Goal: Task Accomplishment & Management: Manage account settings

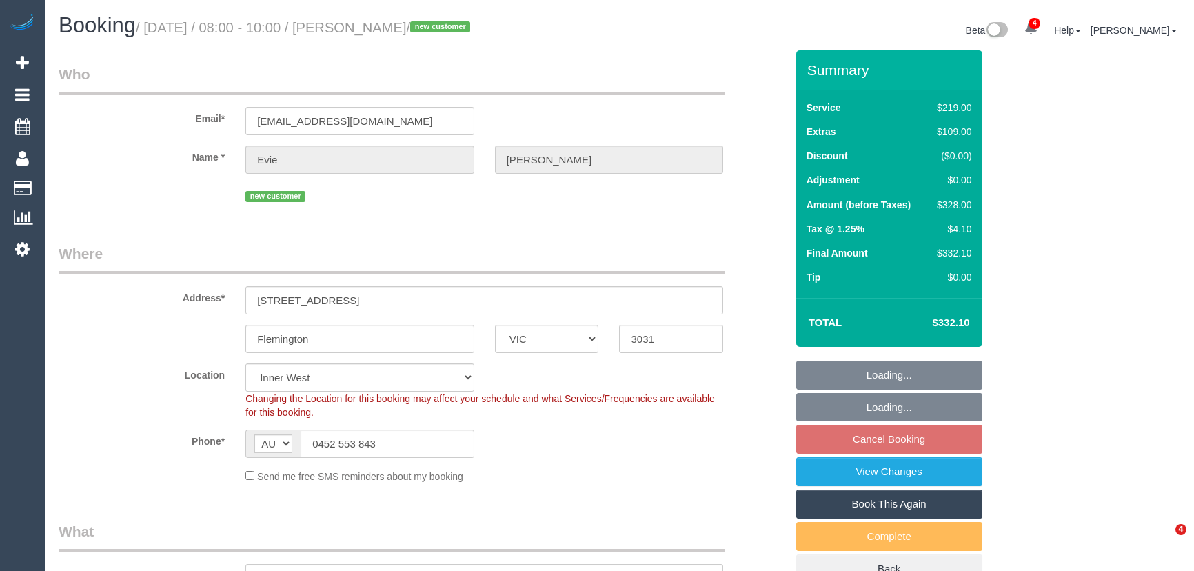
select select "VIC"
select select "number:28"
select select "number:14"
select select "number:18"
select select "number:24"
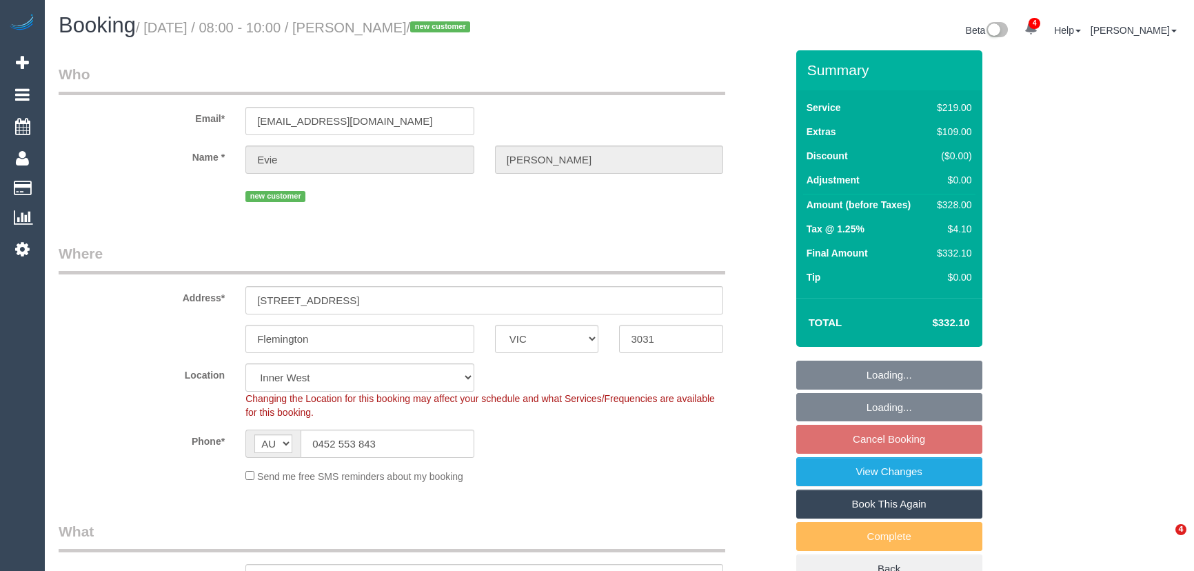
select select "number:26"
select select "object:1507"
select select "spot1"
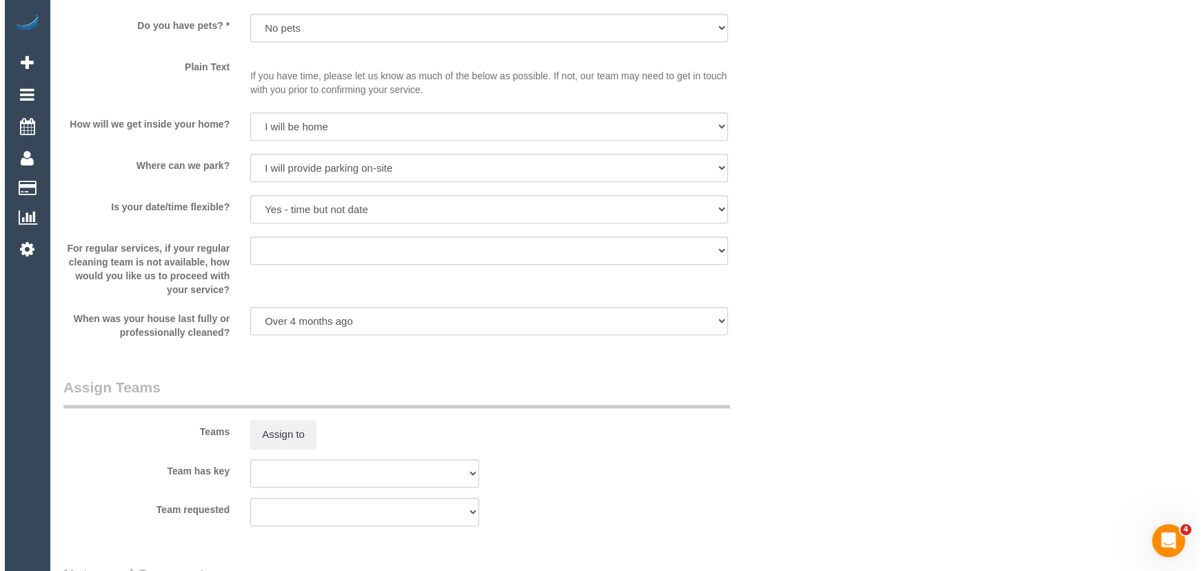
scroll to position [1817, 0]
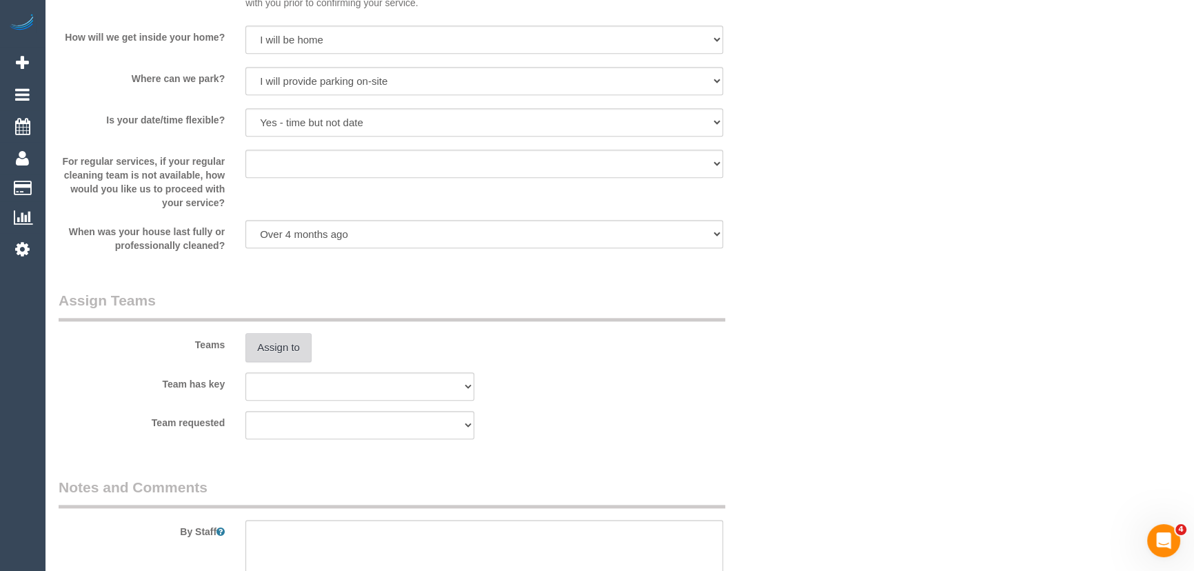
click at [296, 353] on button "Assign to" at bounding box center [278, 347] width 66 height 29
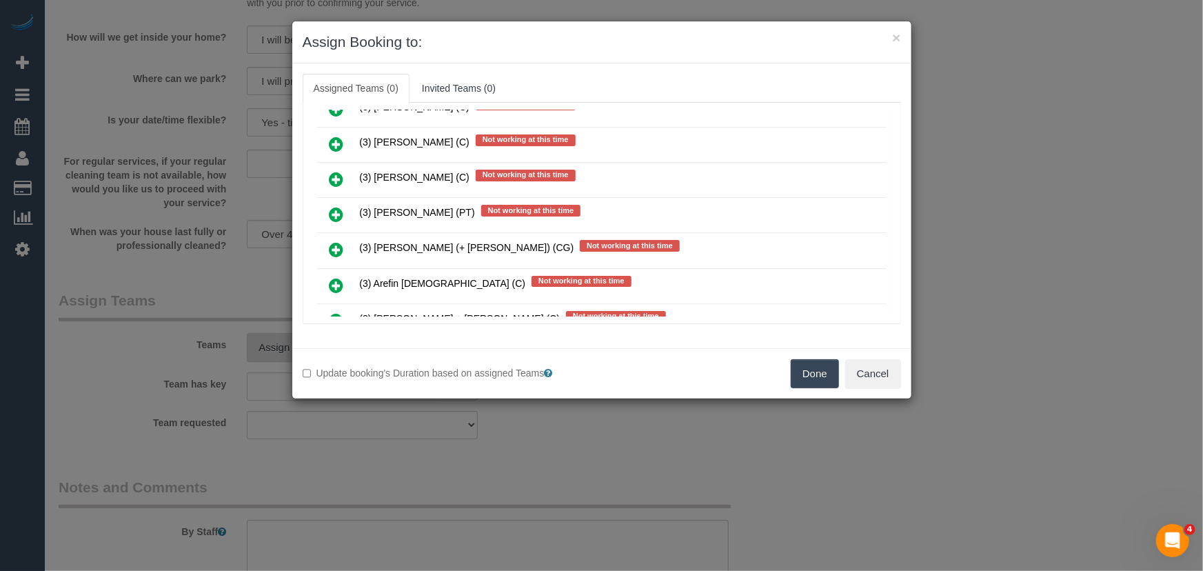
scroll to position [2498, 0]
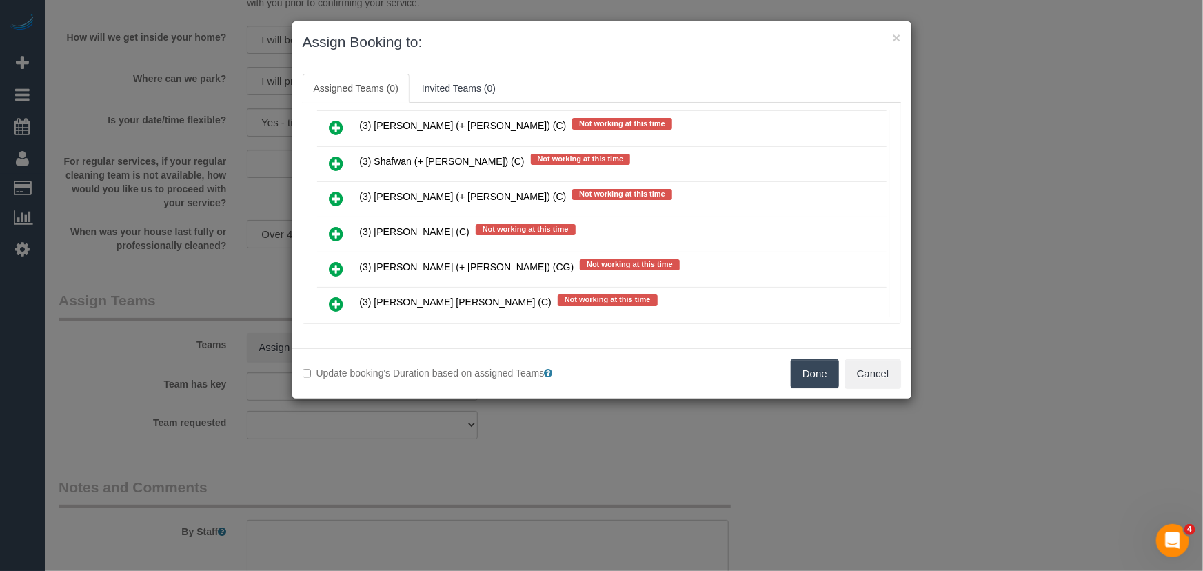
click at [336, 261] on icon at bounding box center [336, 269] width 14 height 17
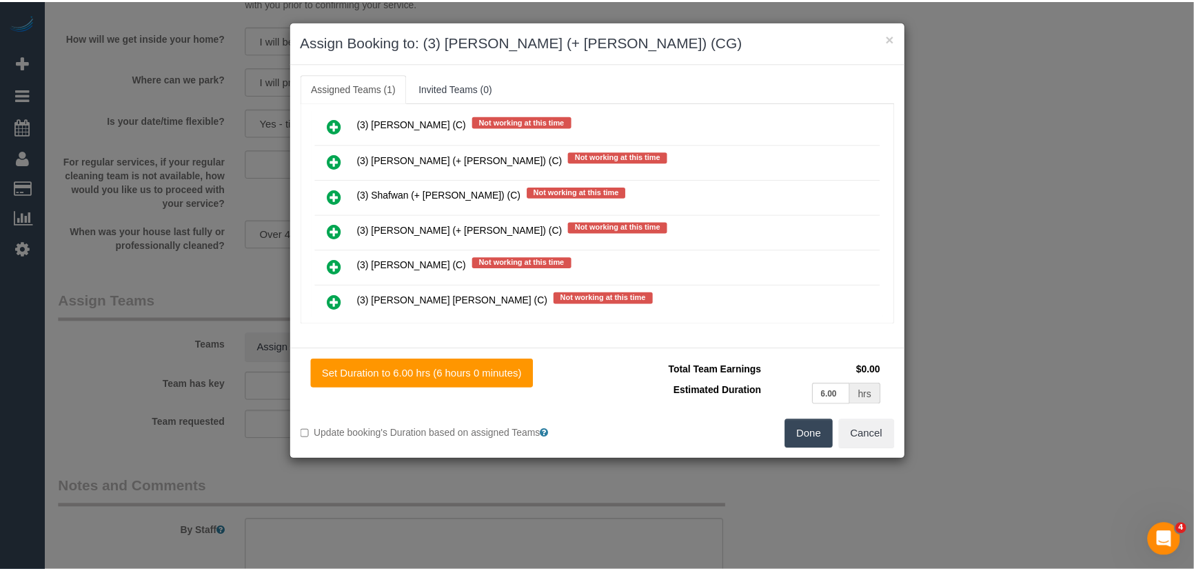
scroll to position [2530, 0]
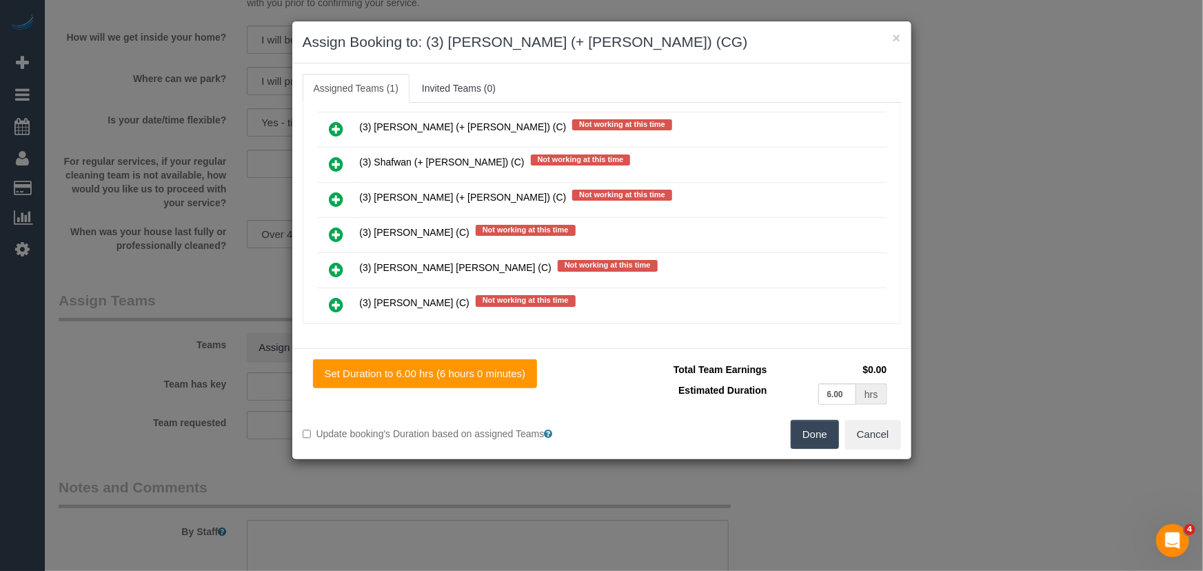
click at [811, 438] on button "Done" at bounding box center [815, 434] width 48 height 29
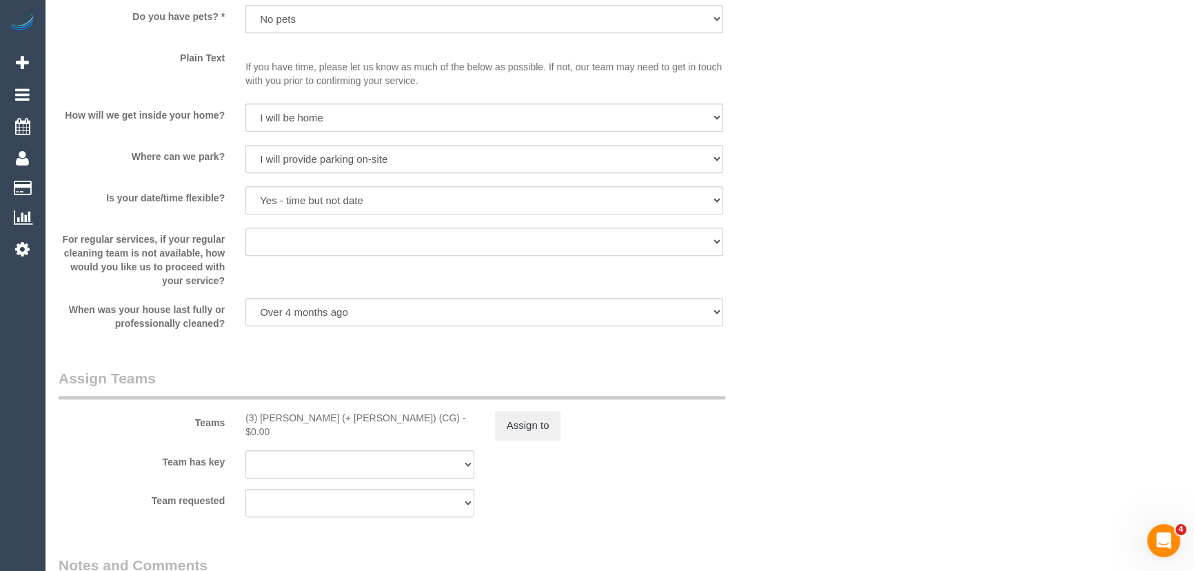
scroll to position [1880, 0]
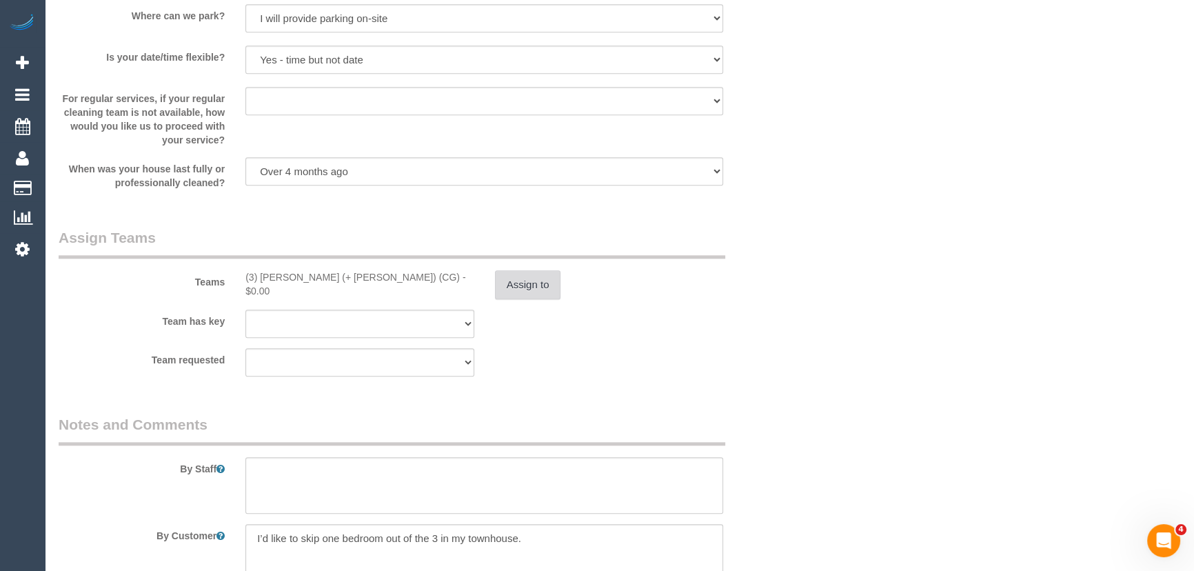
click at [525, 285] on button "Assign to" at bounding box center [528, 284] width 66 height 29
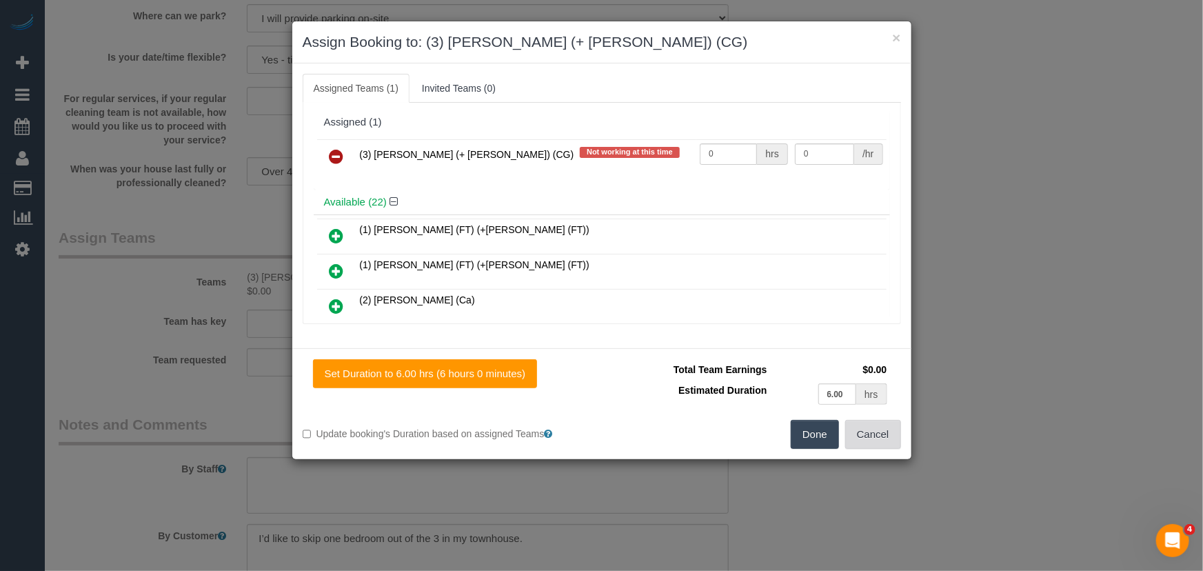
click at [892, 444] on button "Cancel" at bounding box center [873, 434] width 56 height 29
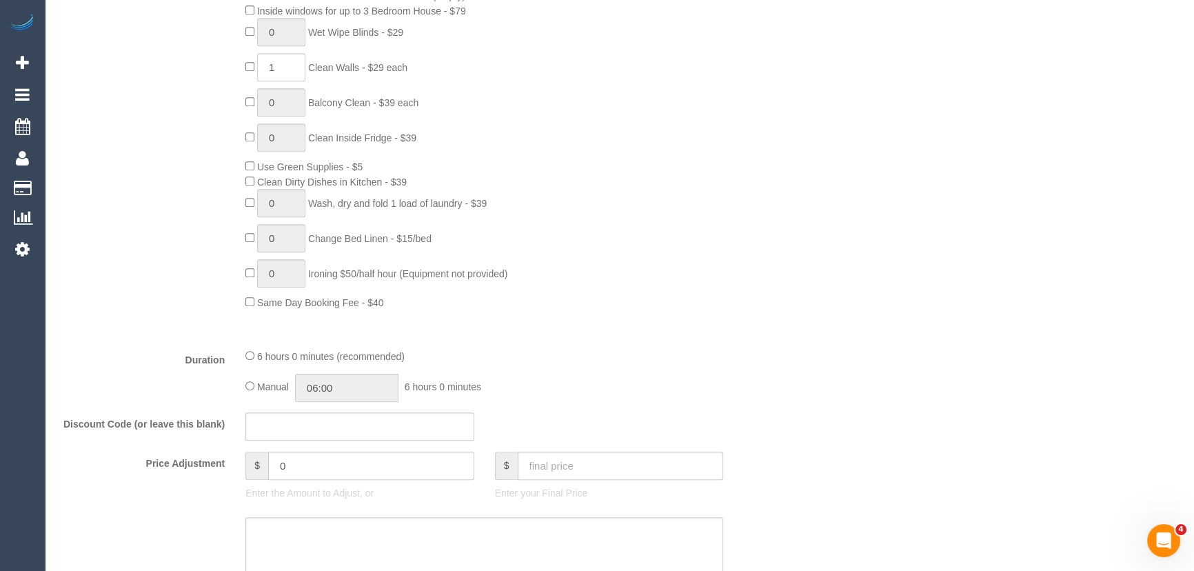
scroll to position [1002, 0]
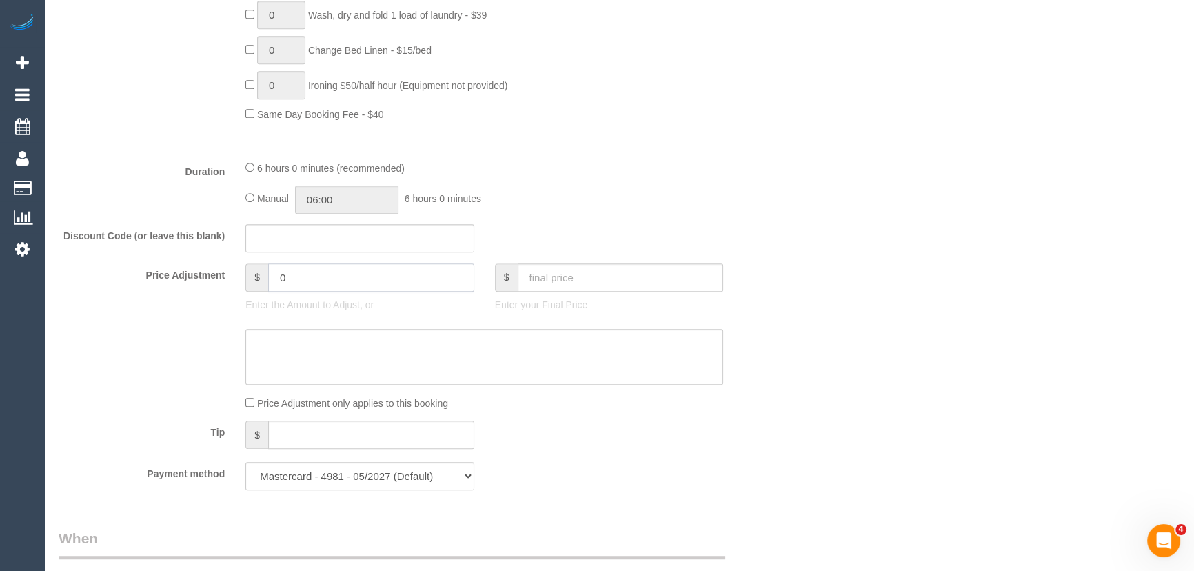
click at [305, 285] on input "0" at bounding box center [371, 277] width 206 height 28
type input "-10"
click at [292, 374] on textarea at bounding box center [484, 357] width 478 height 57
type textarea "$10 for skipping 1 bedroom - JT"
click at [678, 490] on div "Payment method Mastercard - 4981 - 05/2027 (Default) Add Credit Card ──────────…" at bounding box center [422, 476] width 748 height 28
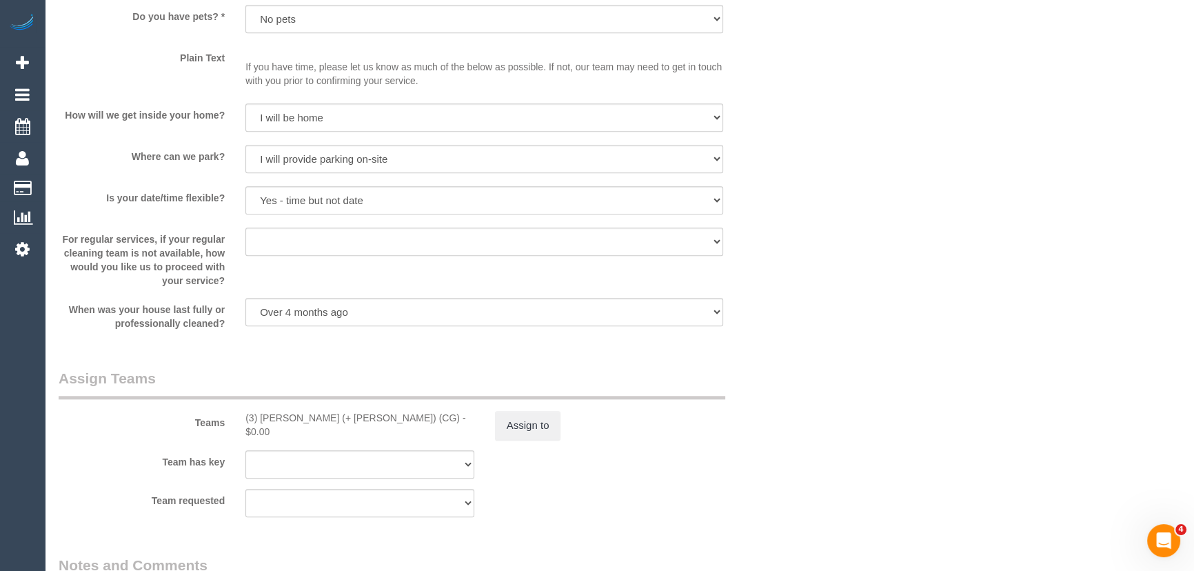
scroll to position [1880, 0]
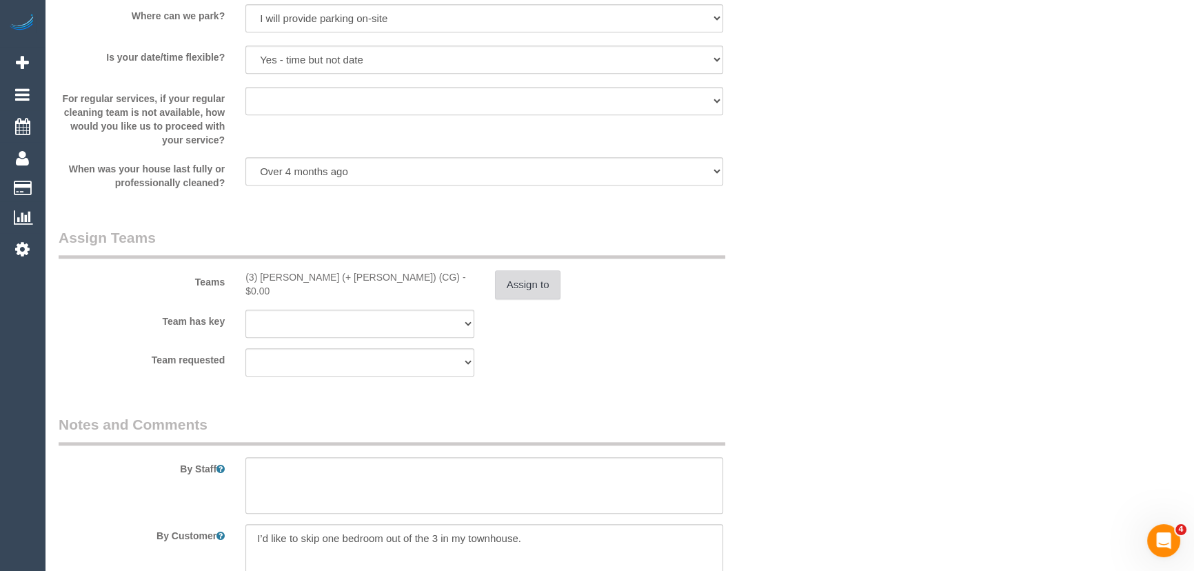
click at [538, 288] on button "Assign to" at bounding box center [528, 284] width 66 height 29
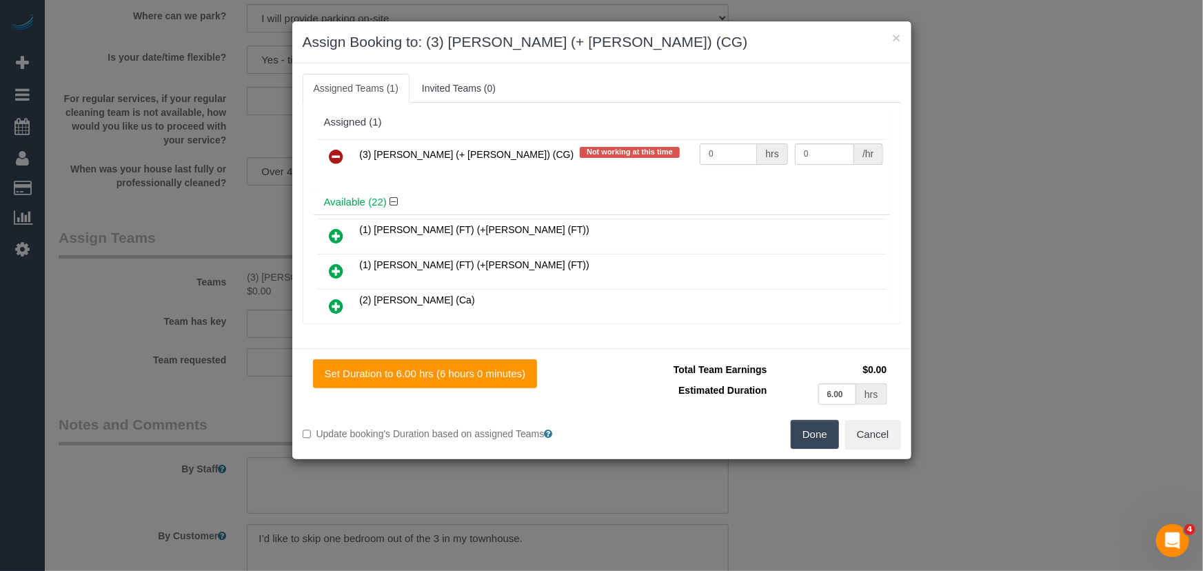
click at [711, 162] on input "0" at bounding box center [728, 153] width 57 height 21
type input "1"
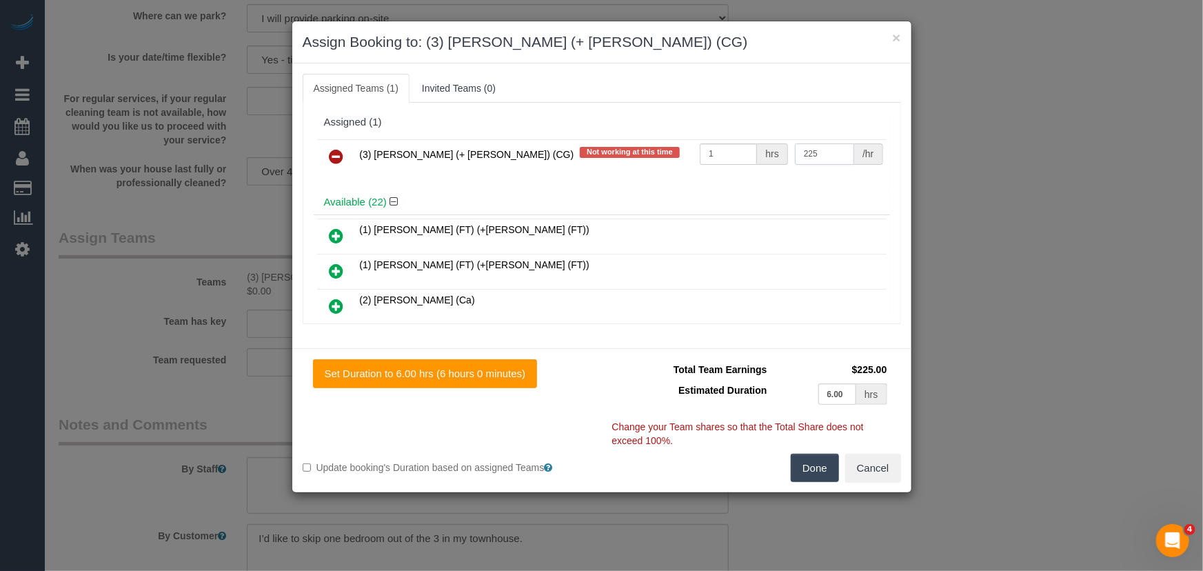
type input "225"
click at [826, 468] on button "Done" at bounding box center [815, 468] width 48 height 29
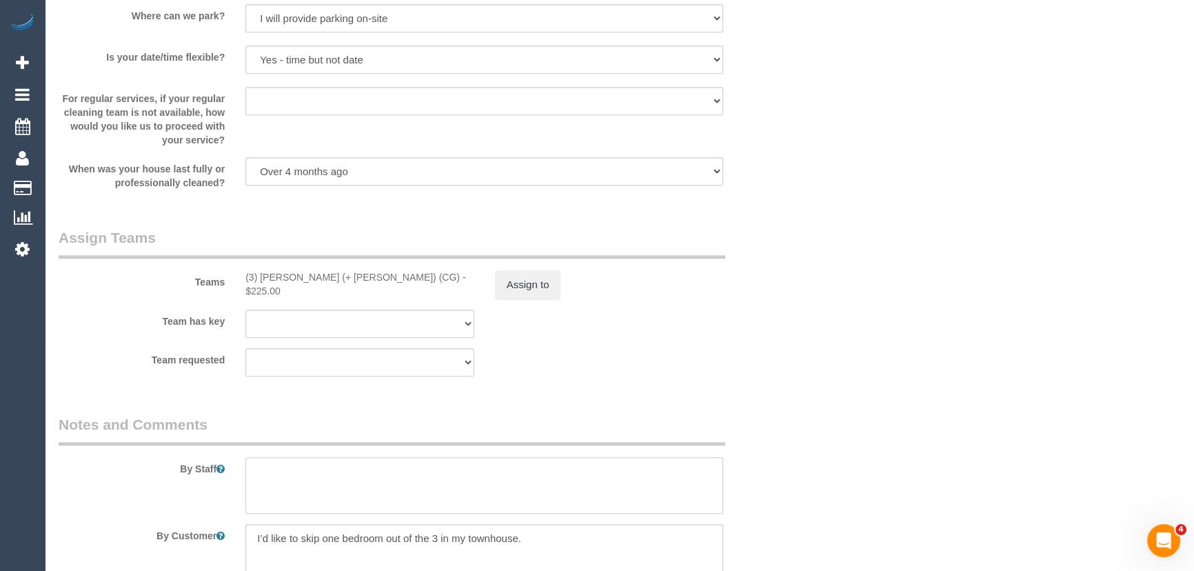
click at [316, 468] on textarea at bounding box center [484, 485] width 478 height 57
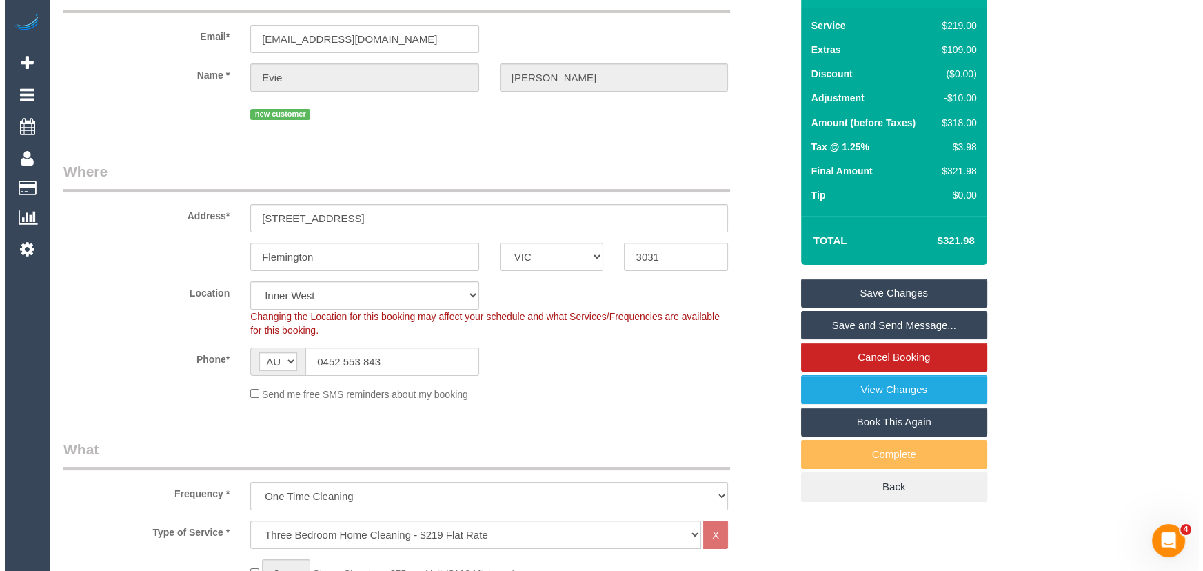
scroll to position [0, 0]
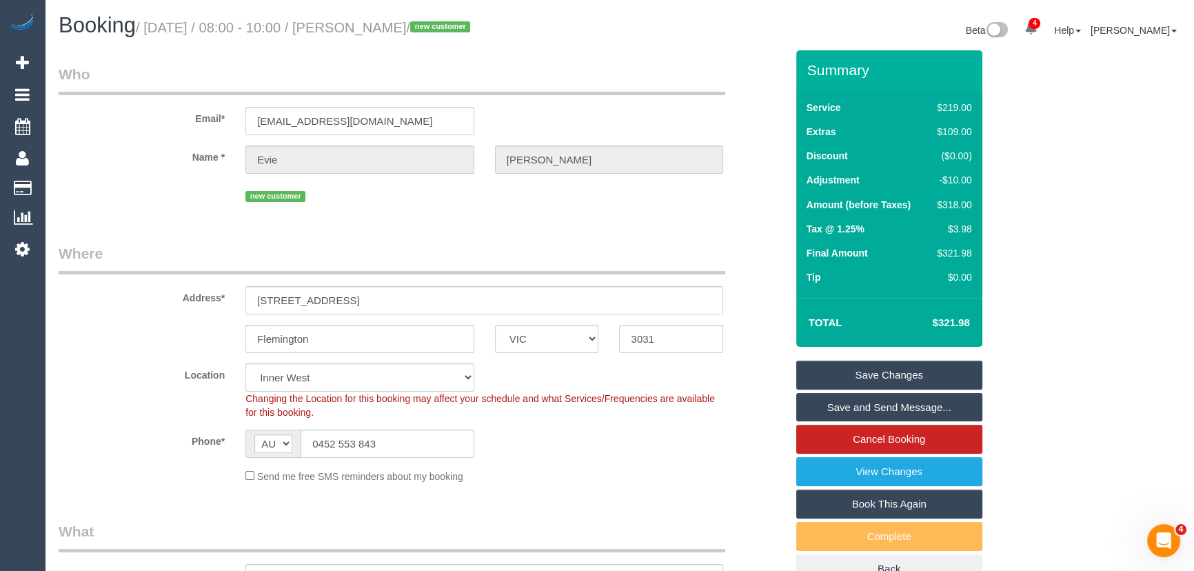
type textarea "Estimated time: 5-6 hours"
click at [390, 27] on small "/ September 16, 2025 / 08:00 - 10:00 / Evie Kim / new customer" at bounding box center [305, 27] width 338 height 15
copy small "Evie Kim"
click at [837, 412] on link "Save and Send Message..." at bounding box center [889, 407] width 186 height 29
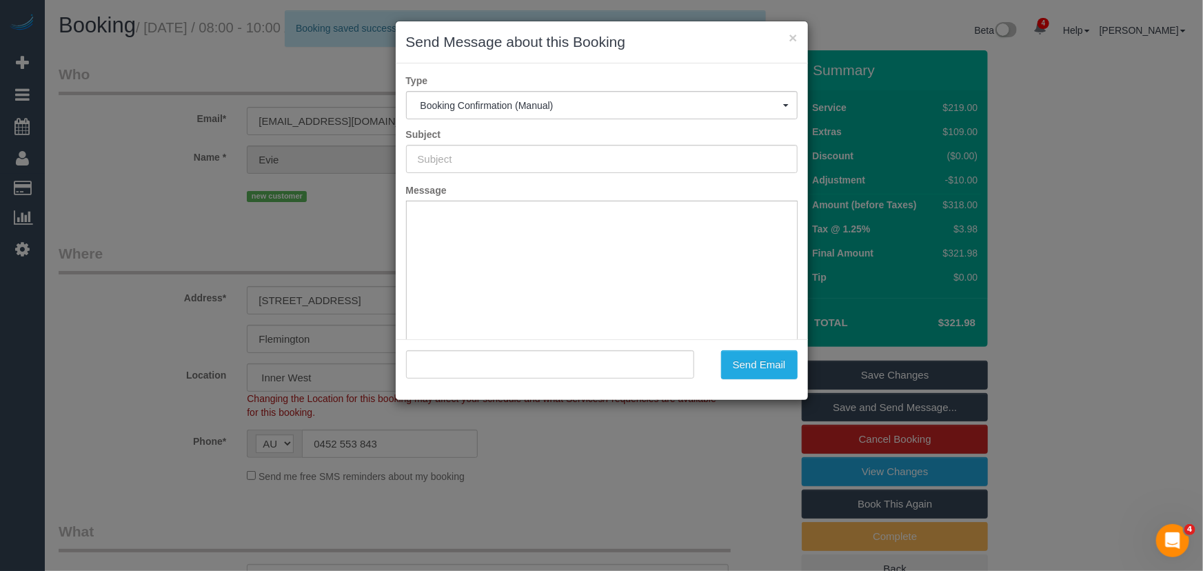
type input "Booking Confirmed"
type input ""Evie Kim" <eviekim1012@gmail.com>"
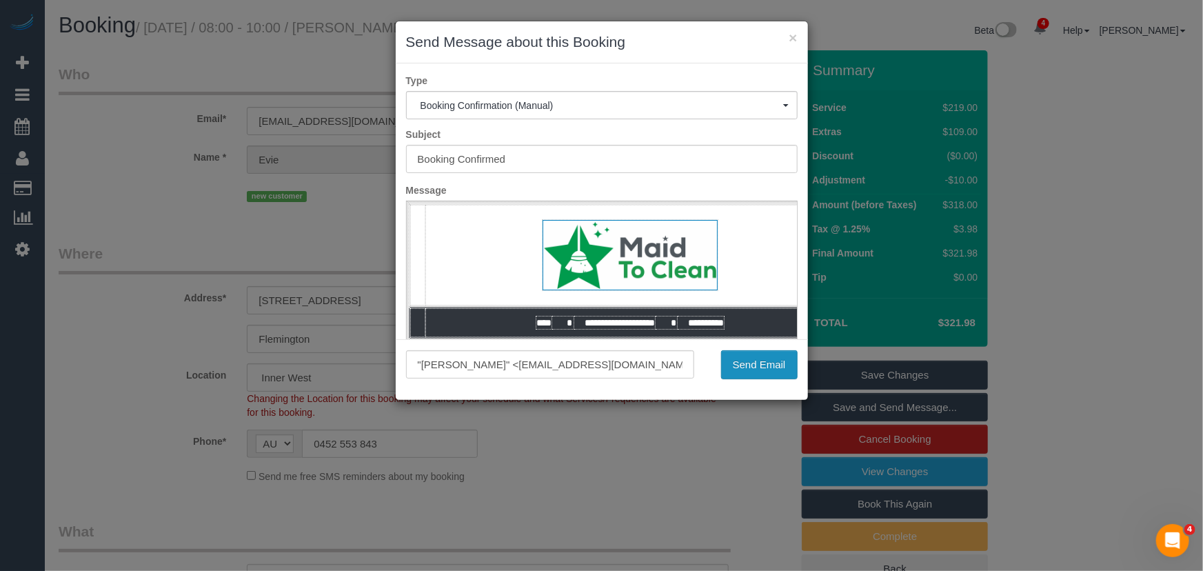
drag, startPoint x: 784, startPoint y: 363, endPoint x: 777, endPoint y: 362, distance: 6.9
click at [784, 363] on button "Send Email" at bounding box center [759, 364] width 77 height 29
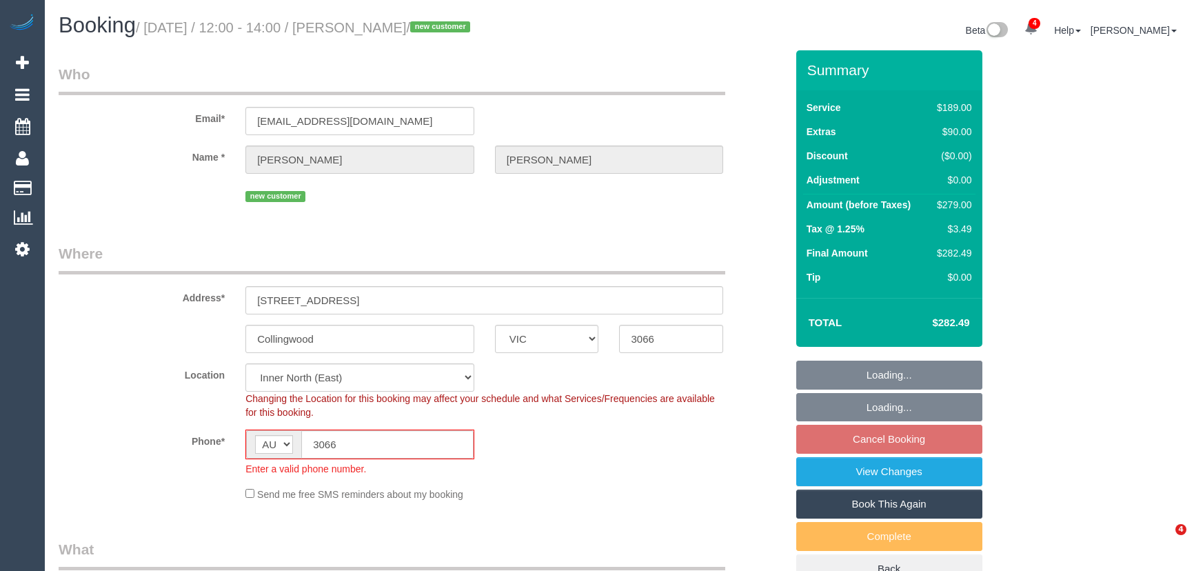
select select "VIC"
select select "number:29"
select select "number:14"
select select "number:19"
select select "number:36"
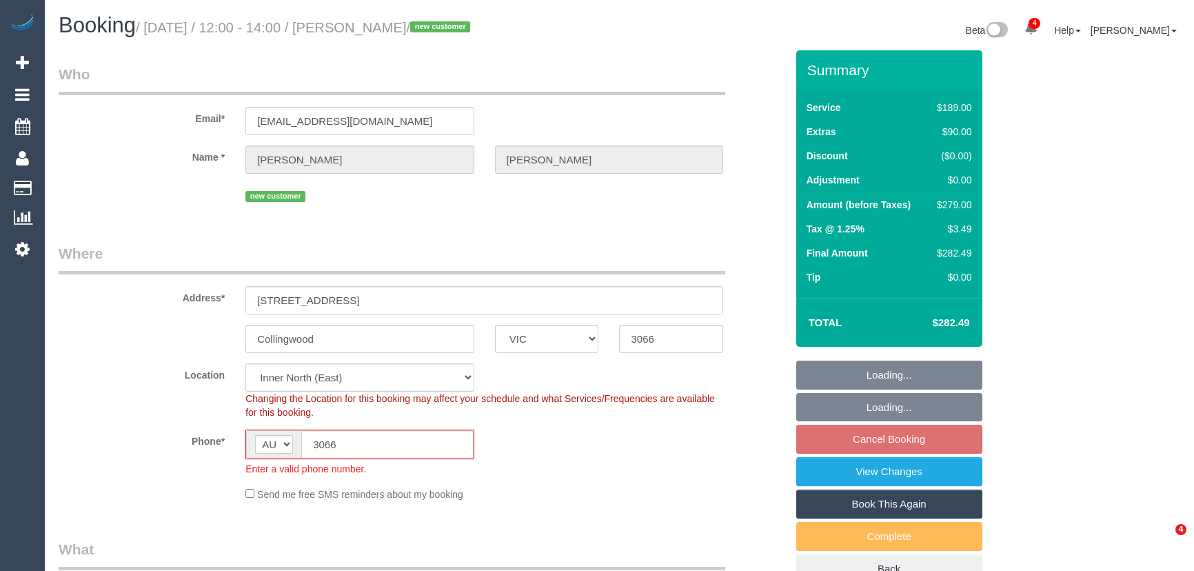
select select "number:35"
select select "number:26"
select select "string:stripe-pm_1S6jt42GScqysDRVg6or44FB"
select select "spot1"
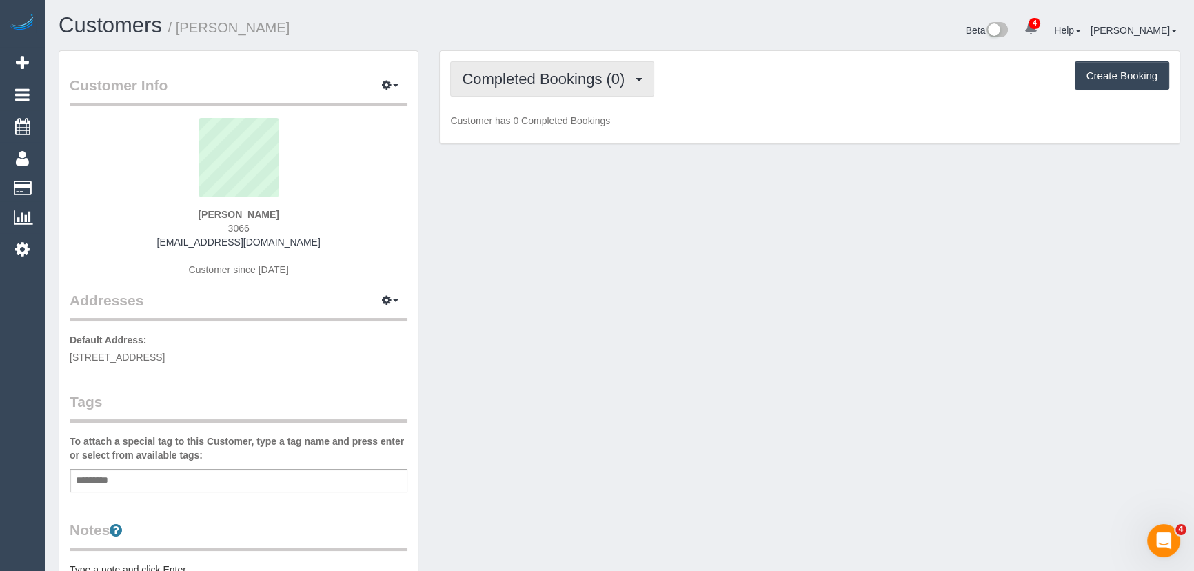
click at [608, 84] on span "Completed Bookings (0)" at bounding box center [547, 78] width 170 height 17
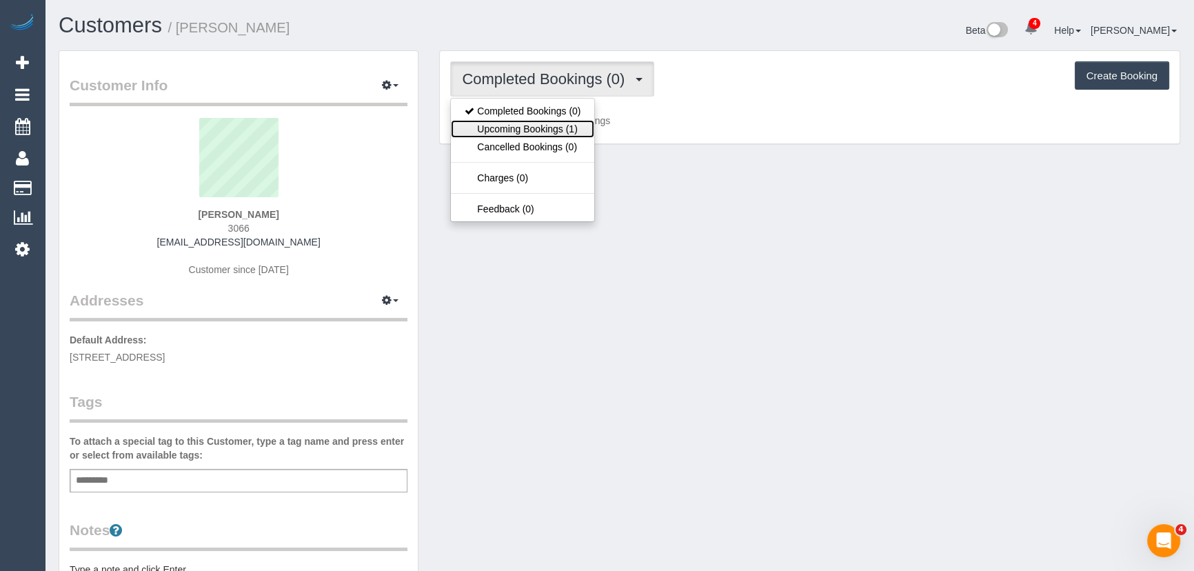
click at [579, 128] on link "Upcoming Bookings (1)" at bounding box center [522, 129] width 143 height 18
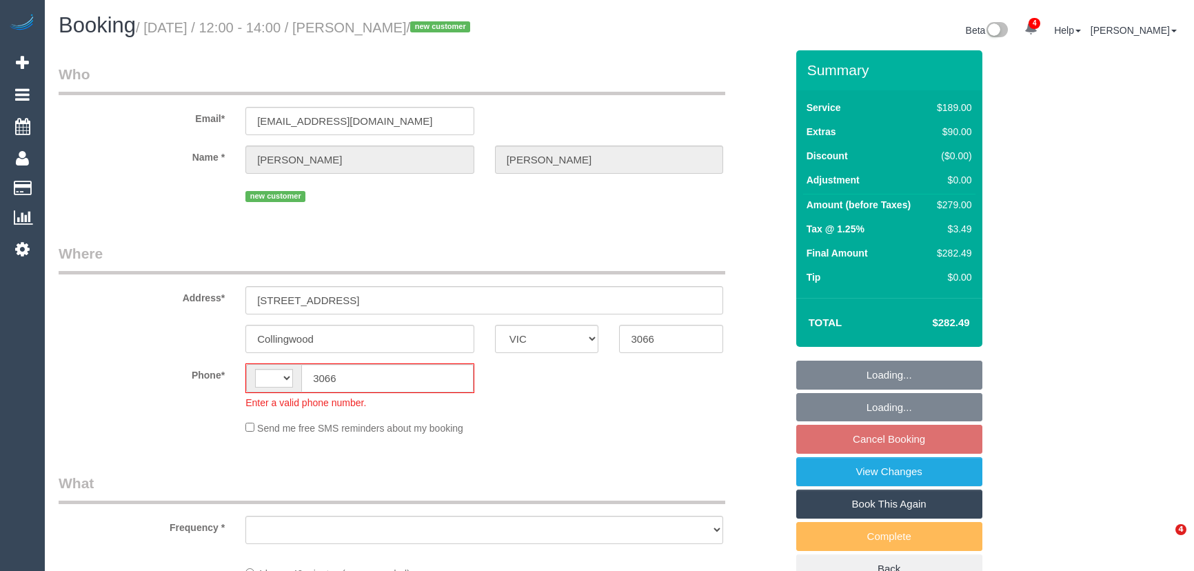
select select "VIC"
select select "string:stripe-pm_1S6jt42GScqysDRVg6or44FB"
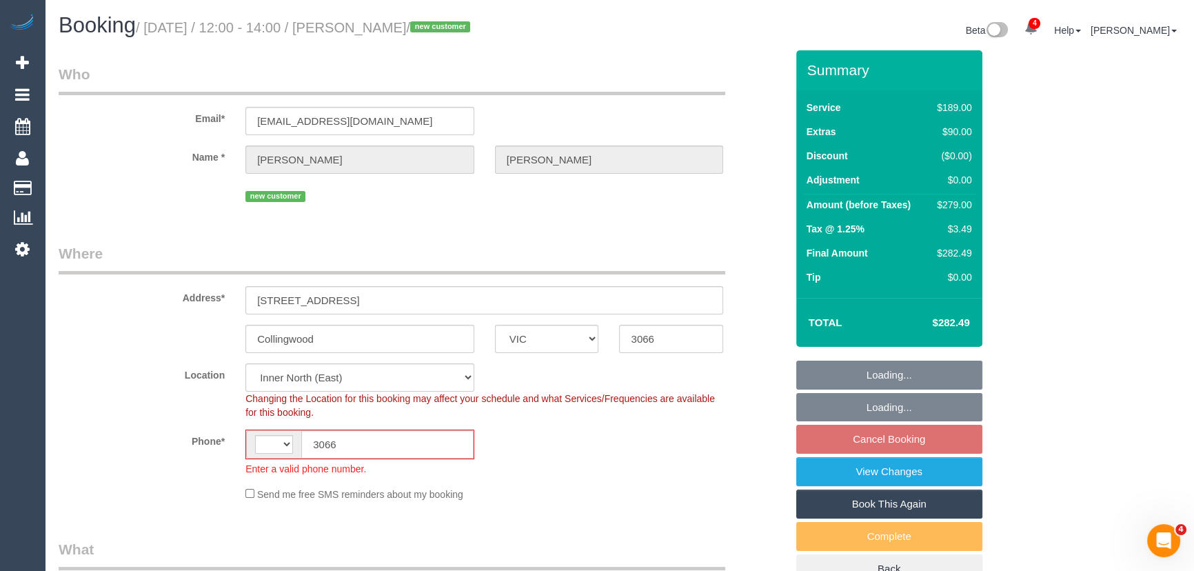
select select "string:AU"
select select "object:1561"
select select "spot1"
select select "number:29"
select select "number:14"
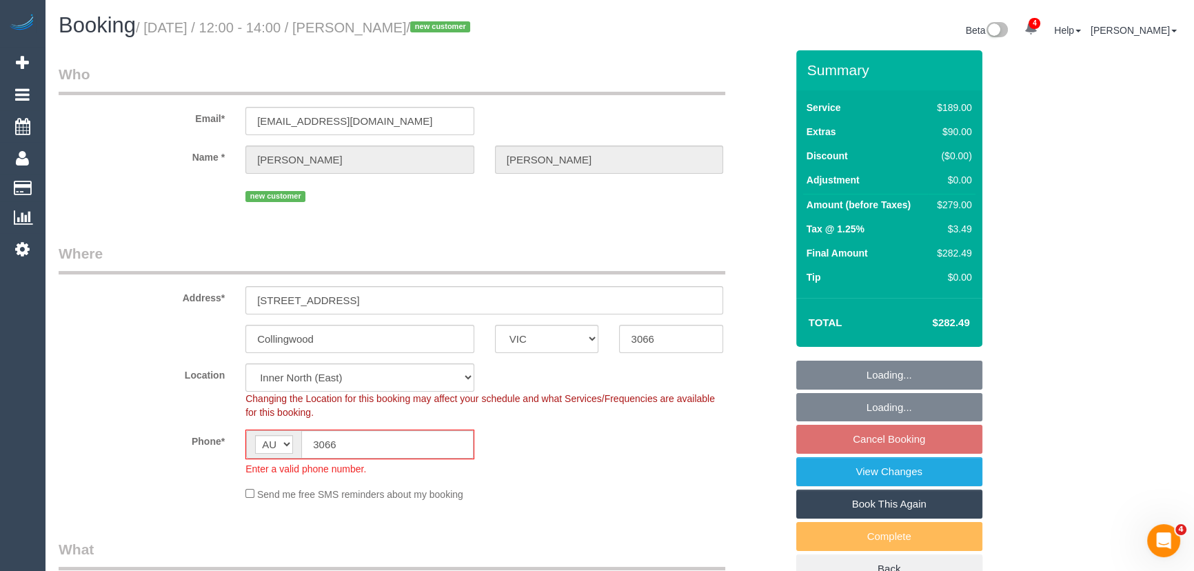
select select "number:19"
select select "number:36"
select select "number:35"
select select "number:26"
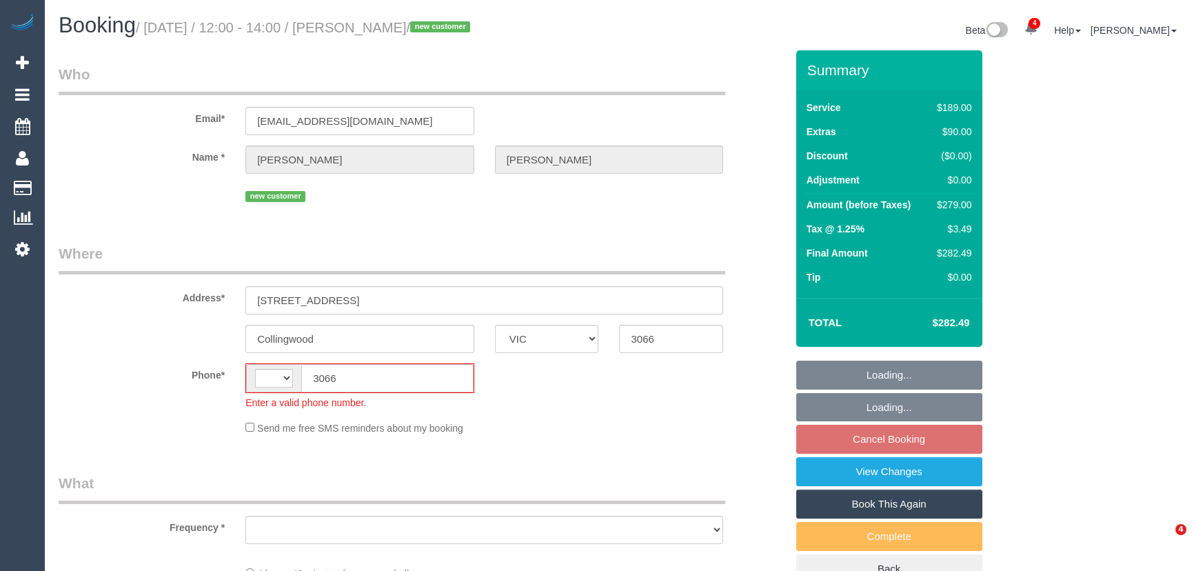
select select "VIC"
select select "string:AU"
select select "object:567"
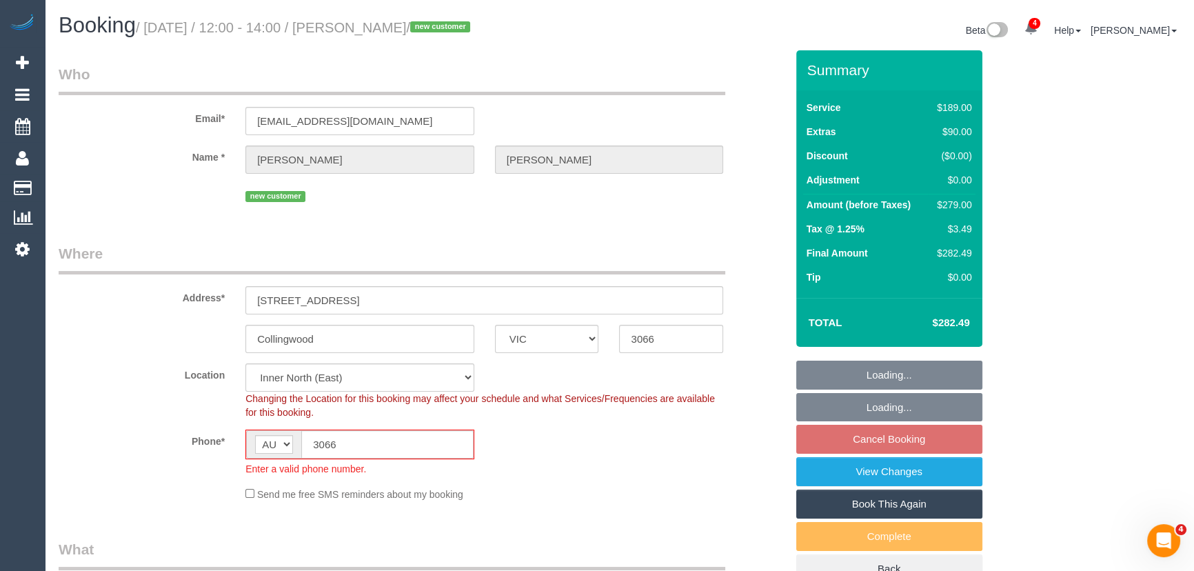
select select "string:stripe-pm_1S6jt42GScqysDRVg6or44FB"
select select "number:29"
select select "number:14"
select select "number:19"
select select "number:36"
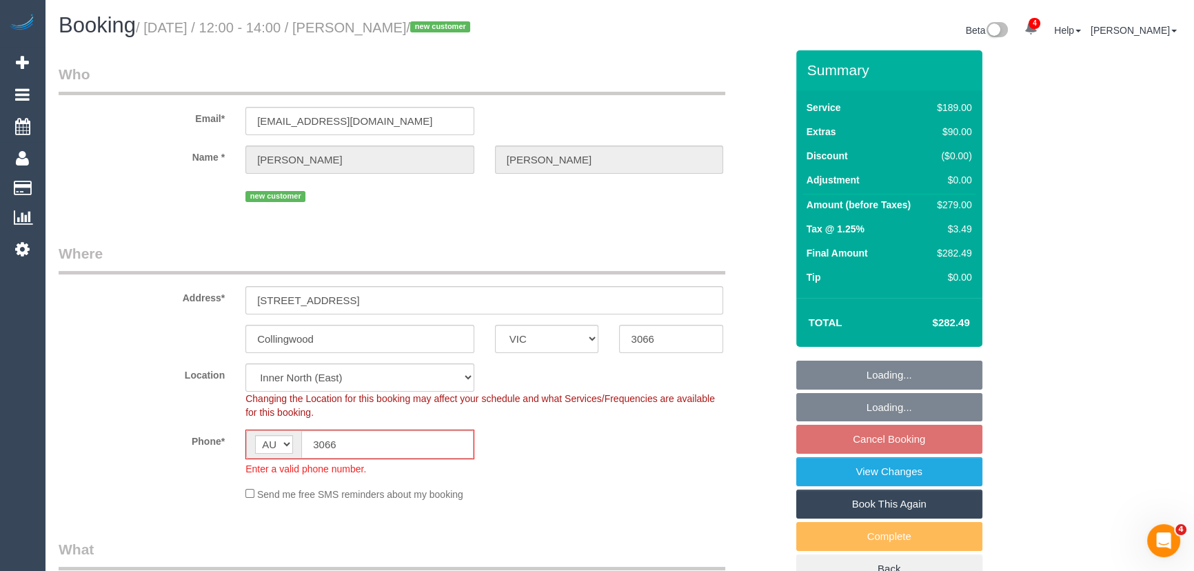
select select "number:35"
select select "number:26"
select select "object:1652"
select select "spot1"
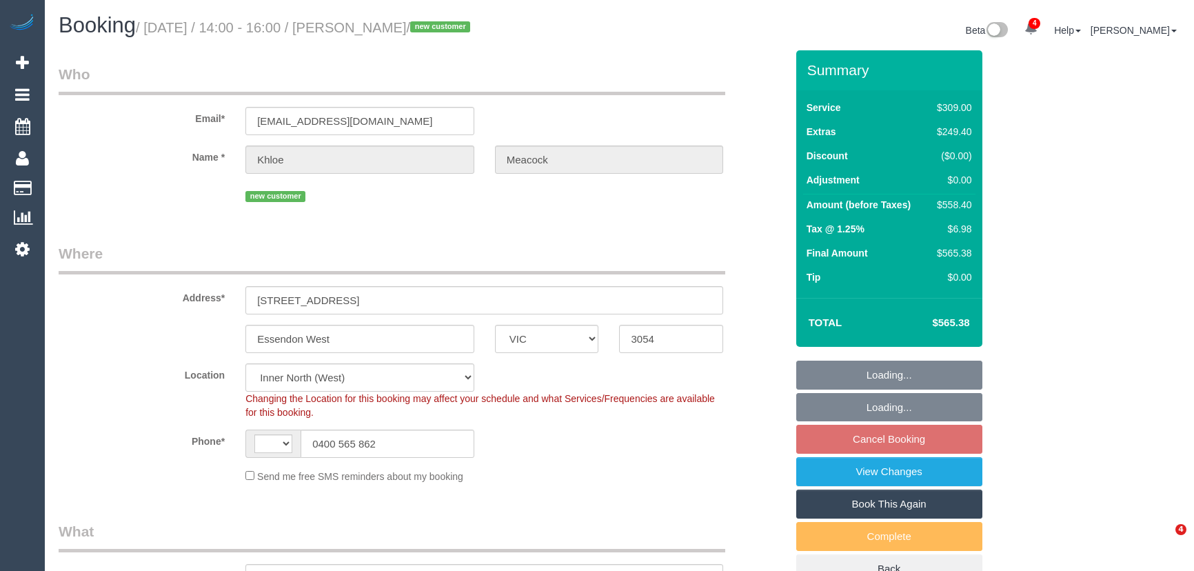
select select "VIC"
select select "number:28"
select select "number:14"
select select "number:18"
select select "number:36"
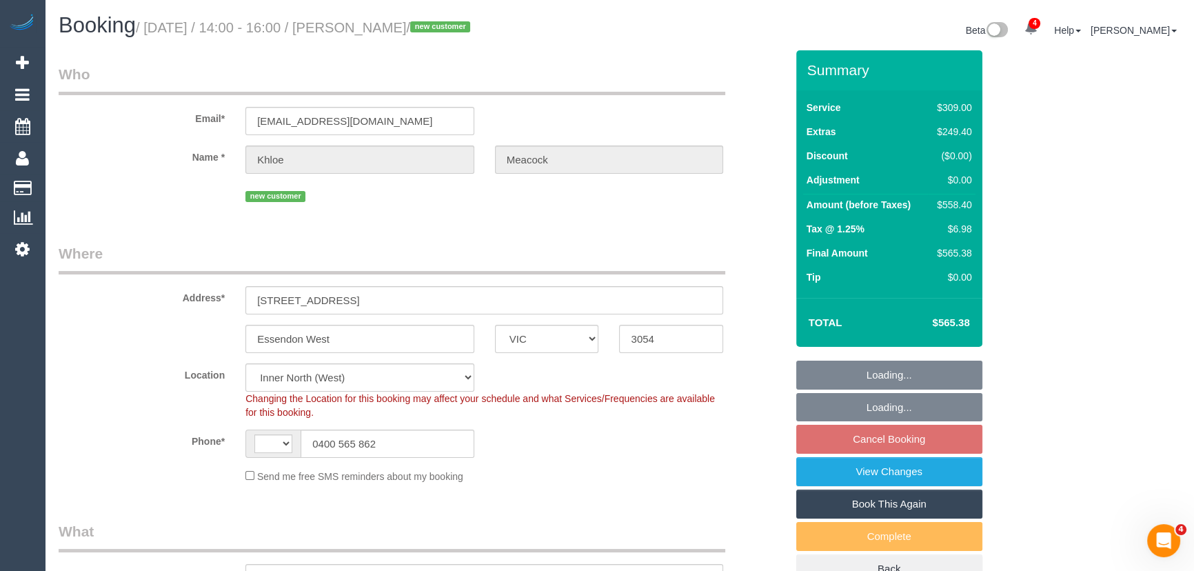
select select "number:26"
select select "string:AU"
select select "object:835"
select select "string:stripe-pm_1S6ikw2GScqysDRVUjcv72bj"
select select "object:1731"
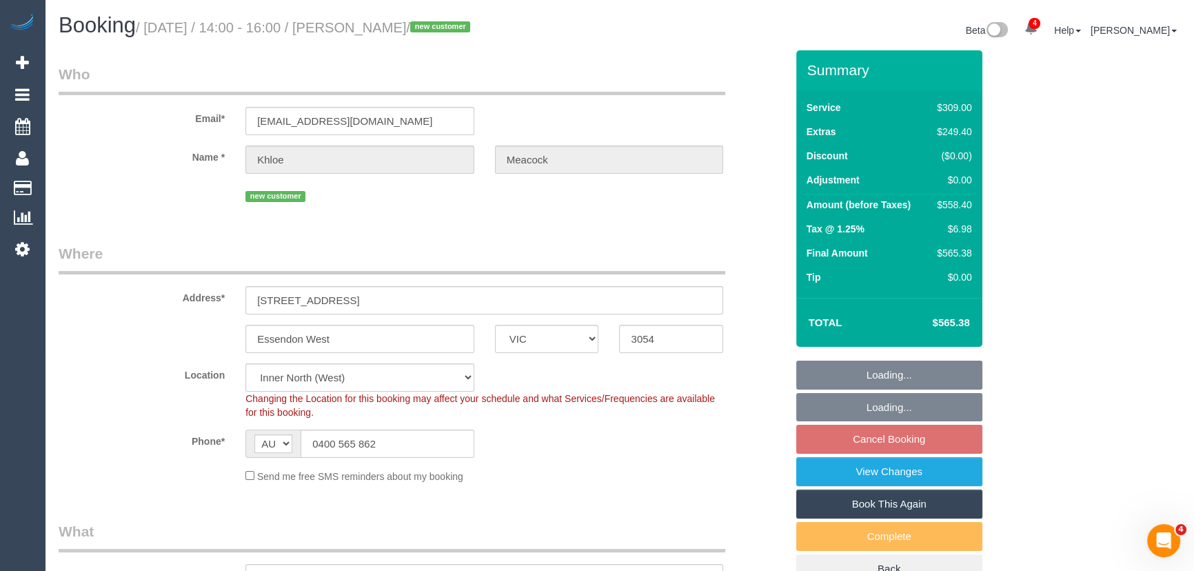
select select "spot1"
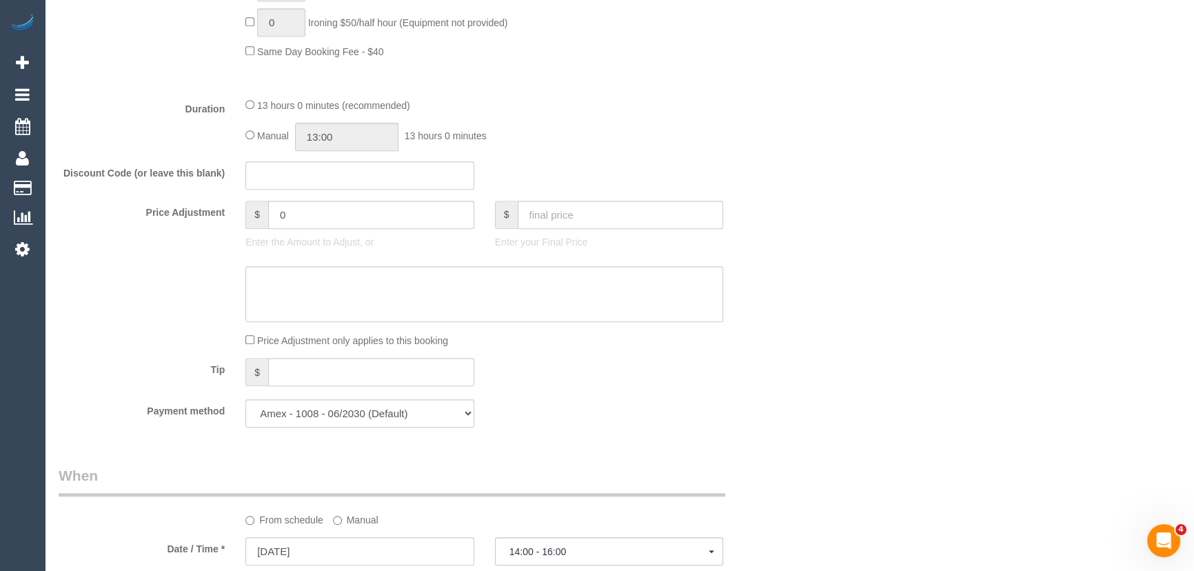
scroll to position [1379, 0]
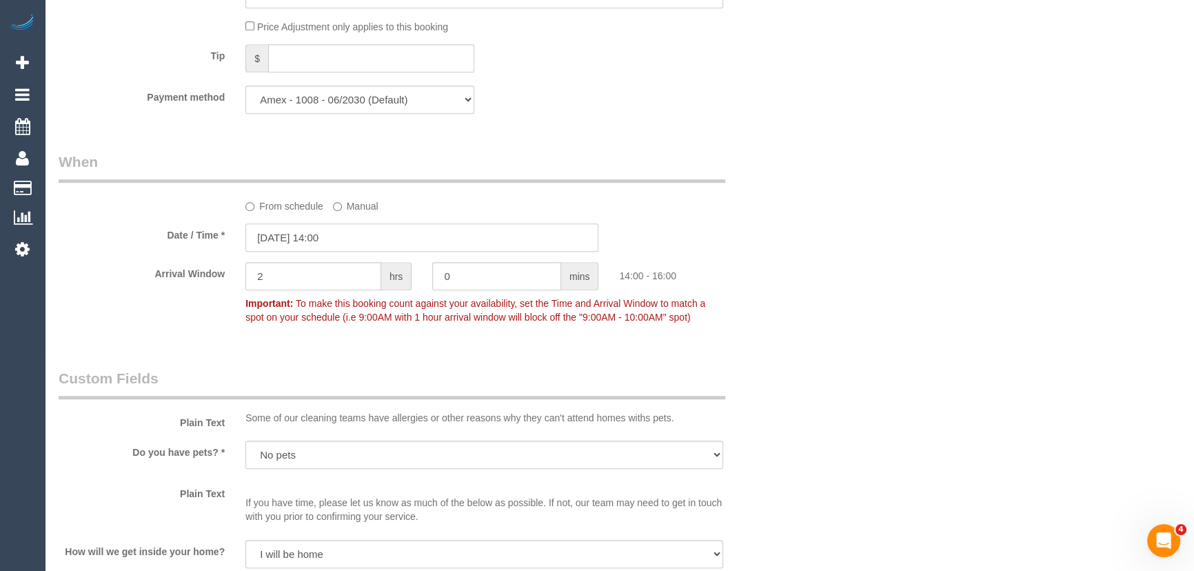
click at [347, 239] on input "16/09/2025 14:00" at bounding box center [421, 237] width 353 height 28
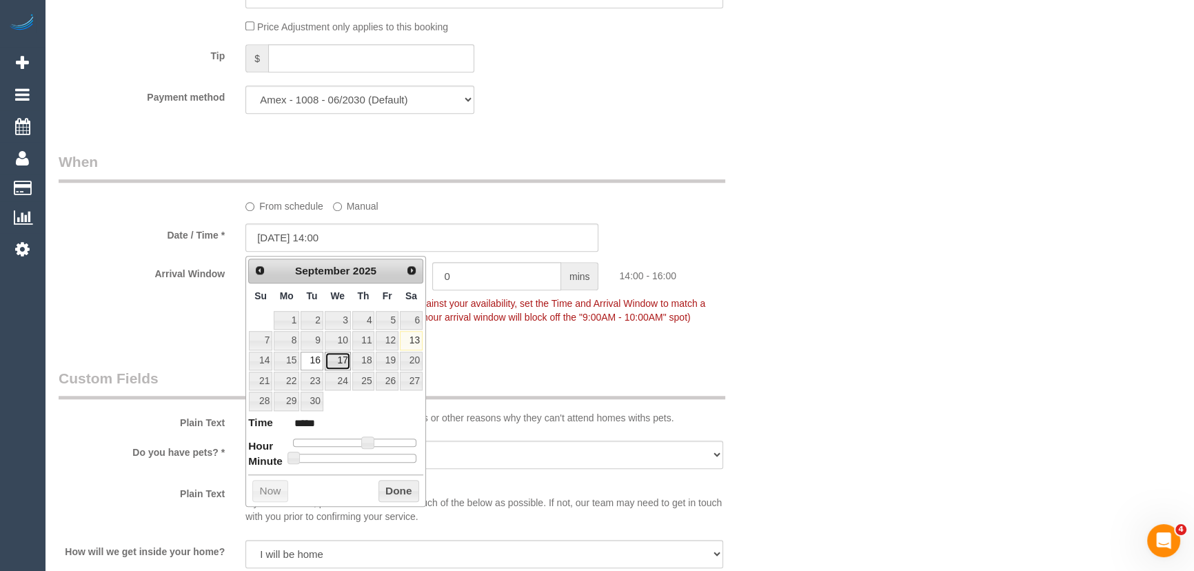
click at [334, 365] on link "17" at bounding box center [338, 361] width 26 height 19
drag, startPoint x: 367, startPoint y: 443, endPoint x: 360, endPoint y: 443, distance: 7.6
click at [367, 443] on span at bounding box center [367, 442] width 12 height 12
type input "17/09/2025 09:00"
type input "*****"
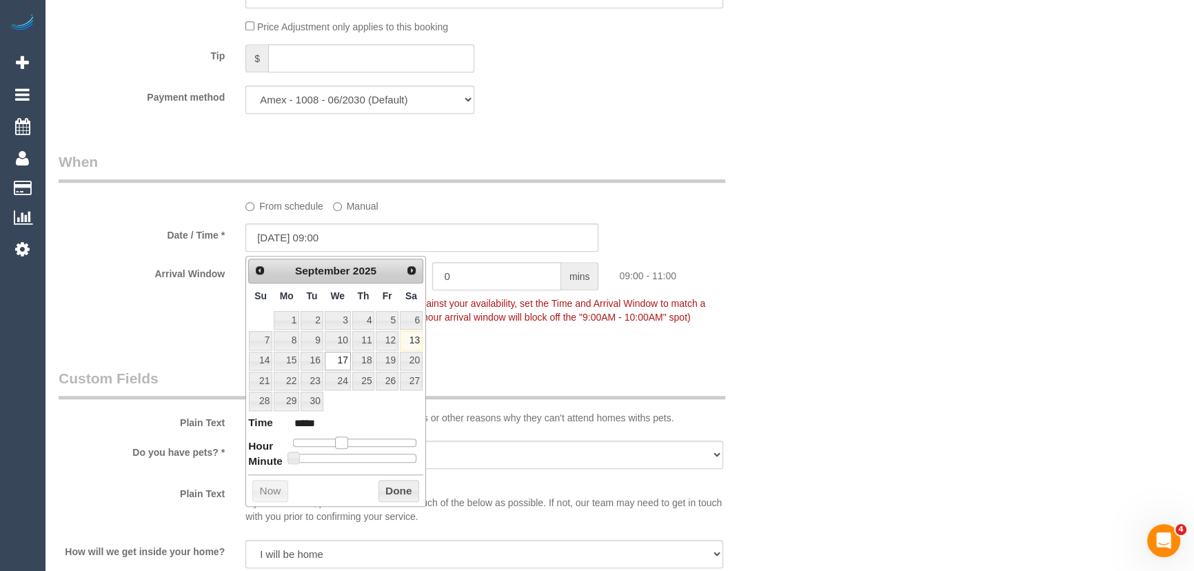
click at [340, 443] on div at bounding box center [354, 442] width 123 height 8
click at [340, 443] on span at bounding box center [341, 442] width 12 height 12
click at [492, 346] on div "Who Email* khloe.meacock@gmail.com Name * Khloe Meacock new customer Where Addr…" at bounding box center [422, 82] width 748 height 2821
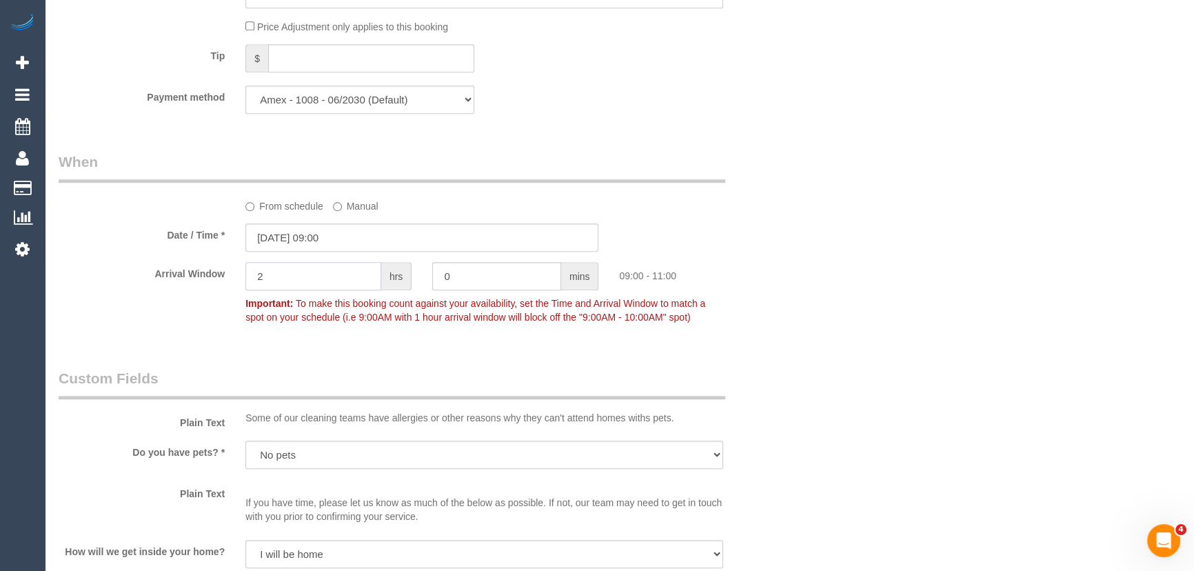
click at [291, 278] on input "2" at bounding box center [313, 276] width 136 height 28
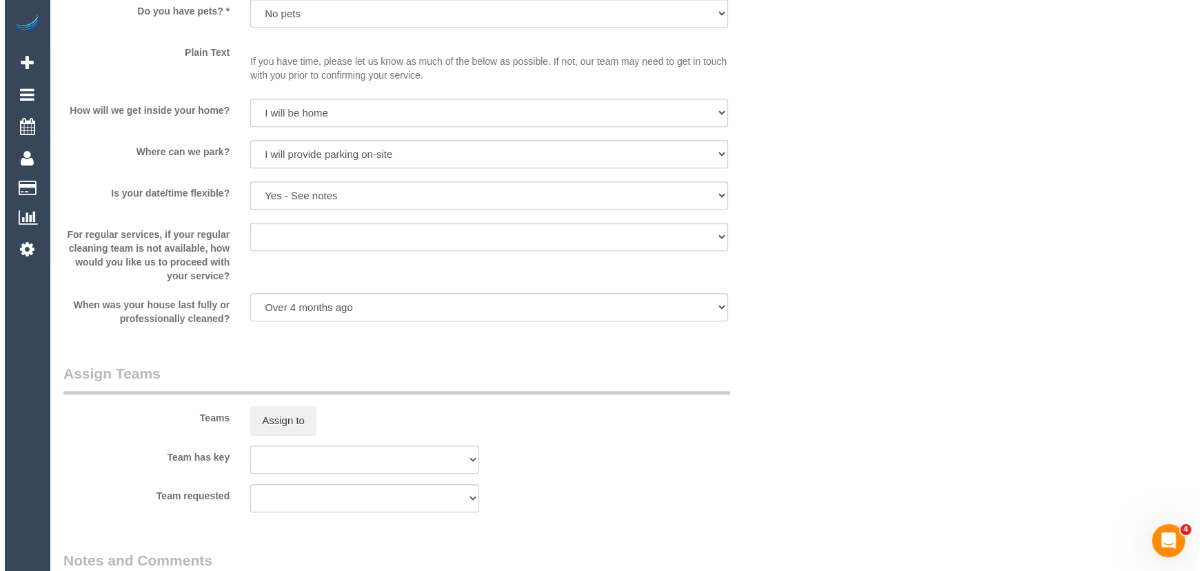
scroll to position [1943, 0]
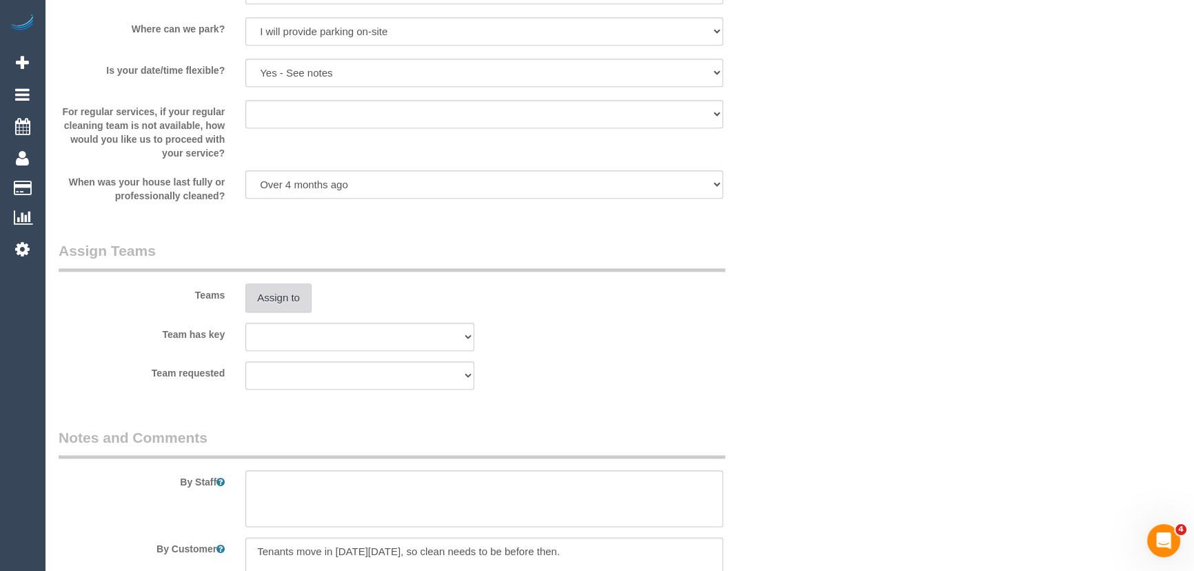
type input "1"
click at [285, 309] on button "Assign to" at bounding box center [278, 297] width 66 height 29
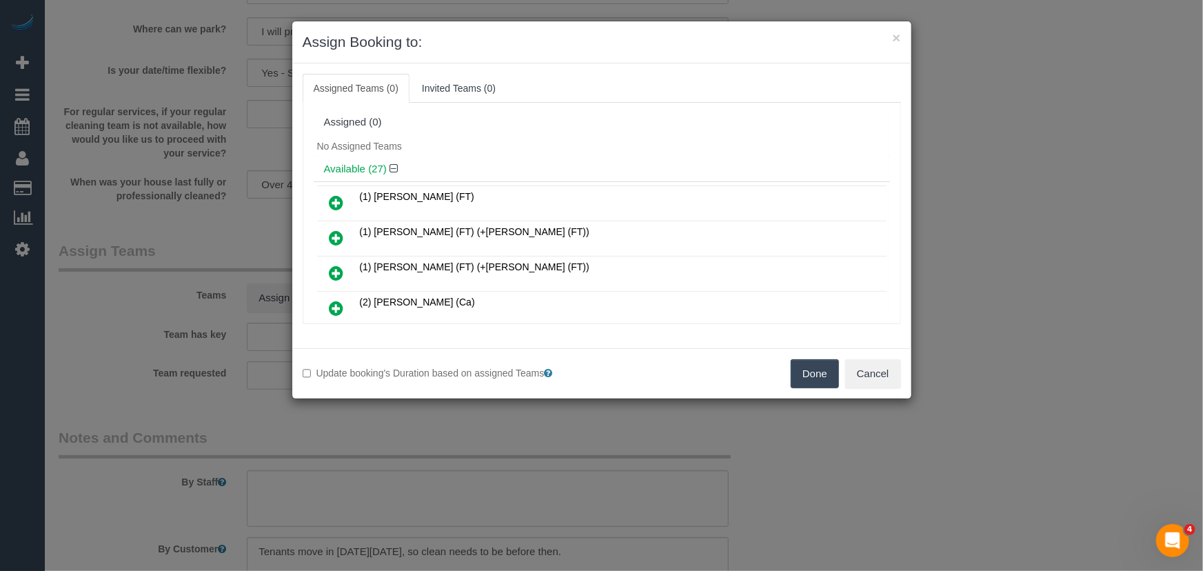
scroll to position [2429, 0]
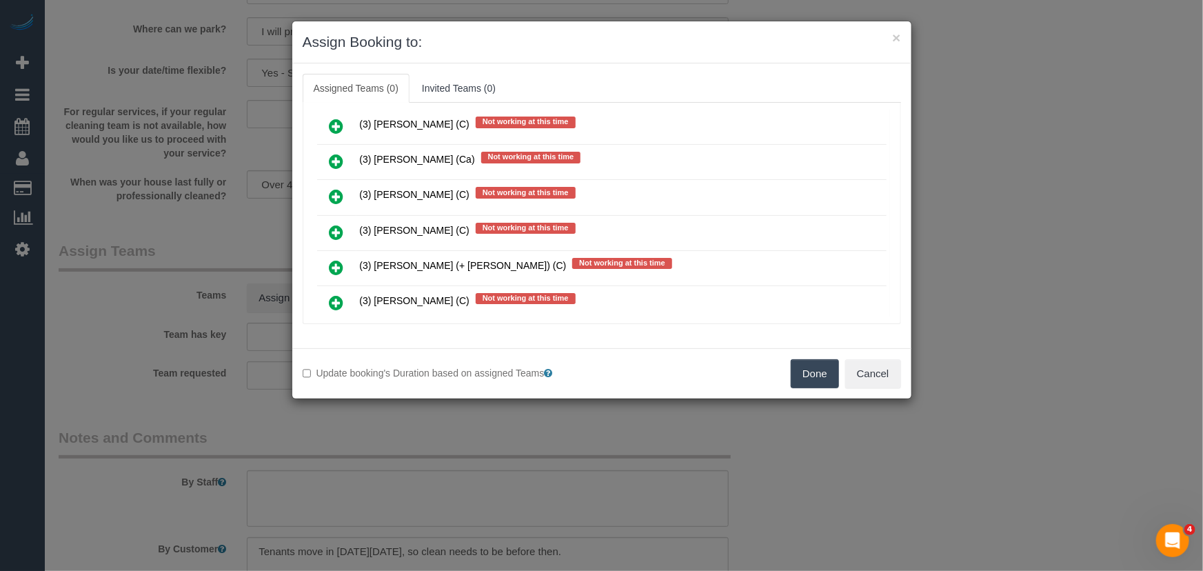
click at [333, 259] on icon at bounding box center [336, 267] width 14 height 17
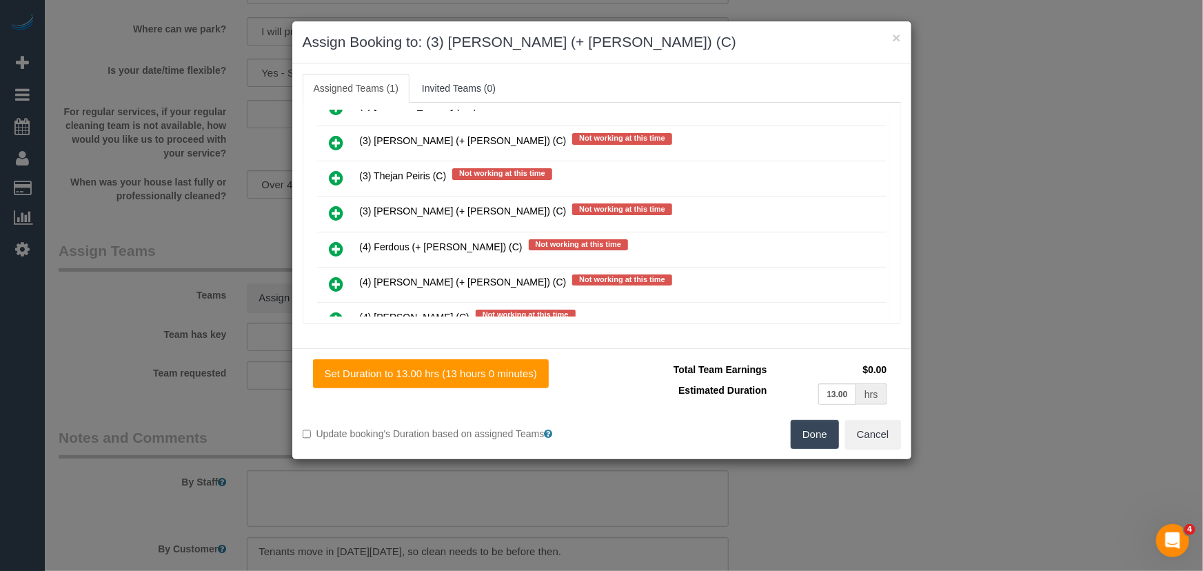
click at [336, 205] on icon at bounding box center [336, 213] width 14 height 17
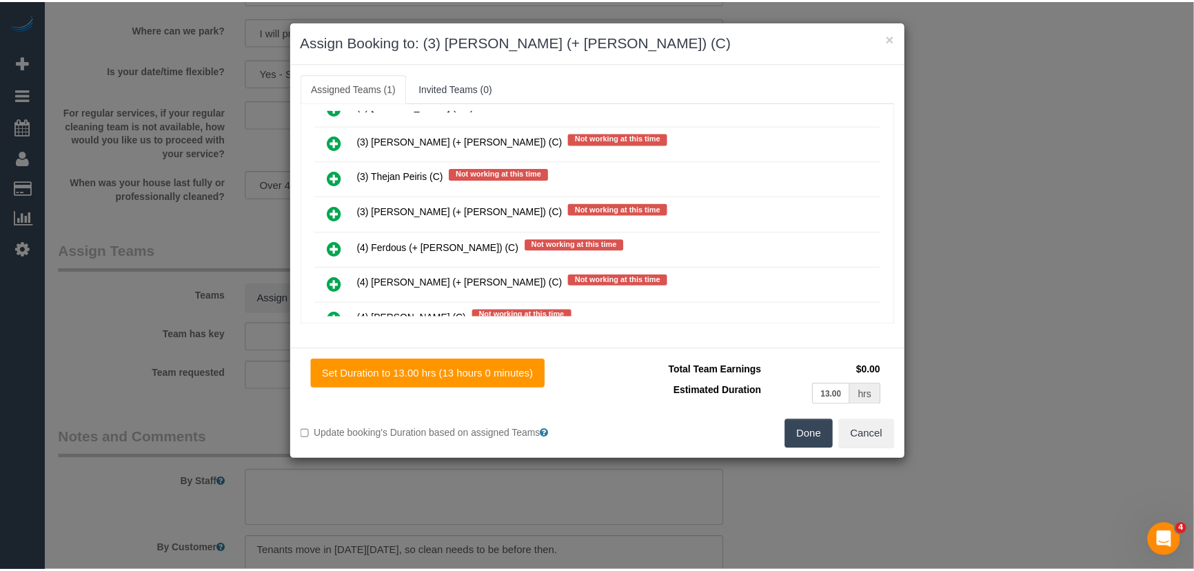
scroll to position [3185, 0]
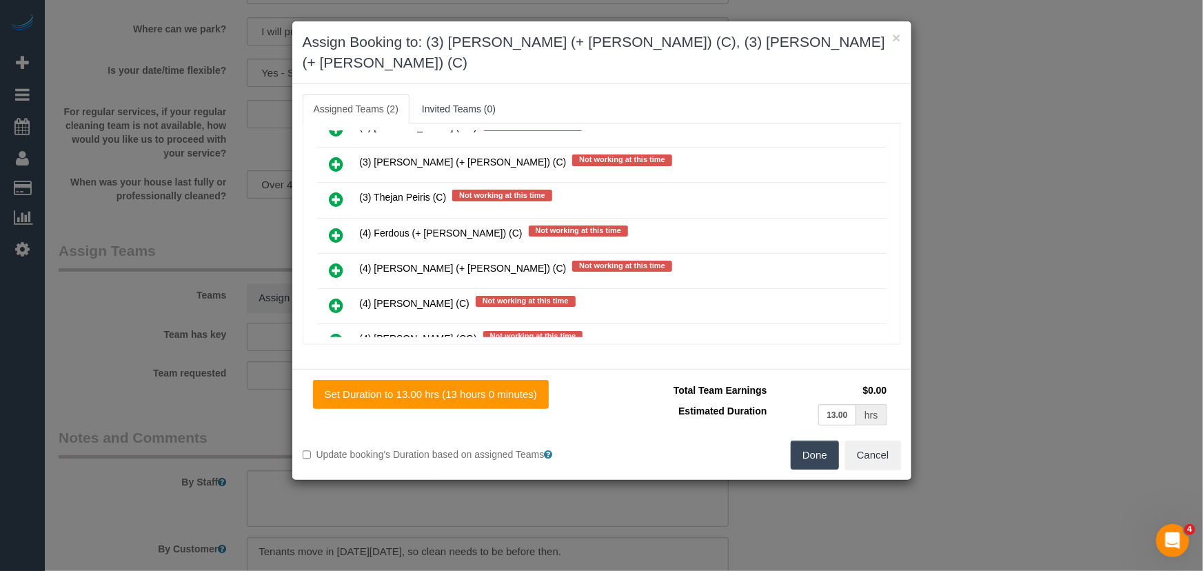
click at [820, 441] on button "Done" at bounding box center [815, 454] width 48 height 29
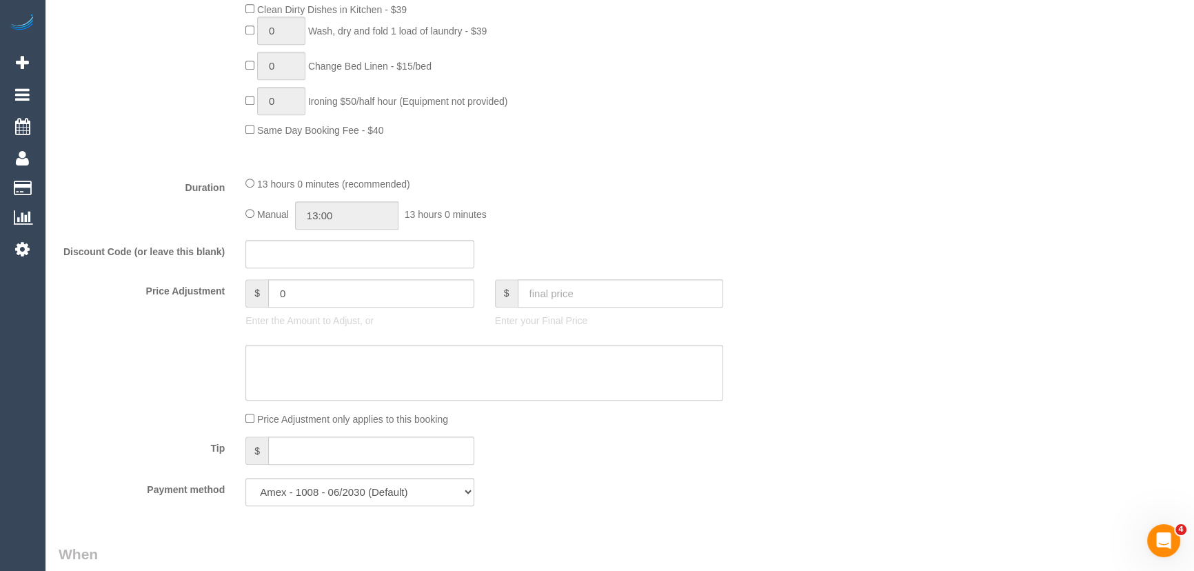
scroll to position [1065, 0]
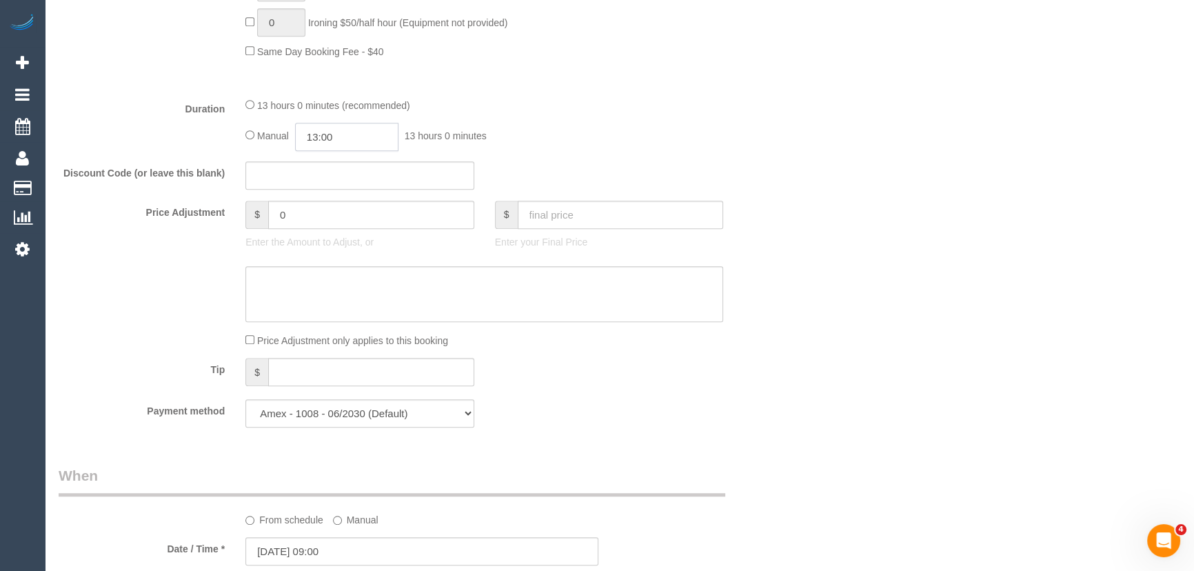
click at [372, 139] on input "13:00" at bounding box center [346, 137] width 103 height 28
click at [330, 174] on li "05:00" at bounding box center [331, 171] width 61 height 18
type input "05:00"
click at [673, 147] on div "Manual 05:00 5 hours 0 minutes" at bounding box center [484, 137] width 478 height 28
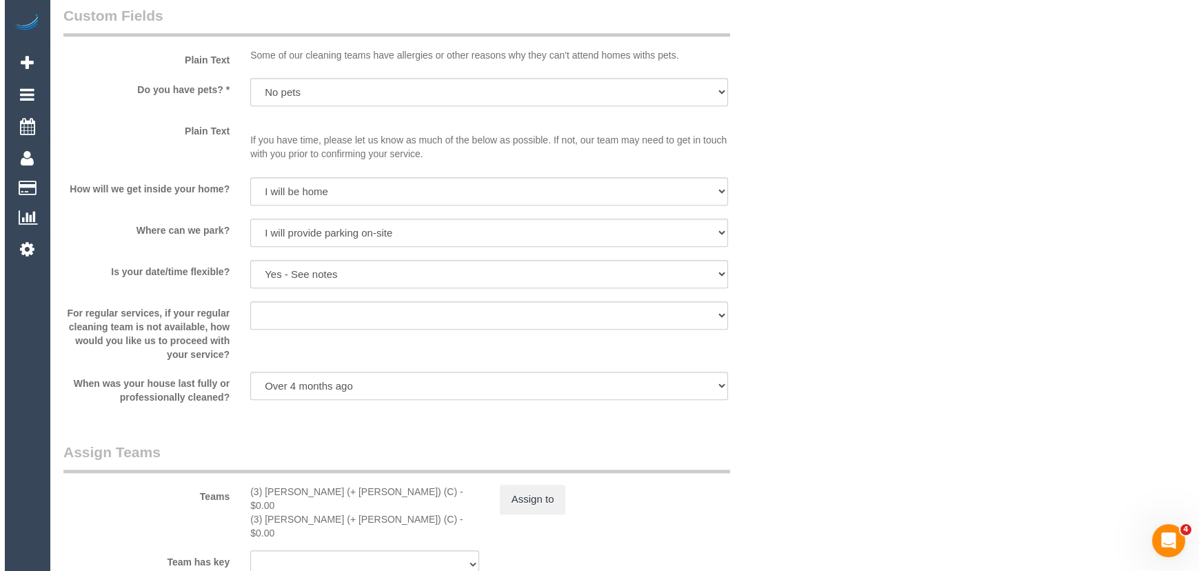
scroll to position [1880, 0]
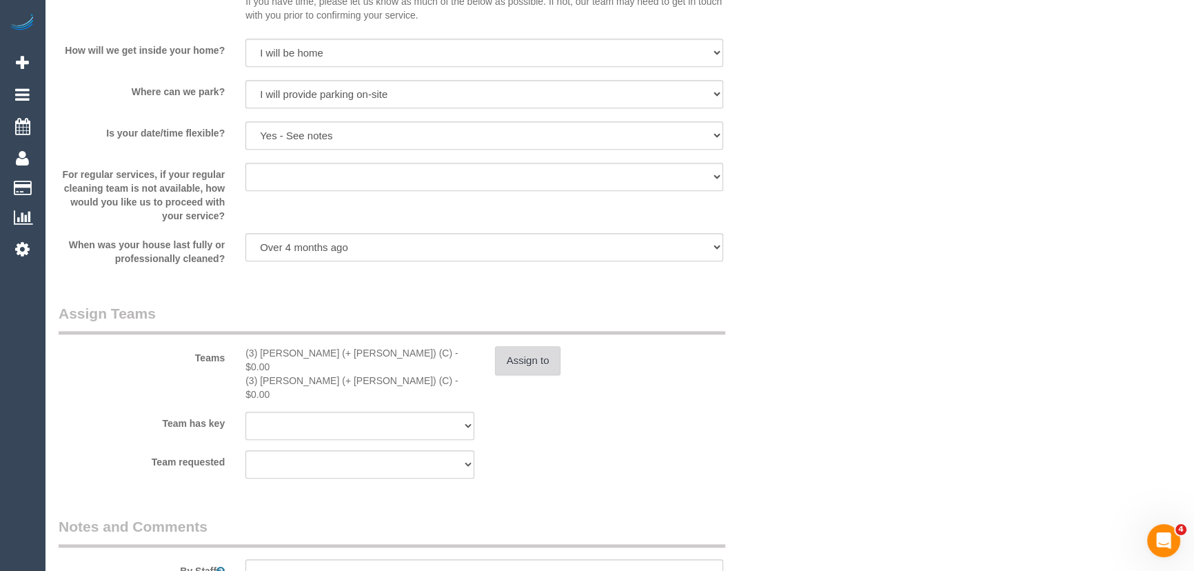
click at [542, 363] on button "Assign to" at bounding box center [528, 360] width 66 height 29
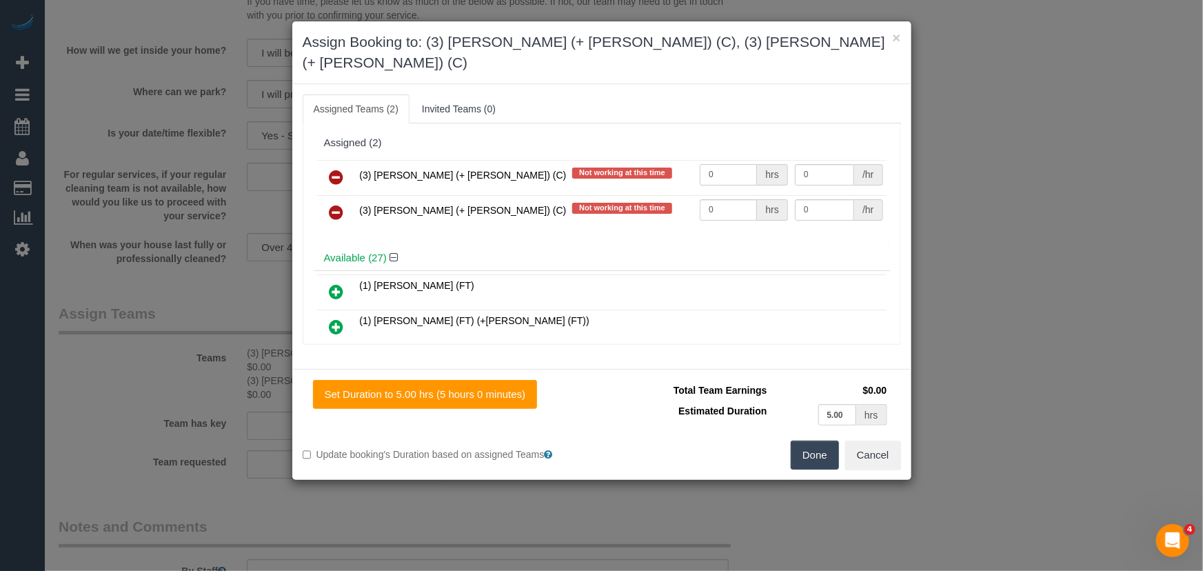
click at [711, 164] on input "0" at bounding box center [728, 174] width 57 height 21
type input "1"
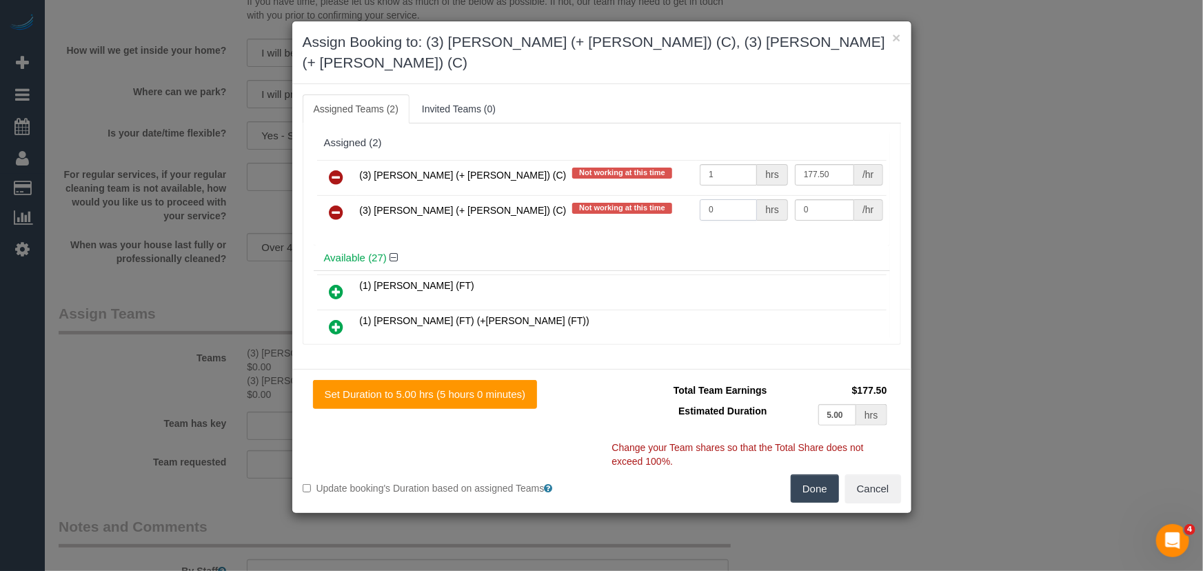
type input "177.5"
click at [723, 199] on input "0" at bounding box center [728, 209] width 57 height 21
type input "1"
type input "177.5"
click at [822, 474] on button "Done" at bounding box center [815, 488] width 48 height 29
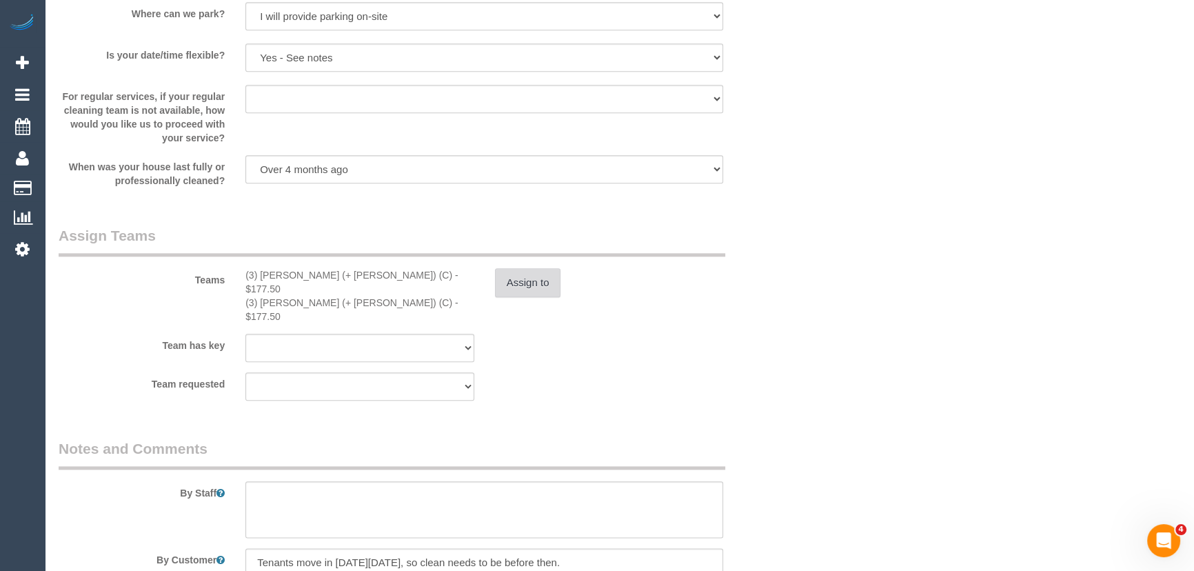
scroll to position [2068, 0]
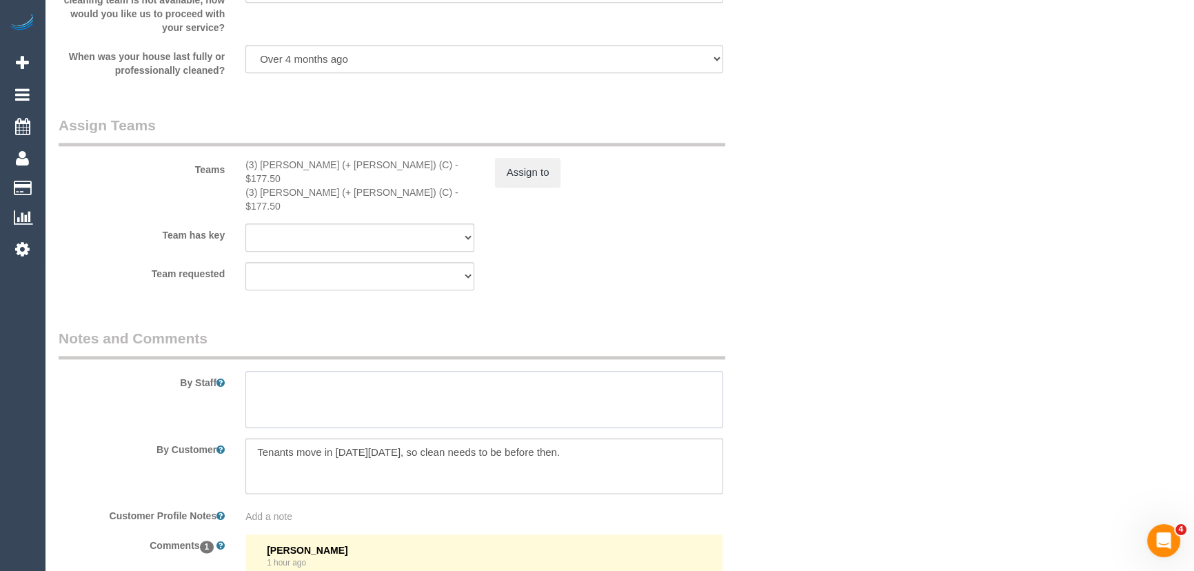
click at [329, 371] on textarea at bounding box center [484, 399] width 478 height 57
type textarea "Estimated time: 8-10 hours"
click at [640, 438] on textarea at bounding box center [484, 466] width 478 height 57
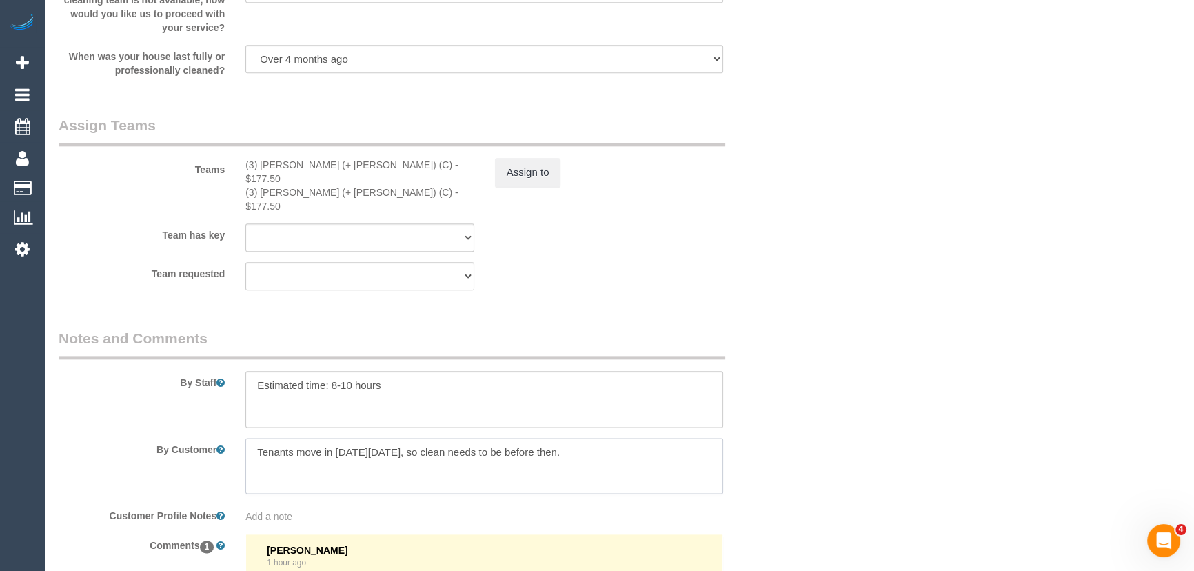
click at [640, 438] on textarea at bounding box center [484, 466] width 478 height 57
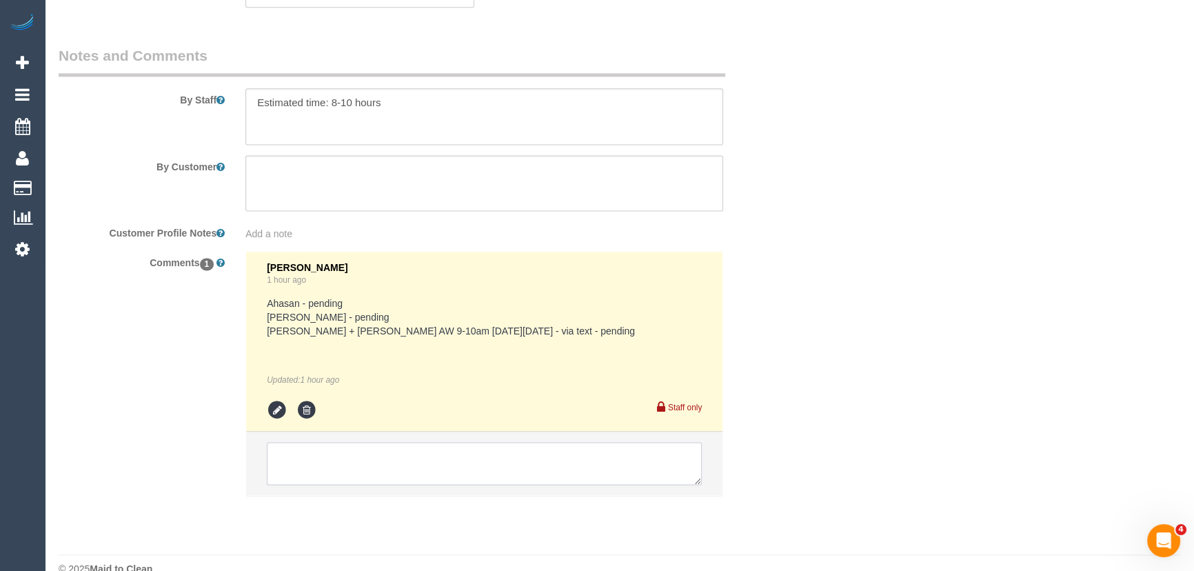
click at [376, 442] on textarea at bounding box center [484, 463] width 435 height 43
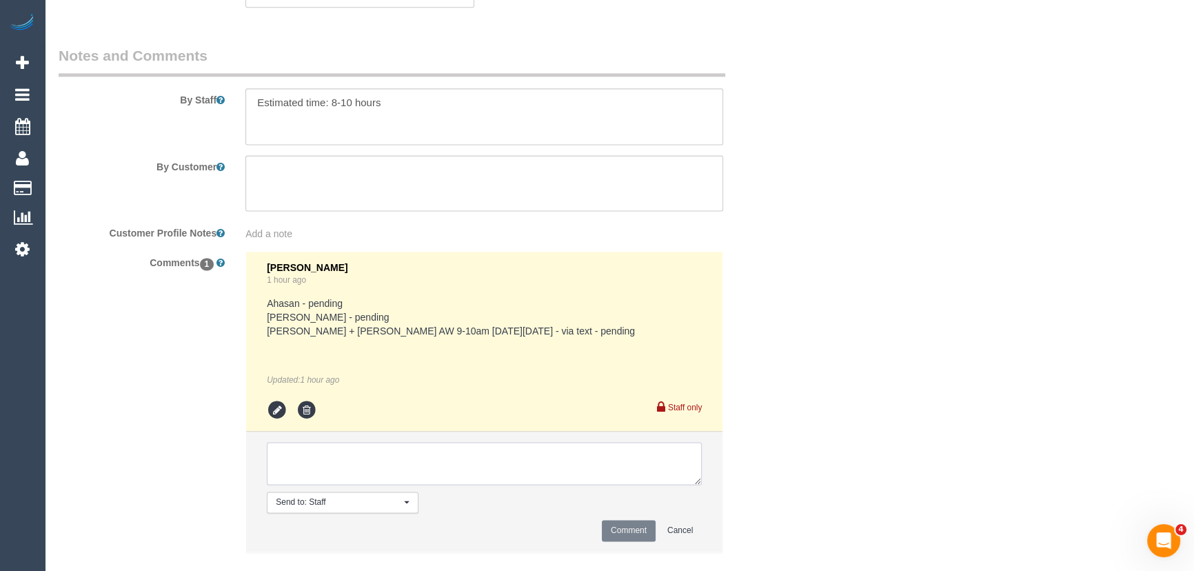
paste textarea "Tenants move in on Thursday 18 September, so clean needs to be before then."
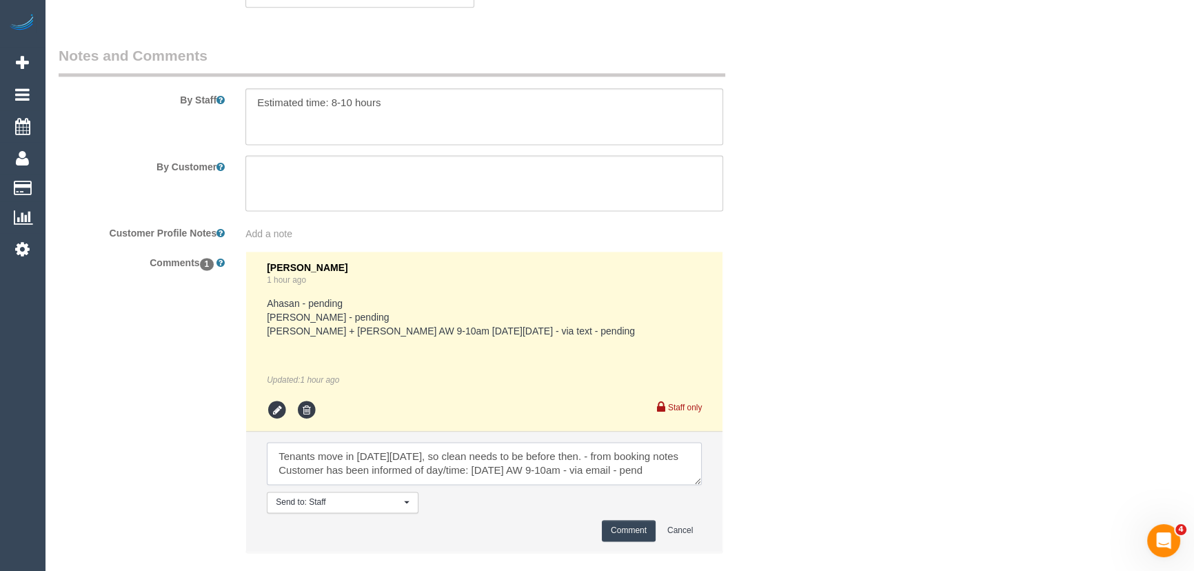
scroll to position [19, 0]
type textarea "Tenants move in on Thursday 18 September, so clean needs to be before then. - f…"
click at [279, 400] on icon at bounding box center [277, 410] width 21 height 21
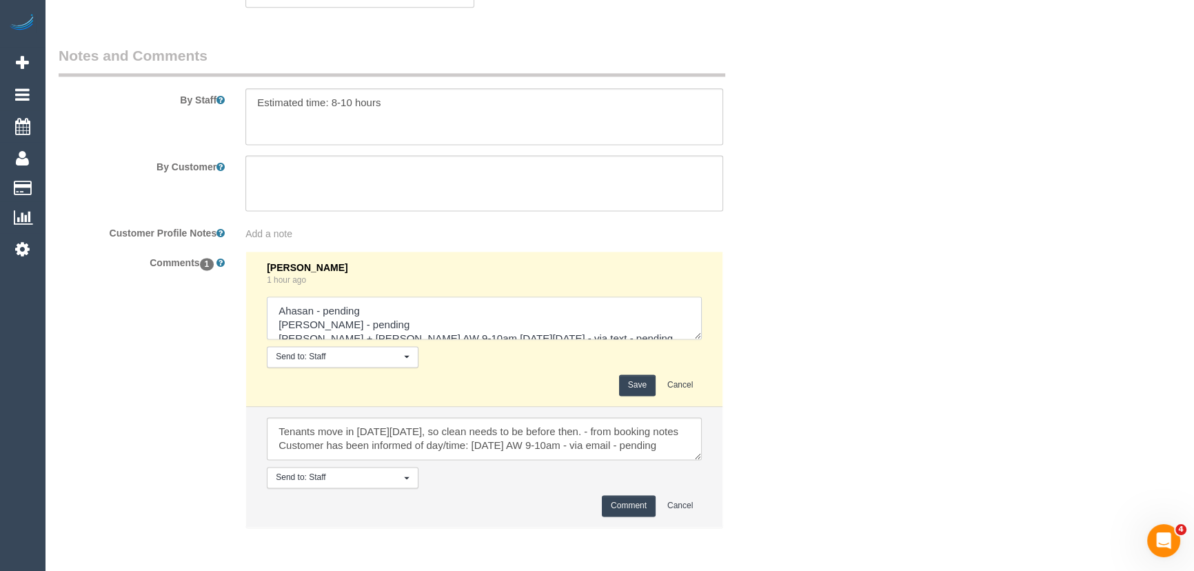
scroll to position [14, 0]
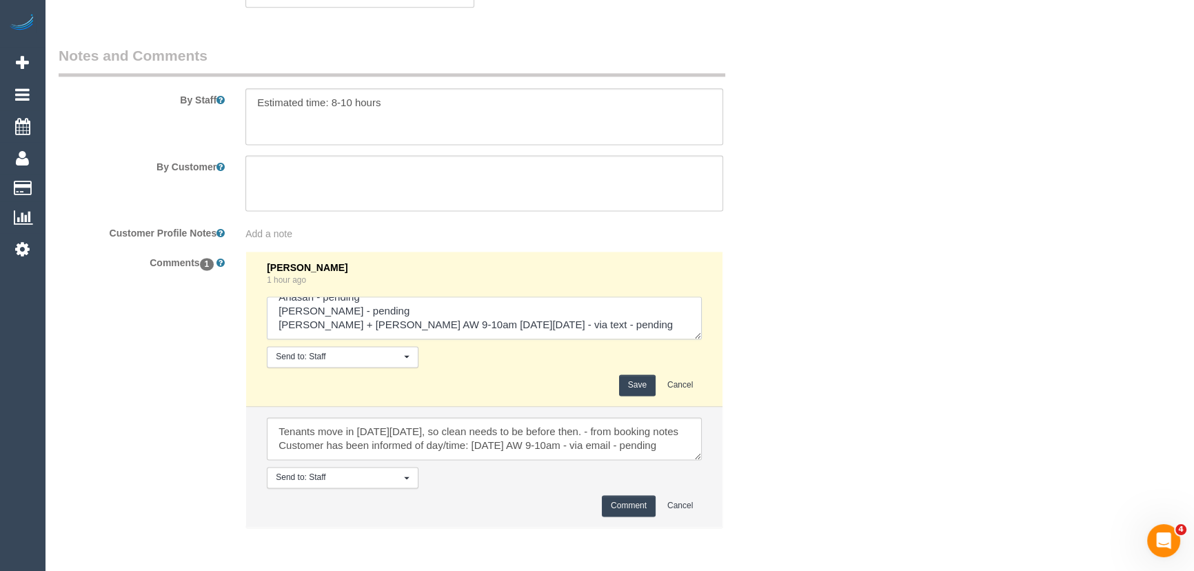
click at [594, 303] on textarea at bounding box center [484, 317] width 435 height 43
type textarea "Ahasan - pending Ted - pending Liz + Tony AW 9-10am on Wednesday 17/9 - via tex…"
click at [623, 495] on button "Comment" at bounding box center [629, 505] width 54 height 21
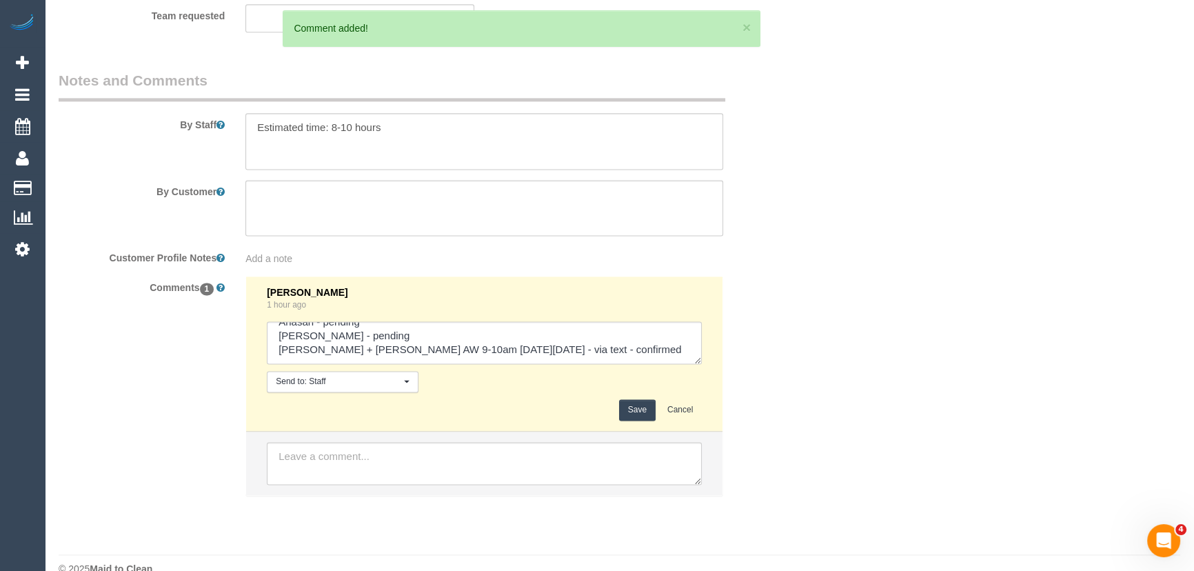
scroll to position [0, 0]
click at [639, 371] on div "Send to: Staff Nothing selected Send to: Staff Send to: Customer Send to: Team …" at bounding box center [484, 381] width 456 height 21
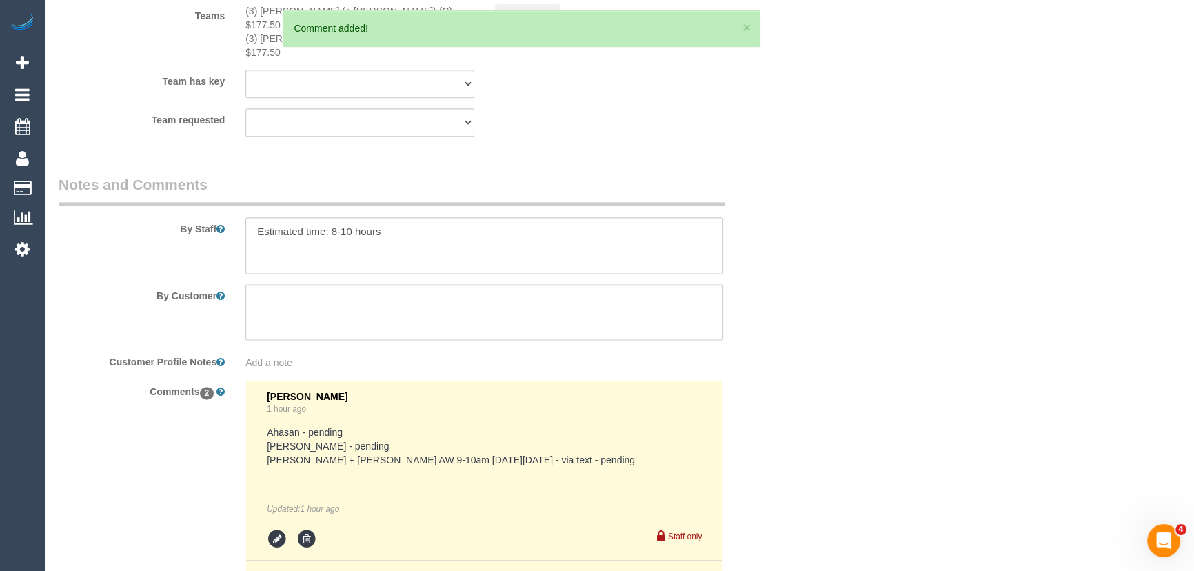
scroll to position [2351, 0]
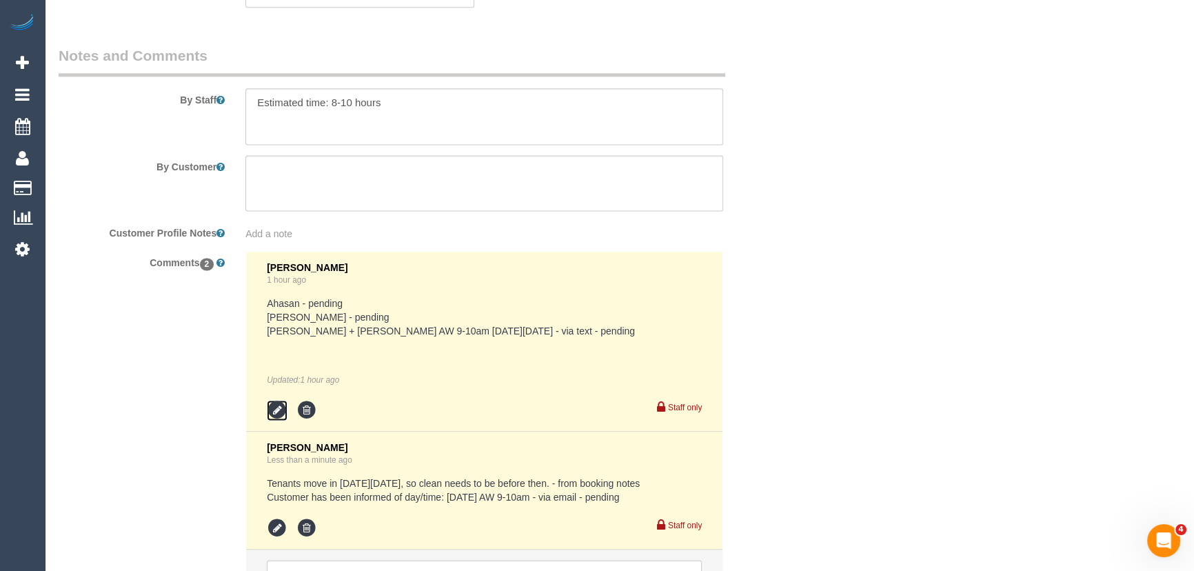
click at [278, 400] on icon at bounding box center [277, 410] width 21 height 21
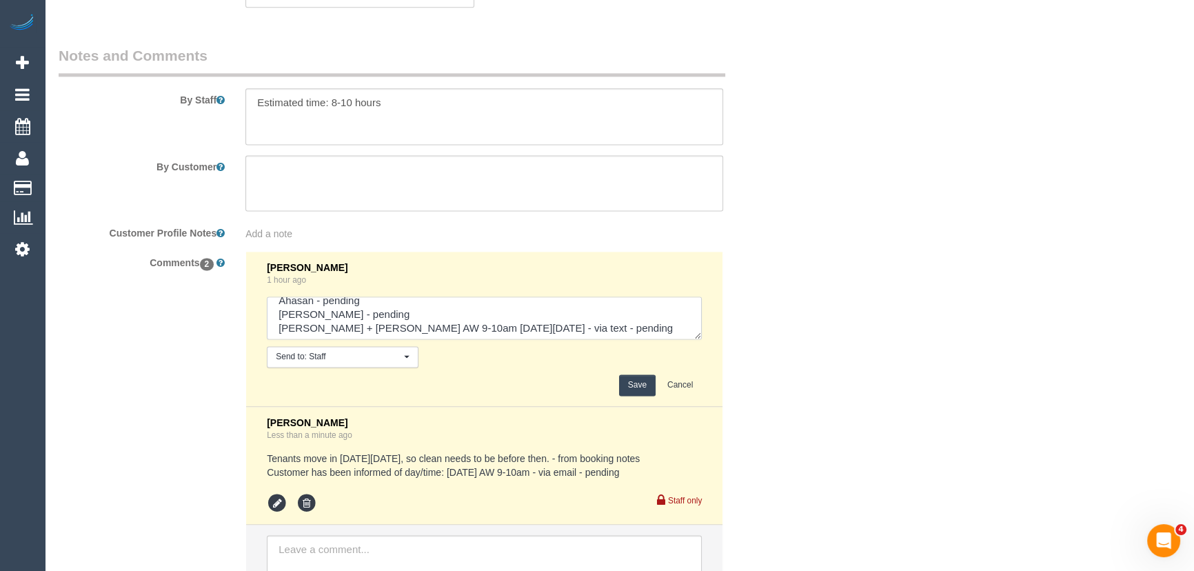
scroll to position [14, 0]
click at [585, 296] on textarea at bounding box center [484, 317] width 435 height 43
type textarea "Ahasan - pending Ted - pending Liz + Tony AW 9-10am on Wednesday 17/9 - via tex…"
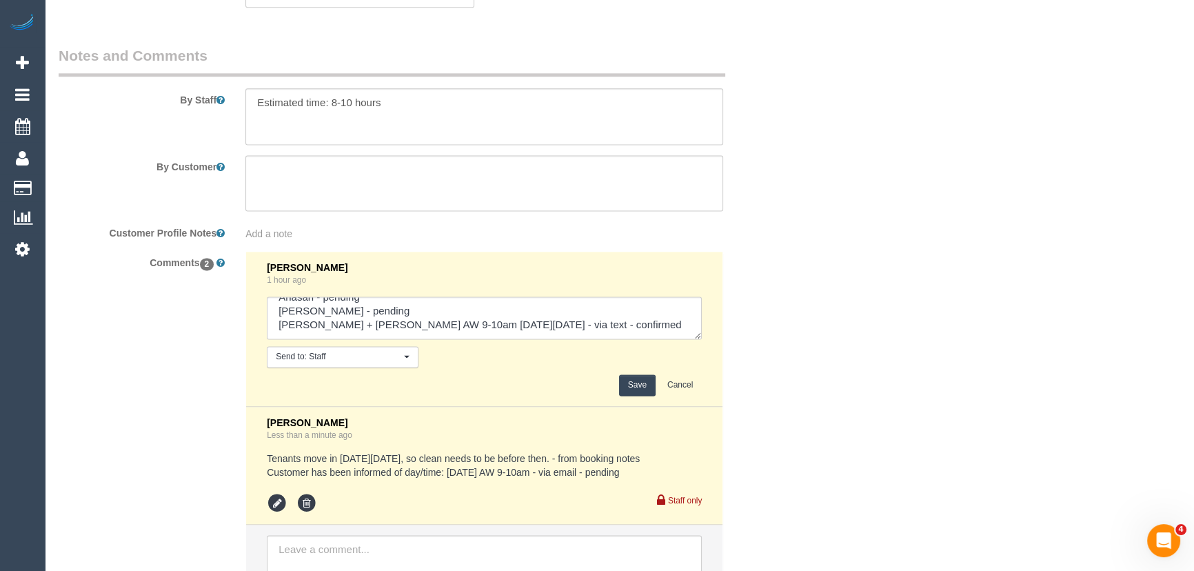
click at [640, 374] on button "Save" at bounding box center [637, 384] width 37 height 21
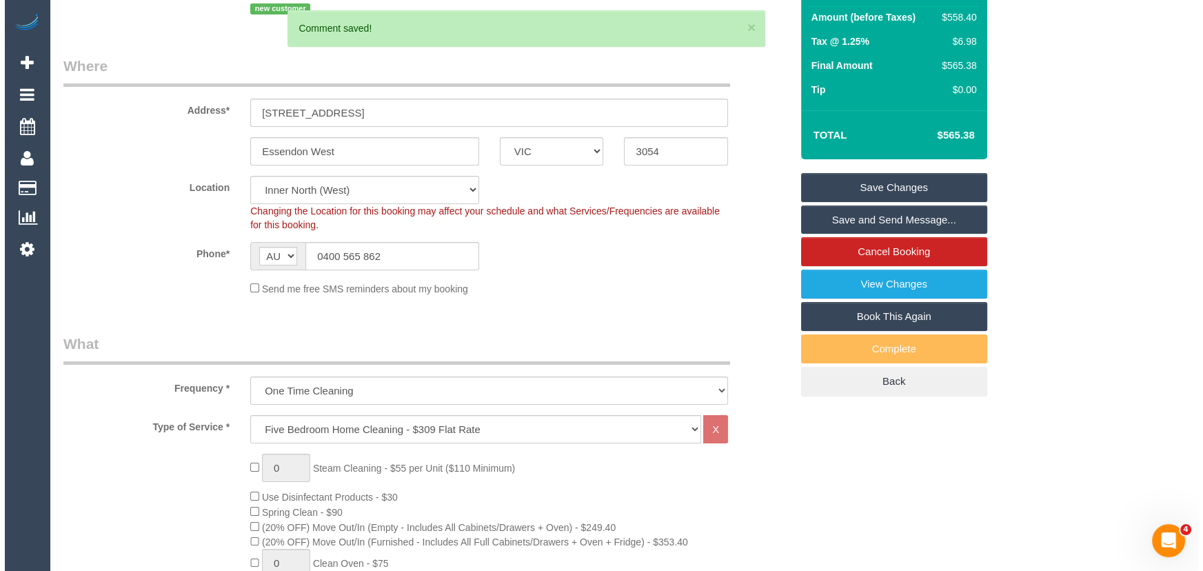
scroll to position [0, 0]
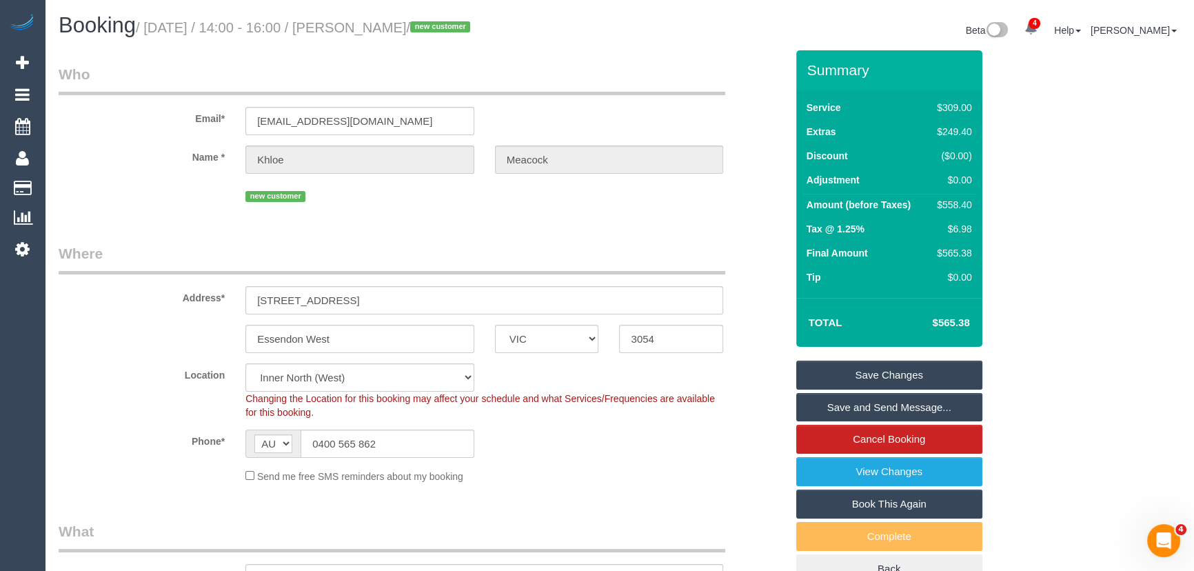
click at [388, 28] on small "/ September 16, 2025 / 14:00 - 16:00 / Khloe Meacock / new customer" at bounding box center [305, 27] width 338 height 15
click at [387, 28] on small "/ September 16, 2025 / 14:00 - 16:00 / Khloe Meacock / new customer" at bounding box center [305, 27] width 338 height 15
copy small "Khloe Meacock"
click at [419, 110] on input "khloe.meacock@gmail.com" at bounding box center [359, 121] width 229 height 28
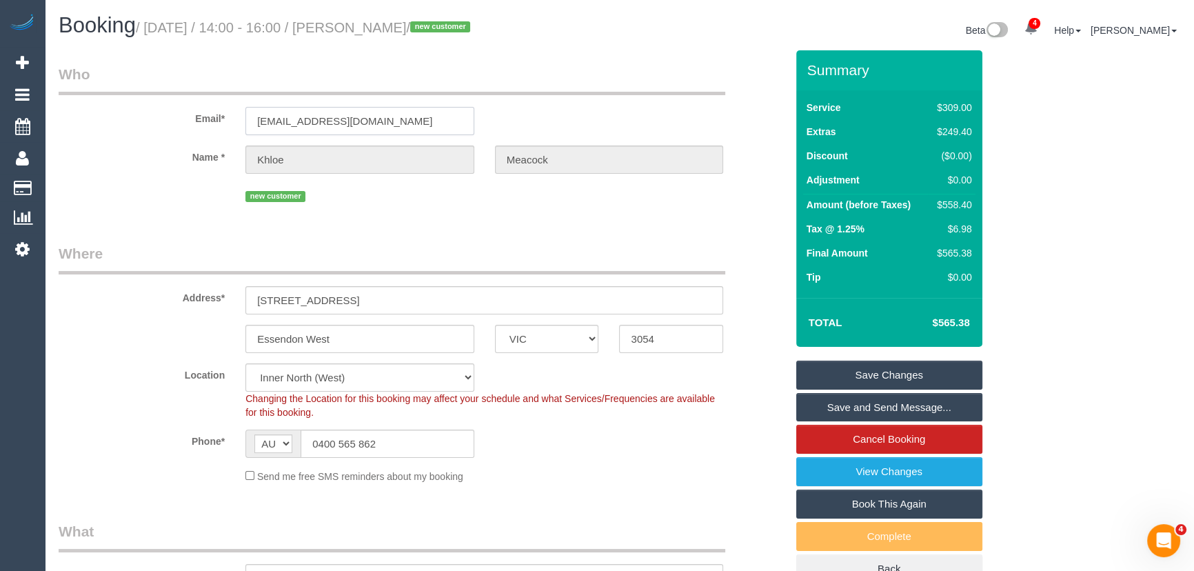
click at [419, 110] on input "khloe.meacock@gmail.com" at bounding box center [359, 121] width 229 height 28
click at [860, 378] on link "Save Changes" at bounding box center [889, 375] width 186 height 29
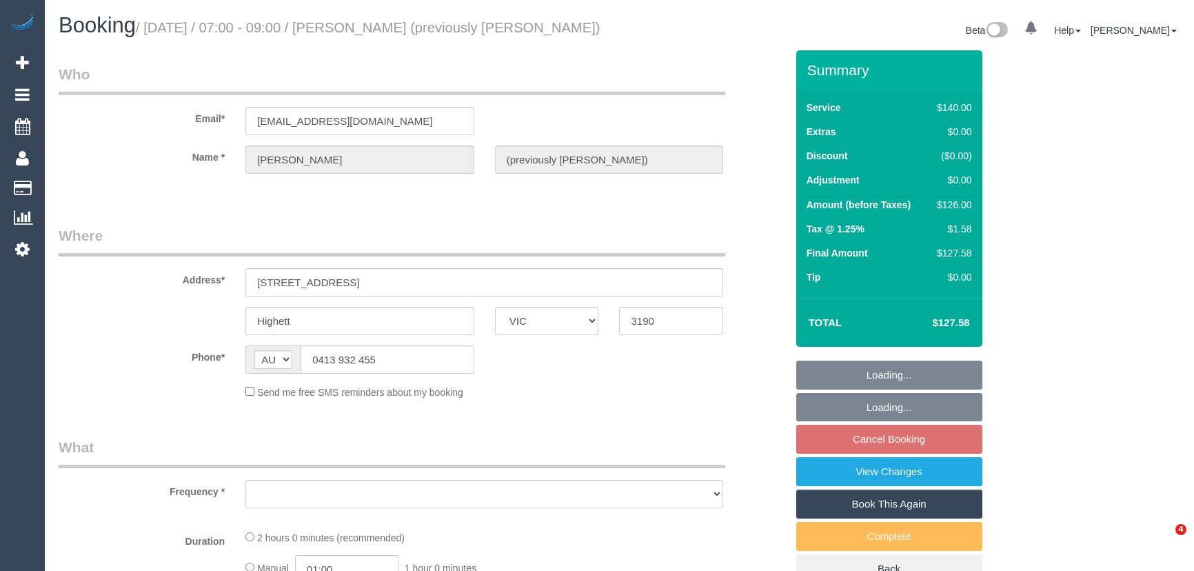
select select "VIC"
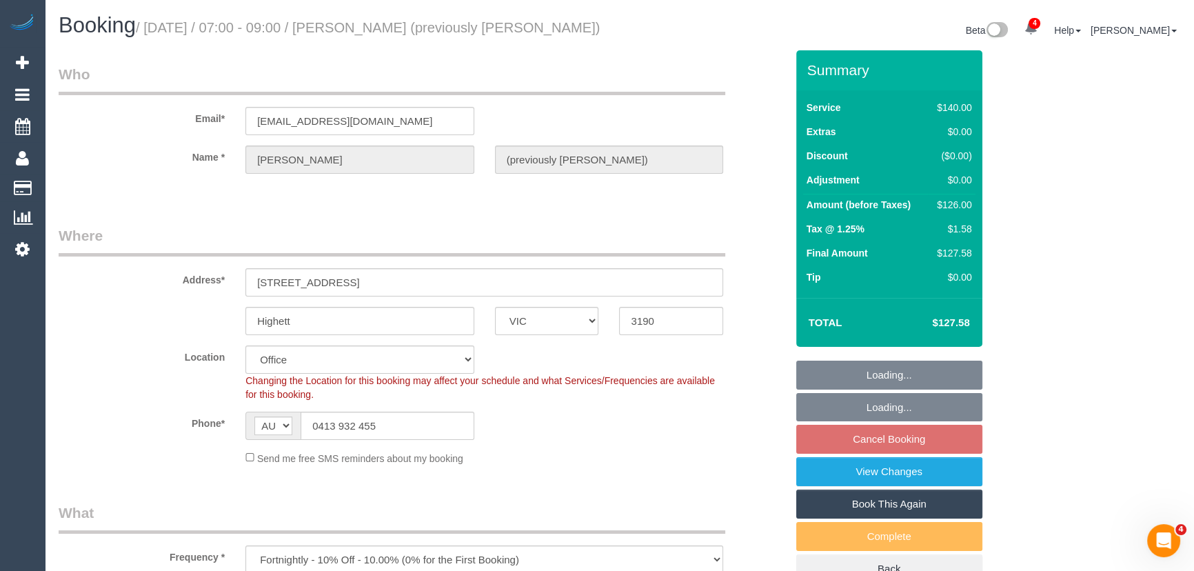
select select "object:870"
select select "string:stripe-pm_1OFsS02GScqysDRVu3lcZaT2"
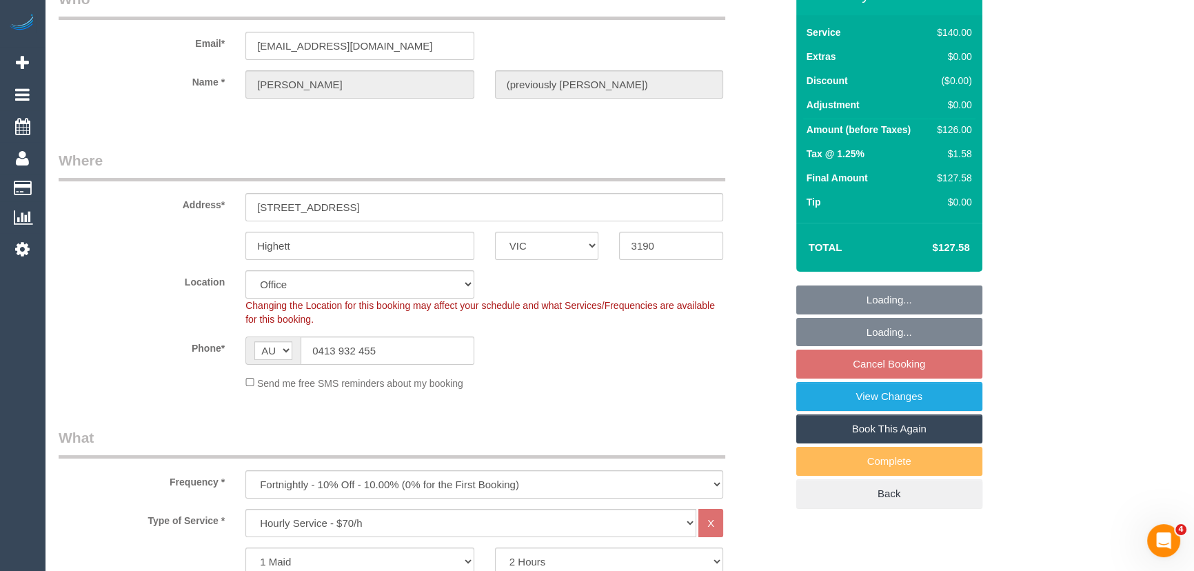
select select "number:28"
select select "number:14"
select select "number:19"
select select "number:22"
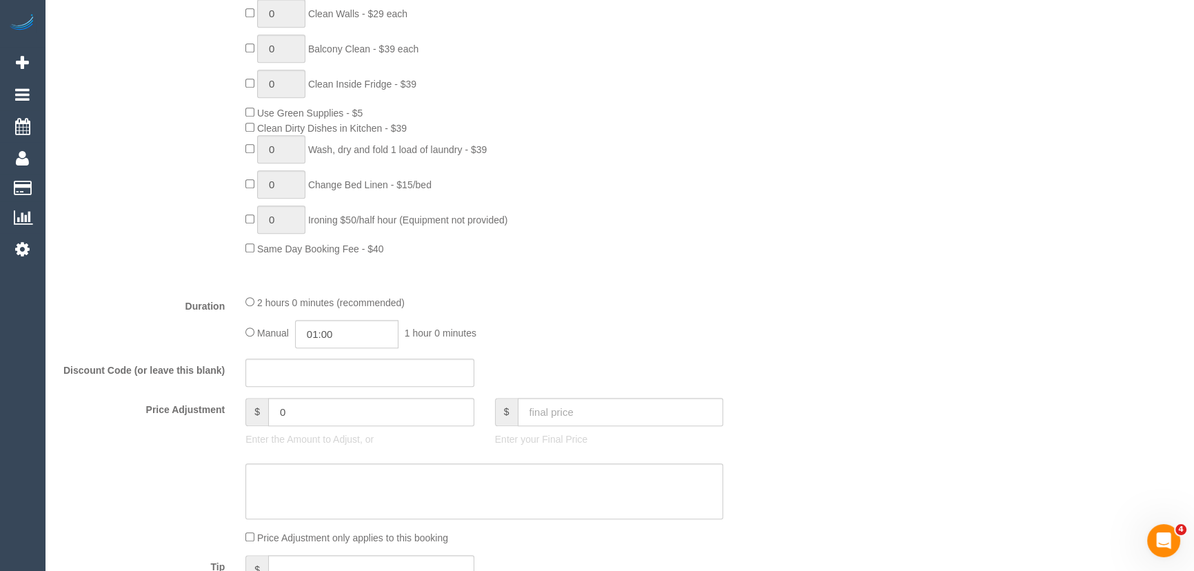
scroll to position [940, 0]
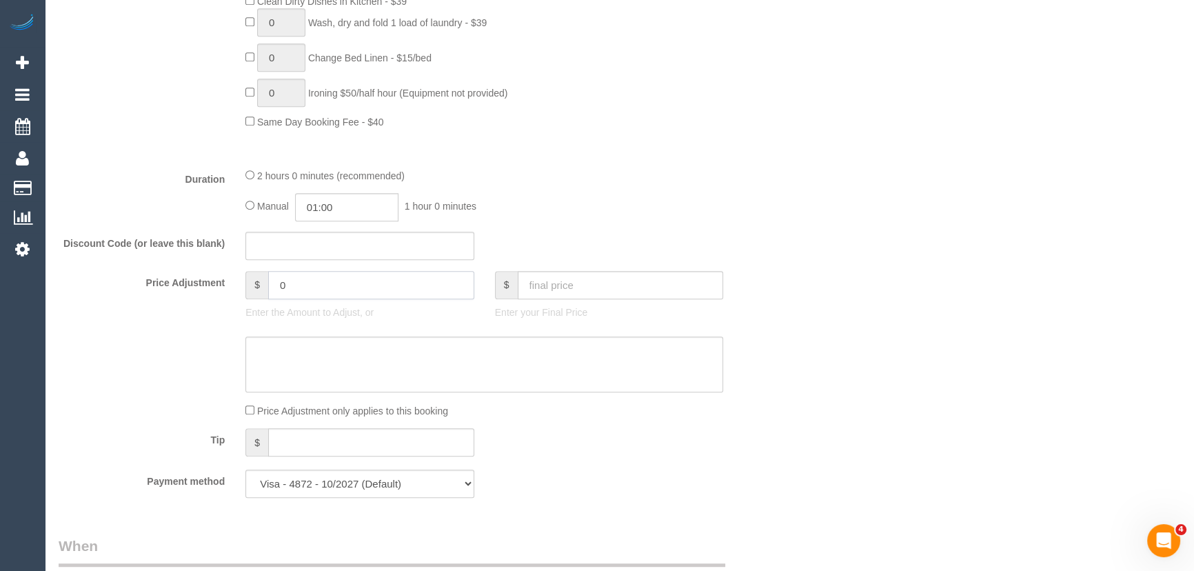
click at [306, 299] on input "0" at bounding box center [371, 285] width 206 height 28
type input "-10"
click at [249, 217] on div "Manual 01:00 1 hour 0 minutes" at bounding box center [484, 207] width 478 height 28
type input "02:00"
click at [311, 370] on textarea at bounding box center [484, 364] width 478 height 57
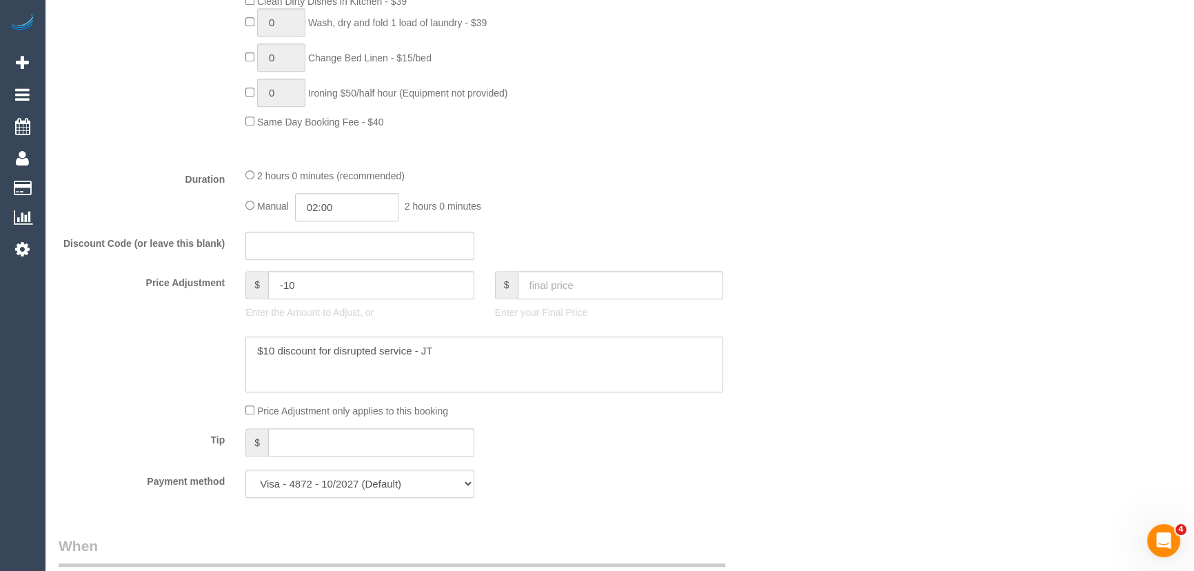
type textarea "$10 discount for disrupted service - JT"
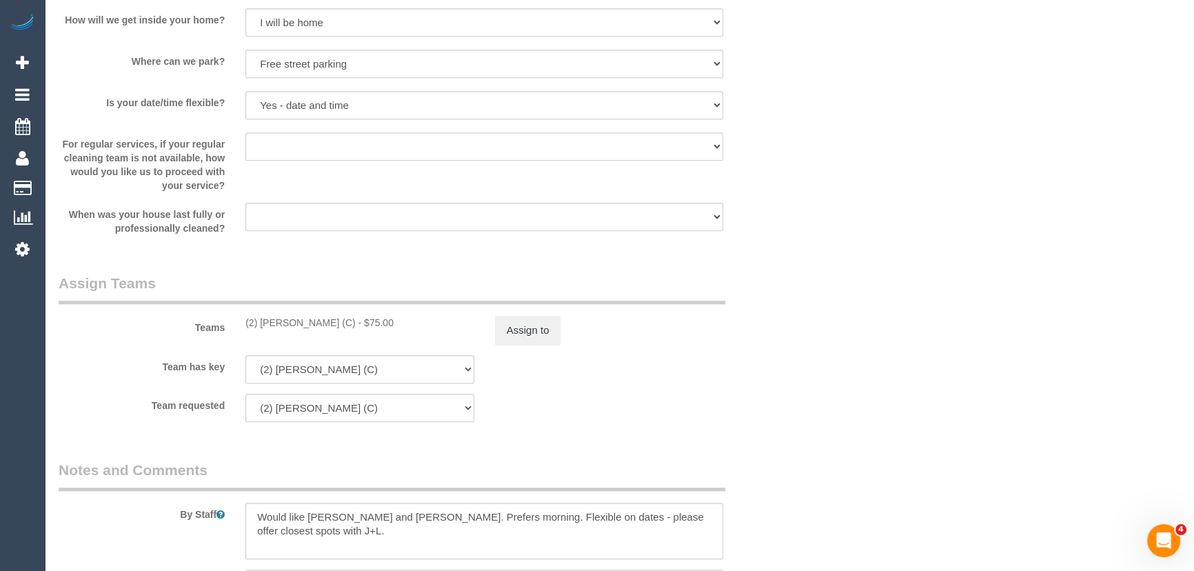
scroll to position [1880, 0]
click at [536, 344] on button "Assign to" at bounding box center [528, 329] width 66 height 29
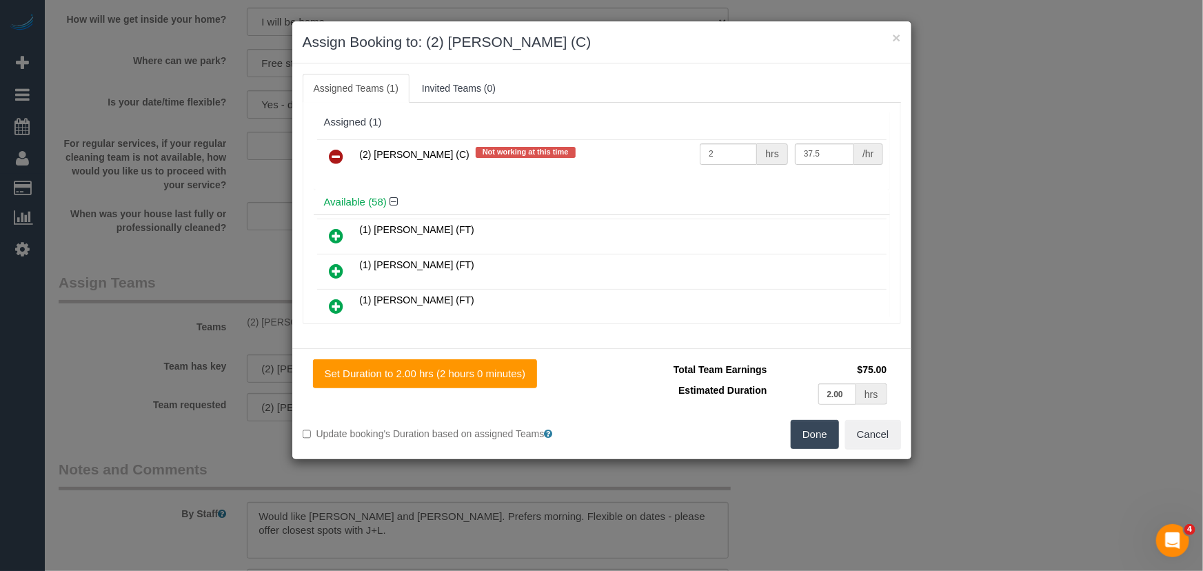
click at [1053, 463] on div "× Assign Booking to: (2) Anita Jamieson (C) Assigned Teams (1) Invited Teams (0…" at bounding box center [601, 285] width 1203 height 571
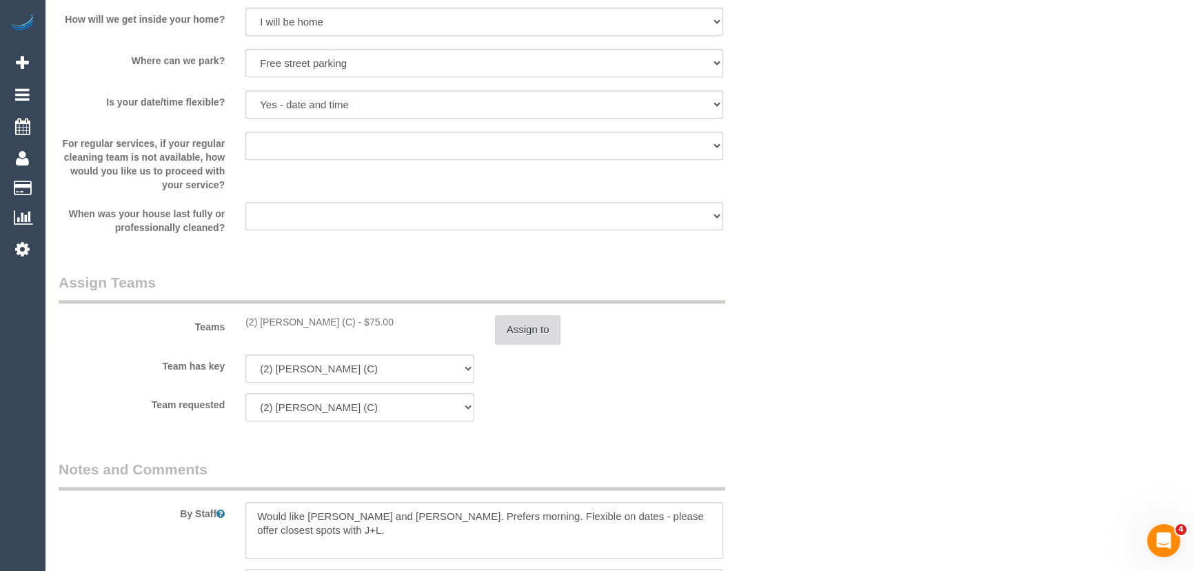
scroll to position [2068, 0]
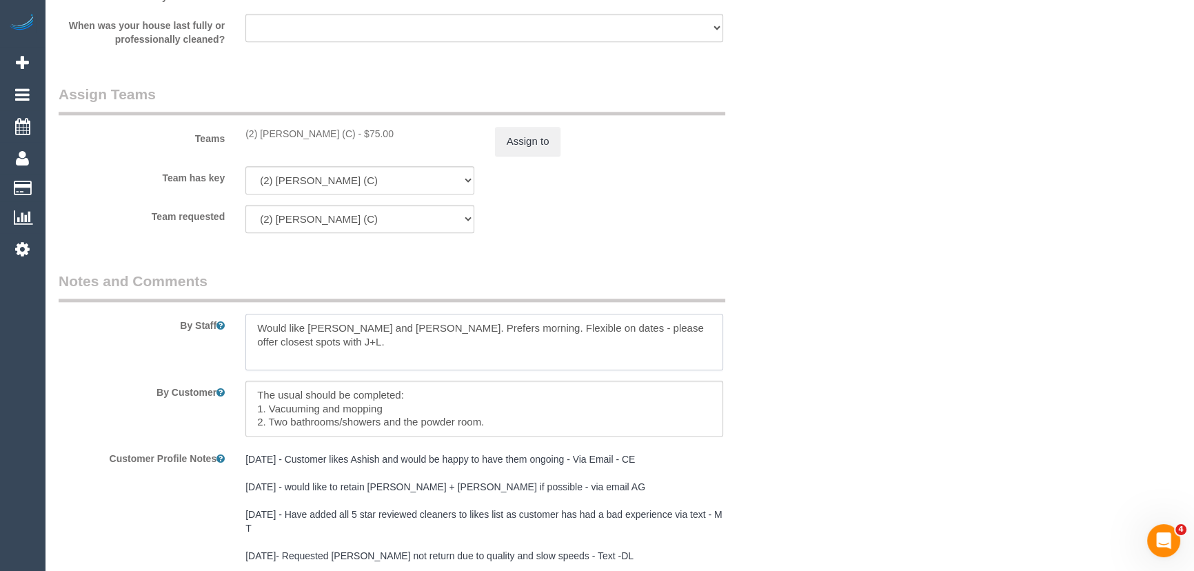
click at [307, 363] on textarea at bounding box center [484, 342] width 478 height 57
type textarea "*cover*"
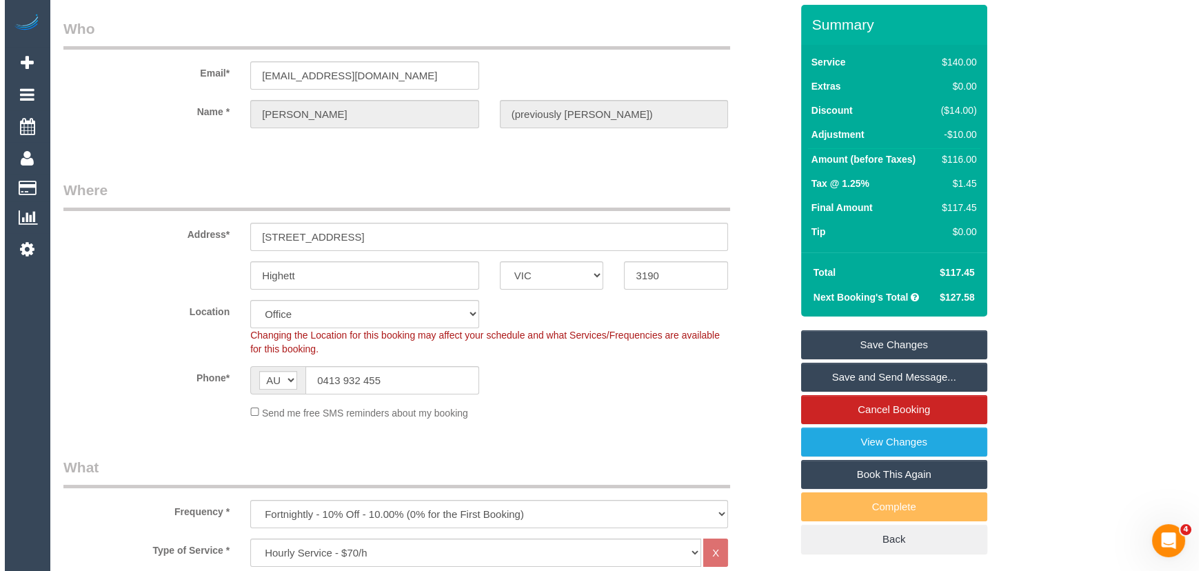
scroll to position [0, 0]
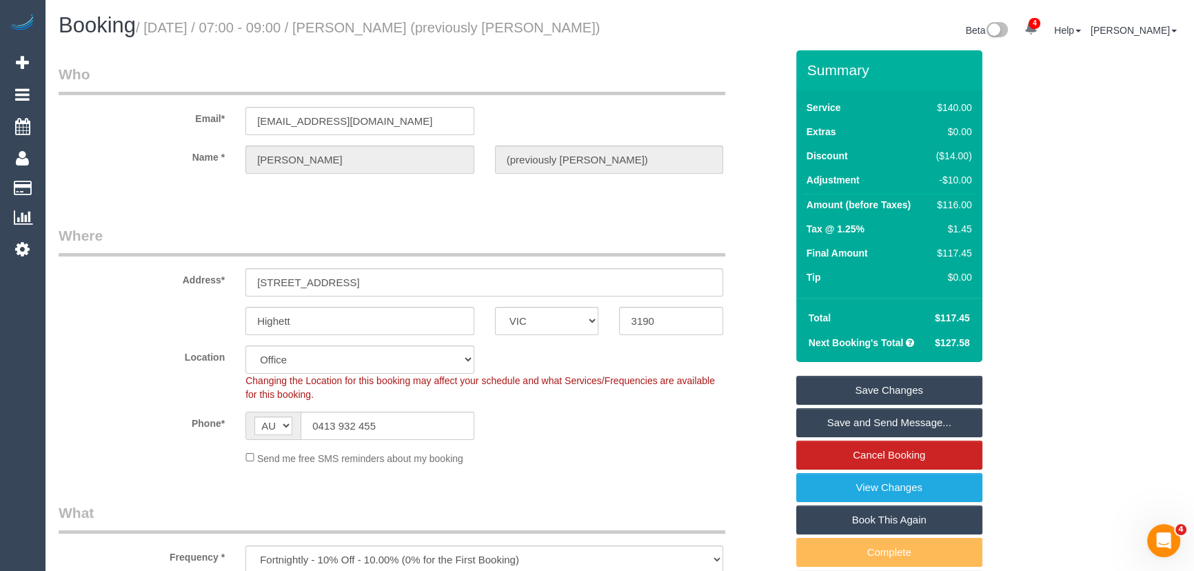
click at [858, 405] on link "Save Changes" at bounding box center [889, 390] width 186 height 29
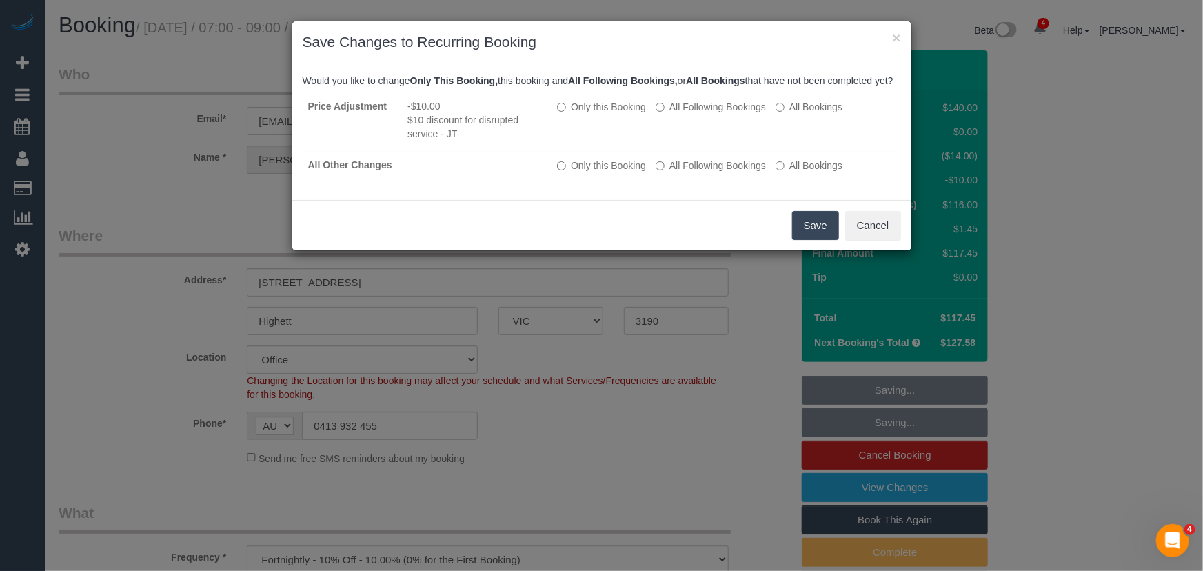
click at [818, 240] on button "Save" at bounding box center [815, 225] width 47 height 29
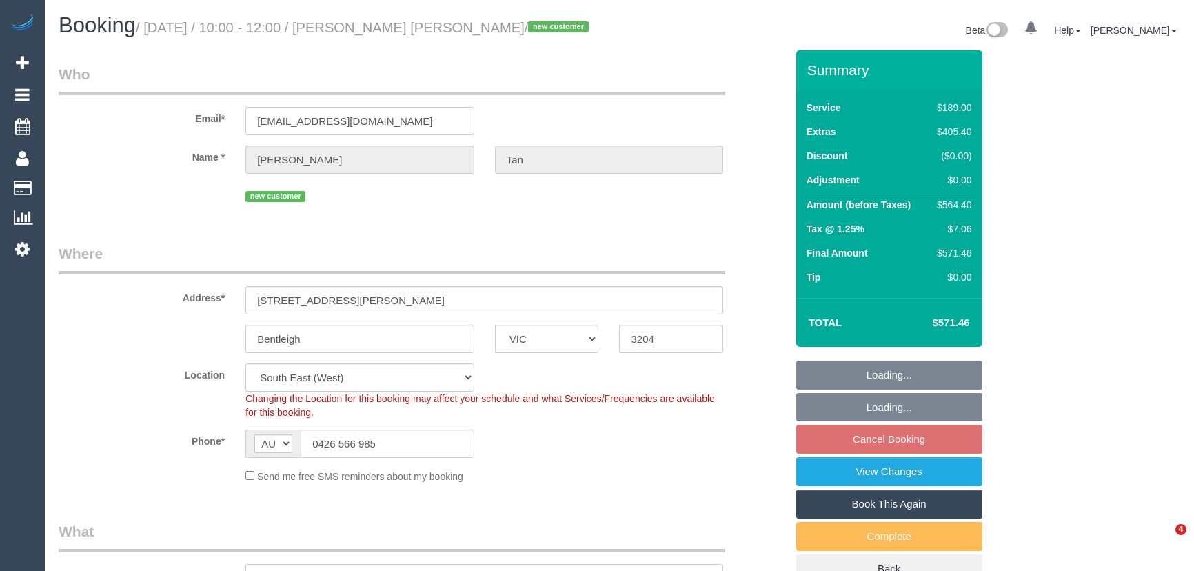
select select "VIC"
select select "string:stripe-pm_1S4WoG2GScqysDRV8Ru47XTv"
select select "object:842"
select select "spot3"
select select "number:28"
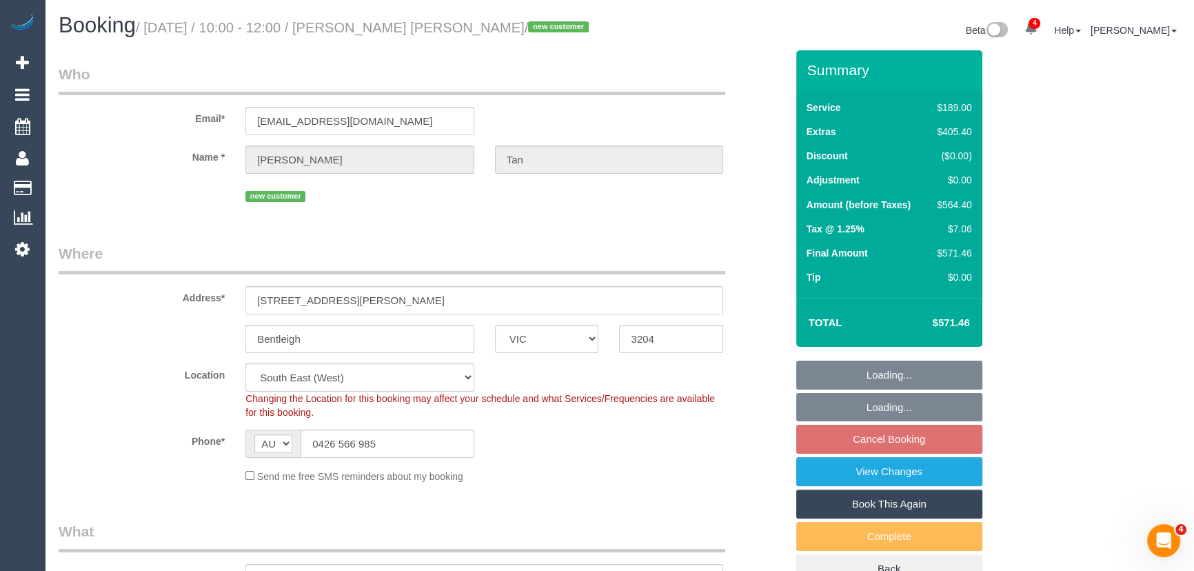
select select "number:17"
select select "number:18"
select select "number:22"
select select "number:13"
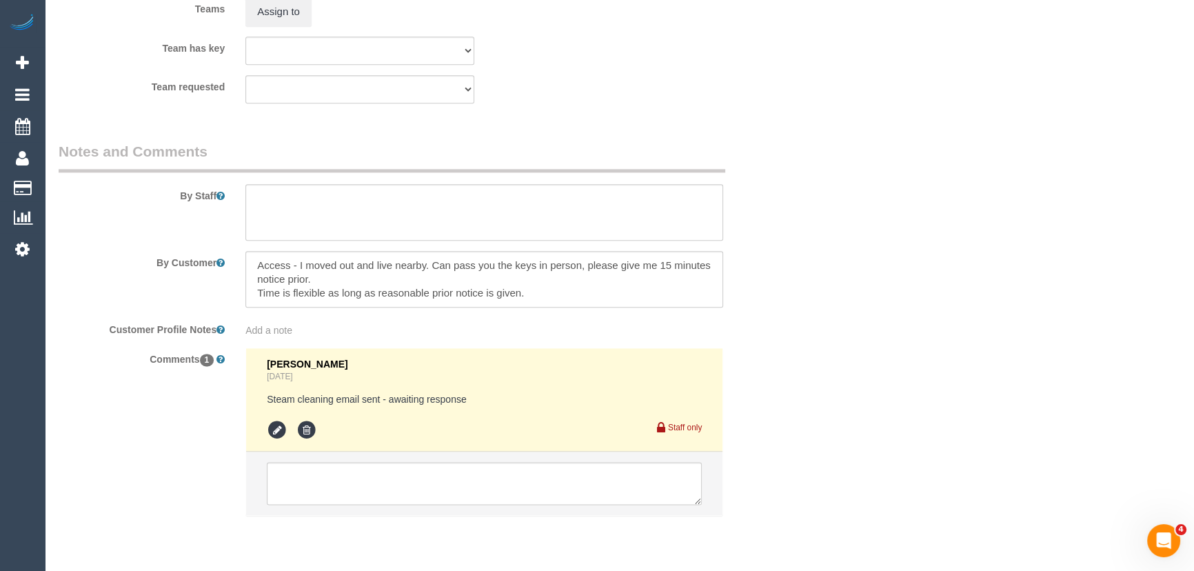
scroll to position [2199, 0]
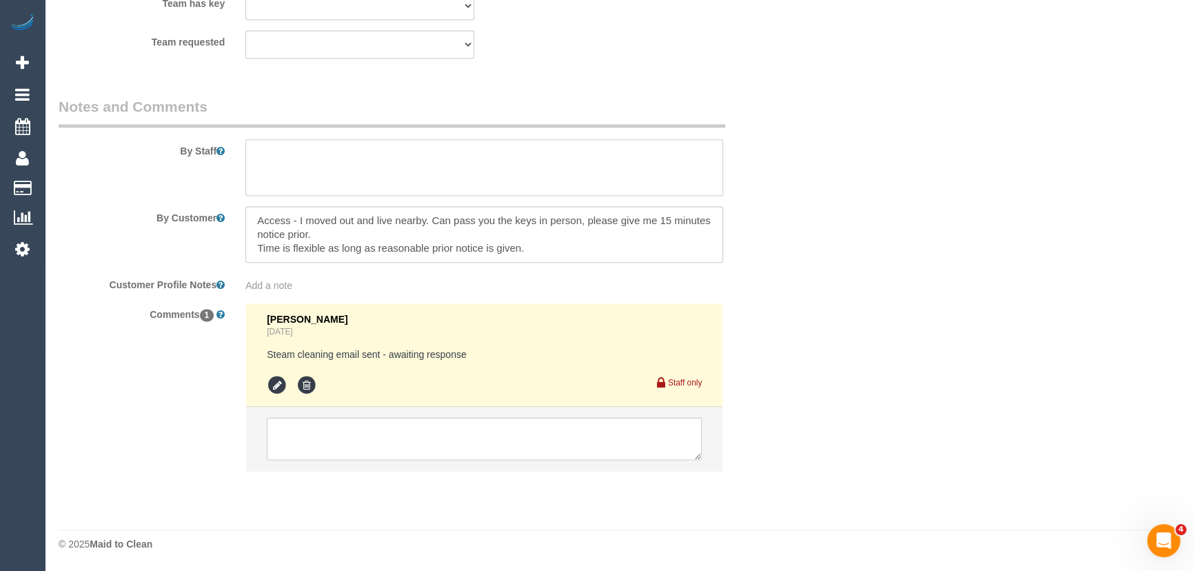
click at [348, 168] on textarea at bounding box center [484, 167] width 478 height 57
type textarea "Steam Cleaning: 2 bedrooms Street parking available (may need to move car every…"
click at [318, 441] on textarea at bounding box center [484, 438] width 435 height 43
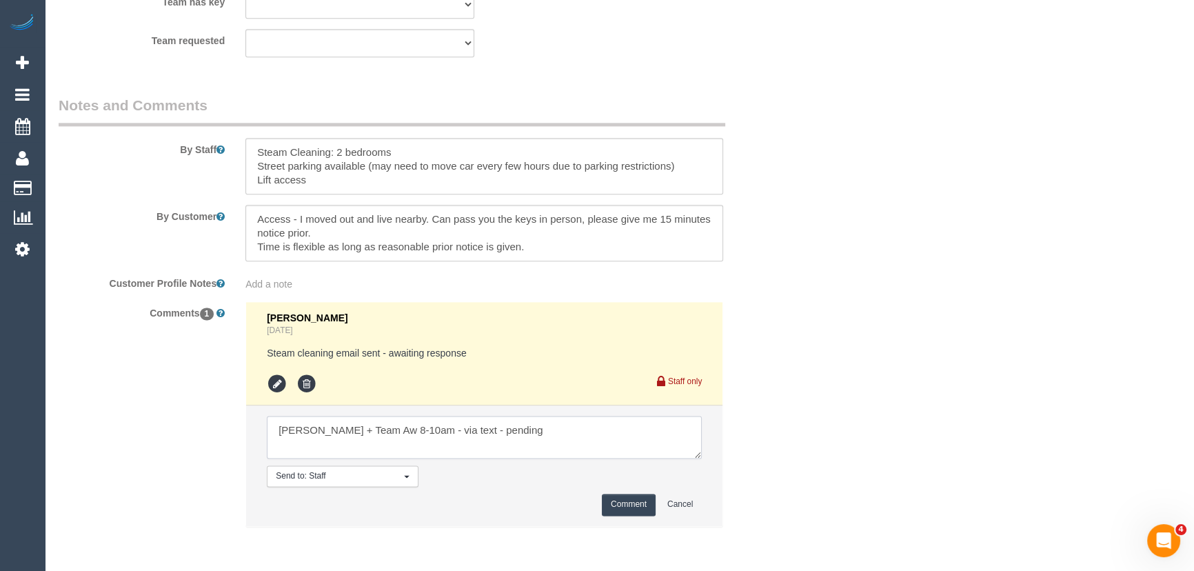
type textarea "[PERSON_NAME] + Team Aw 8-10am - via text - pending"
click at [618, 511] on button "Comment" at bounding box center [629, 504] width 54 height 21
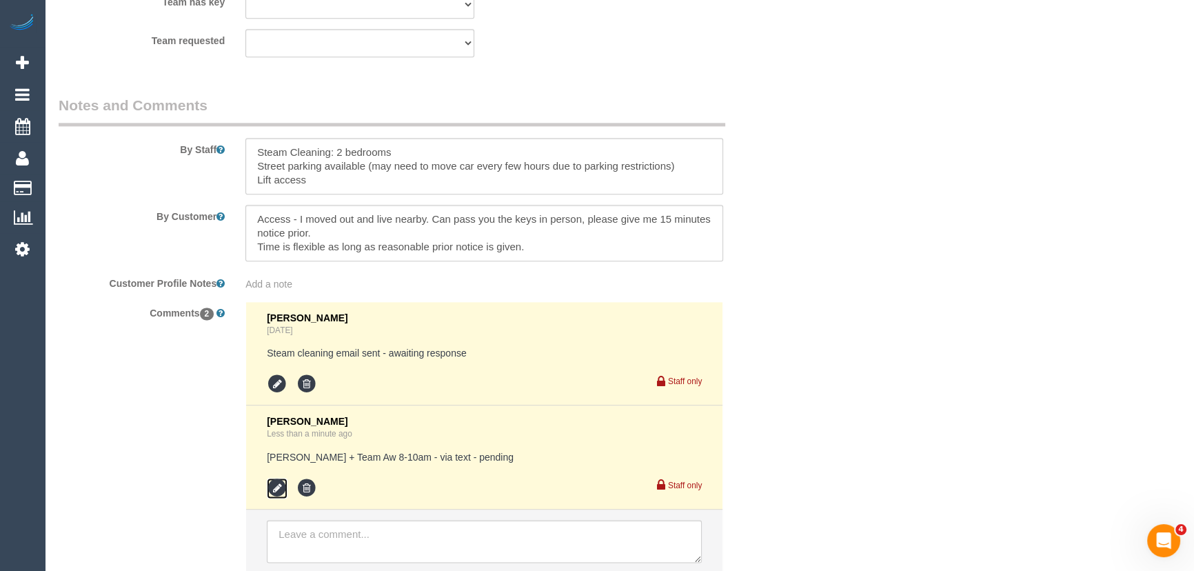
click at [272, 487] on icon at bounding box center [277, 488] width 21 height 21
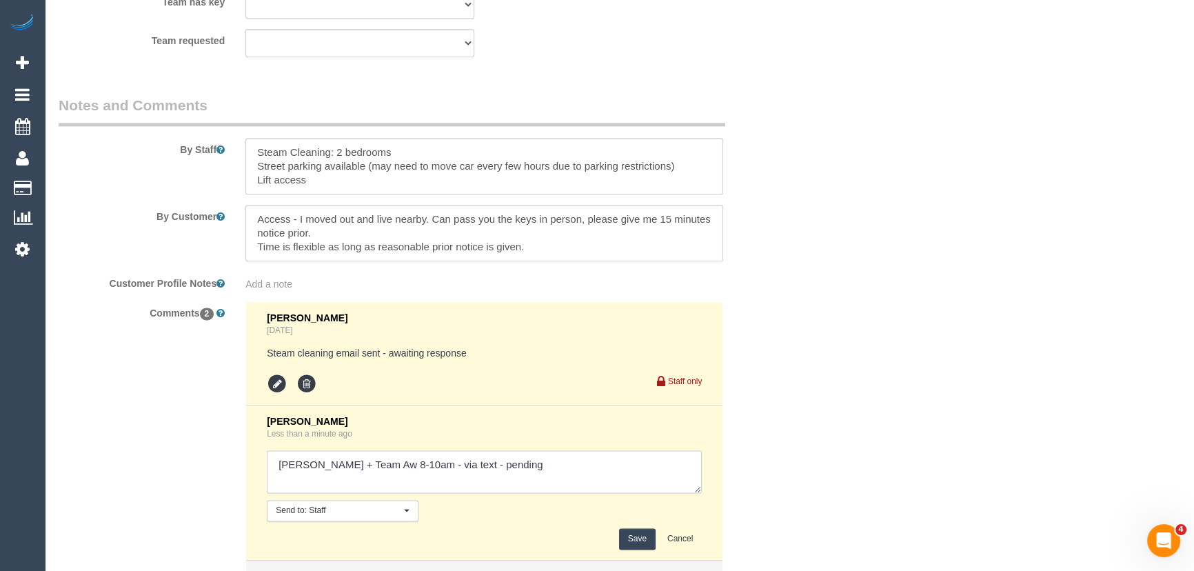
click at [524, 468] on textarea at bounding box center [484, 471] width 435 height 43
type textarea "[PERSON_NAME] + Team Aw 8-10am - via text - pending Lahiru P - via text - pendi…"
click at [647, 540] on button "Save" at bounding box center [637, 538] width 37 height 21
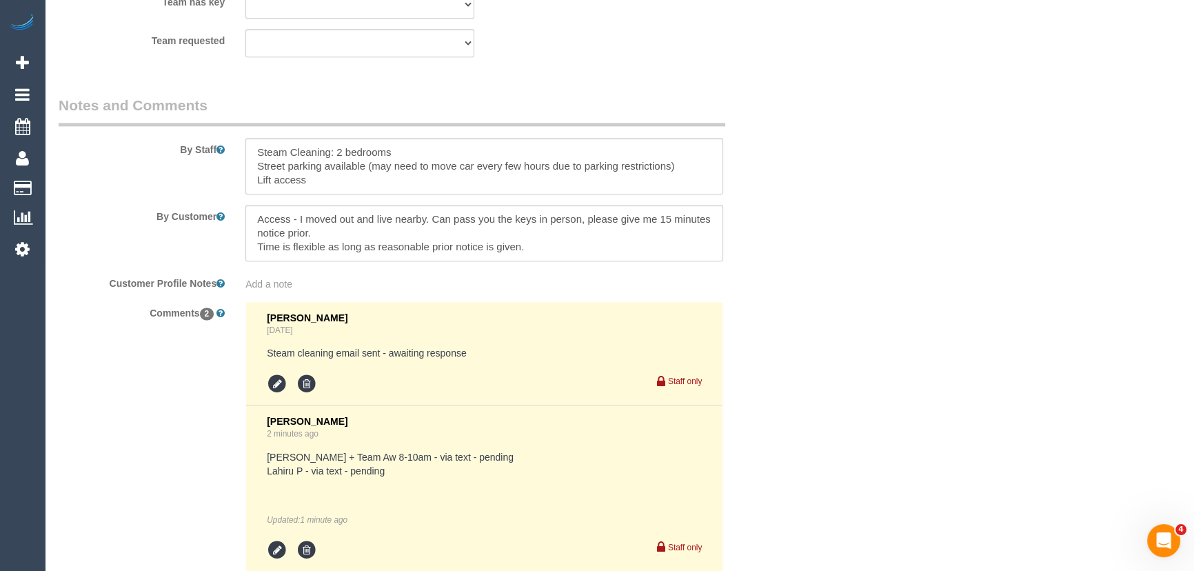
scroll to position [2074, 0]
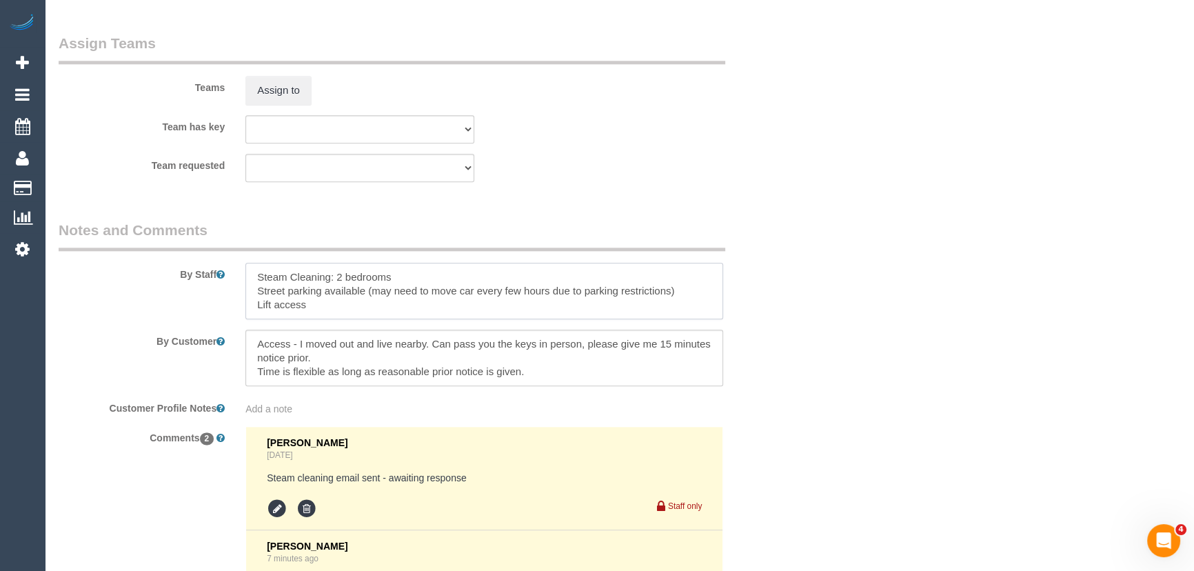
click at [252, 280] on textarea at bounding box center [484, 291] width 478 height 57
type textarea "Estimated time: 7-9 hours + Steam Clenaing Steam Cleaning: 2 bedrooms Street pa…"
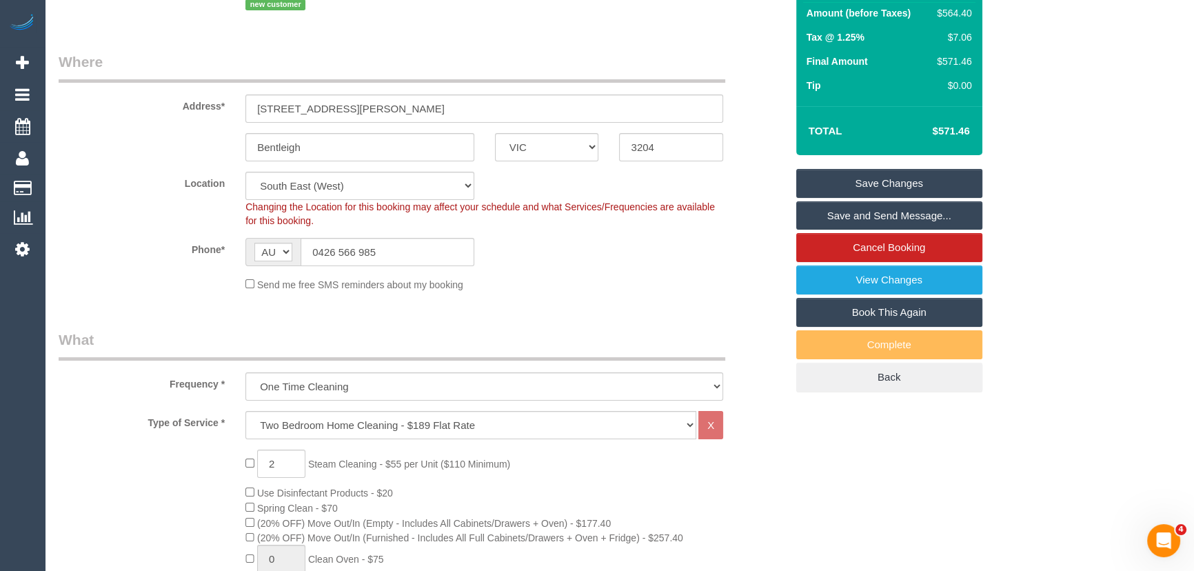
scroll to position [6, 0]
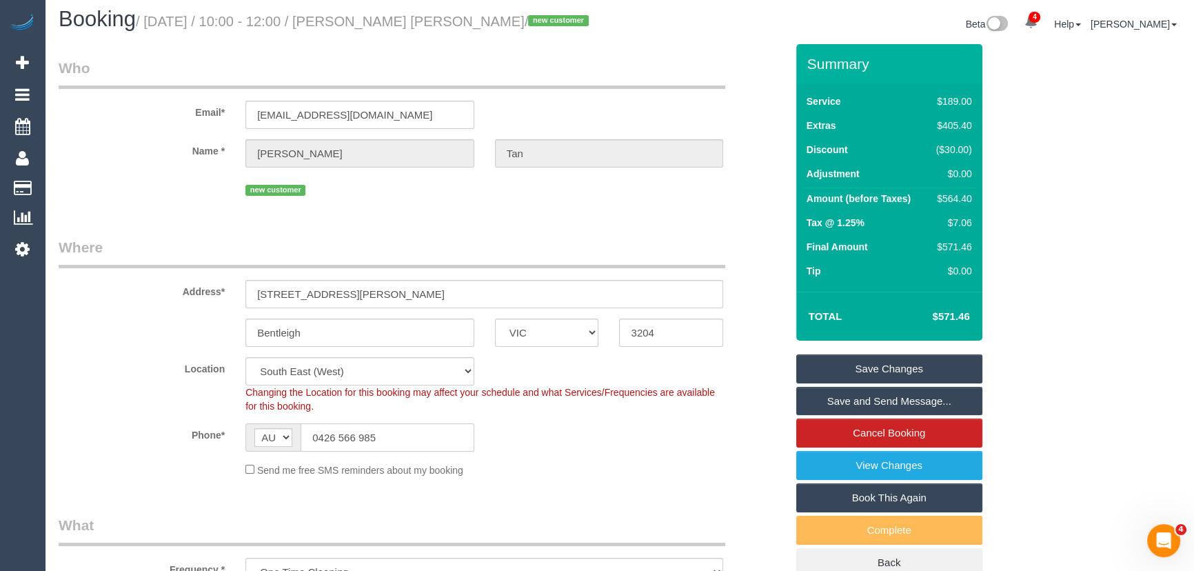
click at [390, 432] on input "0426 566 985" at bounding box center [388, 437] width 174 height 28
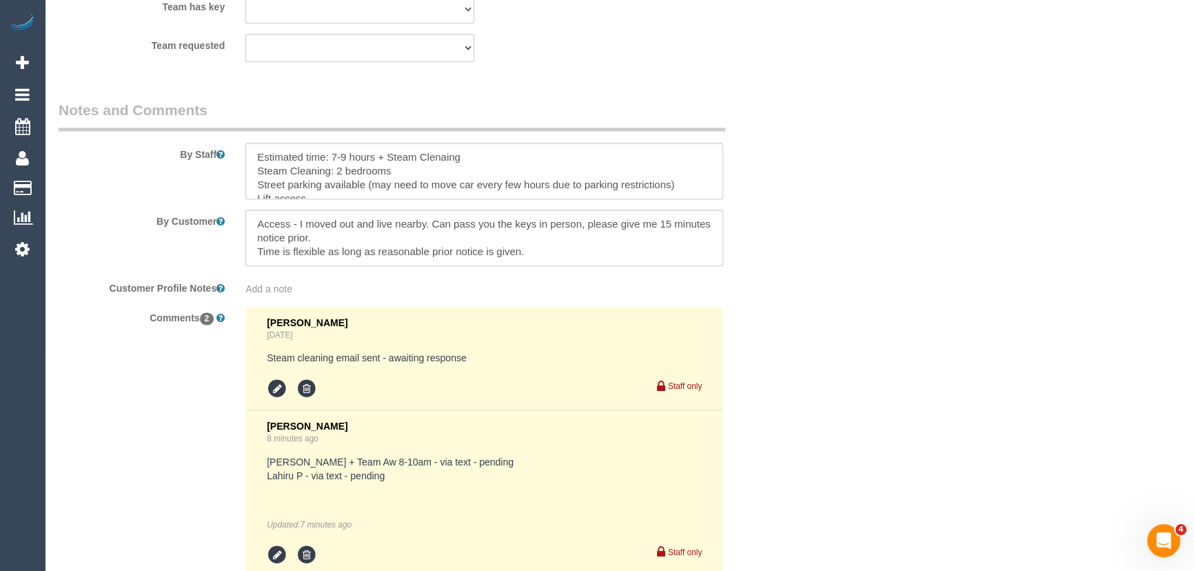
scroll to position [2199, 0]
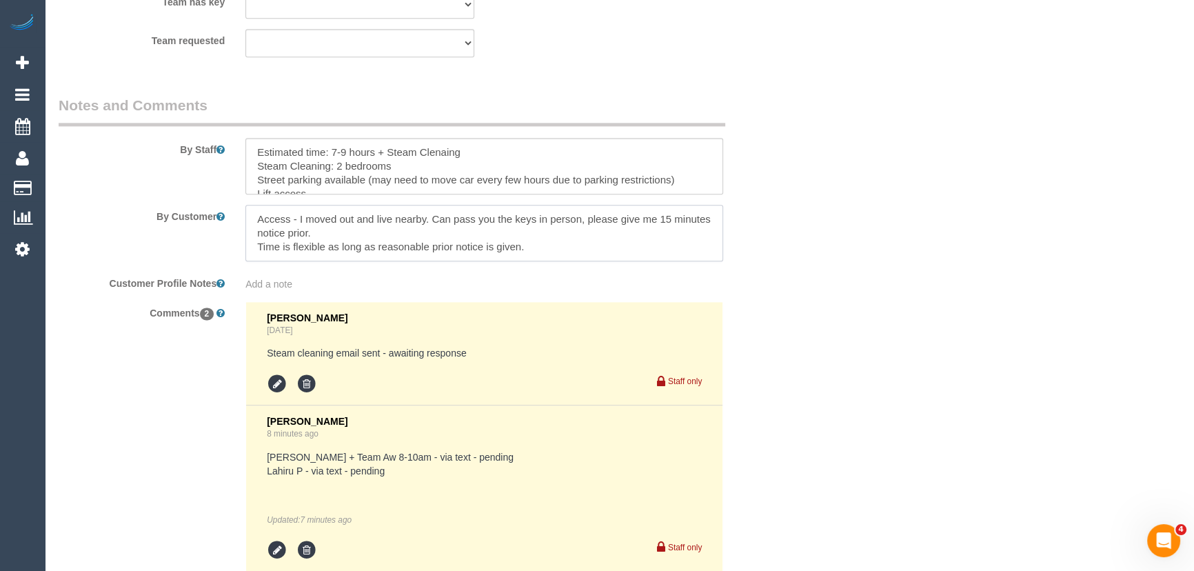
click at [324, 234] on textarea at bounding box center [484, 233] width 478 height 57
paste textarea "0426 566 985"
type textarea "Access - I moved out and live nearby. Can pass you the keys in person, please g…"
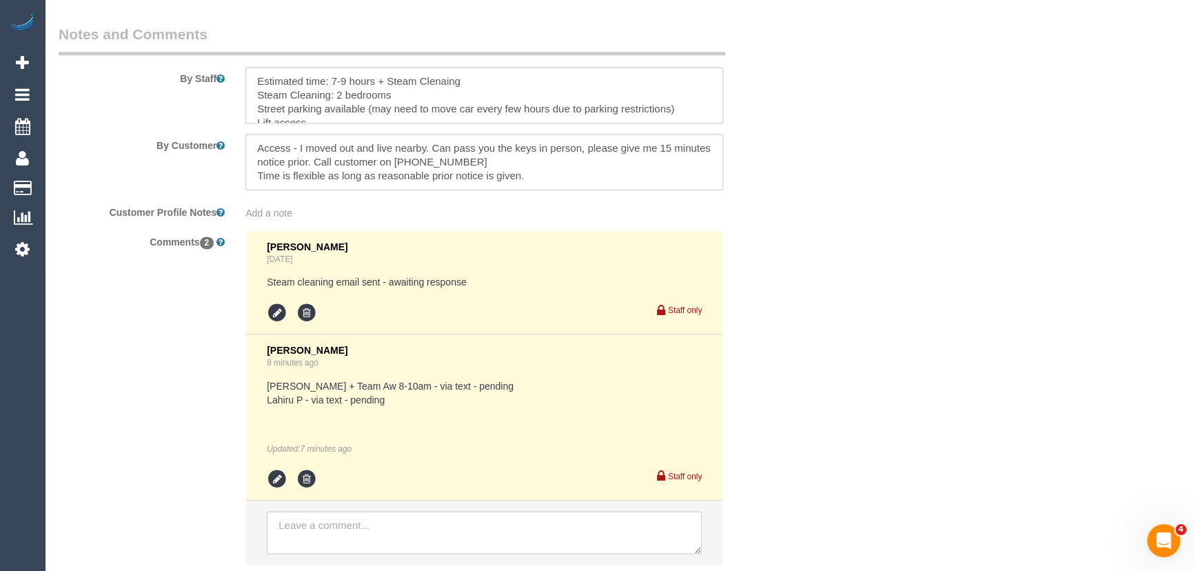
scroll to position [2365, 0]
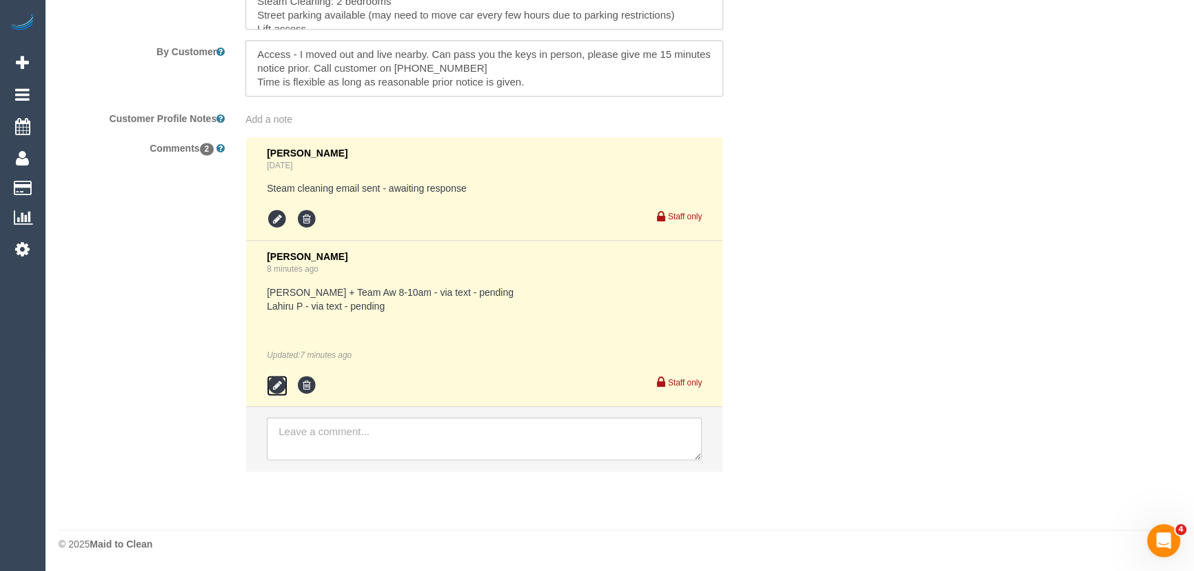
click at [273, 385] on icon at bounding box center [277, 385] width 21 height 21
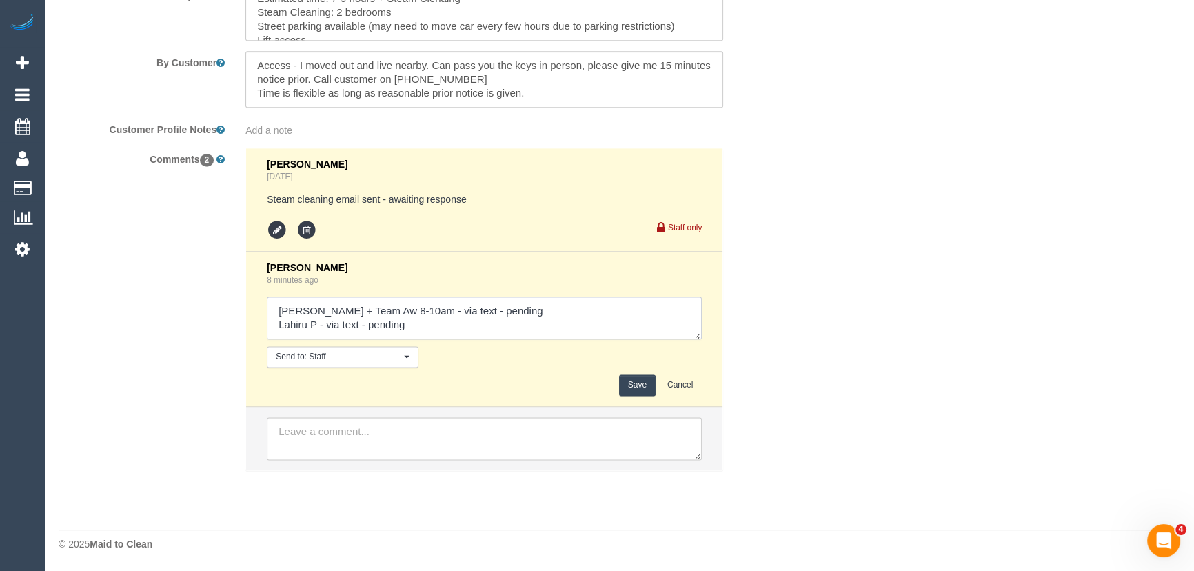
click at [441, 330] on textarea at bounding box center [484, 317] width 435 height 43
type textarea "Angelica + Team Aw 8-10am - via text - pending Lahiru P - via text - confirmed …"
click at [638, 385] on button "Save" at bounding box center [637, 384] width 37 height 21
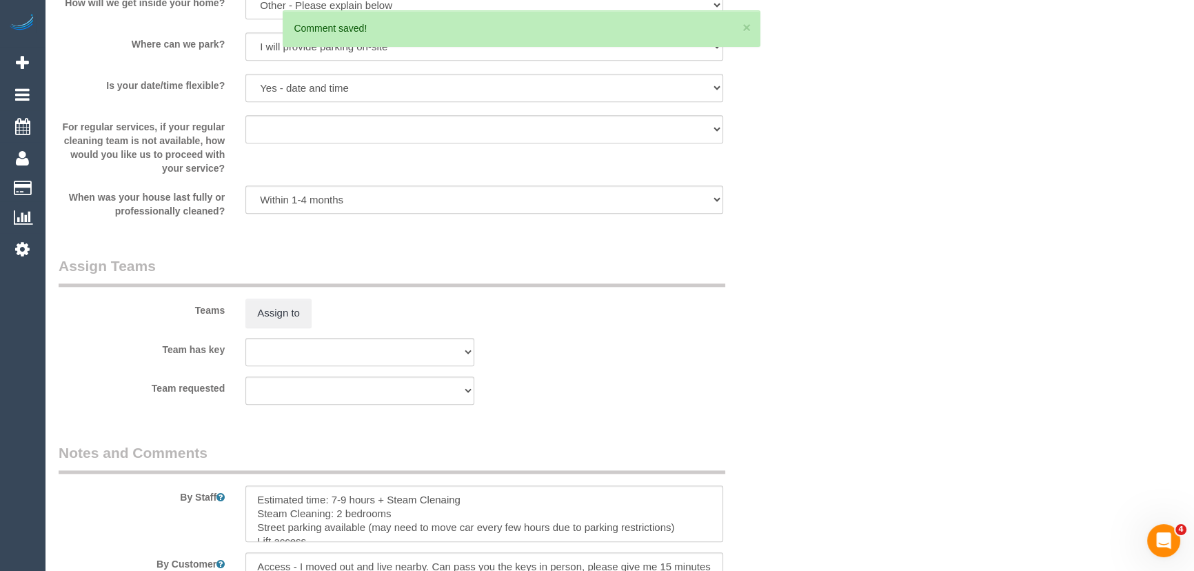
scroll to position [1978, 0]
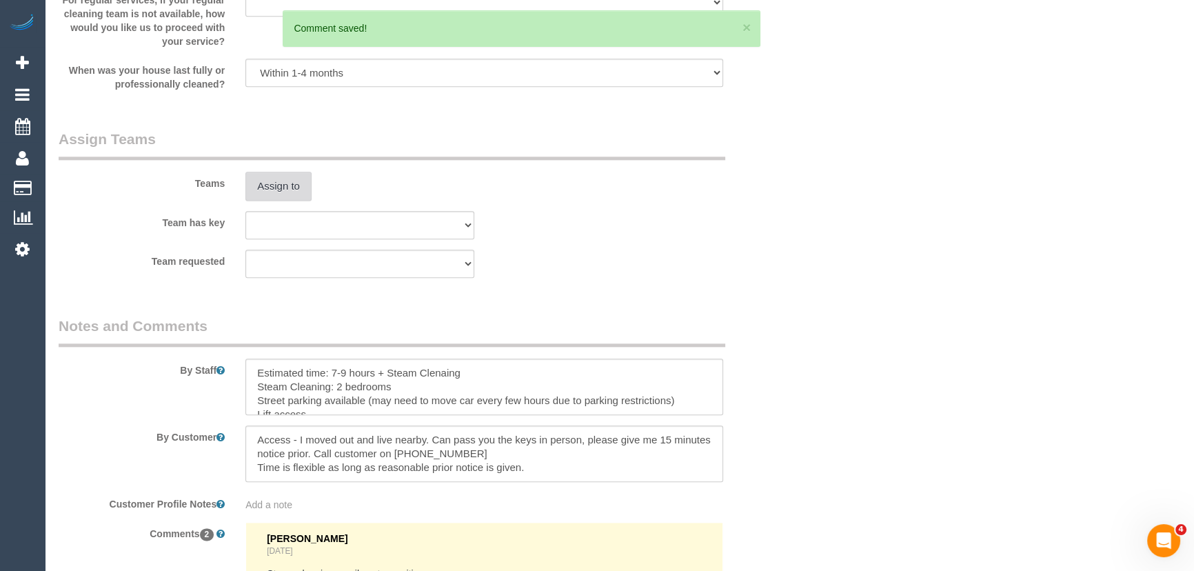
click at [277, 201] on button "Assign to" at bounding box center [278, 186] width 66 height 29
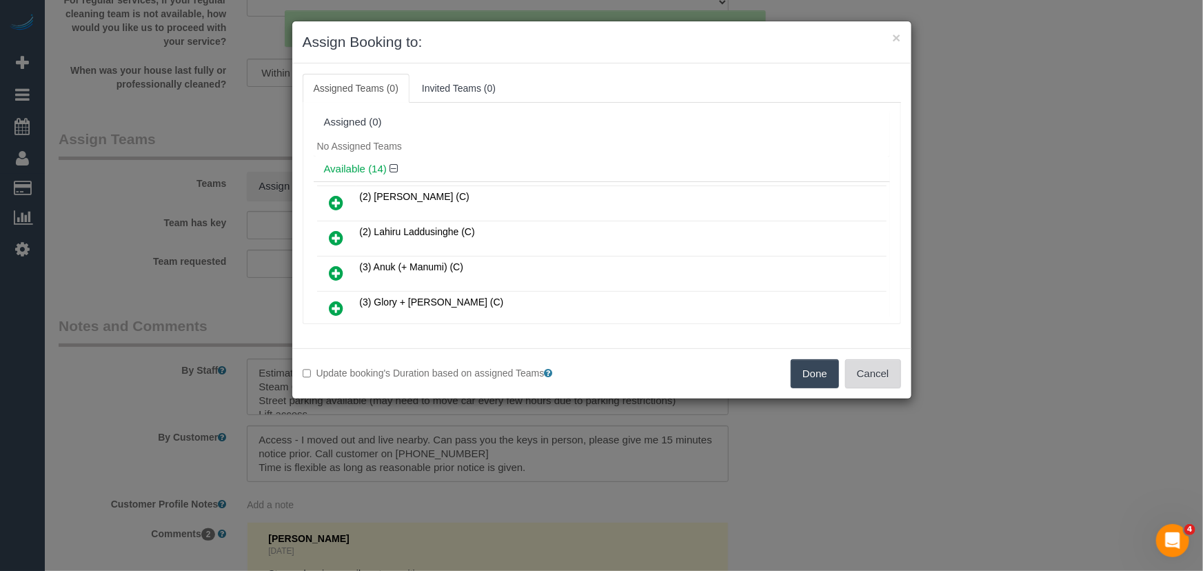
click at [889, 377] on button "Cancel" at bounding box center [873, 373] width 56 height 29
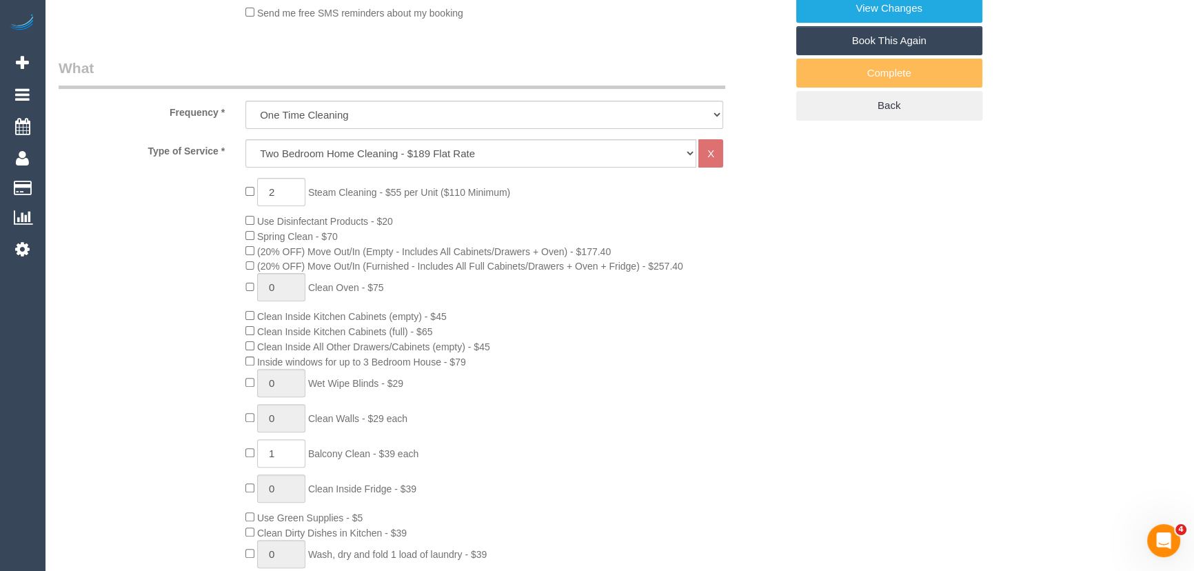
scroll to position [349, 0]
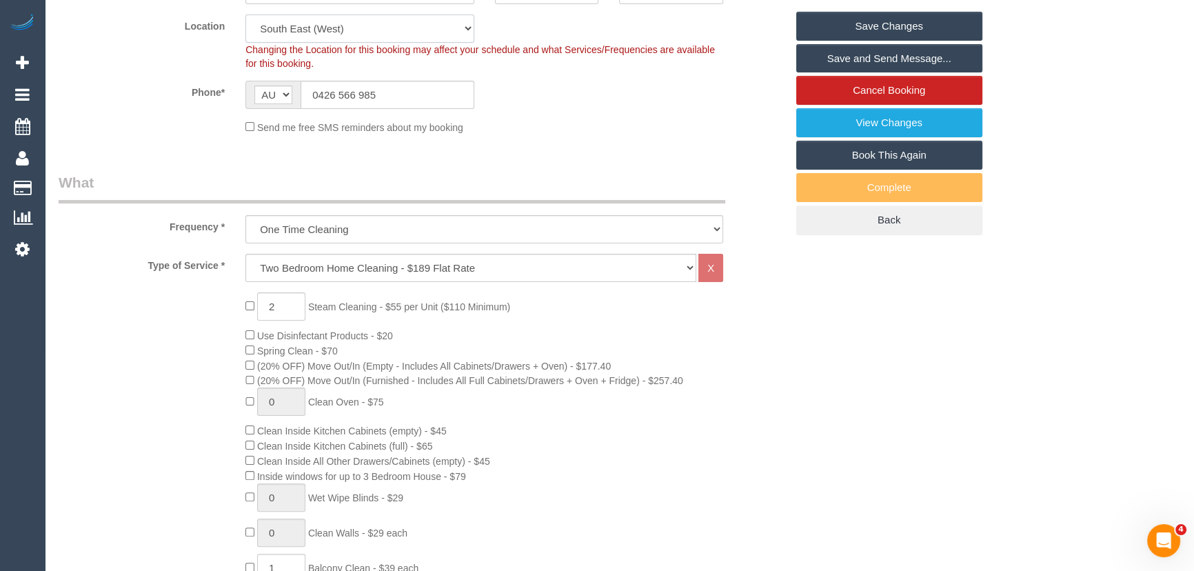
click at [326, 32] on select "Office City East (North) East (South) Inner East Inner North (East) Inner North…" at bounding box center [359, 28] width 229 height 28
select select "50"
click at [245, 14] on select "Office City East (North) East (South) Inner East Inner North (East) Inner North…" at bounding box center [359, 28] width 229 height 28
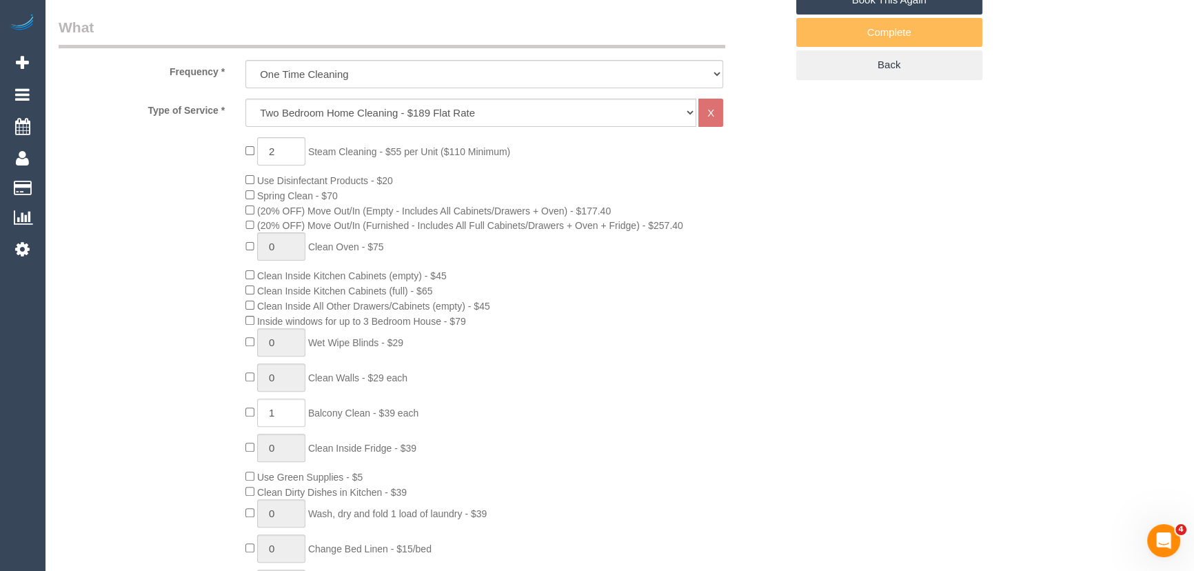
select select "object:3956"
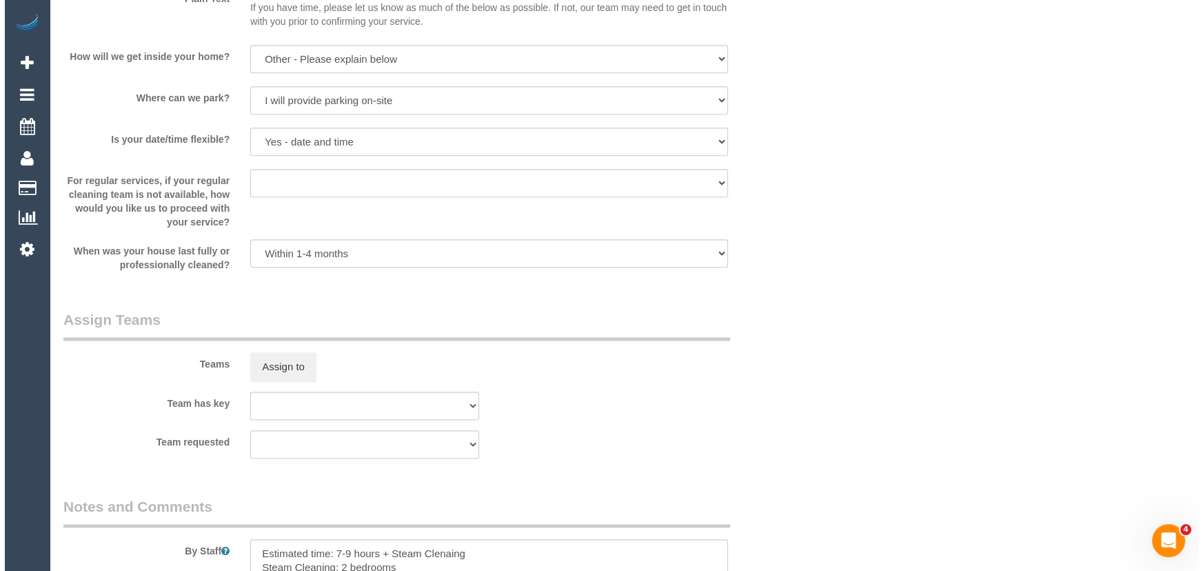
scroll to position [2103, 0]
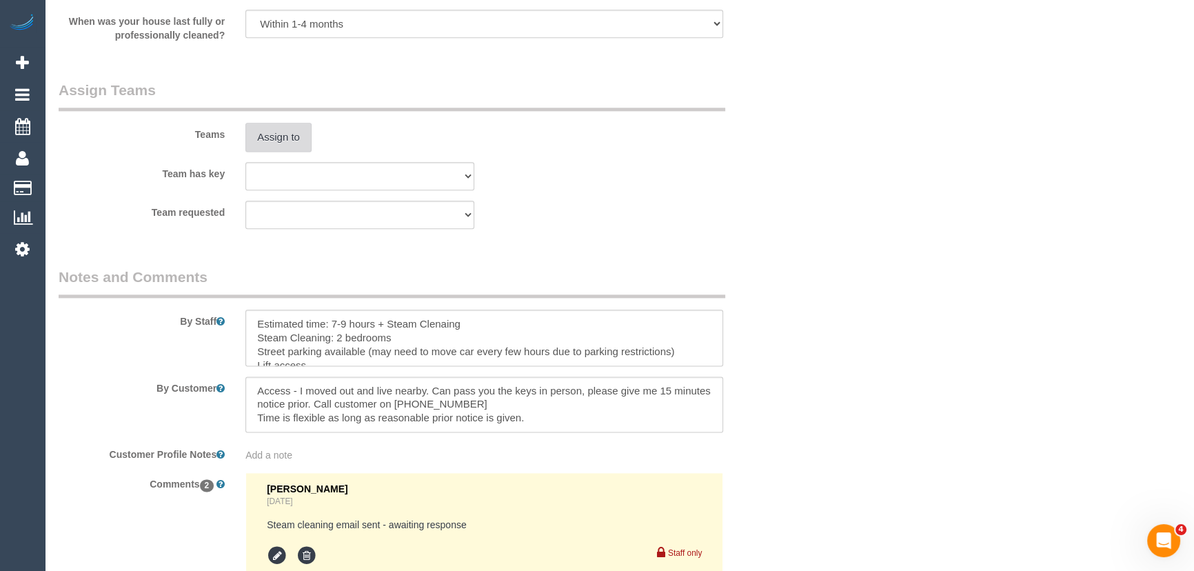
click at [286, 143] on button "Assign to" at bounding box center [278, 137] width 66 height 29
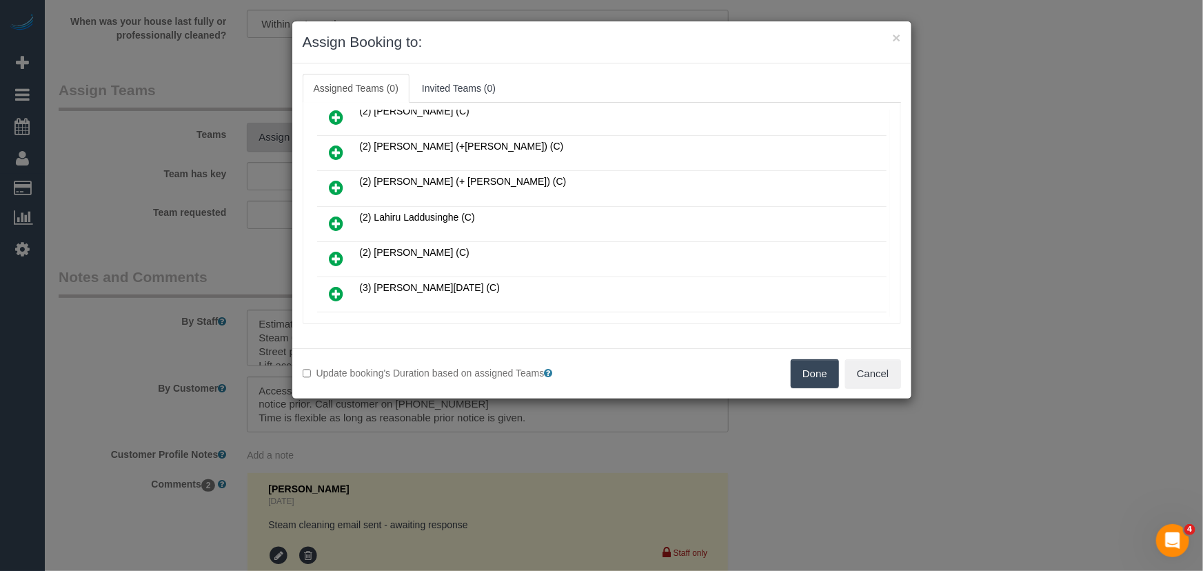
scroll to position [5534, 0]
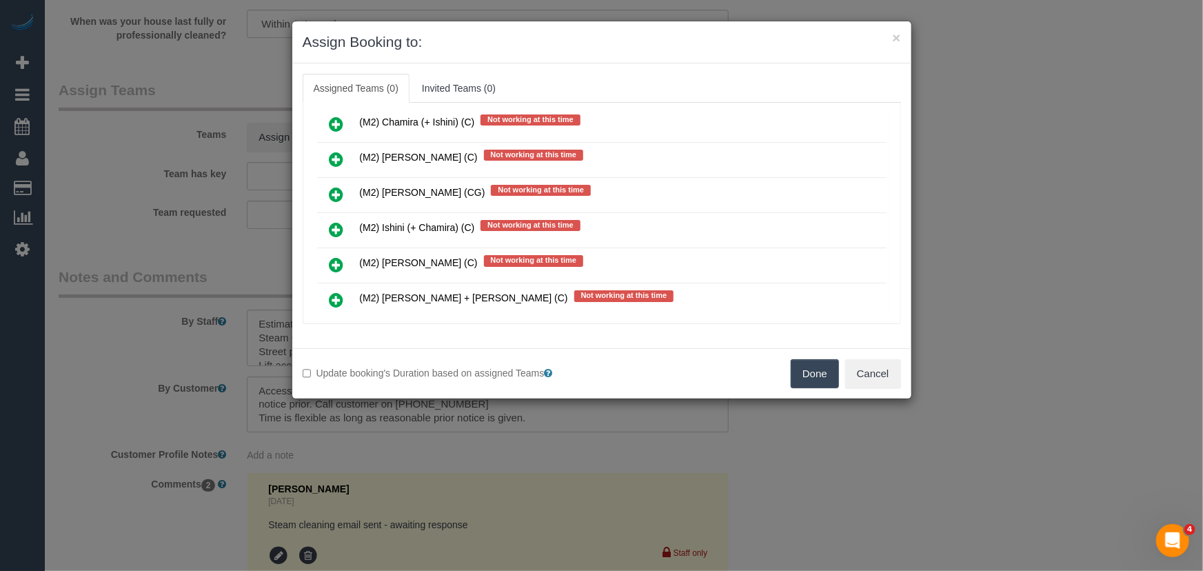
click at [341, 327] on icon at bounding box center [336, 335] width 14 height 17
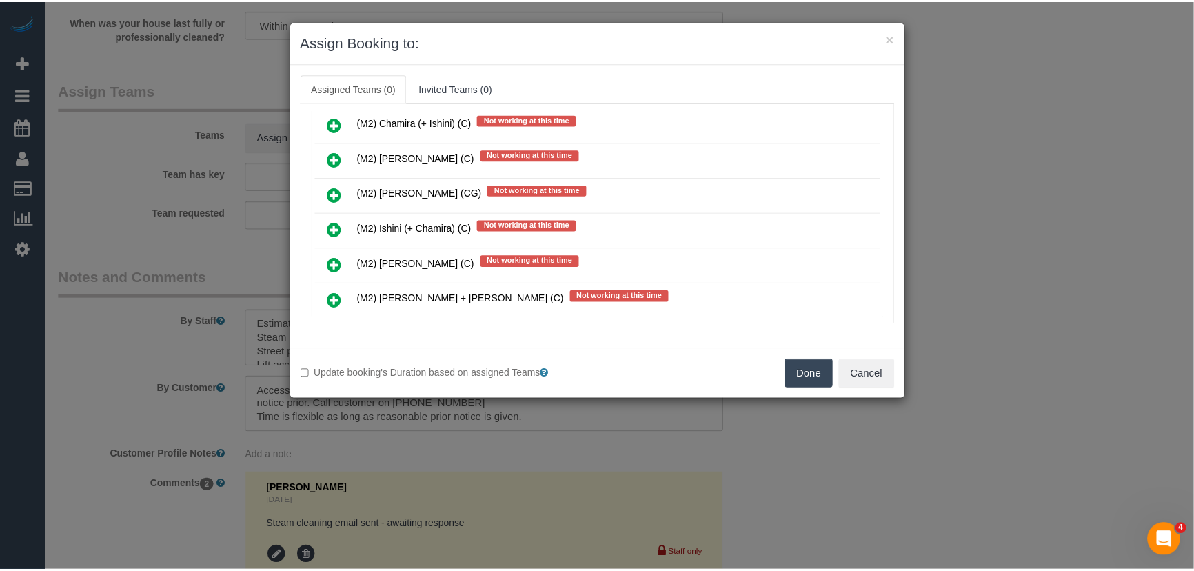
scroll to position [5566, 0]
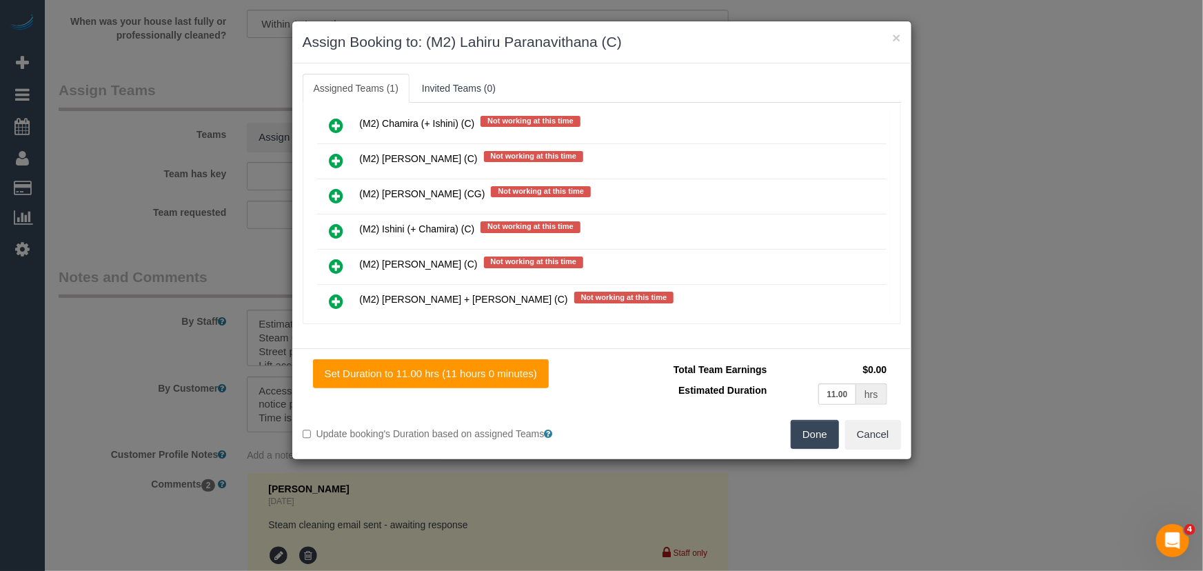
click at [826, 445] on button "Done" at bounding box center [815, 434] width 48 height 29
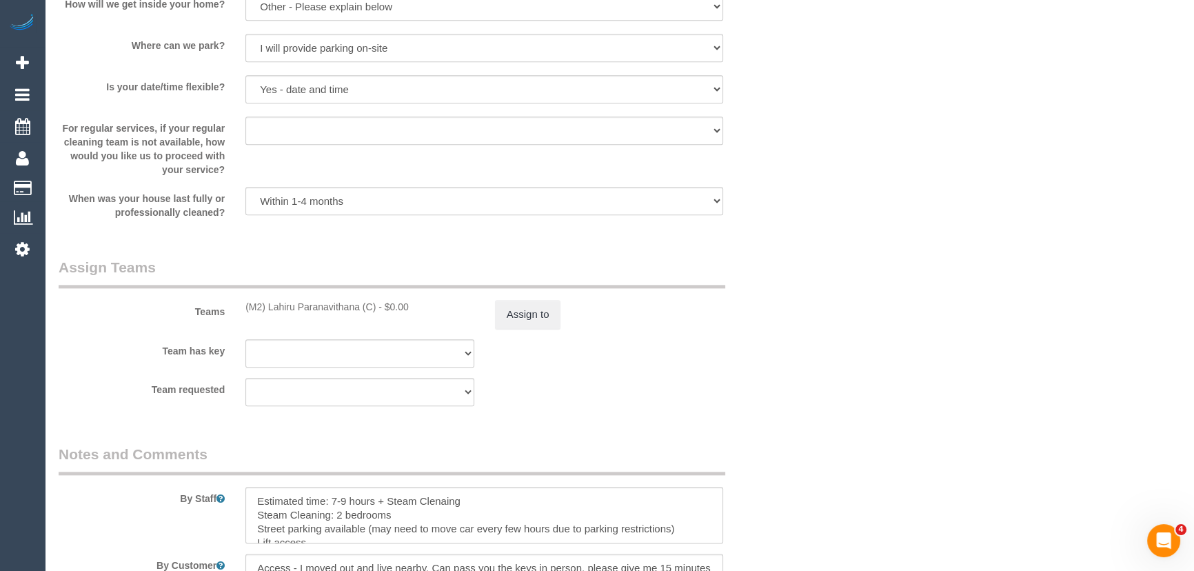
scroll to position [1943, 0]
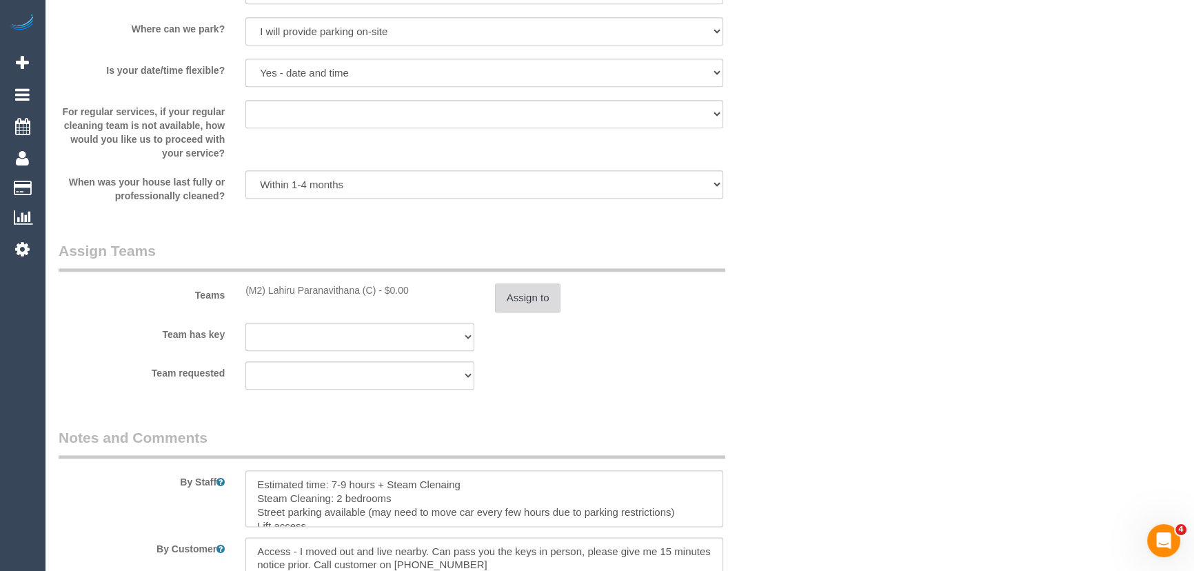
click at [524, 292] on button "Assign to" at bounding box center [528, 297] width 66 height 29
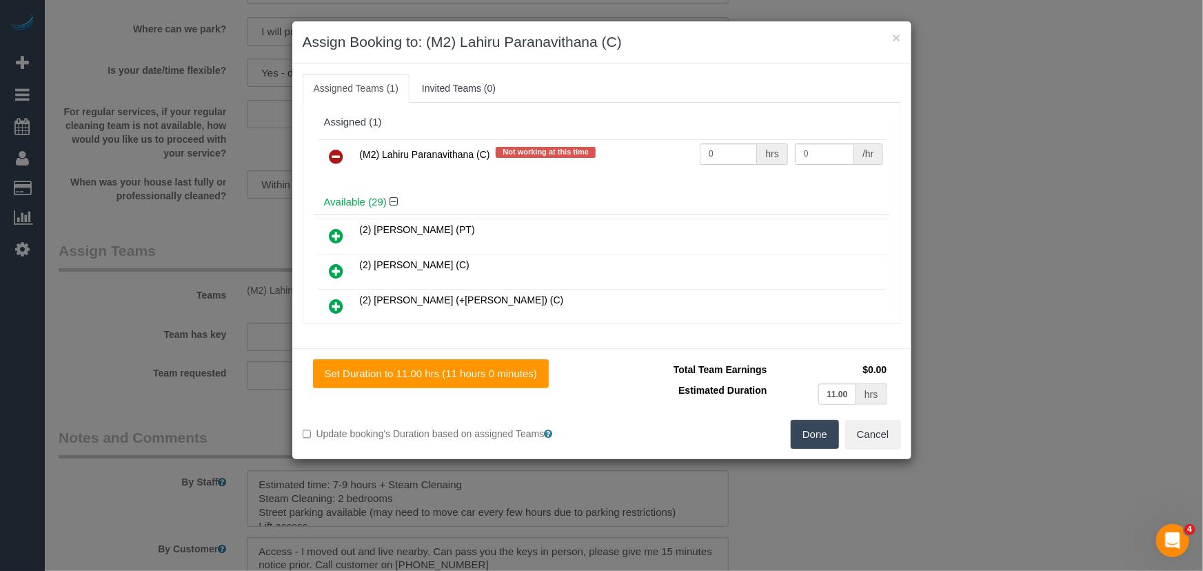
click at [718, 136] on div "(M2) Lahiru Paranavithana (C) Not working at this time 0 hrs 0 /hr" at bounding box center [602, 163] width 576 height 54
click at [720, 145] on input "0" at bounding box center [728, 153] width 57 height 21
type input "1"
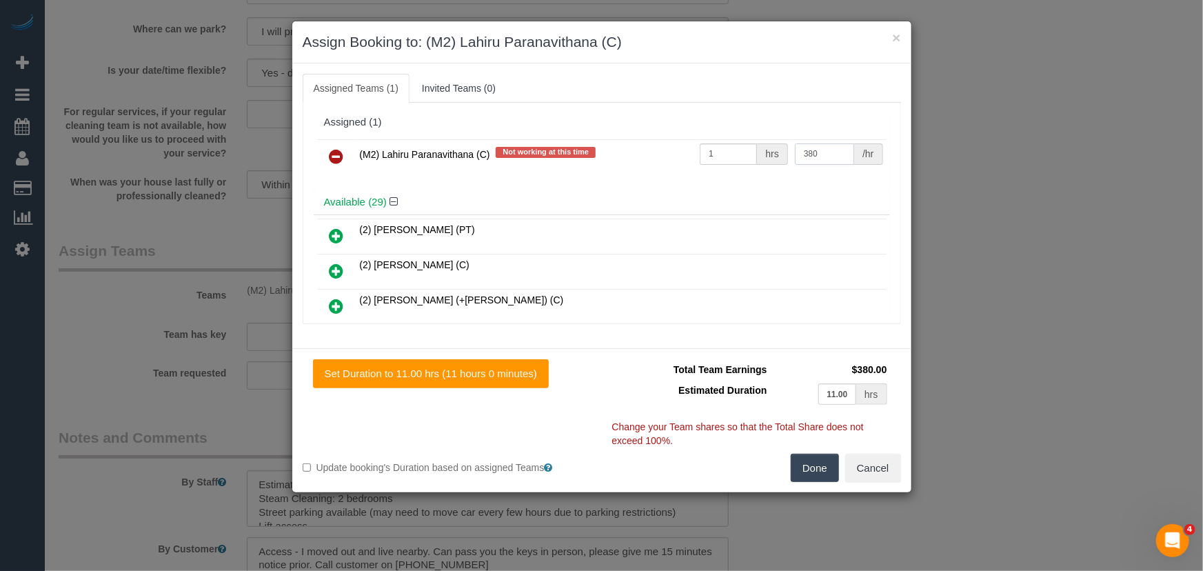
type input "380"
click at [812, 460] on button "Done" at bounding box center [815, 468] width 48 height 29
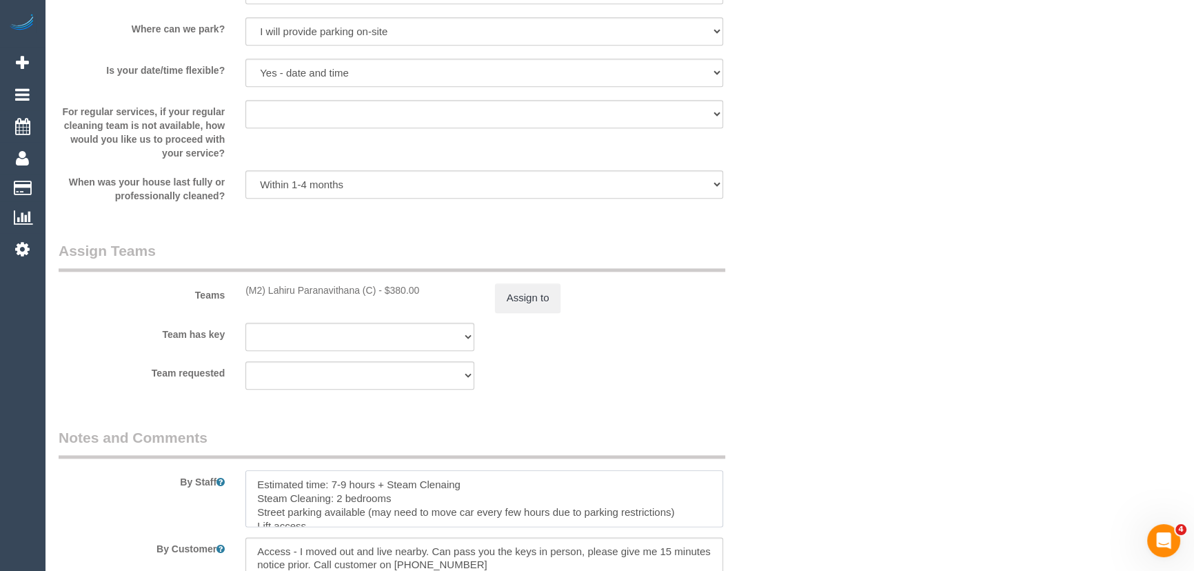
click at [459, 487] on textarea at bounding box center [484, 498] width 478 height 57
type textarea "Estimated time: 7-9 hours + Steam Cleaning Steam Cleaning: 2 bedrooms Street pa…"
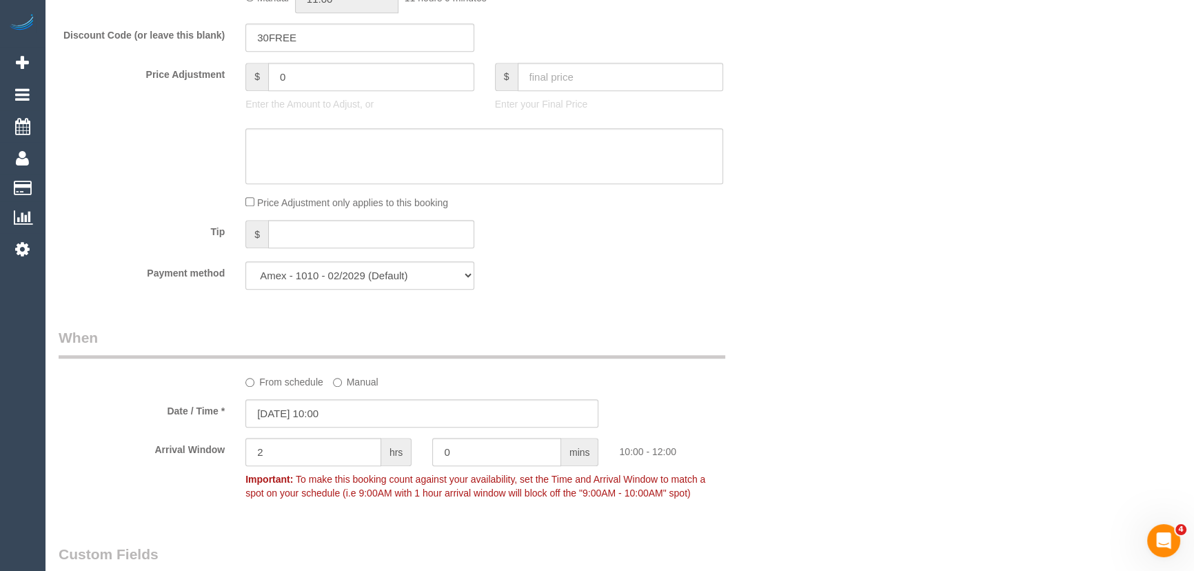
scroll to position [1201, 0]
click at [367, 416] on input "19/09/2025 10:00" at bounding box center [421, 415] width 353 height 28
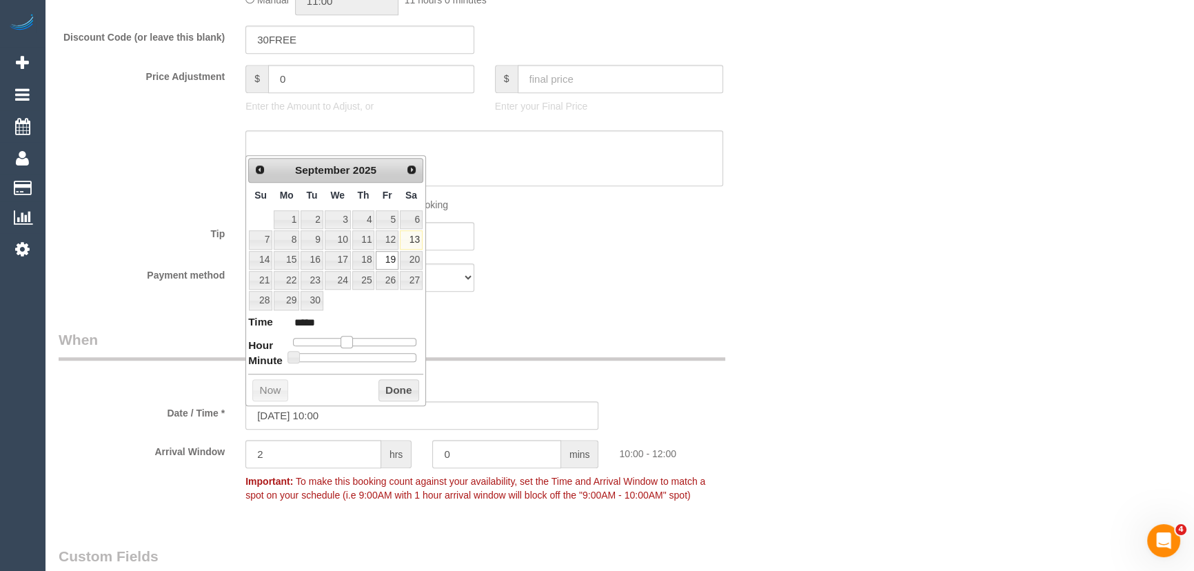
click at [343, 341] on span at bounding box center [347, 342] width 12 height 12
type input "19/09/2025 09:00"
type input "*****"
click at [341, 341] on span at bounding box center [347, 342] width 12 height 12
type input "19/09/2025 08:00"
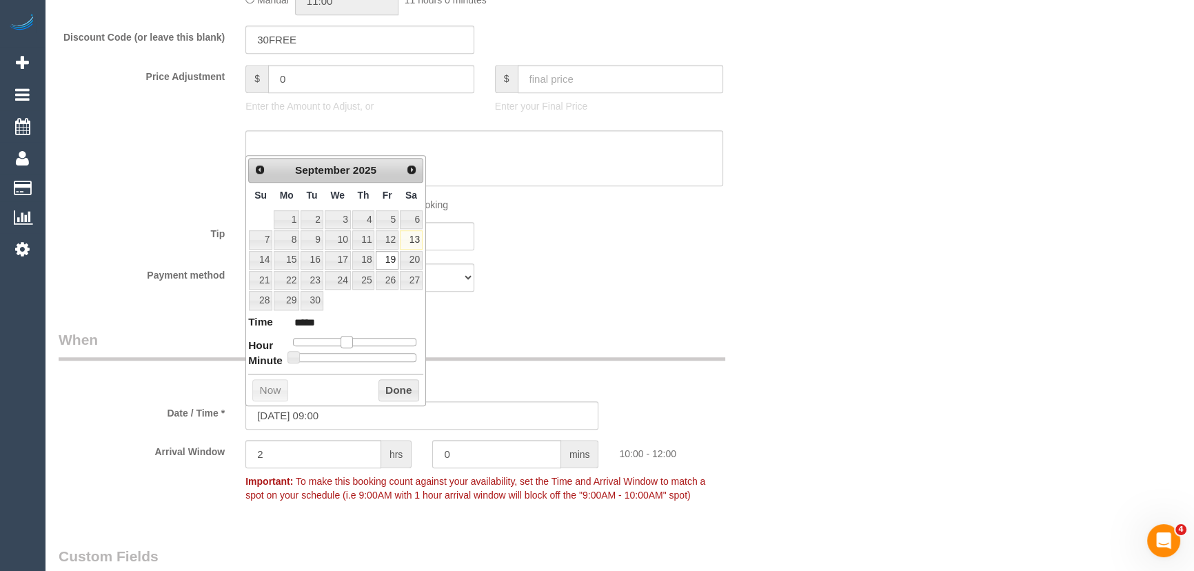
type input "*****"
click at [336, 342] on span at bounding box center [335, 342] width 12 height 12
click at [336, 343] on span at bounding box center [335, 342] width 12 height 12
click at [578, 338] on legend "When" at bounding box center [392, 344] width 667 height 31
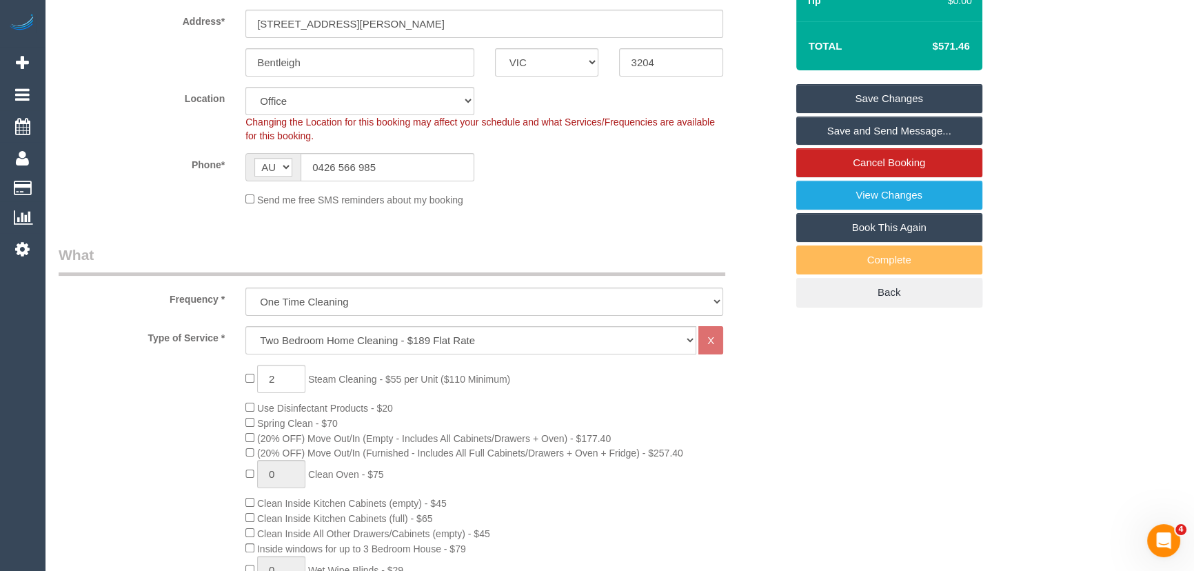
scroll to position [73, 0]
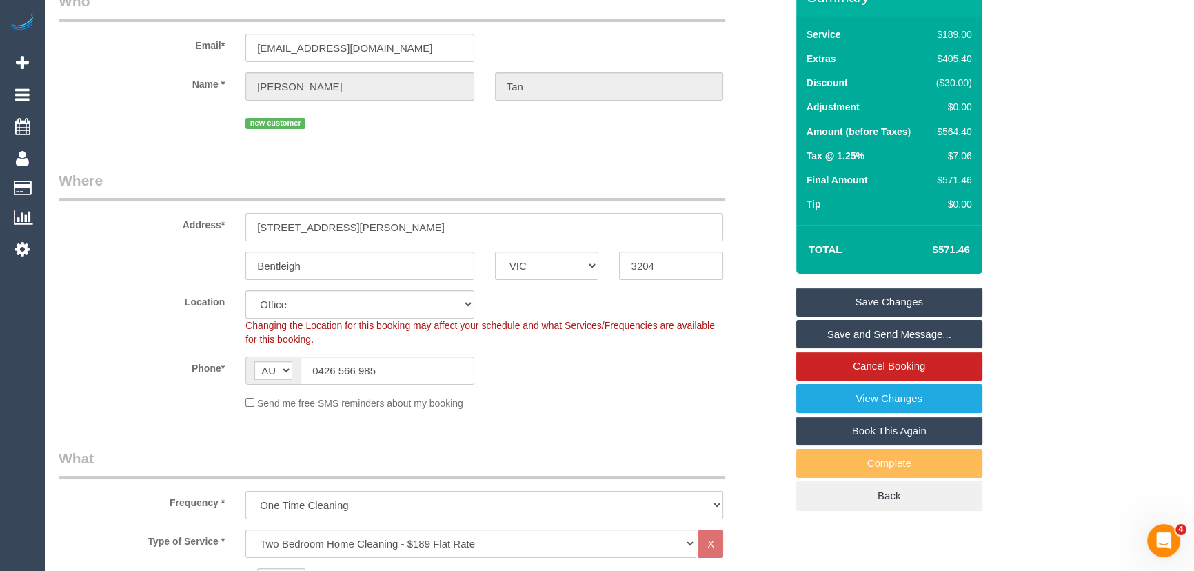
click at [398, 29] on div "Email* yykktan@hotmail.com" at bounding box center [422, 26] width 748 height 71
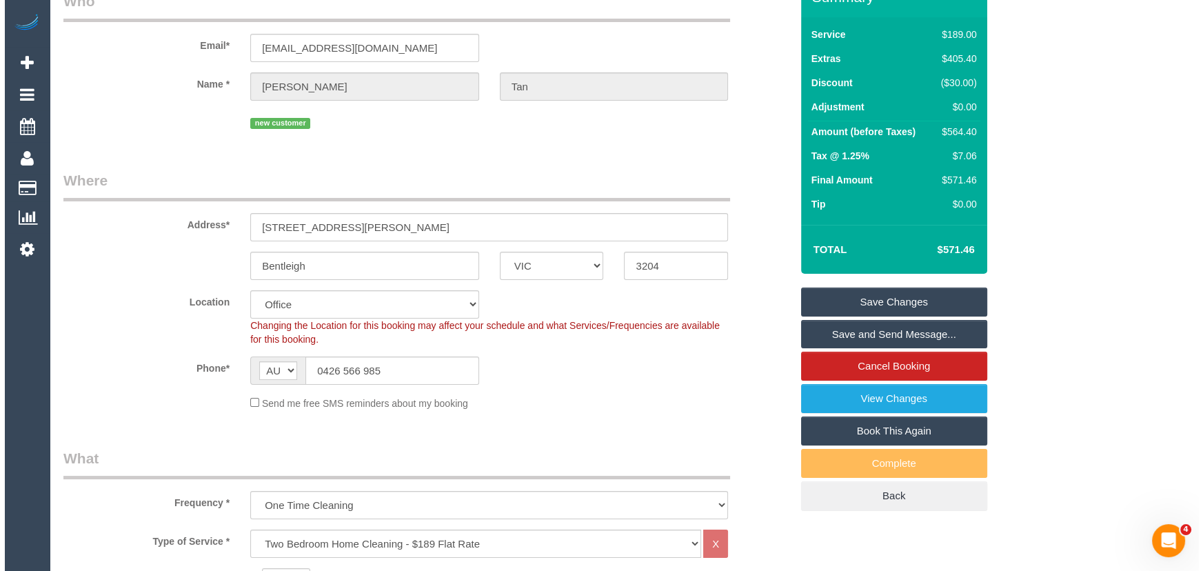
scroll to position [0, 0]
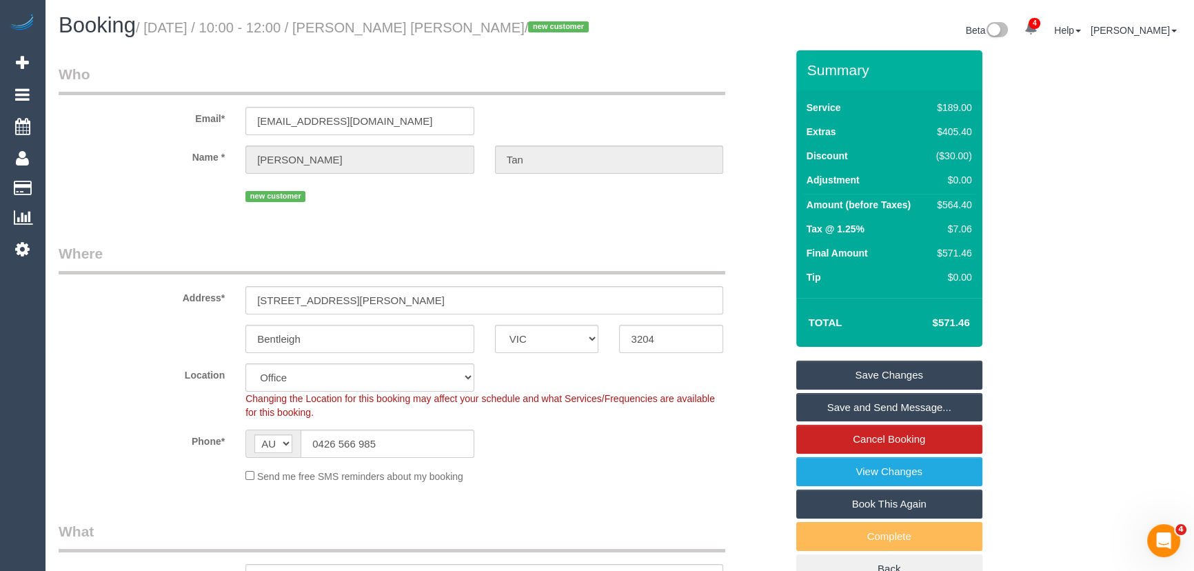
click at [397, 30] on small "/ September 19, 2025 / 10:00 - 12:00 / Ying Ying Tan / new customer" at bounding box center [364, 27] width 457 height 15
copy small "Ying Ying Tan"
click at [883, 397] on link "Save and Send Message..." at bounding box center [889, 407] width 186 height 29
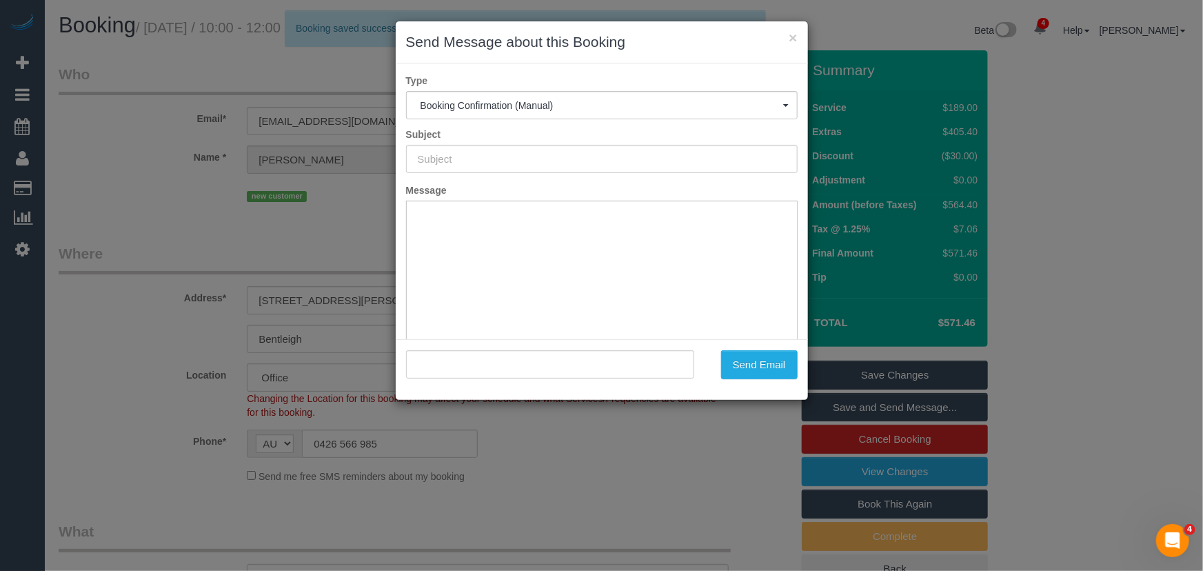
type input "Booking Confirmed"
type input ""Ying Ying Tan" <yykktan@hotmail.com>"
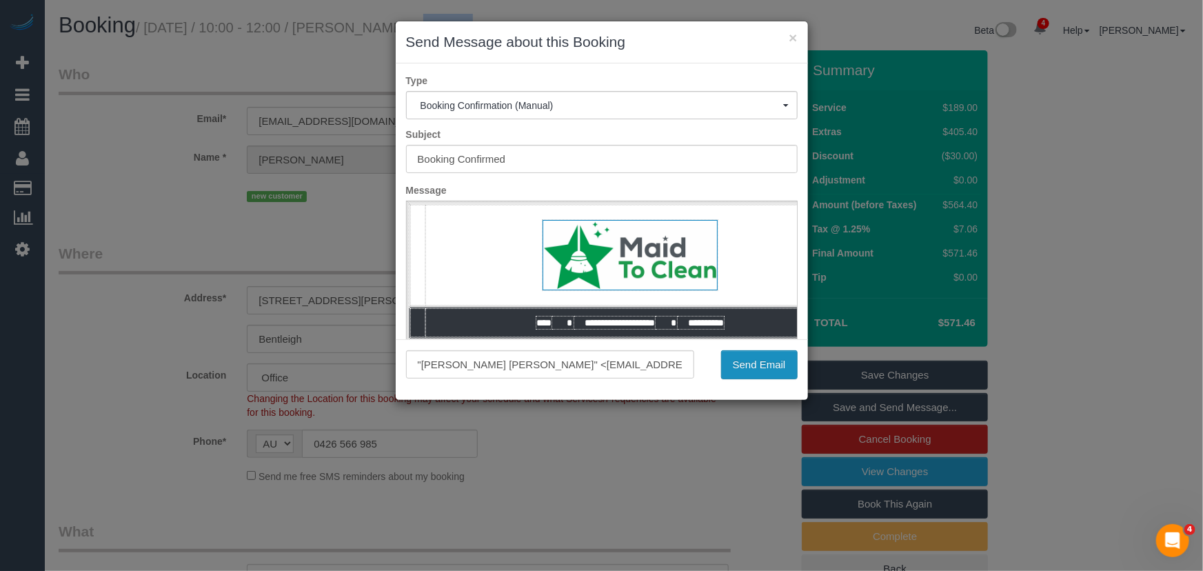
click at [772, 365] on button "Send Email" at bounding box center [759, 364] width 77 height 29
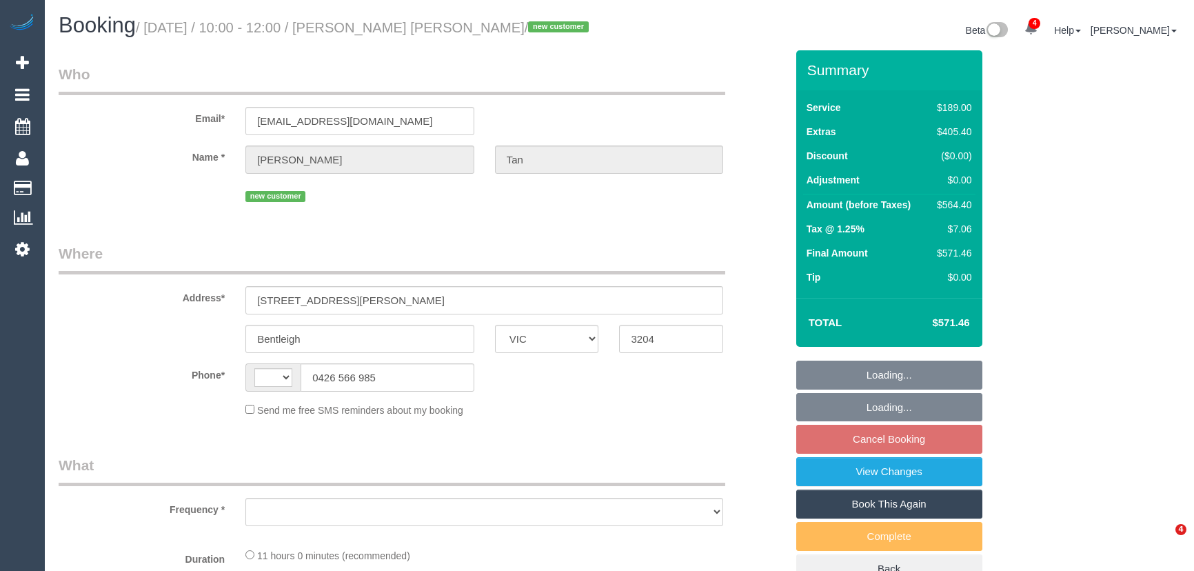
select select "VIC"
select select "string:AU"
select select "object:609"
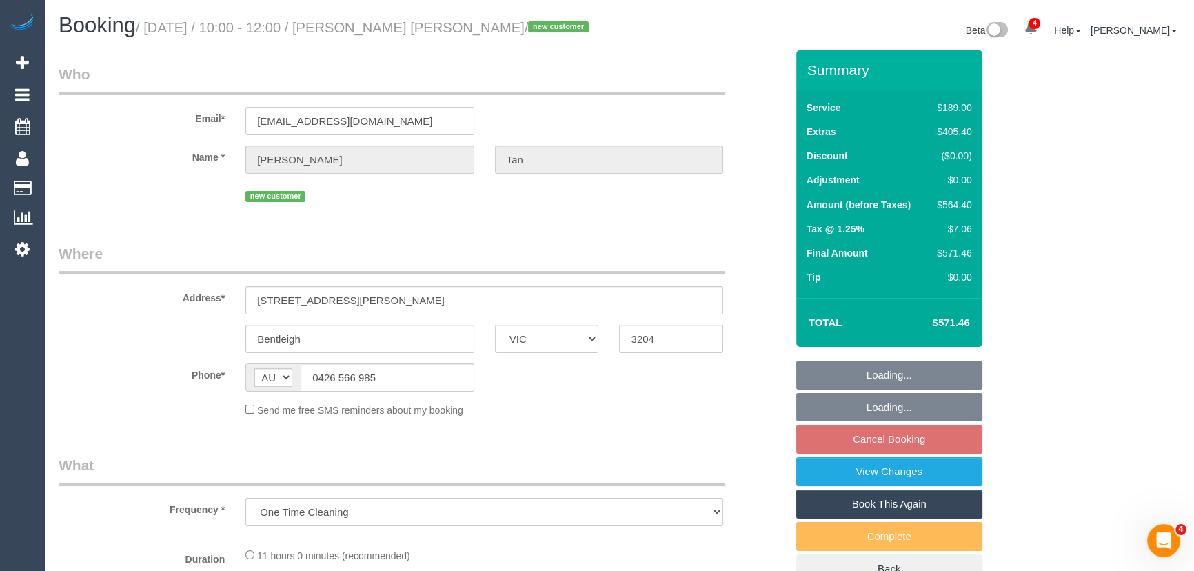
select select "string:stripe-pm_1S4WoG2GScqysDRV8Ru47XTv"
select select "number:28"
select select "number:17"
select select "number:18"
select select "number:22"
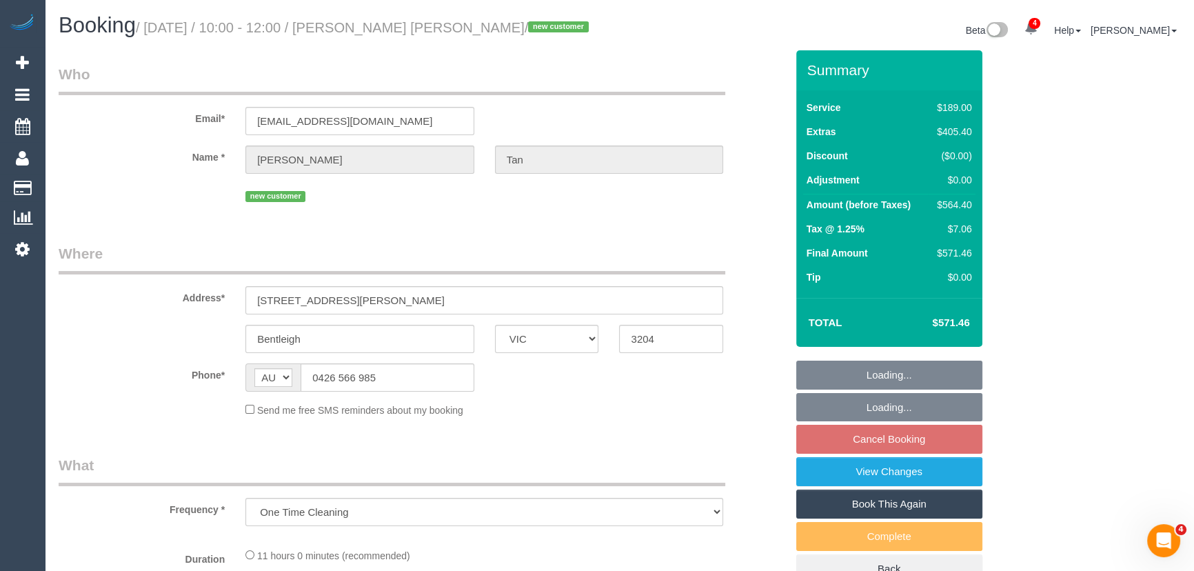
select select "number:13"
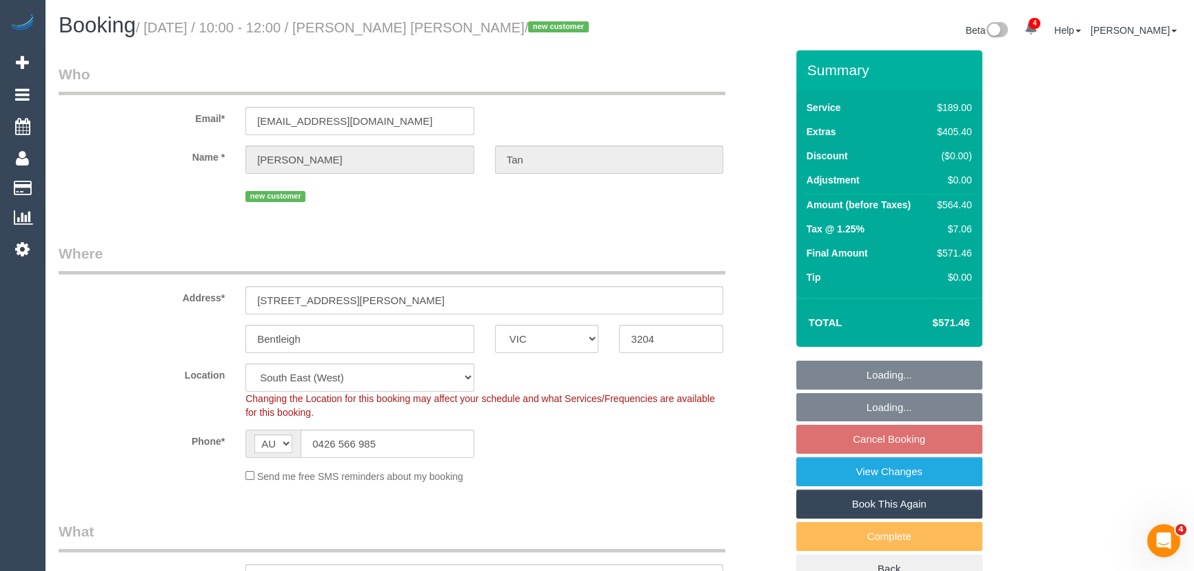
select select "object:858"
select select "spot3"
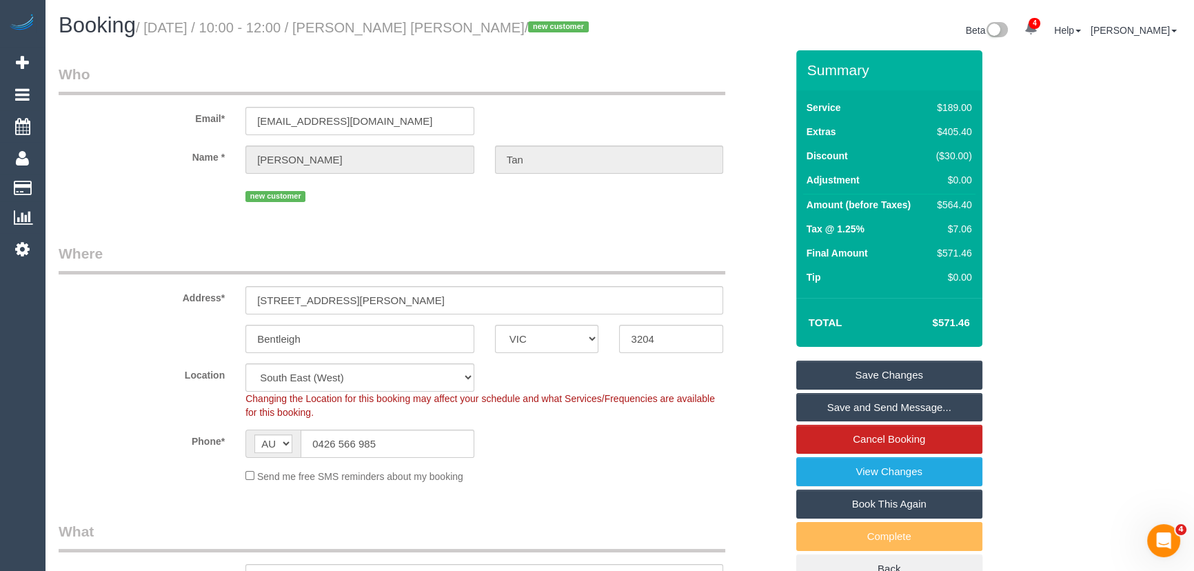
scroll to position [125, 0]
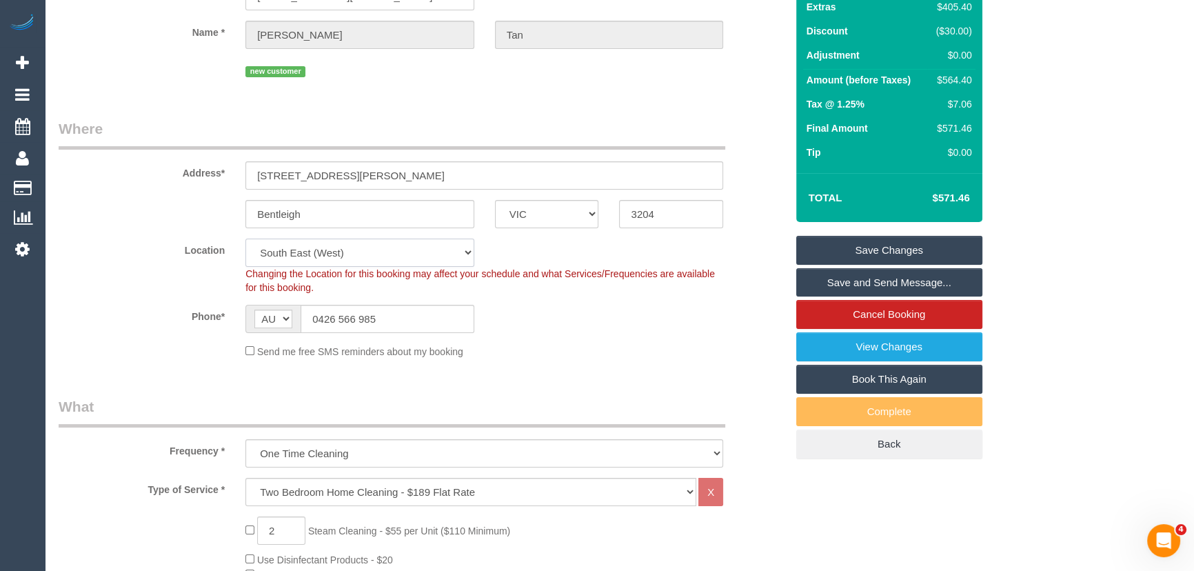
click at [289, 253] on select "Office [GEOGRAPHIC_DATA] (North) East (South) [GEOGRAPHIC_DATA] (East) [GEOGRAP…" at bounding box center [359, 253] width 229 height 28
select select "50"
click at [245, 239] on select "Office [GEOGRAPHIC_DATA] (North) East (South) [GEOGRAPHIC_DATA] (East) [GEOGRAP…" at bounding box center [359, 253] width 229 height 28
select select "object:1938"
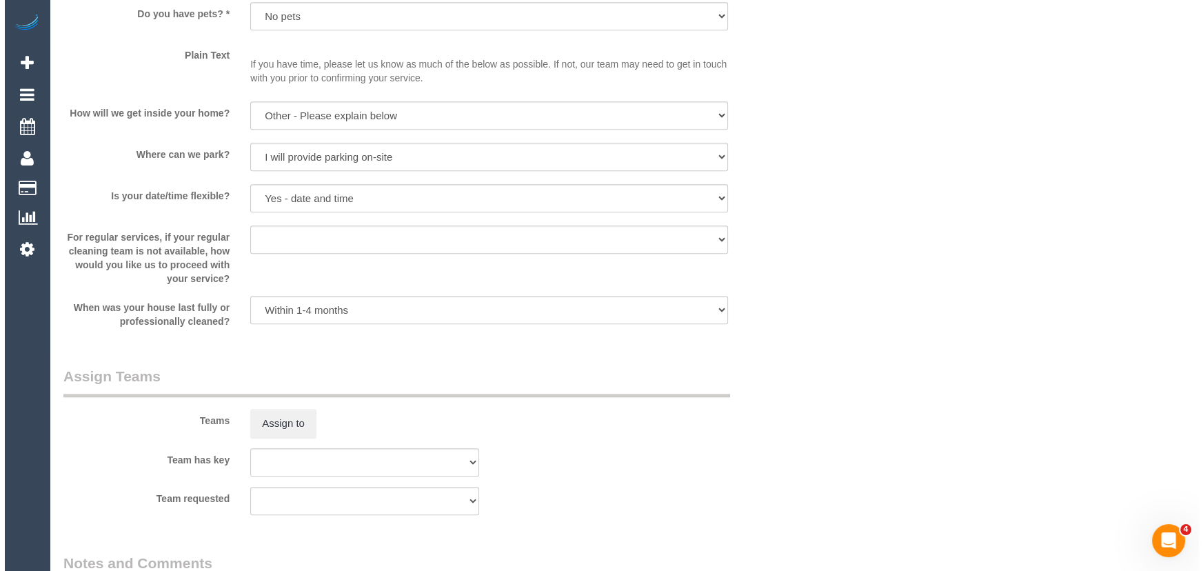
scroll to position [2005, 0]
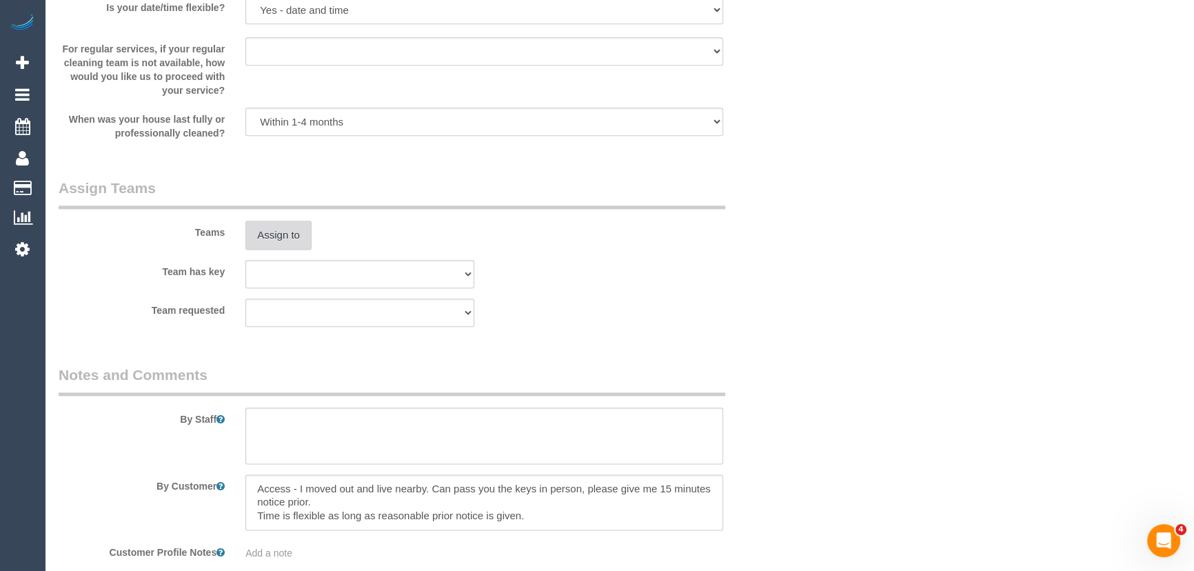
click at [276, 244] on button "Assign to" at bounding box center [278, 235] width 66 height 29
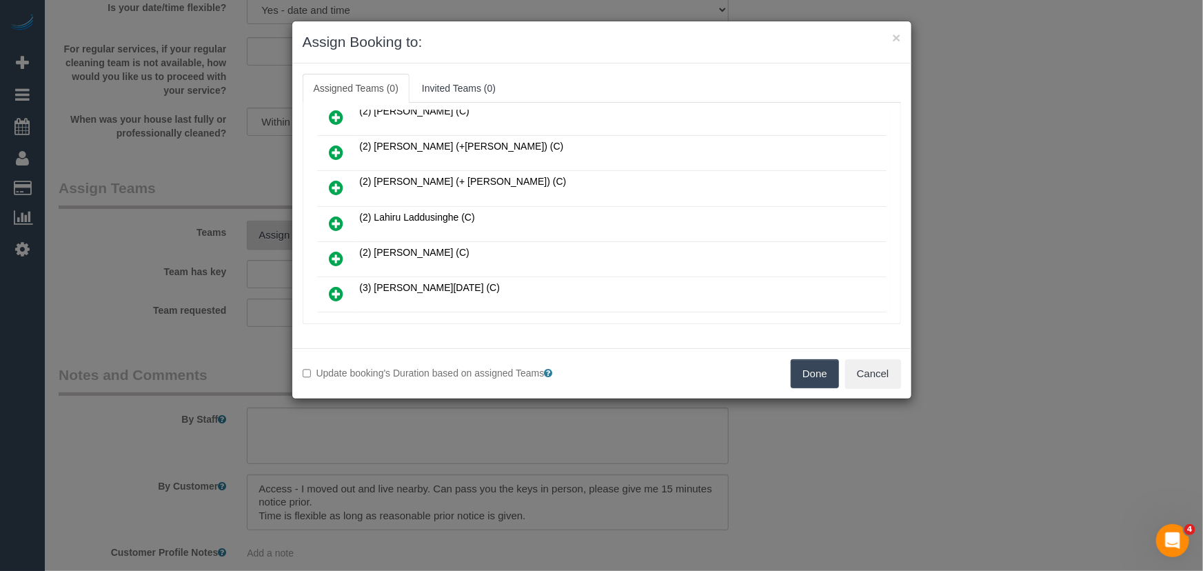
scroll to position [5534, 0]
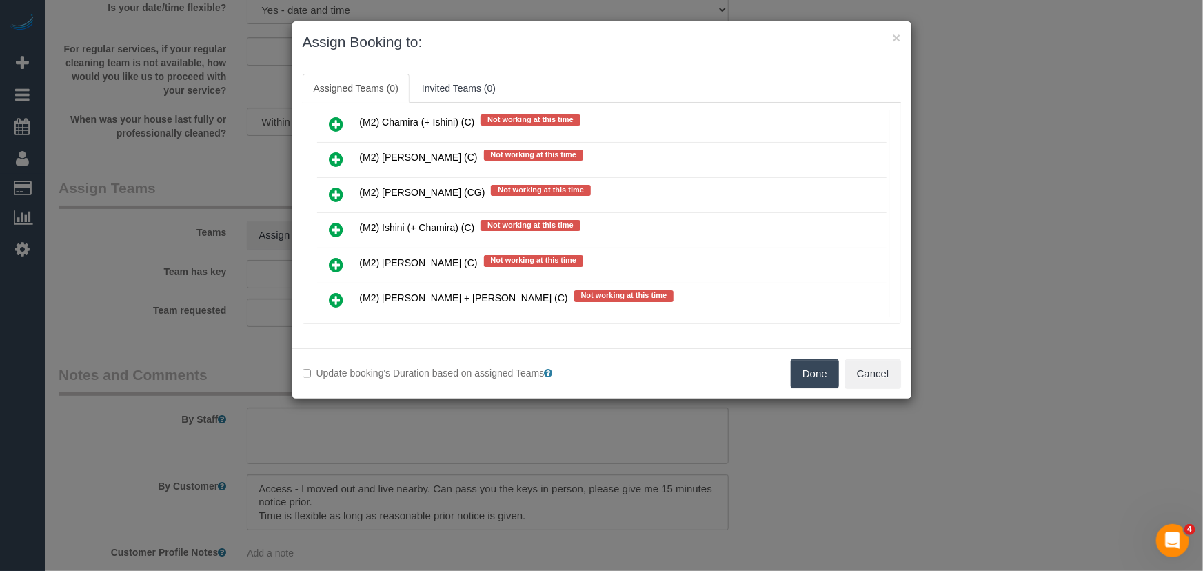
click at [337, 327] on icon at bounding box center [336, 335] width 14 height 17
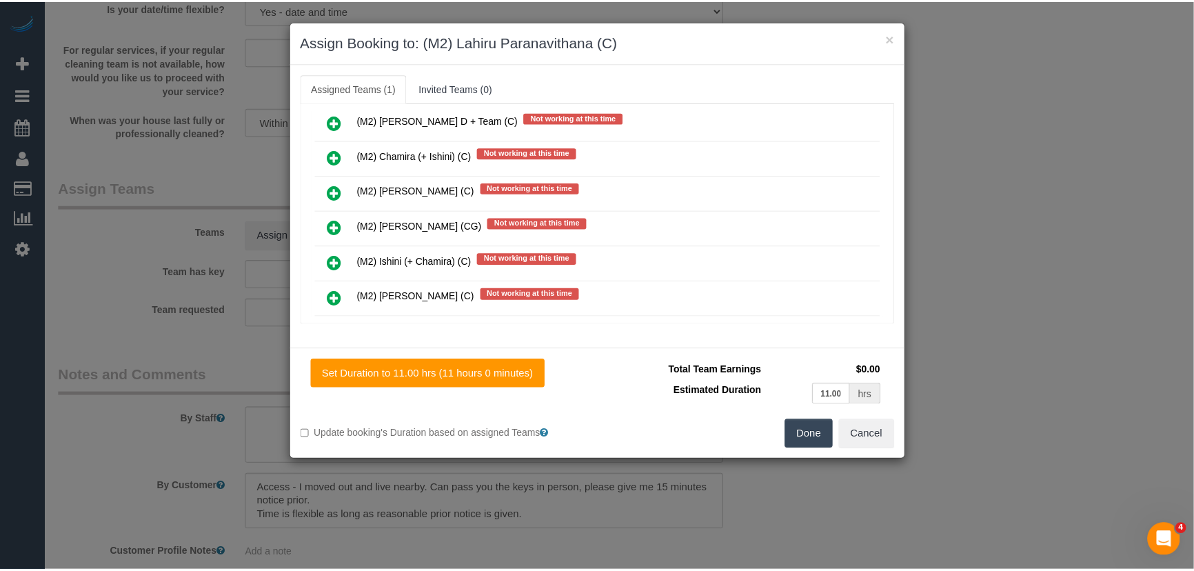
scroll to position [5566, 0]
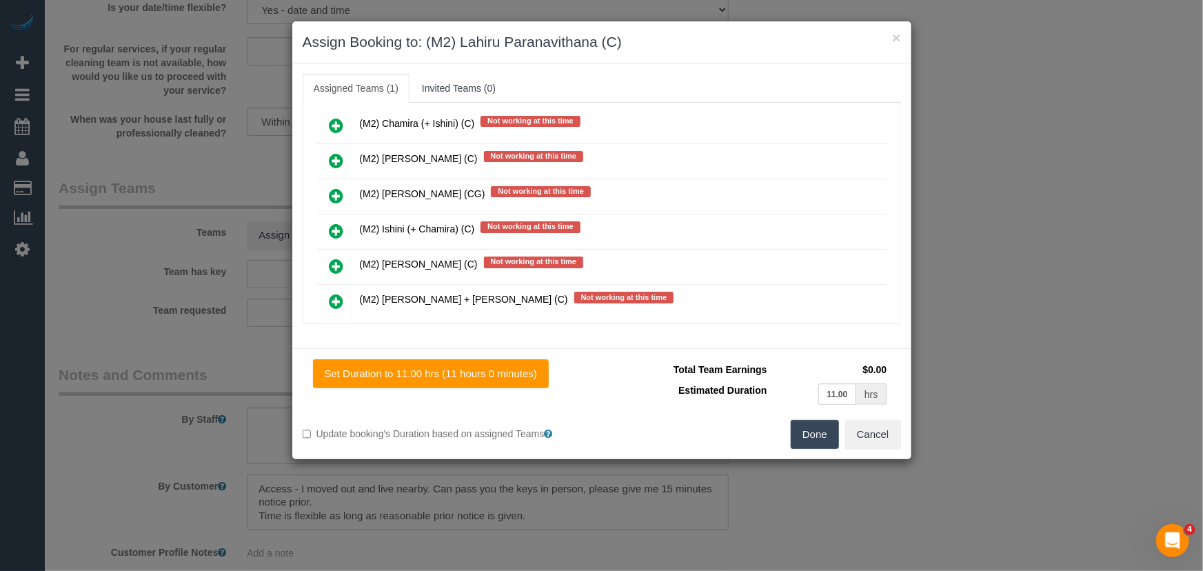
click at [797, 432] on button "Done" at bounding box center [815, 434] width 48 height 29
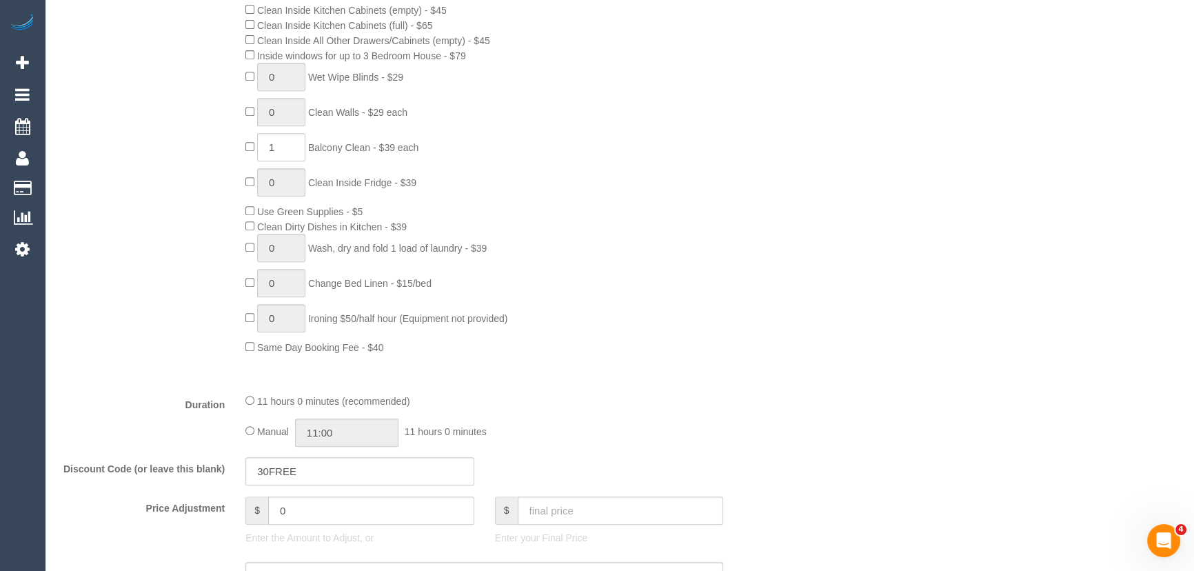
scroll to position [877, 0]
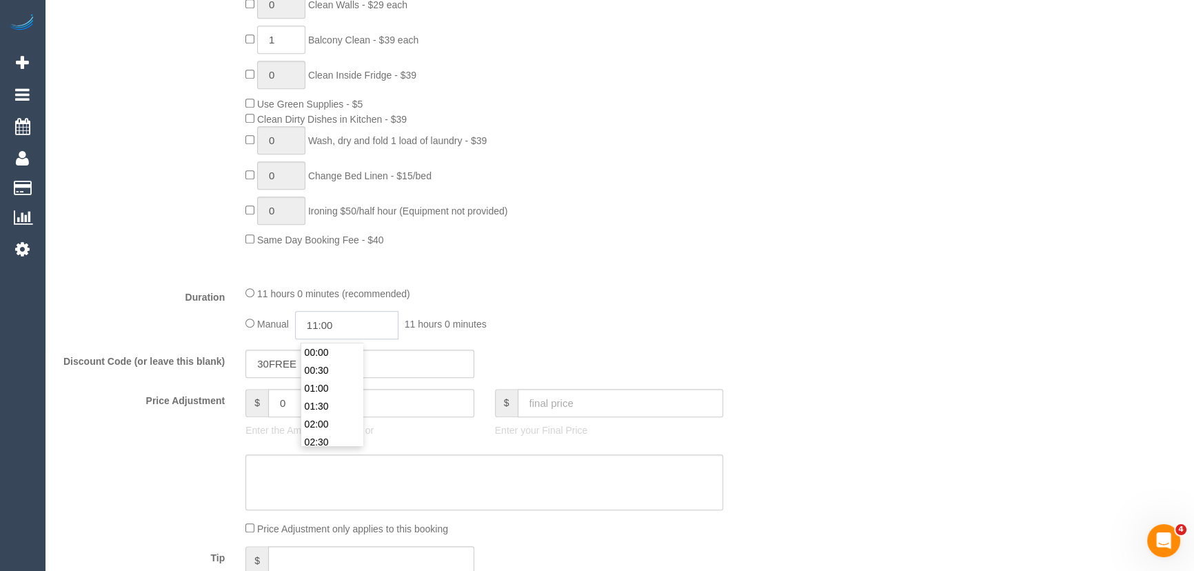
click at [374, 330] on input "11:00" at bounding box center [346, 325] width 103 height 28
type input "10:00"
click at [334, 411] on li "10:00" at bounding box center [331, 410] width 61 height 18
click at [611, 349] on fieldset "What Frequency * One Time Cleaning Weekly - 10% Off - 10.00% (0% for the First …" at bounding box center [422, 135] width 727 height 982
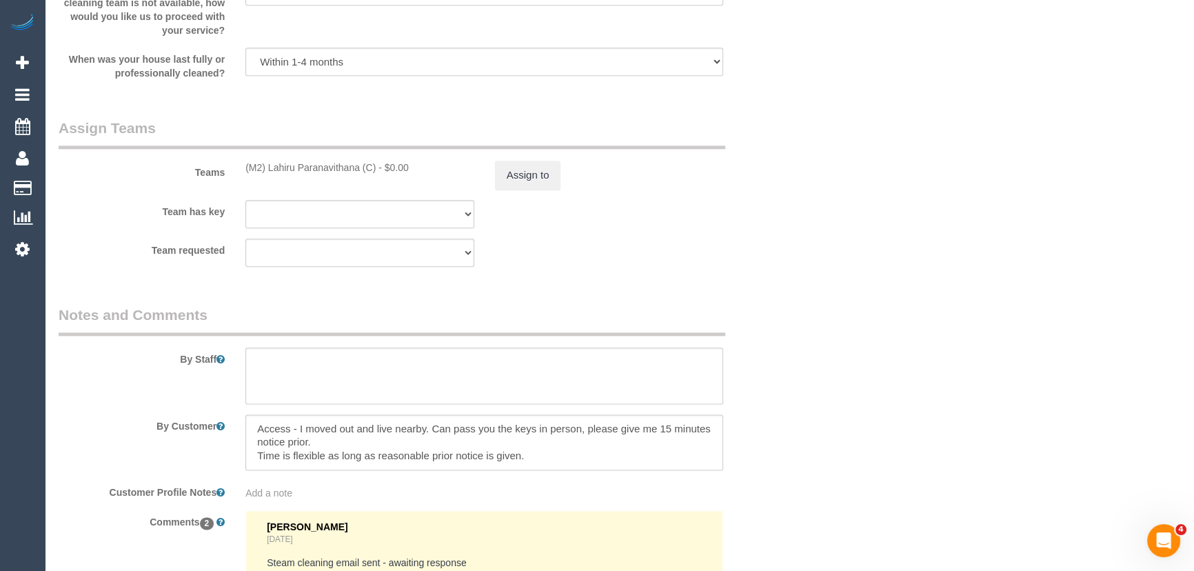
scroll to position [2068, 0]
click at [288, 365] on textarea at bounding box center [484, 373] width 478 height 57
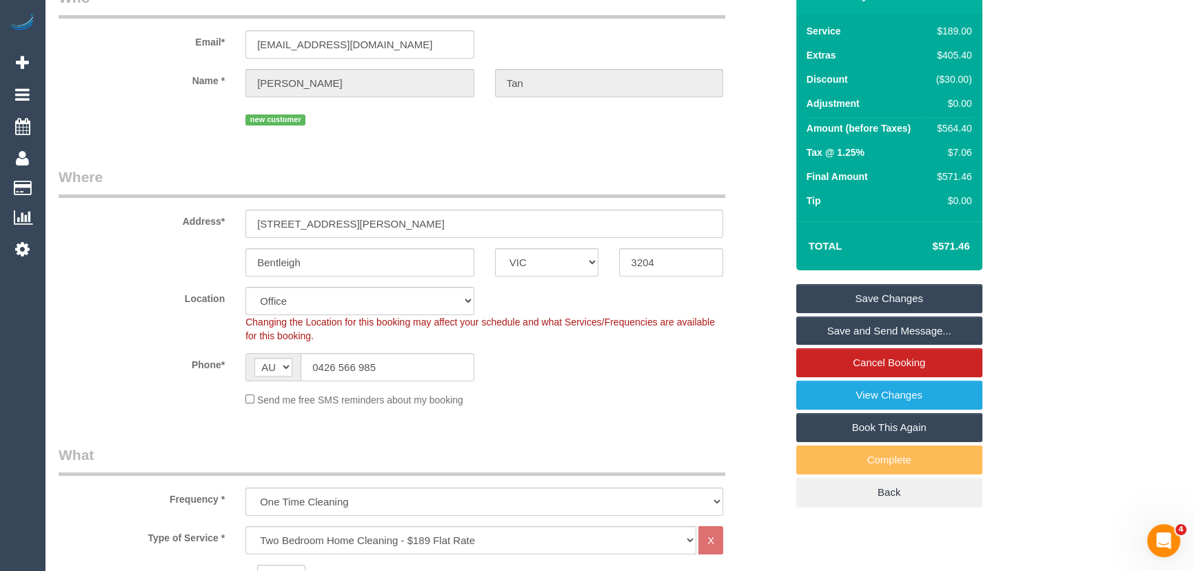
scroll to position [0, 0]
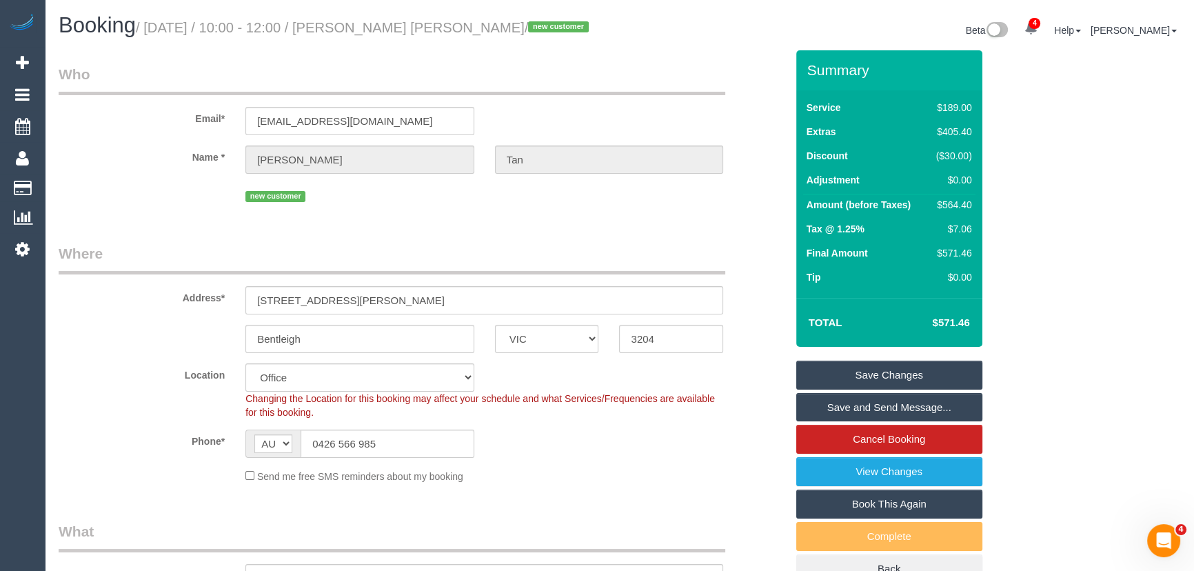
type textarea "Estimated time: 7-9 hours + Steam Cleaning (2 bedrooms)"
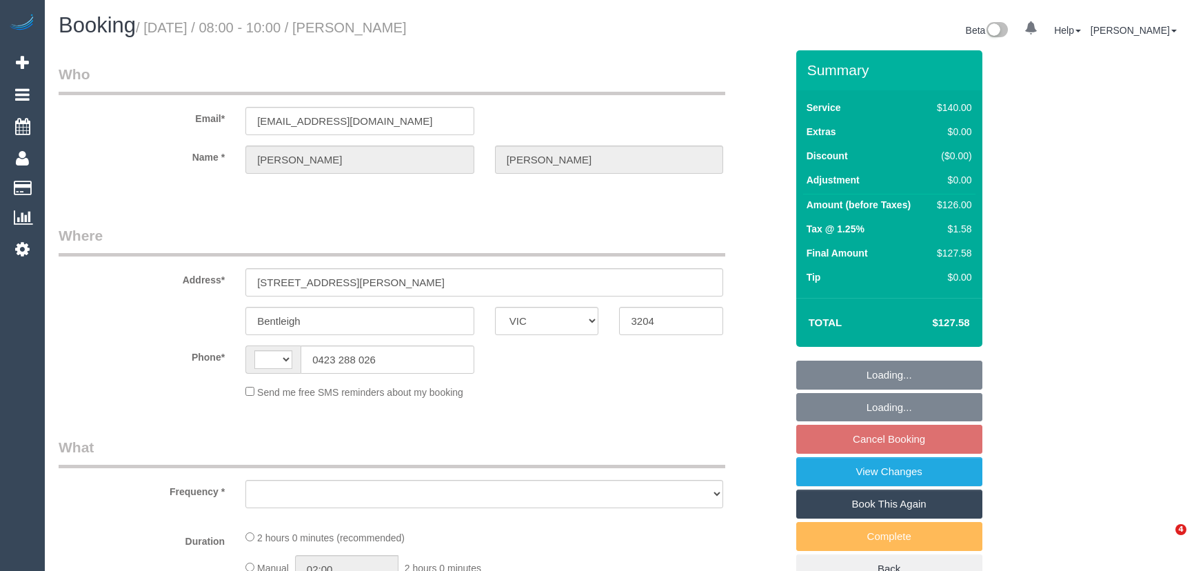
select select "VIC"
select select "string:stripe-pm_1RaTqt2GScqysDRVtZ3gVlk6"
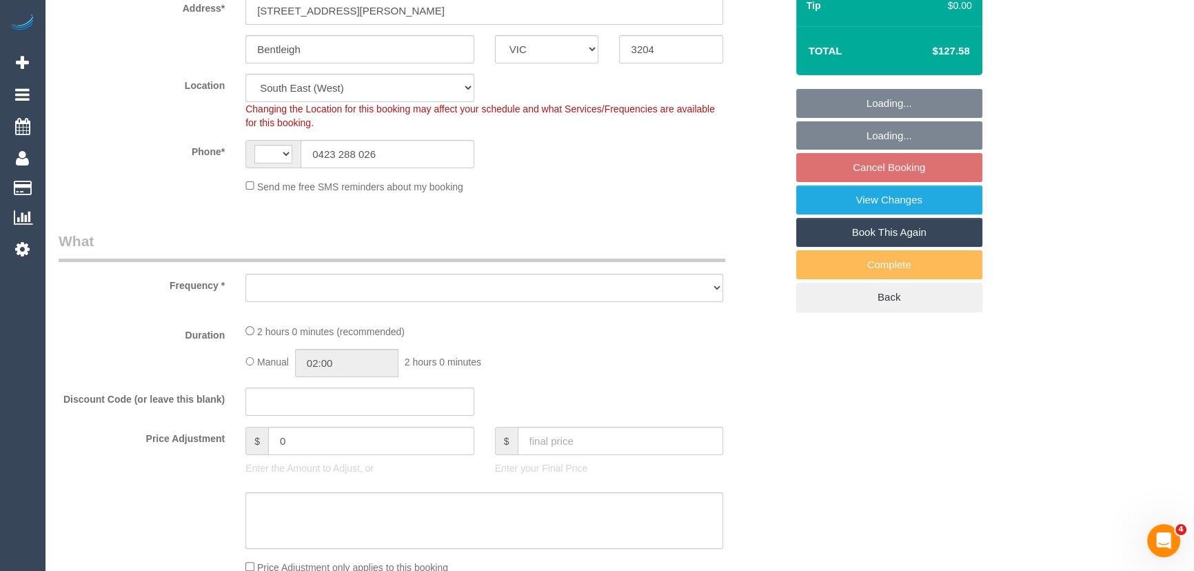
select select "string:AU"
select select "object:592"
select select "spot1"
select select "object:602"
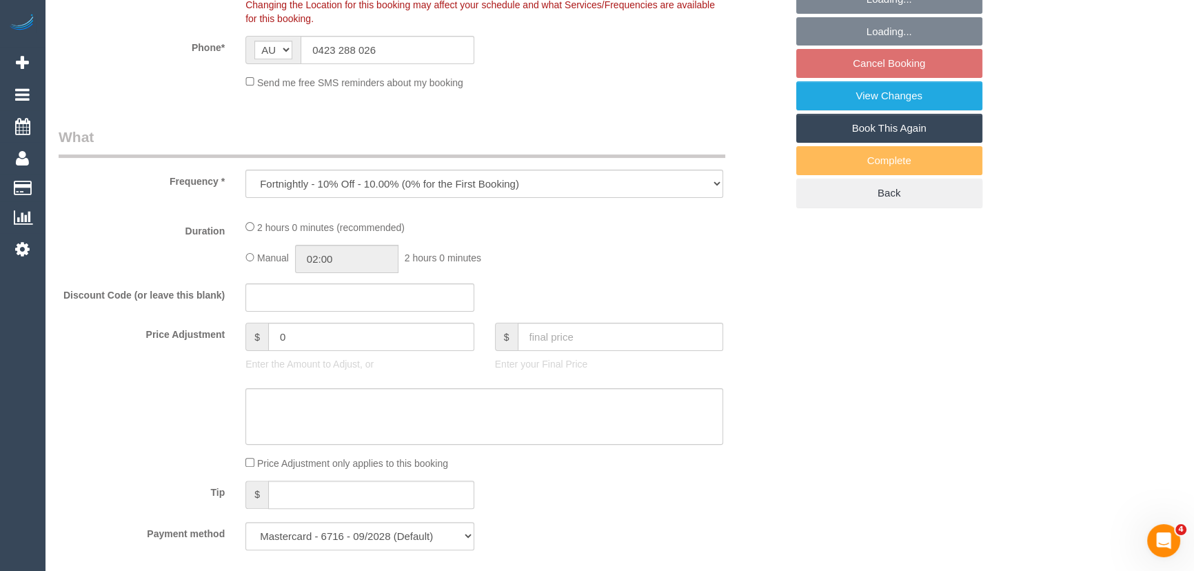
select select "21130"
select select "number:28"
select select "number:14"
select select "number:19"
select select "number:36"
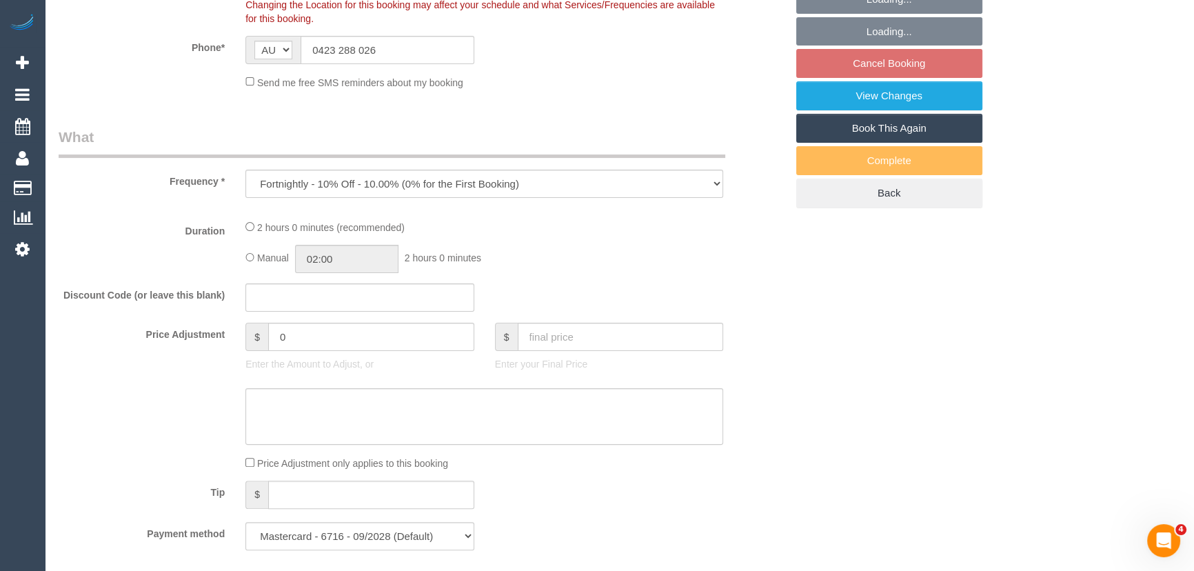
select select "number:34"
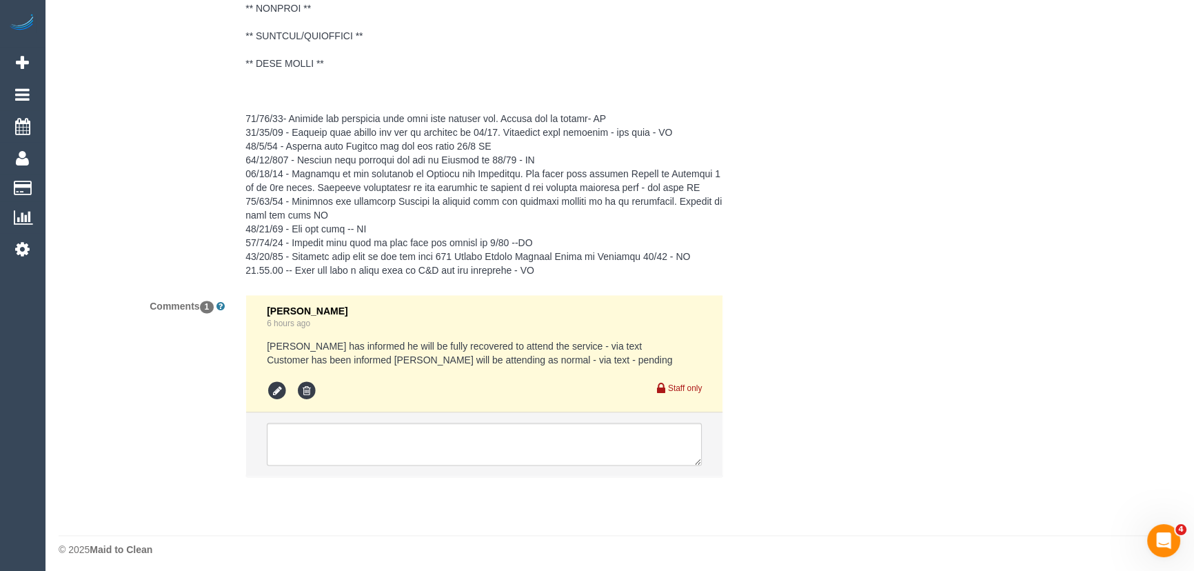
scroll to position [2549, 0]
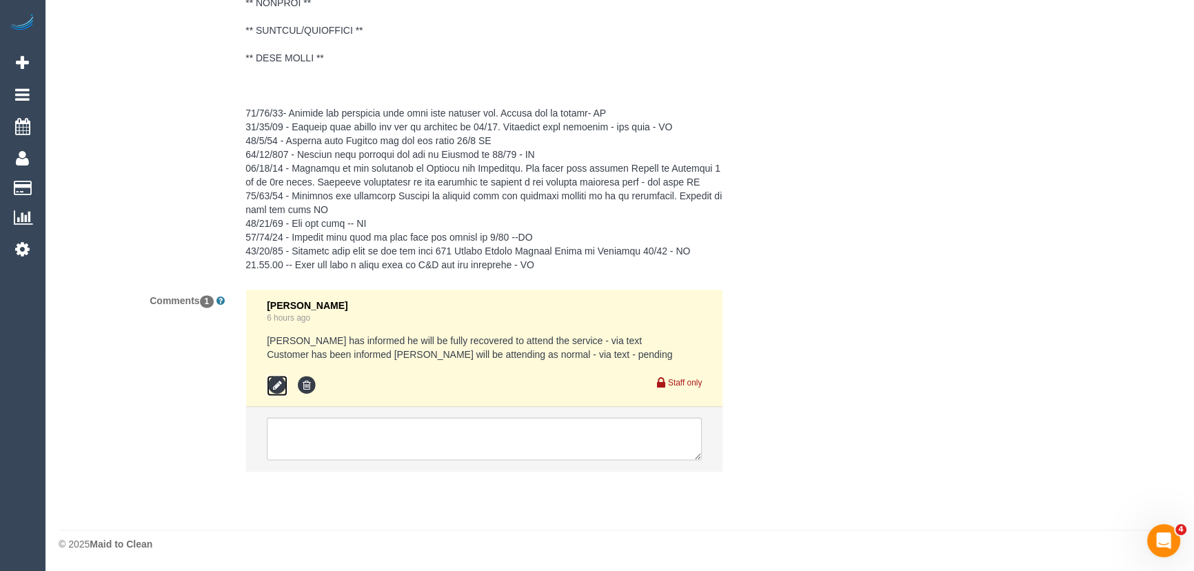
click at [278, 389] on icon at bounding box center [277, 385] width 21 height 21
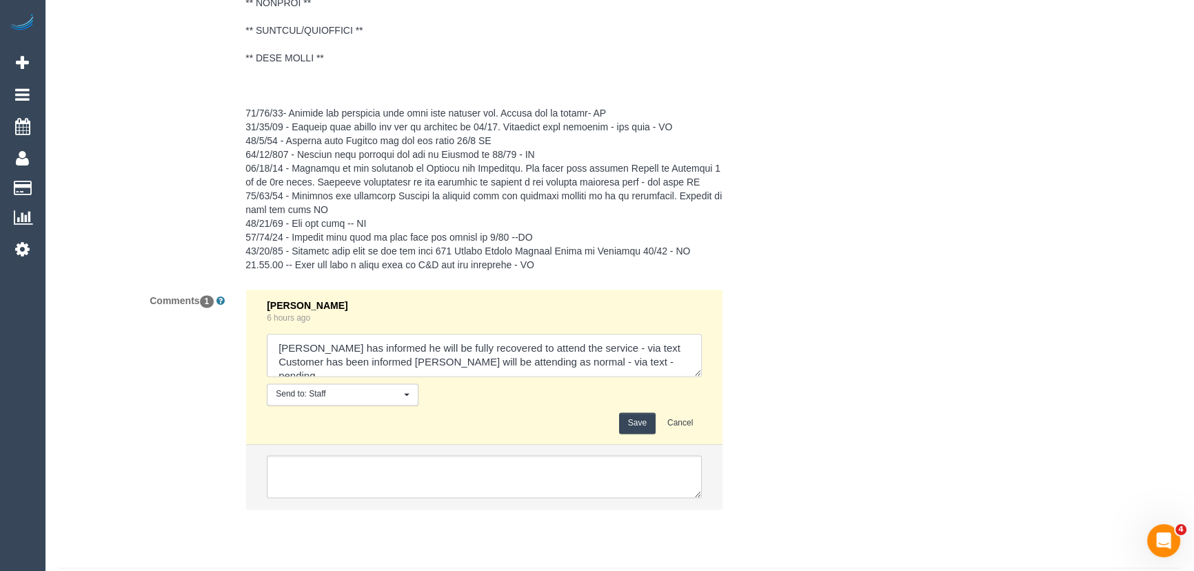
click at [675, 365] on textarea at bounding box center [484, 355] width 435 height 43
type textarea "[PERSON_NAME] has informed he will be fully recovered to attend the service - v…"
click at [643, 424] on button "Save" at bounding box center [637, 422] width 37 height 21
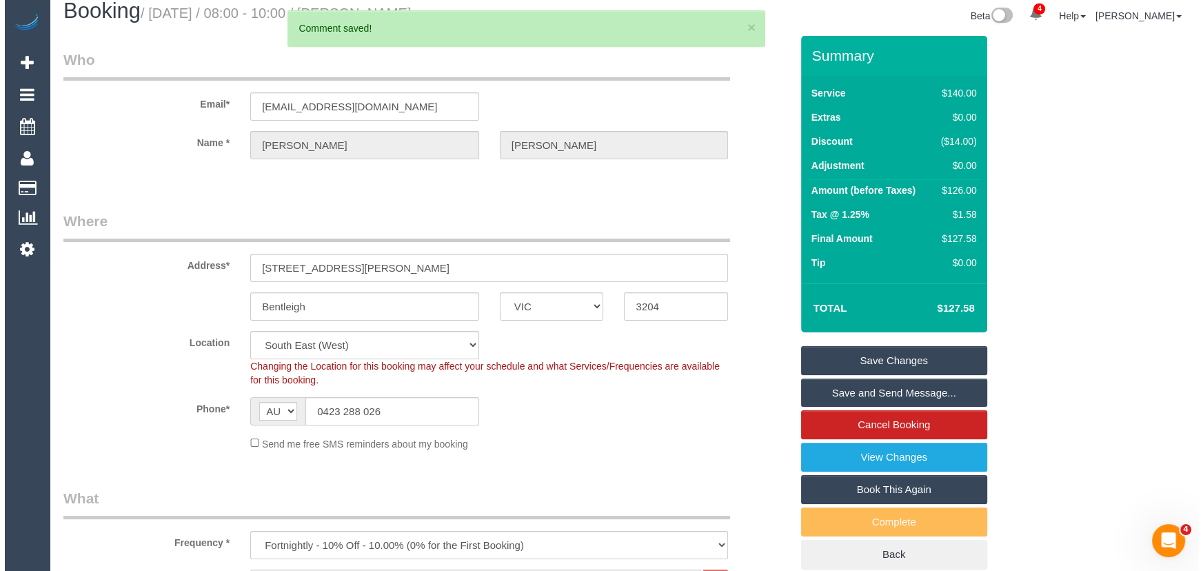
scroll to position [0, 0]
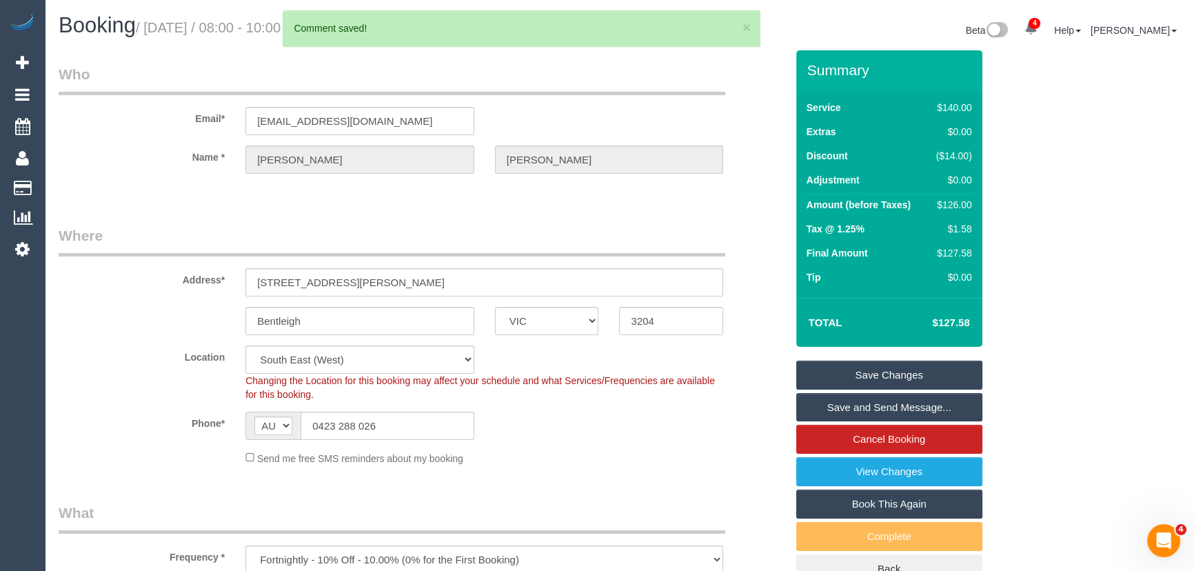
click at [848, 402] on link "Save and Send Message..." at bounding box center [889, 407] width 186 height 29
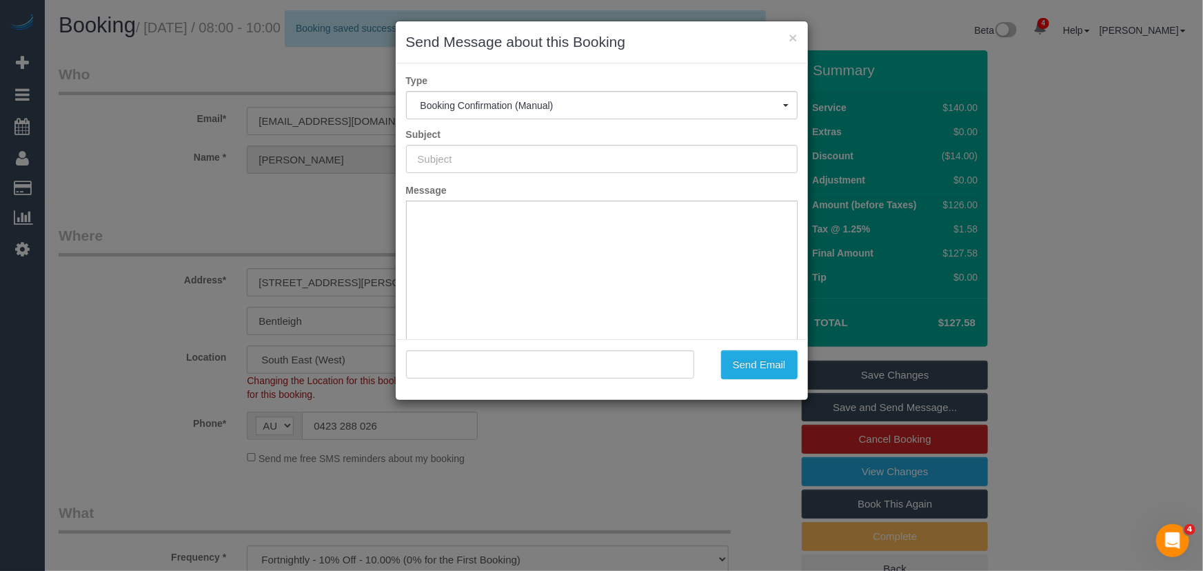
type input "Booking Confirmed"
type input ""[PERSON_NAME]" <[EMAIL_ADDRESS][DOMAIN_NAME]>"
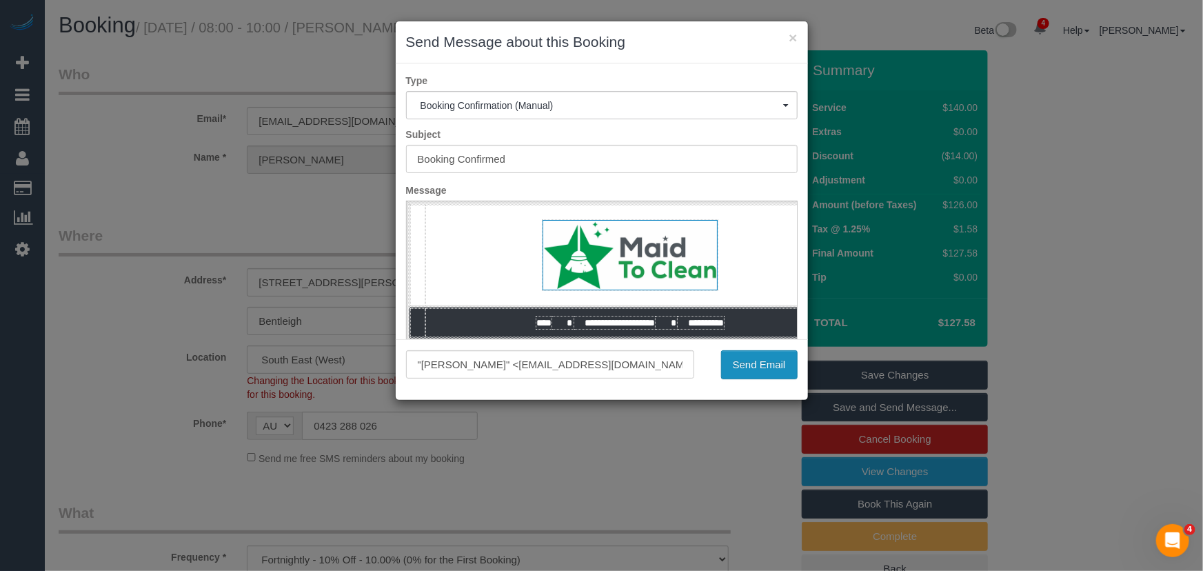
click at [751, 374] on button "Send Email" at bounding box center [759, 364] width 77 height 29
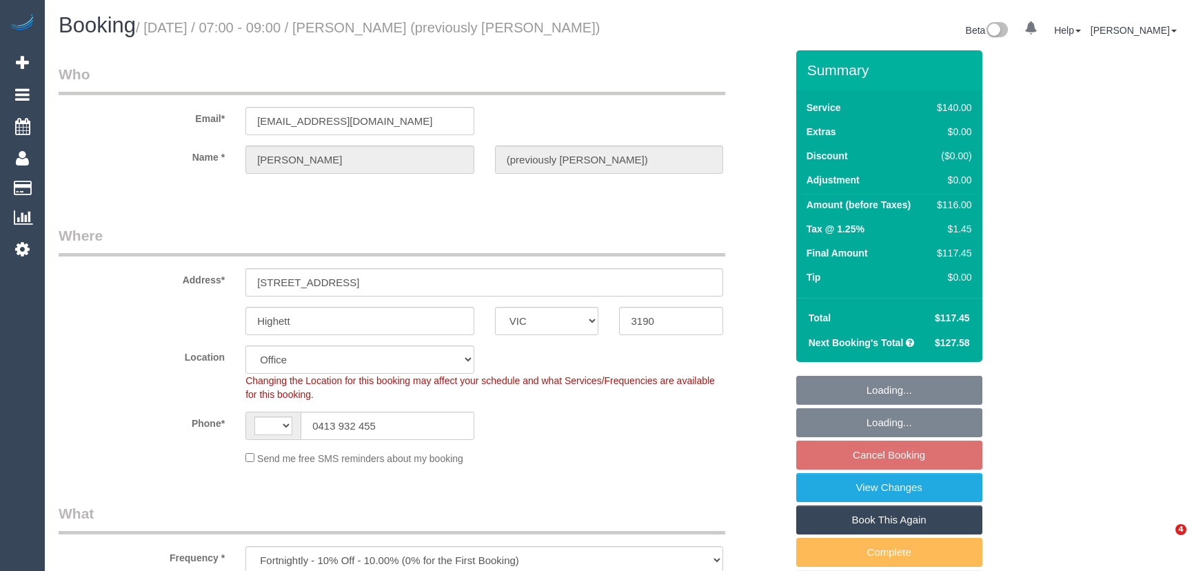
select select "VIC"
select select "string:AU"
select select "number:28"
select select "number:14"
select select "number:19"
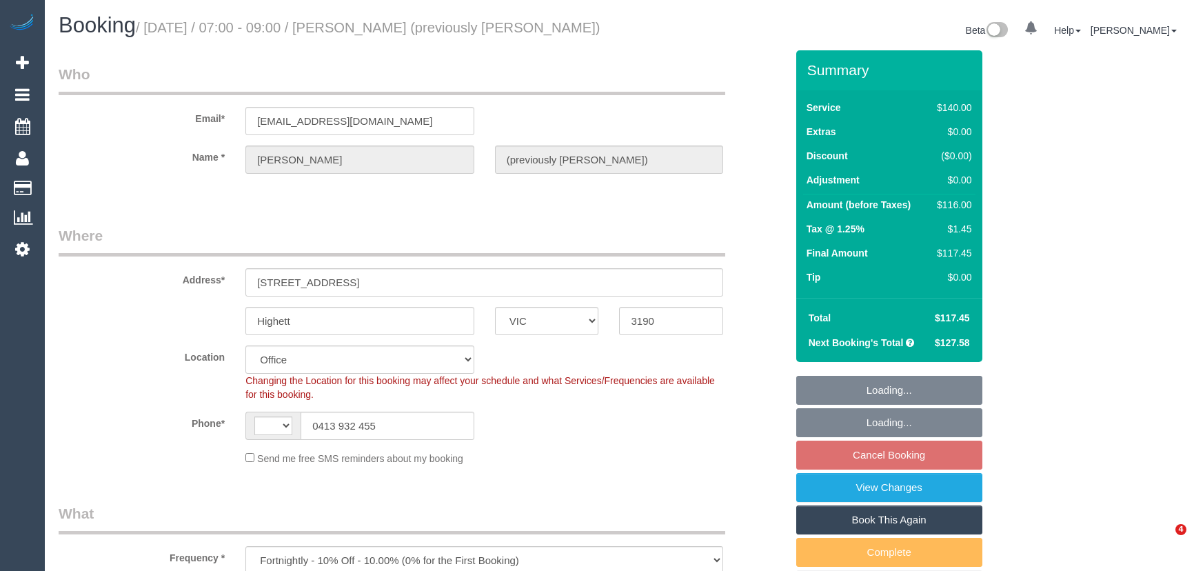
select select "number:22"
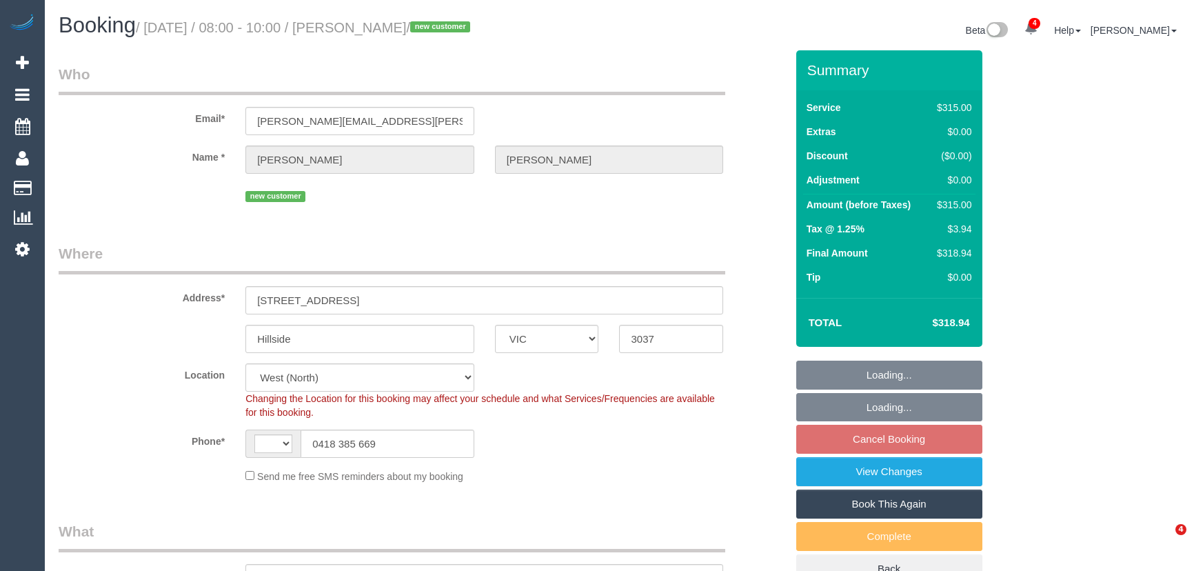
select select "VIC"
select select "object:491"
select select "270"
select select "string:AU"
select select "number:30"
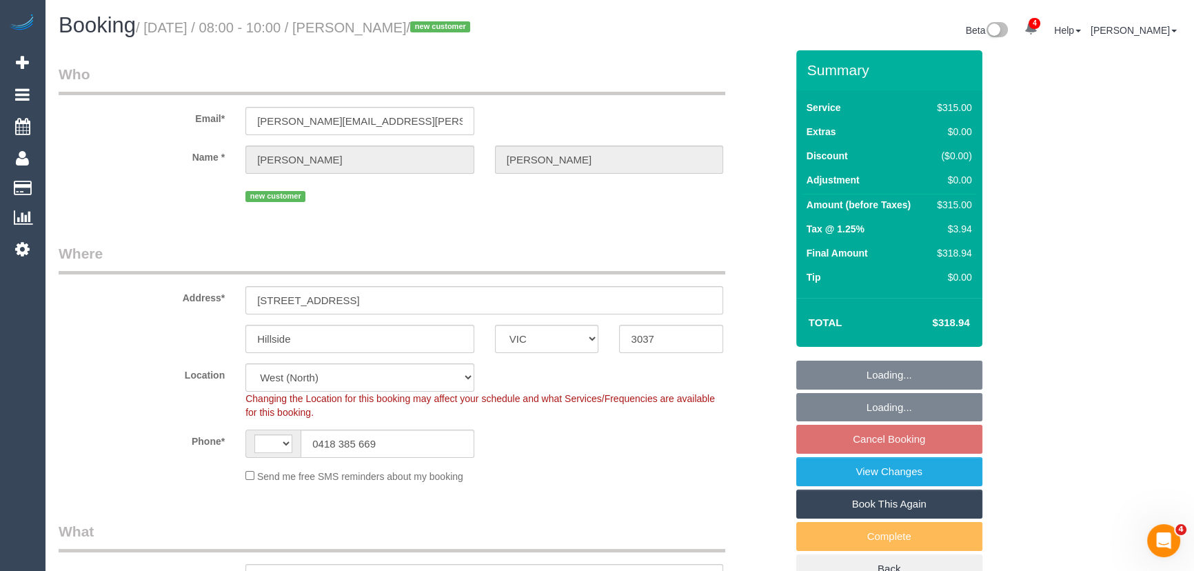
select select "number:14"
select select "number:18"
select select "number:24"
select select "number:12"
select select "spot2"
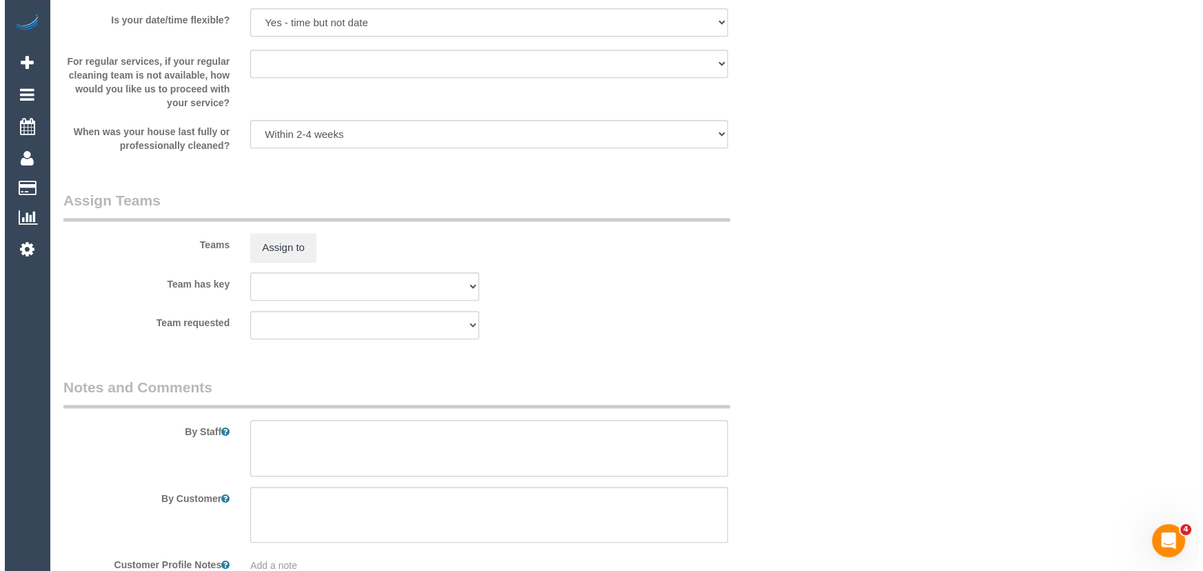
scroll to position [2057, 0]
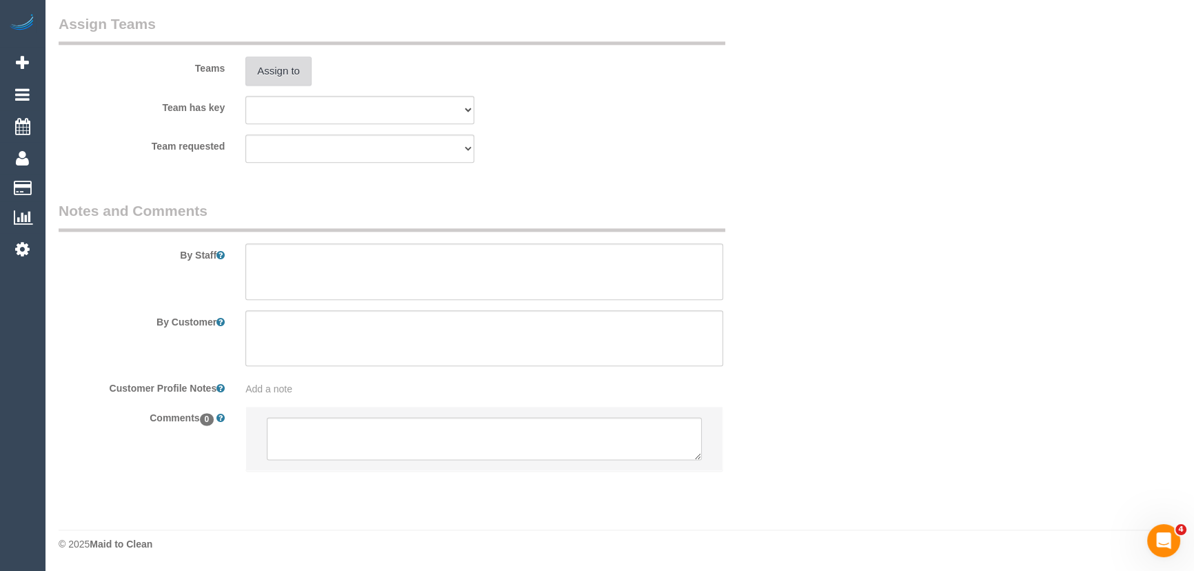
click at [291, 74] on button "Assign to" at bounding box center [278, 71] width 66 height 29
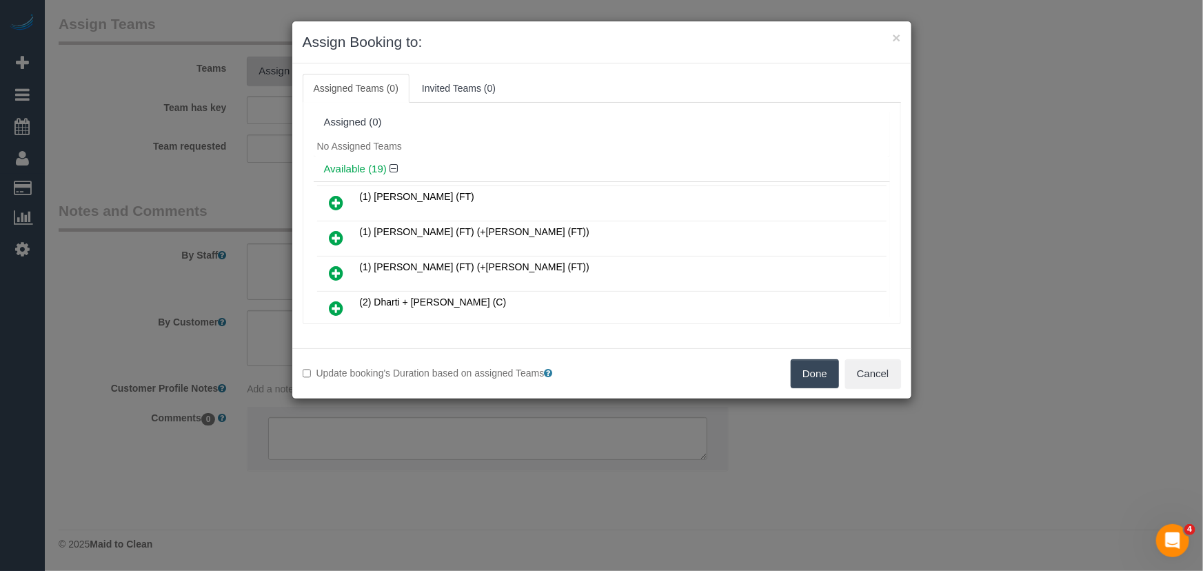
scroll to position [294, 0]
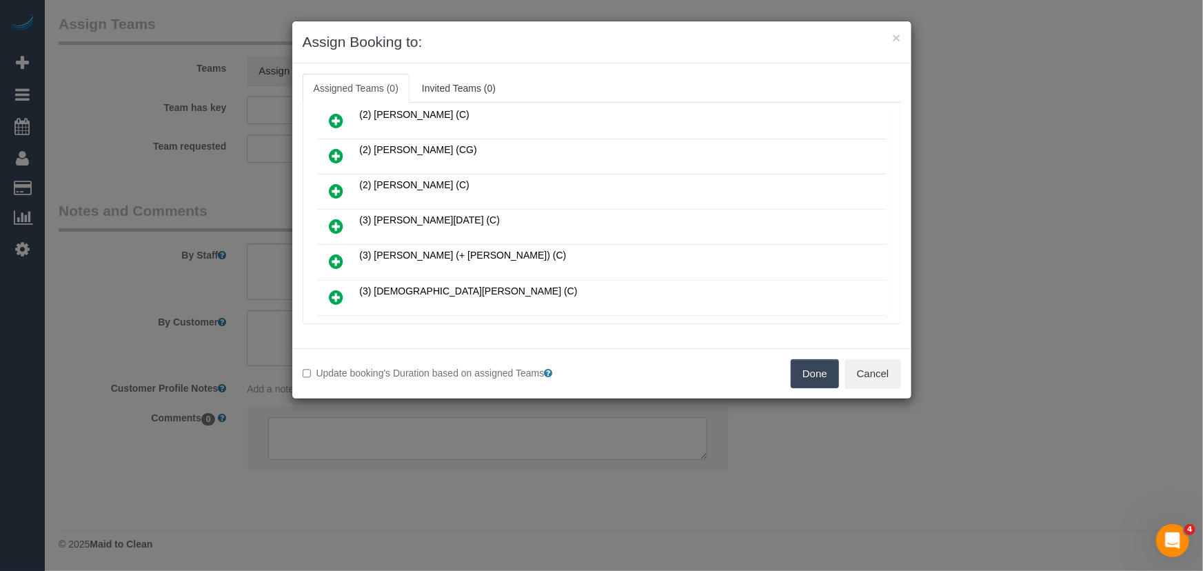
click at [331, 218] on icon at bounding box center [336, 226] width 14 height 17
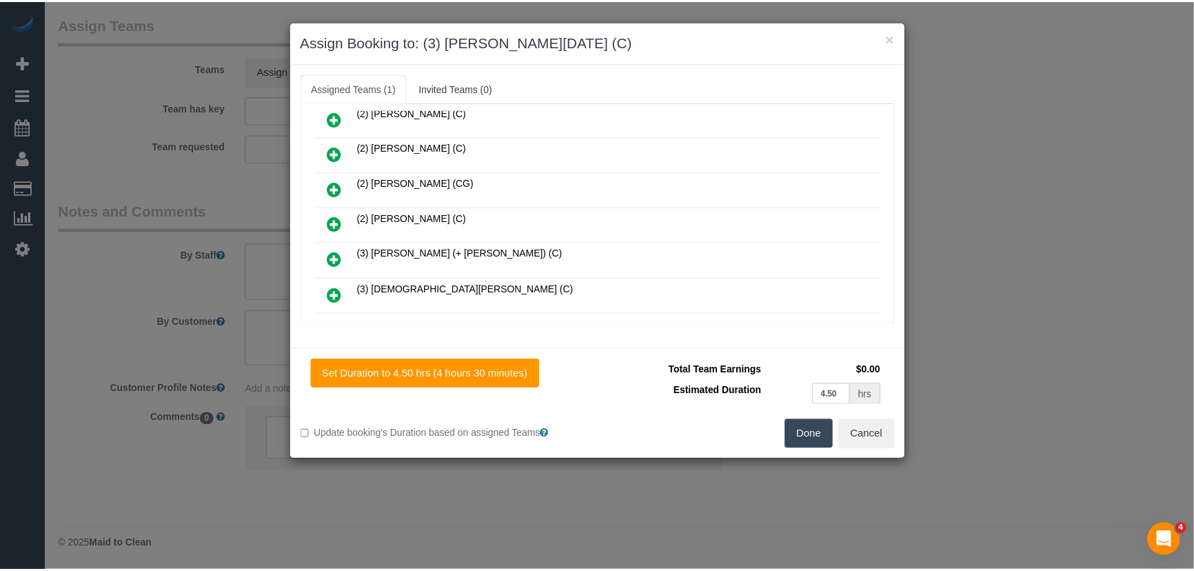
scroll to position [325, 0]
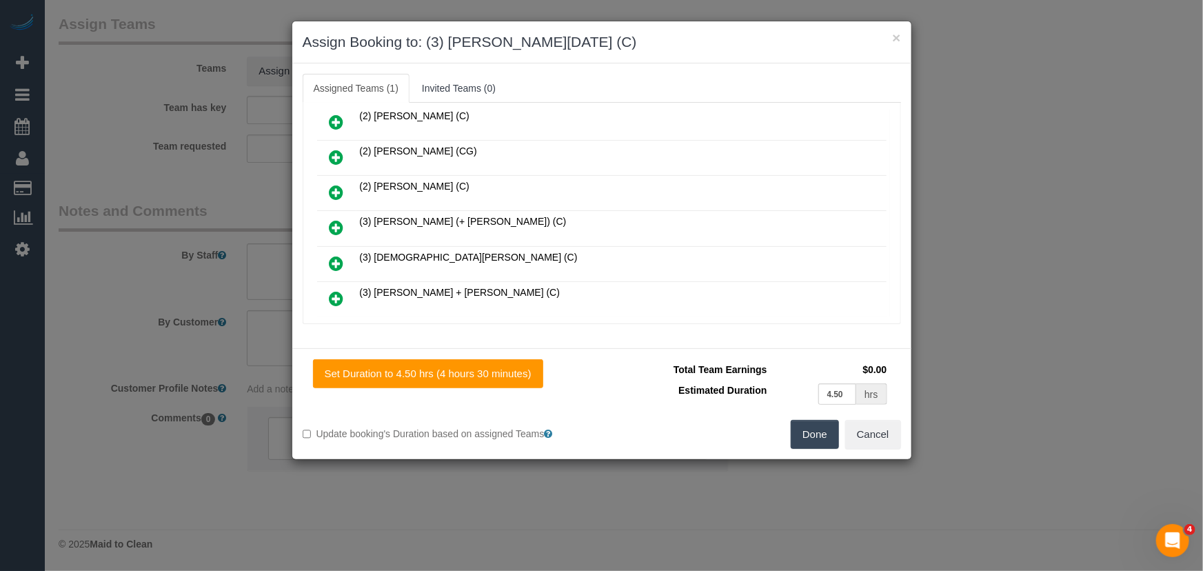
click at [820, 441] on button "Done" at bounding box center [815, 434] width 48 height 29
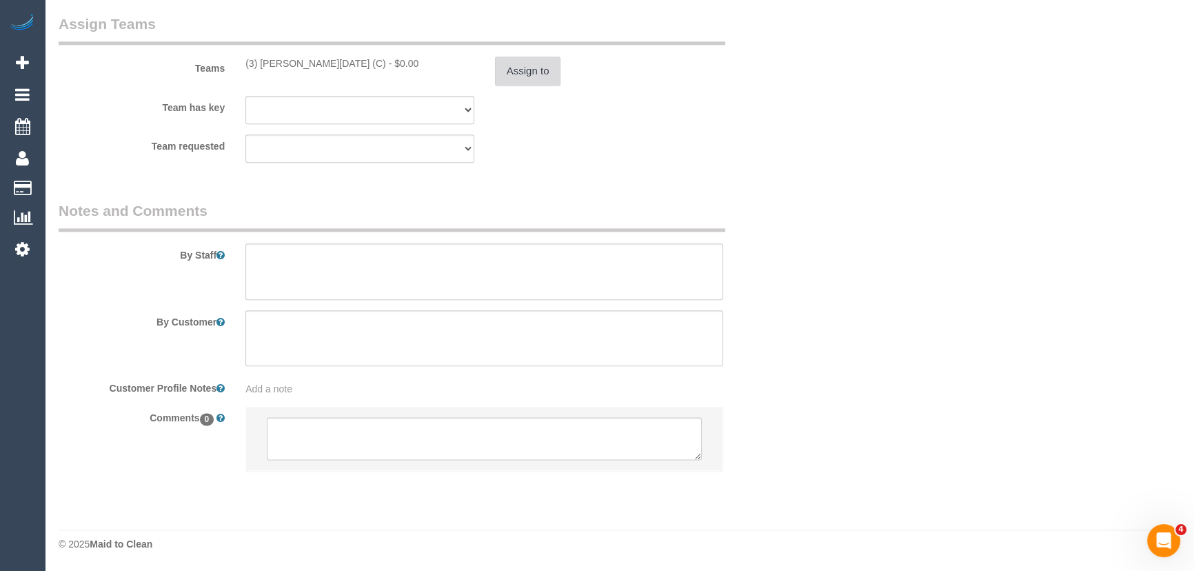
click at [538, 75] on button "Assign to" at bounding box center [528, 71] width 66 height 29
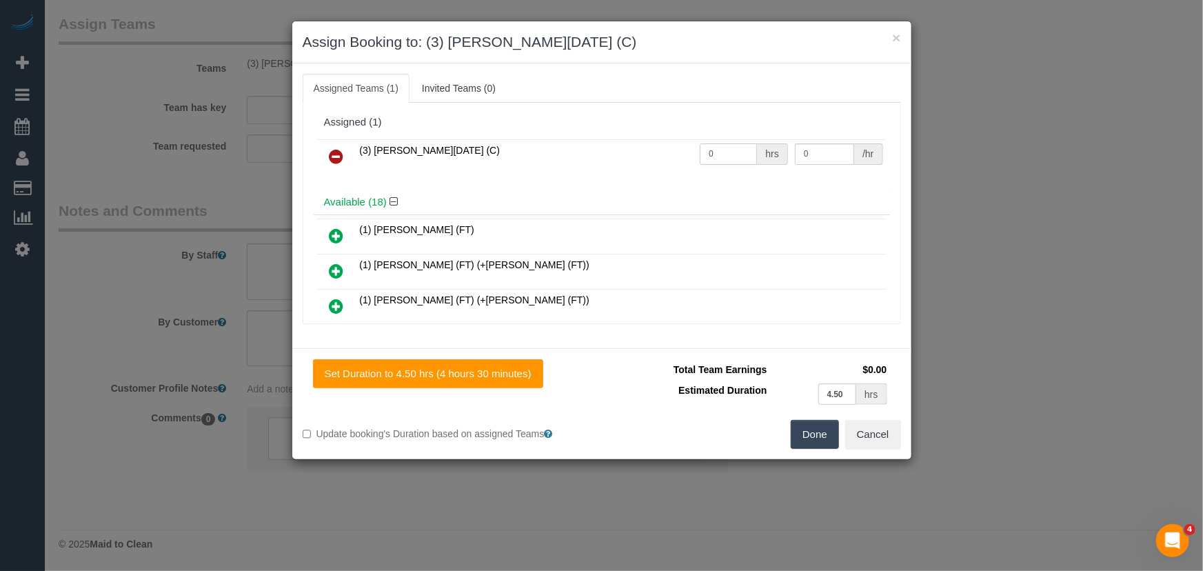
click at [733, 159] on input "0" at bounding box center [728, 153] width 57 height 21
type input "4.5"
type input "35"
click at [808, 440] on button "Done" at bounding box center [815, 434] width 48 height 29
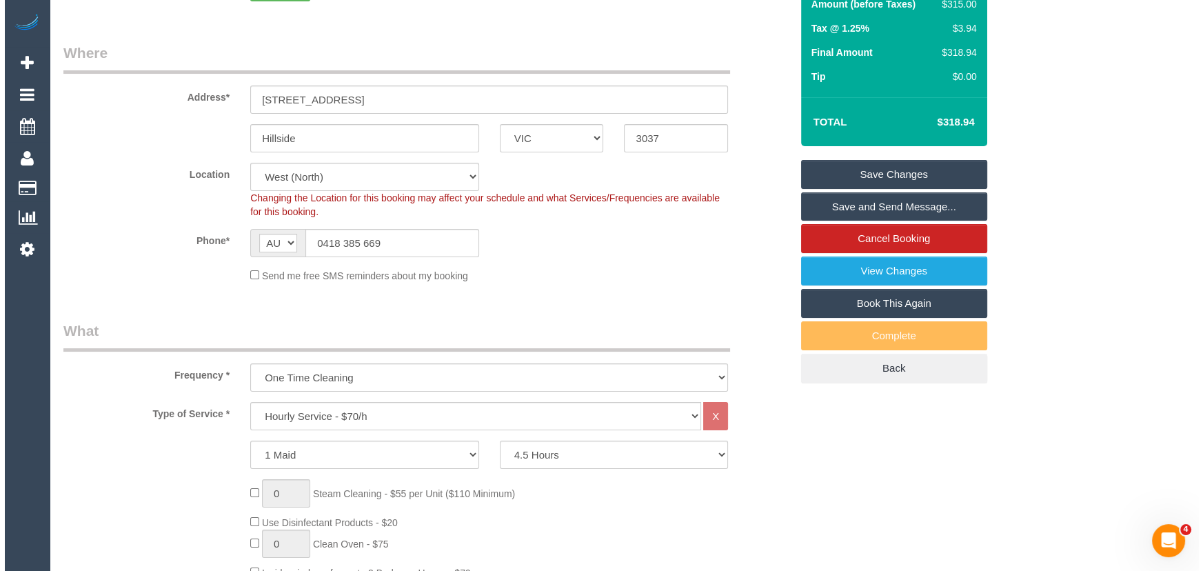
scroll to position [0, 0]
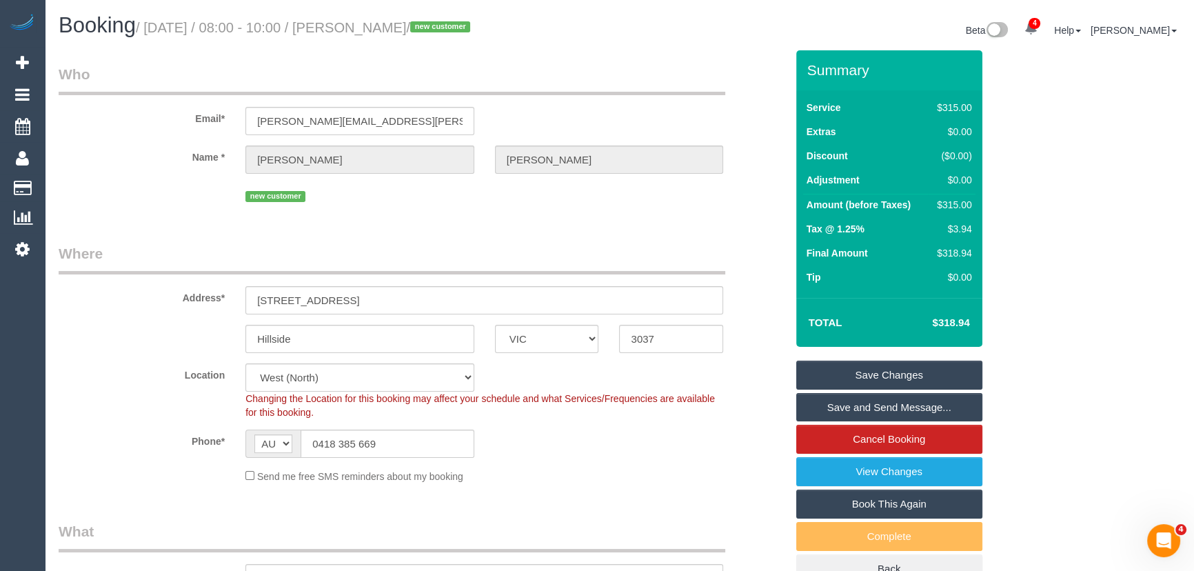
click at [394, 28] on small "/ September 19, 2025 / 08:00 - 10:00 / Amanda Dixon / new customer" at bounding box center [305, 27] width 338 height 15
click at [394, 29] on small "/ September 19, 2025 / 08:00 - 10:00 / Amanda Dixon / new customer" at bounding box center [305, 27] width 338 height 15
copy small "Amanda Dixon"
click at [849, 407] on link "Save and Send Message..." at bounding box center [889, 407] width 186 height 29
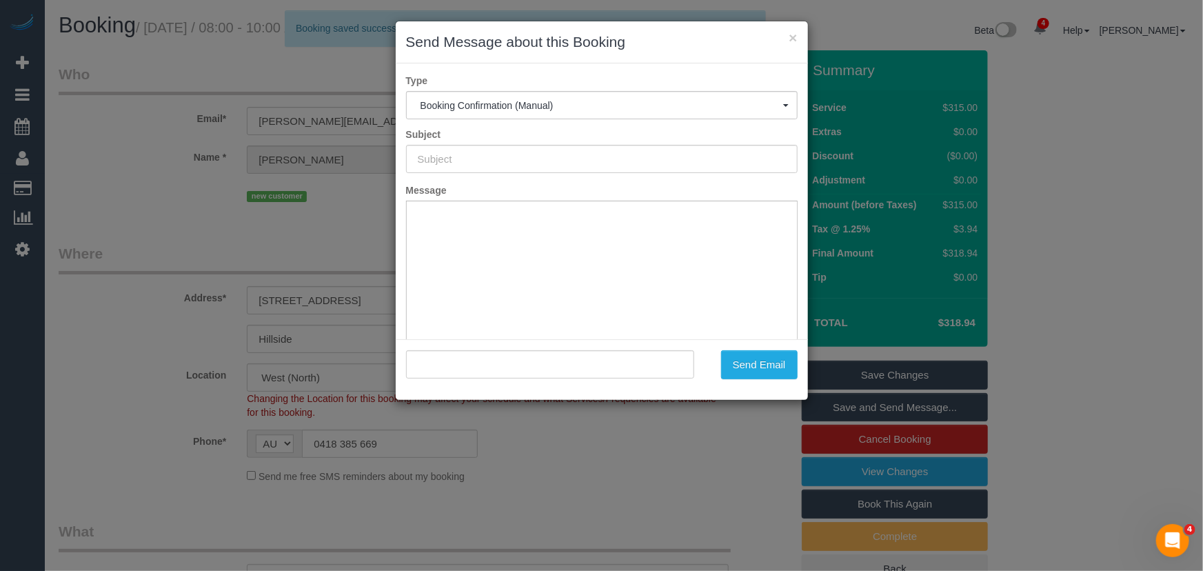
type input "Booking Confirmed"
type input ""Amanda Dixon" <amanda.l.dixon@oneunderwriting.com.au>"
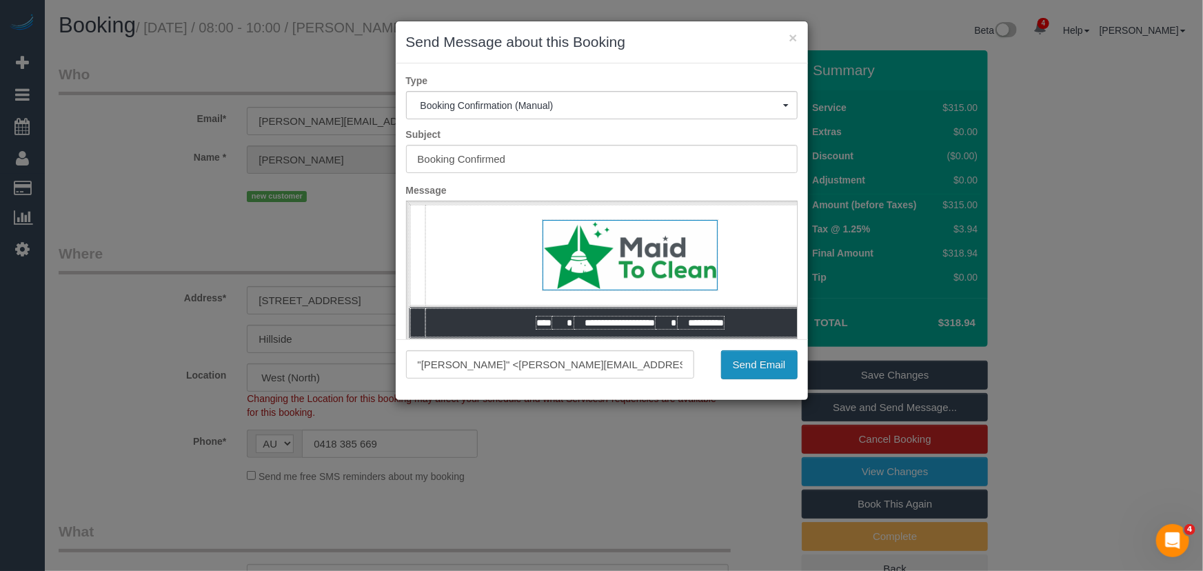
click at [765, 377] on button "Send Email" at bounding box center [759, 364] width 77 height 29
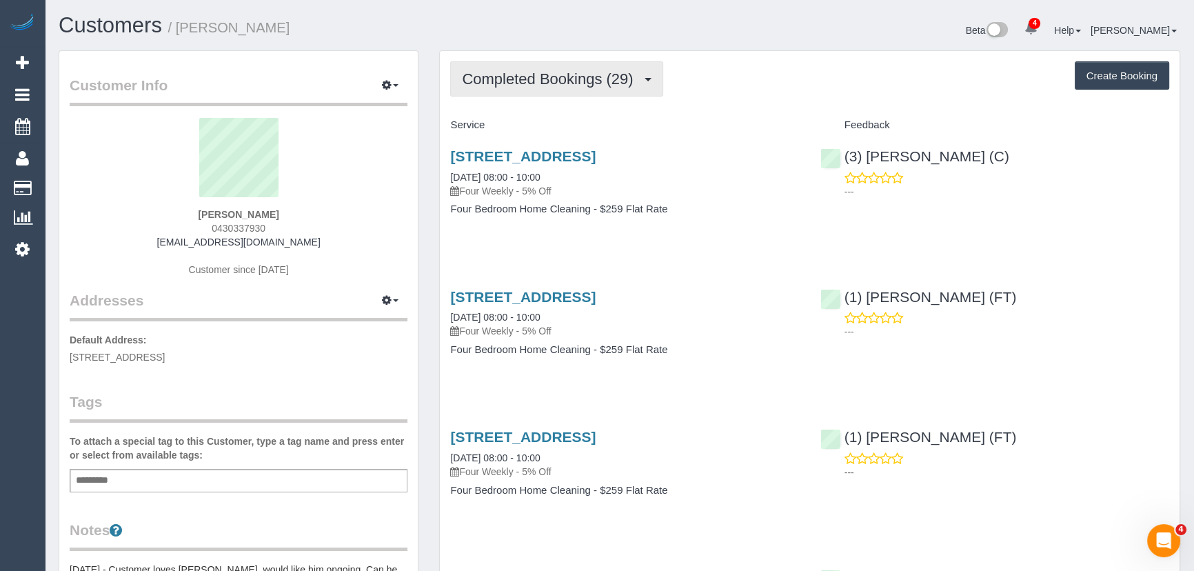
click at [602, 81] on span "Completed Bookings (29)" at bounding box center [551, 78] width 178 height 17
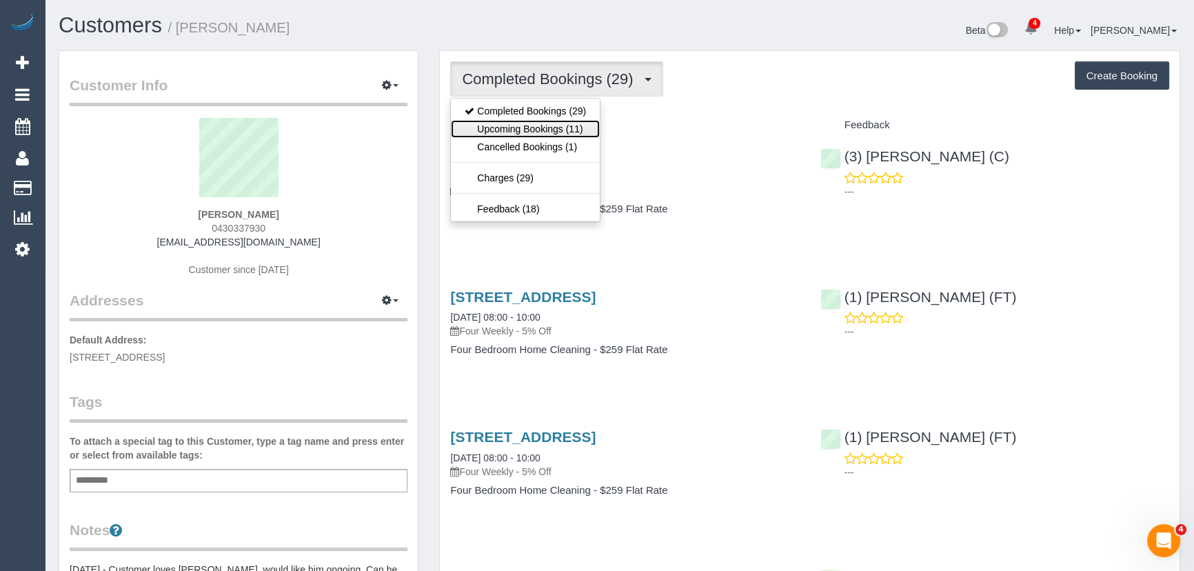
click at [582, 125] on link "Upcoming Bookings (11)" at bounding box center [525, 129] width 149 height 18
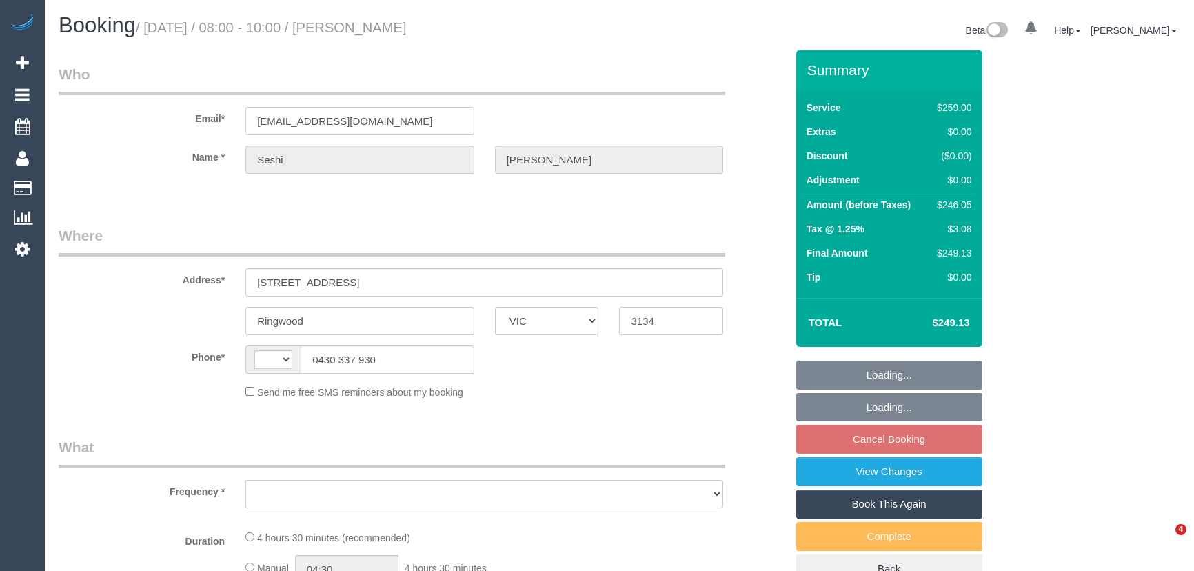
select select "VIC"
select select "string:AU"
select select "object:564"
select select "string:stripe-pm_1NOacj2GScqysDRVCgKmUEQz"
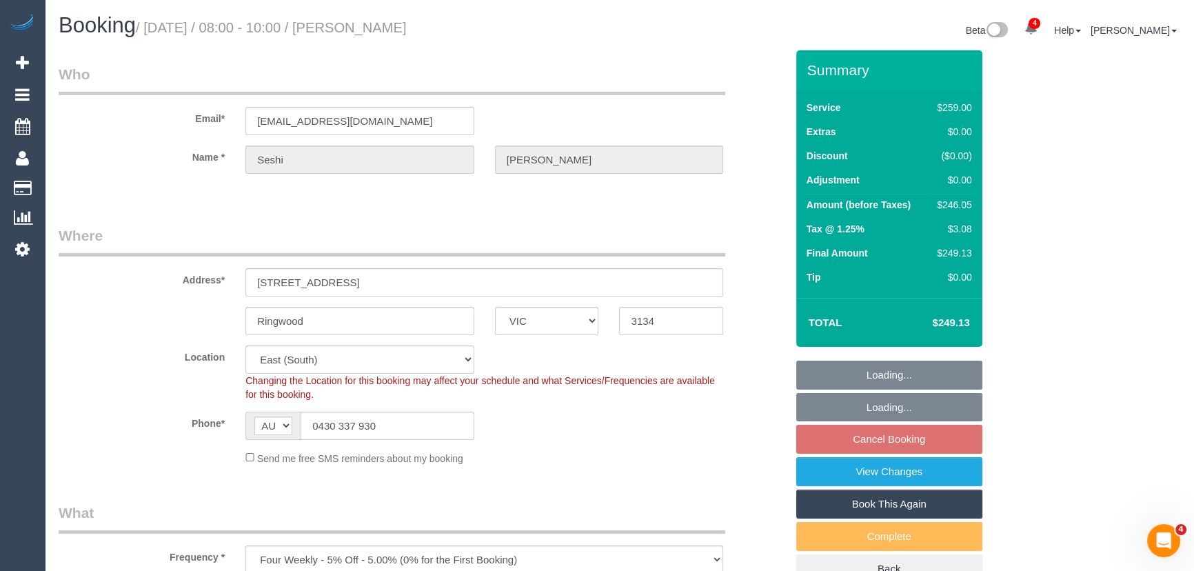
select select "object:571"
select select "number:28"
select select "number:14"
select select "number:18"
select select "number:22"
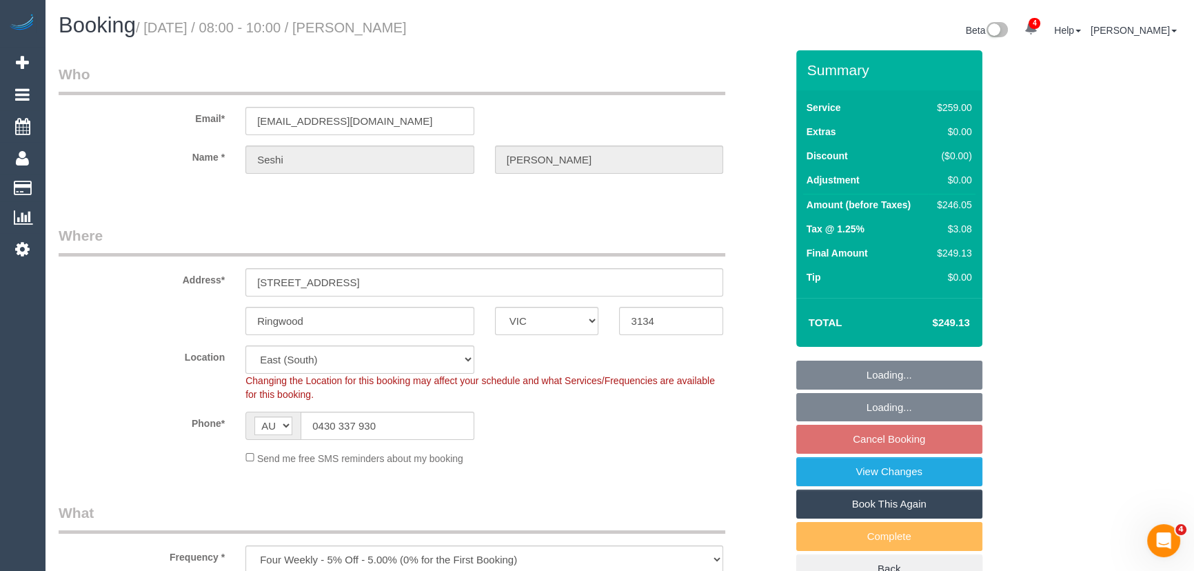
select select "number:34"
select select "number:13"
select select "spot2"
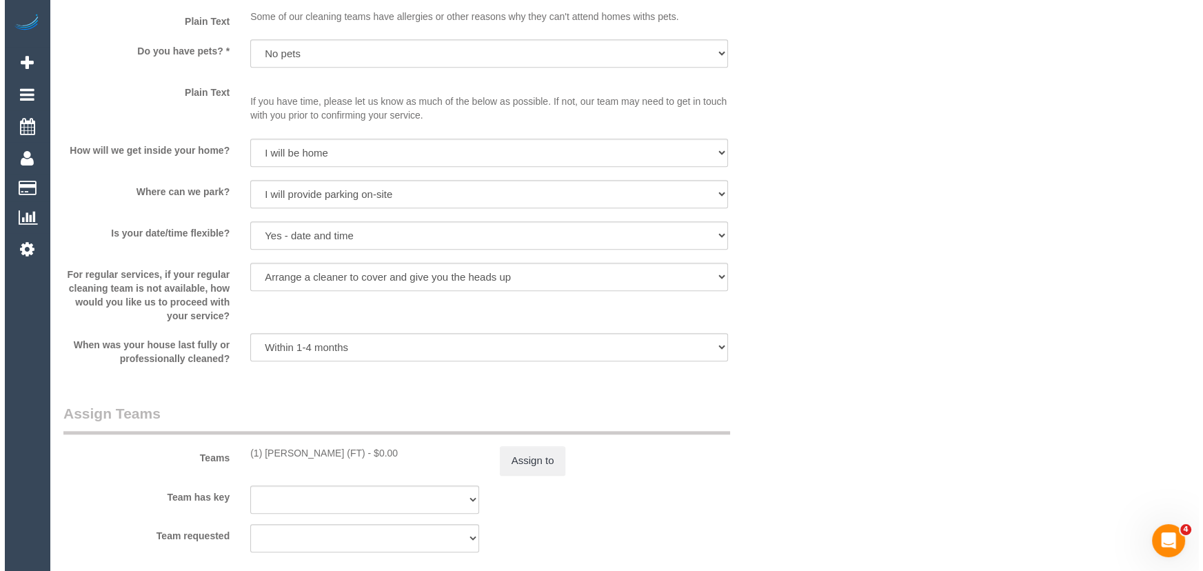
scroll to position [1817, 0]
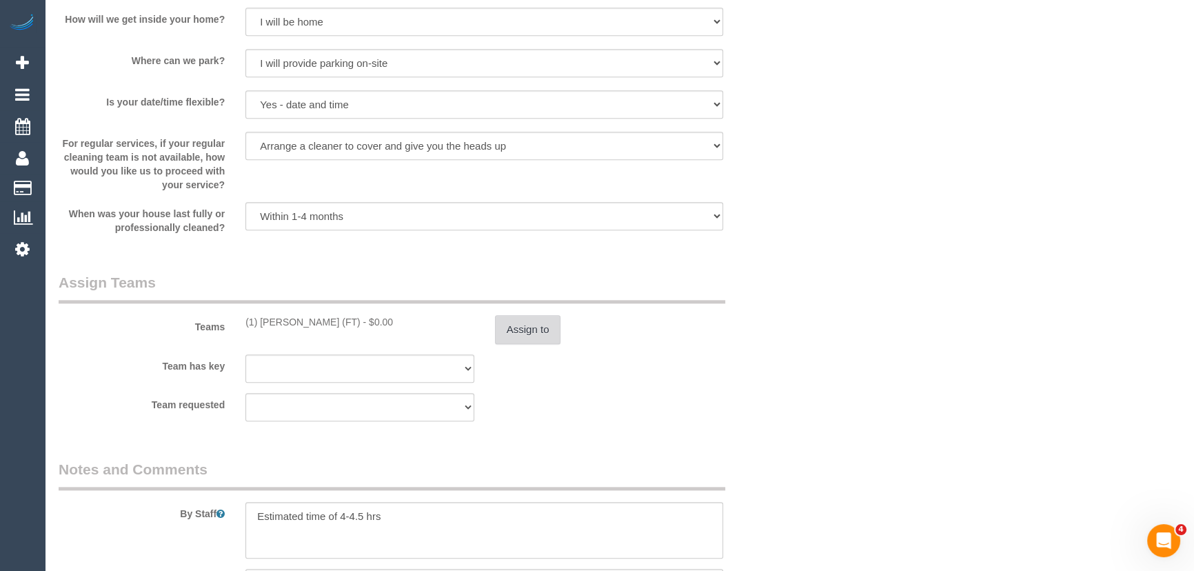
click at [548, 338] on button "Assign to" at bounding box center [528, 329] width 66 height 29
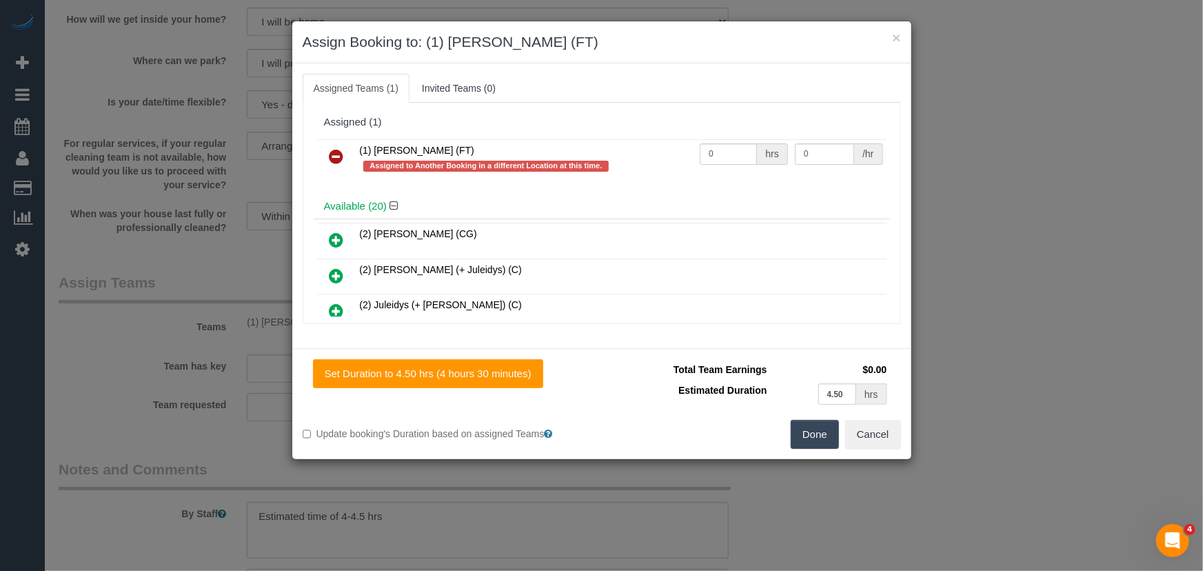
click at [338, 159] on icon at bounding box center [336, 156] width 14 height 17
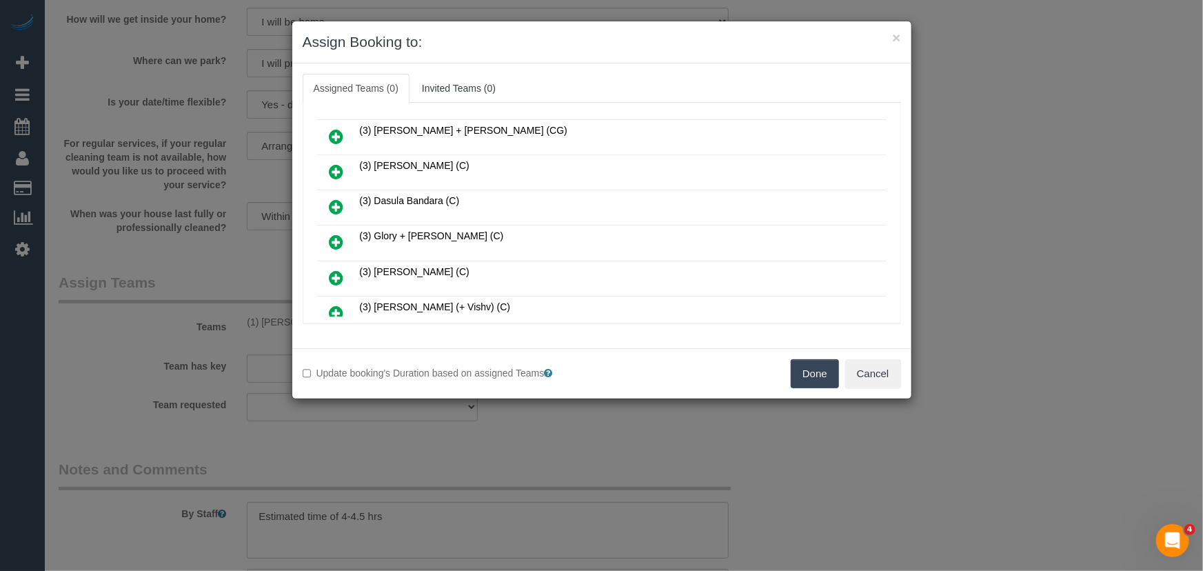
click at [332, 163] on icon at bounding box center [336, 171] width 14 height 17
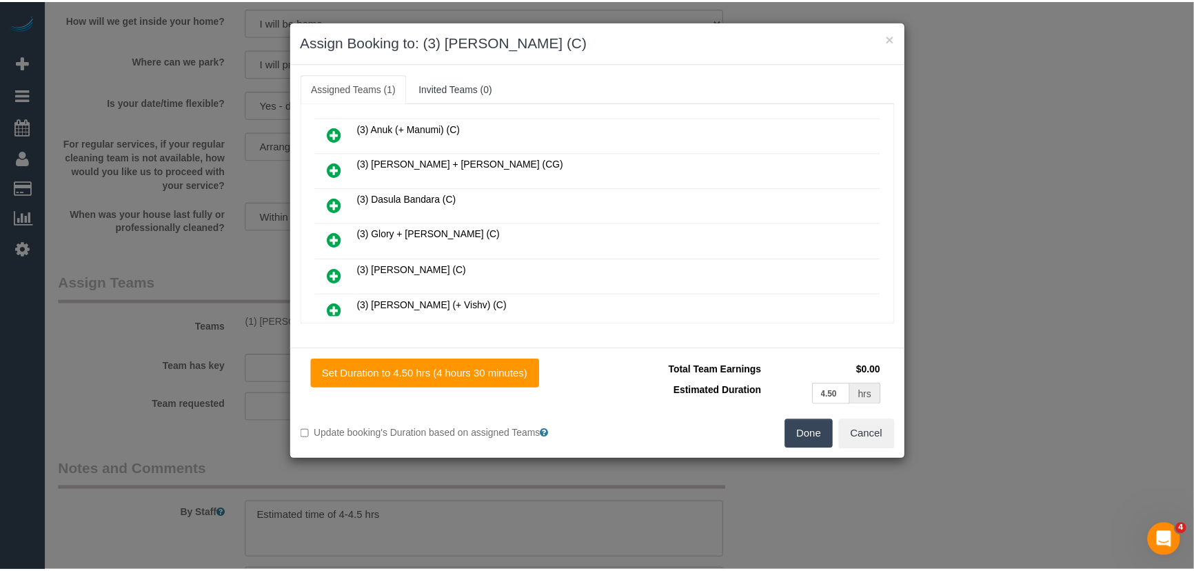
scroll to position [345, 0]
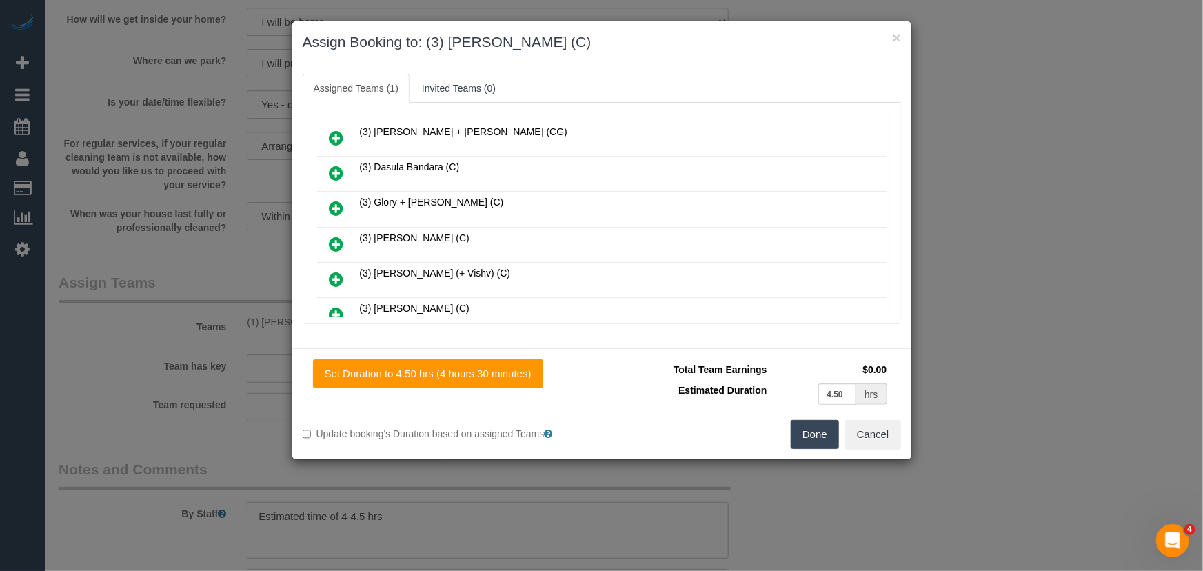
drag, startPoint x: 802, startPoint y: 425, endPoint x: 785, endPoint y: 420, distance: 17.9
click at [802, 425] on button "Done" at bounding box center [815, 434] width 48 height 29
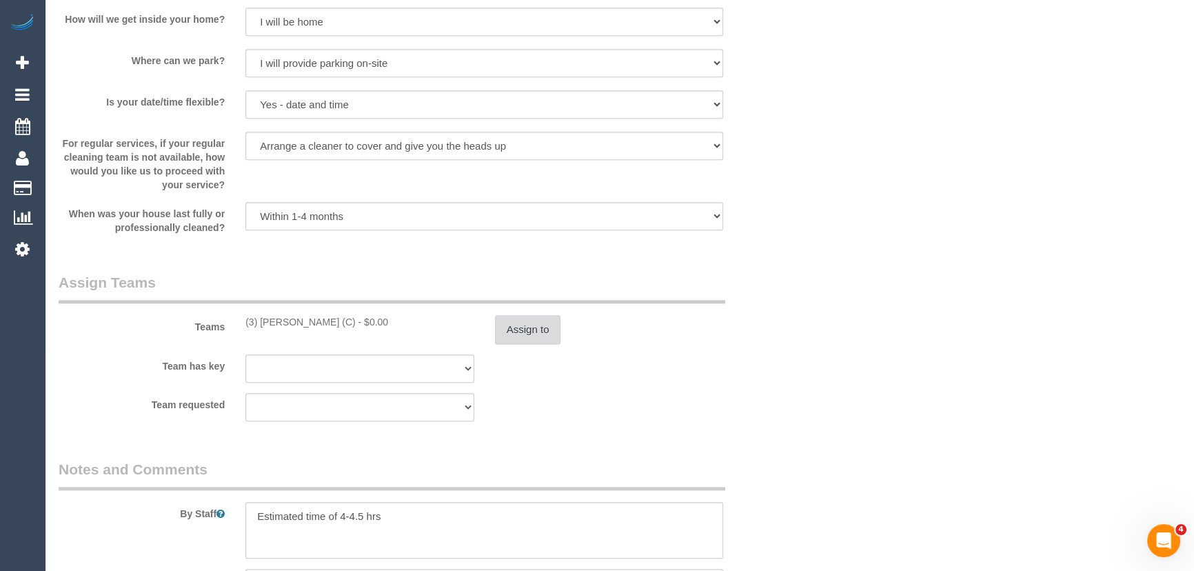
click at [540, 336] on button "Assign to" at bounding box center [528, 329] width 66 height 29
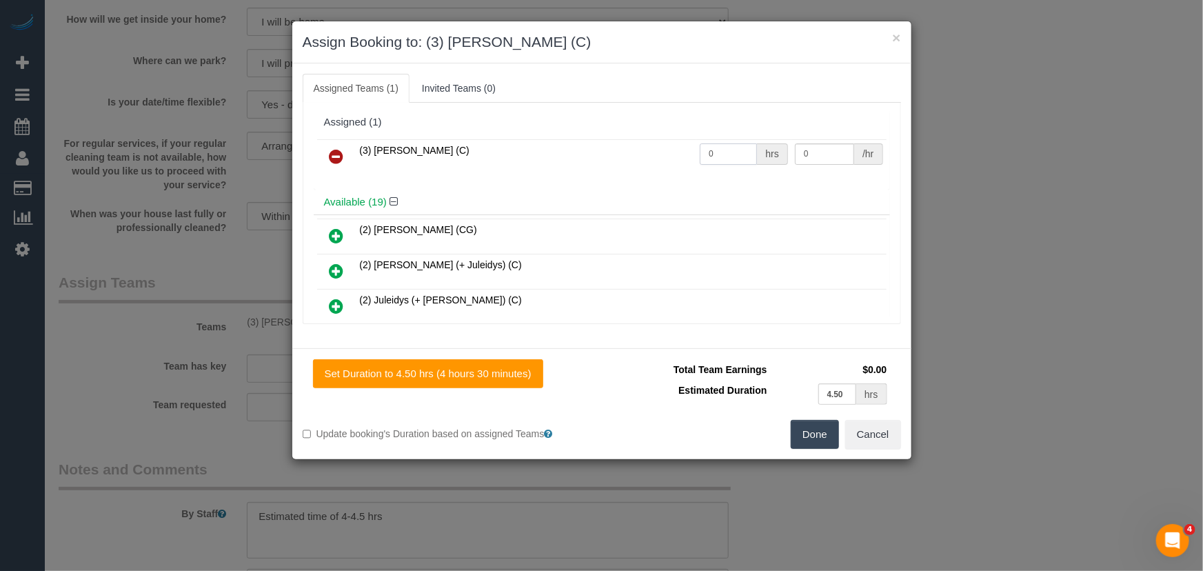
click at [714, 161] on input "0" at bounding box center [728, 153] width 57 height 21
type input "1"
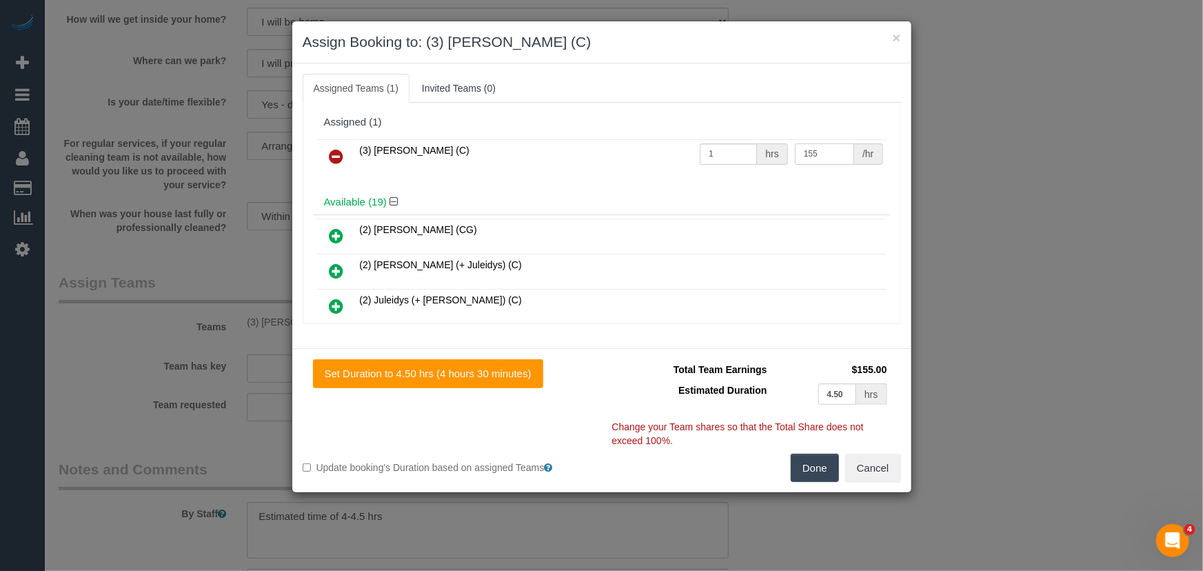
type input "155"
click at [814, 476] on button "Done" at bounding box center [815, 468] width 48 height 29
click at [814, 476] on div "Done Cancel" at bounding box center [757, 468] width 310 height 29
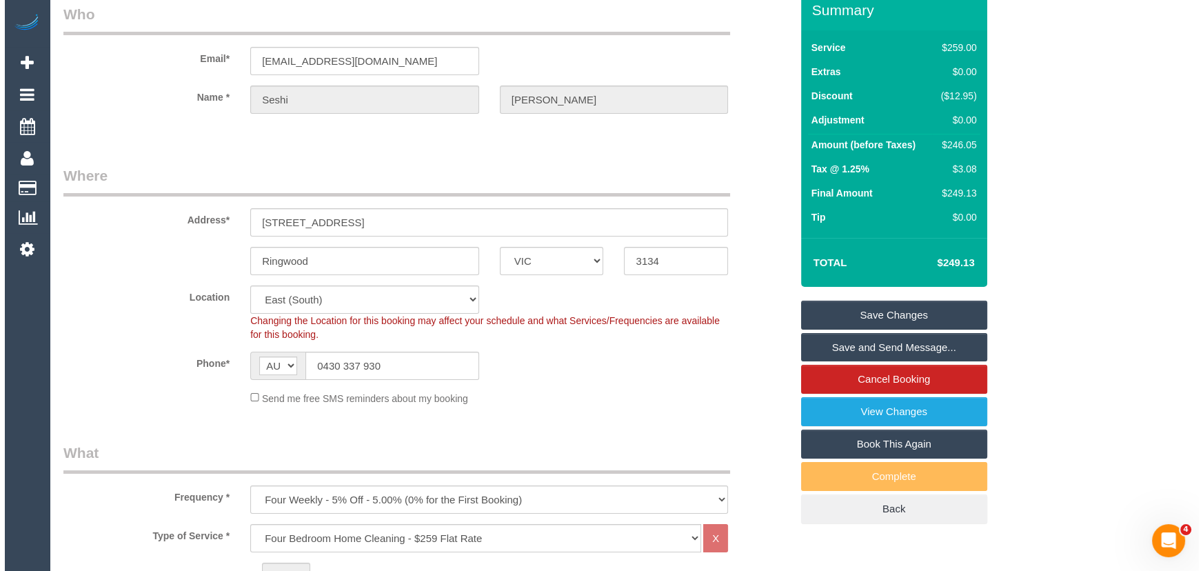
scroll to position [0, 0]
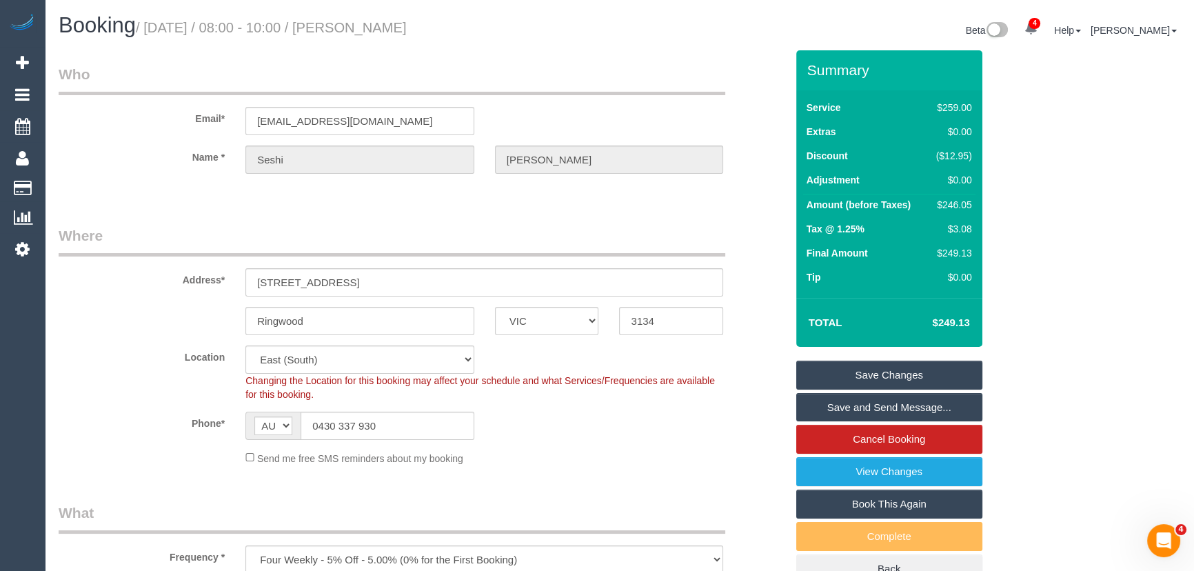
click at [396, 30] on small "/ September 19, 2025 / 08:00 - 10:00 / Seshi Wijayaratne" at bounding box center [271, 27] width 271 height 15
copy small "Seshi Wijayaratne"
click at [882, 372] on link "Save Changes" at bounding box center [889, 375] width 186 height 29
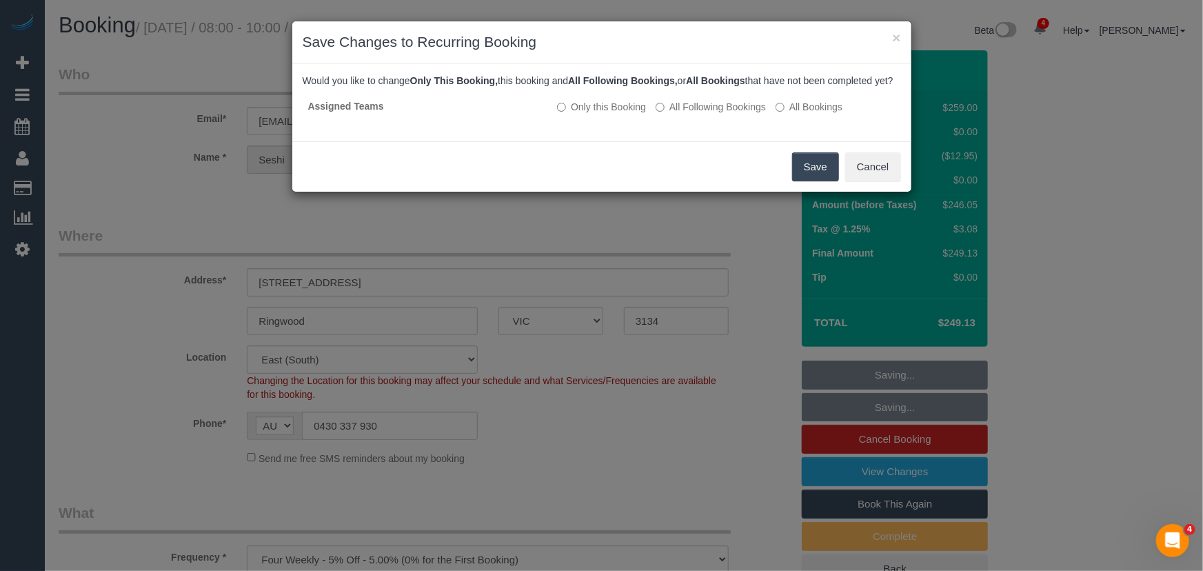
click at [800, 181] on button "Save" at bounding box center [815, 166] width 47 height 29
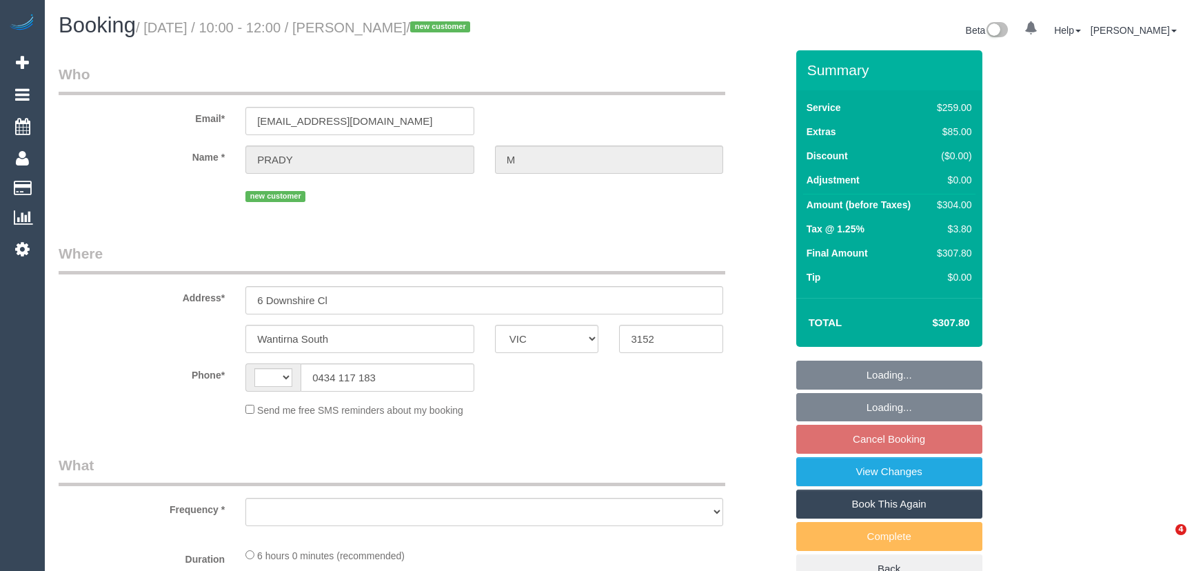
select select "VIC"
select select "string:AU"
select select "object:320"
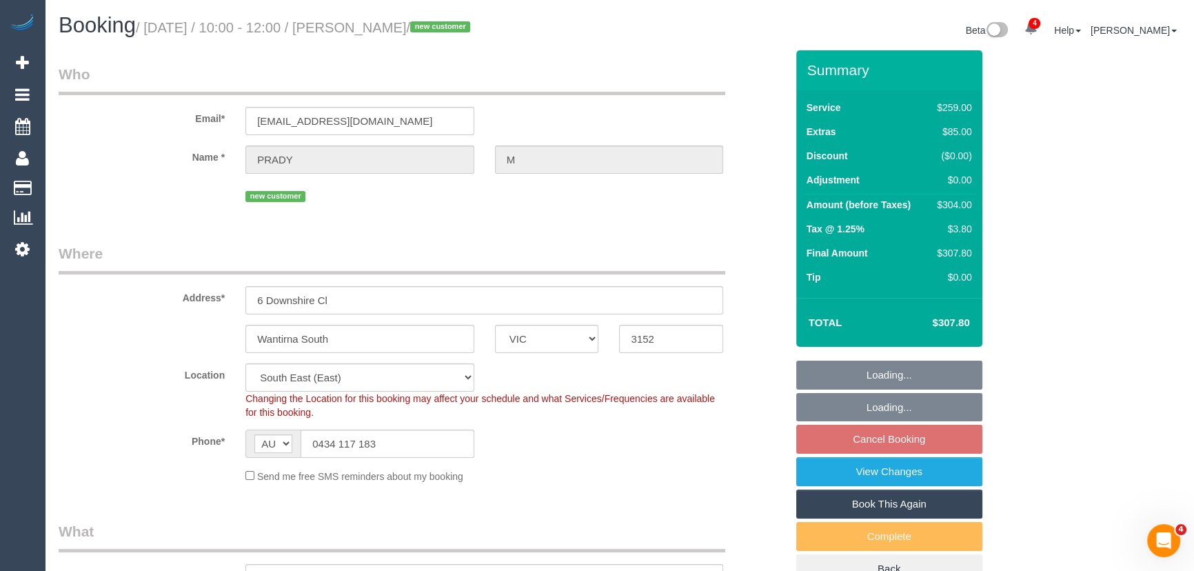
select select "string:stripe-pm_1S6jpt2GScqysDRVHIthu1wu"
select select "number:28"
select select "number:14"
select select "number:19"
select select "number:25"
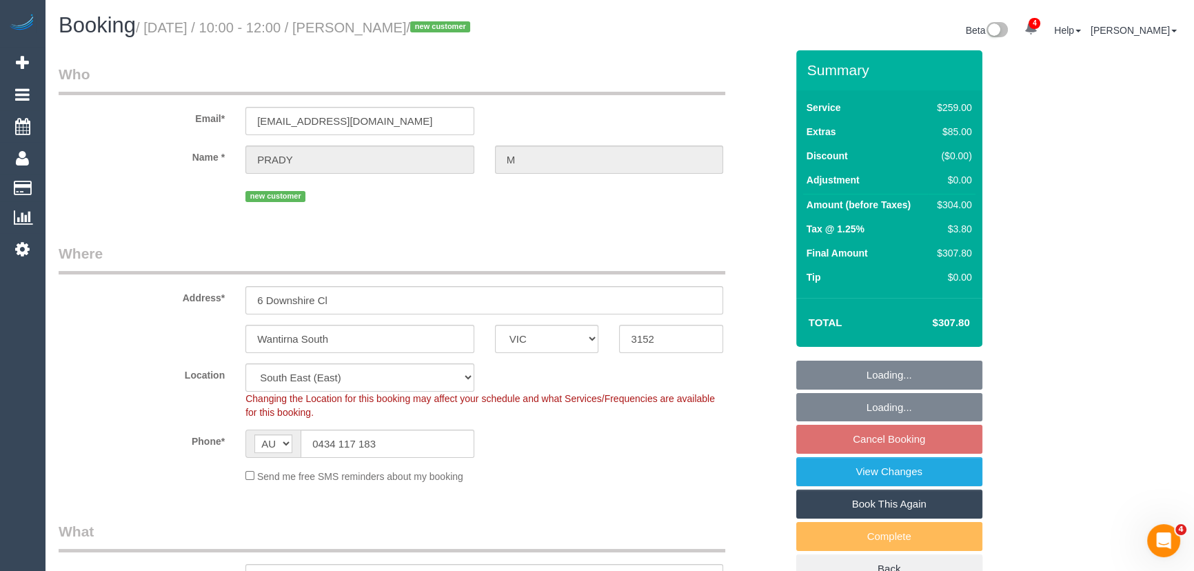
select select "number:34"
select select "number:12"
select select "object:1337"
select select "spot3"
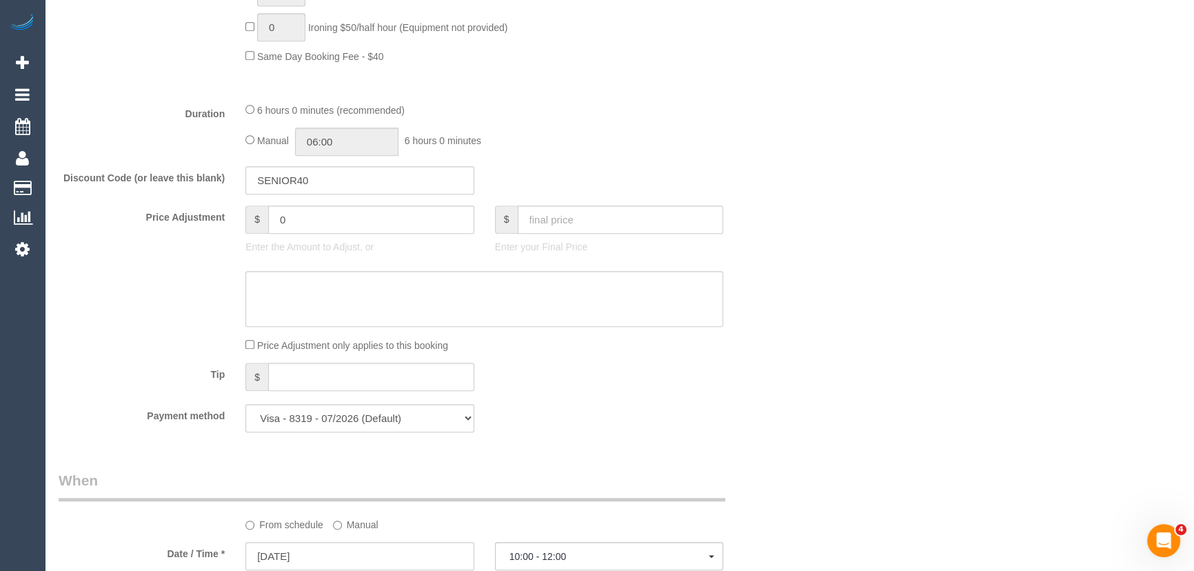
scroll to position [1065, 0]
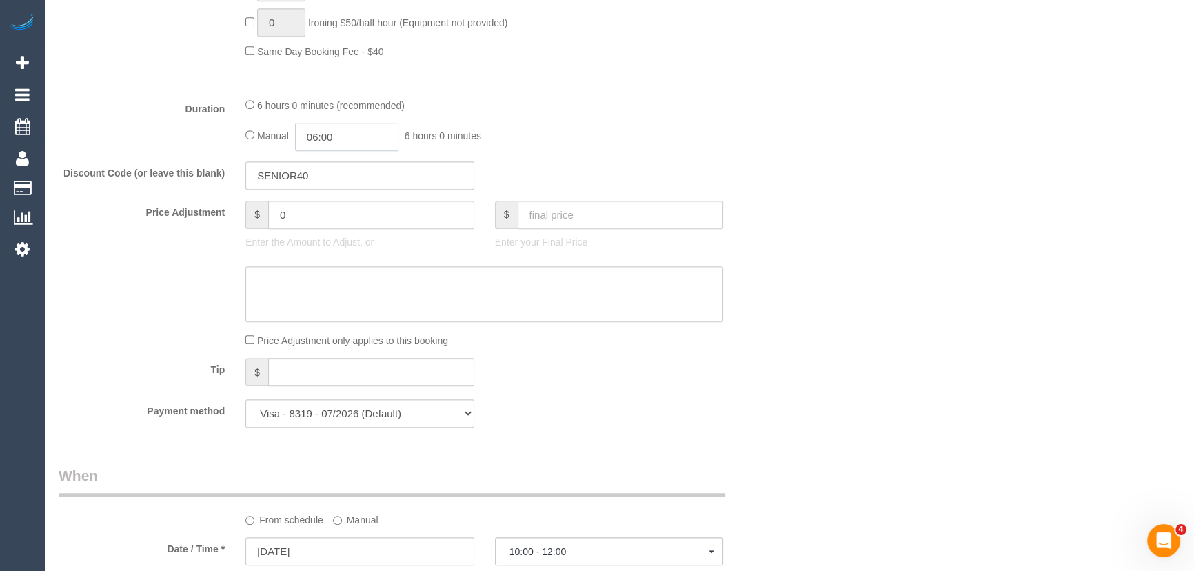
click at [354, 132] on input "06:00" at bounding box center [346, 137] width 103 height 28
click at [337, 194] on li "03:00" at bounding box center [331, 200] width 61 height 18
click at [345, 136] on input "03:00" at bounding box center [346, 137] width 103 height 28
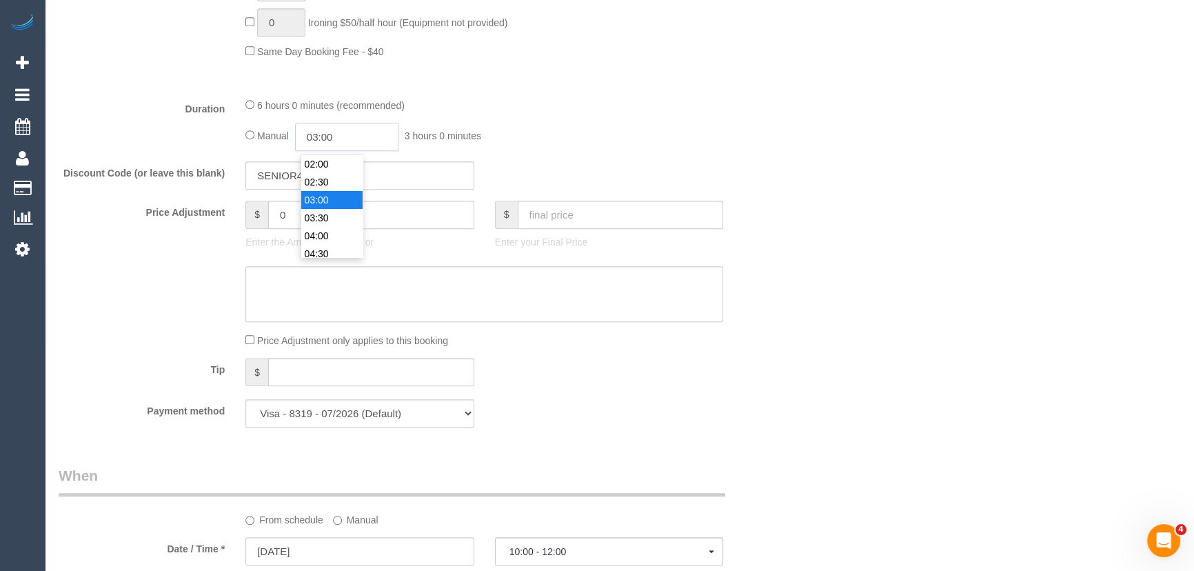
scroll to position [90, 0]
type input "03:0"
select select "spot24"
type input "03:15"
select select "spot45"
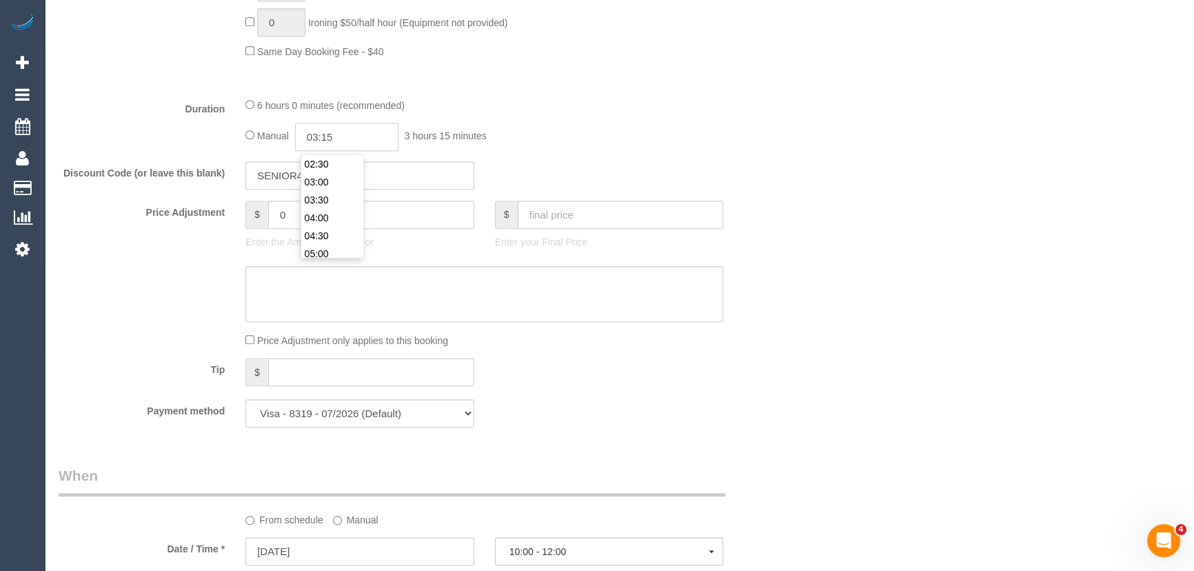
type input "03:15"
drag, startPoint x: 853, startPoint y: 127, endPoint x: 839, endPoint y: 136, distance: 17.0
click at [853, 129] on div "Who Email* [EMAIL_ADDRESS][DOMAIN_NAME] Name * PRADY M new customer Where Addre…" at bounding box center [620, 268] width 1122 height 2566
select select "spot66"
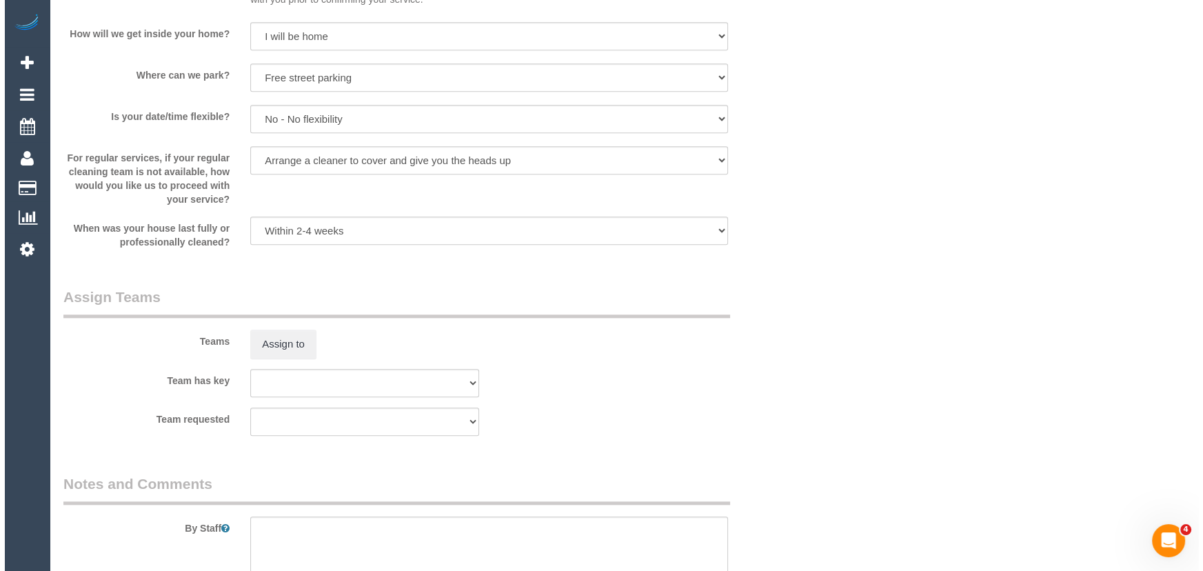
scroll to position [1943, 0]
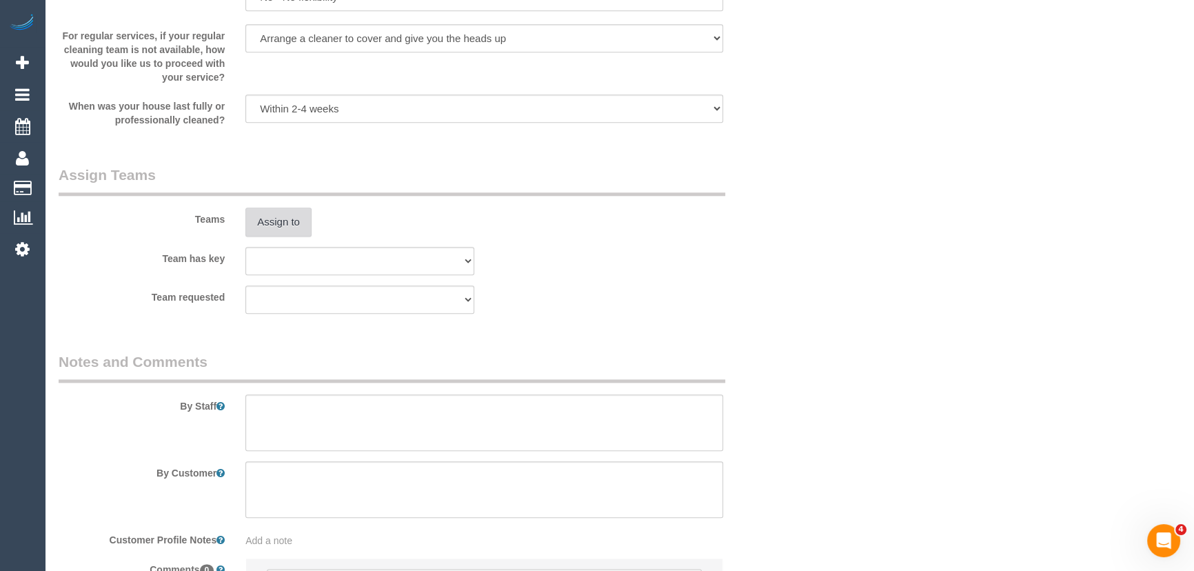
click at [264, 234] on button "Assign to" at bounding box center [278, 221] width 66 height 29
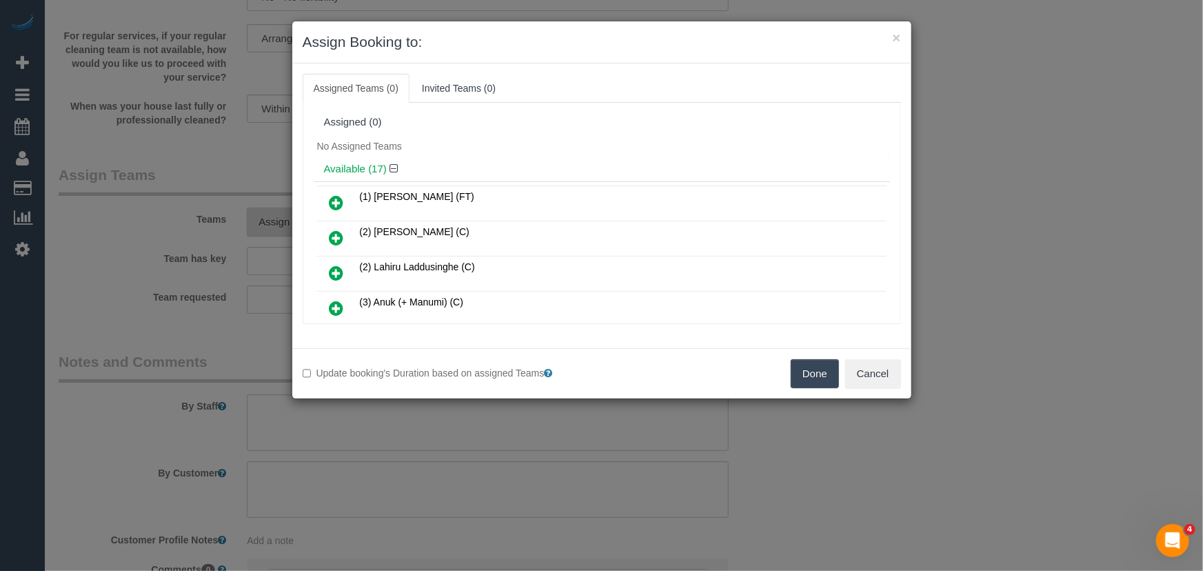
scroll to position [190, 0]
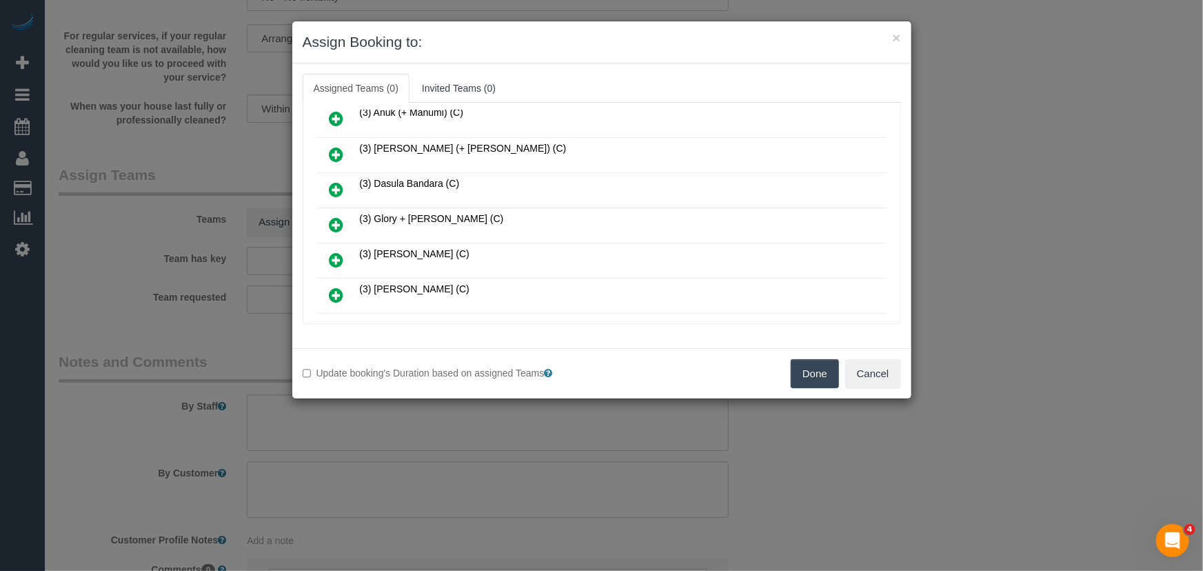
click at [332, 220] on icon at bounding box center [336, 224] width 14 height 17
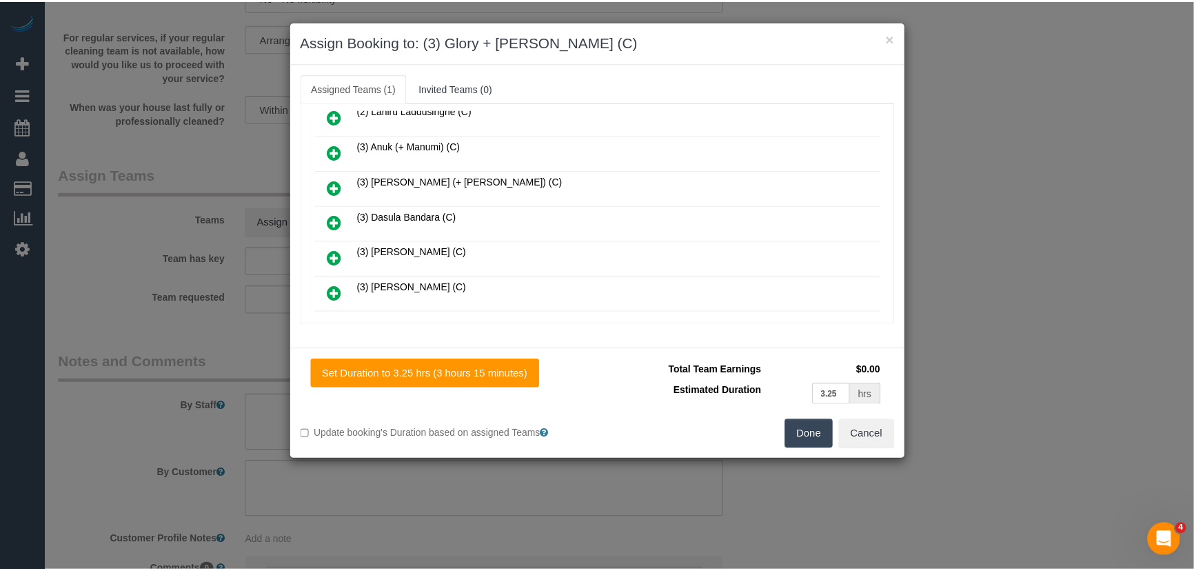
scroll to position [221, 0]
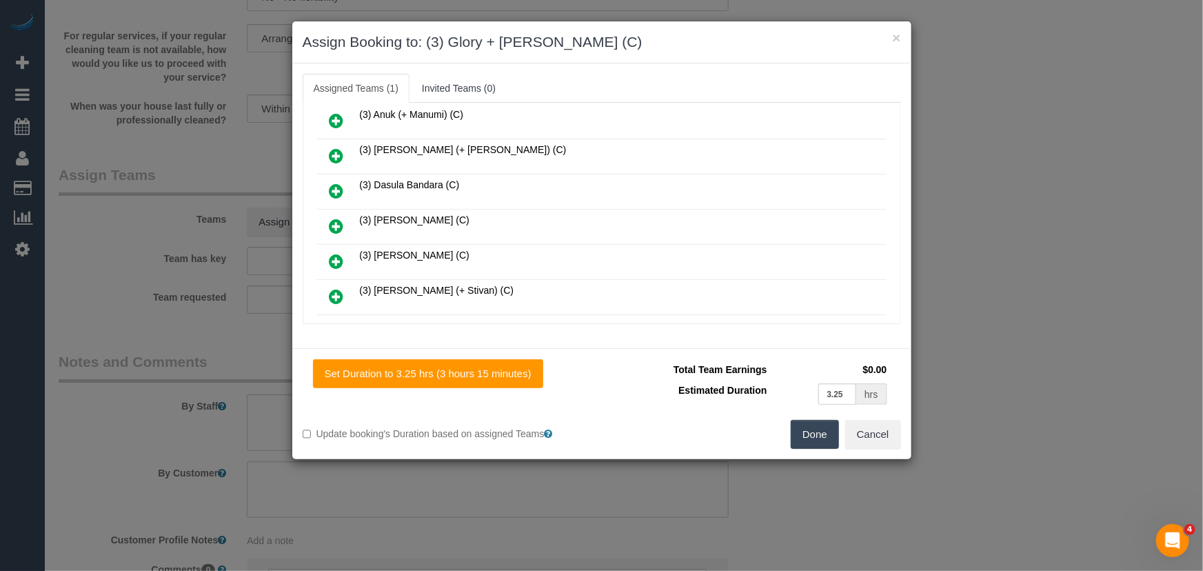
click at [820, 441] on button "Done" at bounding box center [815, 434] width 48 height 29
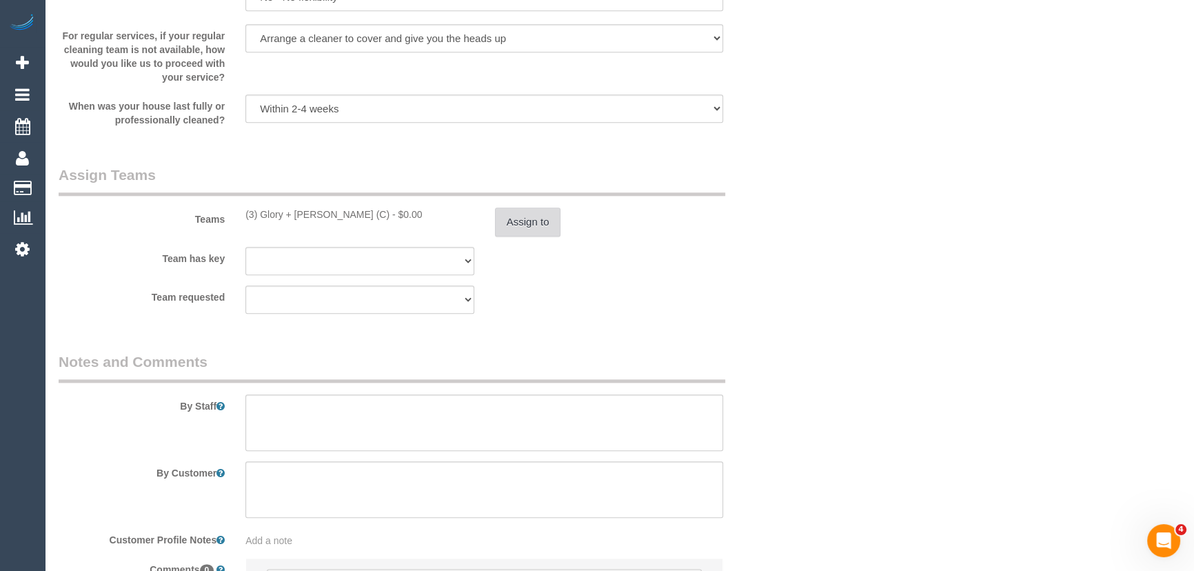
click at [544, 230] on button "Assign to" at bounding box center [528, 221] width 66 height 29
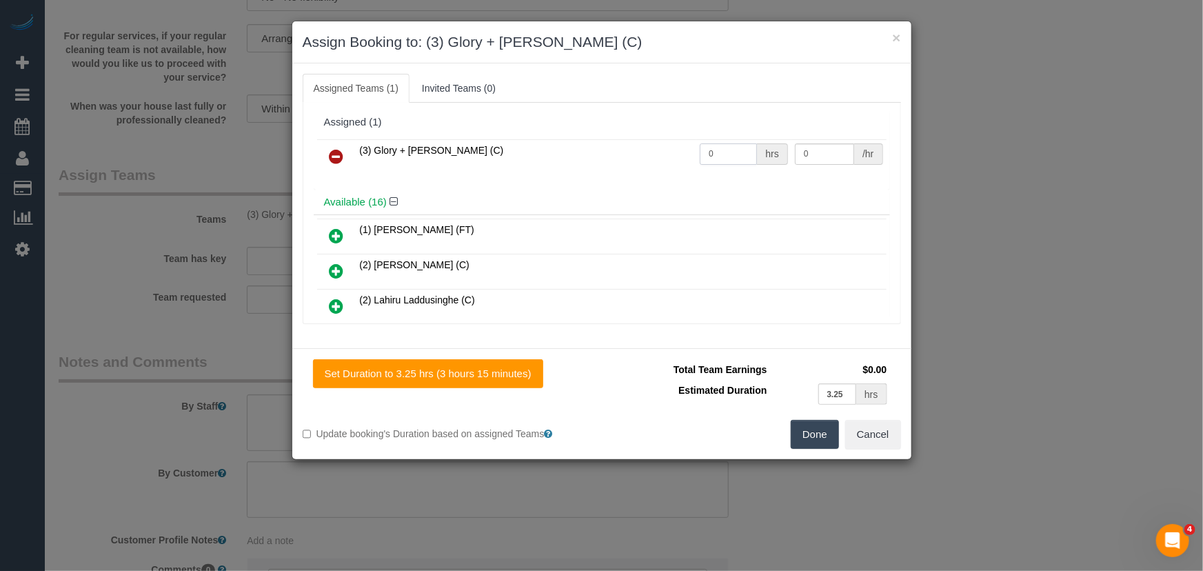
click at [716, 149] on input "0" at bounding box center [728, 153] width 57 height 21
type input "1"
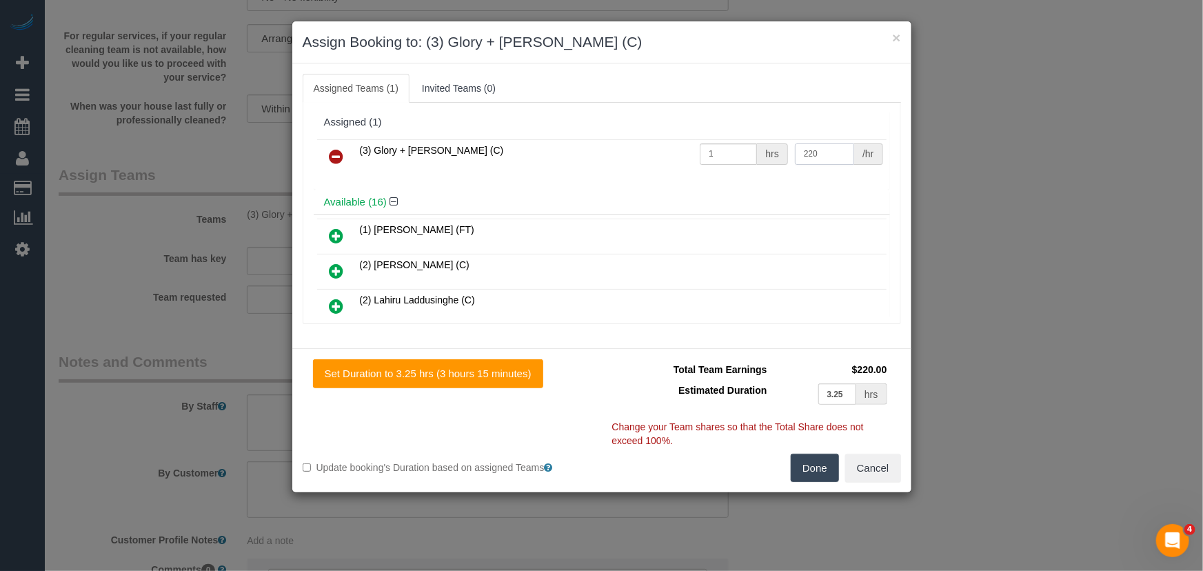
type input "220"
click at [810, 467] on button "Done" at bounding box center [815, 468] width 48 height 29
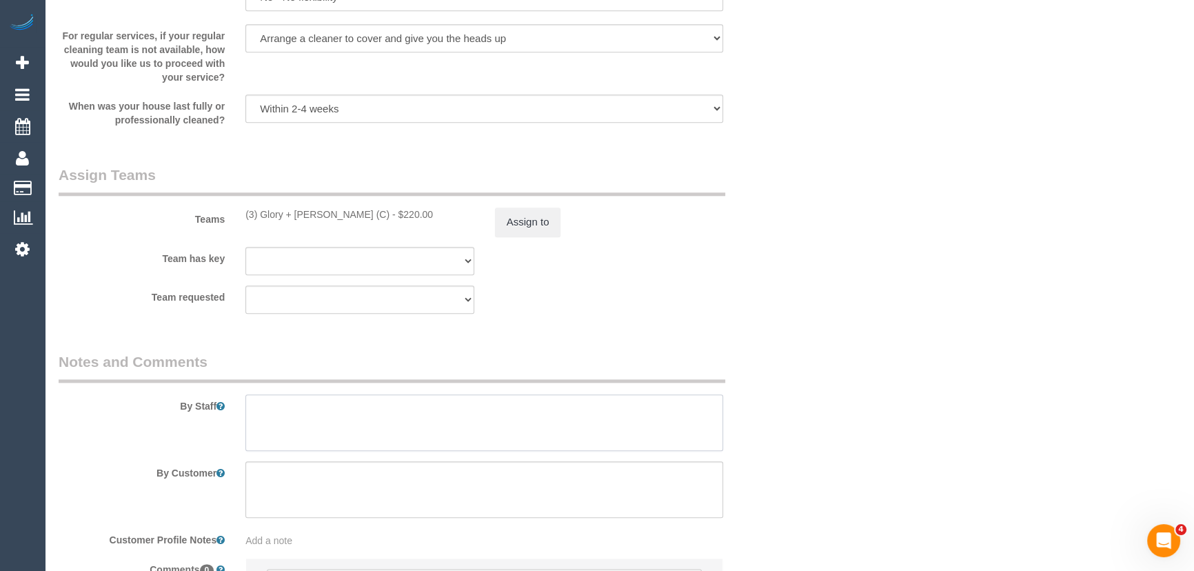
click at [381, 415] on textarea at bounding box center [484, 422] width 478 height 57
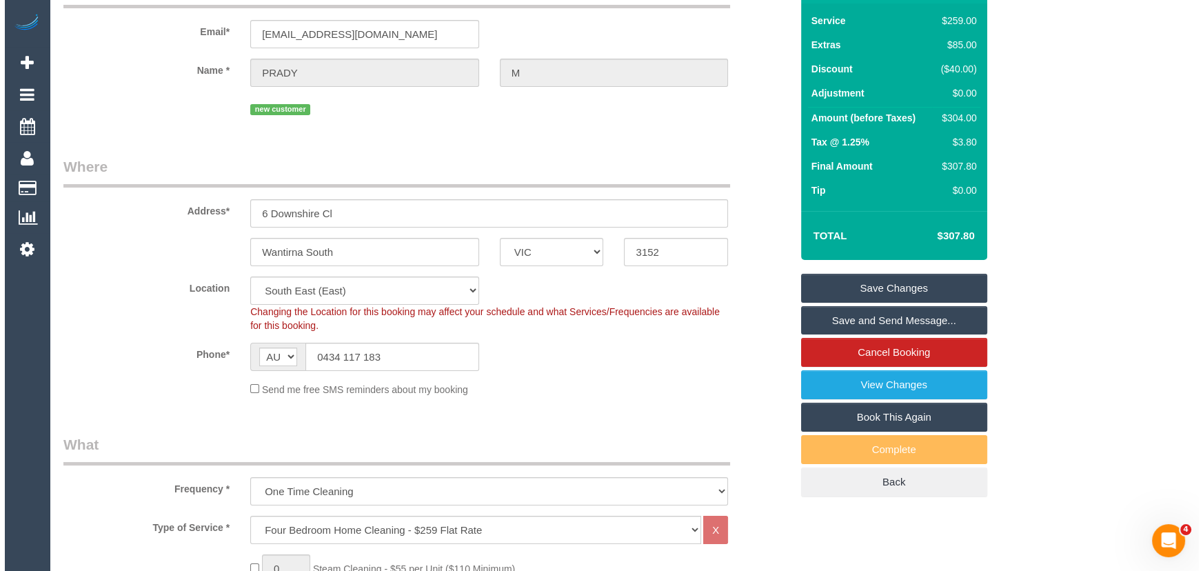
scroll to position [0, 0]
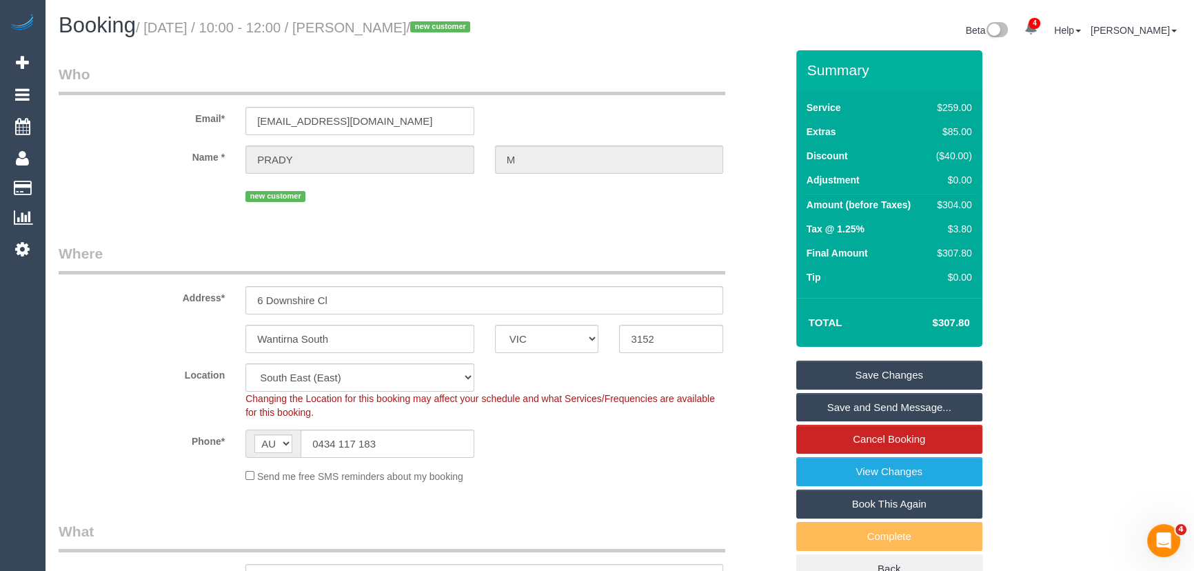
type textarea "Estimated time: 5.5-6.5 hours"
click at [406, 30] on small "/ [DATE] / 10:00 - 12:00 / [PERSON_NAME] / new customer" at bounding box center [305, 27] width 338 height 15
copy small "PRADY M"
click at [862, 409] on link "Save and Send Message..." at bounding box center [889, 407] width 186 height 29
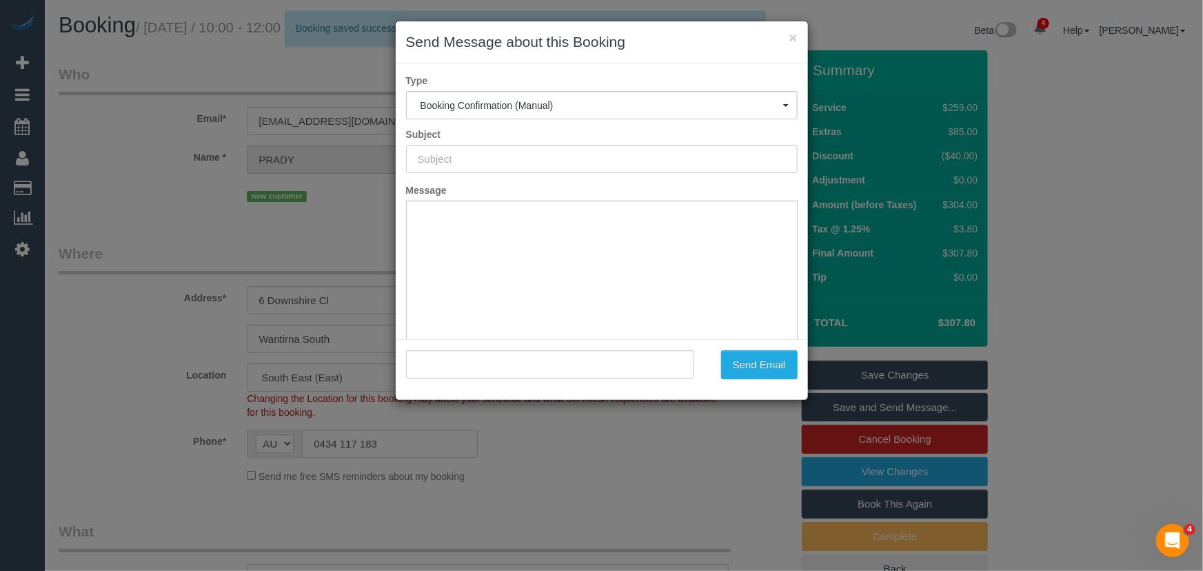
type input "Booking Confirmed"
type input ""PRADY M" <[EMAIL_ADDRESS][DOMAIN_NAME]>"
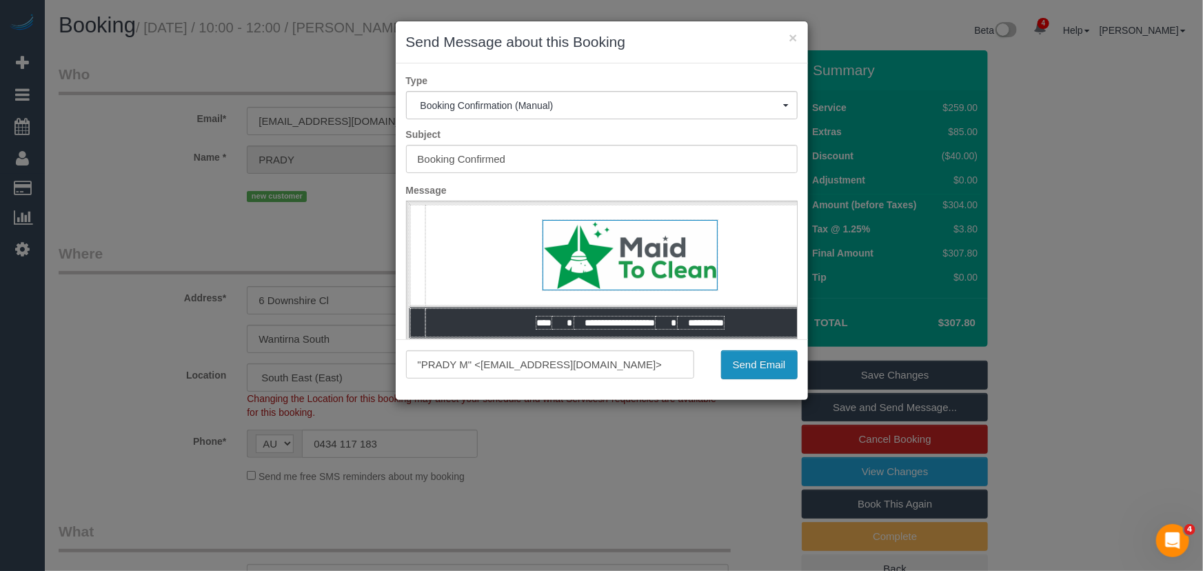
click at [748, 371] on button "Send Email" at bounding box center [759, 364] width 77 height 29
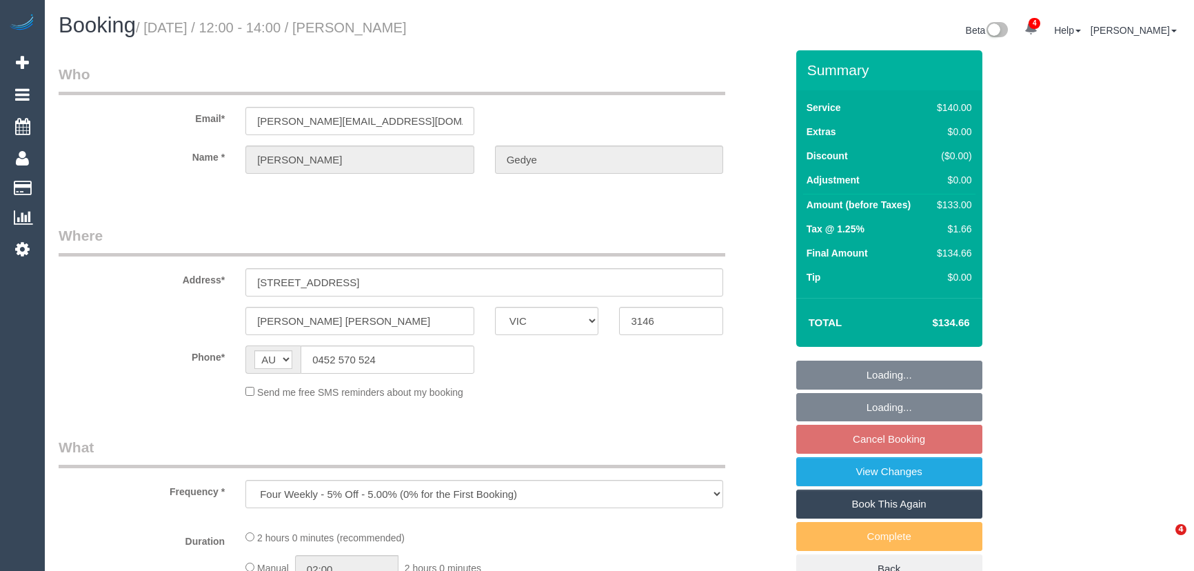
select select "VIC"
select select "string:stripe-pm_1RSvI42GScqysDRV0R0IlUrP"
select select "spot4"
select select "number:28"
select select "number:14"
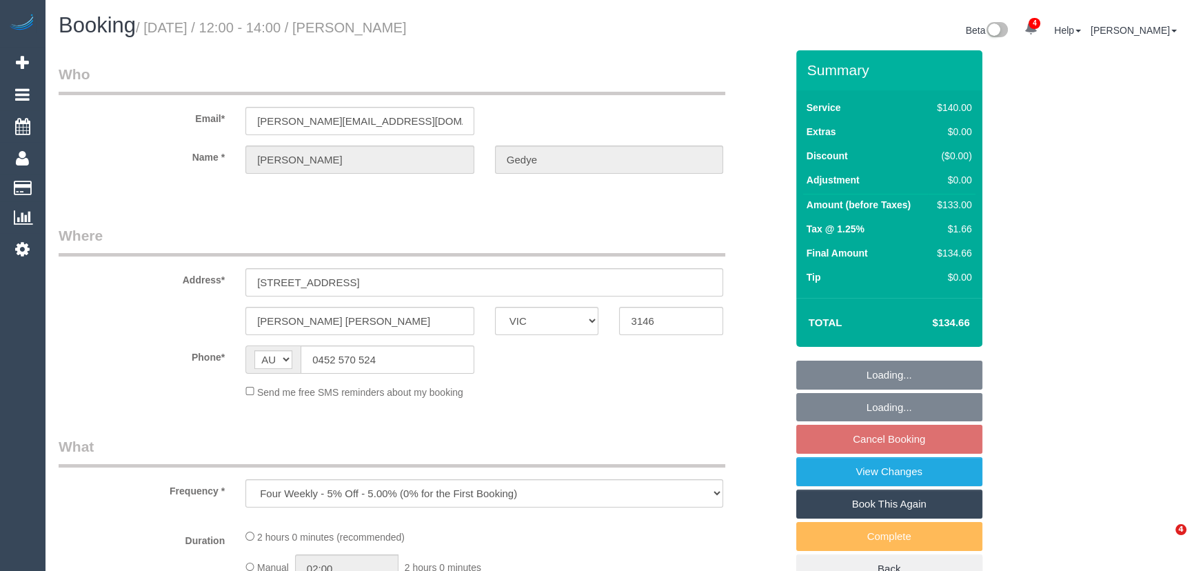
select select "number:19"
select select "number:23"
select select "number:34"
select select "number:12"
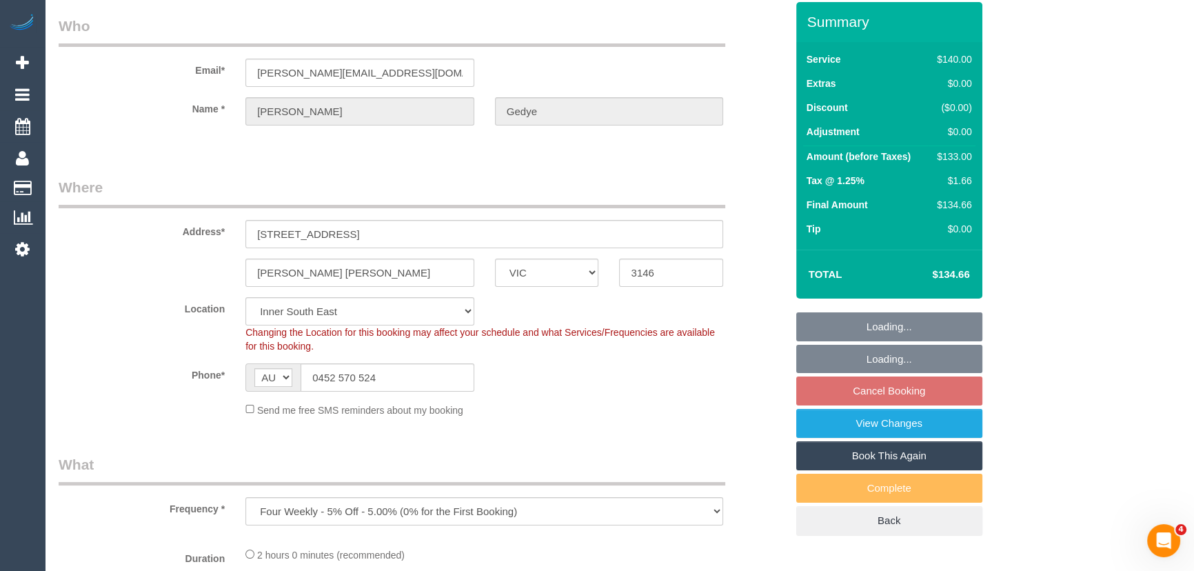
select select "object:1492"
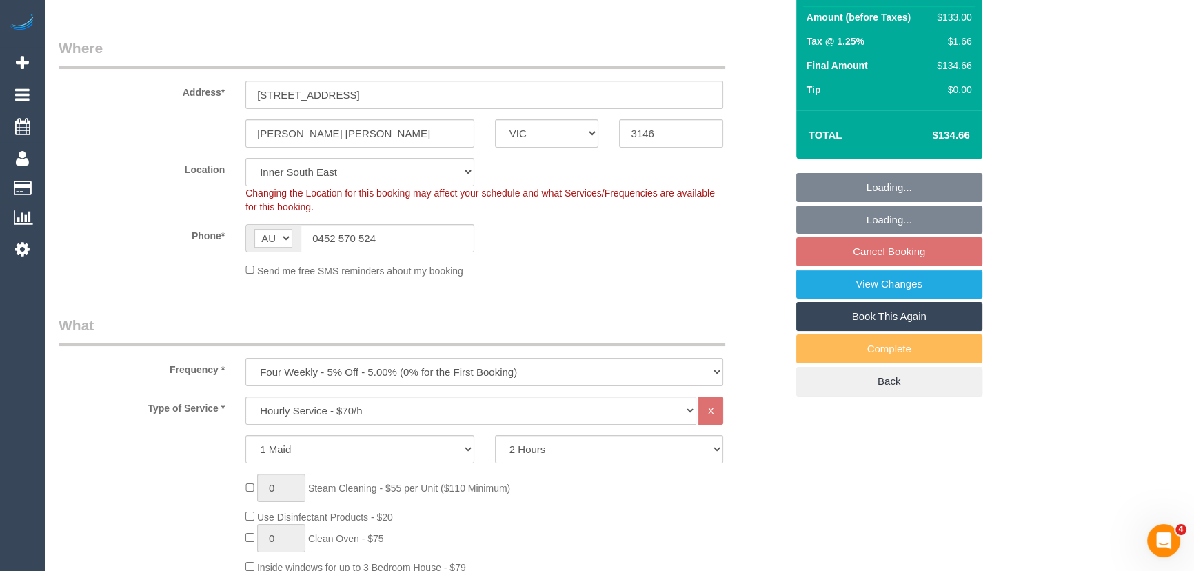
select select "spot25"
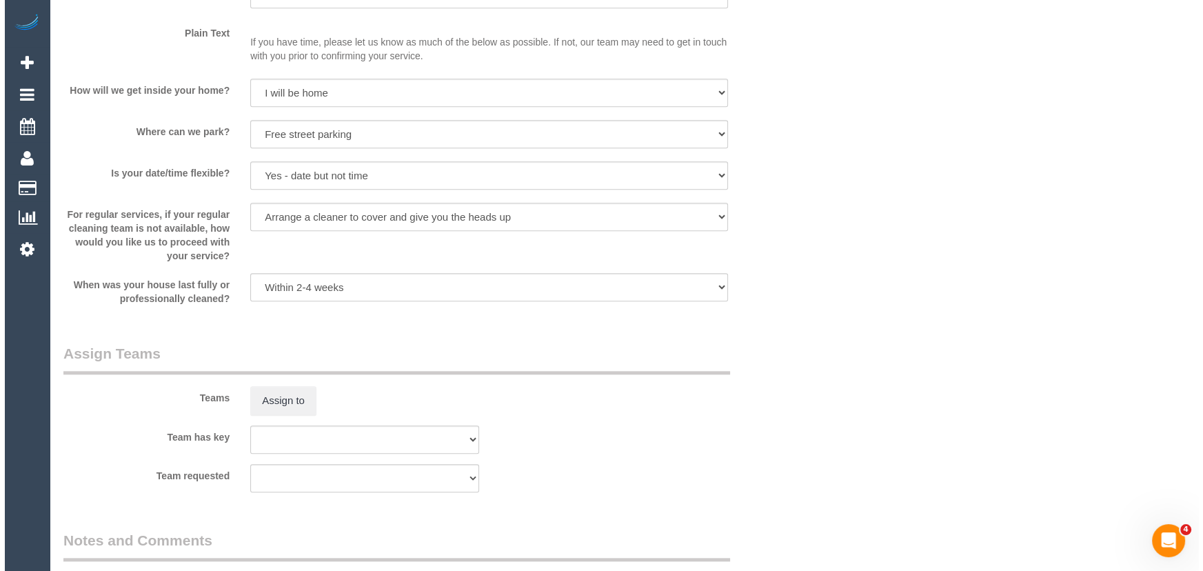
scroll to position [1817, 0]
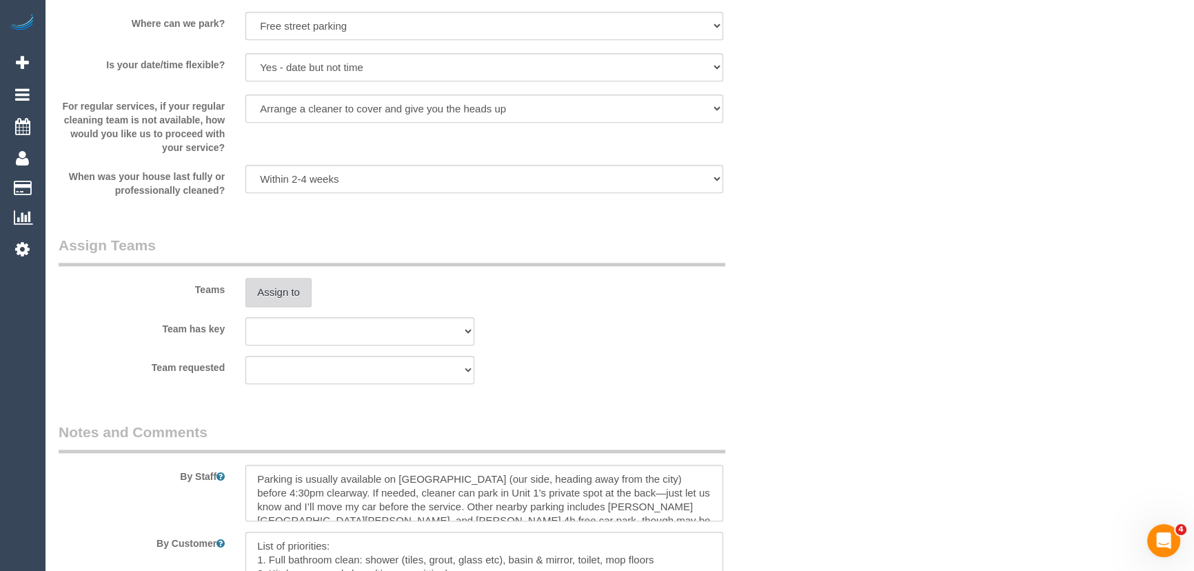
click at [275, 290] on button "Assign to" at bounding box center [278, 292] width 66 height 29
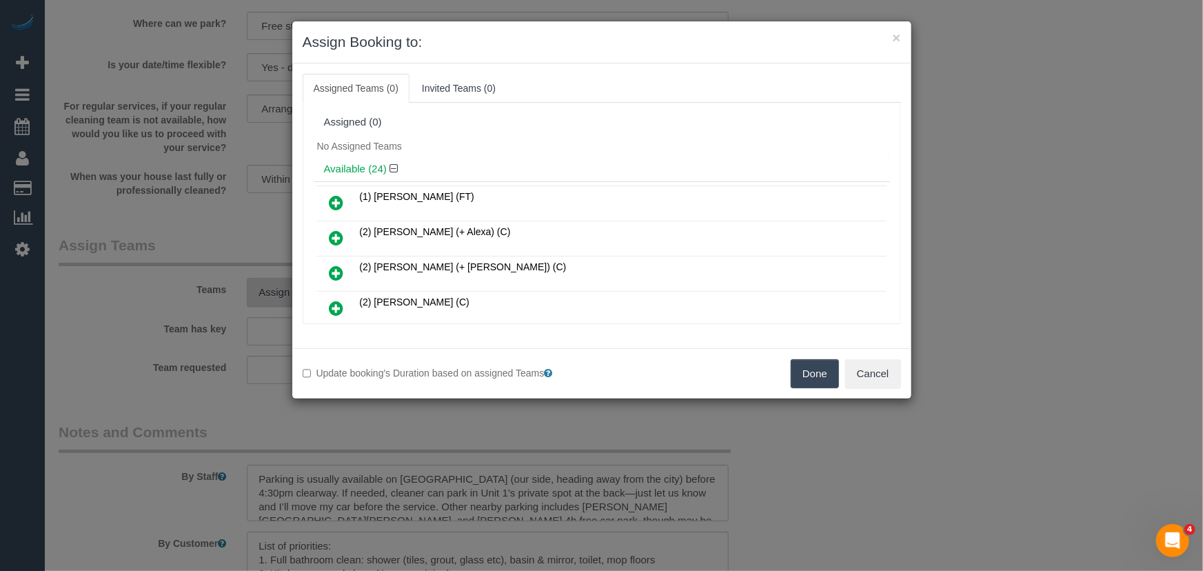
scroll to position [1911, 0]
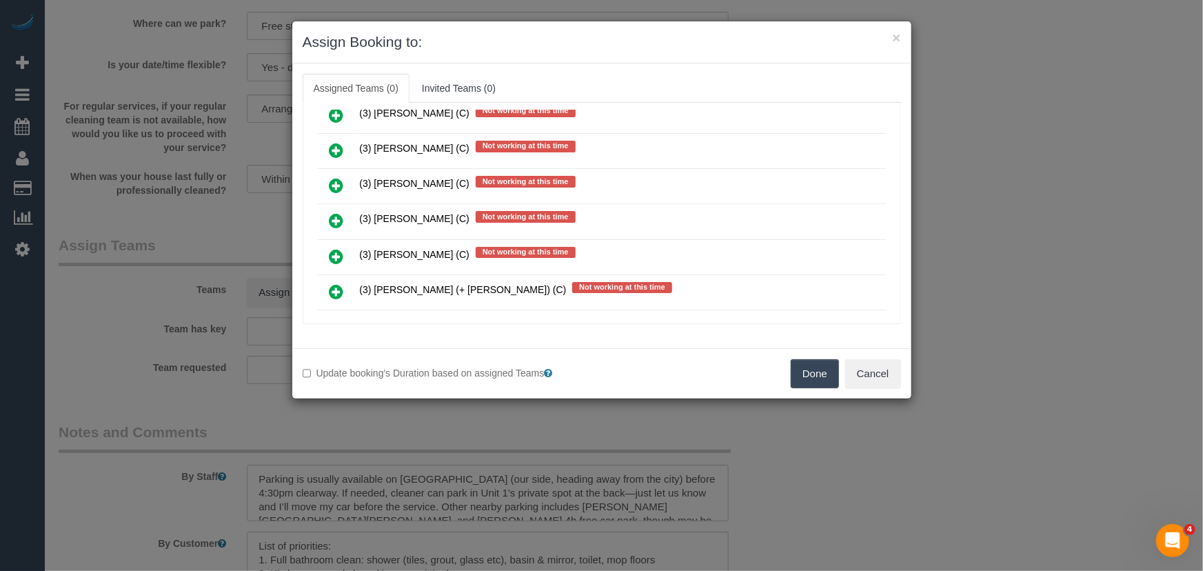
click at [338, 248] on icon at bounding box center [336, 256] width 14 height 17
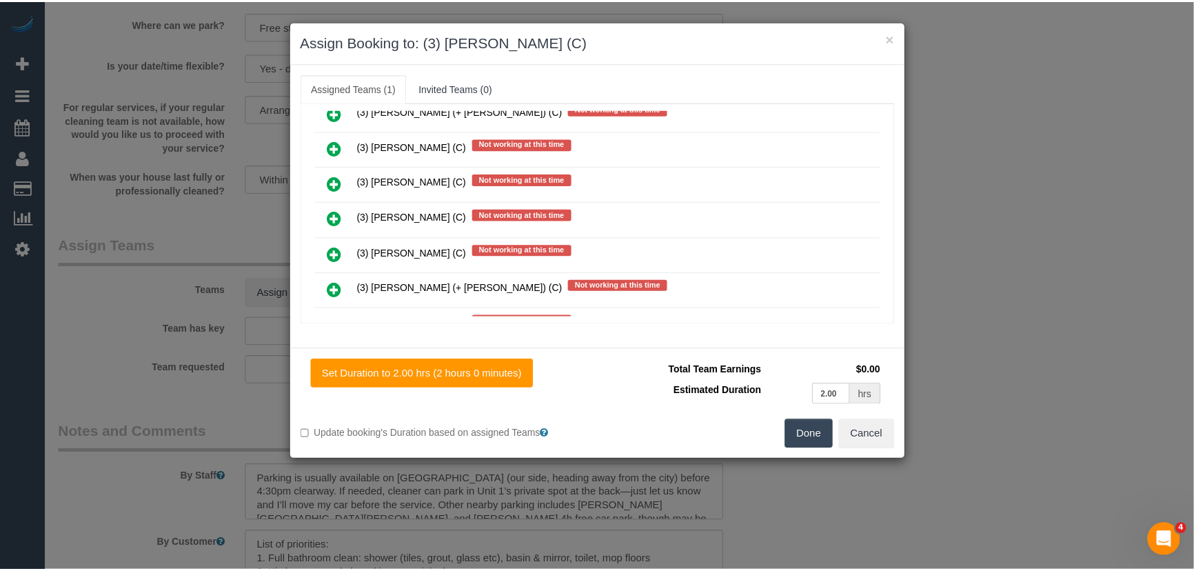
scroll to position [1944, 0]
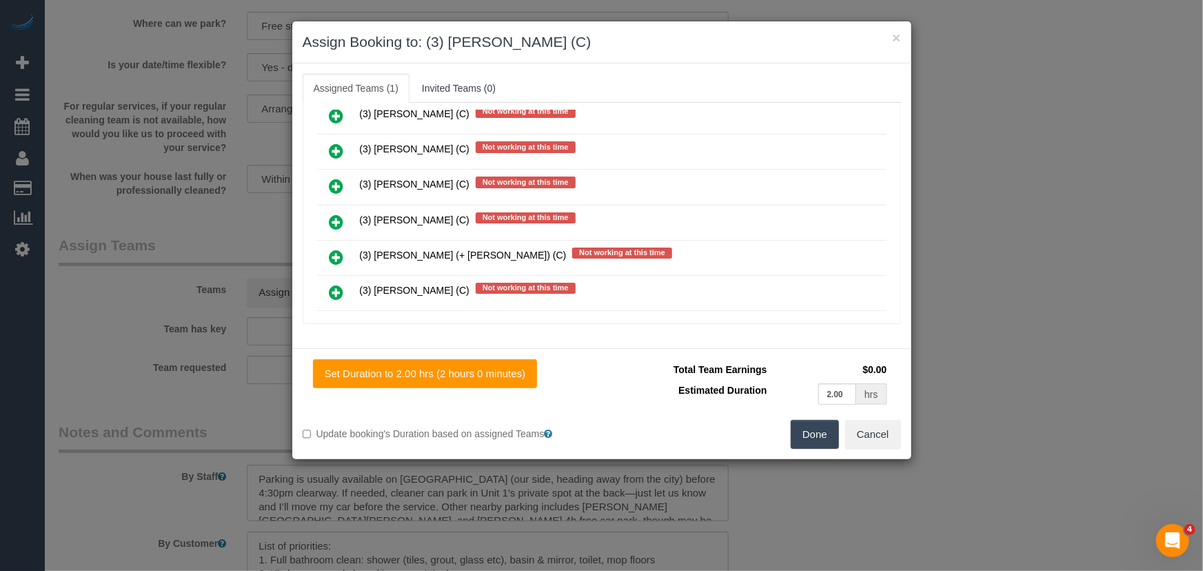
drag, startPoint x: 807, startPoint y: 433, endPoint x: 799, endPoint y: 426, distance: 10.2
click at [807, 433] on button "Done" at bounding box center [815, 434] width 48 height 29
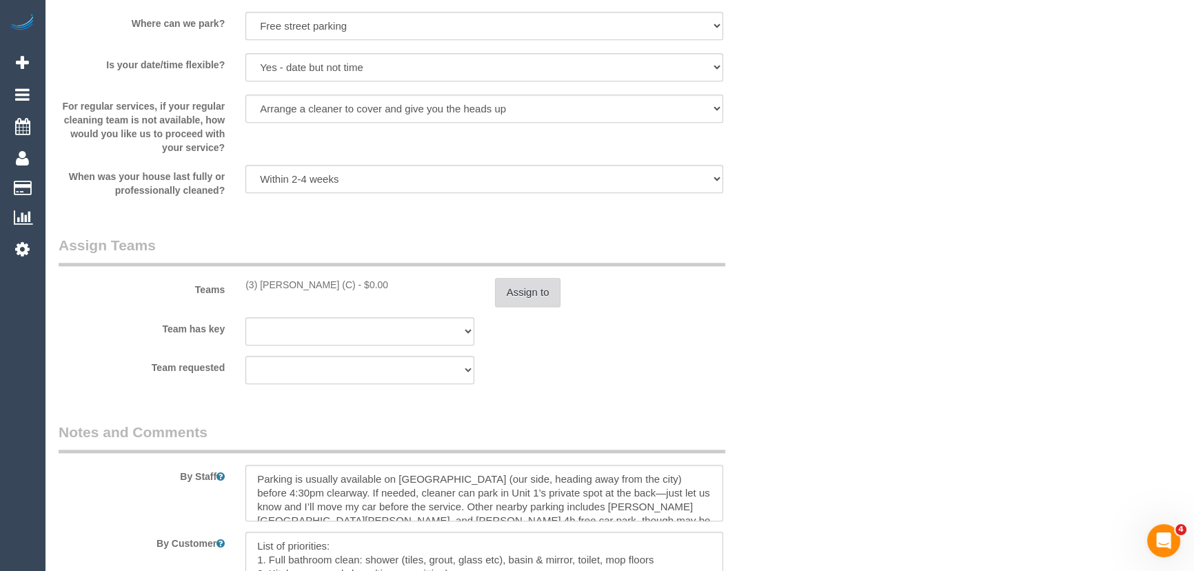
click at [542, 307] on button "Assign to" at bounding box center [528, 292] width 66 height 29
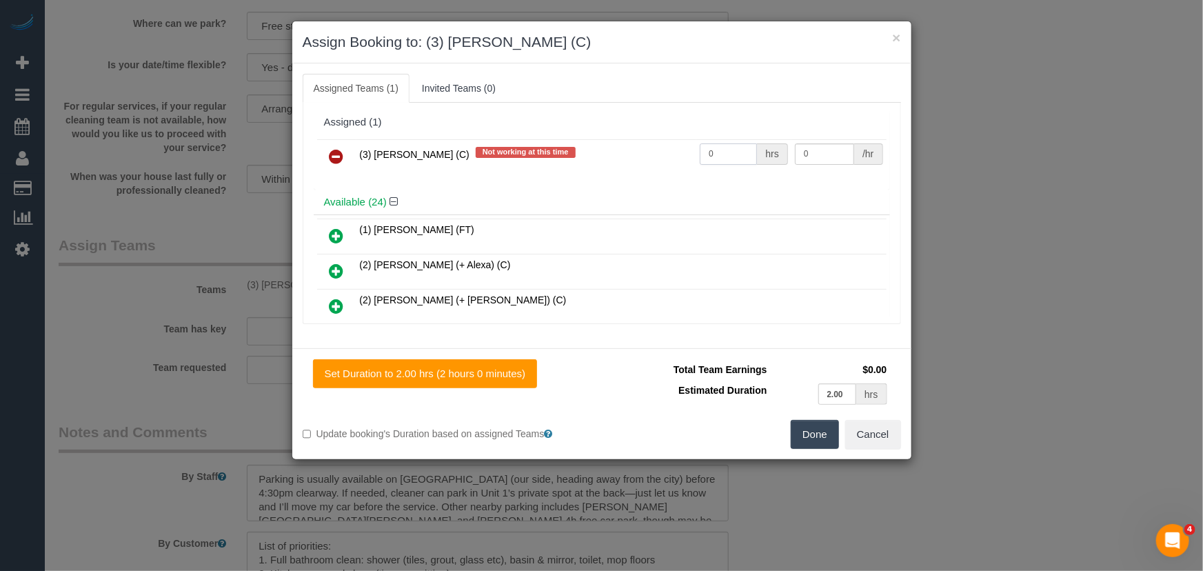
click at [724, 155] on input "0" at bounding box center [728, 153] width 57 height 21
type input "2"
type input "35"
click at [802, 429] on button "Done" at bounding box center [815, 434] width 48 height 29
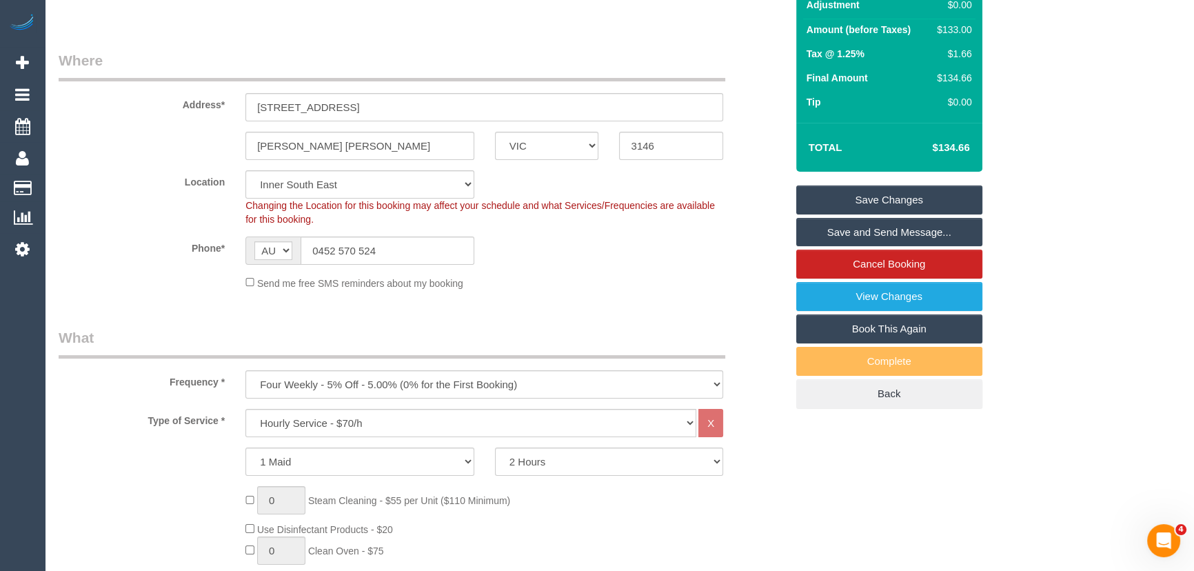
scroll to position [0, 0]
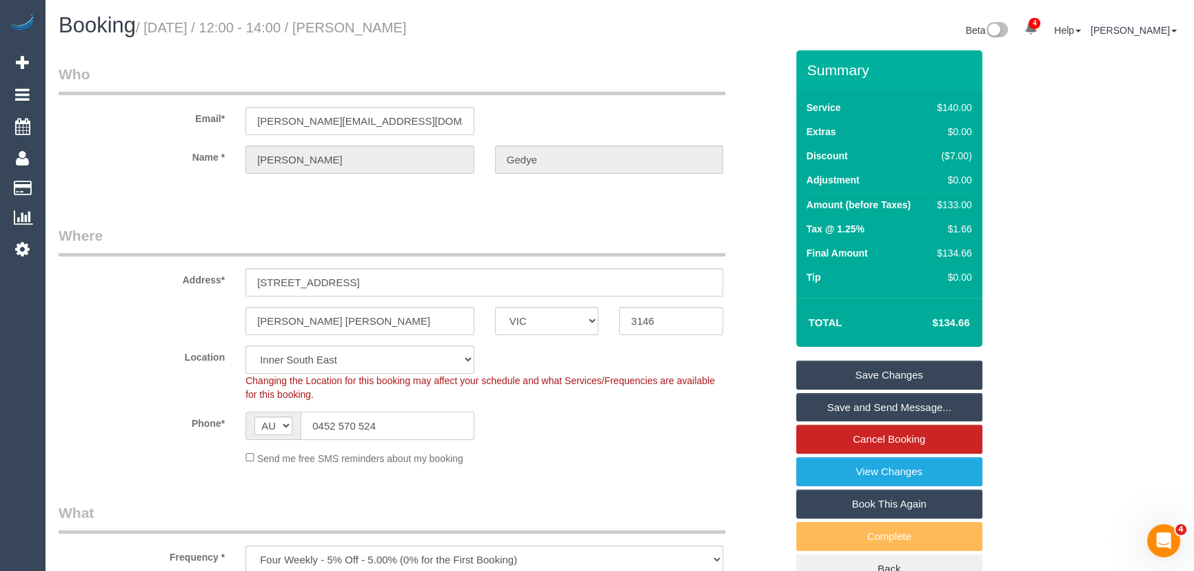
click at [424, 422] on input "0452 570 524" at bounding box center [388, 426] width 174 height 28
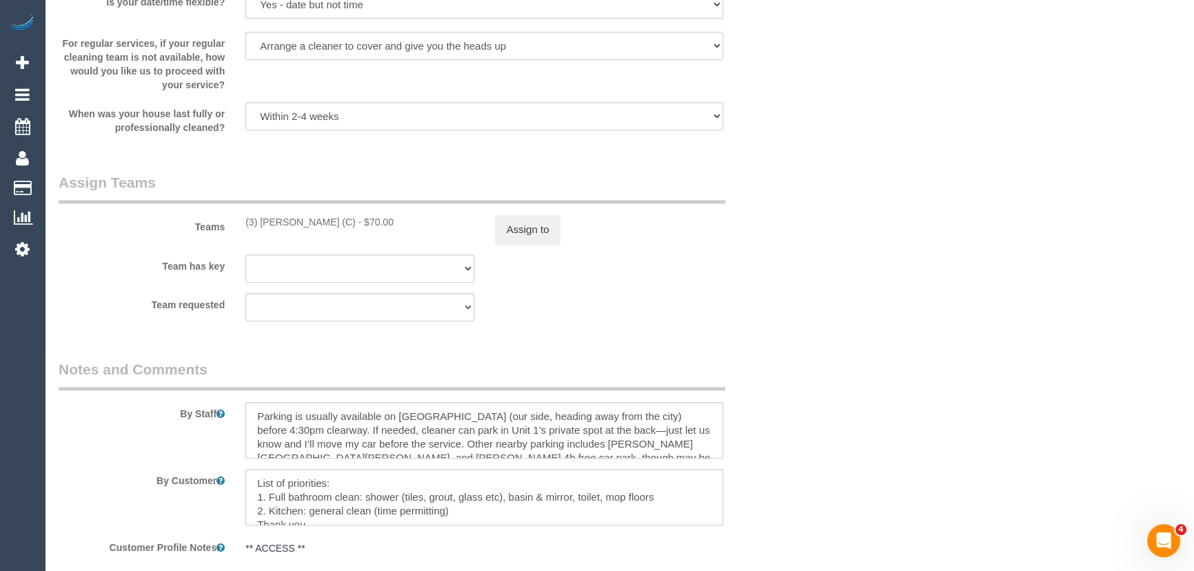
scroll to position [2130, 0]
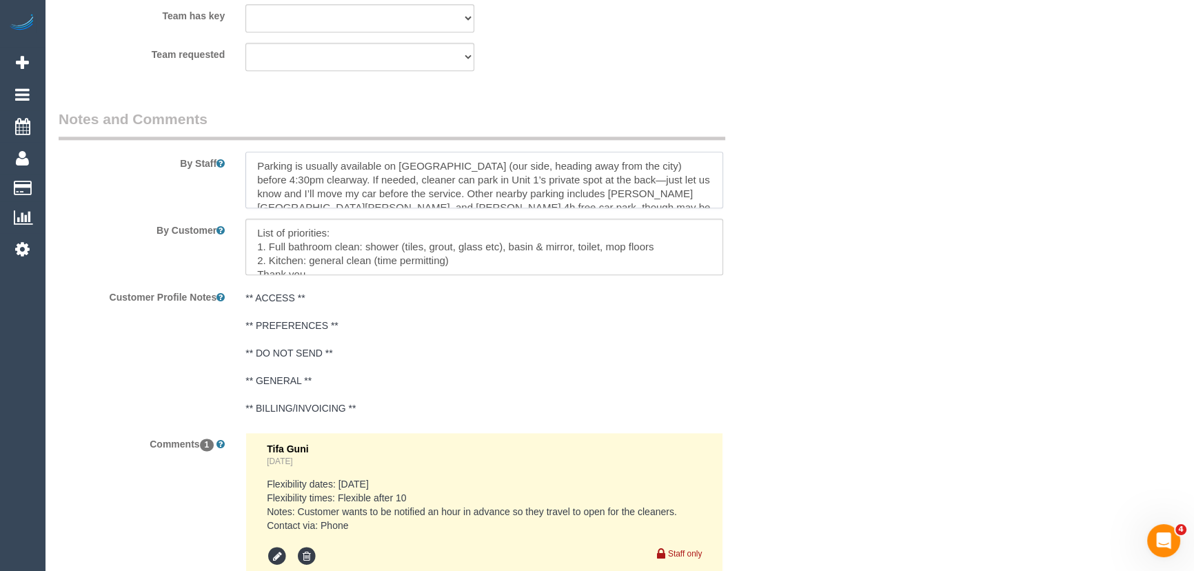
click at [254, 165] on textarea at bounding box center [484, 180] width 478 height 57
paste textarea "0452 570 524"
type textarea "Please contact customer on [PHONE_NUMBER] 1hr before arrival so they can travel…"
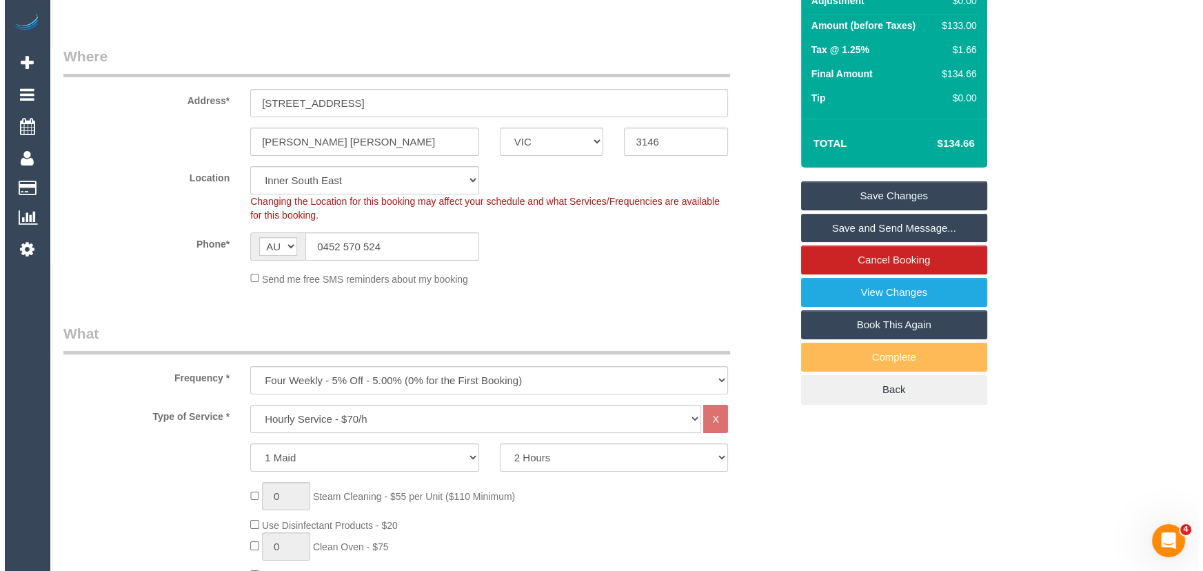
scroll to position [0, 0]
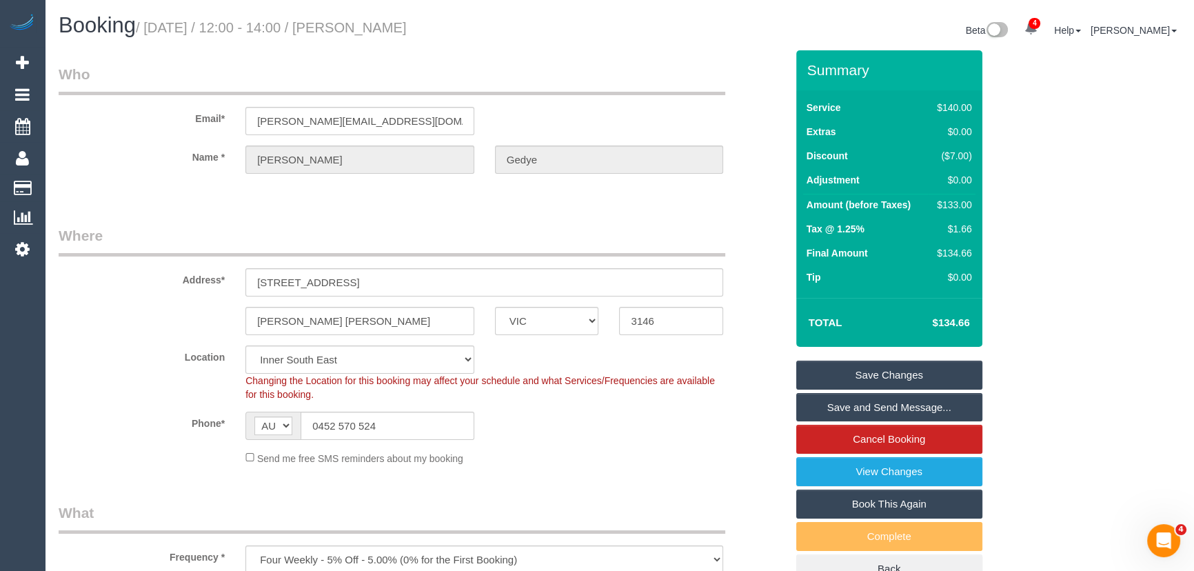
click at [387, 23] on small "/ [DATE] / 12:00 - 14:00 / [PERSON_NAME]" at bounding box center [271, 27] width 271 height 15
copy small "[PERSON_NAME]"
click at [841, 411] on link "Save and Send Message..." at bounding box center [889, 407] width 186 height 29
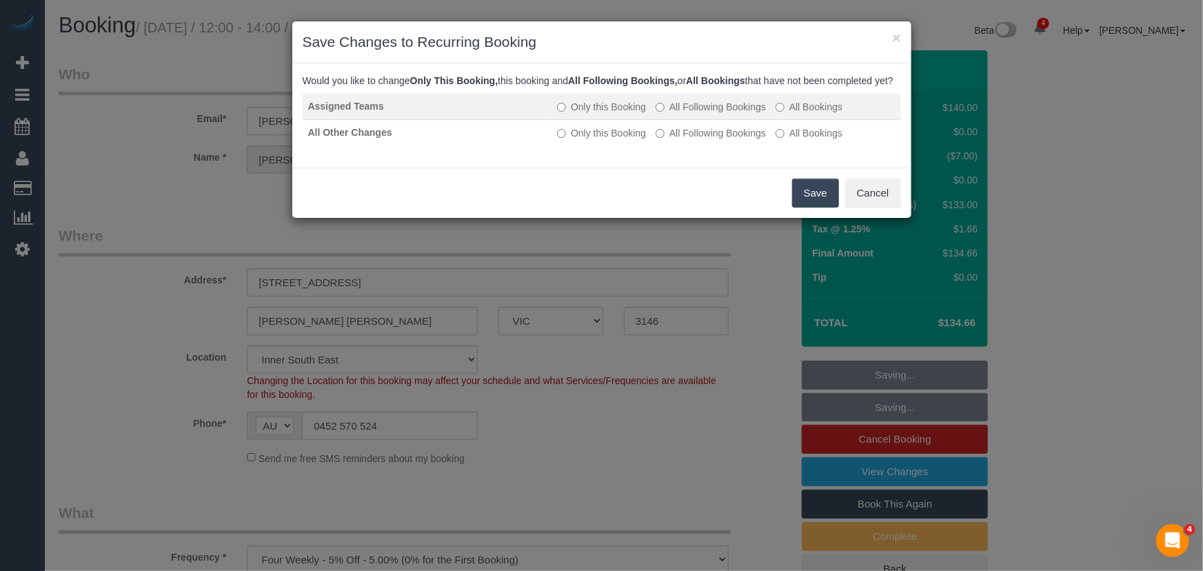
click at [717, 114] on label "All Following Bookings" at bounding box center [711, 107] width 110 height 14
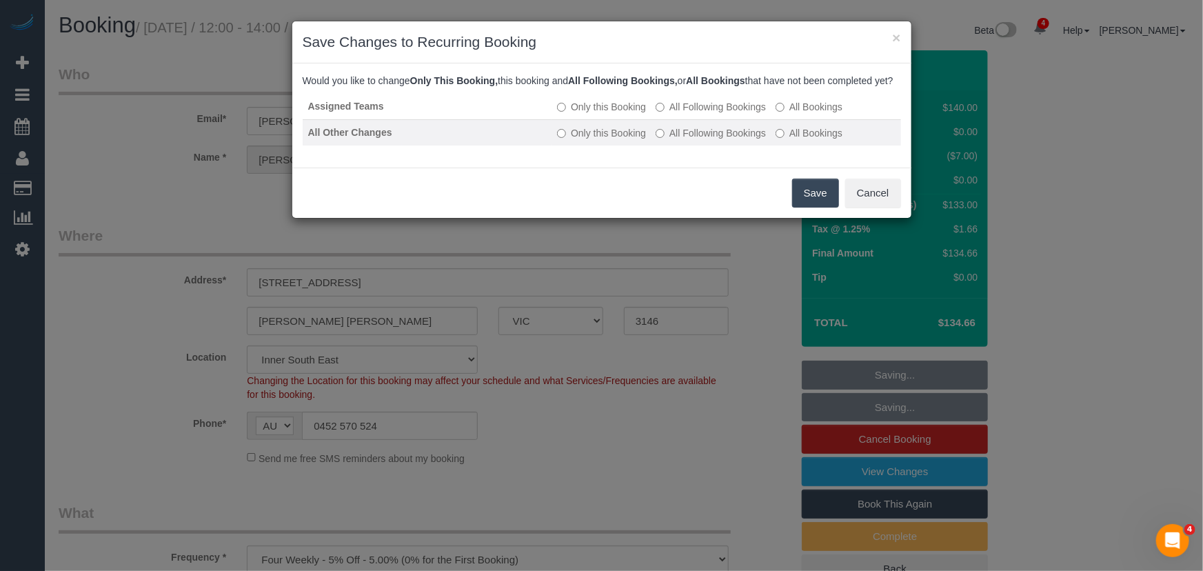
click at [721, 140] on label "All Following Bookings" at bounding box center [711, 133] width 110 height 14
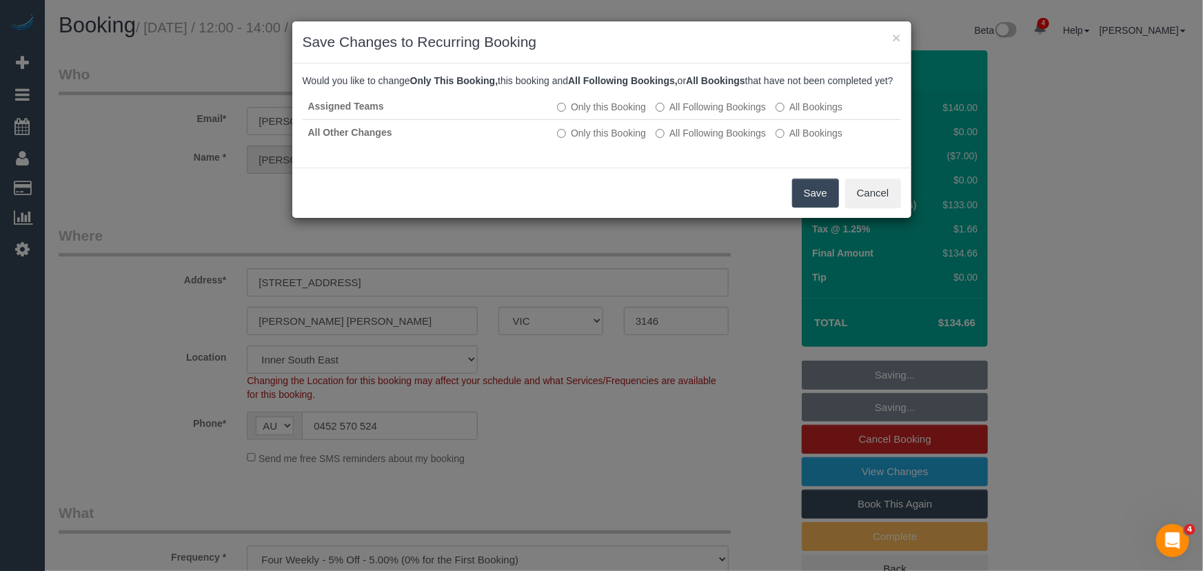
click at [811, 207] on button "Save" at bounding box center [815, 193] width 47 height 29
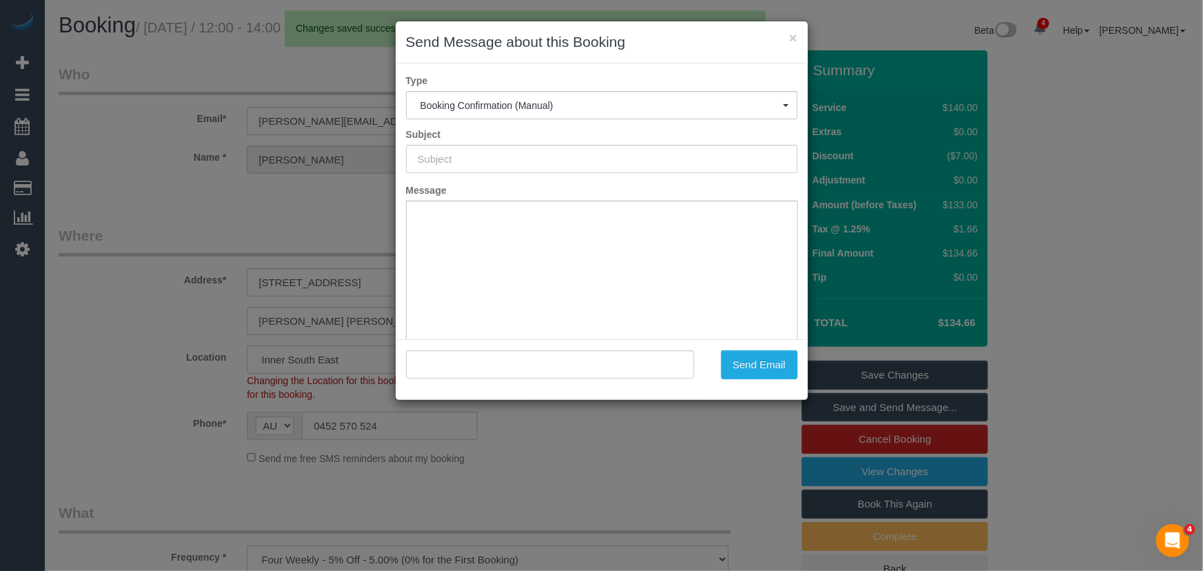
type input "Booking Confirmed"
type input ""[PERSON_NAME]" <[PERSON_NAME][EMAIL_ADDRESS][DOMAIN_NAME]>"
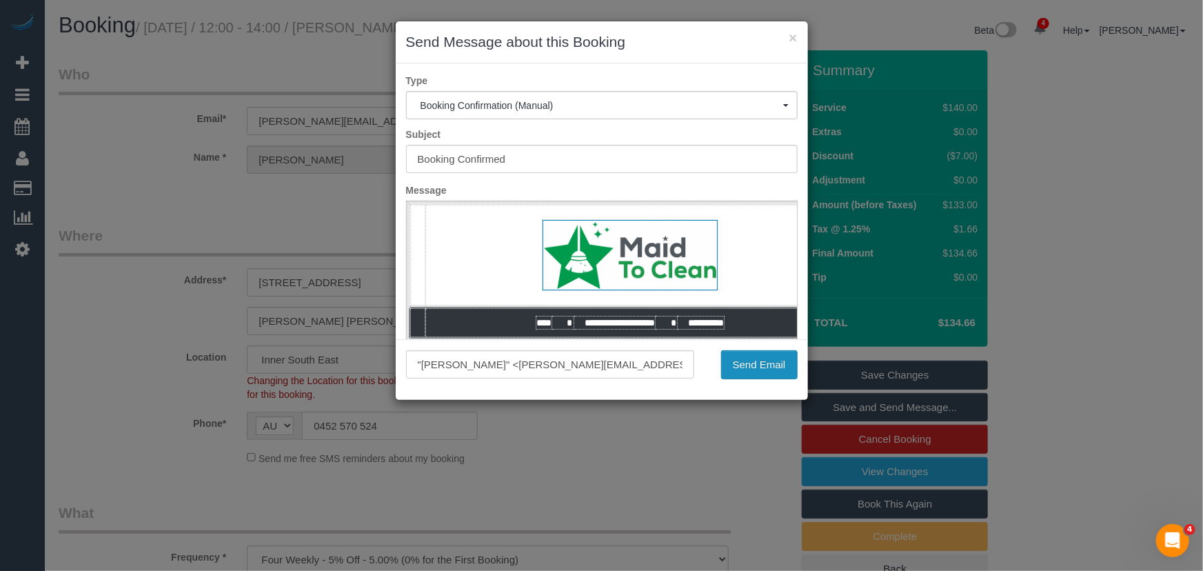
click at [758, 372] on button "Send Email" at bounding box center [759, 364] width 77 height 29
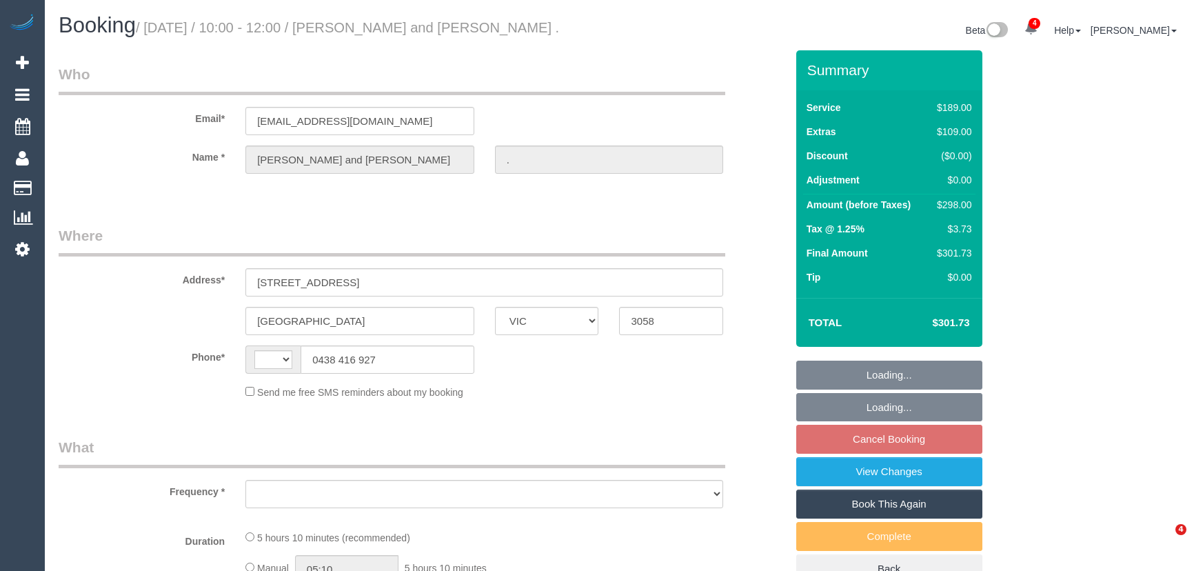
select select "VIC"
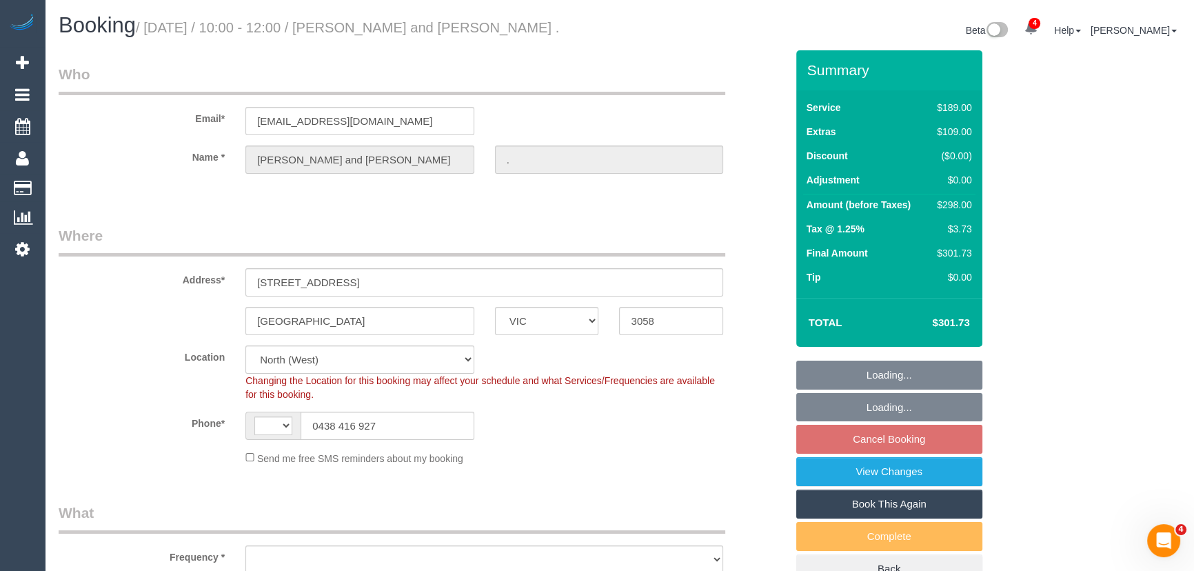
select select "string:AU"
select select "object:656"
select select "spot3"
select select "object:812"
select select "string:stripe-pm_1Rrt7v2GScqysDRVxKD1X8bU"
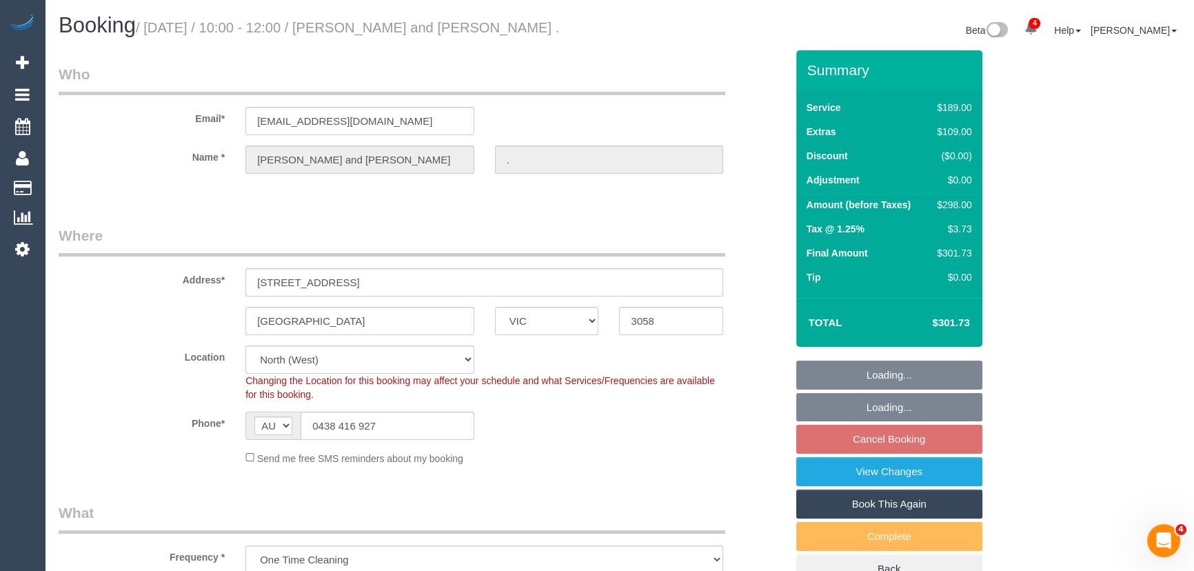
select select "number:29"
select select "number:14"
select select "number:19"
select select "number:24"
select select "number:26"
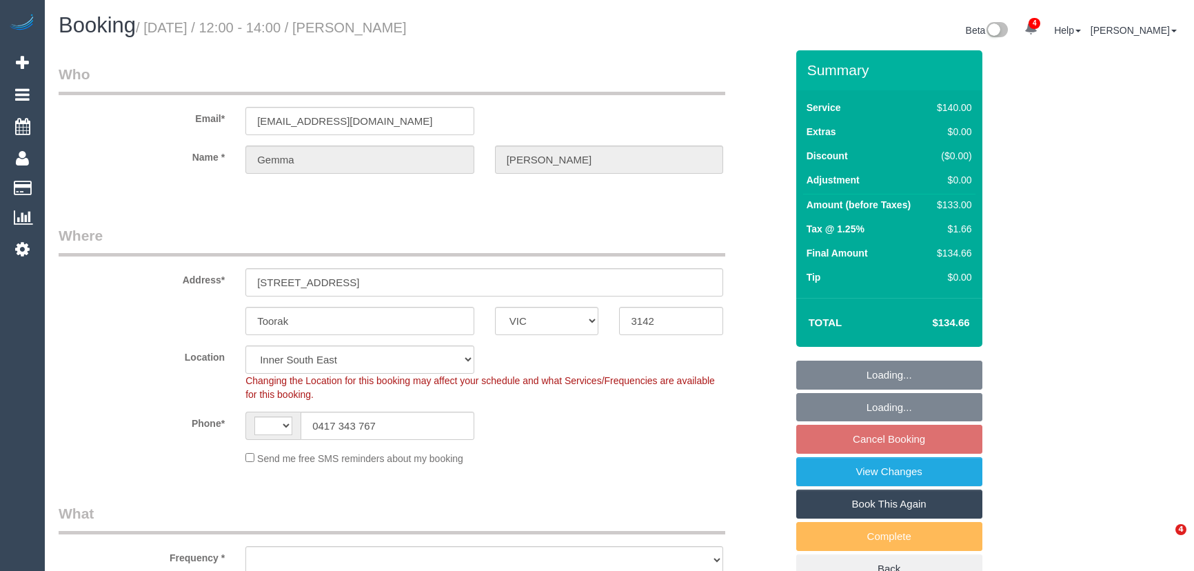
select select "VIC"
select select "string:AU"
select select "object:482"
select select "spot4"
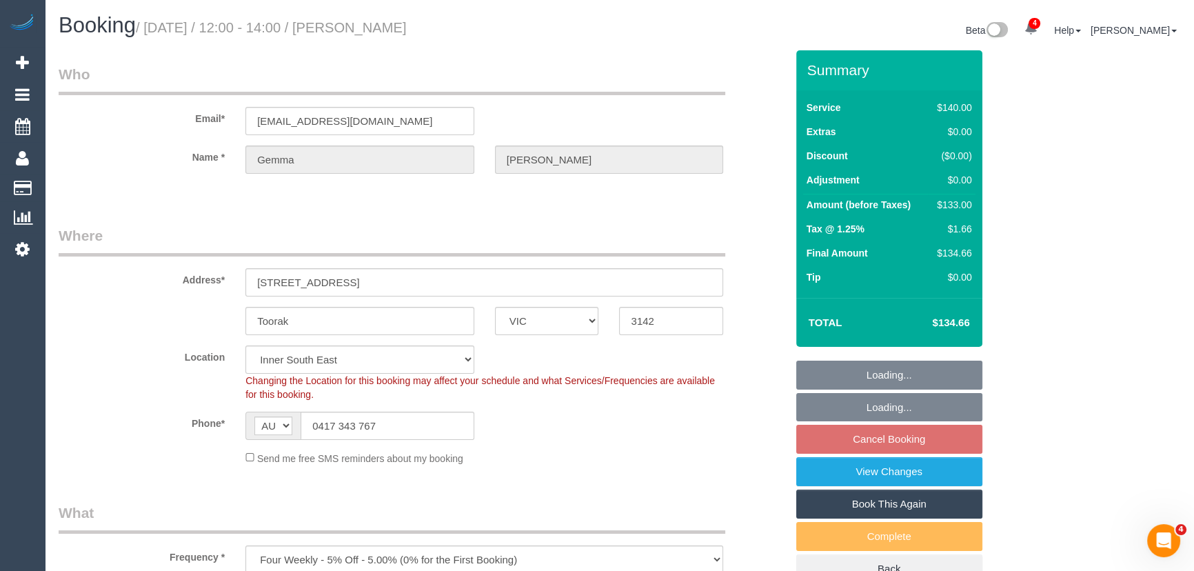
select select "string:stripe-pm_1RTgjh2GScqysDRVpUI95JYb"
select select "number:28"
select select "number:14"
select select "number:19"
select select "number:24"
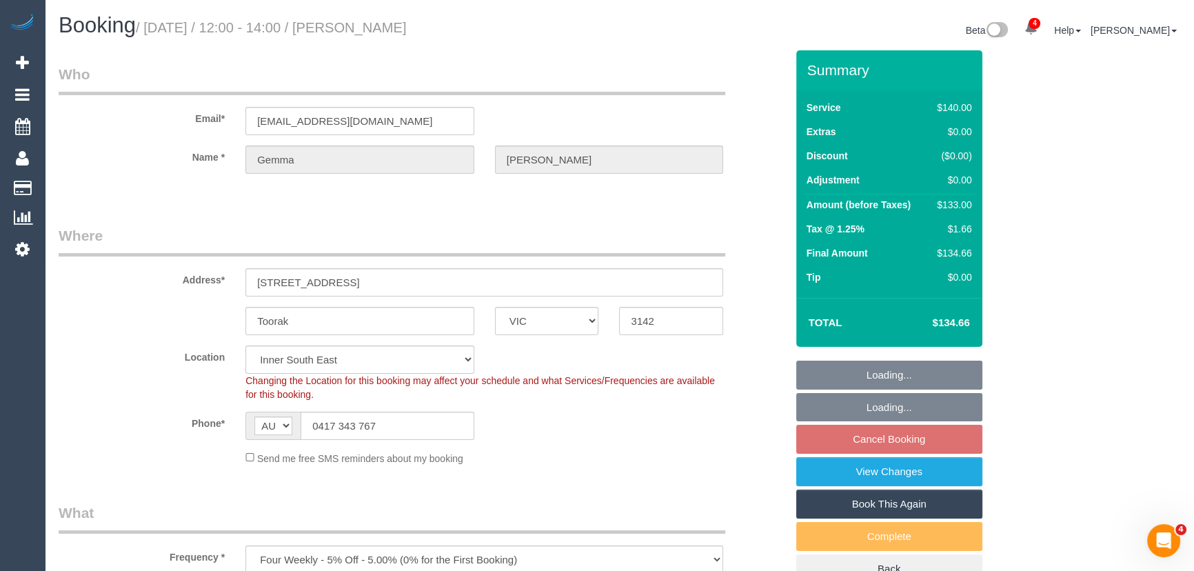
select select "number:34"
select select "number:13"
select select "object:1471"
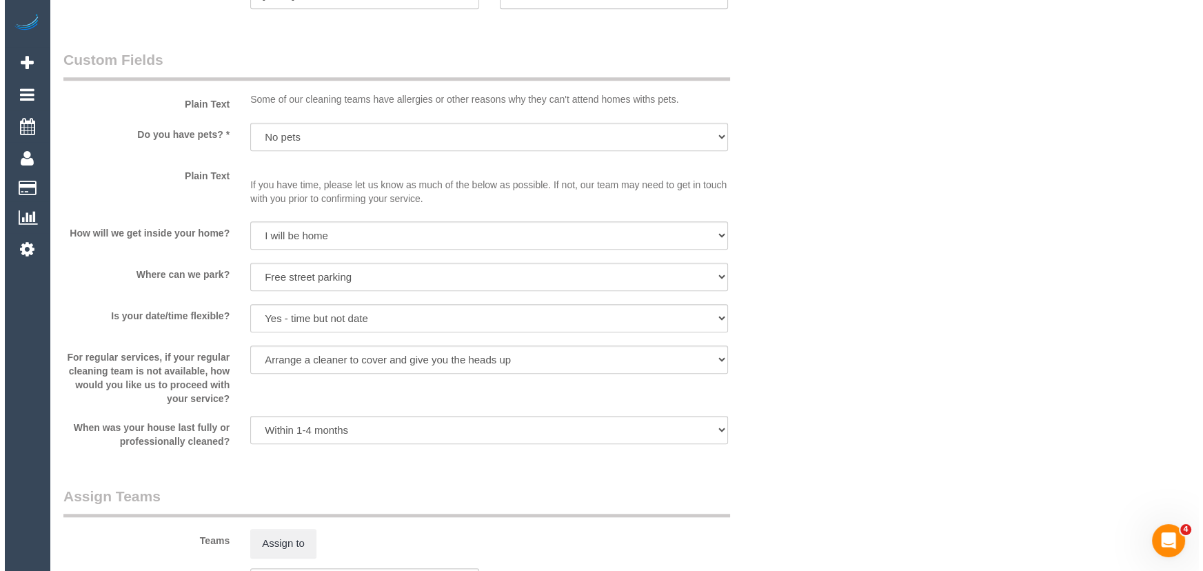
scroll to position [1817, 0]
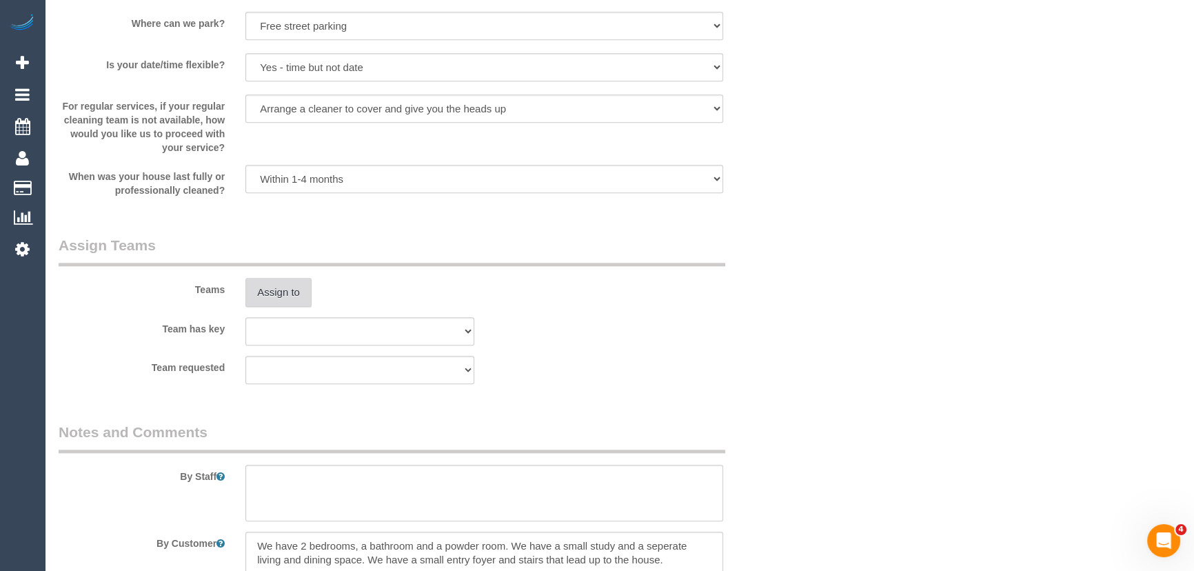
click at [283, 296] on button "Assign to" at bounding box center [278, 292] width 66 height 29
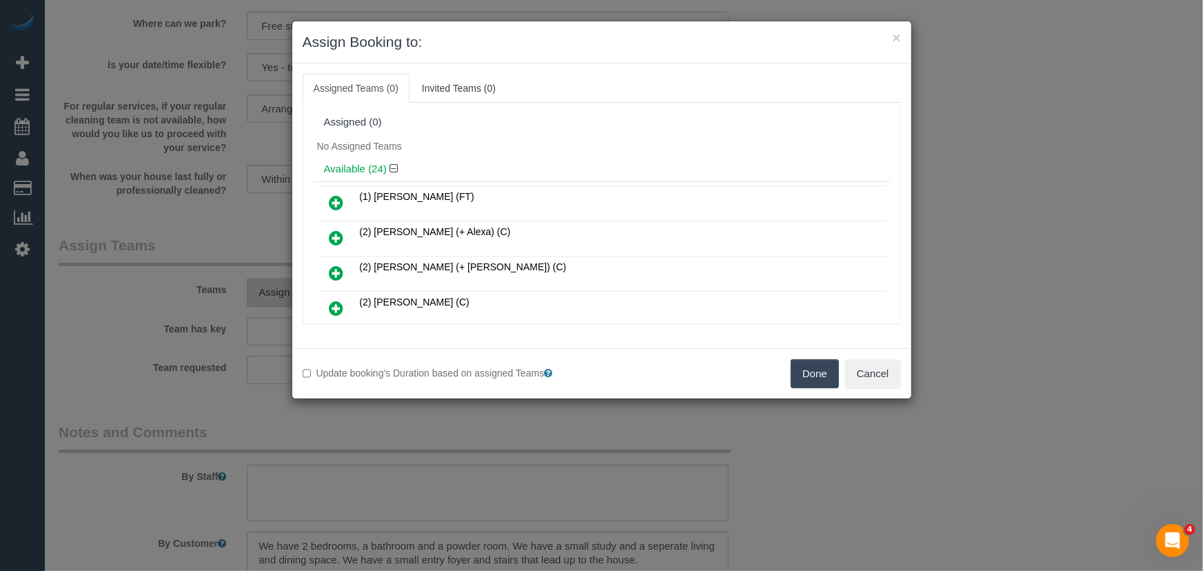
scroll to position [535, 0]
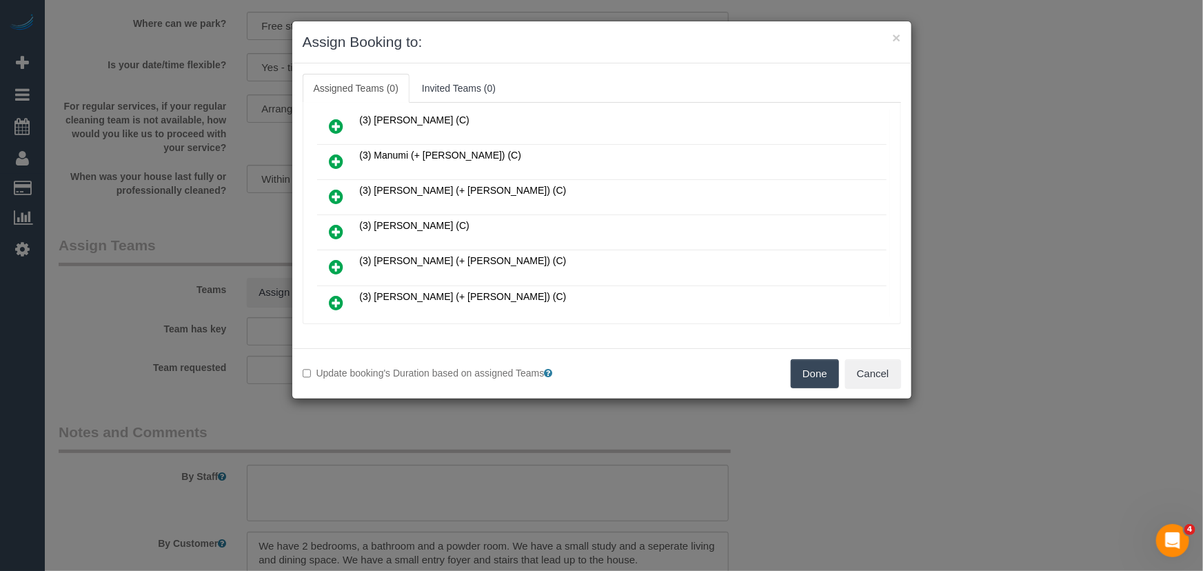
click at [332, 223] on icon at bounding box center [336, 231] width 14 height 17
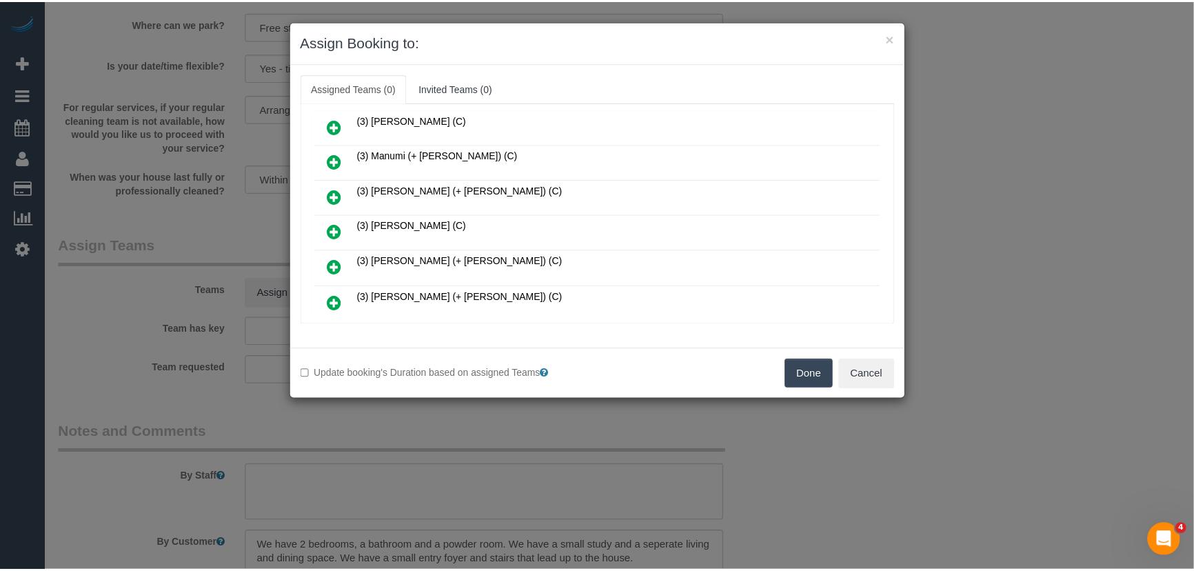
scroll to position [567, 0]
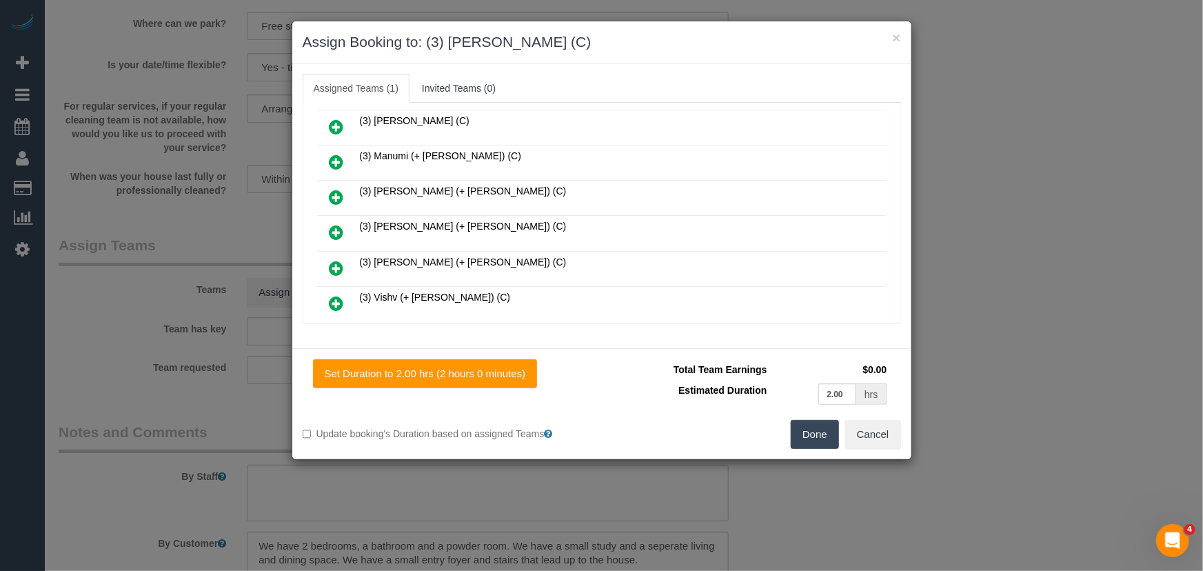
click at [809, 443] on button "Done" at bounding box center [815, 434] width 48 height 29
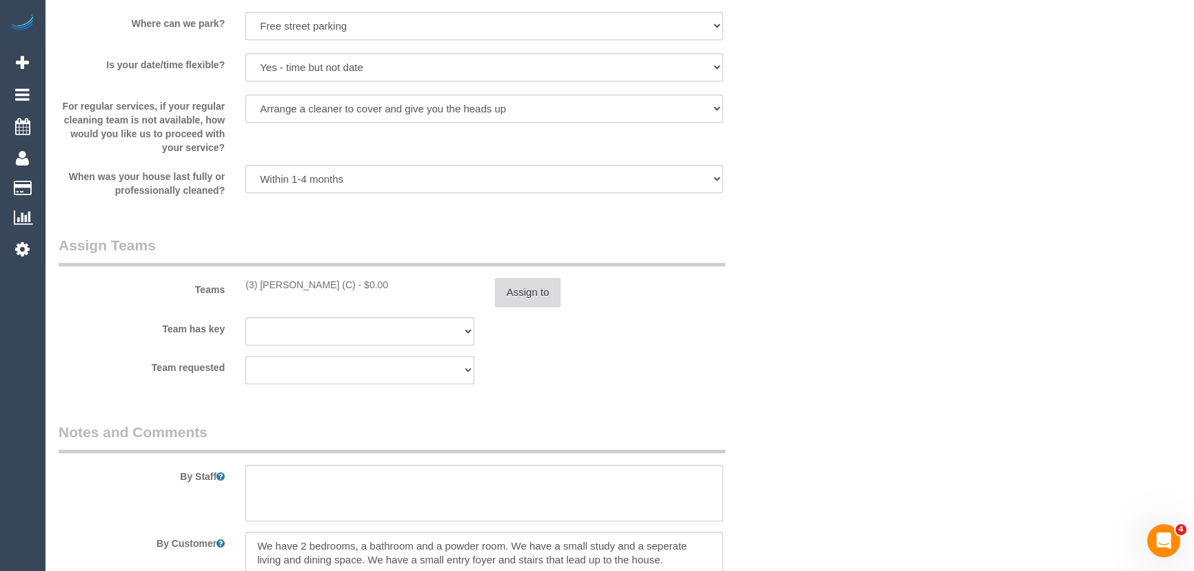
click at [537, 296] on button "Assign to" at bounding box center [528, 292] width 66 height 29
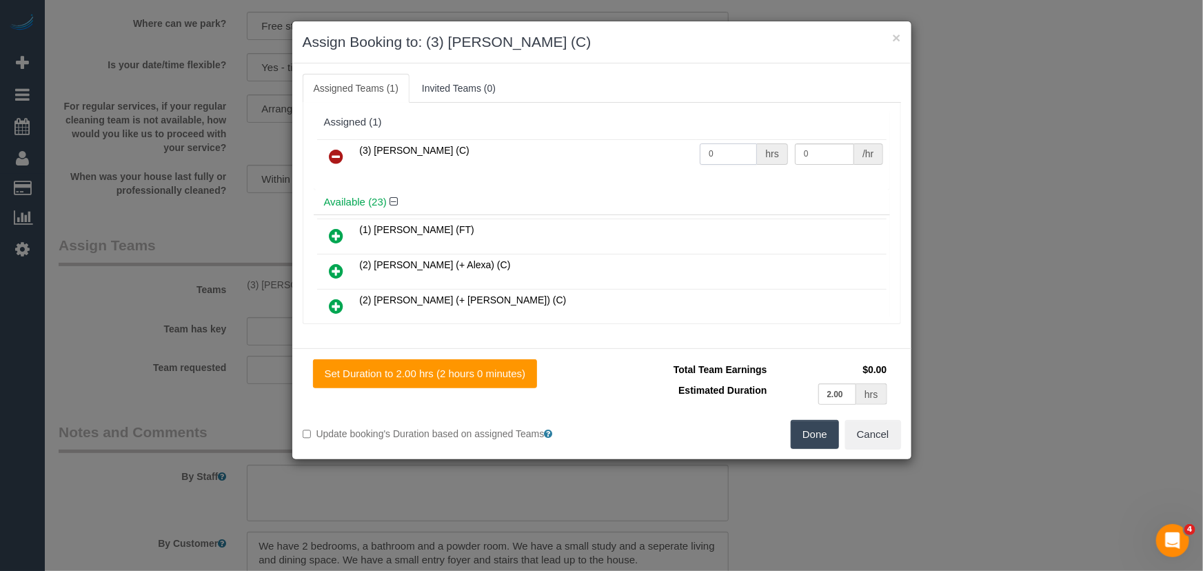
click at [716, 146] on input "0" at bounding box center [728, 153] width 57 height 21
type input "2"
type input "35"
click at [815, 433] on button "Done" at bounding box center [815, 434] width 48 height 29
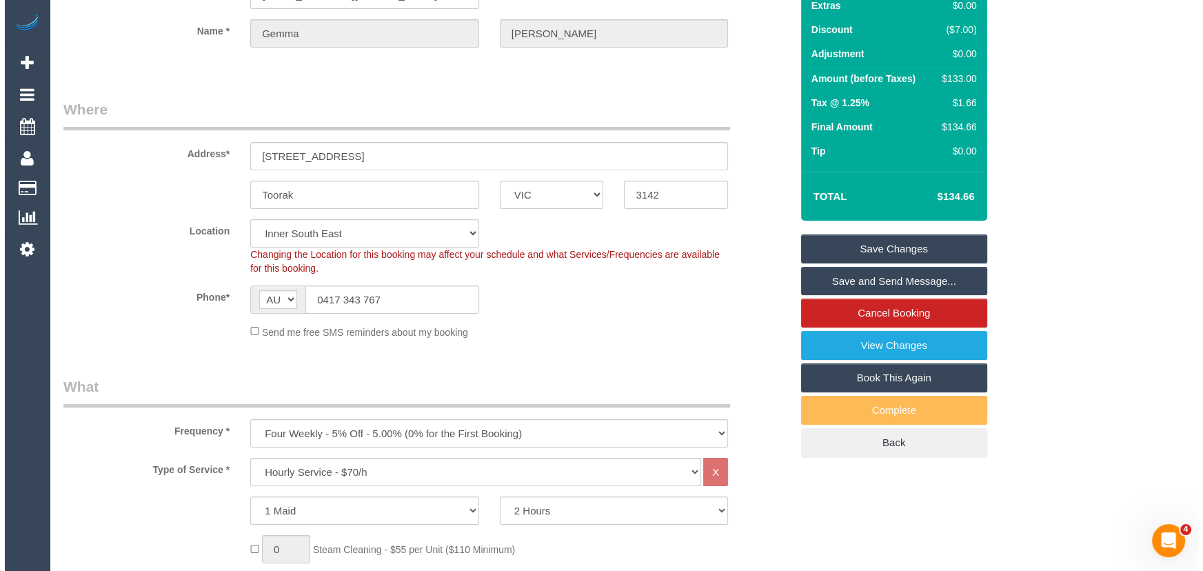
scroll to position [0, 0]
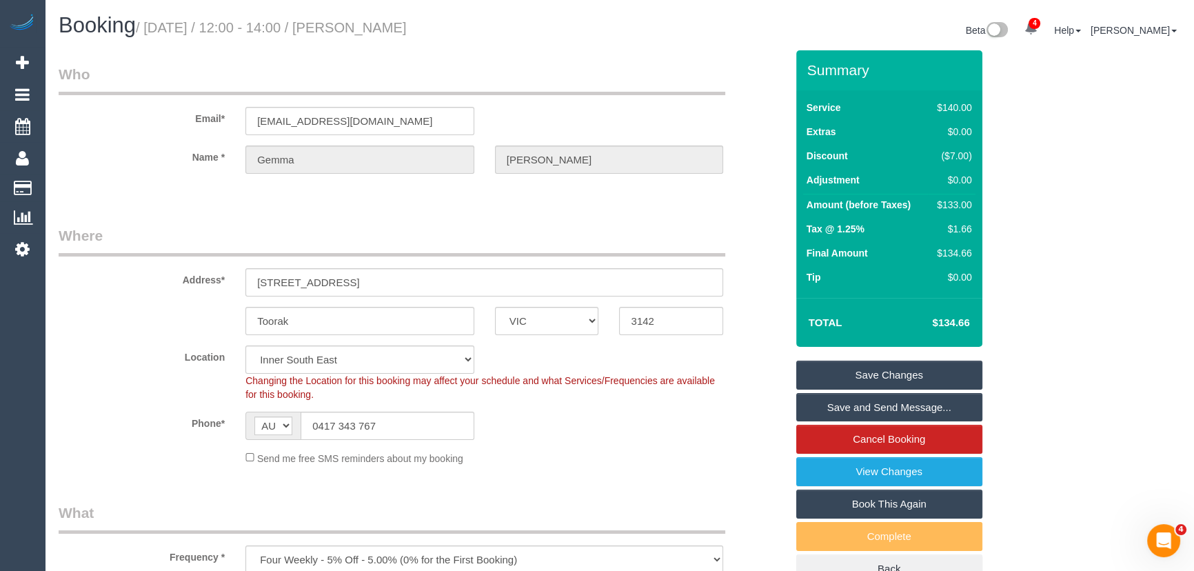
click at [407, 26] on small "/ [DATE] / 12:00 - 14:00 / [PERSON_NAME]" at bounding box center [271, 27] width 271 height 15
click at [416, 83] on legend "Who" at bounding box center [392, 79] width 667 height 31
click at [396, 18] on h1 "Booking / [DATE] / 12:00 - 14:00 / [PERSON_NAME]" at bounding box center [334, 25] width 551 height 23
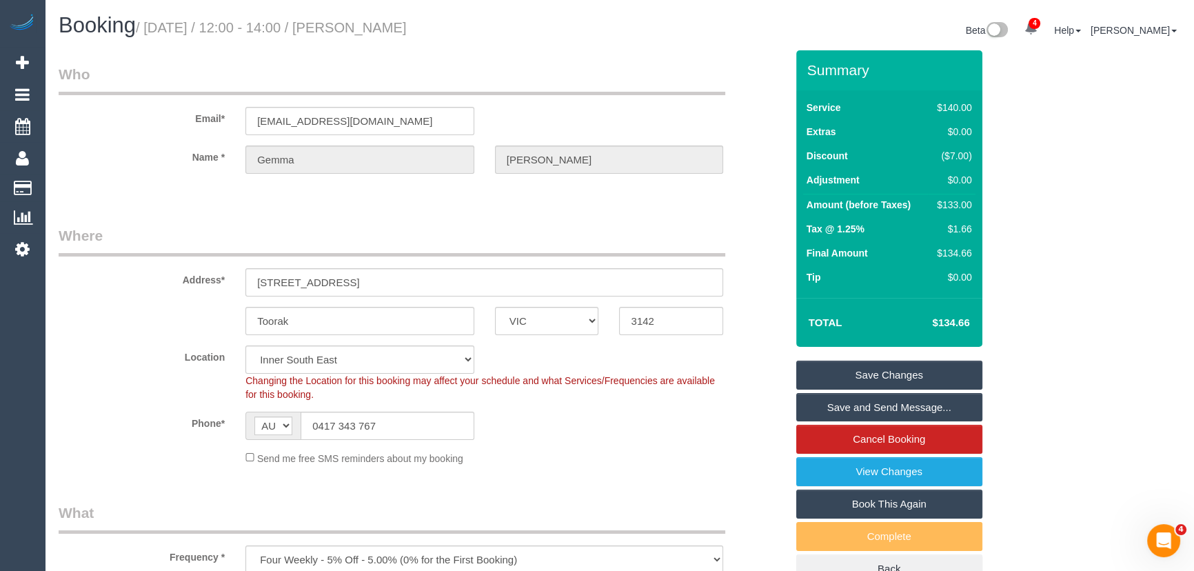
click at [399, 27] on small "/ [DATE] / 12:00 - 14:00 / [PERSON_NAME]" at bounding box center [271, 27] width 271 height 15
copy small "[PERSON_NAME]"
click at [847, 407] on link "Save and Send Message..." at bounding box center [889, 407] width 186 height 29
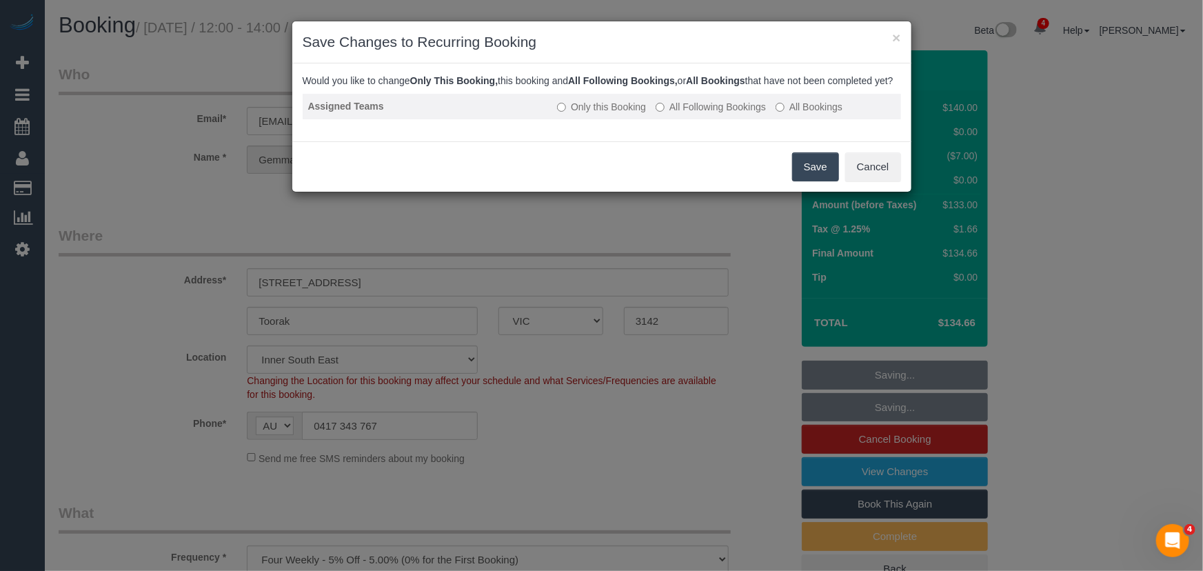
click at [707, 114] on label "All Following Bookings" at bounding box center [711, 107] width 110 height 14
click at [812, 181] on button "Save" at bounding box center [815, 166] width 47 height 29
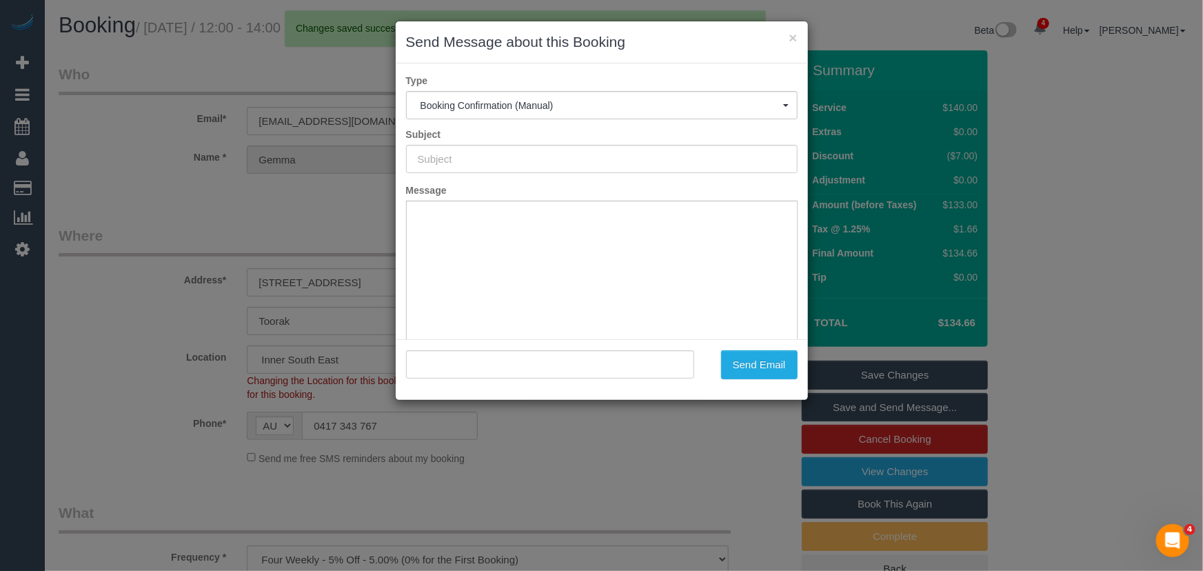
type input "Booking Confirmed"
type input ""[PERSON_NAME]" <[EMAIL_ADDRESS][DOMAIN_NAME]>"
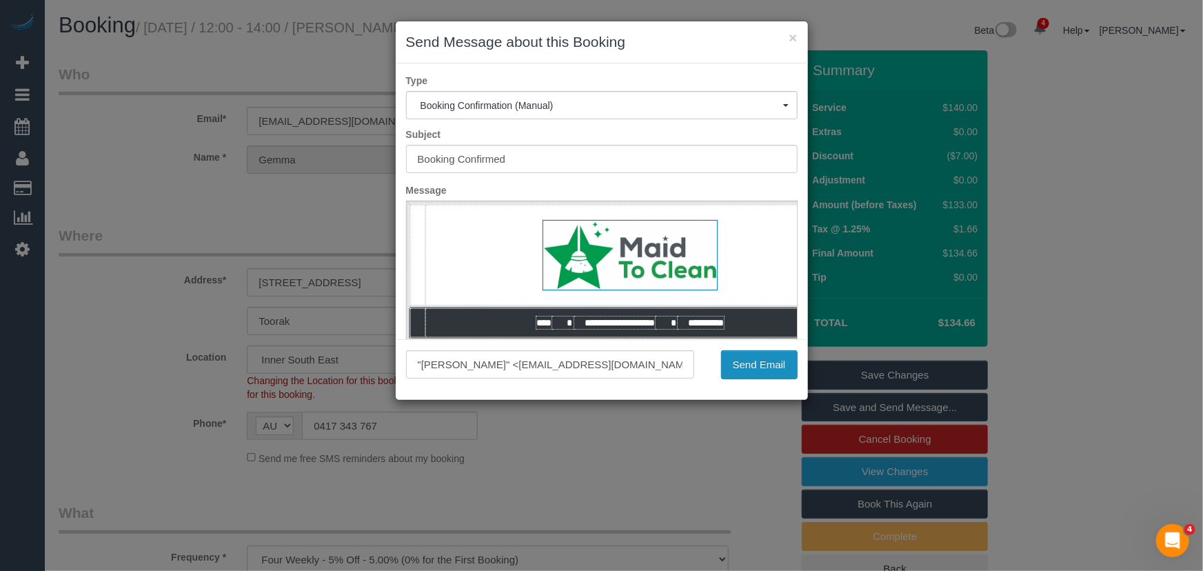
click at [753, 369] on button "Send Email" at bounding box center [759, 364] width 77 height 29
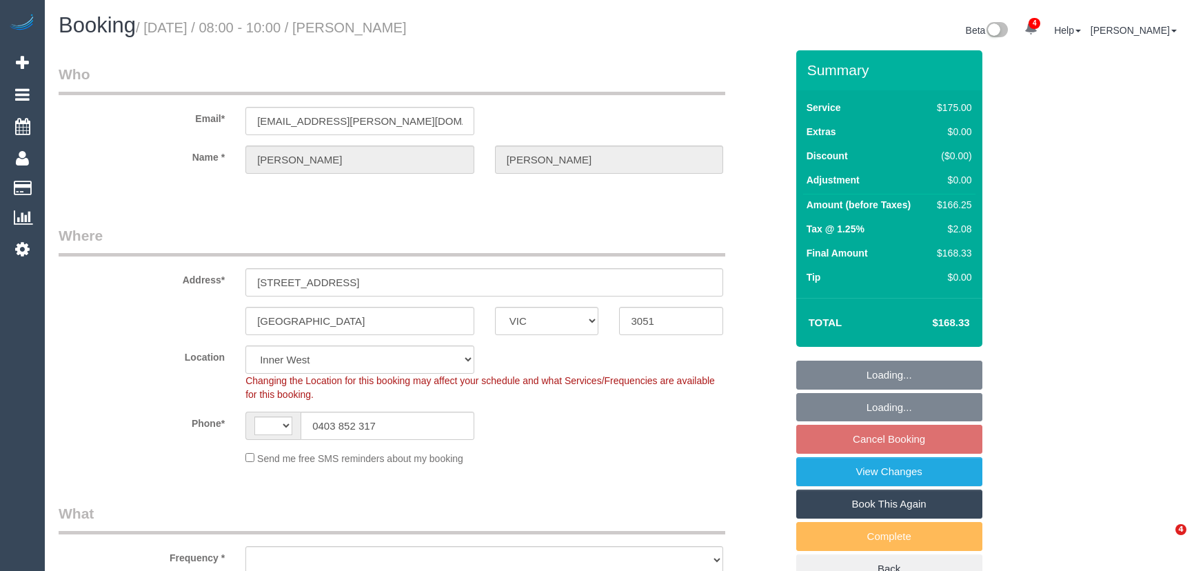
select select "VIC"
select select "string:AU"
select select "object:313"
select select "150"
select select "number:28"
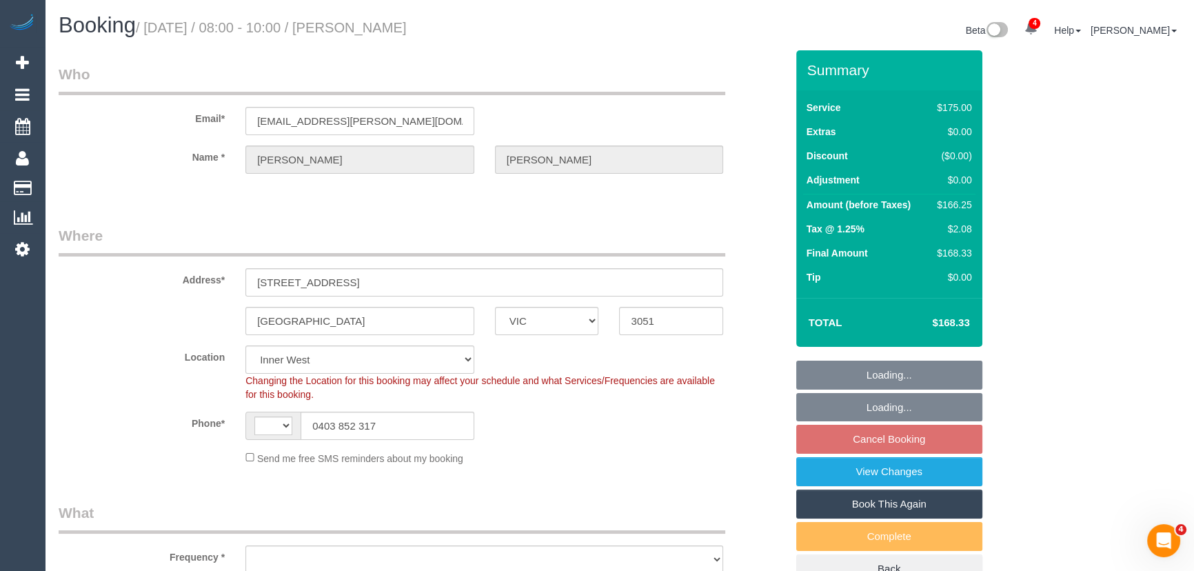
select select "number:14"
select select "number:19"
select select "number:24"
select select "number:12"
select select "object:875"
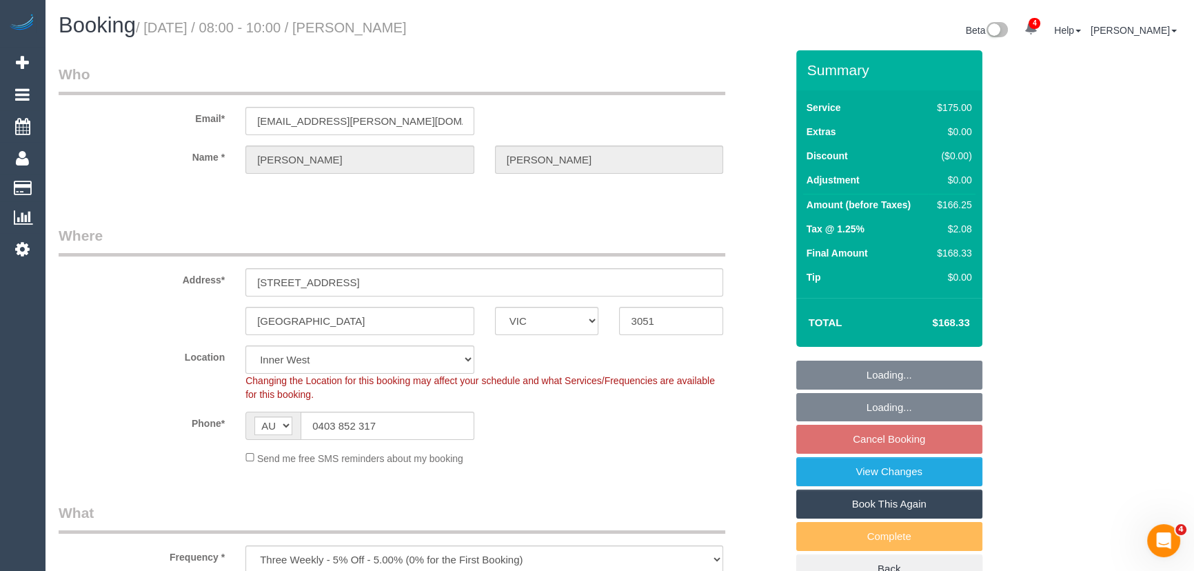
select select "string:stripe-pm_1MEqa52GScqysDRVxcyGhUBO"
select select "spot2"
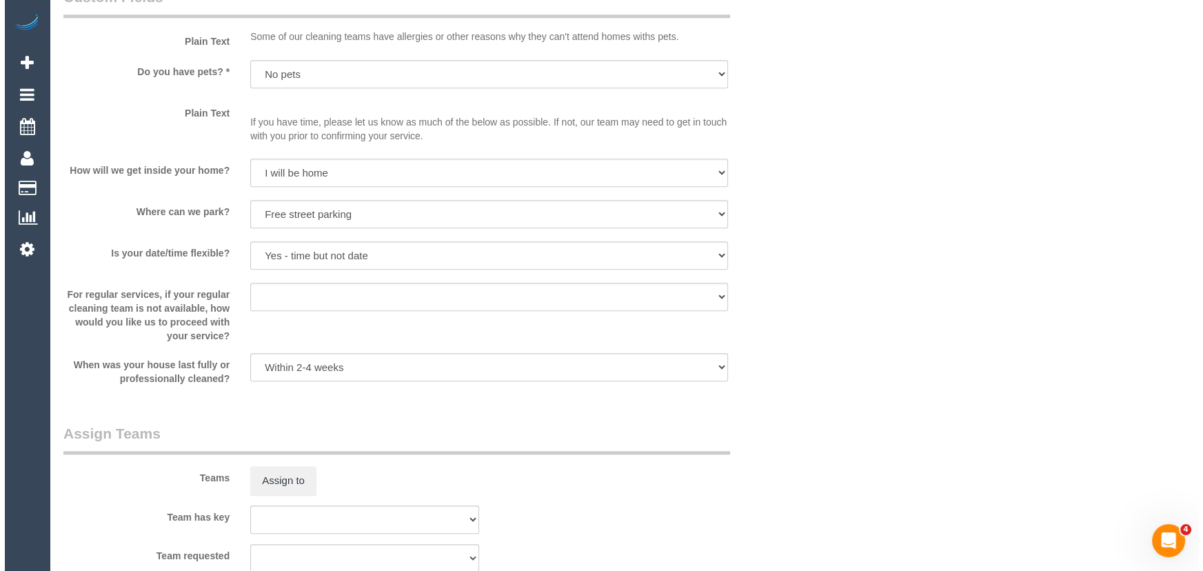
scroll to position [1817, 0]
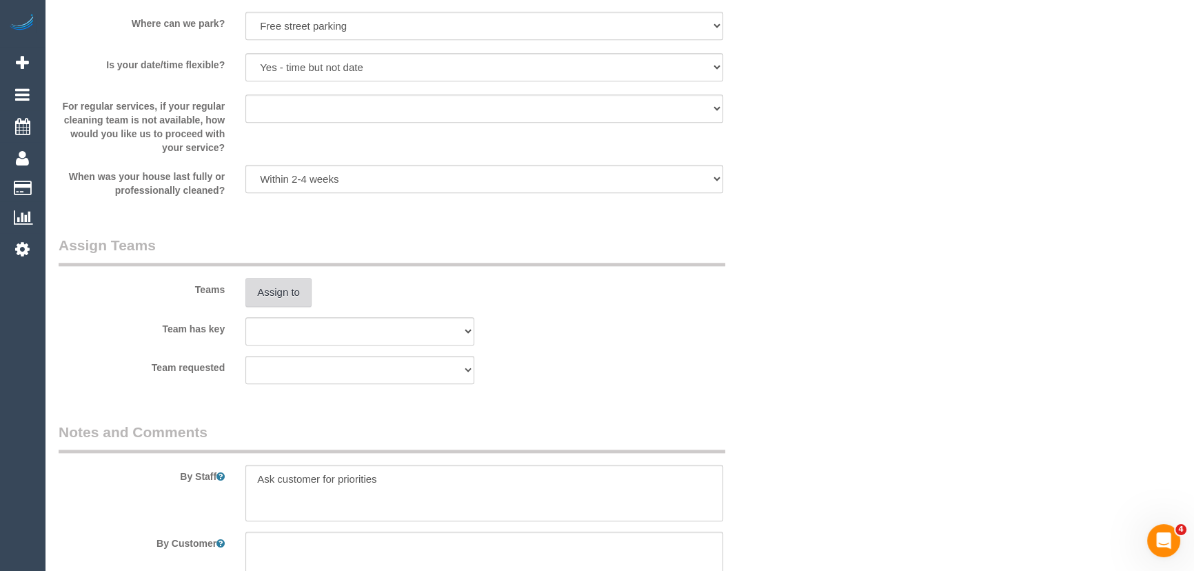
click at [278, 301] on button "Assign to" at bounding box center [278, 292] width 66 height 29
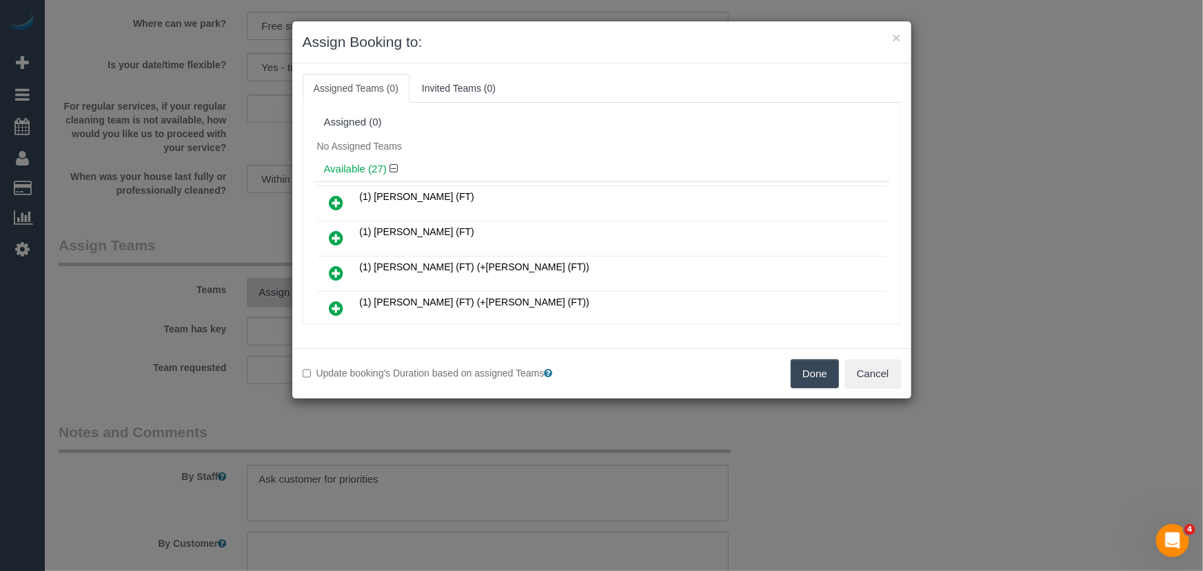
scroll to position [707, 0]
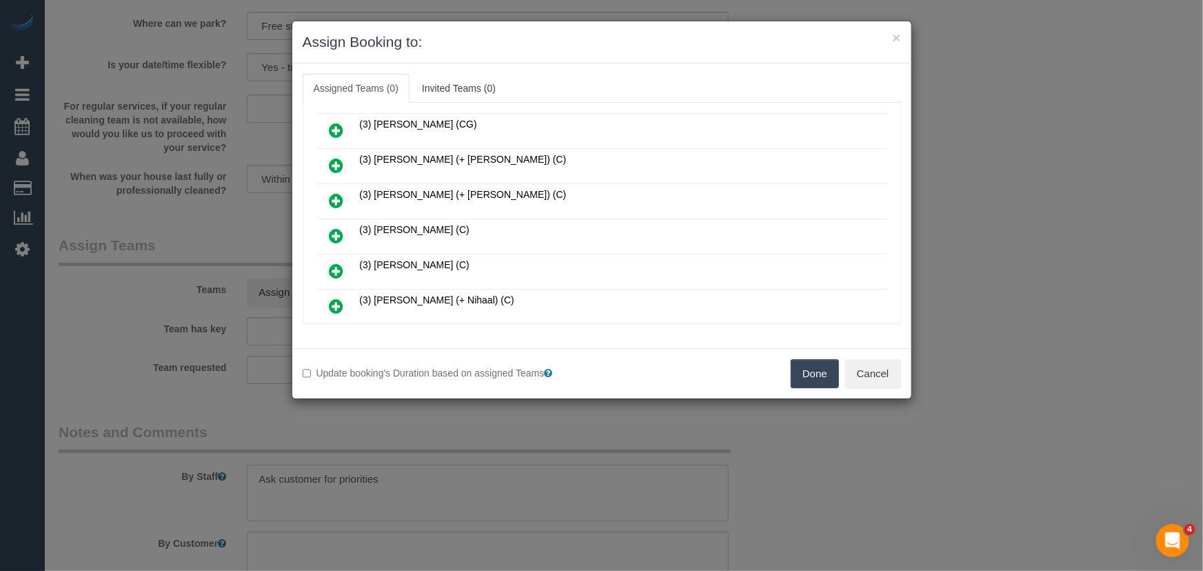
click at [332, 227] on icon at bounding box center [336, 235] width 14 height 17
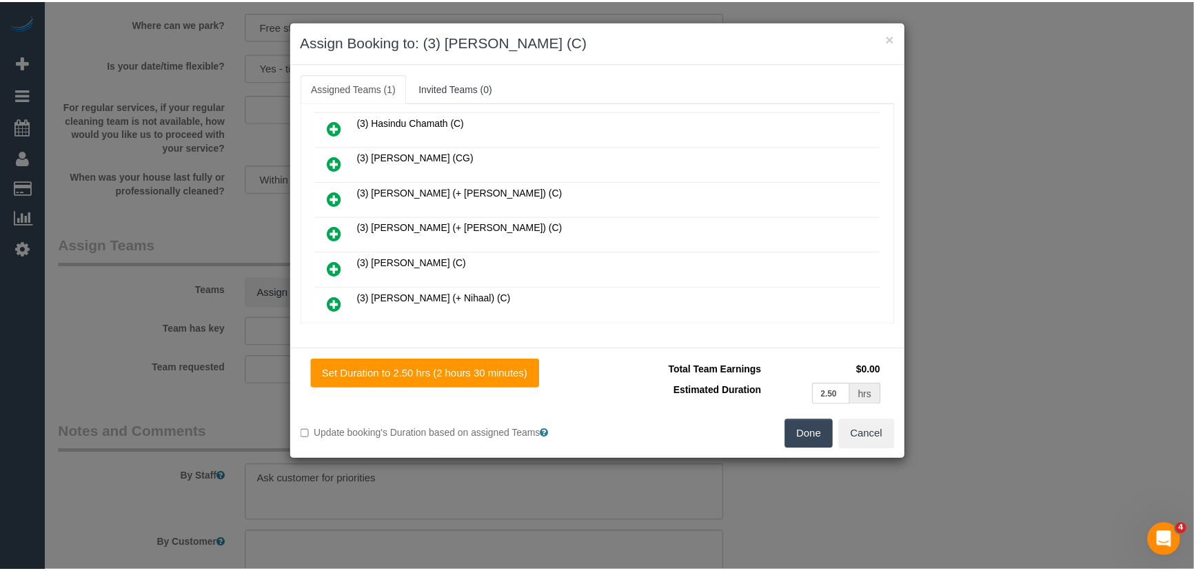
scroll to position [740, 0]
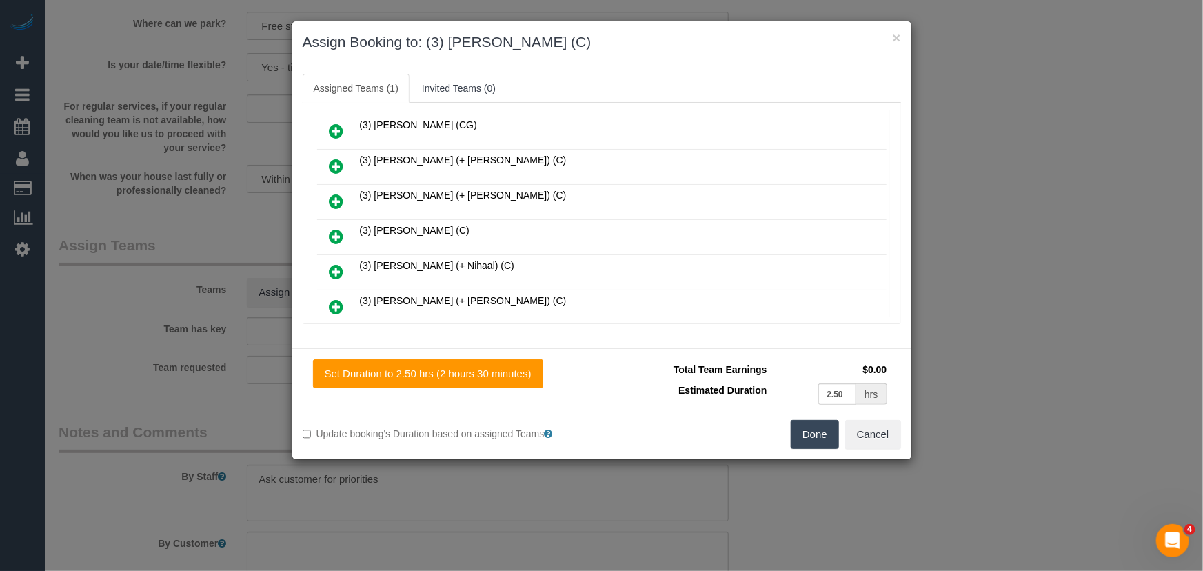
click at [815, 441] on button "Done" at bounding box center [815, 434] width 48 height 29
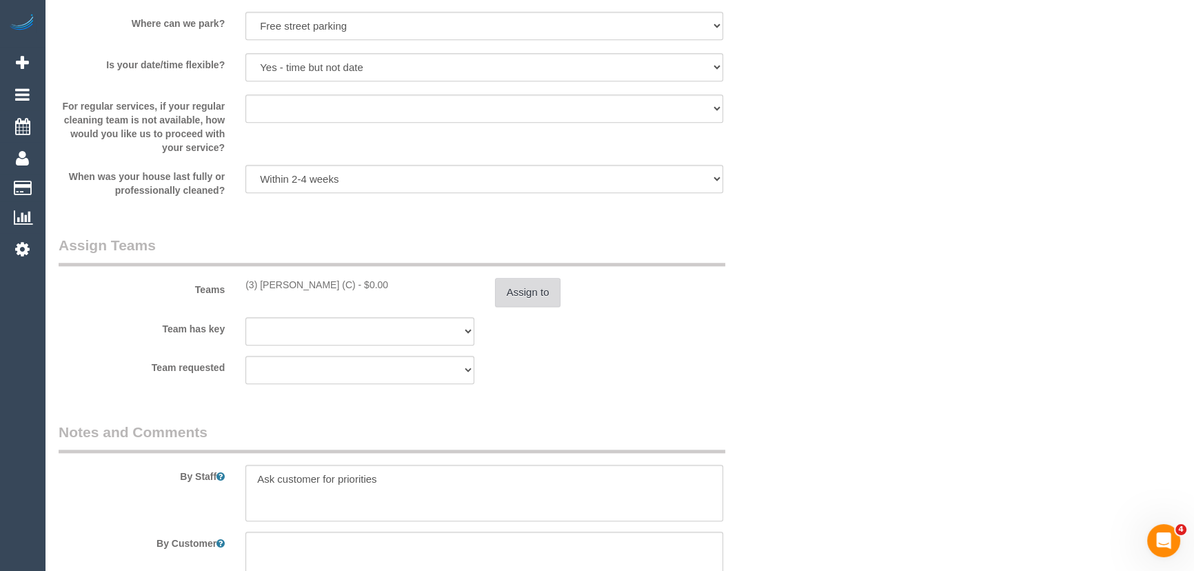
click at [525, 295] on button "Assign to" at bounding box center [528, 292] width 66 height 29
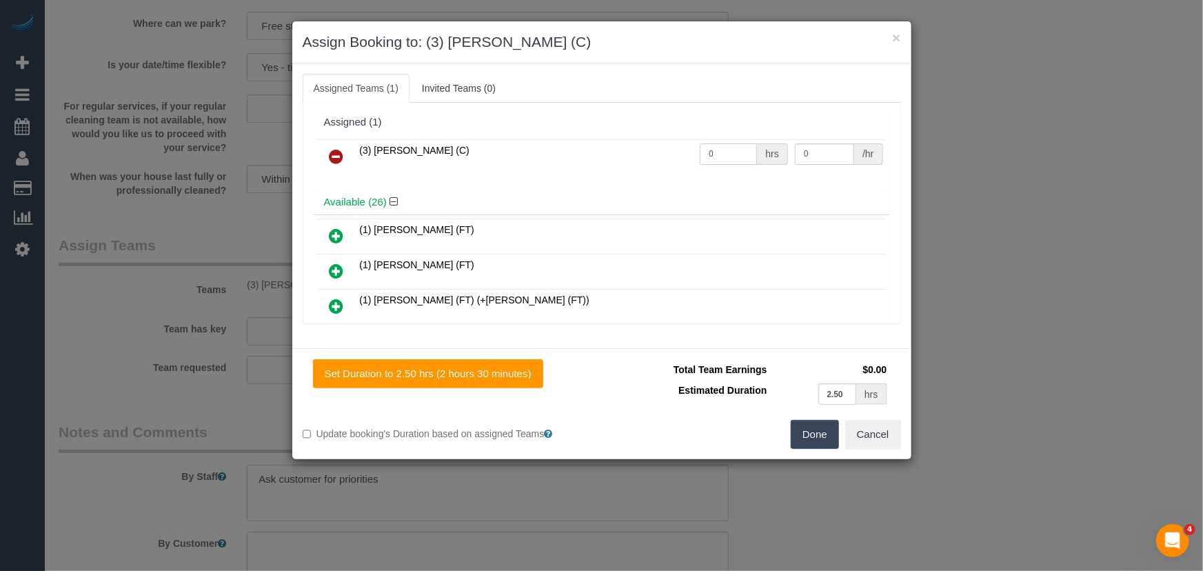
click at [726, 152] on input "0" at bounding box center [728, 153] width 57 height 21
type input "2.5"
type input "35"
click at [821, 431] on button "Done" at bounding box center [815, 434] width 48 height 29
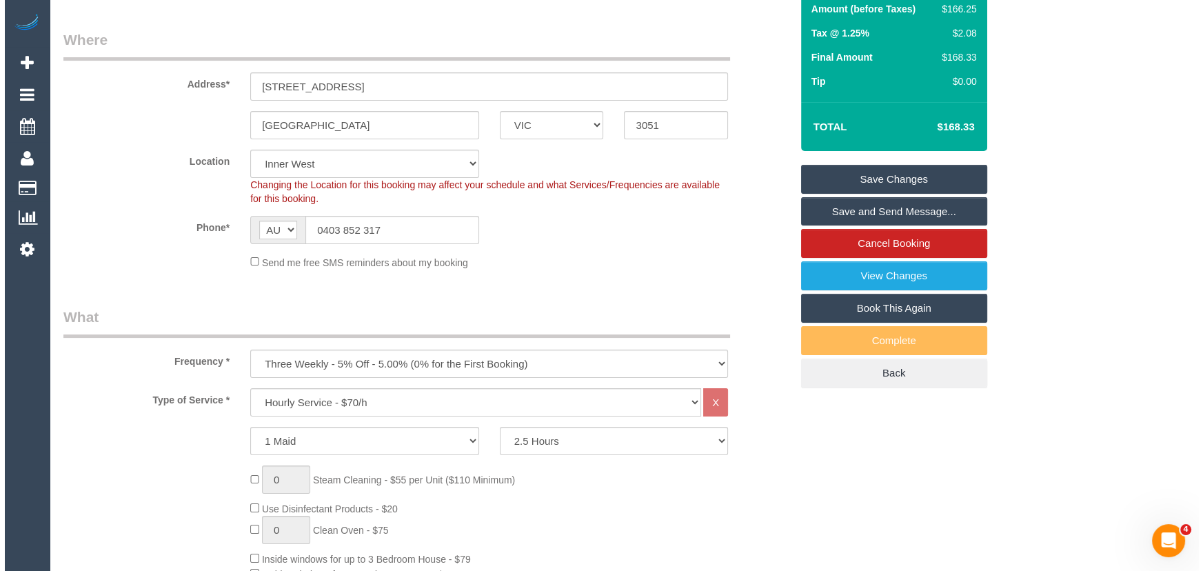
scroll to position [0, 0]
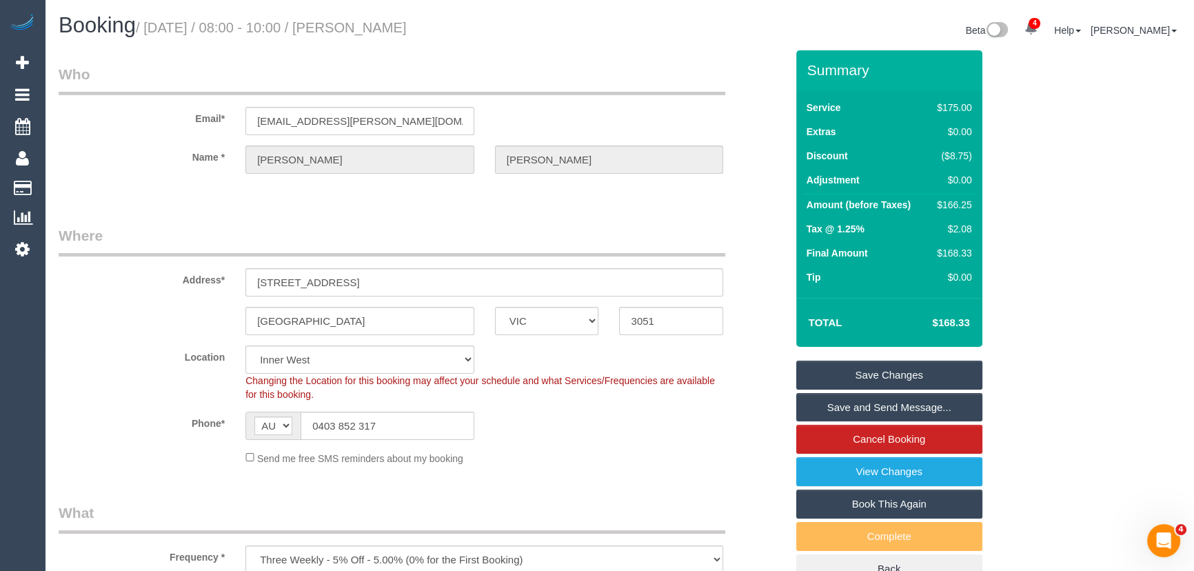
click at [392, 29] on small "/ September 19, 2025 / 08:00 - 10:00 / Lucy Ahmed" at bounding box center [271, 27] width 271 height 15
copy small "Lucy Ahmed"
click at [858, 406] on link "Save and Send Message..." at bounding box center [889, 407] width 186 height 29
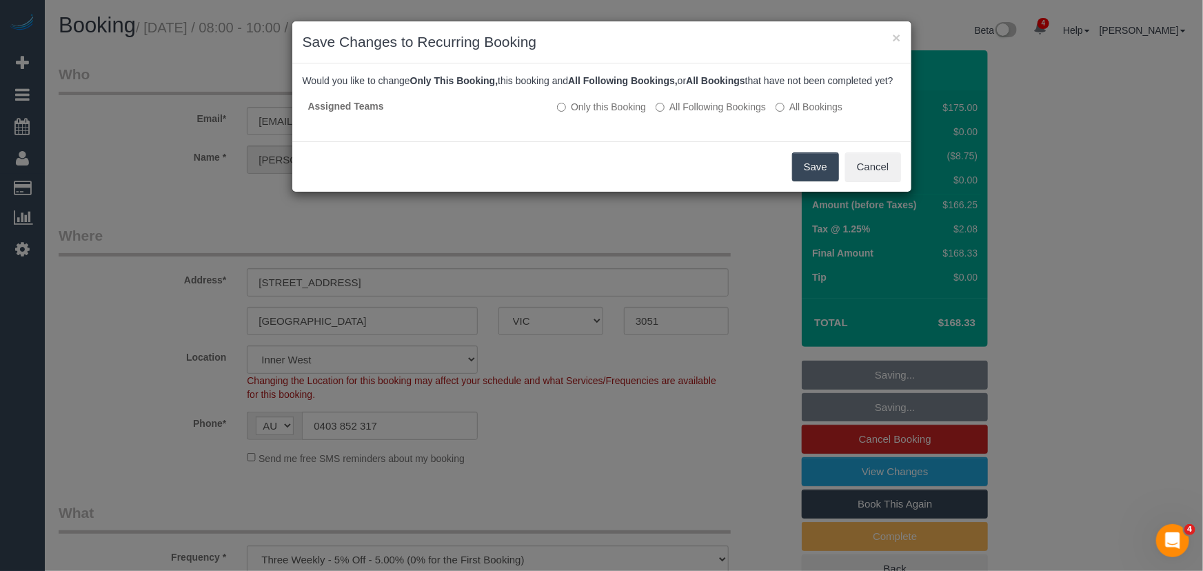
click at [829, 181] on button "Save" at bounding box center [815, 166] width 47 height 29
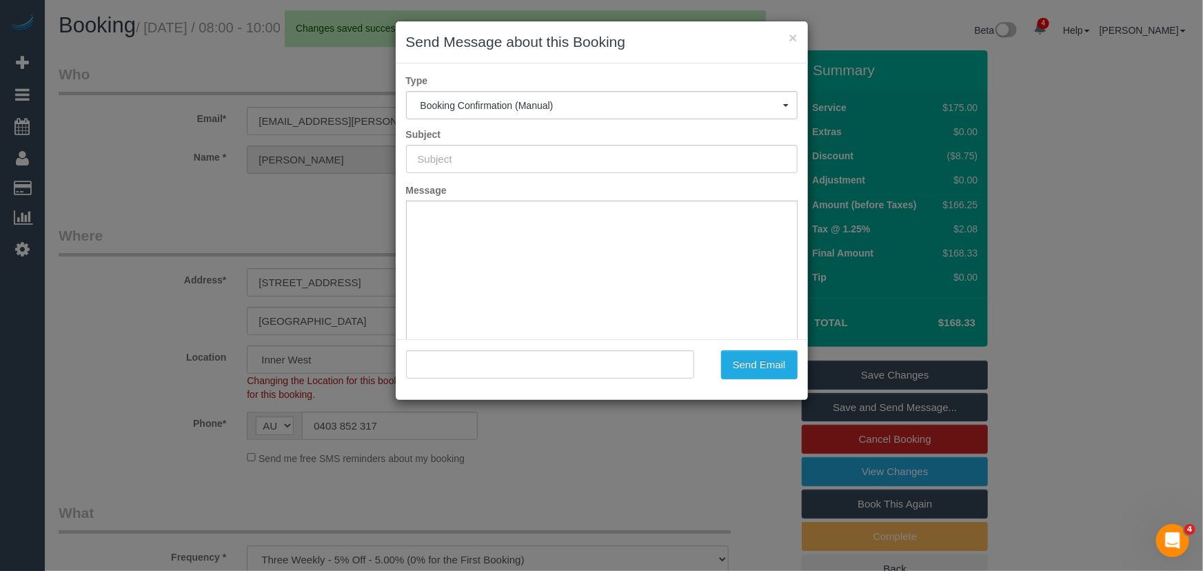
type input "Booking Confirmed"
type input ""Lucy Ahmed" <lucy.c.fitzsimons@gmail.com>"
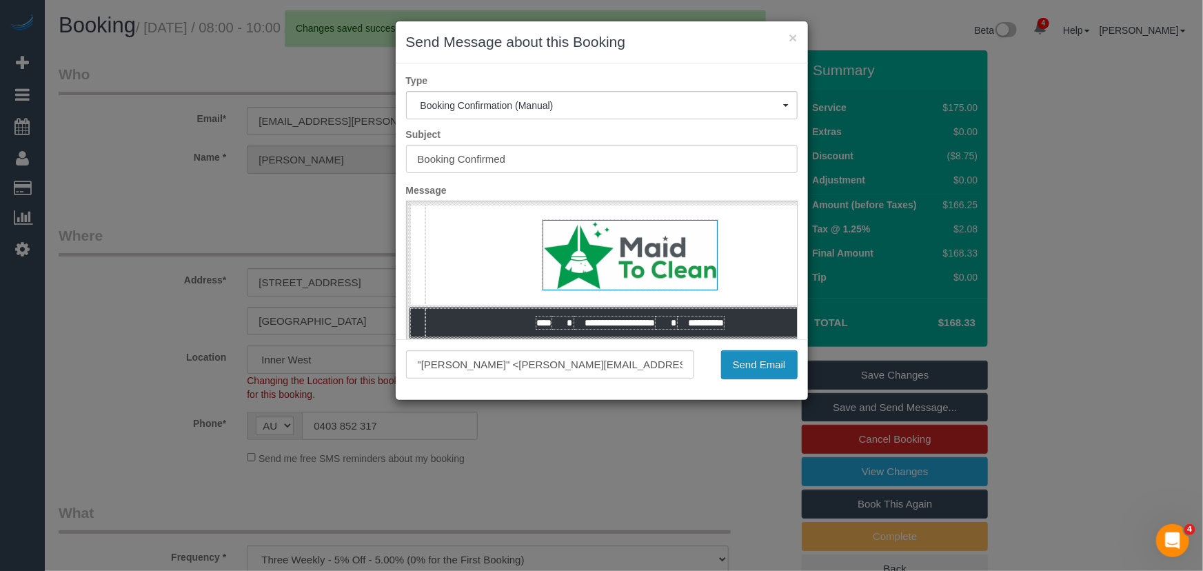
click at [761, 372] on button "Send Email" at bounding box center [759, 364] width 77 height 29
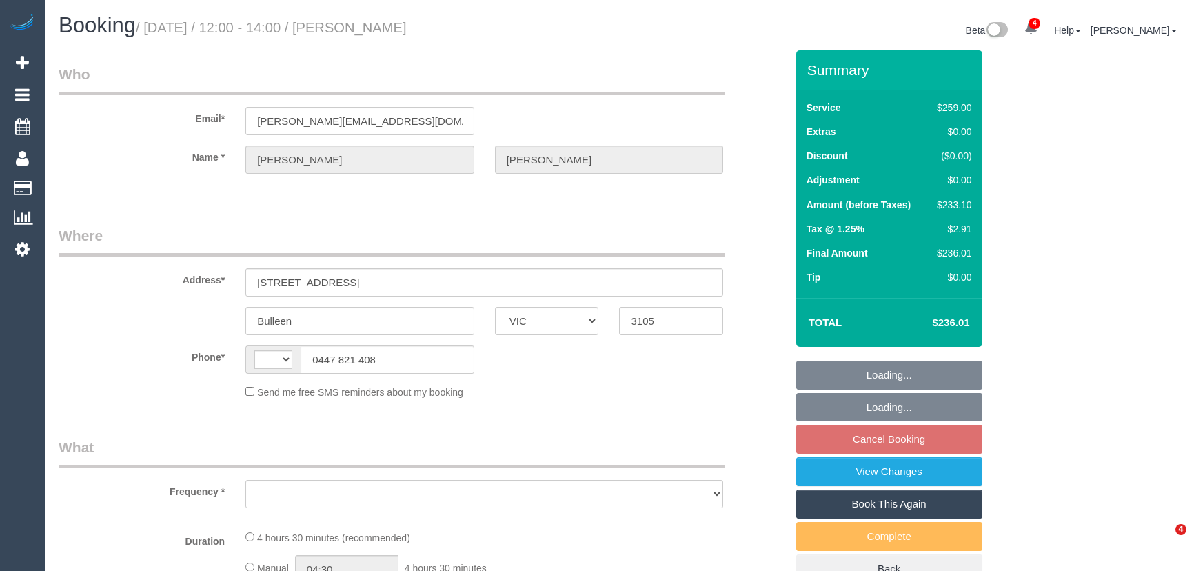
select select "VIC"
select select "string:AU"
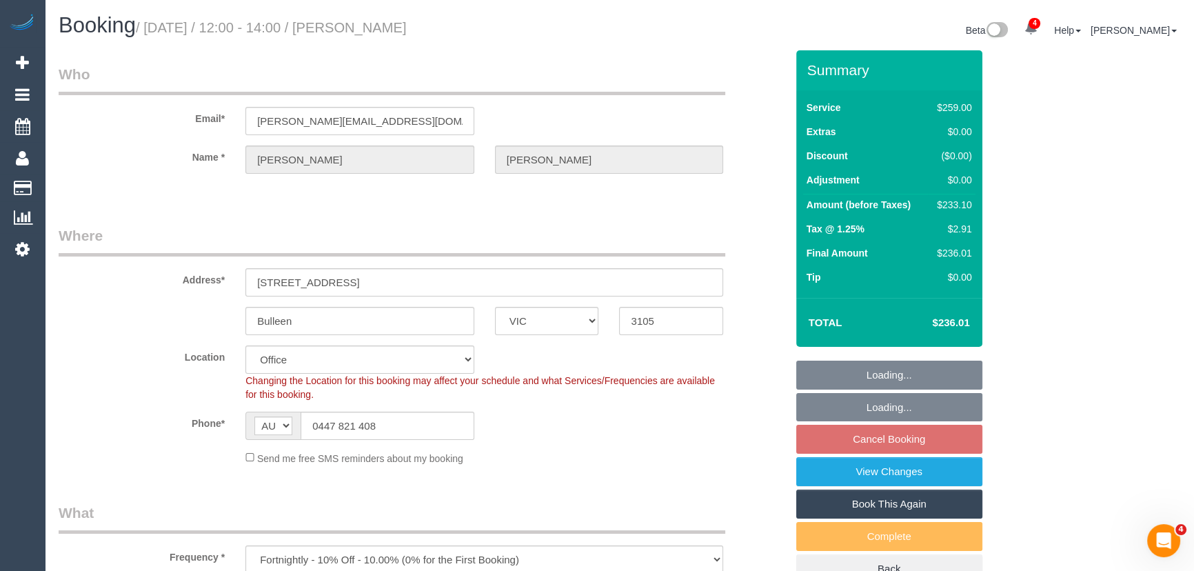
select select "object:828"
select select "string:stripe-pm_1ROVVE2GScqysDRVCmE672yN"
select select "number:30"
select select "number:14"
select select "number:19"
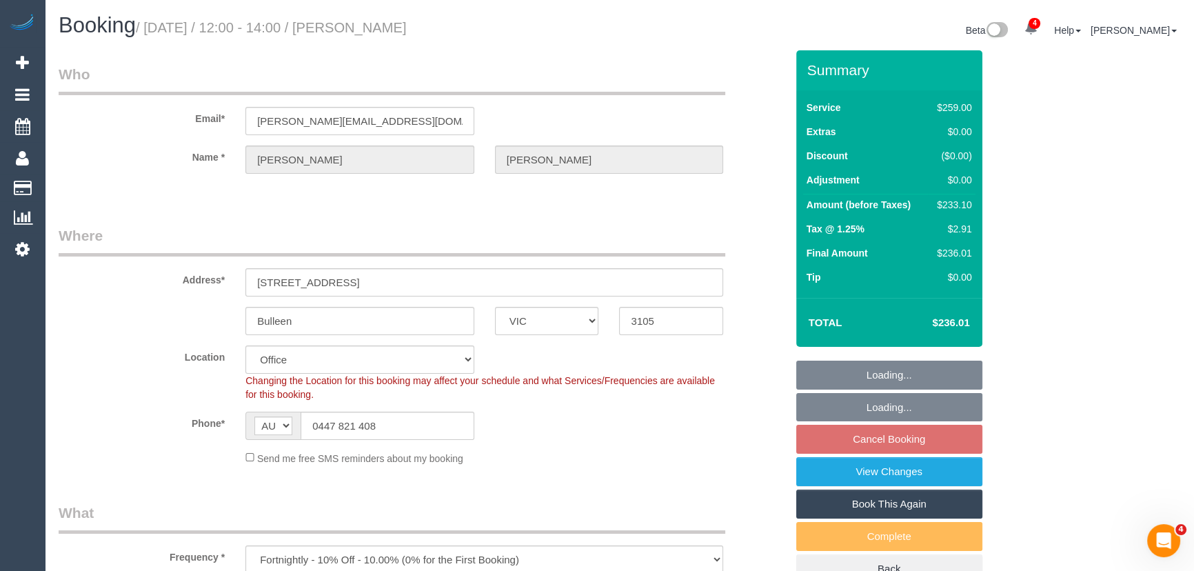
select select "number:22"
select select "number:34"
select select "number:12"
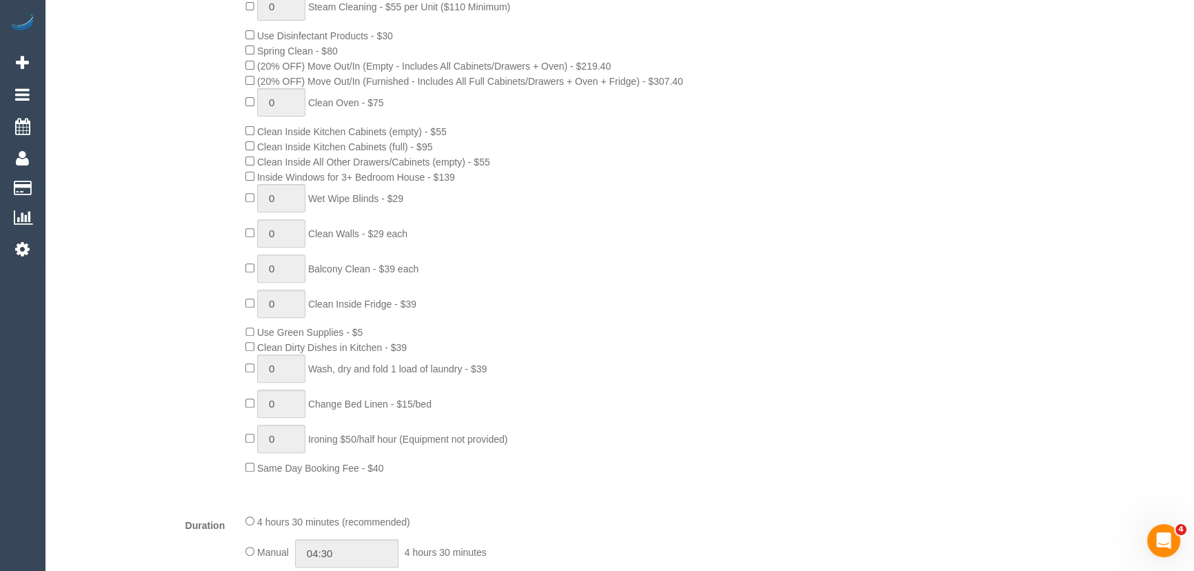
scroll to position [689, 0]
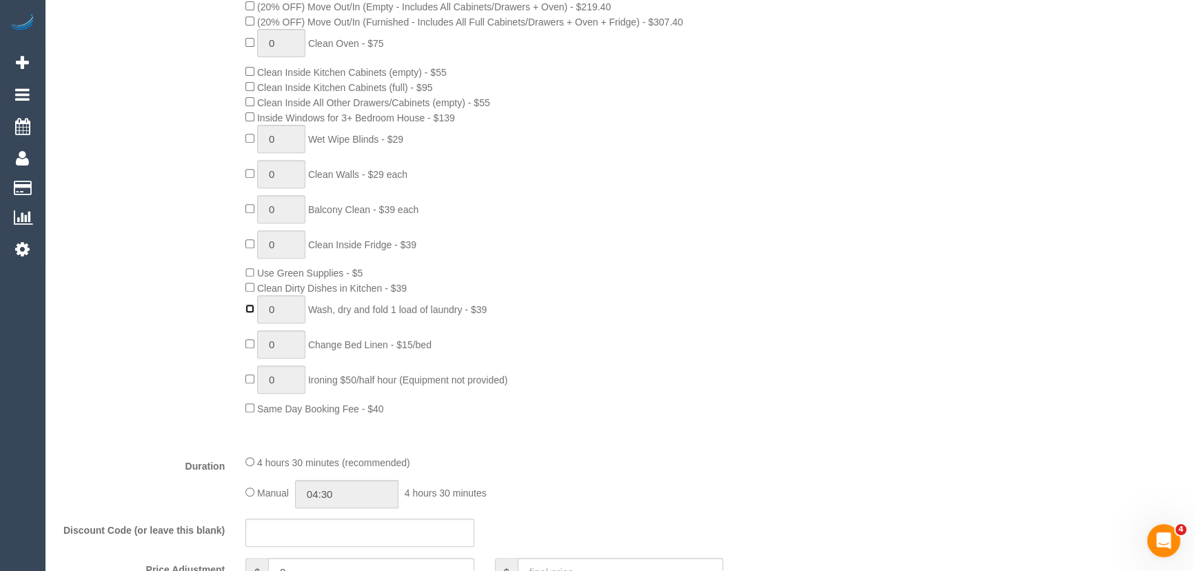
click at [250, 310] on fieldset "What Frequency * One Time Cleaning Weekly - 10% Off - 10.00% (0% for the First …" at bounding box center [422, 304] width 727 height 982
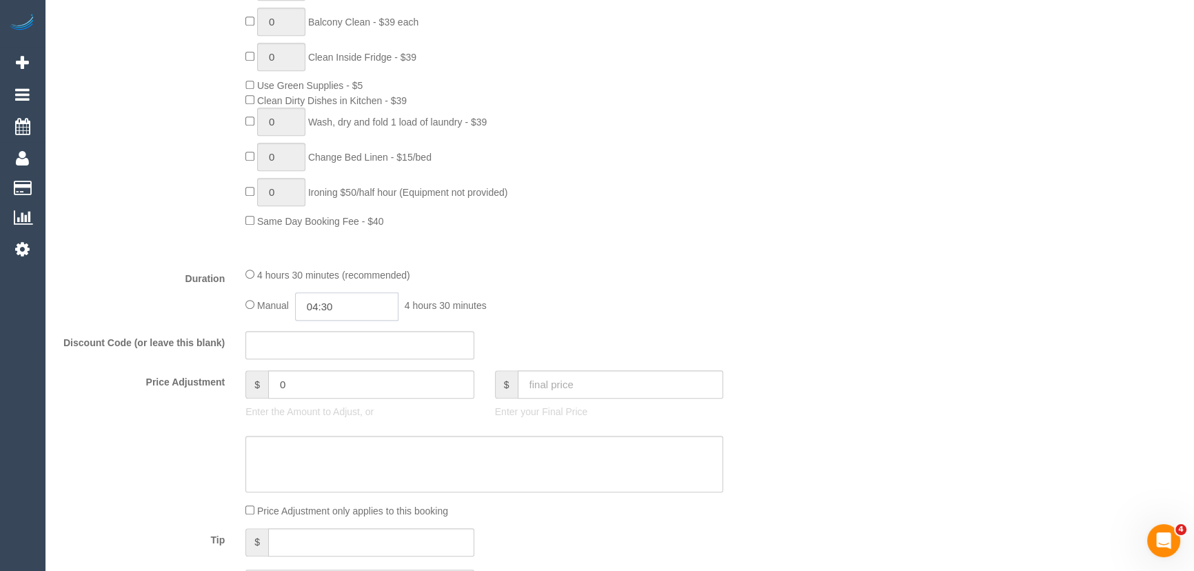
click at [358, 310] on input "04:30" at bounding box center [346, 306] width 103 height 28
click at [332, 351] on li "01:30" at bounding box center [331, 345] width 61 height 18
click at [354, 315] on input "01:30" at bounding box center [346, 306] width 103 height 28
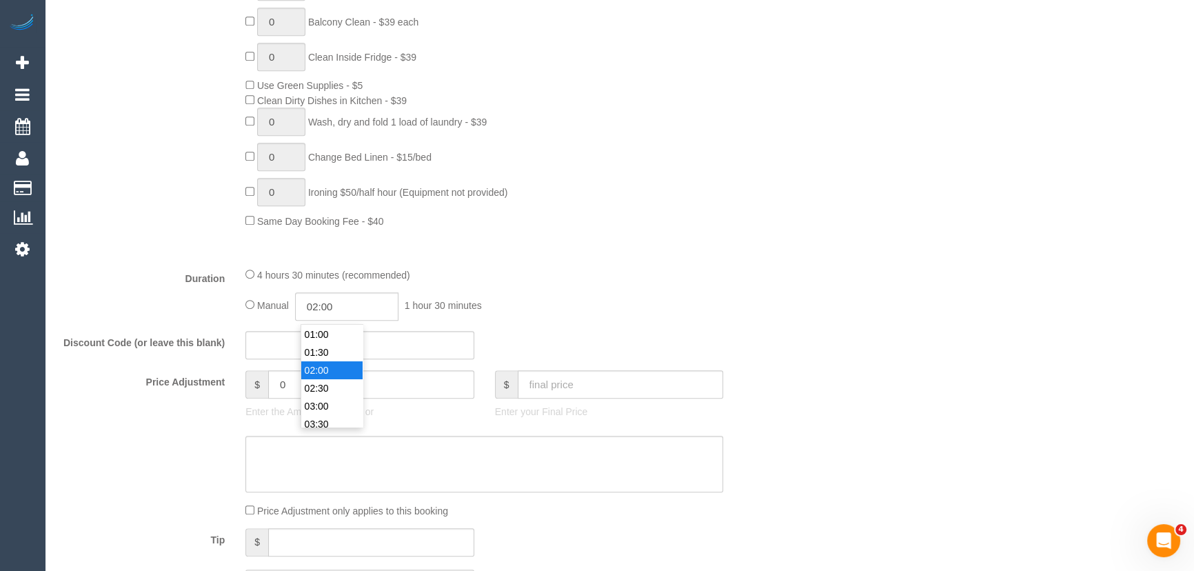
click at [316, 368] on li "02:00" at bounding box center [331, 370] width 61 height 18
click at [351, 317] on input "02:00" at bounding box center [346, 306] width 103 height 28
type input "02:15"
click at [581, 321] on div "Manual 02:15 2 hours 15 minutes" at bounding box center [484, 306] width 478 height 28
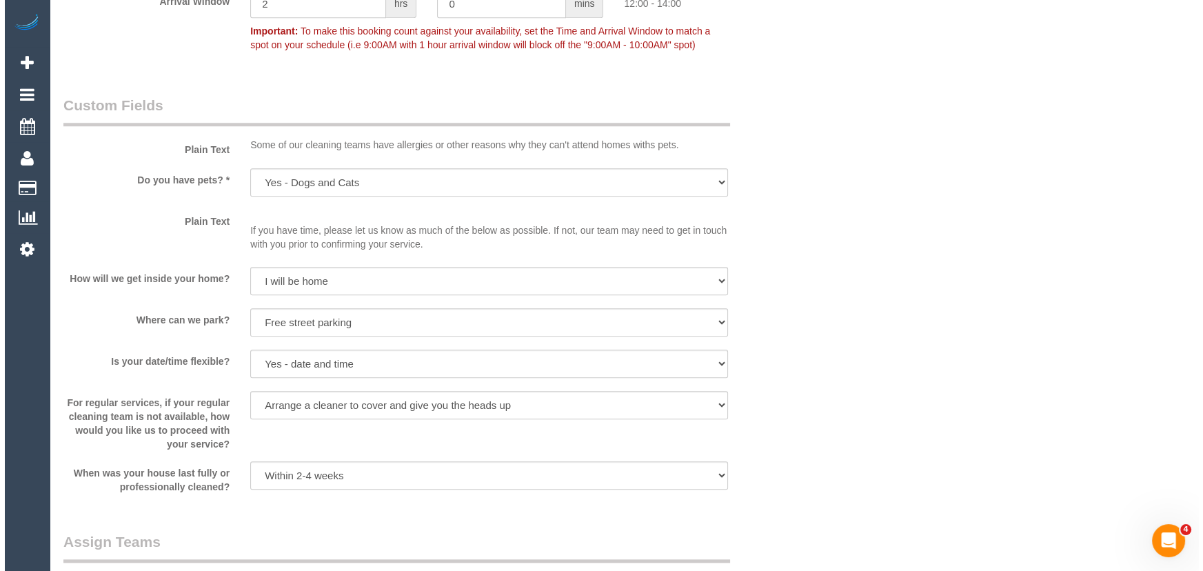
scroll to position [1754, 0]
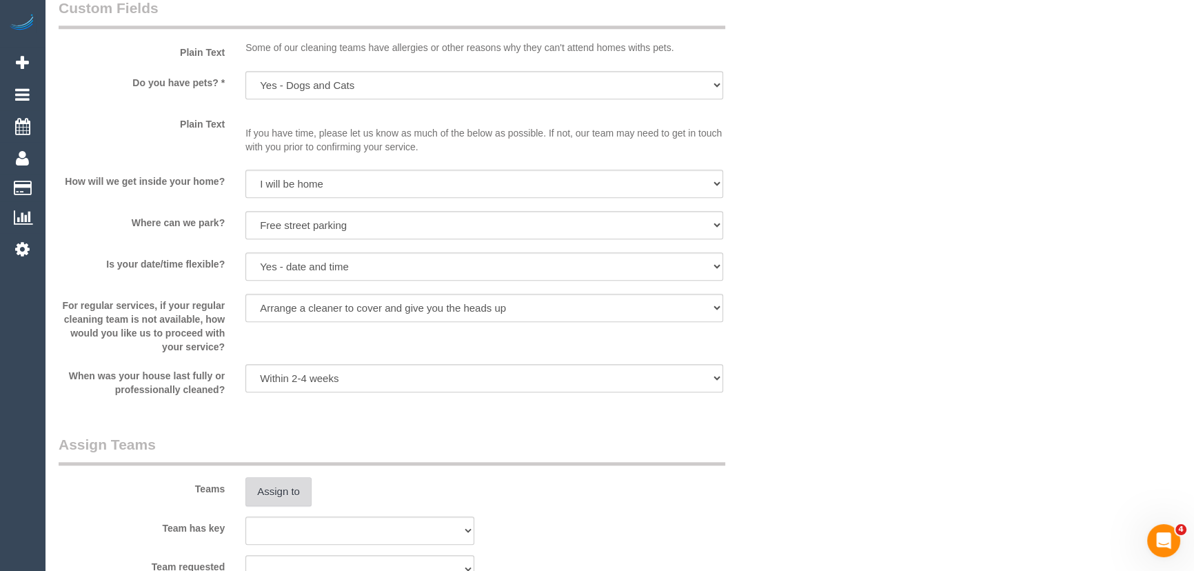
click at [278, 495] on button "Assign to" at bounding box center [278, 491] width 66 height 29
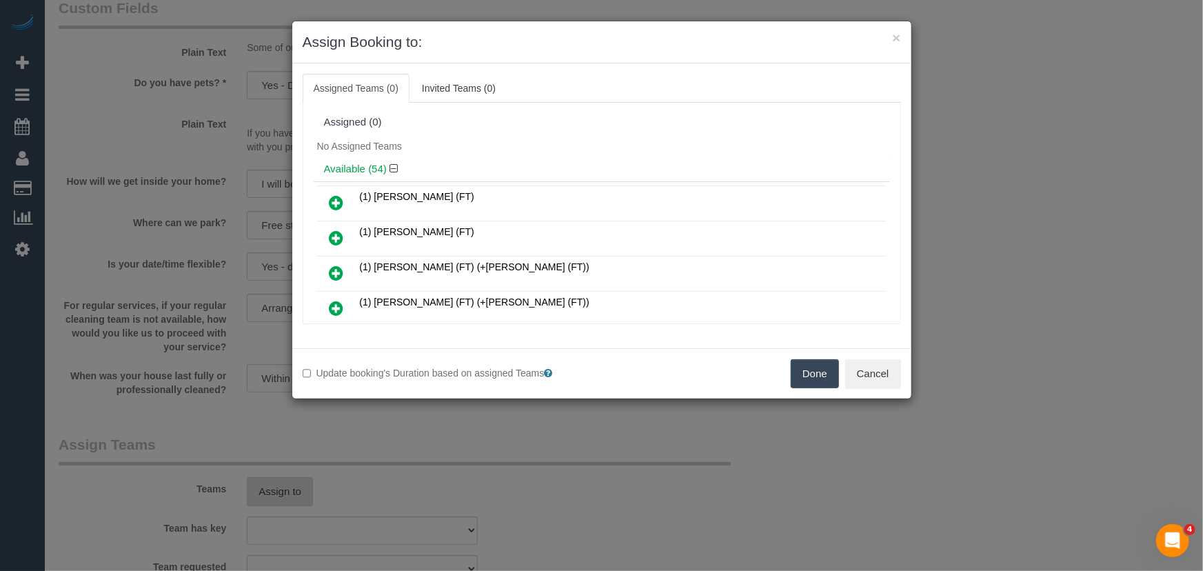
scroll to position [7971, 0]
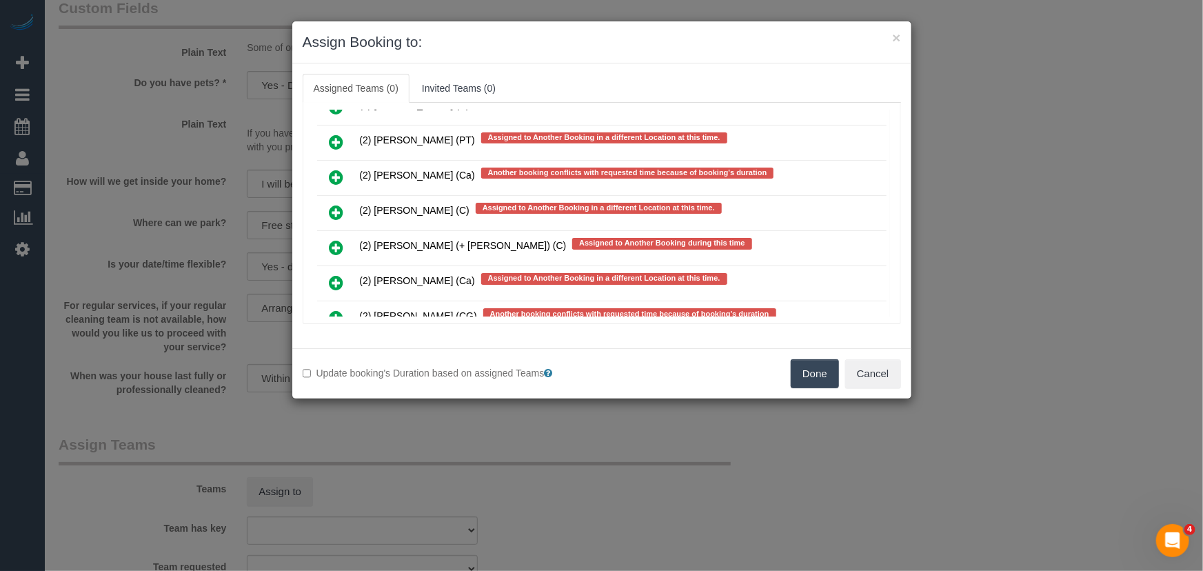
click at [330, 381] on icon at bounding box center [336, 389] width 14 height 17
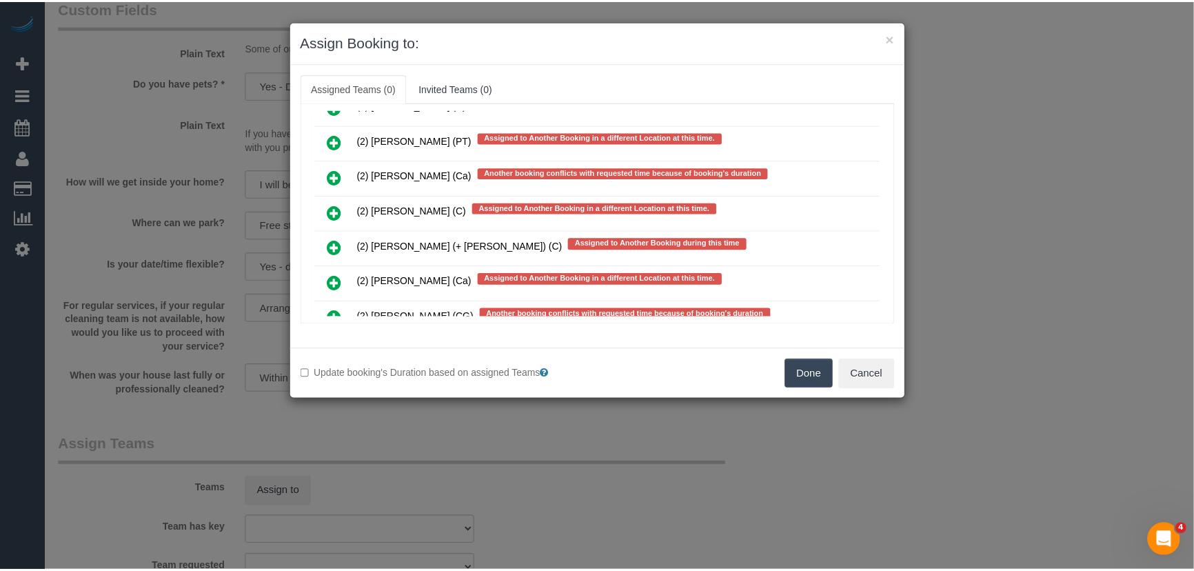
scroll to position [8009, 0]
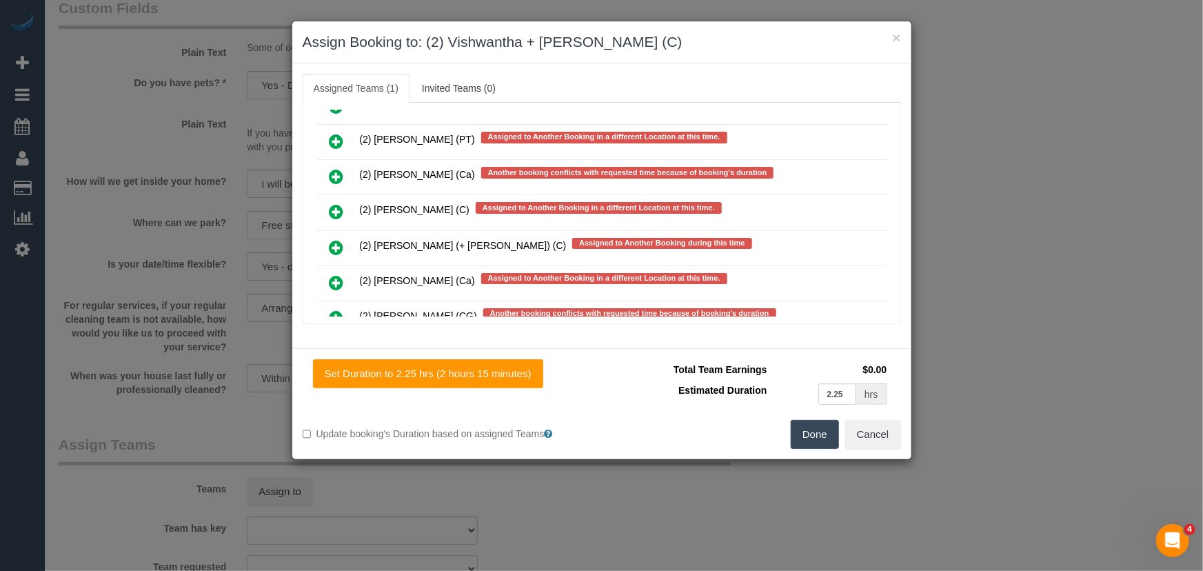
click at [813, 445] on button "Done" at bounding box center [815, 434] width 48 height 29
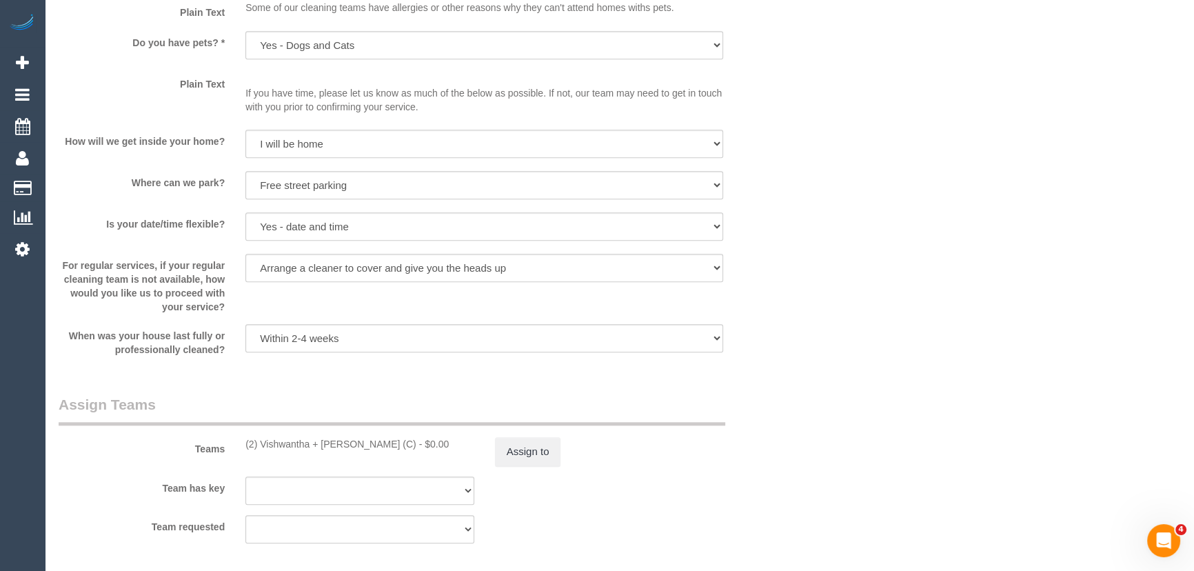
scroll to position [1880, 0]
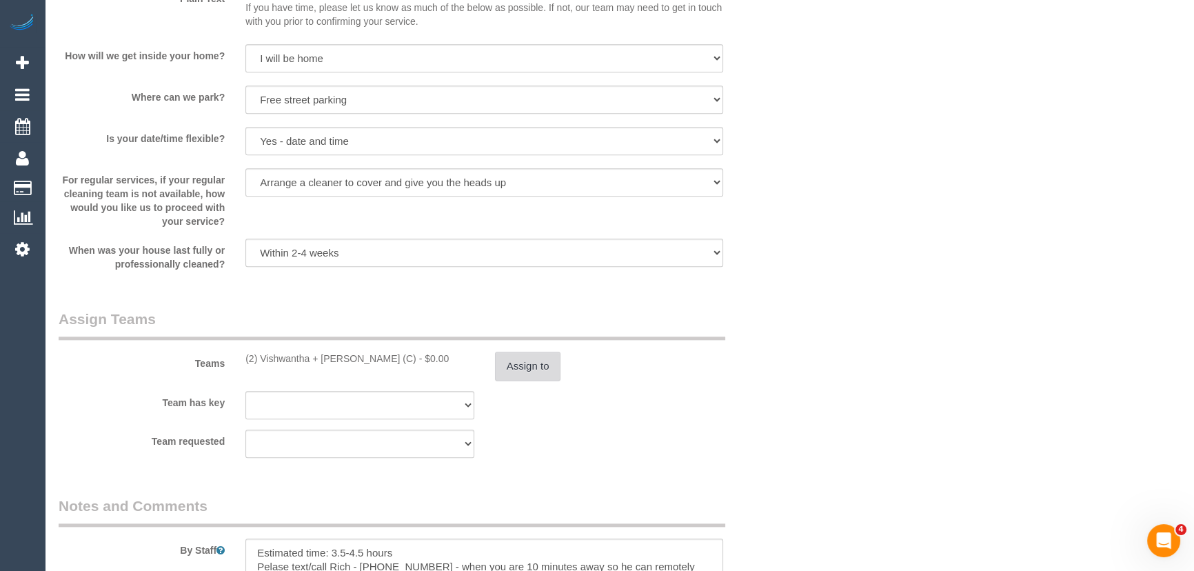
click at [533, 368] on button "Assign to" at bounding box center [528, 366] width 66 height 29
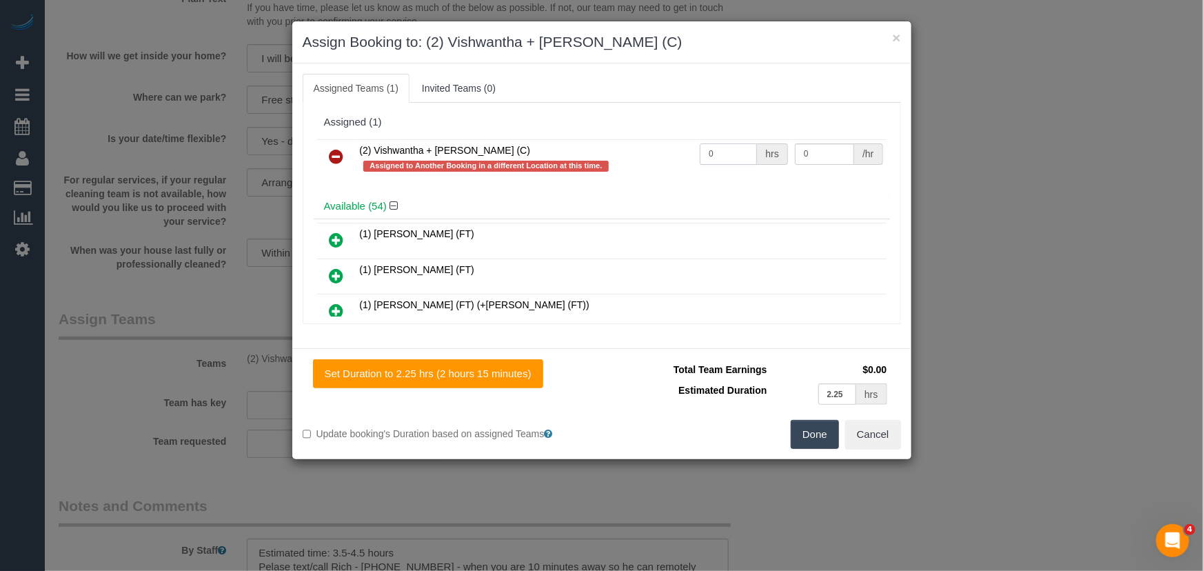
click at [727, 155] on input "0" at bounding box center [728, 153] width 57 height 21
type input "1"
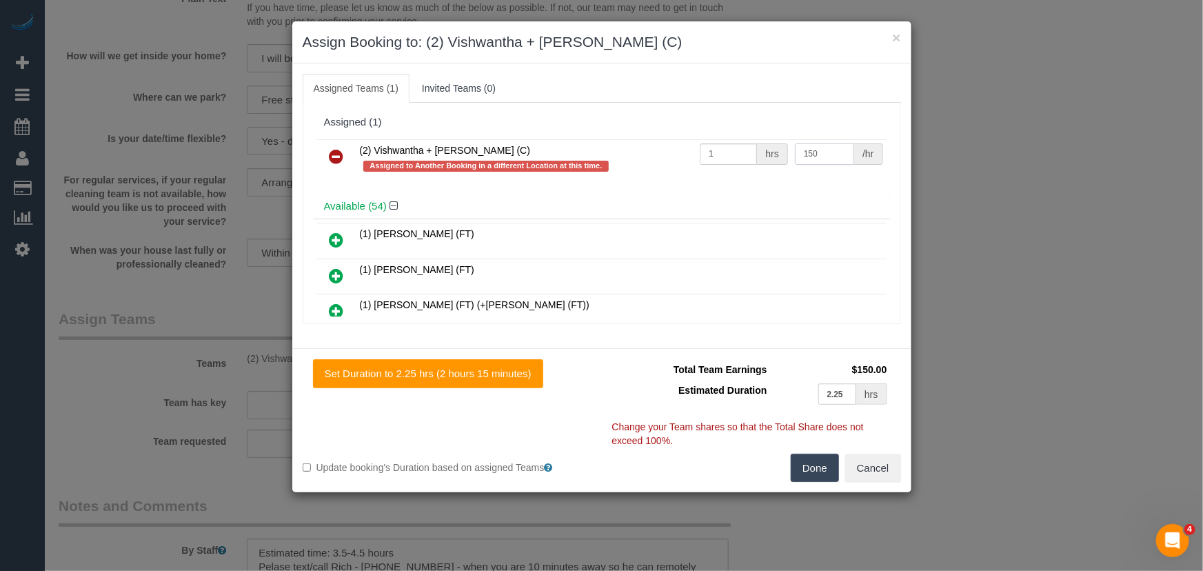
type input "150"
click at [813, 463] on button "Done" at bounding box center [815, 468] width 48 height 29
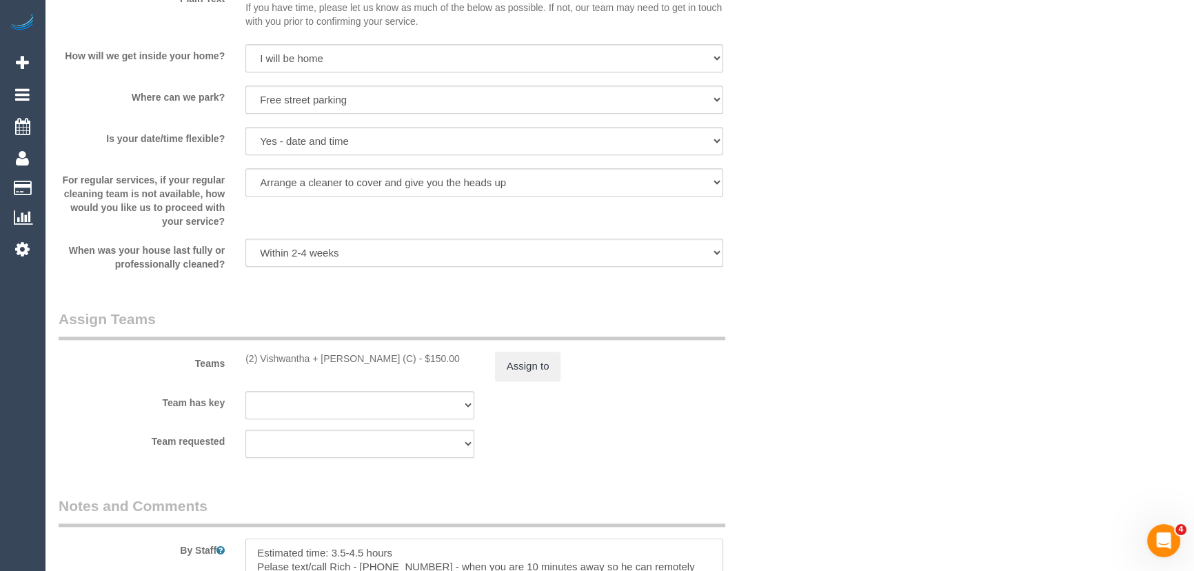
click at [250, 551] on textarea at bounding box center [484, 566] width 478 height 57
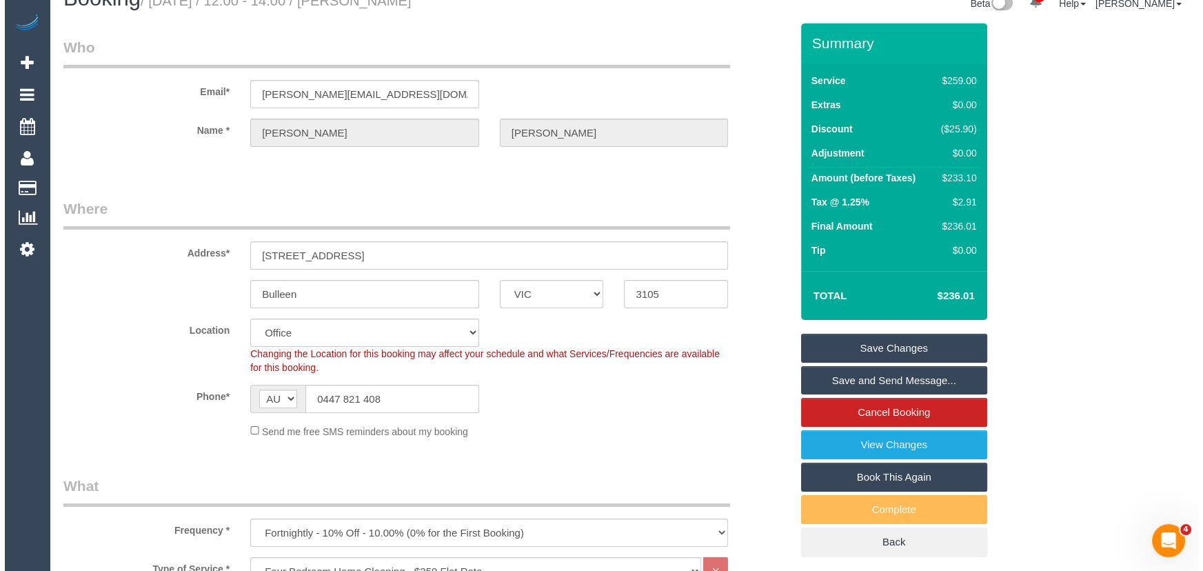
scroll to position [0, 0]
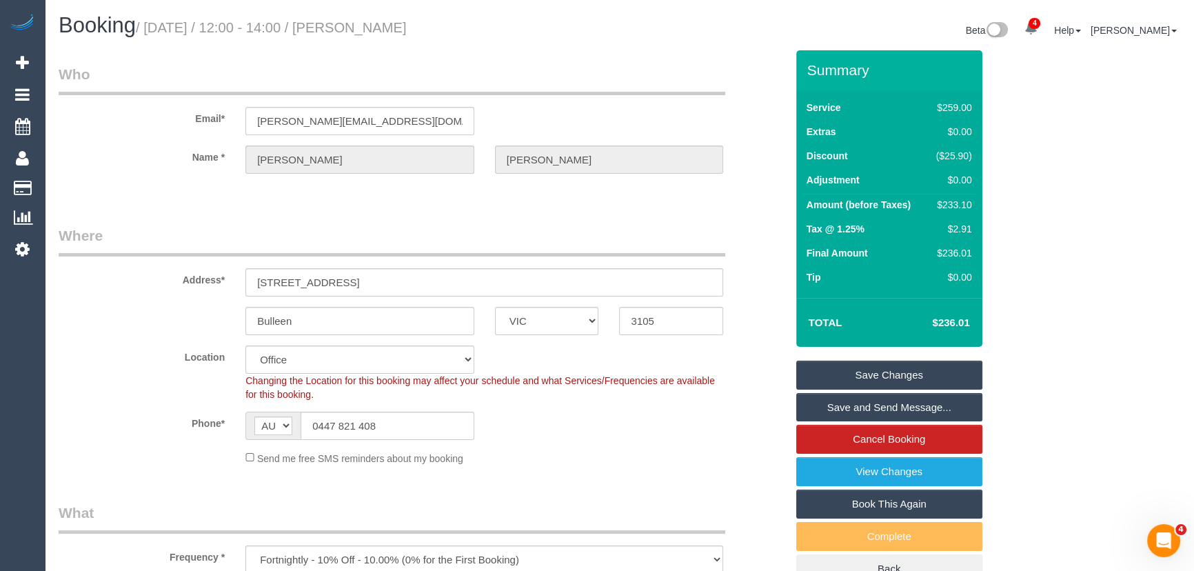
type textarea "*cover* Estimated time: 3.5-4.5 hours Pelase text/call Rich - [PHONE_NUMBER] - …"
click at [399, 28] on small "/ [DATE] / 12:00 - 14:00 / [PERSON_NAME]" at bounding box center [271, 27] width 271 height 15
copy small "[PERSON_NAME]"
click at [875, 406] on link "Save and Send Message..." at bounding box center [889, 407] width 186 height 29
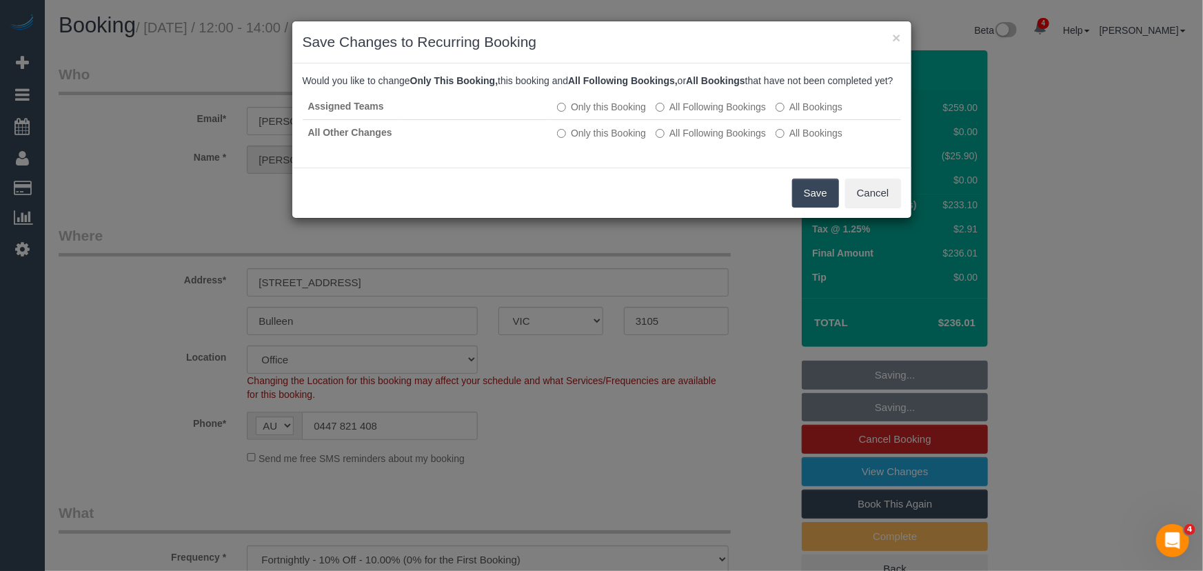
click at [812, 207] on button "Save" at bounding box center [815, 193] width 47 height 29
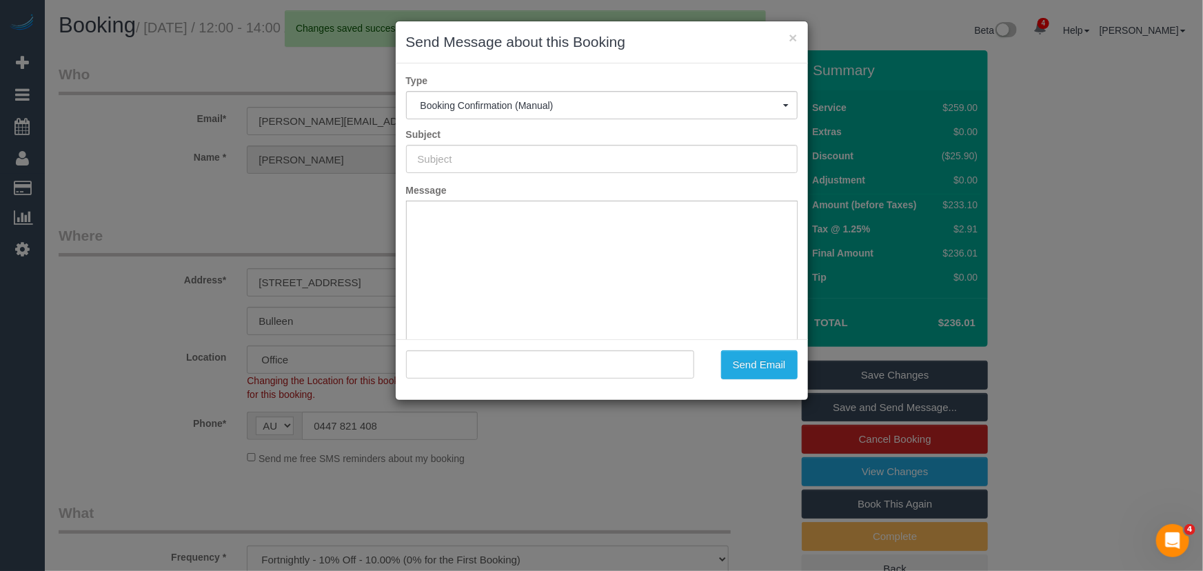
type input "Booking Confirmed"
type input ""[PERSON_NAME]" <[PERSON_NAME][EMAIL_ADDRESS][DOMAIN_NAME]>"
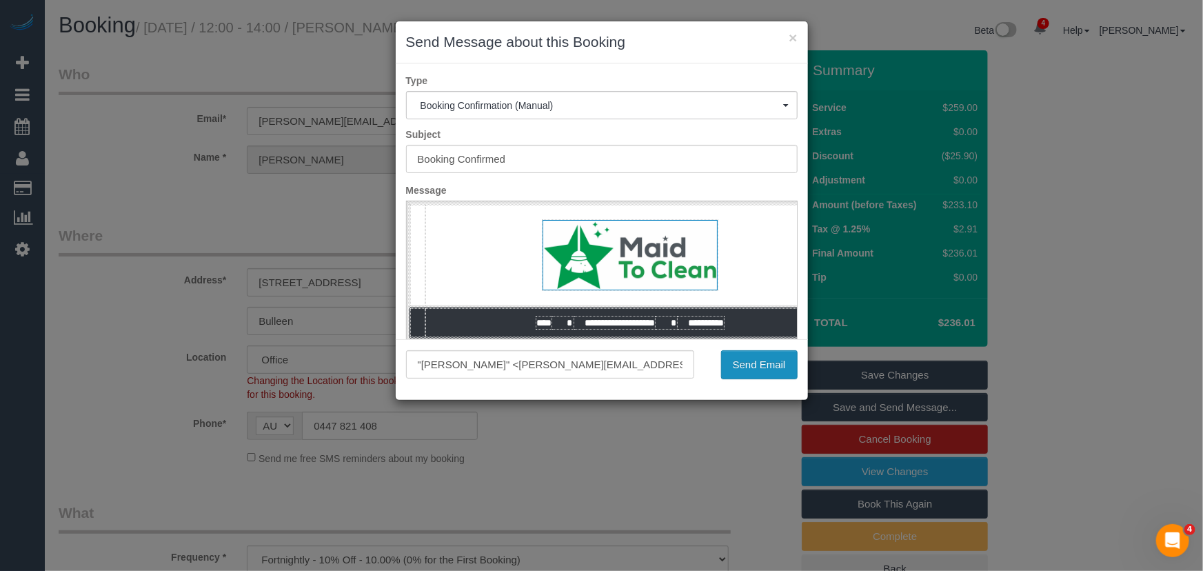
click at [762, 367] on button "Send Email" at bounding box center [759, 364] width 77 height 29
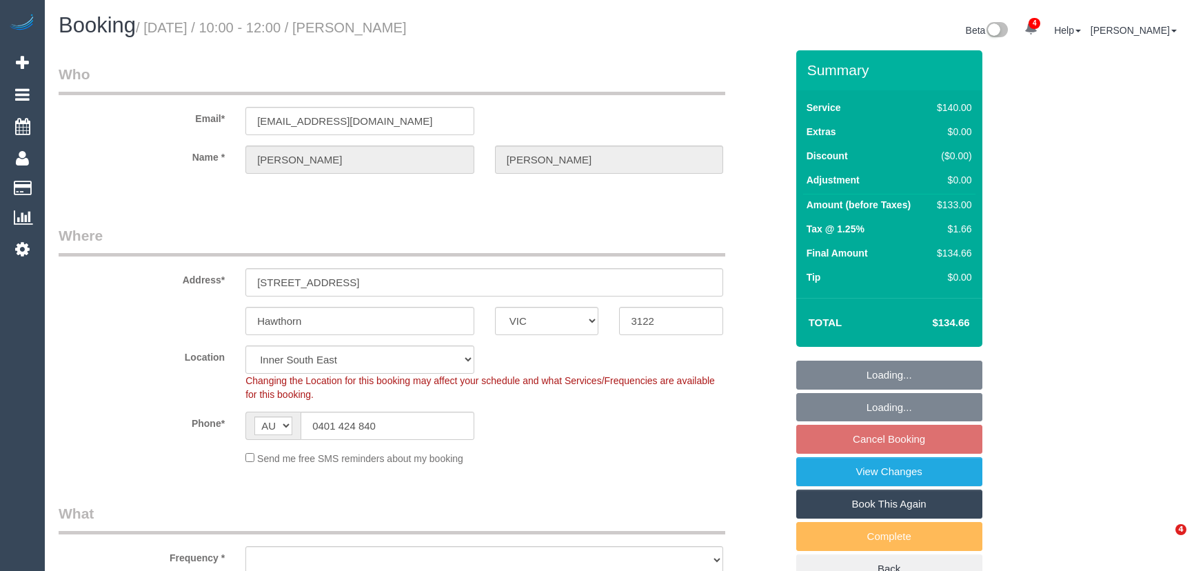
select select "VIC"
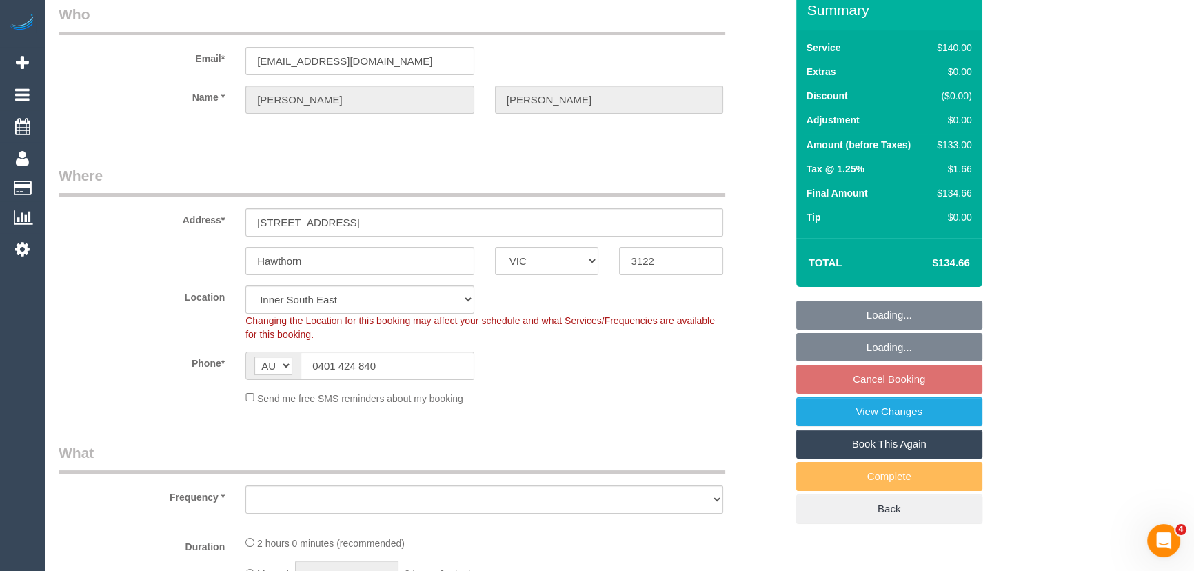
select select "object:585"
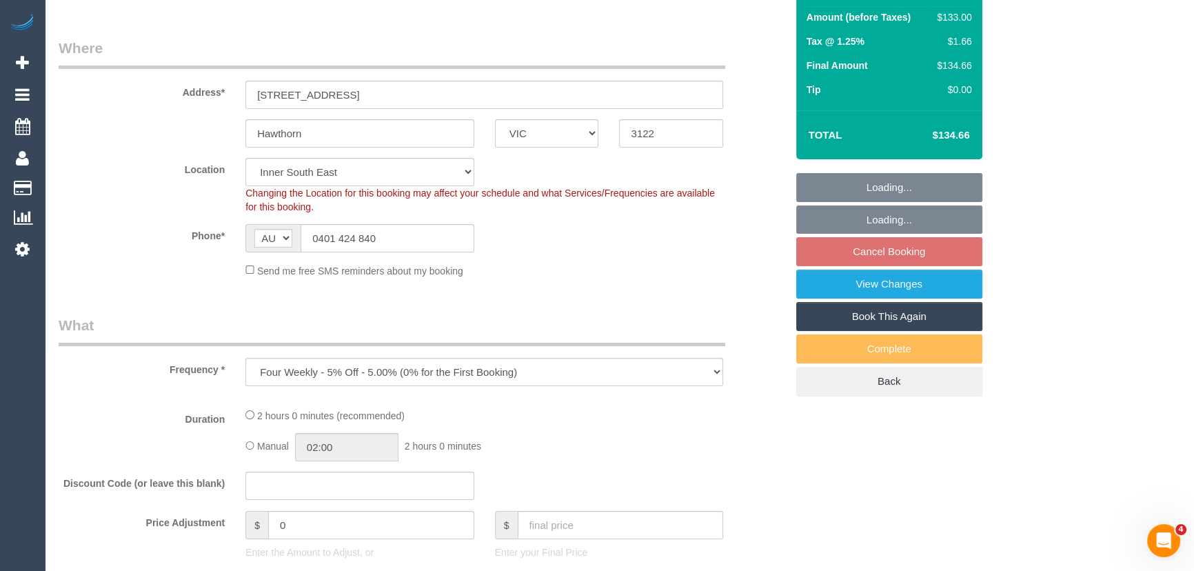
select select "string:stripe-pm_1PgJFn2GScqysDRVNxyG2Bdd"
select select "number:28"
select select "number:14"
select select "number:19"
select select "number:22"
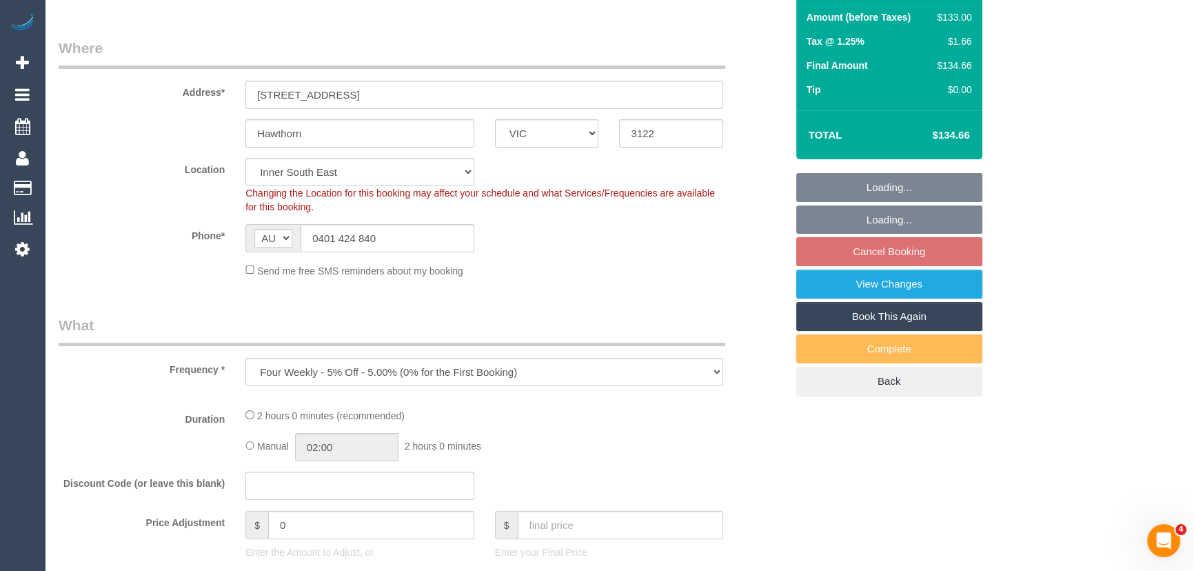
select select "number:11"
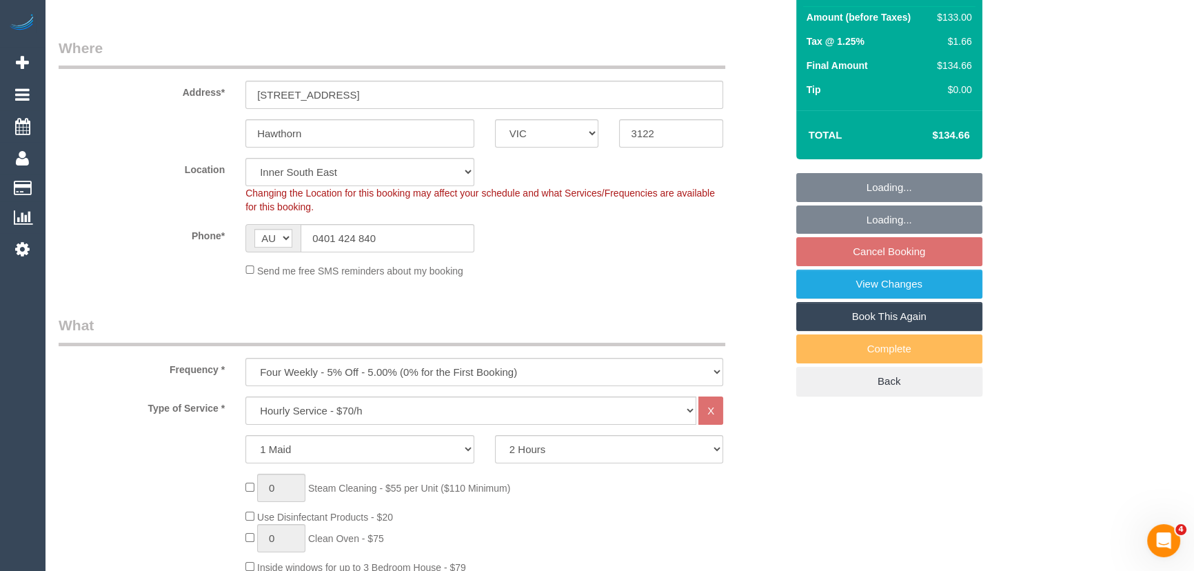
select select "object:900"
select select "spot1"
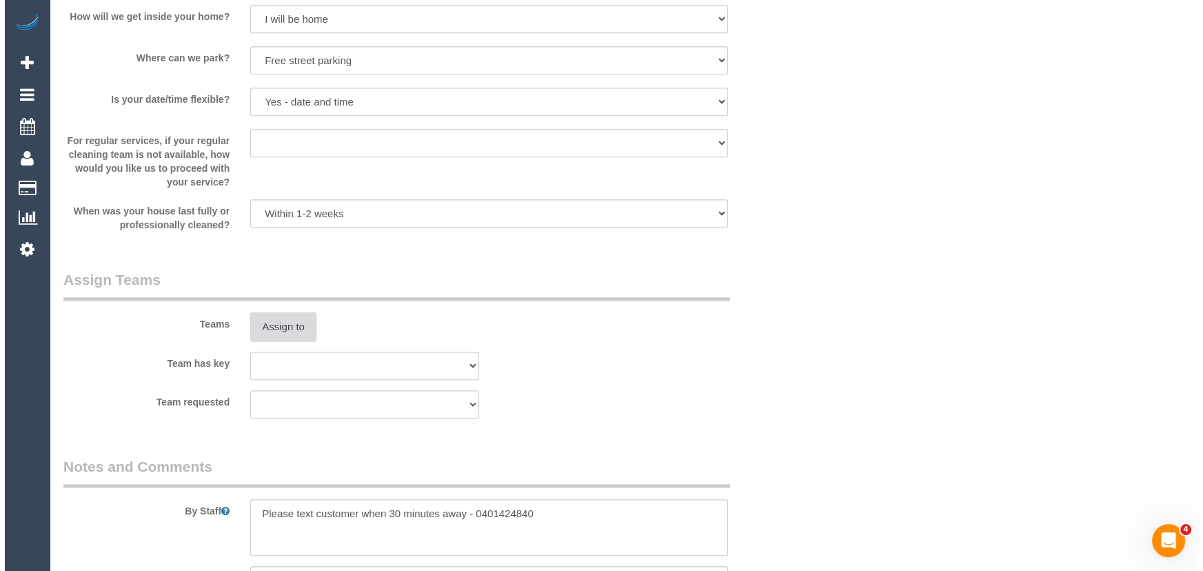
scroll to position [1817, 0]
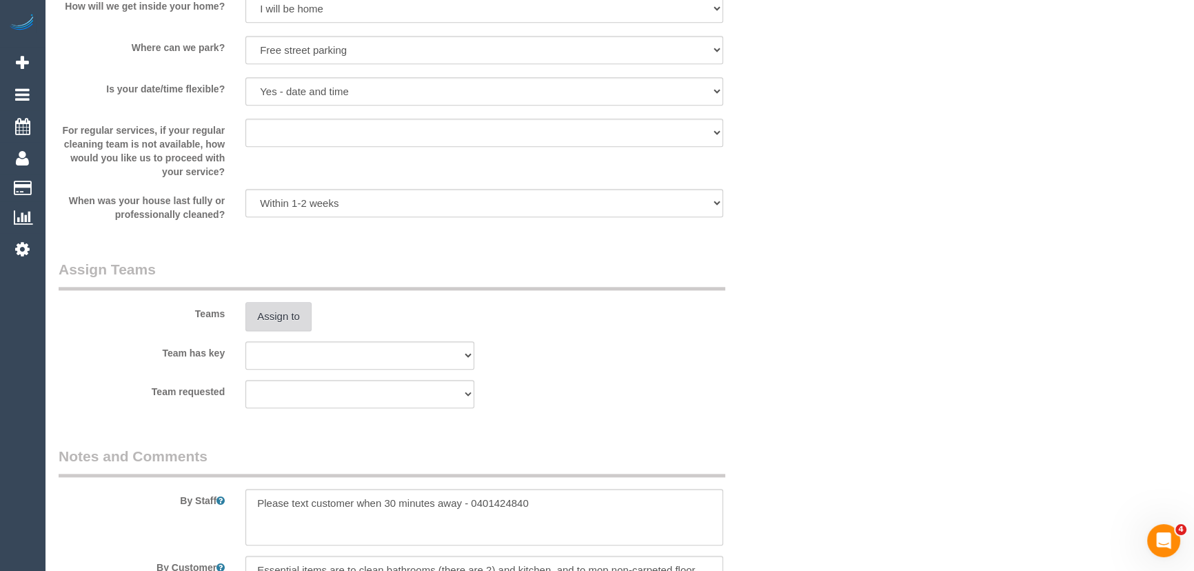
click at [278, 316] on button "Assign to" at bounding box center [278, 316] width 66 height 29
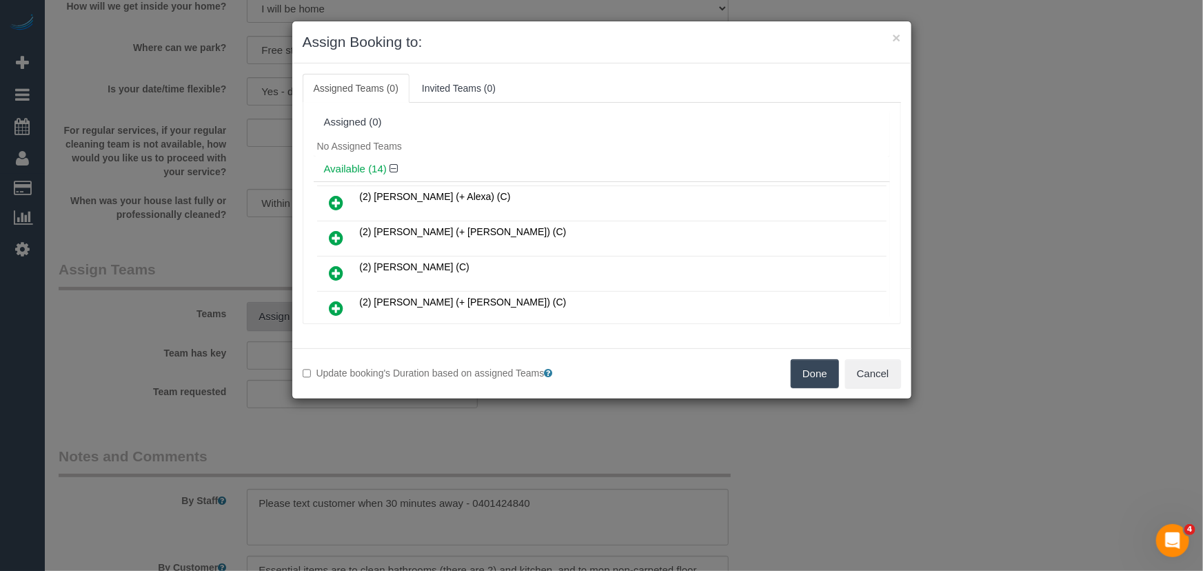
scroll to position [3108, 0]
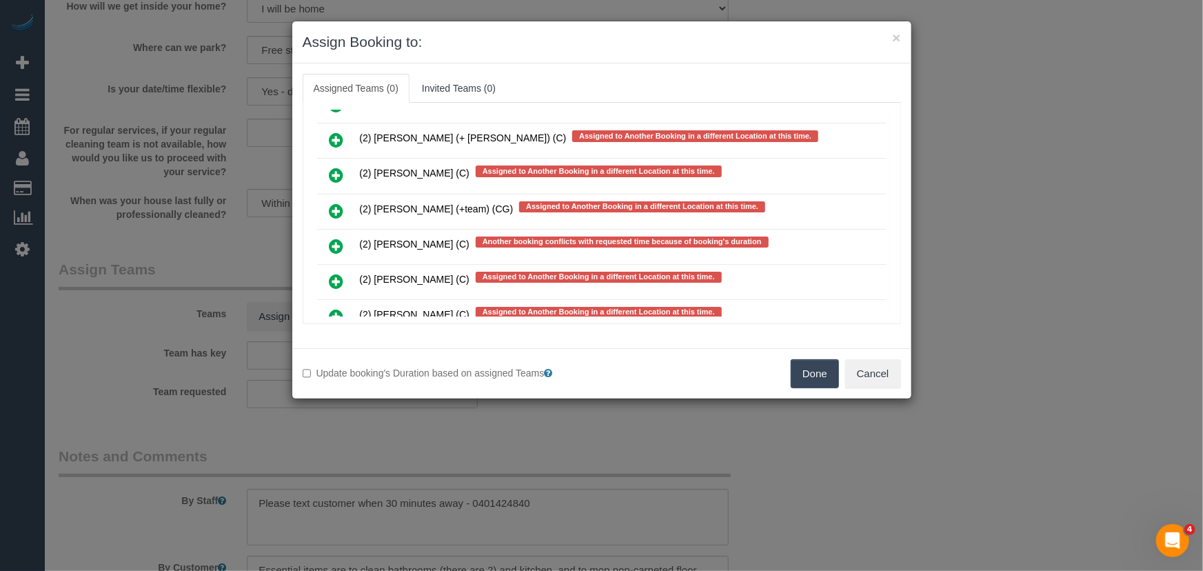
click at [332, 273] on icon at bounding box center [336, 281] width 14 height 17
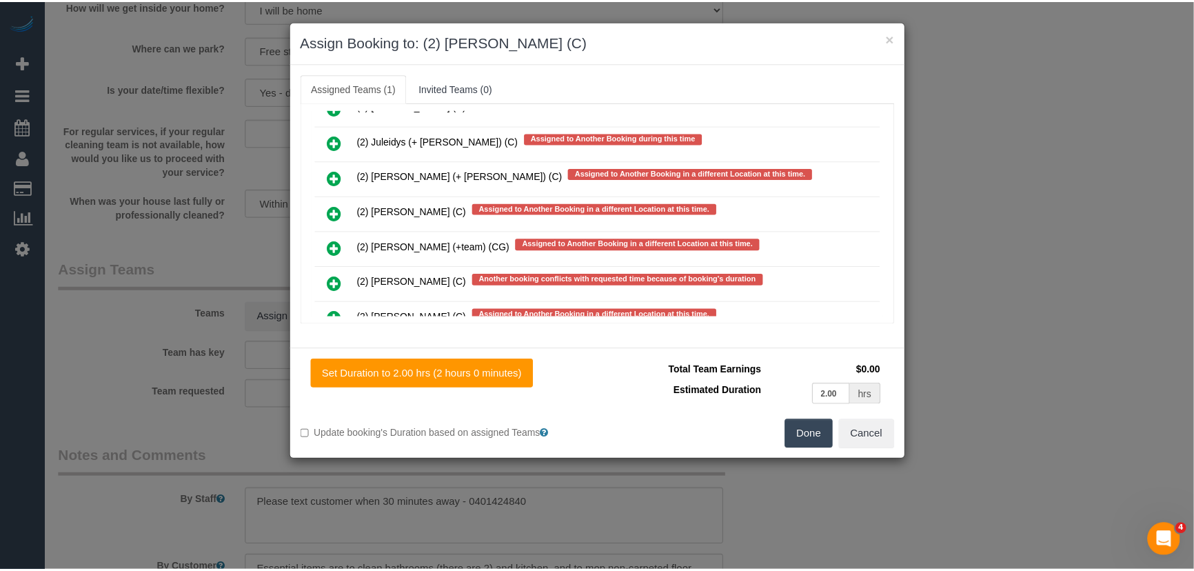
scroll to position [3145, 0]
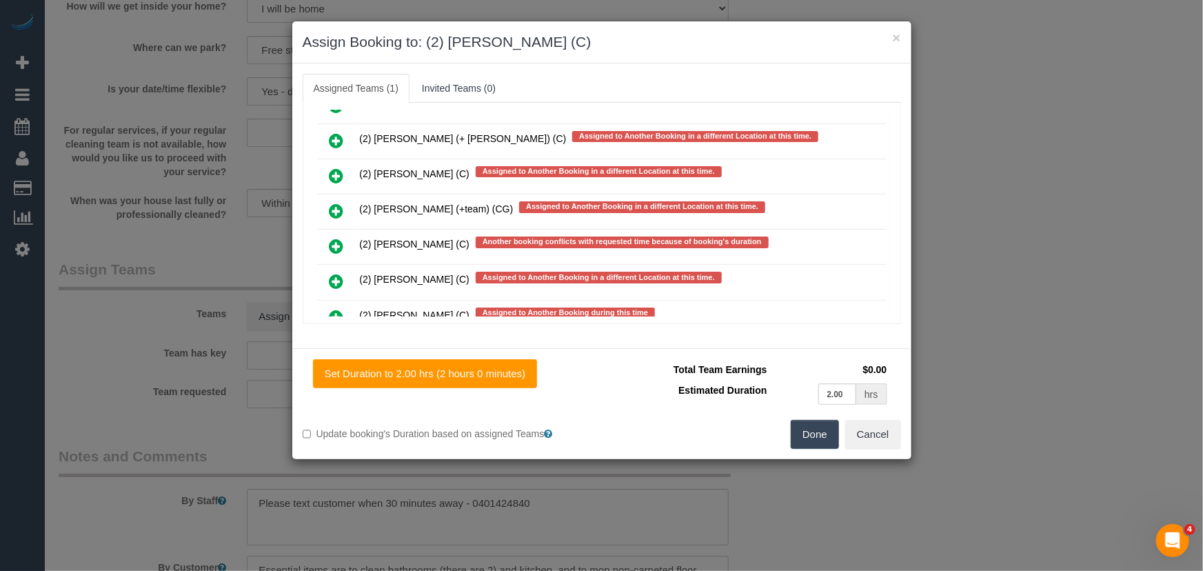
click at [820, 427] on button "Done" at bounding box center [815, 434] width 48 height 29
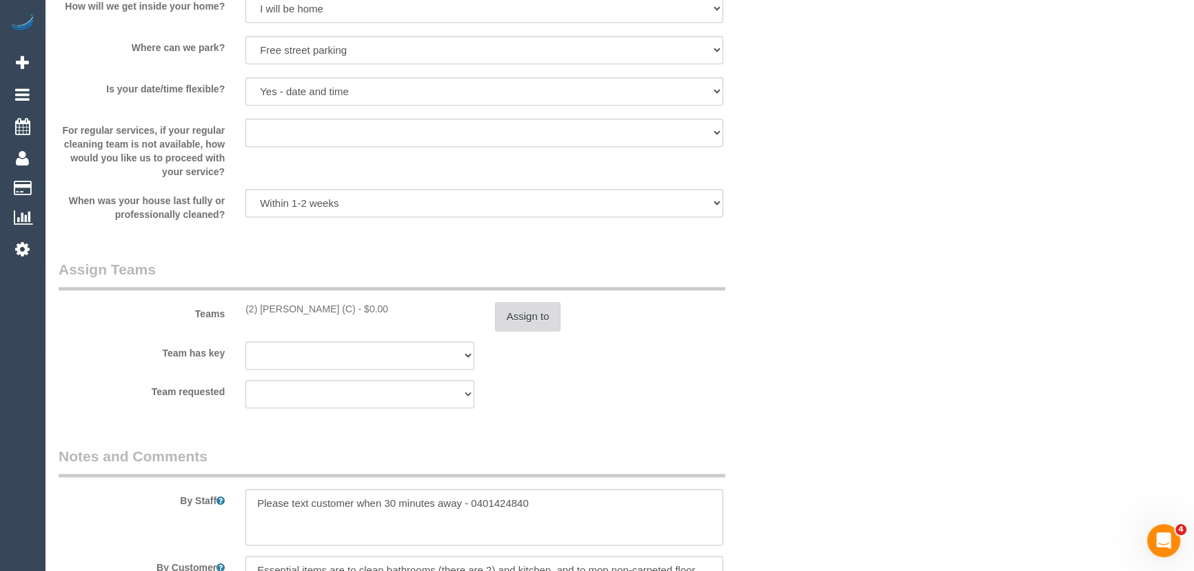
click at [535, 316] on button "Assign to" at bounding box center [528, 316] width 66 height 29
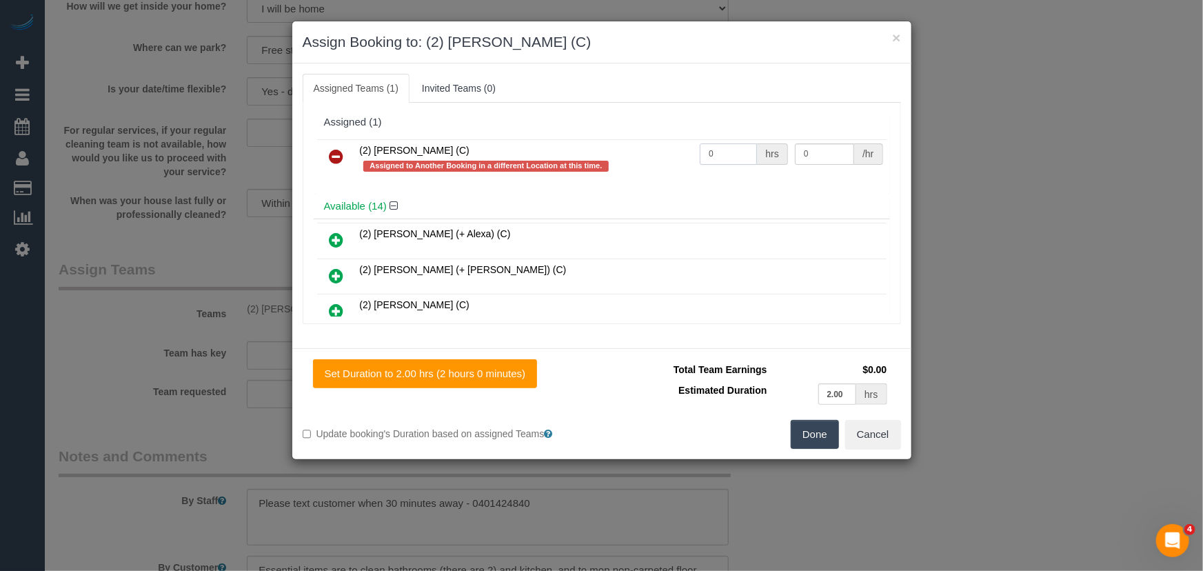
click at [729, 156] on input "0" at bounding box center [728, 153] width 57 height 21
type input "2"
type input "37.5"
click at [806, 443] on button "Done" at bounding box center [815, 434] width 48 height 29
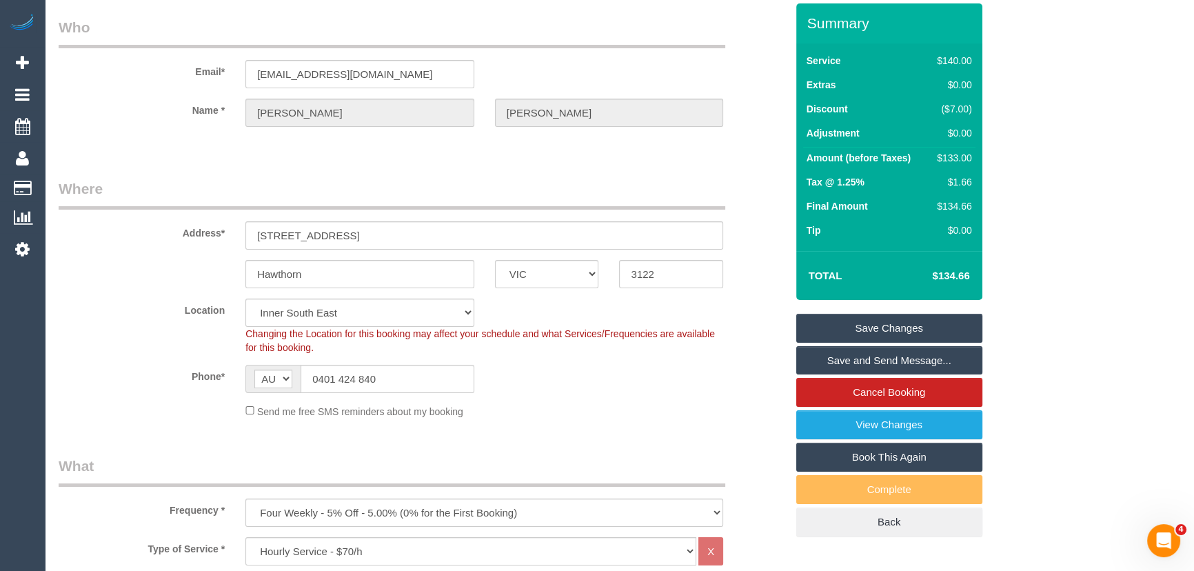
scroll to position [0, 0]
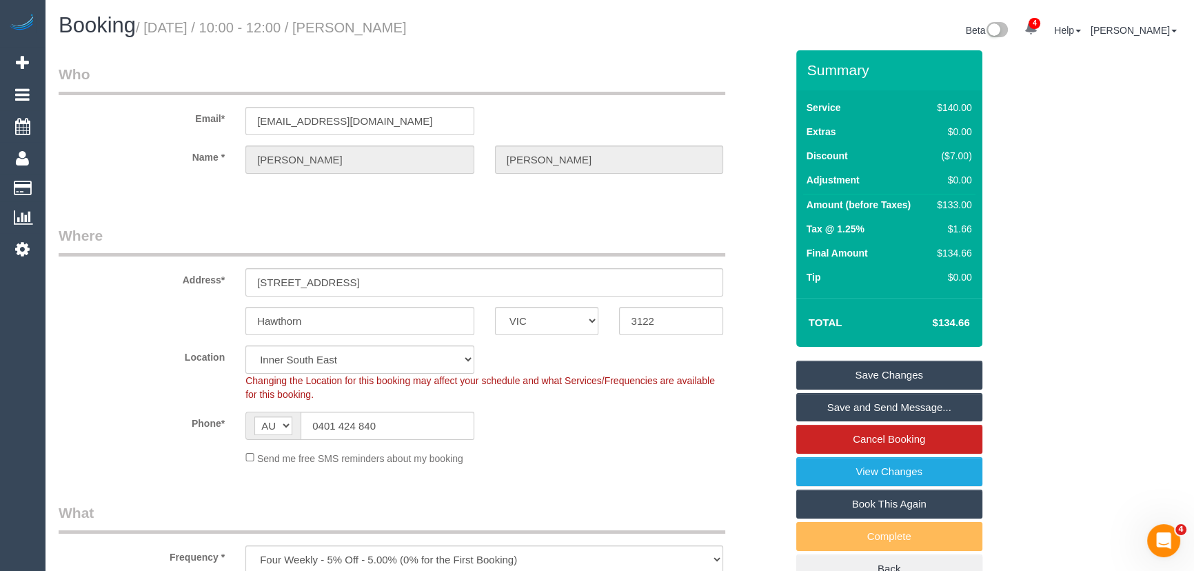
click at [407, 21] on small "/ [DATE] / 10:00 - 12:00 / [PERSON_NAME]" at bounding box center [271, 27] width 271 height 15
click at [396, 28] on small "/ [DATE] / 10:00 - 12:00 / [PERSON_NAME]" at bounding box center [271, 27] width 271 height 15
copy small "[PERSON_NAME]"
click at [844, 405] on link "Save and Send Message..." at bounding box center [889, 407] width 186 height 29
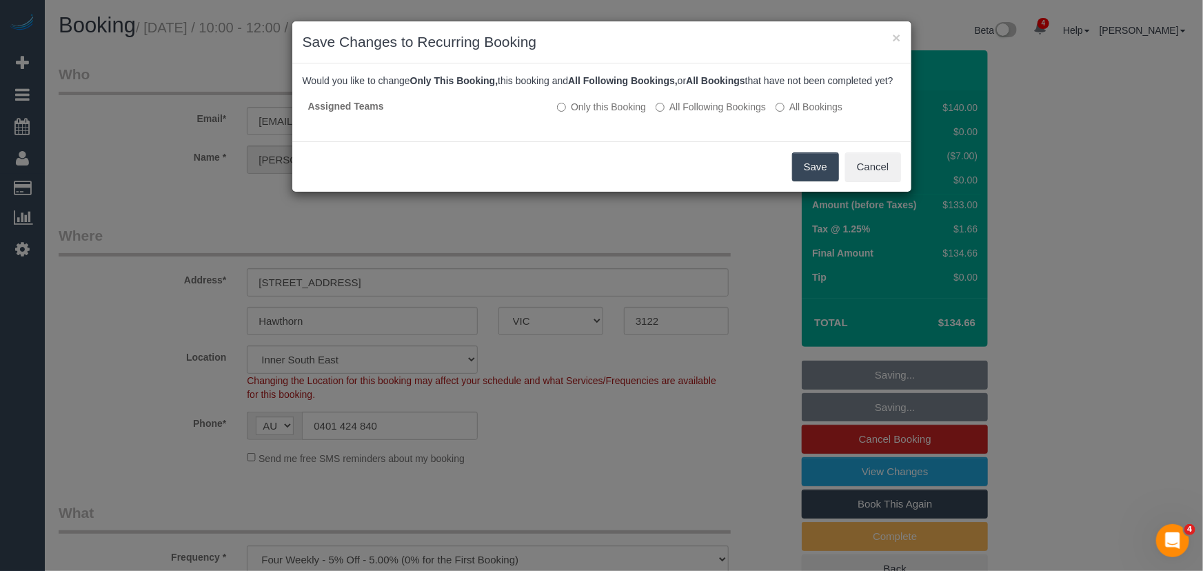
click at [812, 179] on button "Save" at bounding box center [815, 166] width 47 height 29
click at [812, 179] on div "Save Cancel" at bounding box center [601, 166] width 619 height 50
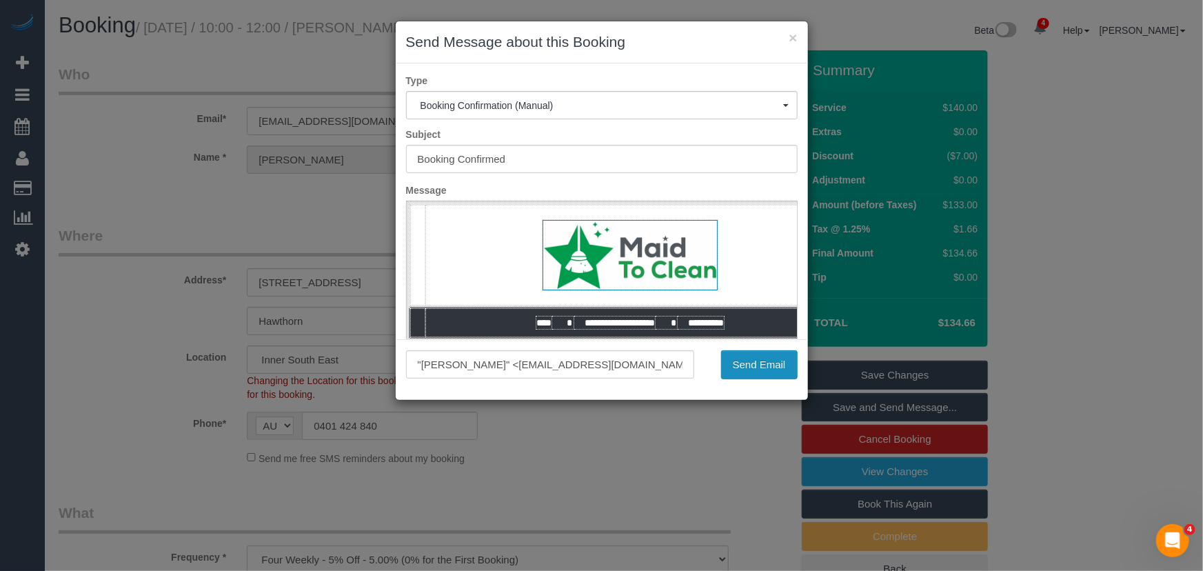
click at [733, 367] on button "Send Email" at bounding box center [759, 364] width 77 height 29
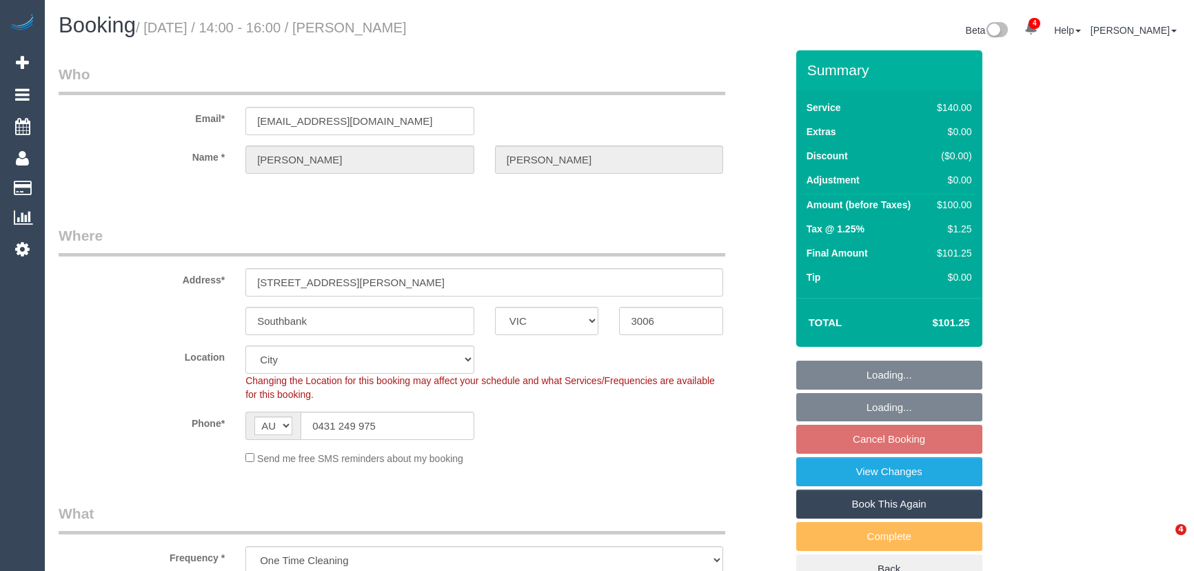
select select "VIC"
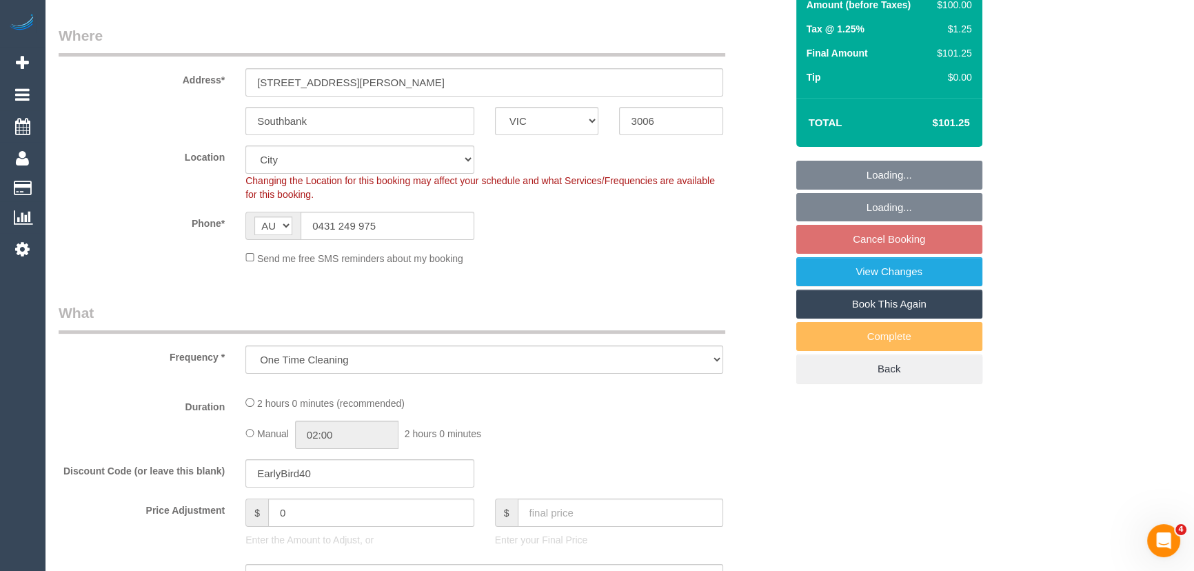
select select "string:stripe-pm_1S5Kxm2GScqysDRVFitk1Xzn"
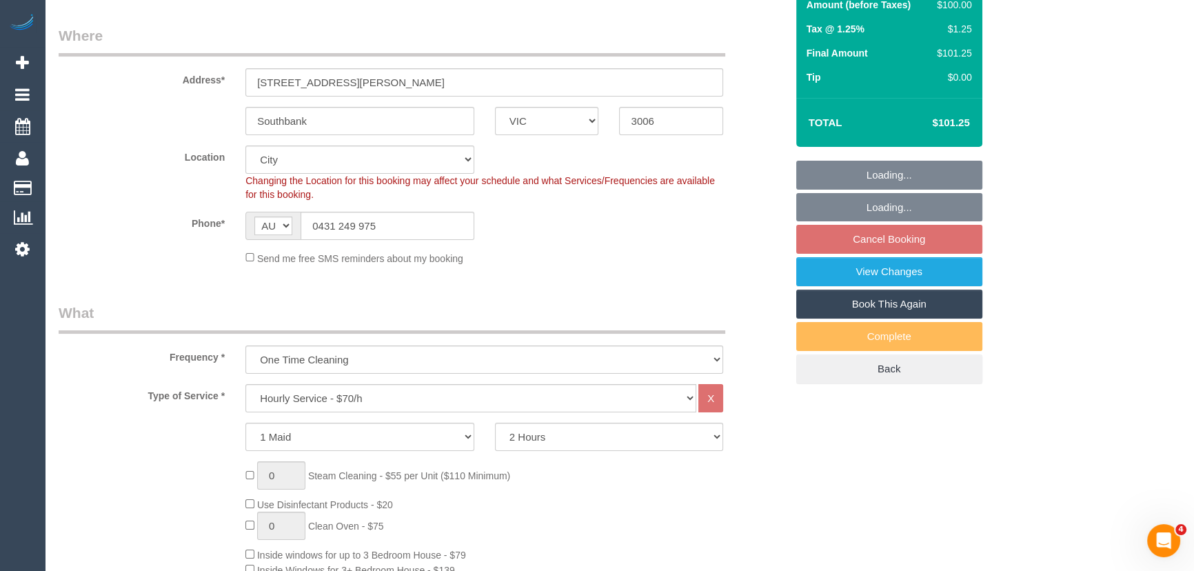
scroll to position [250, 0]
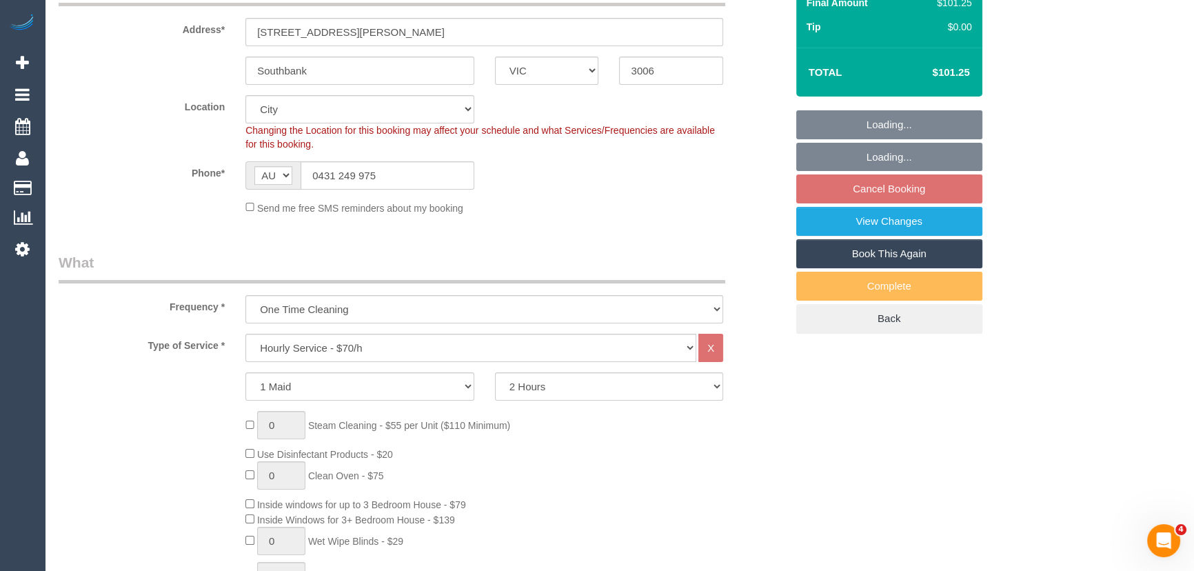
select select "spot1"
select select "object:1309"
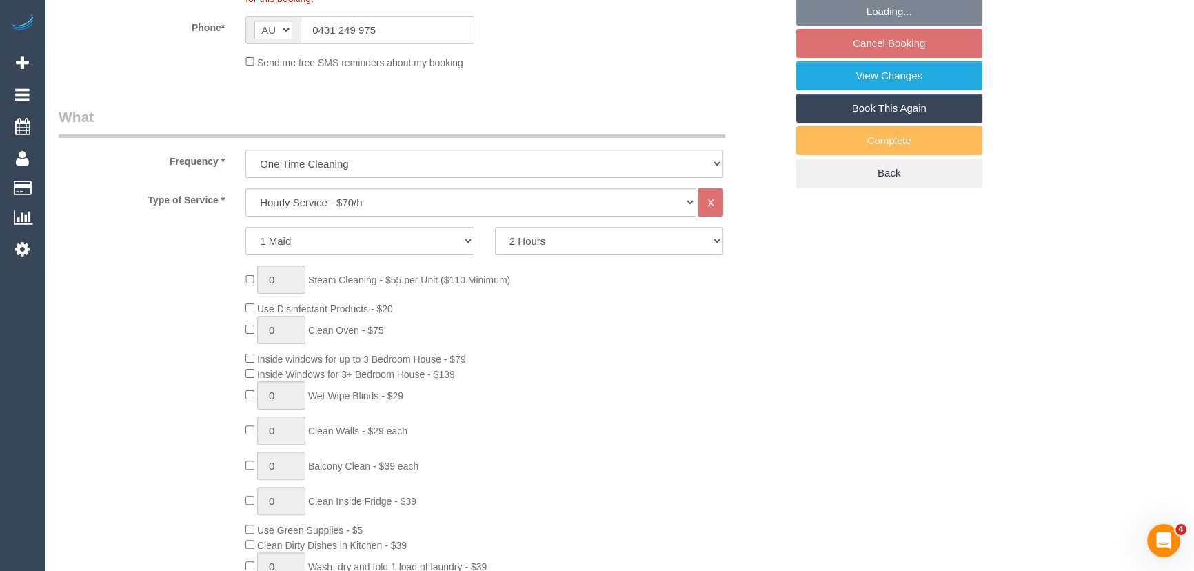
select select "number:28"
select select "number:14"
select select "number:18"
select select "number:25"
select select "number:34"
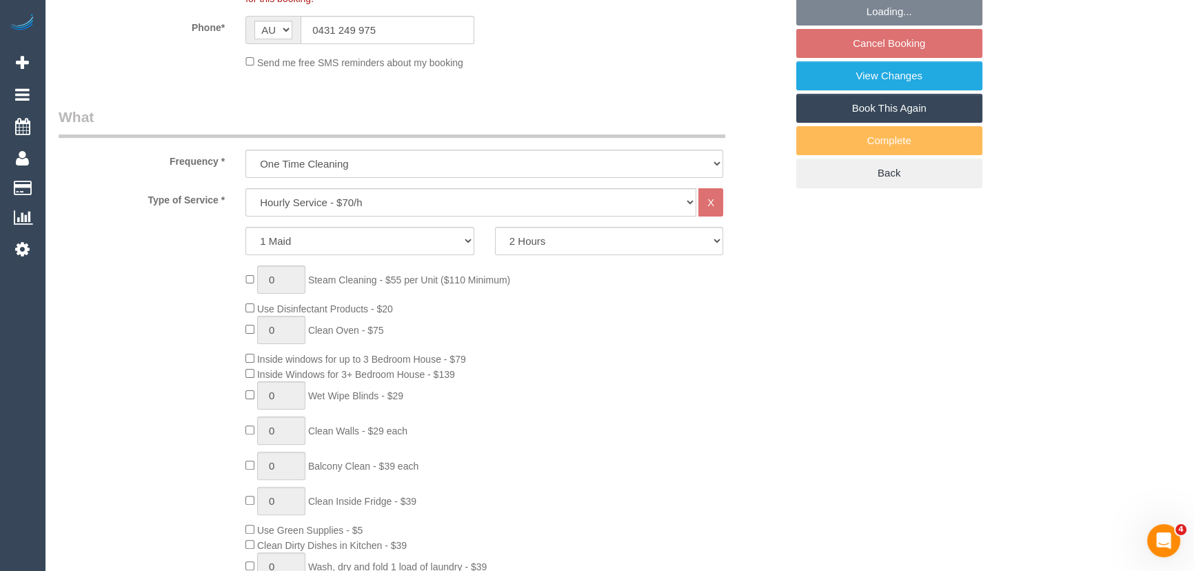
select select "number:12"
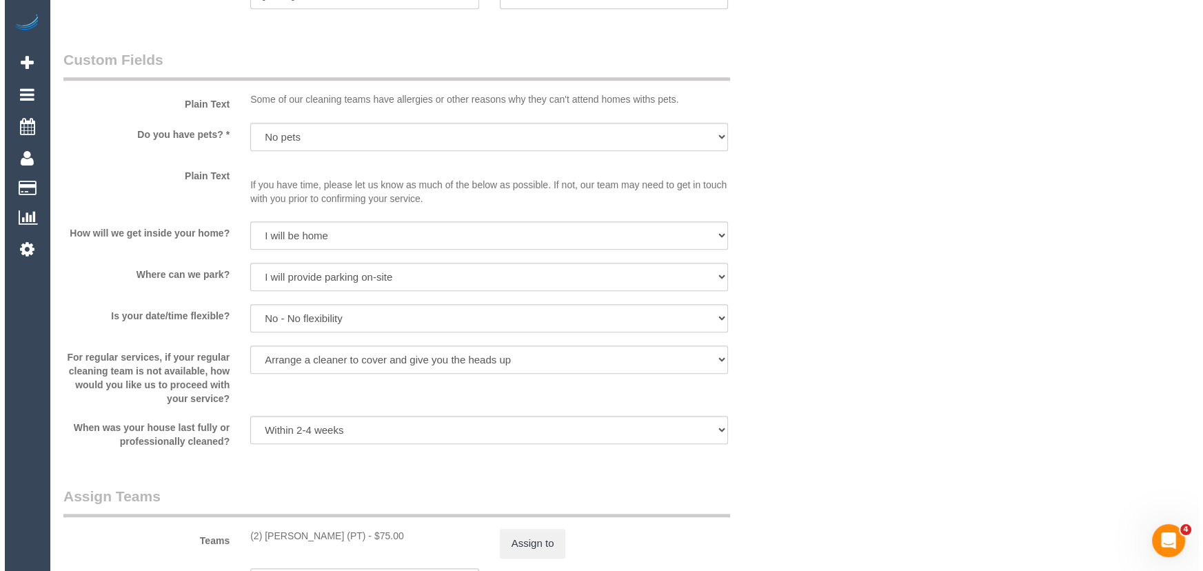
scroll to position [1754, 0]
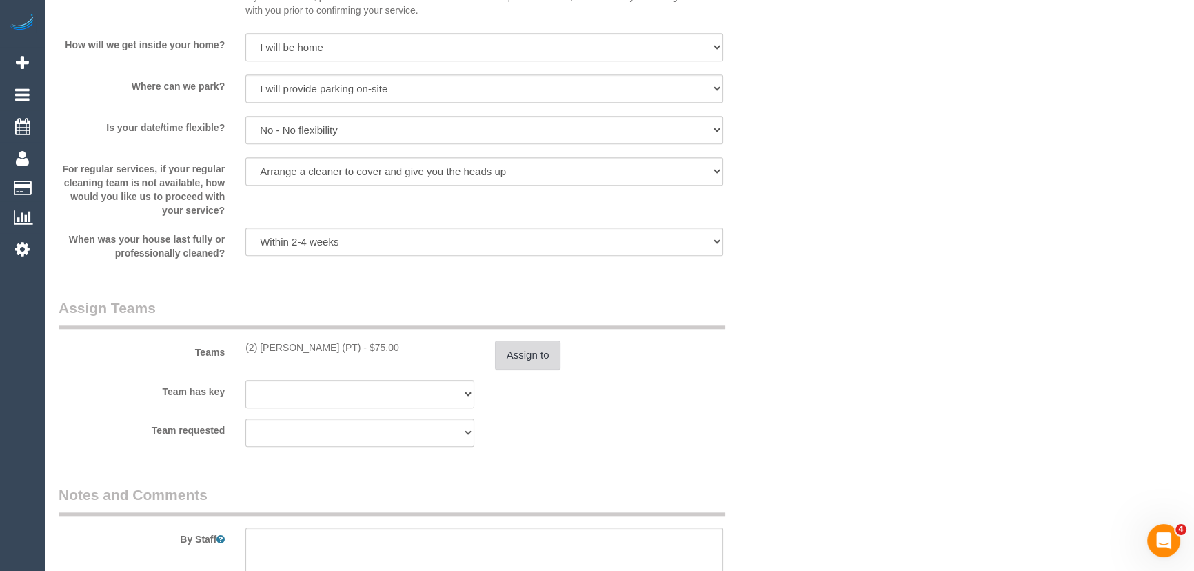
click at [512, 356] on button "Assign to" at bounding box center [528, 355] width 66 height 29
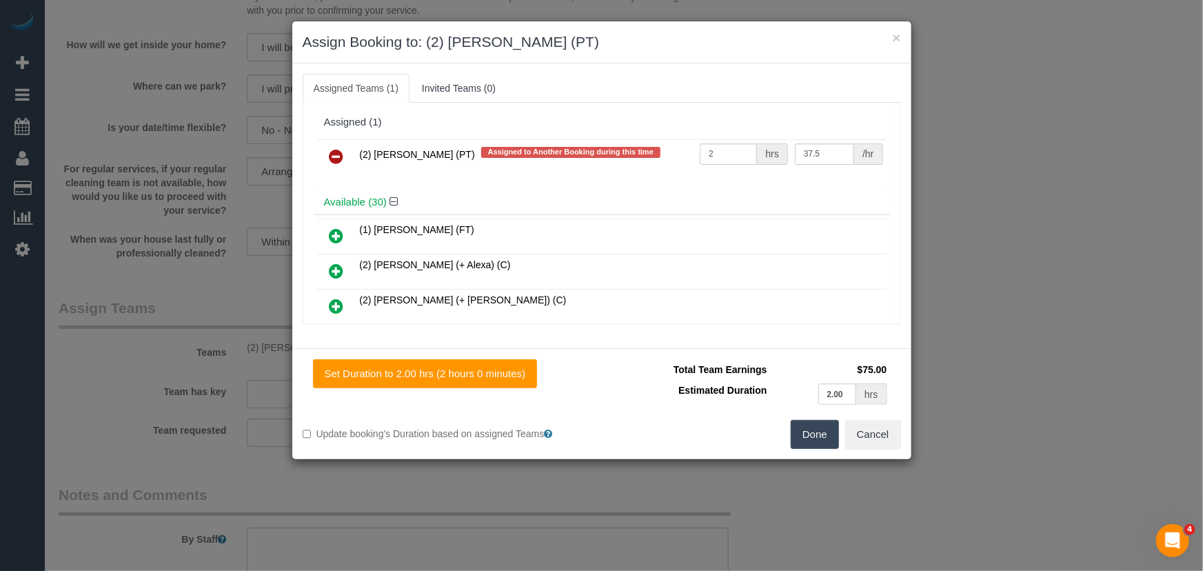
click at [335, 154] on icon at bounding box center [336, 156] width 14 height 17
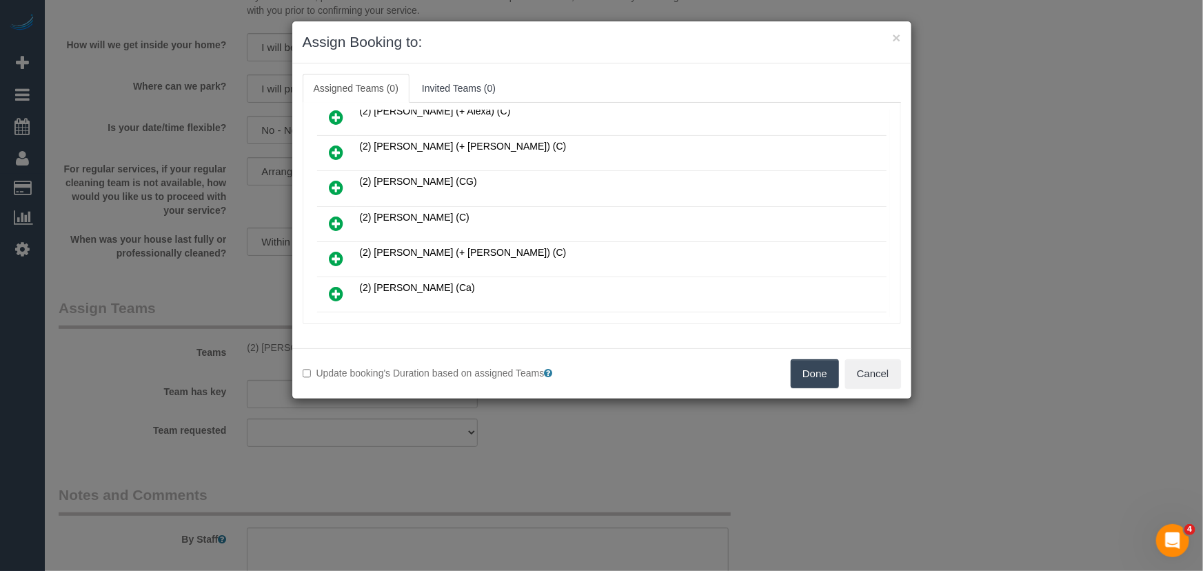
scroll to position [811, 0]
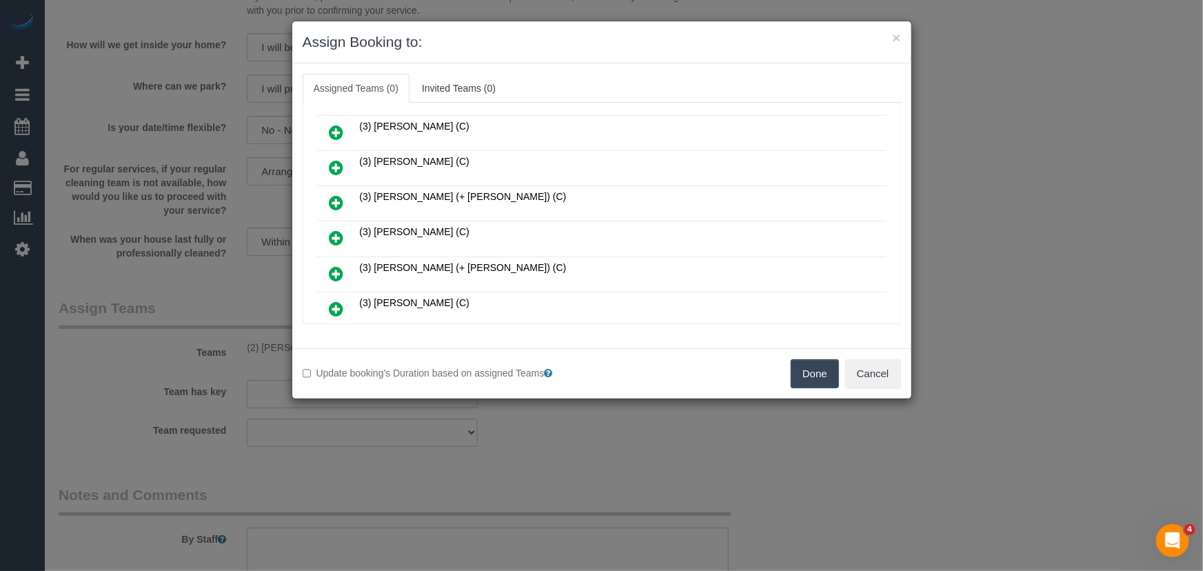
click at [336, 230] on icon at bounding box center [336, 238] width 14 height 17
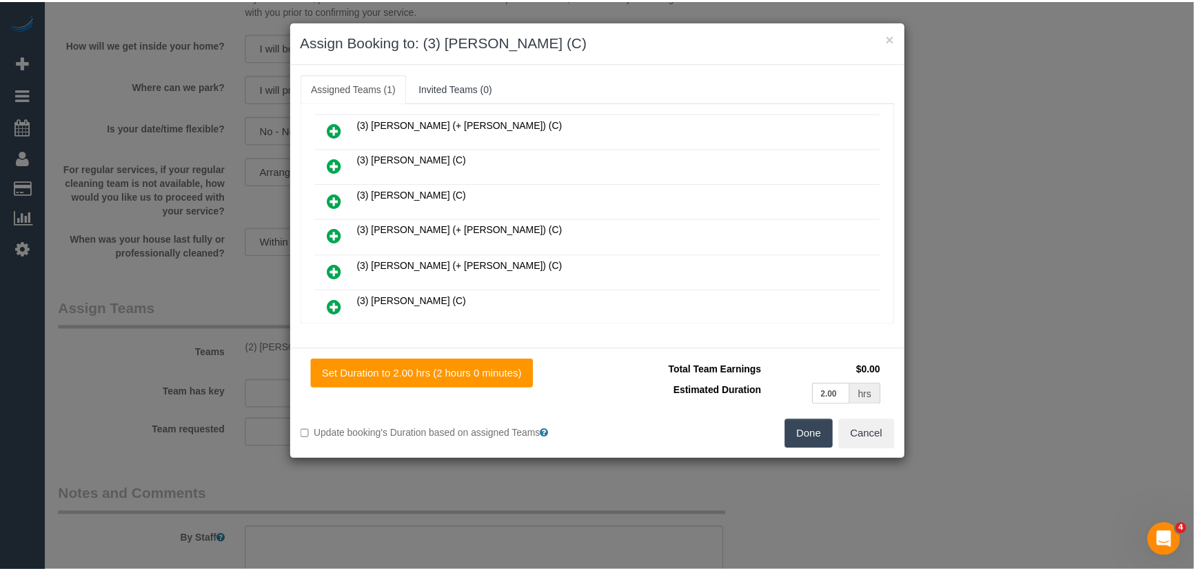
scroll to position [843, 0]
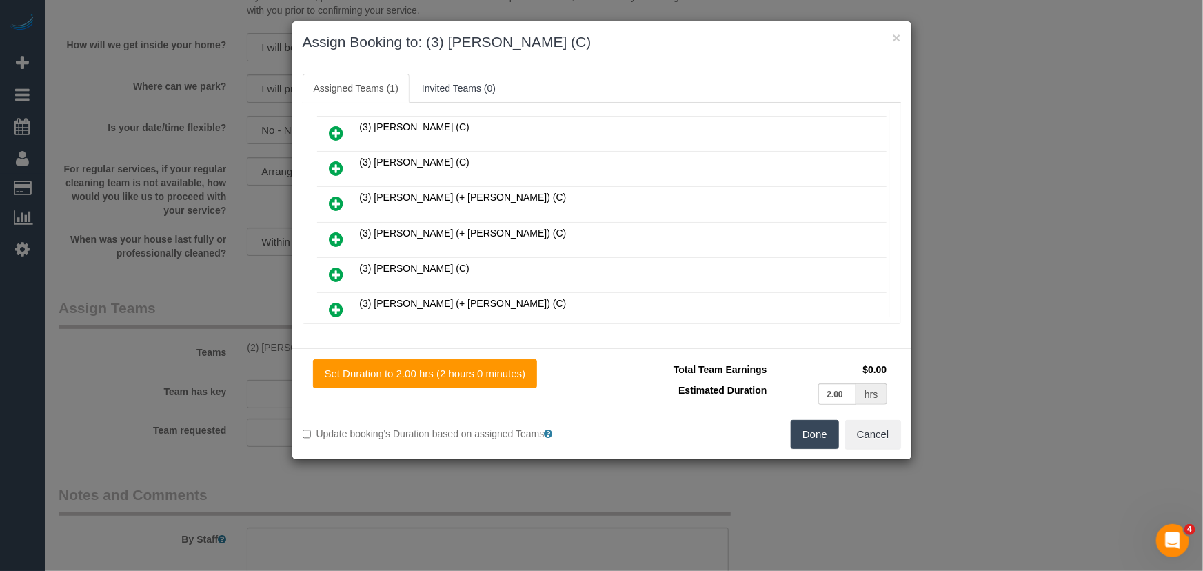
click at [802, 432] on button "Done" at bounding box center [815, 434] width 48 height 29
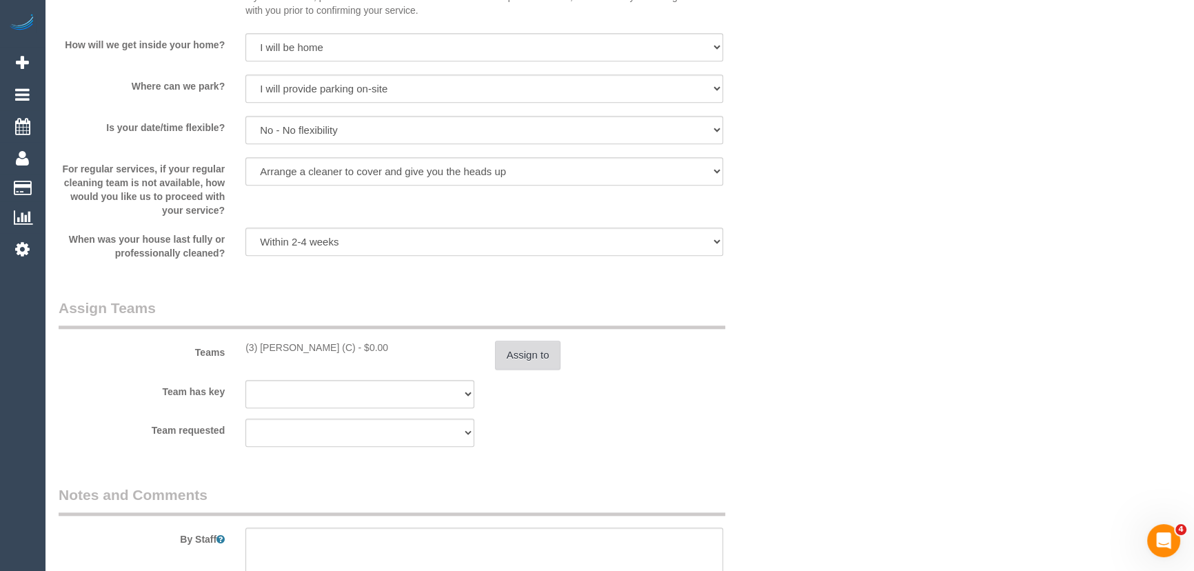
click at [531, 363] on button "Assign to" at bounding box center [528, 355] width 66 height 29
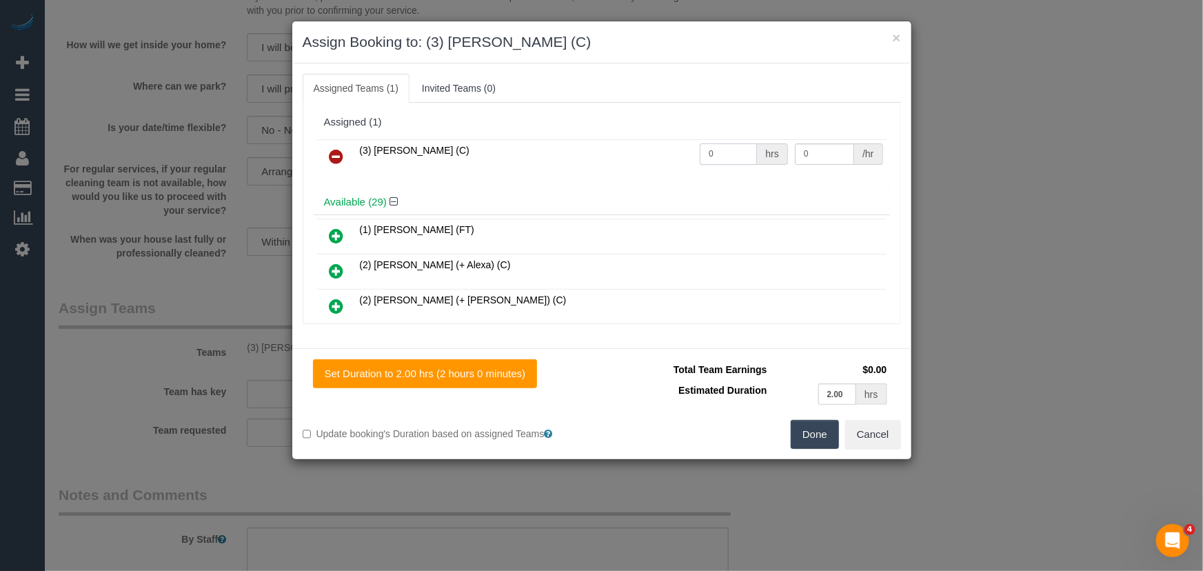
click at [729, 156] on input "0" at bounding box center [728, 153] width 57 height 21
type input "2"
type input "35"
click at [824, 436] on button "Done" at bounding box center [815, 434] width 48 height 29
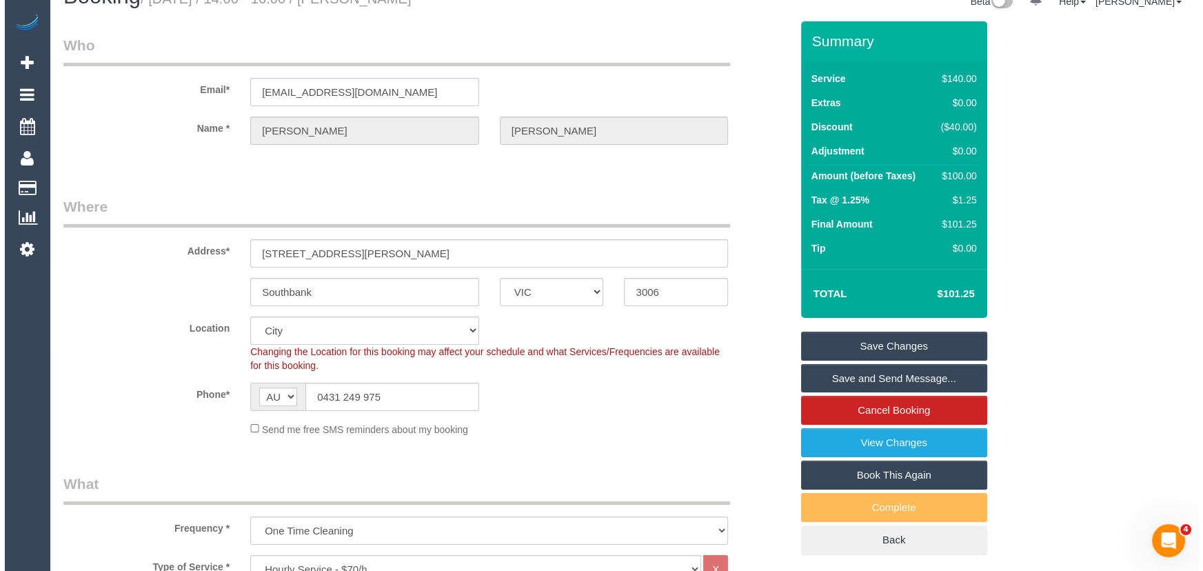
scroll to position [0, 0]
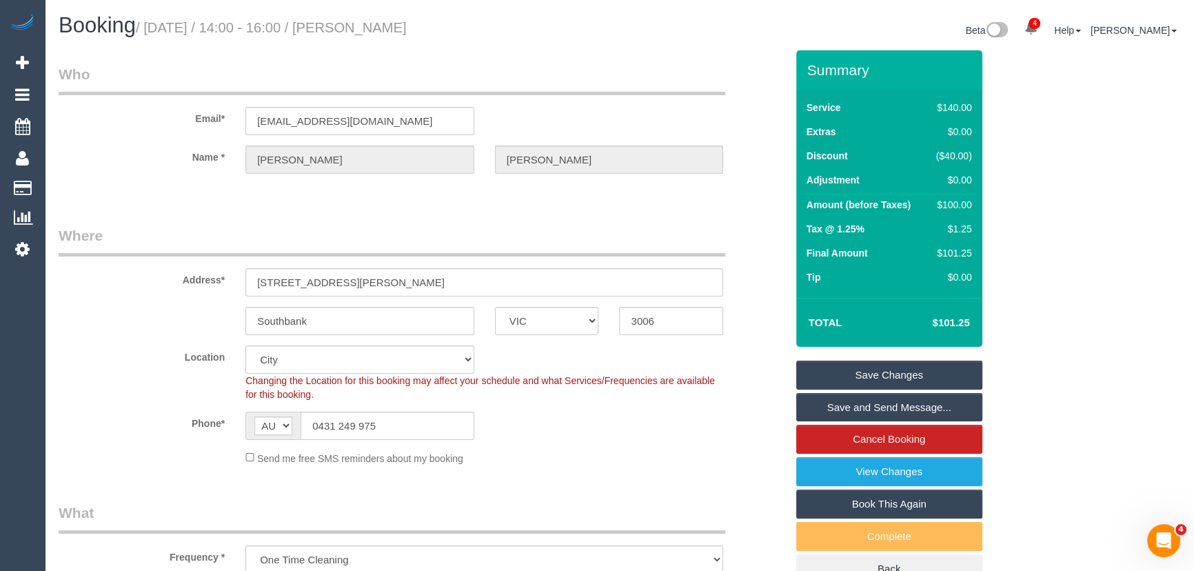
click at [394, 30] on small "/ September 16, 2025 / 14:00 - 16:00 / Arjun Rvan Ravindran" at bounding box center [271, 27] width 271 height 15
copy small "Arjun Rvan Ravindran"
click at [862, 407] on link "Save and Send Message..." at bounding box center [889, 407] width 186 height 29
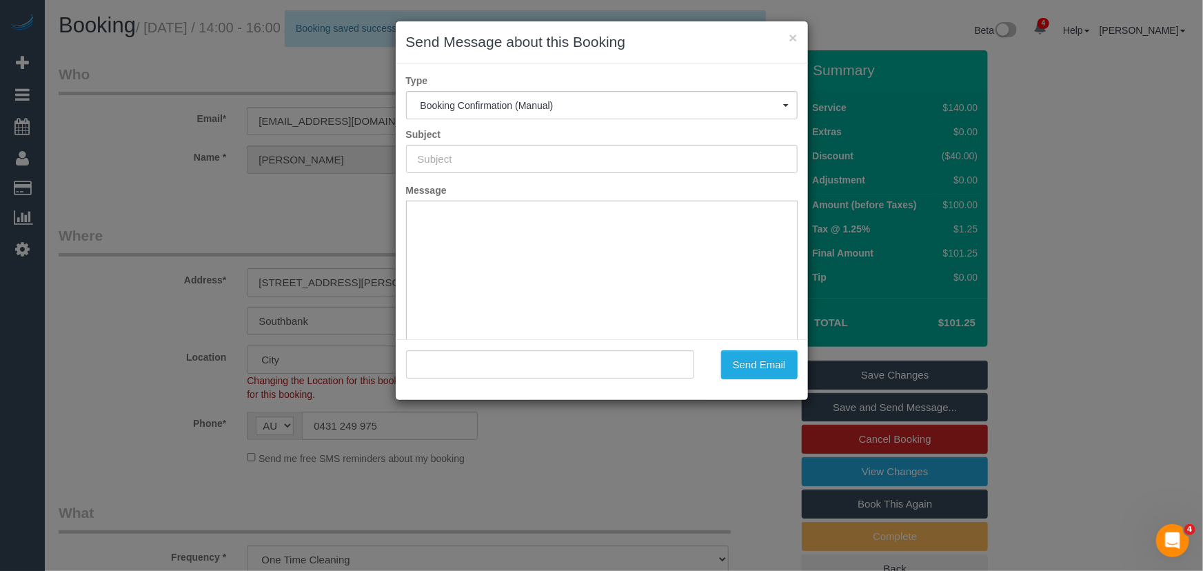
type input "Booking Confirmed"
type input ""Arjun Rvan Ravindran" <arjunrvan@gmail.com>"
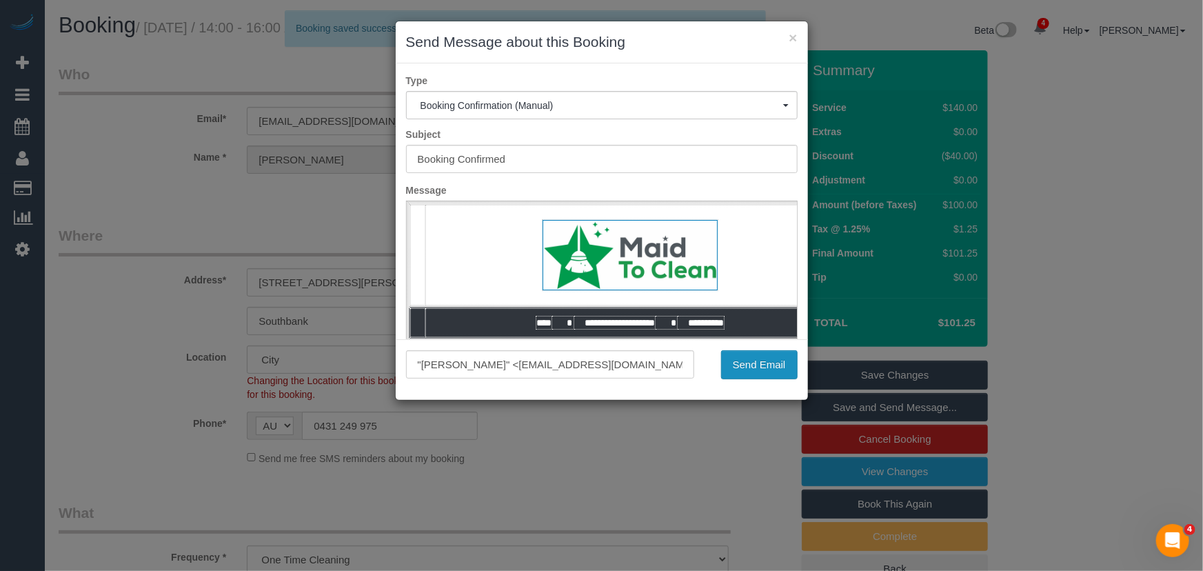
click at [771, 367] on button "Send Email" at bounding box center [759, 364] width 77 height 29
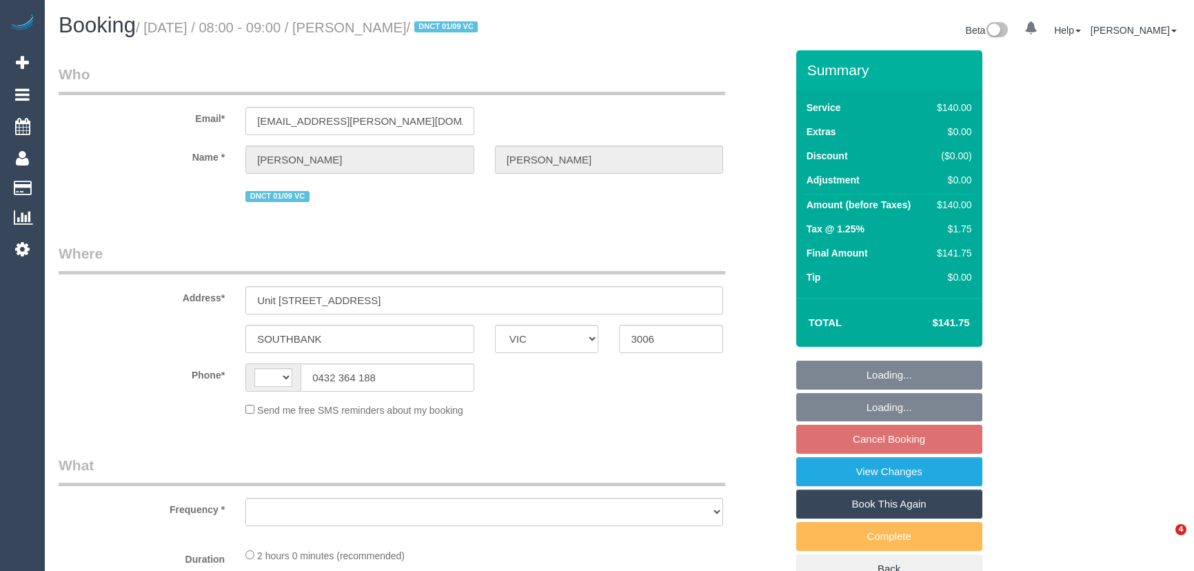
select select "VIC"
select select "object:377"
select select "string:stripe-pm_1RtS0d2GScqysDRVnZFQk5O5"
select select "number:28"
select select "number:17"
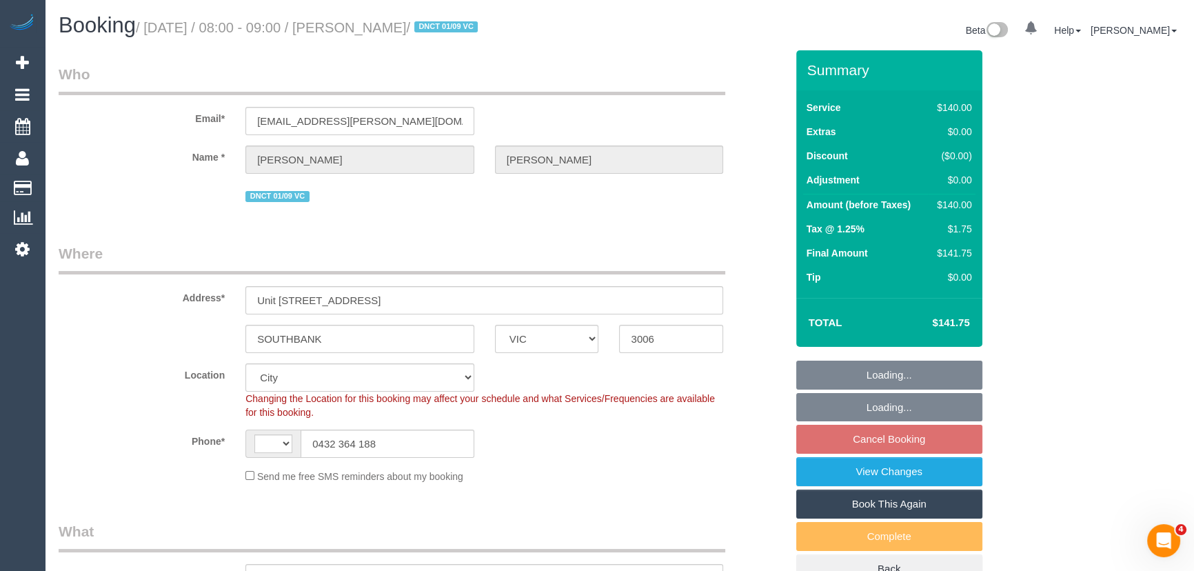
select select "object:941"
select select "string:AU"
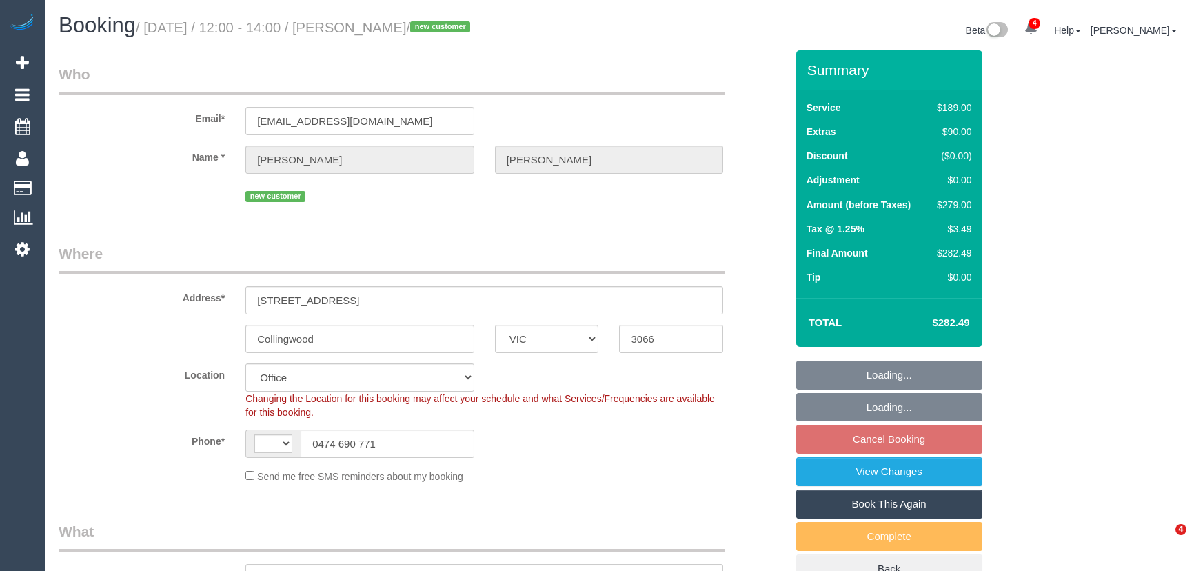
select select "VIC"
select select "object:616"
select select "string:stripe-pm_1S6jt42GScqysDRVg6or44FB"
select select "number:29"
select select "number:14"
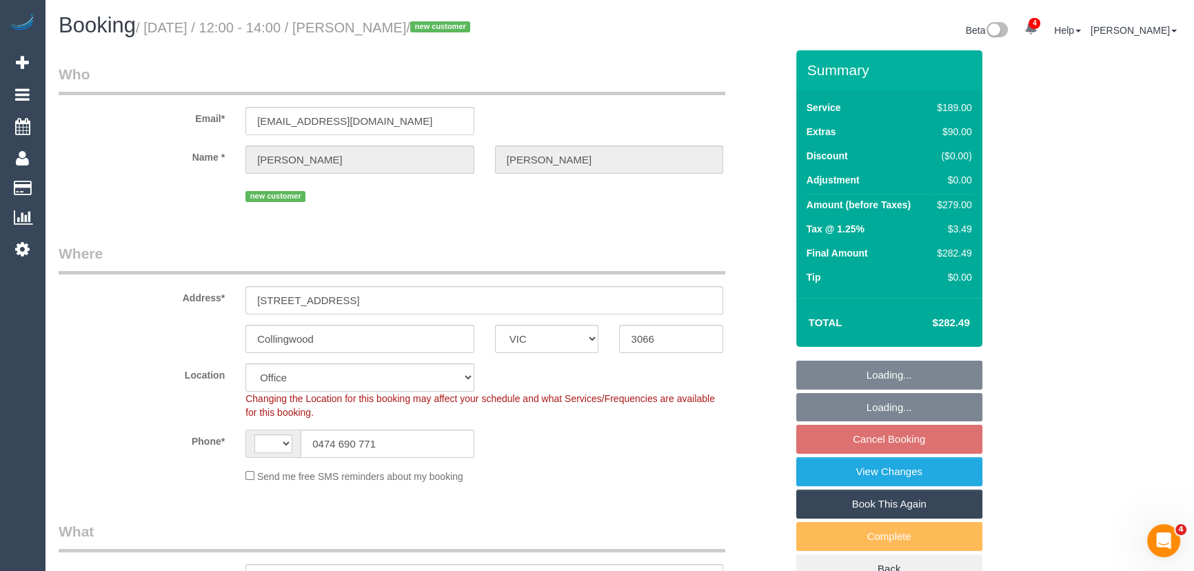
select select "number:19"
select select "number:36"
select select "number:35"
select select "number:26"
select select "string:AU"
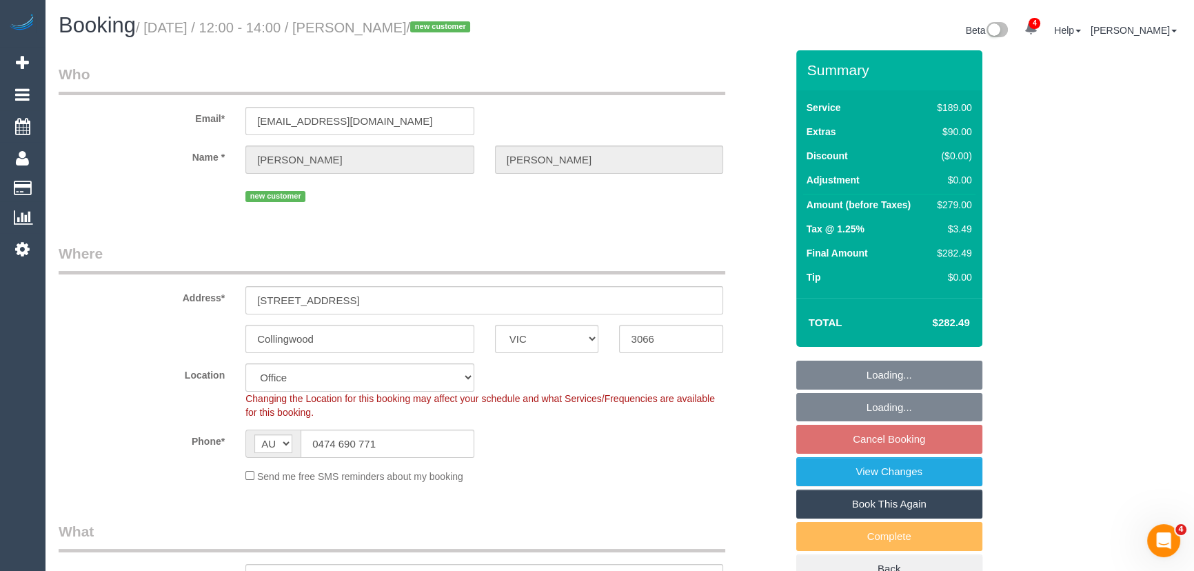
select select "object:2203"
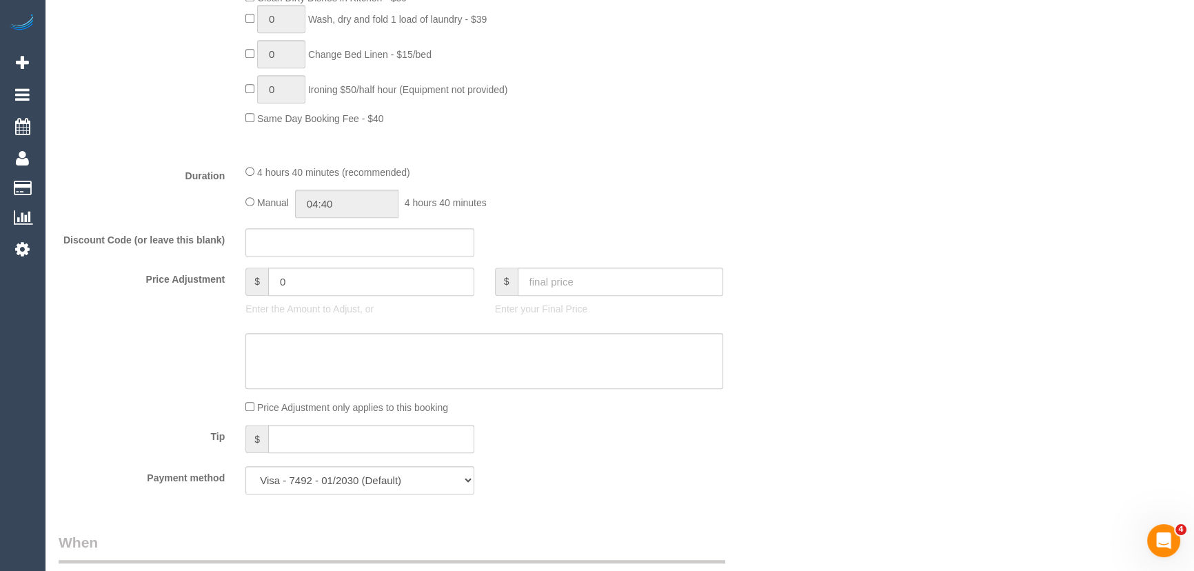
scroll to position [1002, 0]
click at [386, 204] on input "04:40" at bounding box center [346, 199] width 103 height 28
type input "02:30"
click at [332, 312] on li "02:30" at bounding box center [331, 316] width 61 height 18
click at [537, 225] on fieldset "What Frequency * One Time Cleaning Weekly - 10% Off - 10.00% (0% for the First …" at bounding box center [422, 10] width 727 height 982
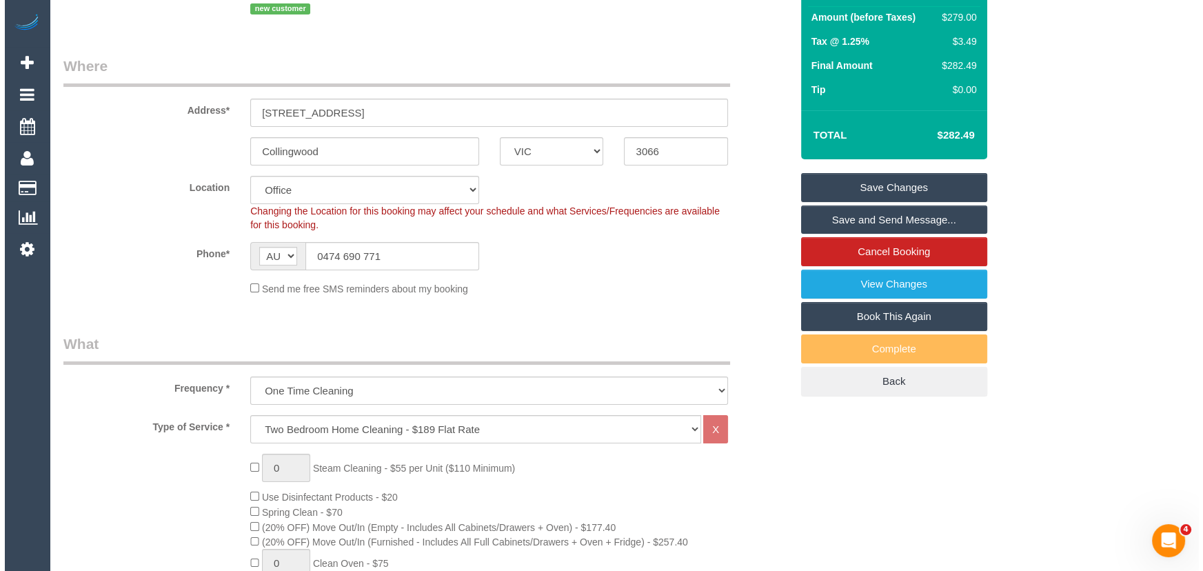
scroll to position [0, 0]
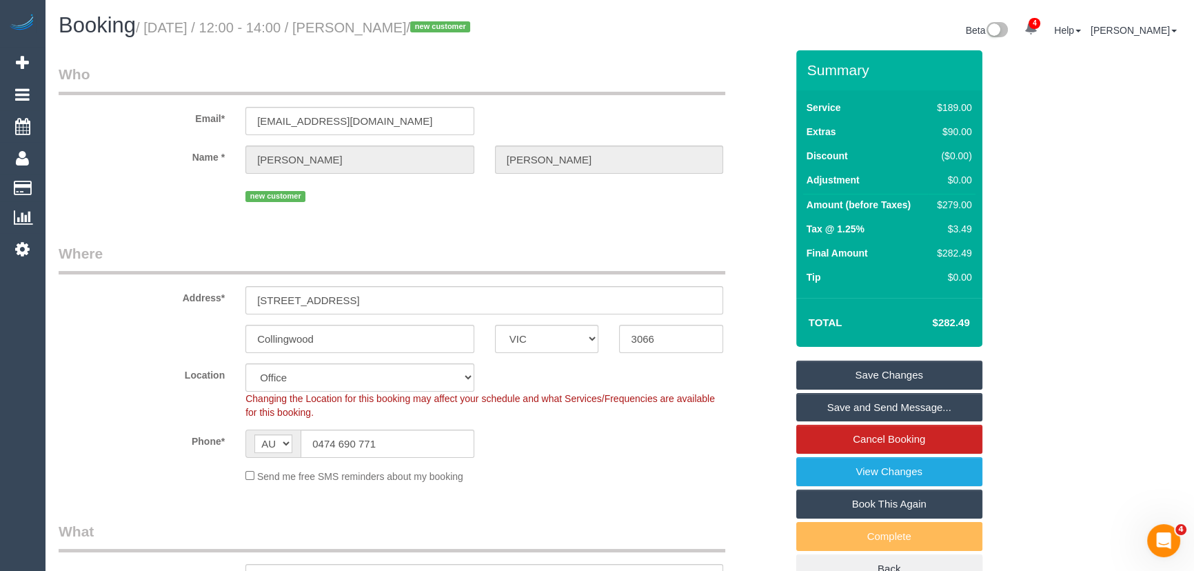
click at [856, 374] on link "Save Changes" at bounding box center [889, 375] width 186 height 29
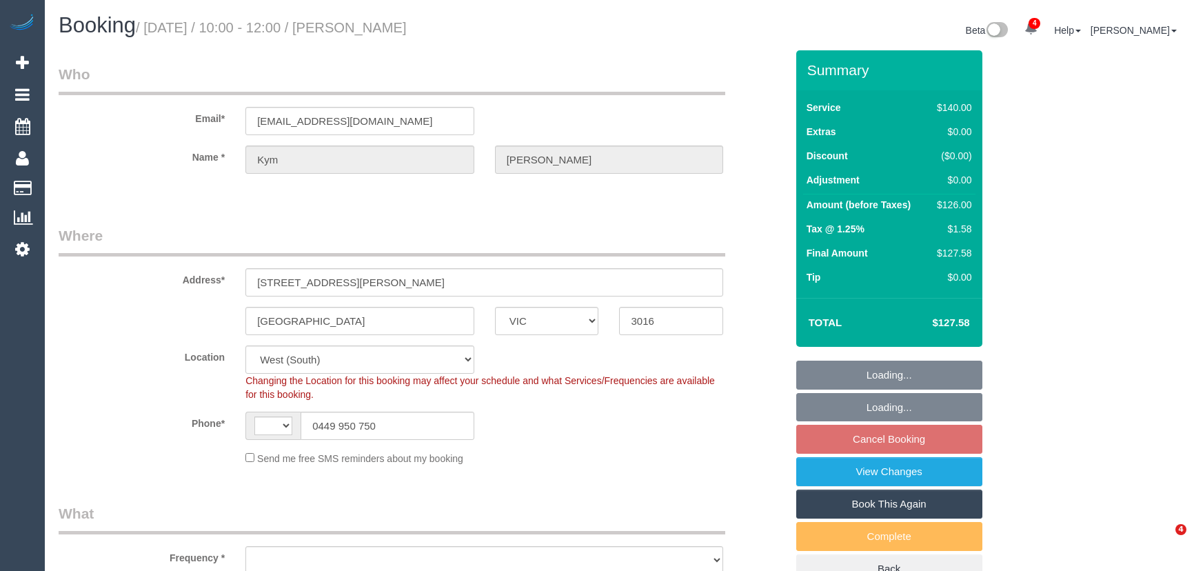
select select "VIC"
select select "string:AU"
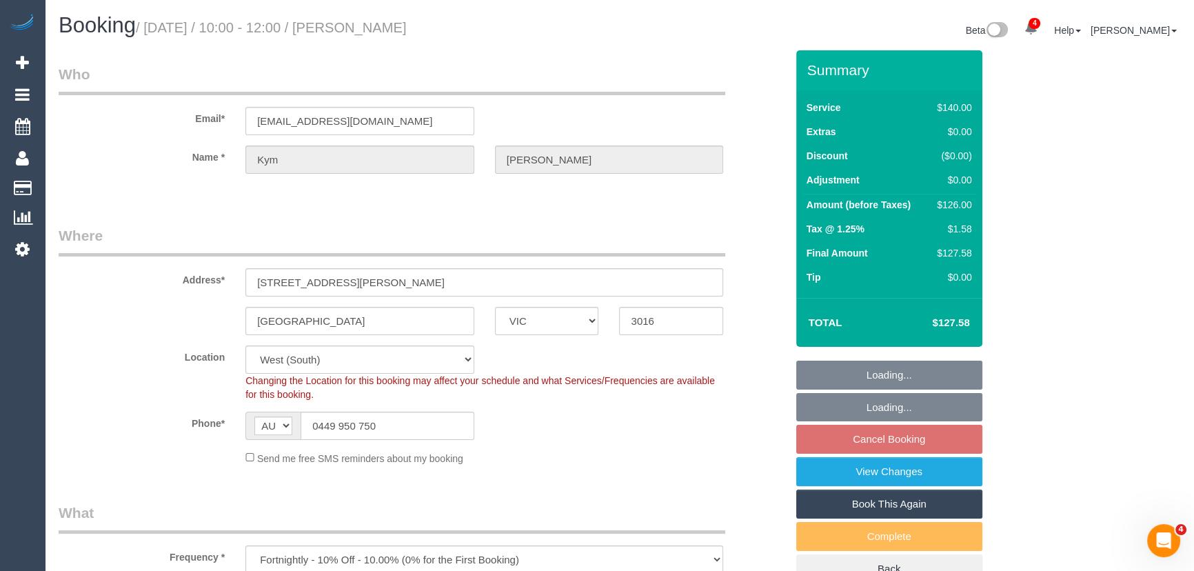
select select "object:590"
select select "string:stripe-pm_1R9DLE2GScqysDRVpnfiZ45q"
select select "number:27"
select select "number:16"
select select "number:19"
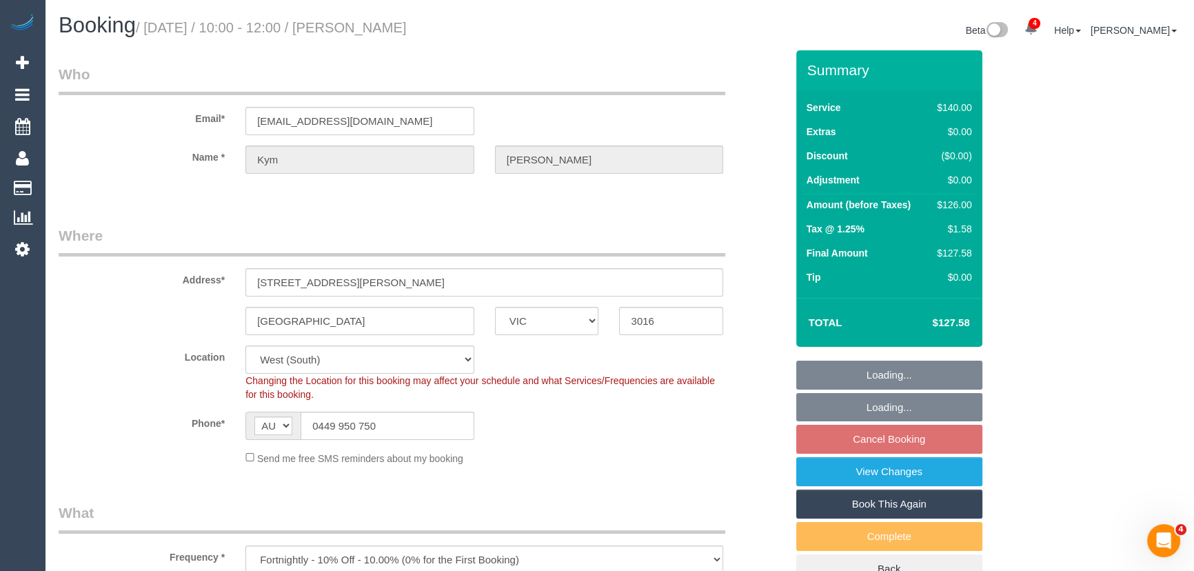
select select "number:24"
select select "number:34"
select select "number:11"
select select "spot1"
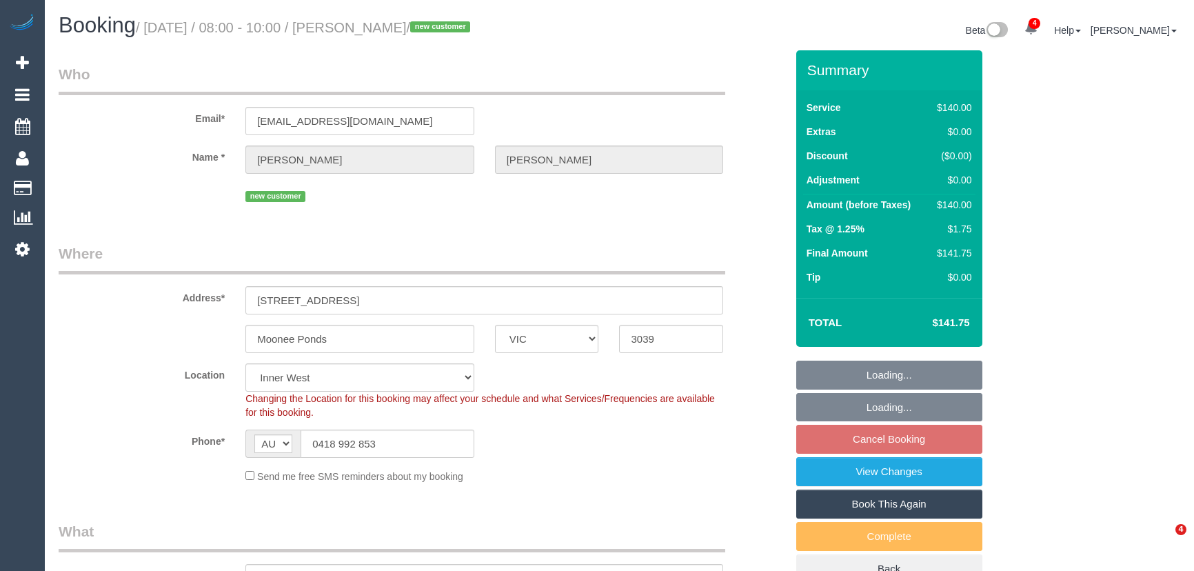
select select "VIC"
select select "number:27"
select select "number:14"
select select "number:19"
select select "number:22"
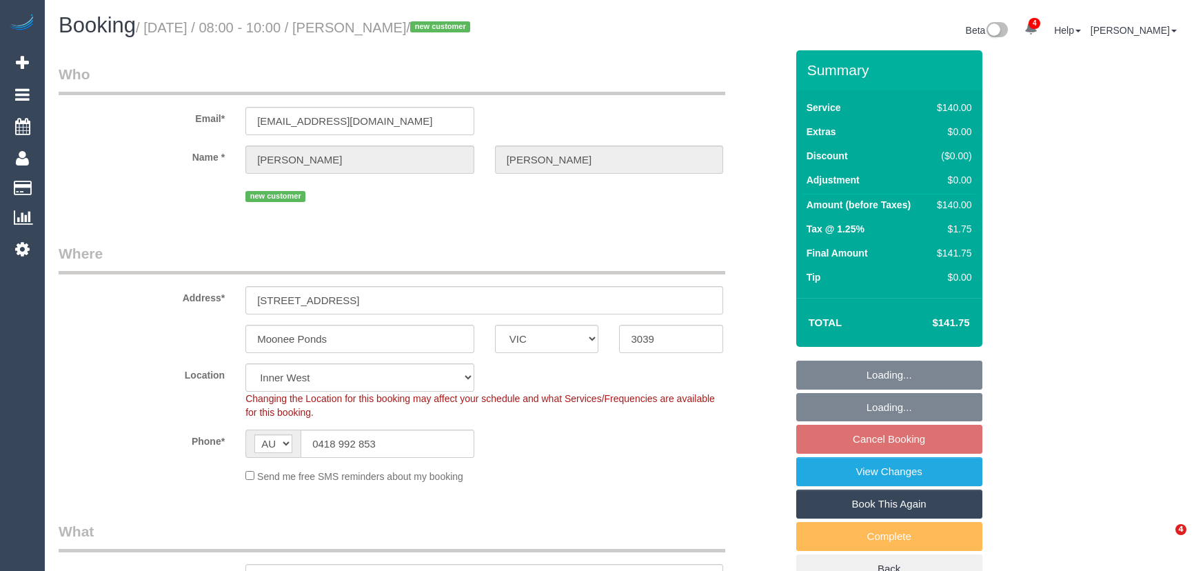
select select "spot2"
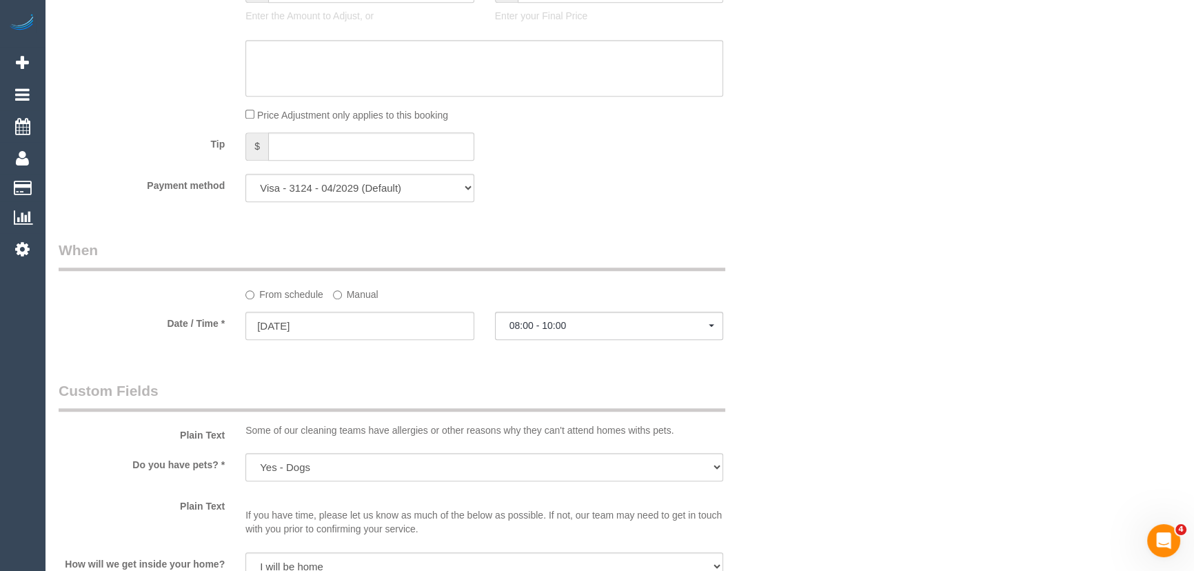
scroll to position [1253, 0]
click at [342, 297] on label "Manual" at bounding box center [355, 292] width 45 height 19
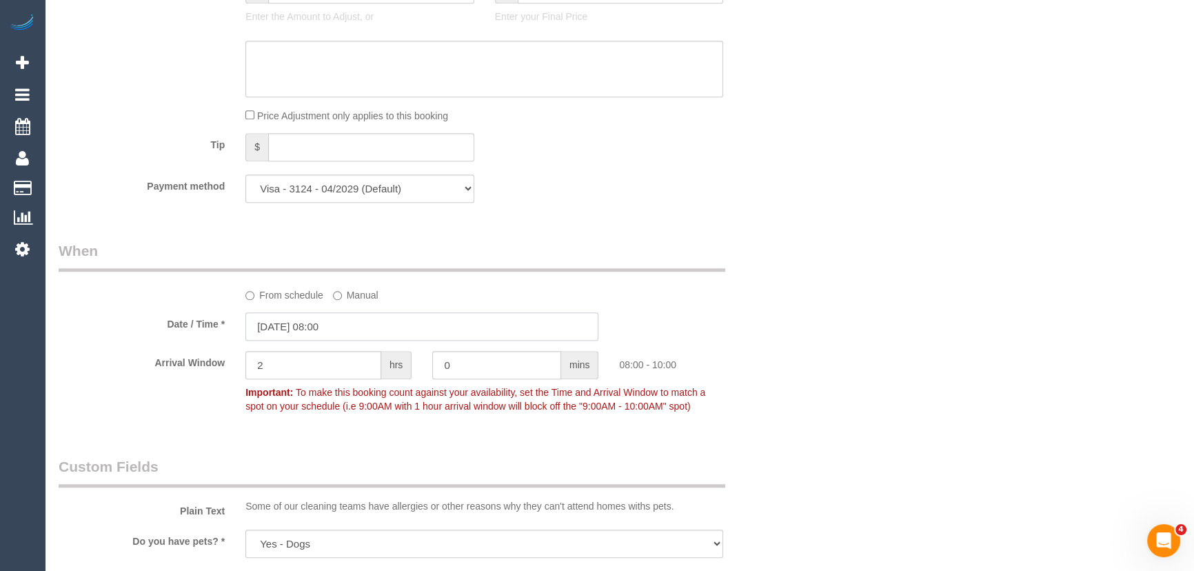
click at [365, 323] on input "[DATE] 08:00" at bounding box center [421, 326] width 353 height 28
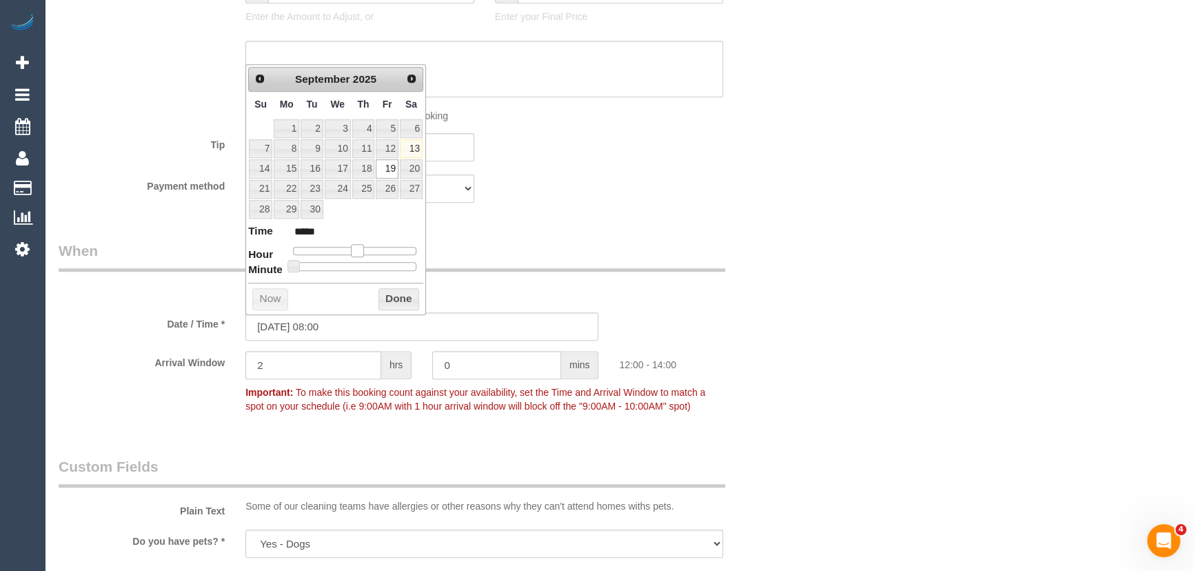
type input "[DATE] 12:00"
type input "*****"
drag, startPoint x: 339, startPoint y: 246, endPoint x: 360, endPoint y: 247, distance: 20.7
click at [361, 247] on span at bounding box center [357, 250] width 12 height 12
type input "19/09/2025 13:00"
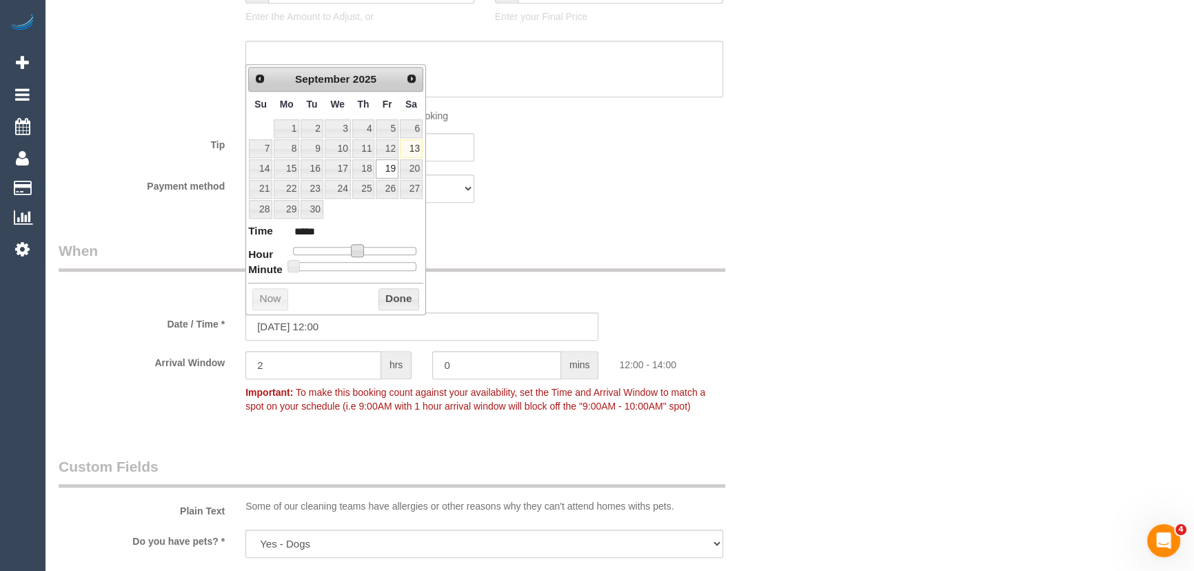
type input "*****"
click at [364, 247] on span at bounding box center [362, 250] width 12 height 12
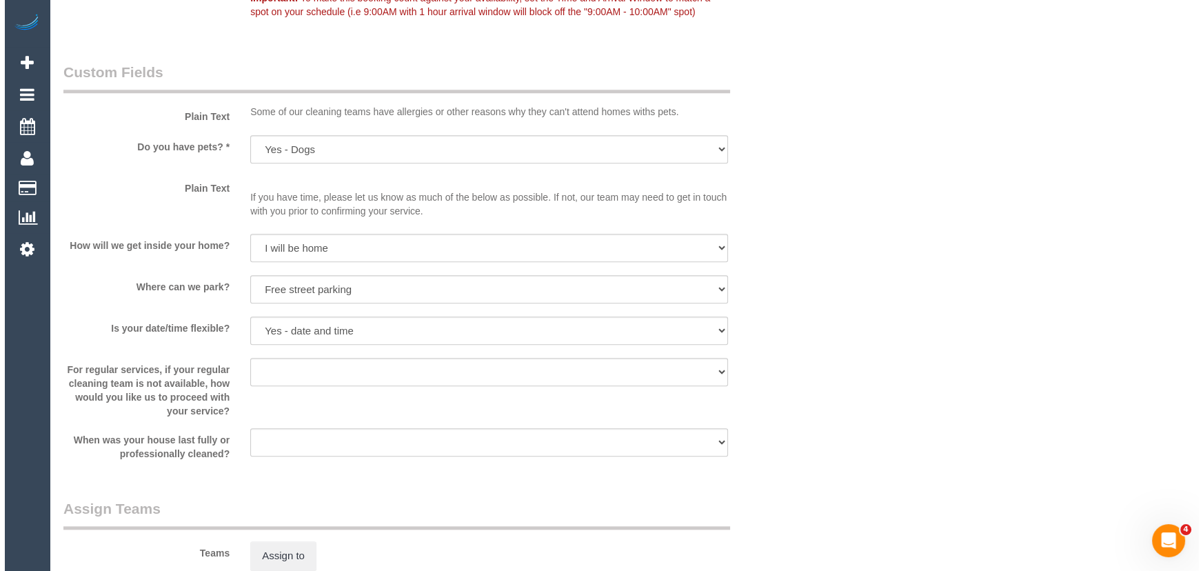
scroll to position [1754, 0]
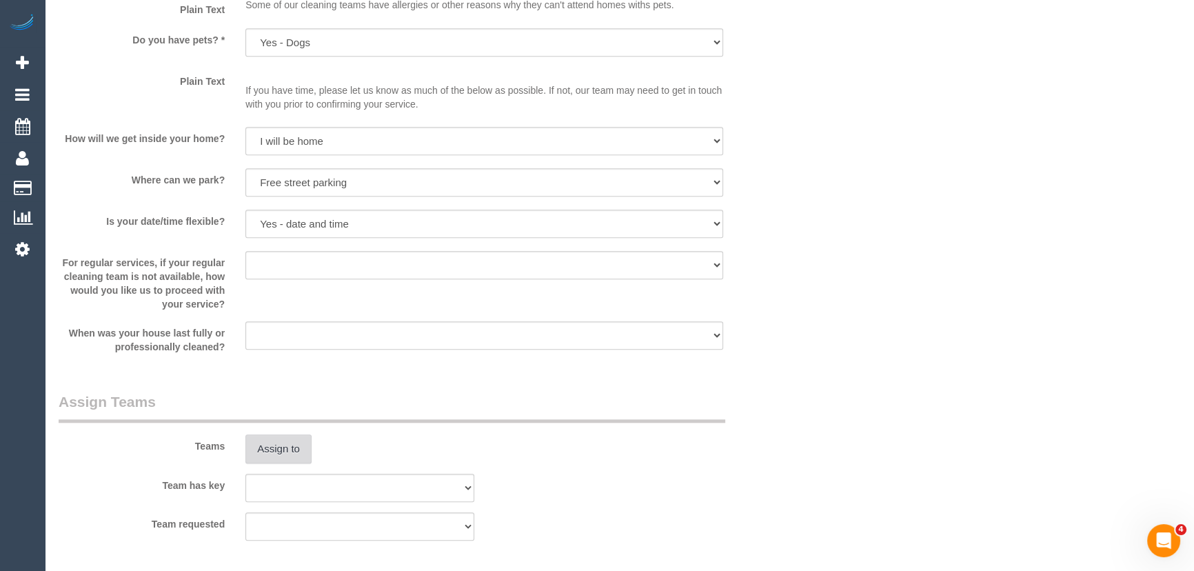
click at [282, 448] on button "Assign to" at bounding box center [278, 448] width 66 height 29
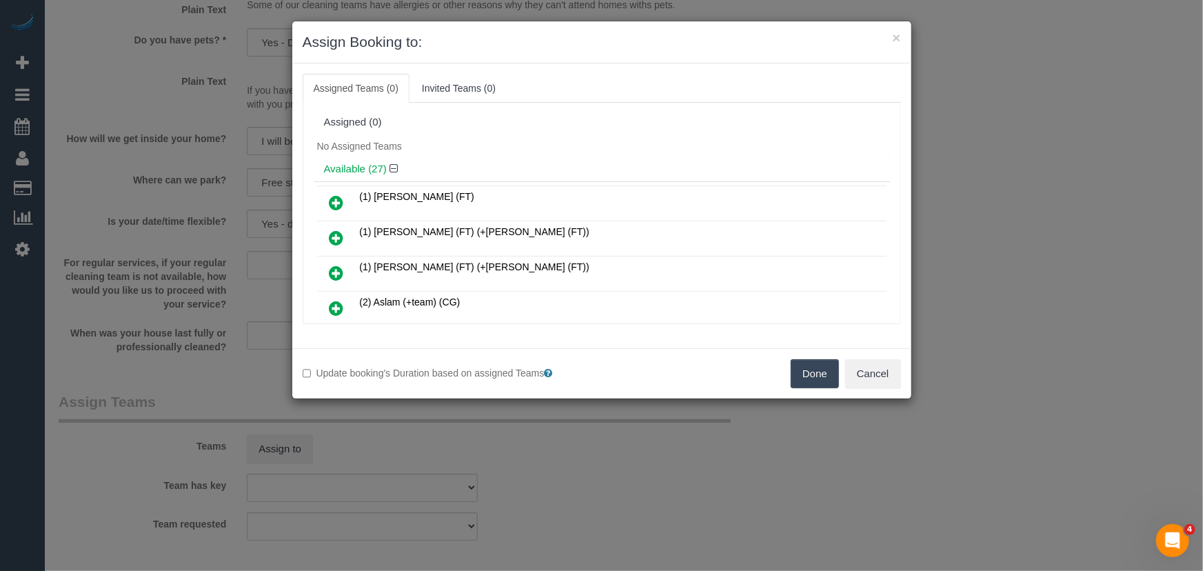
scroll to position [259, 0]
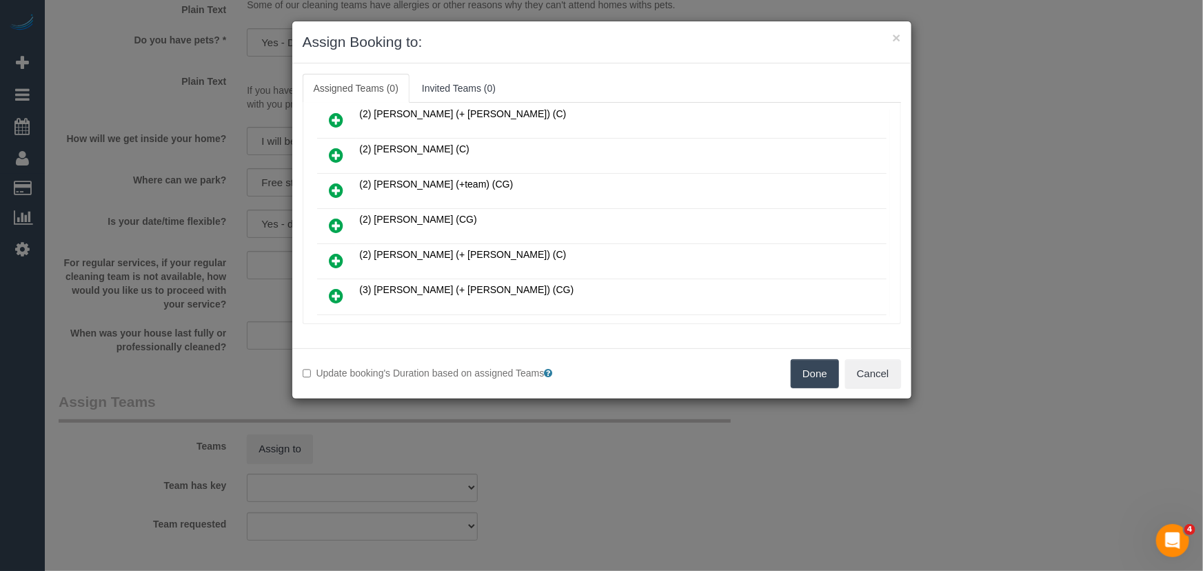
drag, startPoint x: 333, startPoint y: 221, endPoint x: 355, endPoint y: 227, distance: 22.9
click at [333, 221] on icon at bounding box center [336, 225] width 14 height 17
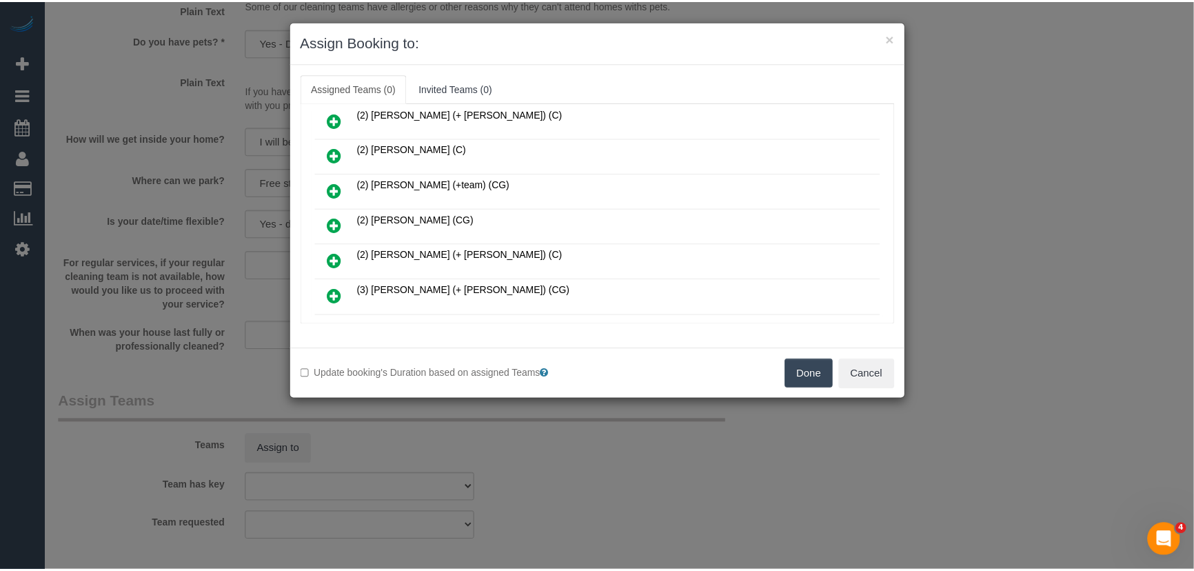
scroll to position [291, 0]
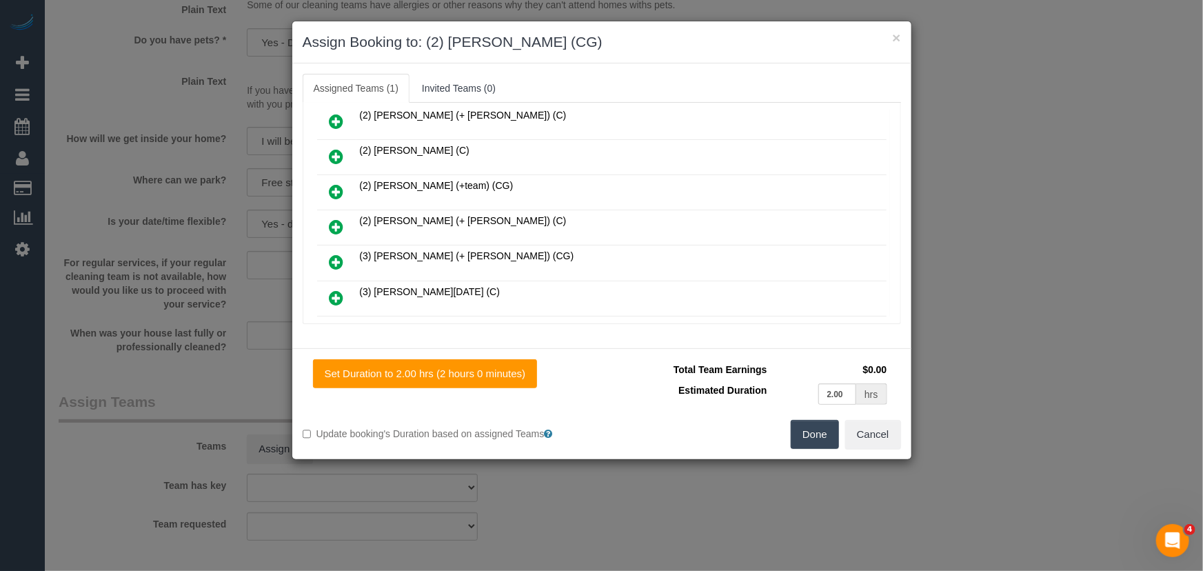
click at [811, 438] on button "Done" at bounding box center [815, 434] width 48 height 29
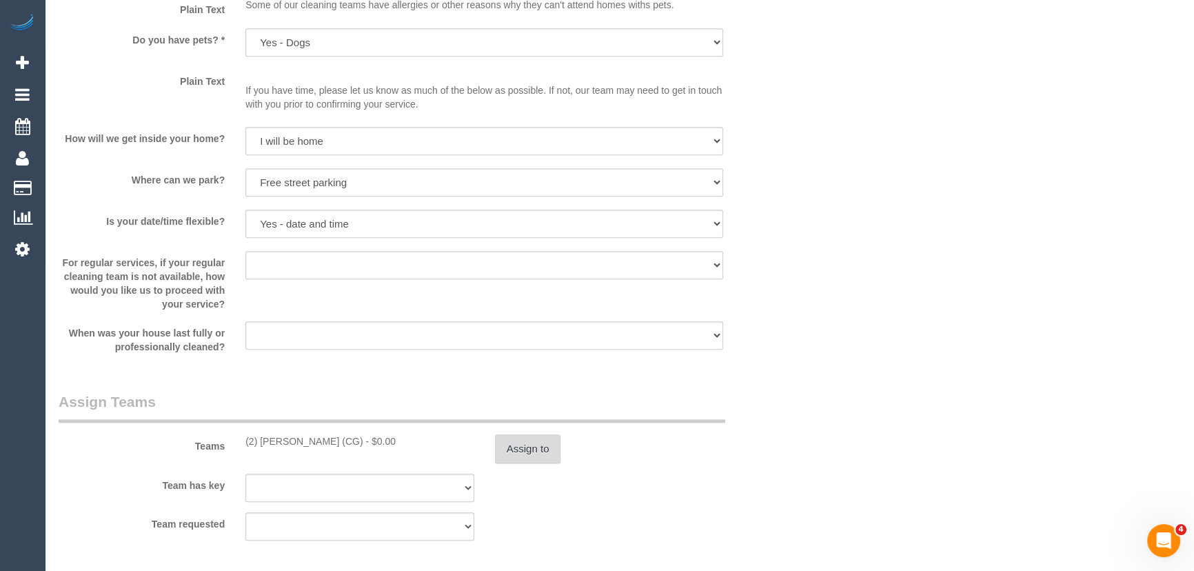
click at [540, 456] on button "Assign to" at bounding box center [528, 448] width 66 height 29
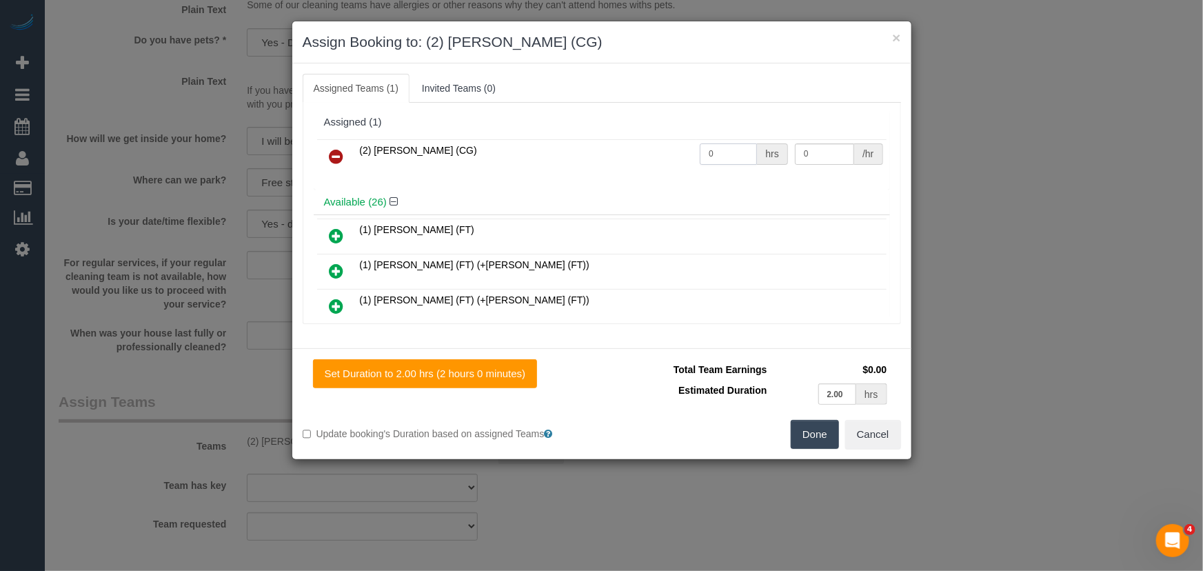
click at [717, 151] on input "0" at bounding box center [728, 153] width 57 height 21
type input "2"
type input "41.25"
click at [809, 428] on button "Done" at bounding box center [815, 434] width 48 height 29
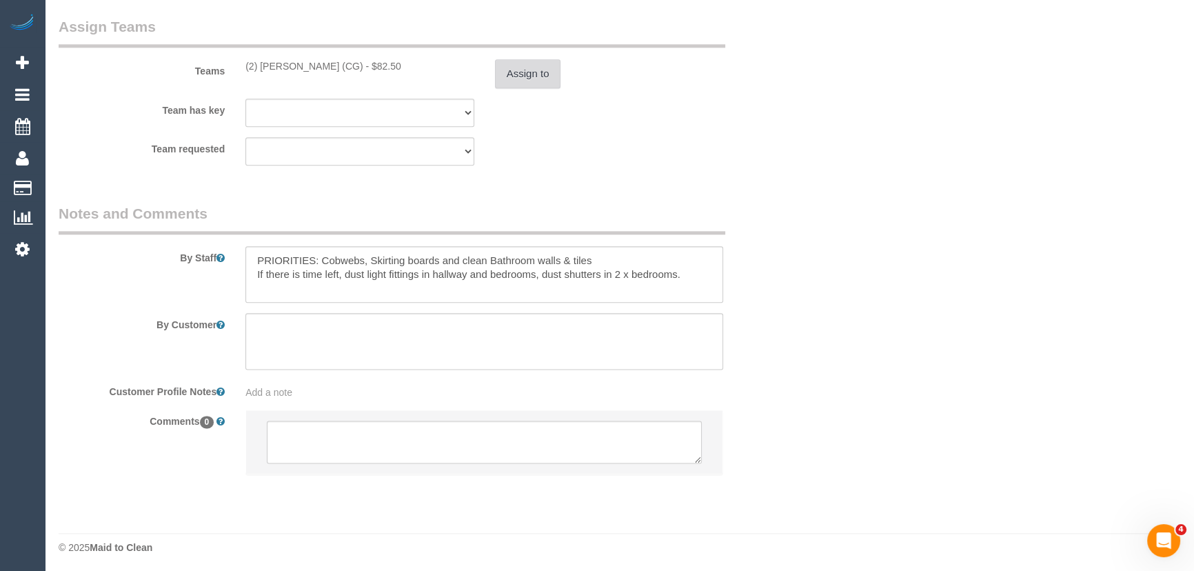
scroll to position [2132, 0]
click at [459, 438] on textarea at bounding box center [484, 439] width 435 height 43
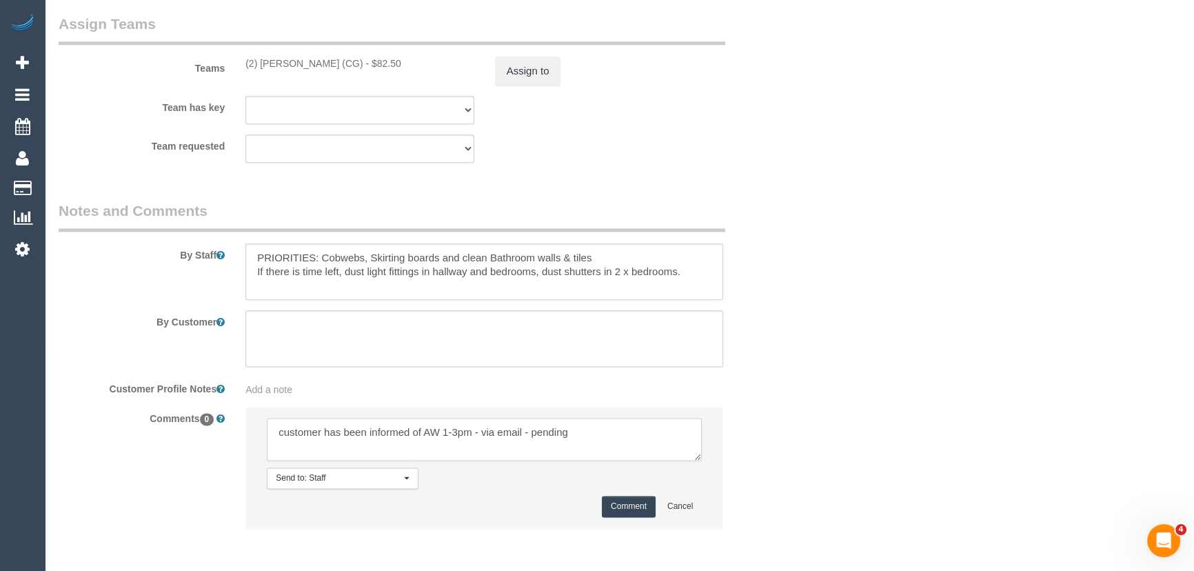
type textarea "customer has been informed of AW 1-3pm - via email - pending"
click at [639, 510] on button "Comment" at bounding box center [629, 506] width 54 height 21
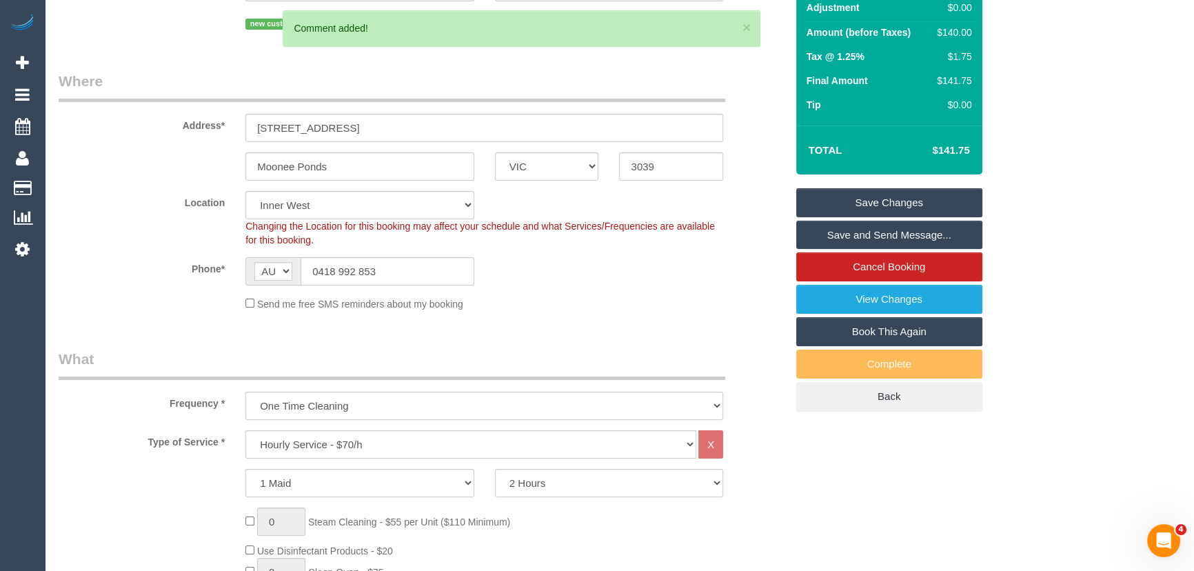
scroll to position [0, 0]
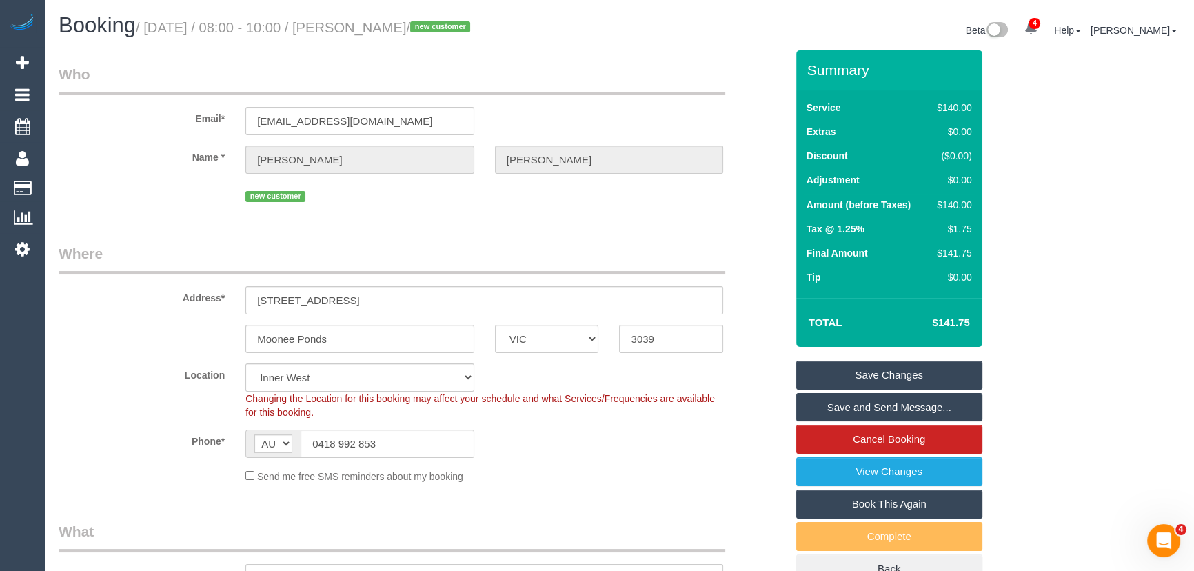
click at [388, 21] on small "/ September 19, 2025 / 08:00 - 10:00 / Billie Stapleton / new customer" at bounding box center [305, 27] width 338 height 15
copy small "Billie Stapleton"
click at [389, 121] on input "billiemaree07@gmail.com" at bounding box center [359, 121] width 229 height 28
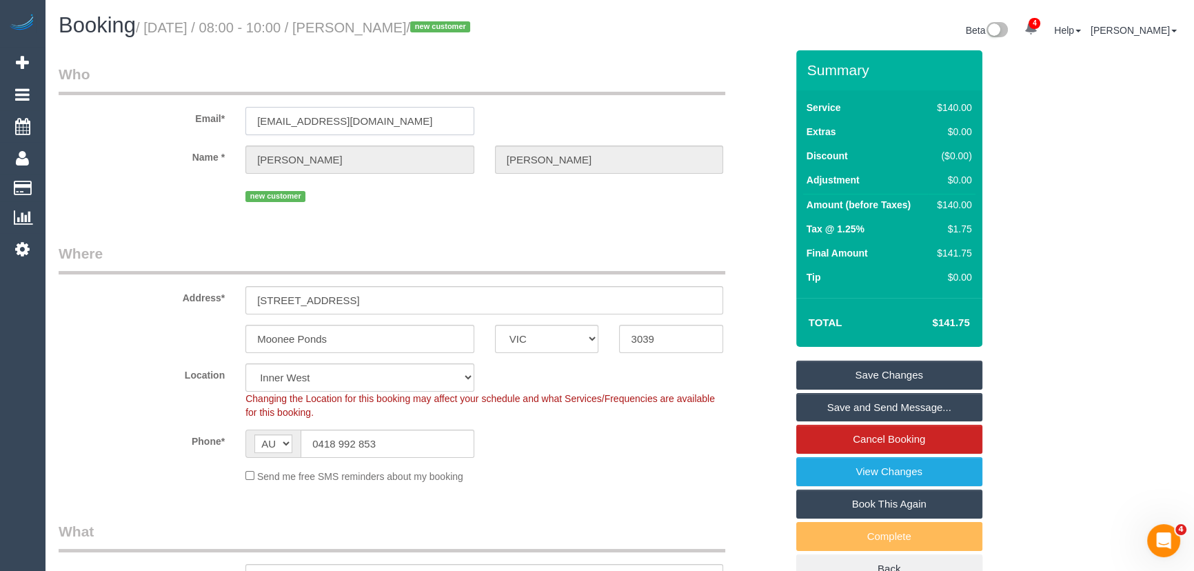
click at [389, 121] on input "billiemaree07@gmail.com" at bounding box center [359, 121] width 229 height 28
click at [913, 375] on link "Save Changes" at bounding box center [889, 375] width 186 height 29
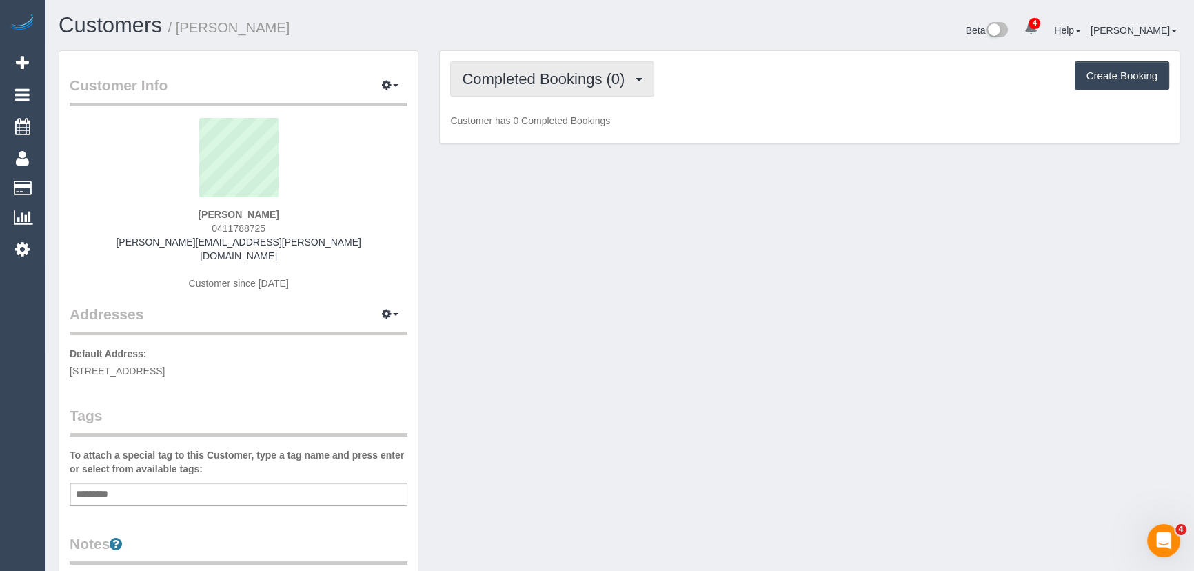
click at [503, 90] on button "Completed Bookings (0)" at bounding box center [552, 78] width 204 height 35
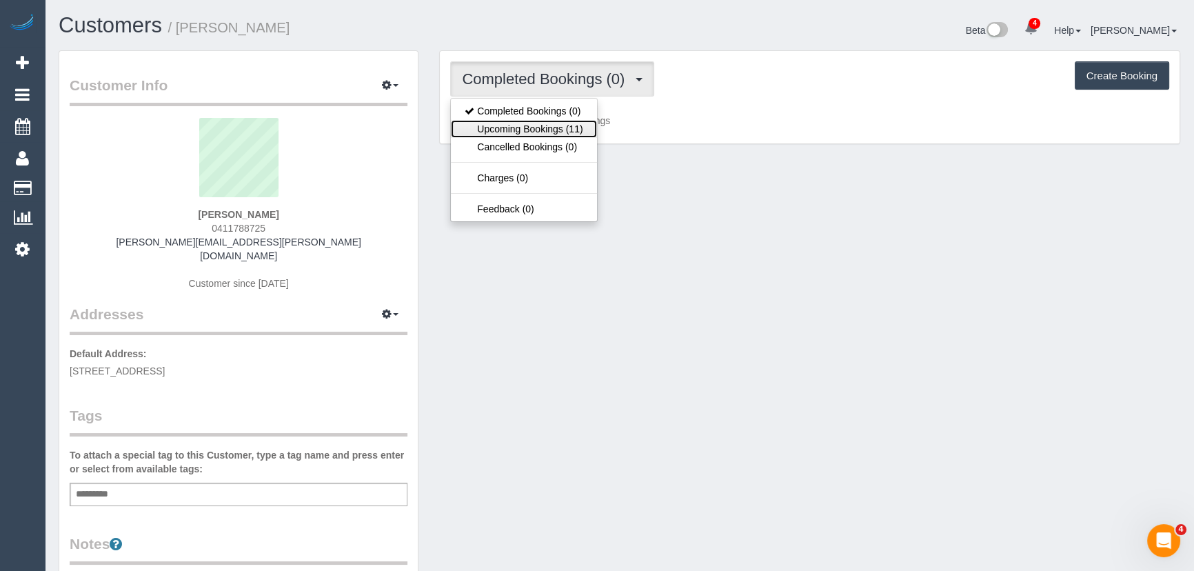
click at [505, 123] on link "Upcoming Bookings (11)" at bounding box center [523, 129] width 145 height 18
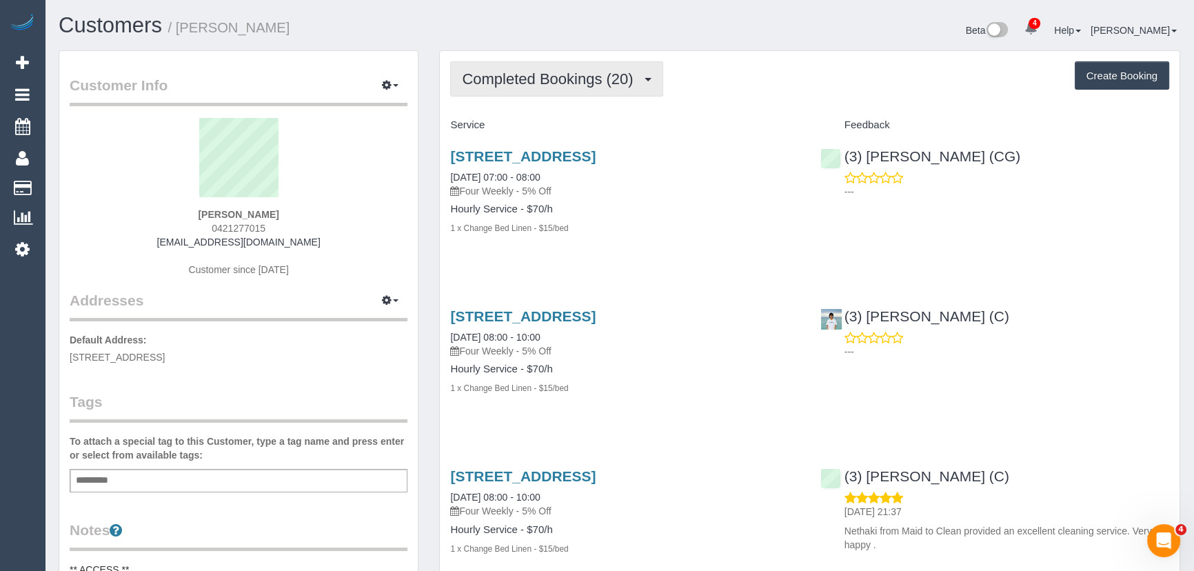
click at [606, 91] on button "Completed Bookings (20)" at bounding box center [556, 78] width 212 height 35
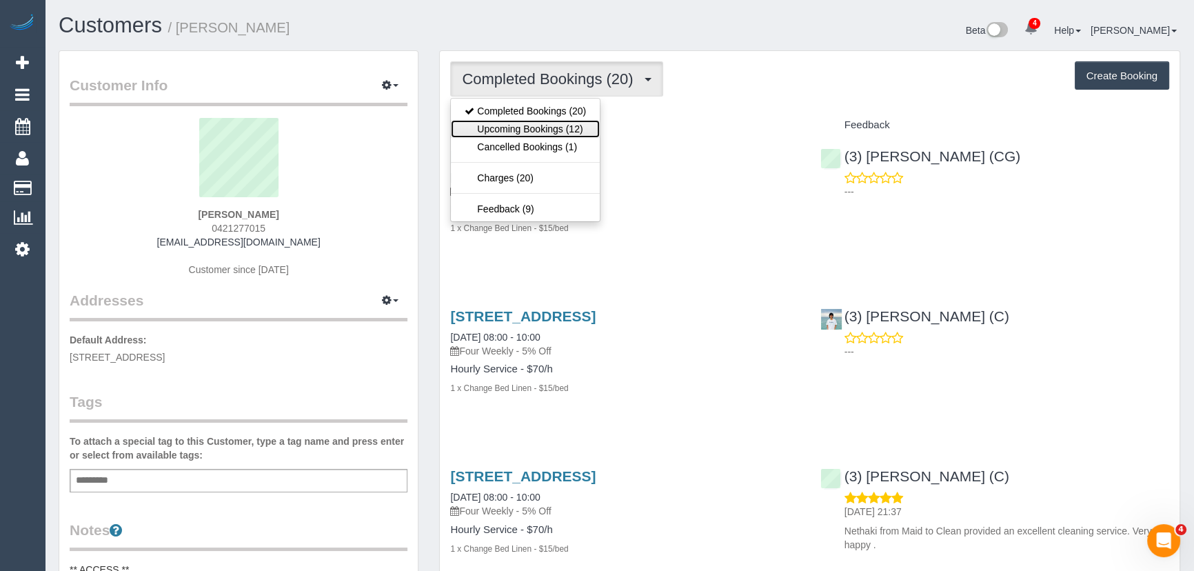
click at [580, 128] on link "Upcoming Bookings (12)" at bounding box center [525, 129] width 149 height 18
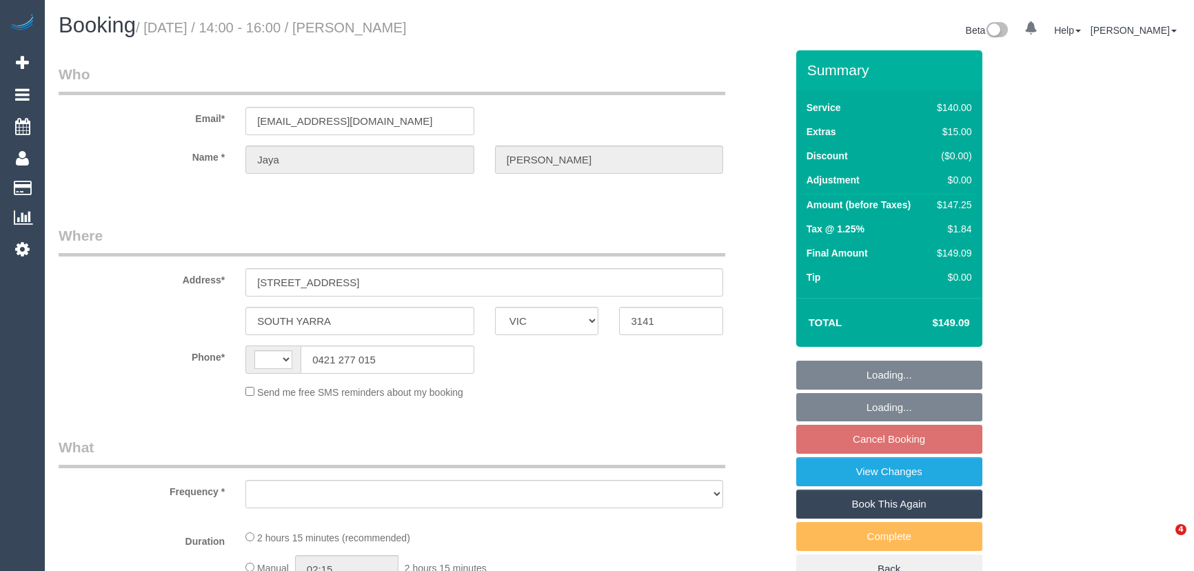
select select "VIC"
select select "string:stripe-pm_1Ohgac2GScqysDRVB1DnbSnp"
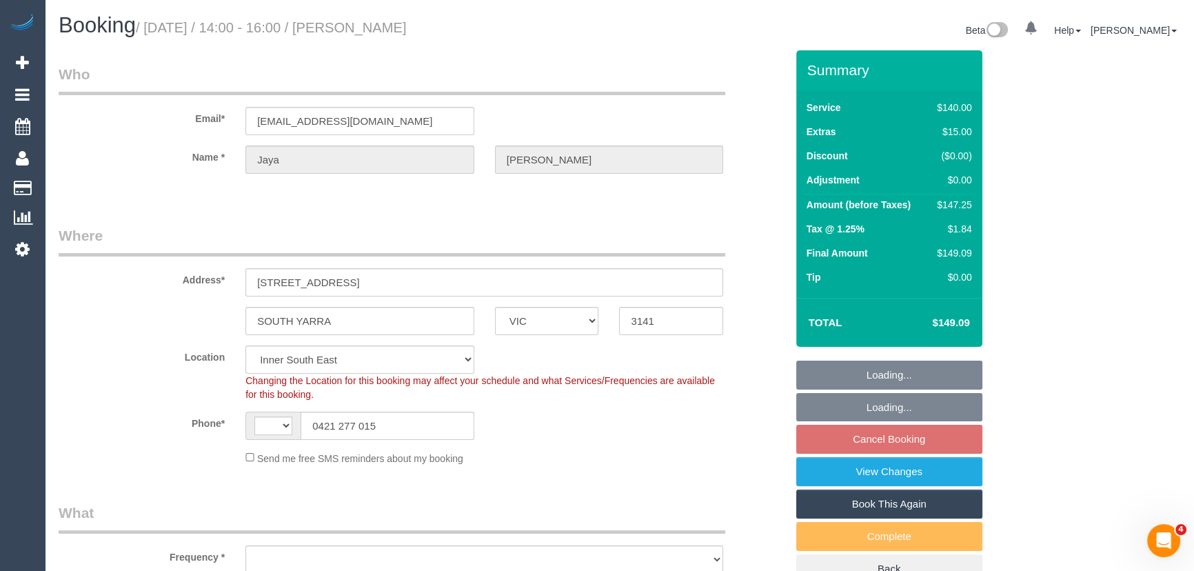
select select "string:AU"
select select "object:566"
select select "number:28"
select select "number:14"
select select "number:19"
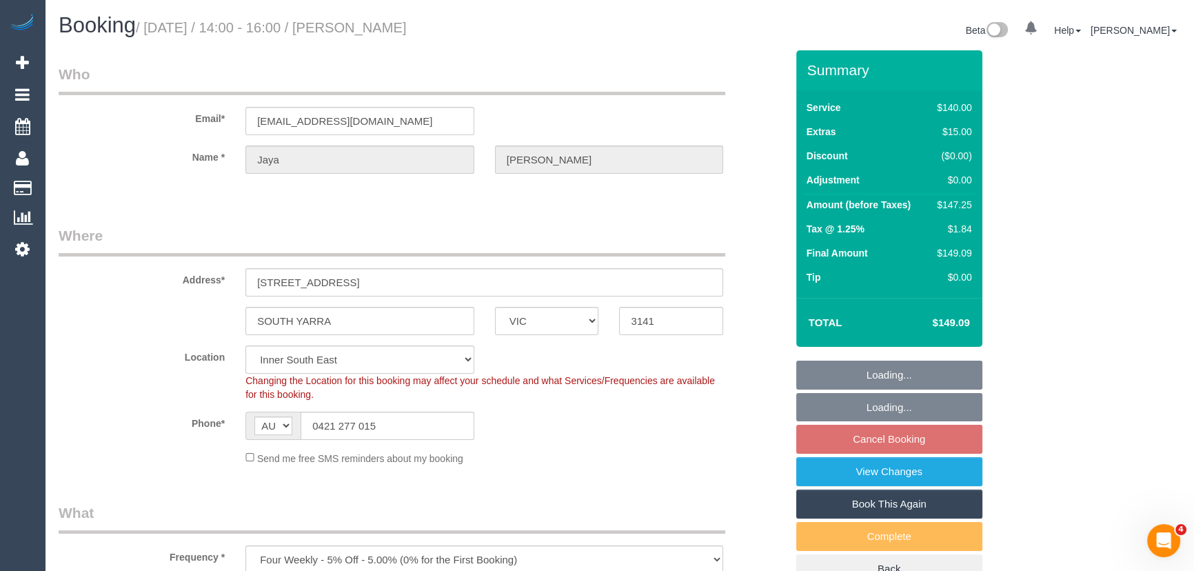
select select "number:24"
select select "number:34"
select select "number:12"
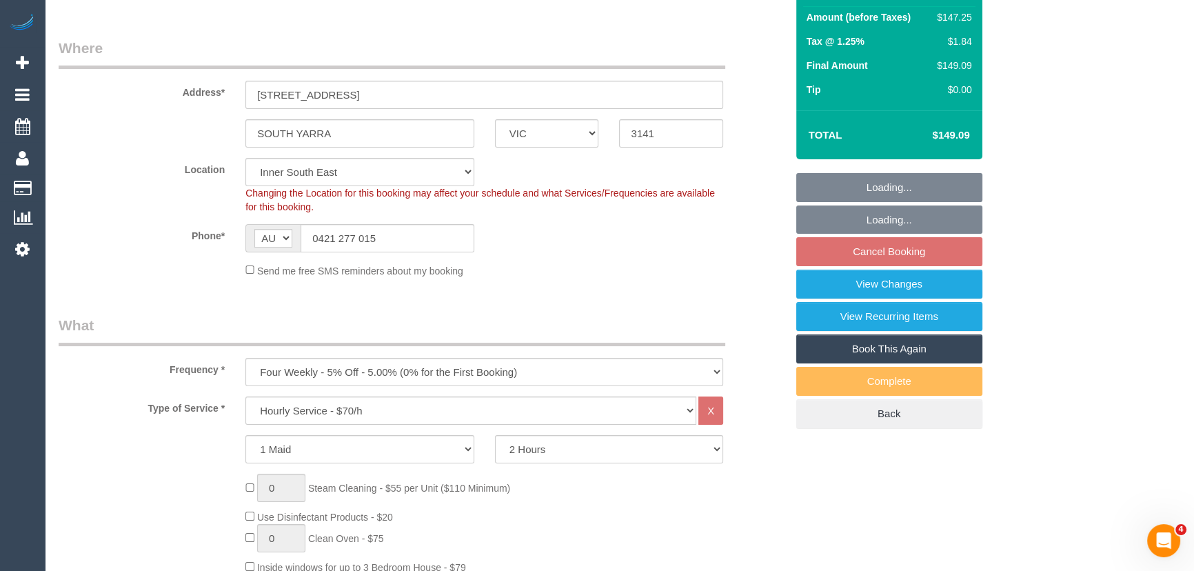
select select "object:887"
select select "spot1"
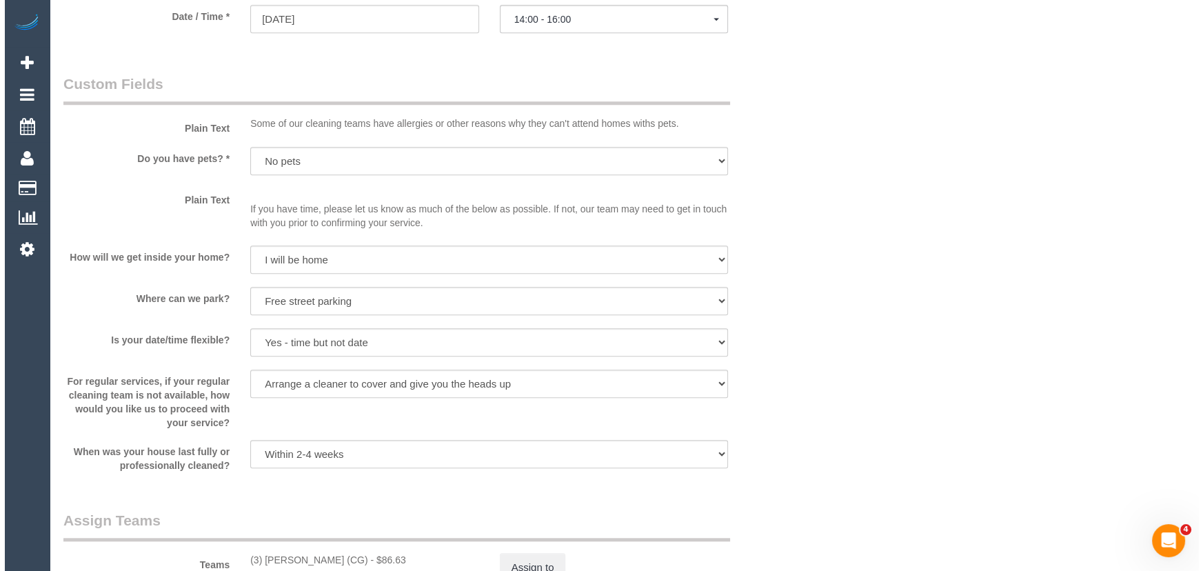
scroll to position [1754, 0]
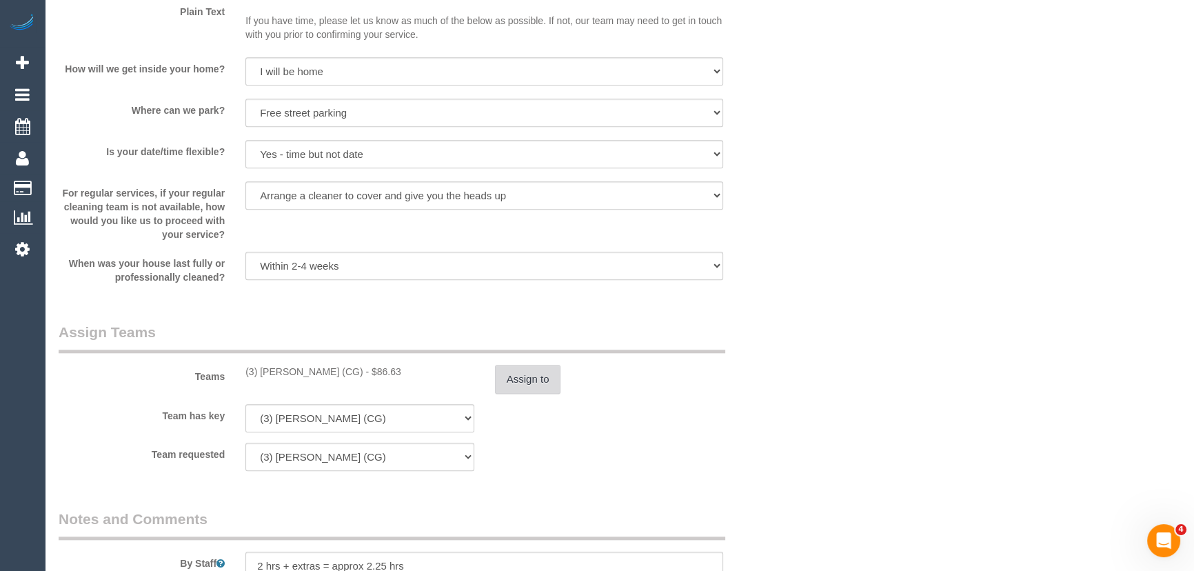
click at [543, 381] on button "Assign to" at bounding box center [528, 379] width 66 height 29
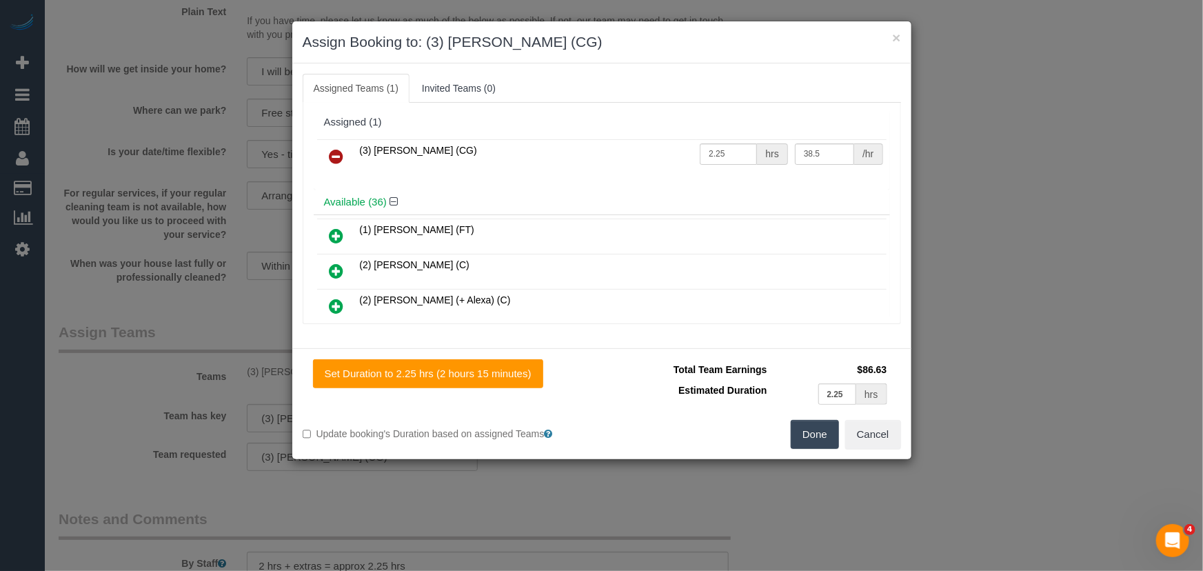
click at [1006, 424] on div "× Assign Booking to: (3) [PERSON_NAME] (CG) Assigned Teams (1) Invited Teams (0…" at bounding box center [601, 285] width 1203 height 571
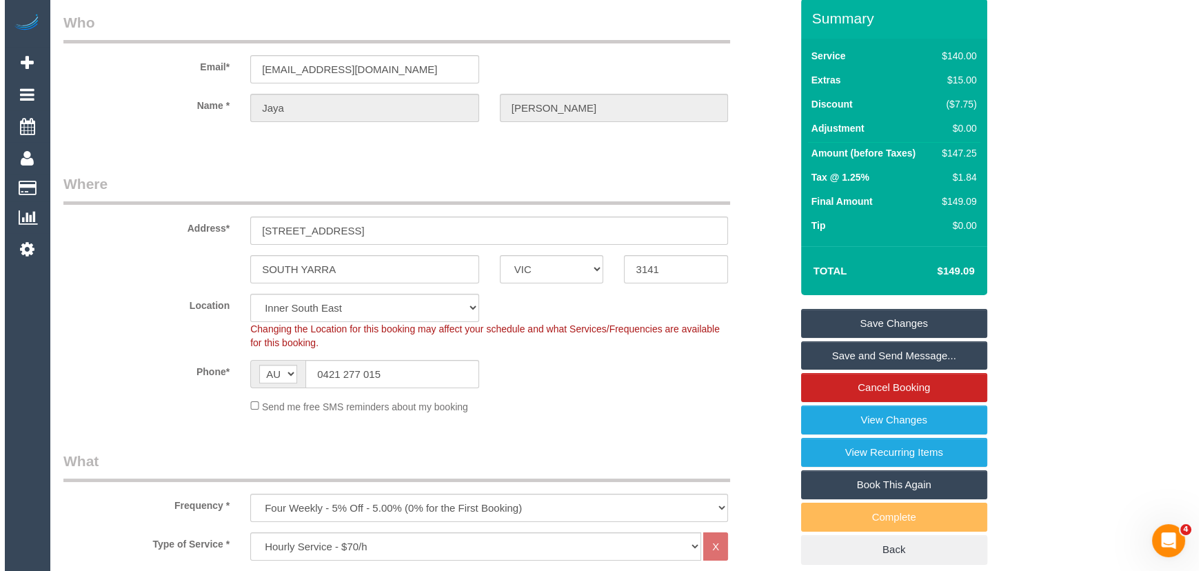
scroll to position [0, 0]
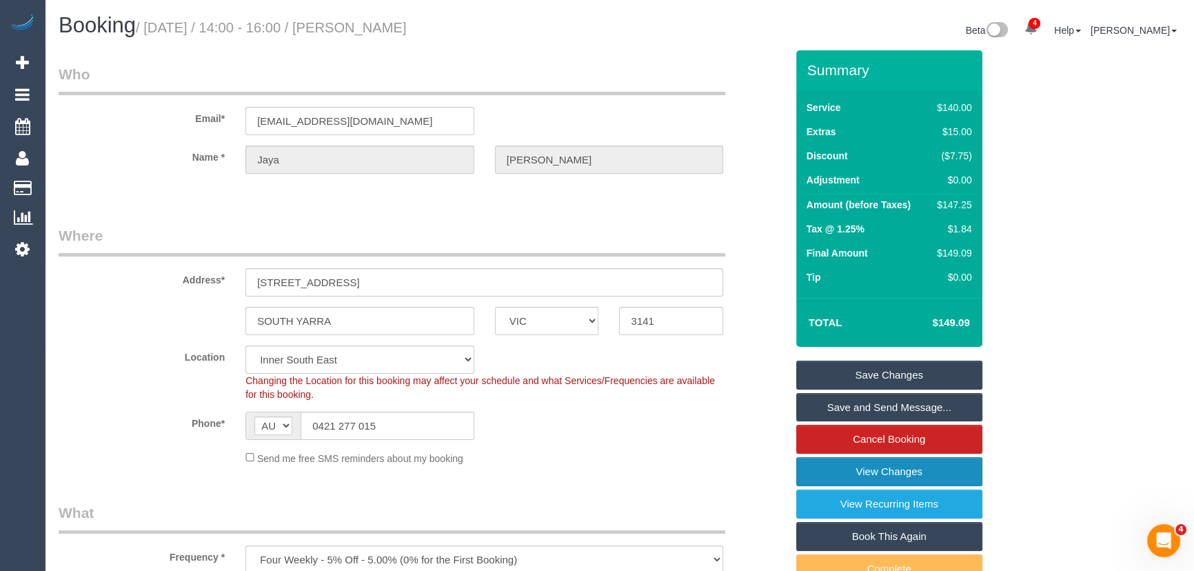
click at [861, 470] on link "View Changes" at bounding box center [889, 471] width 186 height 29
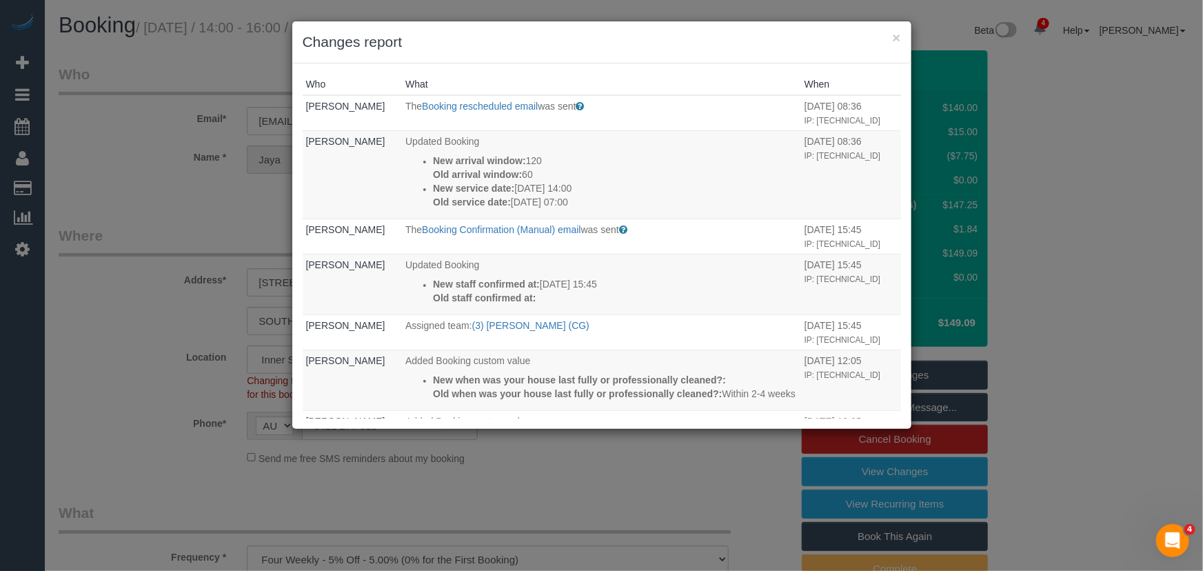
click at [661, 452] on div "× Changes report Who What When [PERSON_NAME] The Booking rescheduled email was …" at bounding box center [601, 285] width 1203 height 571
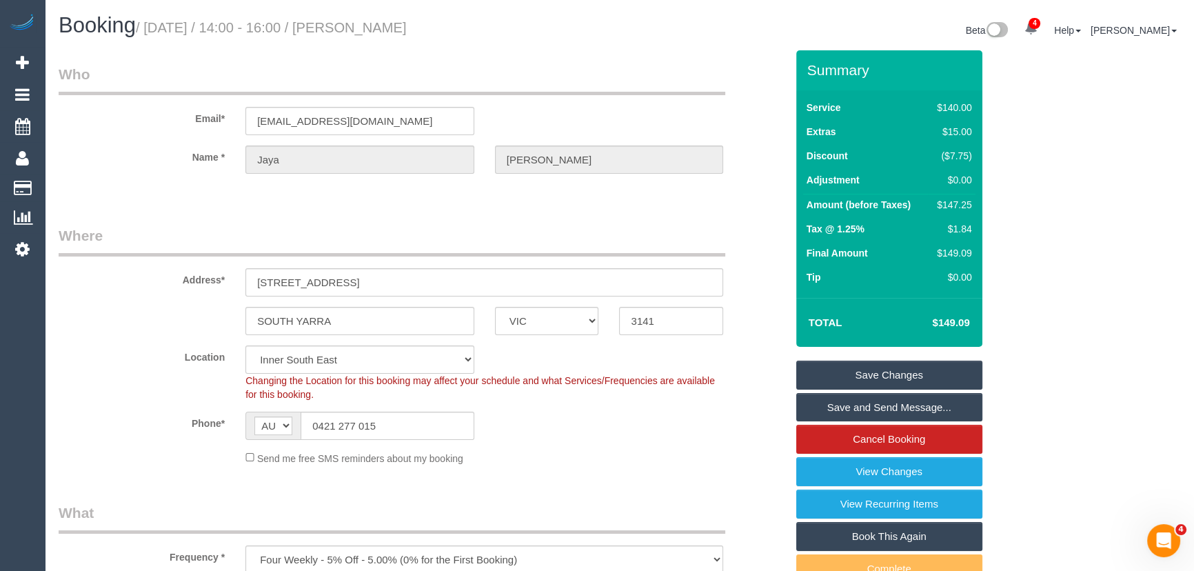
click at [862, 403] on link "Save and Send Message..." at bounding box center [889, 407] width 186 height 29
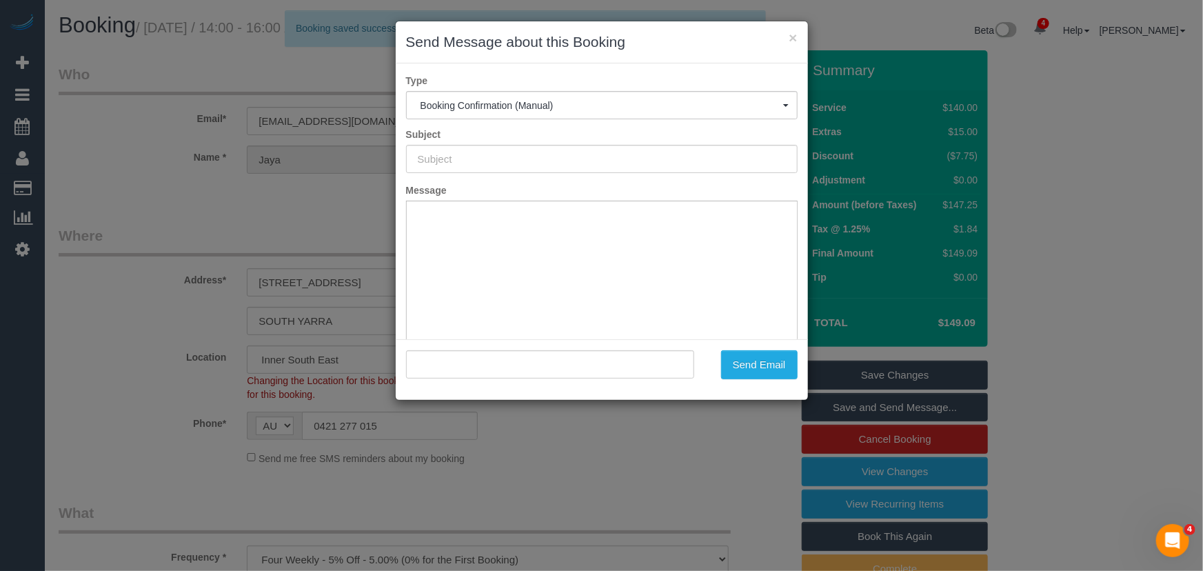
type input "Booking Confirmed"
type input ""[PERSON_NAME]" <[EMAIL_ADDRESS][DOMAIN_NAME]>"
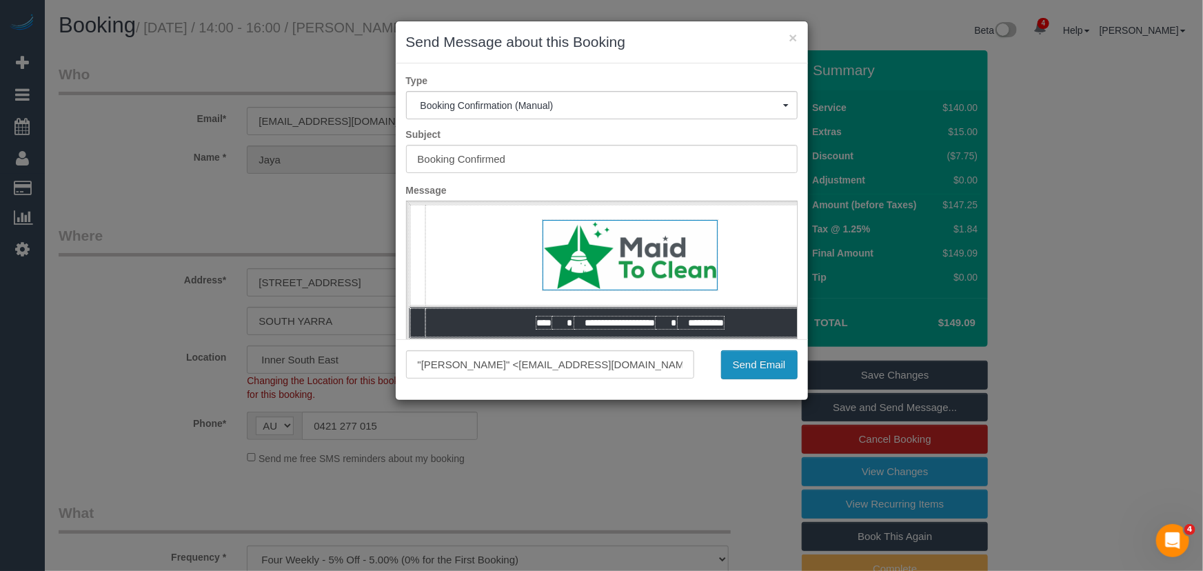
click at [767, 363] on button "Send Email" at bounding box center [759, 364] width 77 height 29
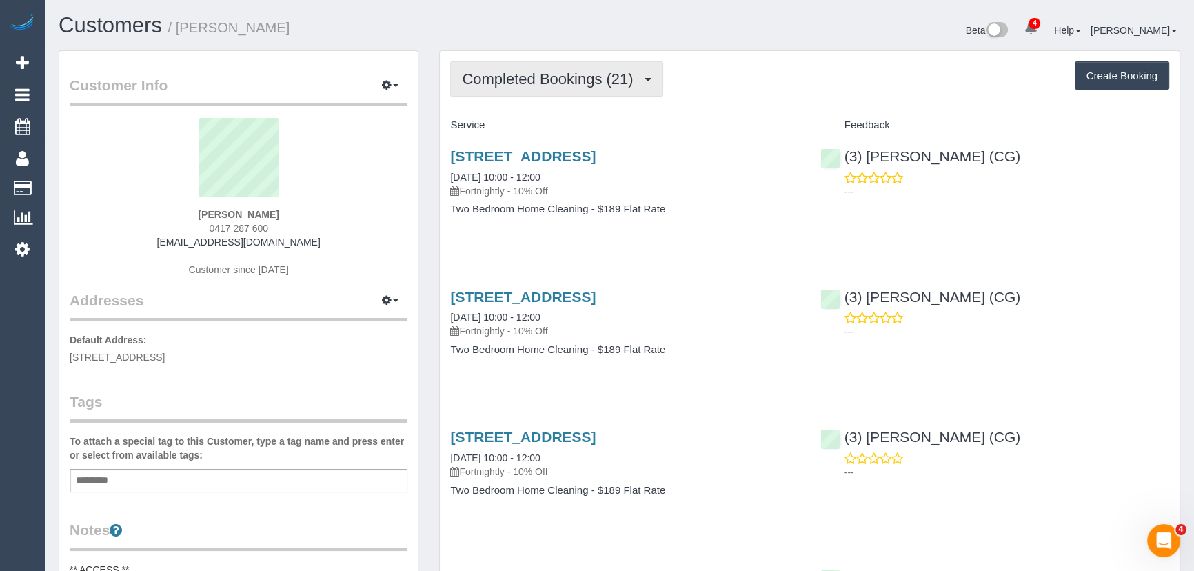
click at [554, 86] on button "Completed Bookings (21)" at bounding box center [556, 78] width 212 height 35
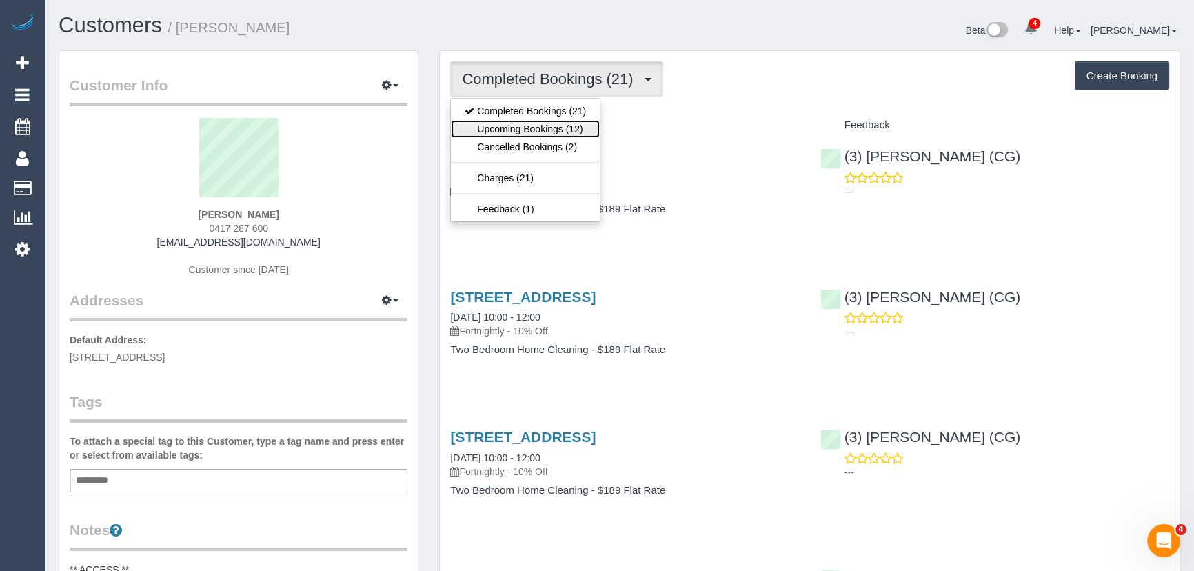
click at [549, 125] on link "Upcoming Bookings (12)" at bounding box center [525, 129] width 149 height 18
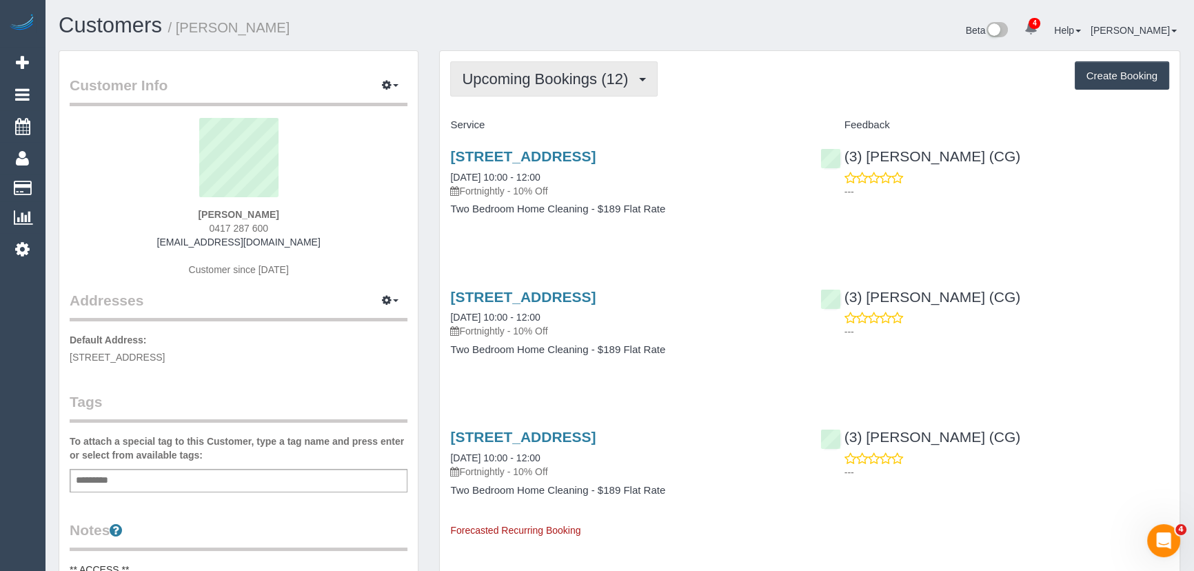
click at [558, 80] on span "Upcoming Bookings (12)" at bounding box center [548, 78] width 173 height 17
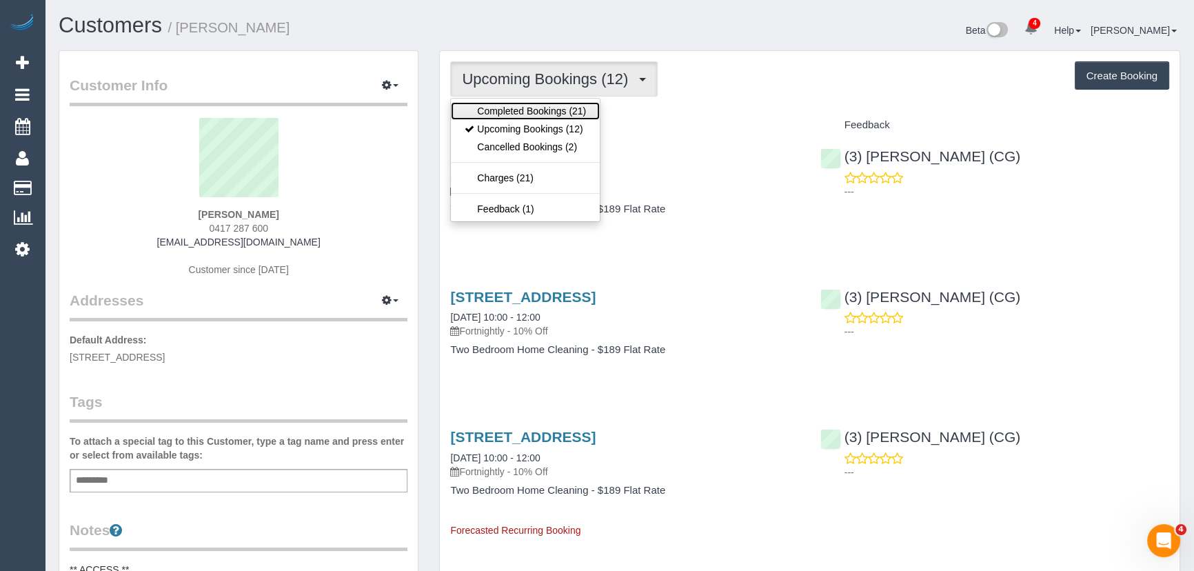
click at [552, 110] on link "Completed Bookings (21)" at bounding box center [525, 111] width 149 height 18
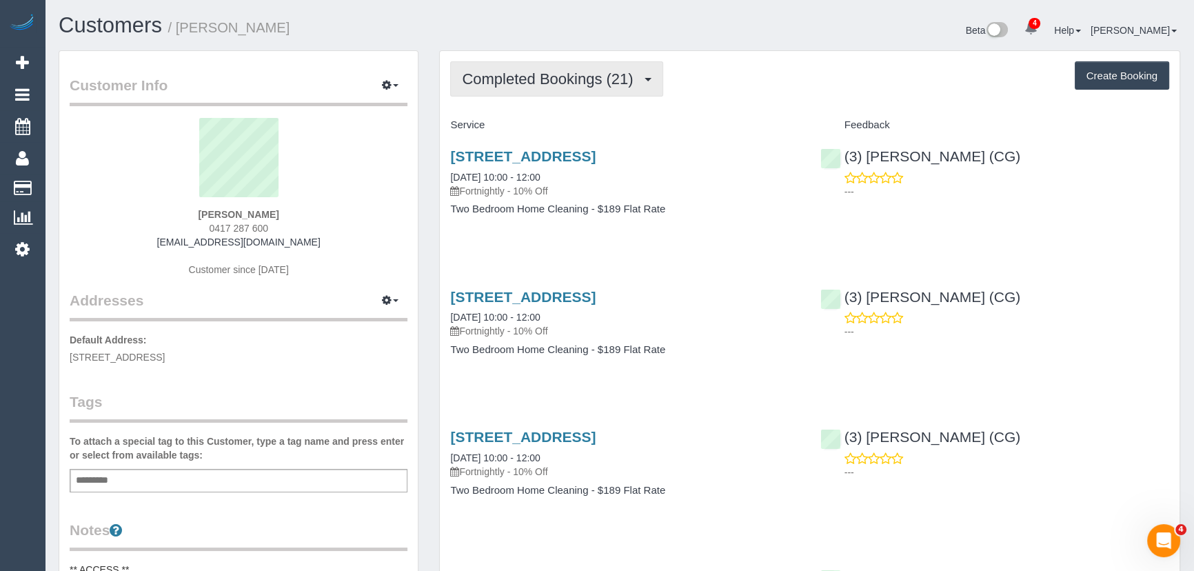
click at [538, 83] on span "Completed Bookings (21)" at bounding box center [551, 78] width 178 height 17
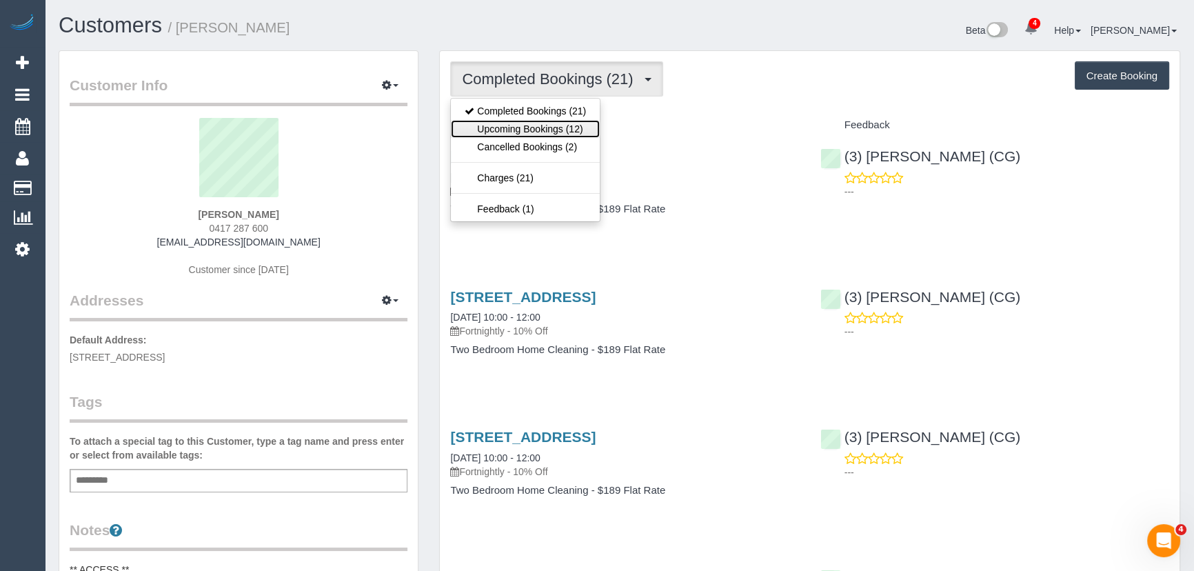
click at [531, 128] on link "Upcoming Bookings (12)" at bounding box center [525, 129] width 149 height 18
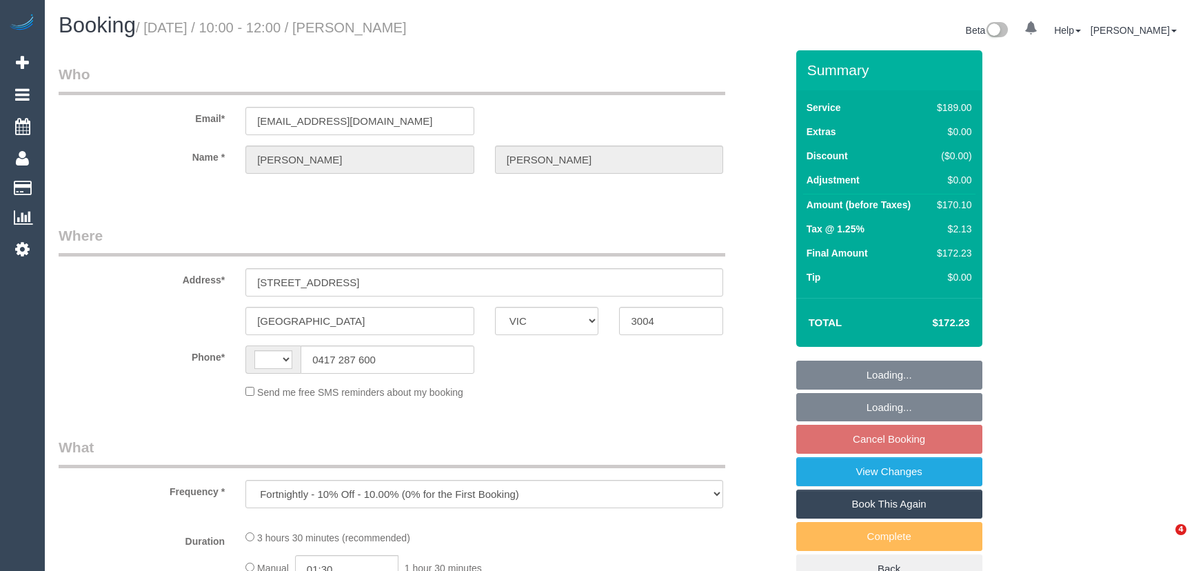
select select "VIC"
select select "string:stripe-pm_1Q8YSY2GScqysDRVjZbb1lWL"
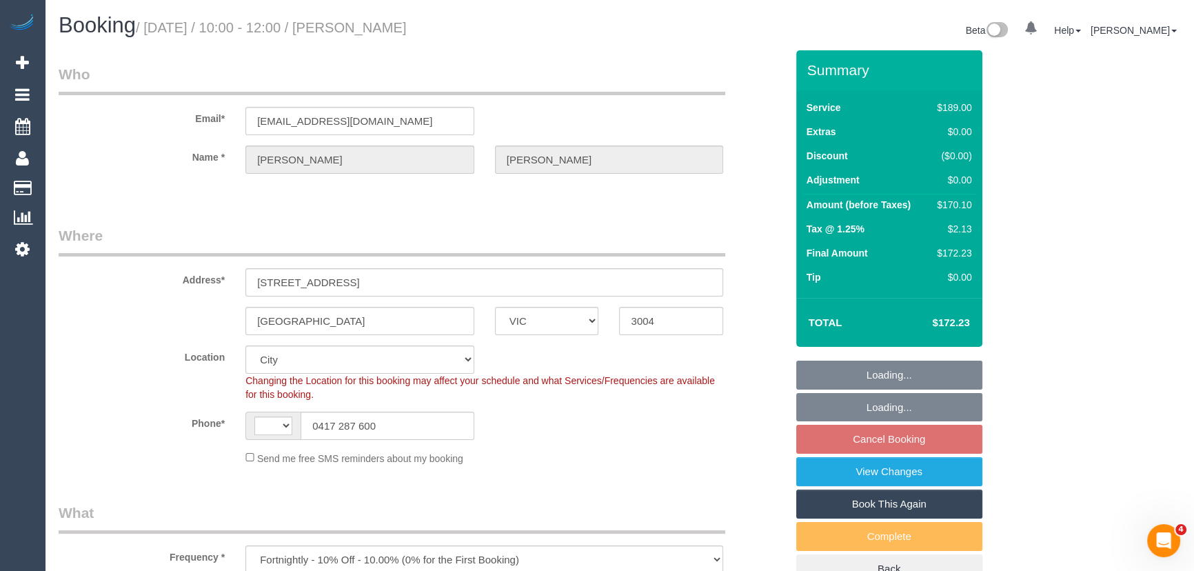
select select "object:324"
select select "string:AU"
select select "spot3"
select select "number:27"
select select "number:14"
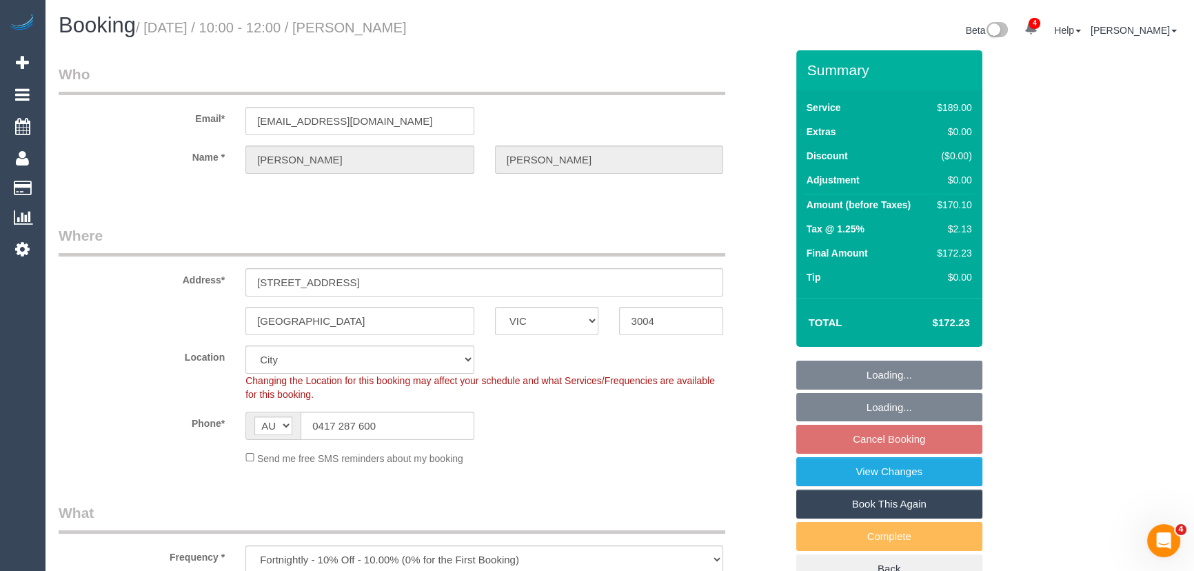
select select "number:21"
select select "number:36"
select select "number:34"
select select "number:11"
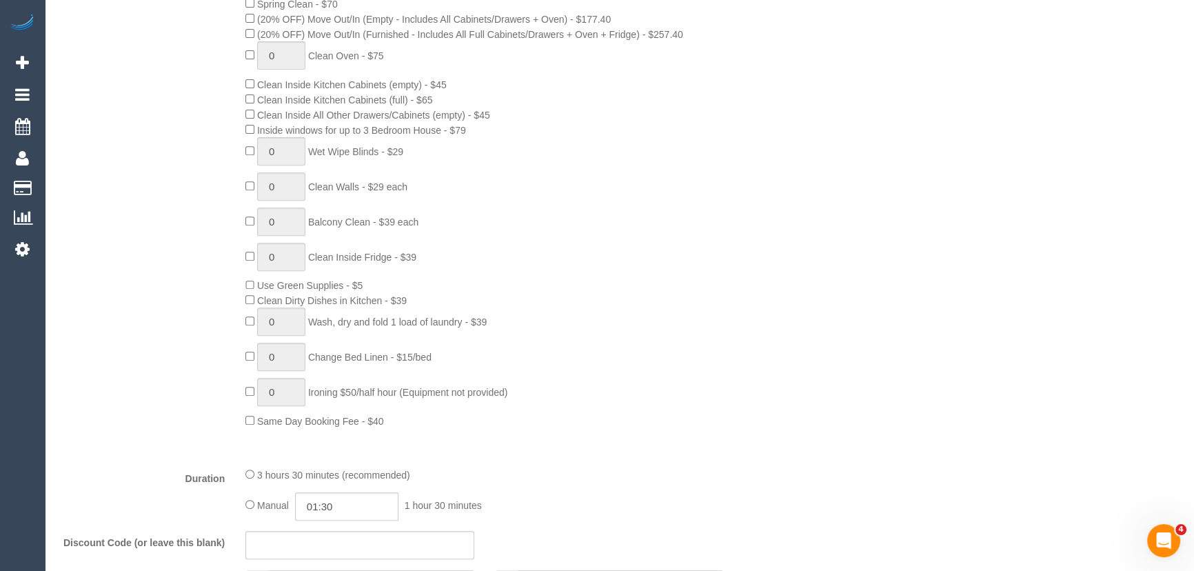
scroll to position [877, 0]
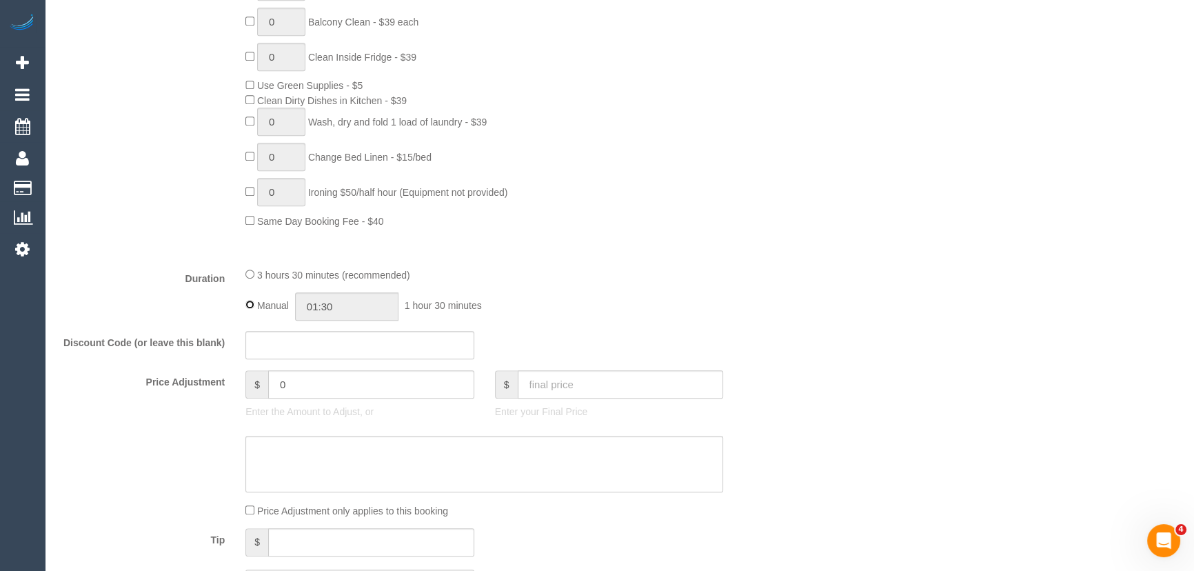
type input "03:30"
select select "spot23"
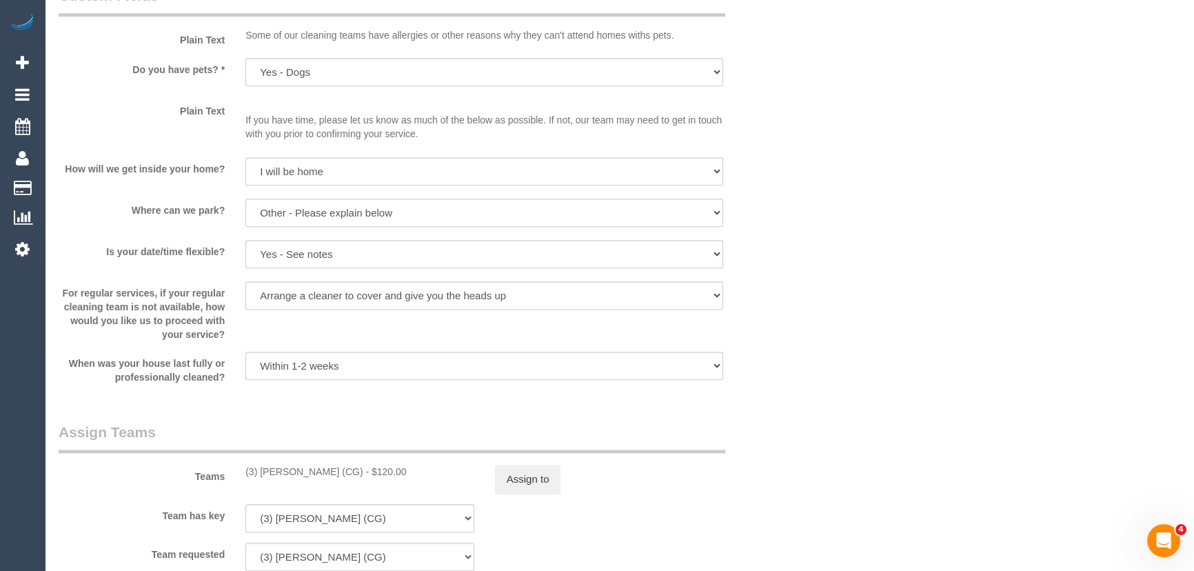
scroll to position [1880, 0]
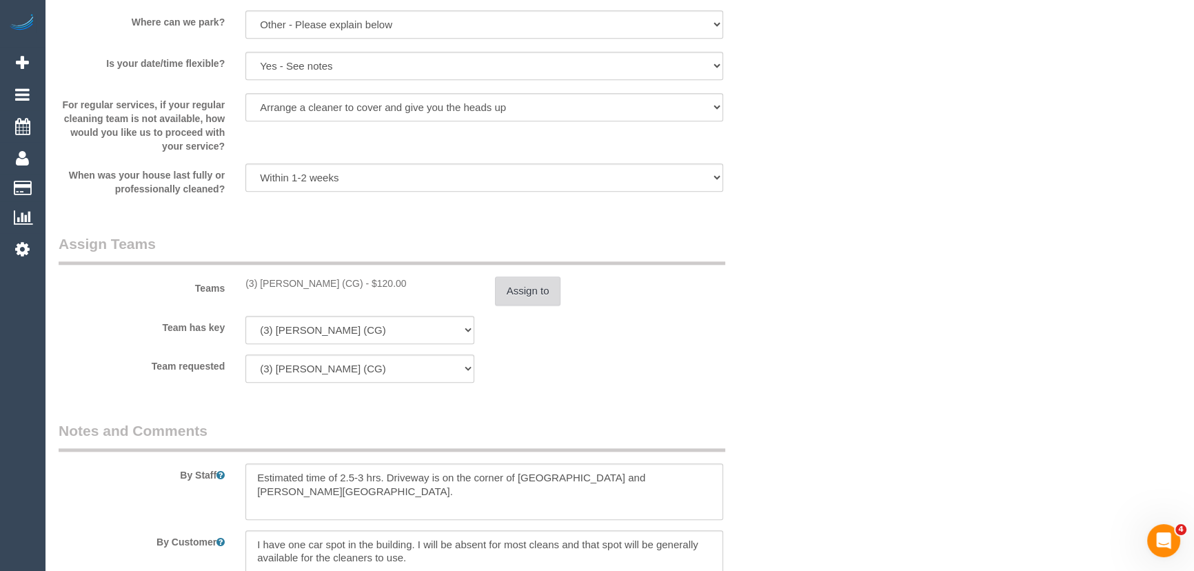
click at [529, 286] on button "Assign to" at bounding box center [528, 290] width 66 height 29
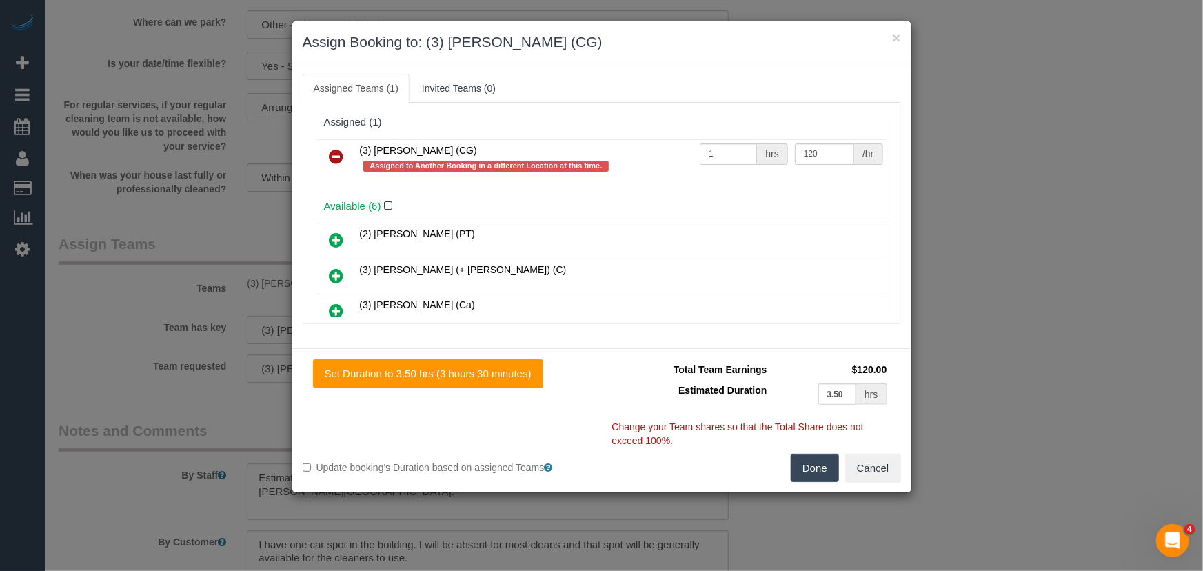
click at [337, 151] on icon at bounding box center [336, 156] width 14 height 17
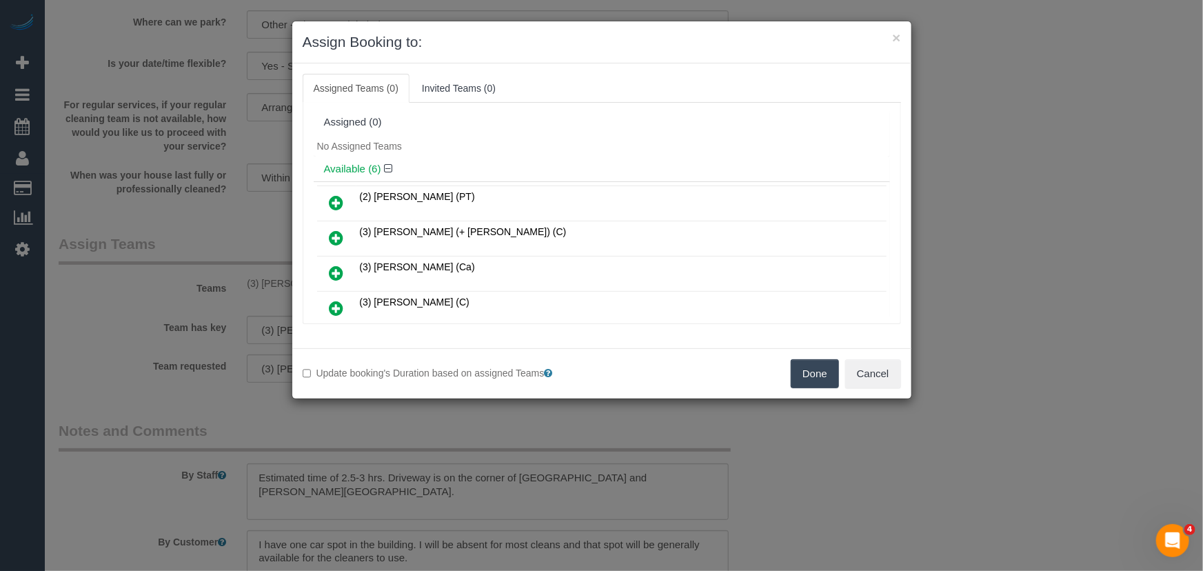
click at [813, 371] on button "Done" at bounding box center [815, 373] width 48 height 29
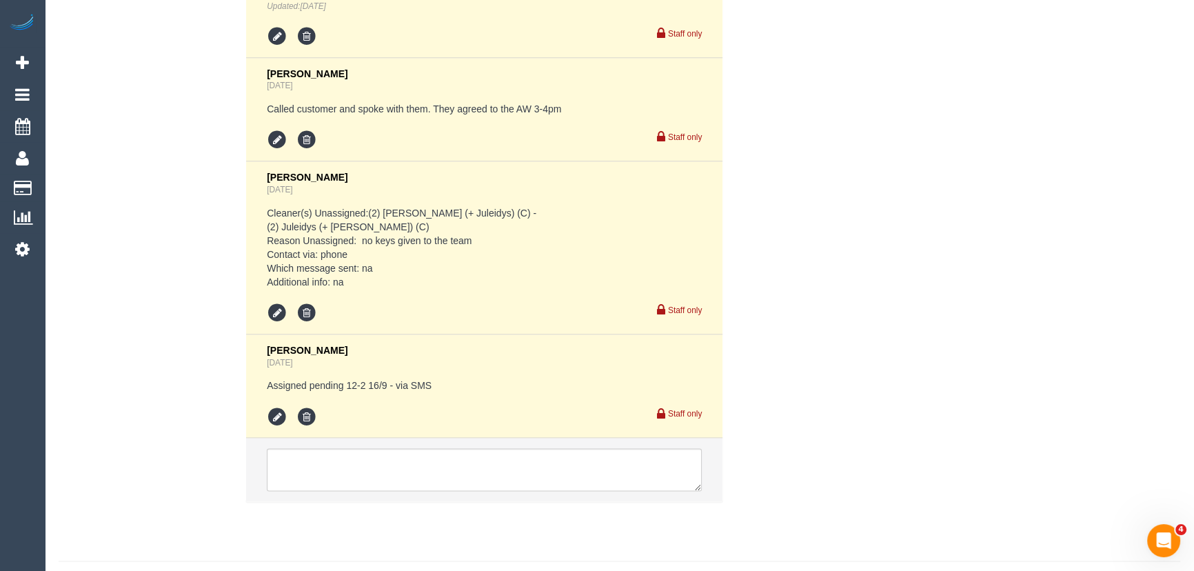
scroll to position [2882, 0]
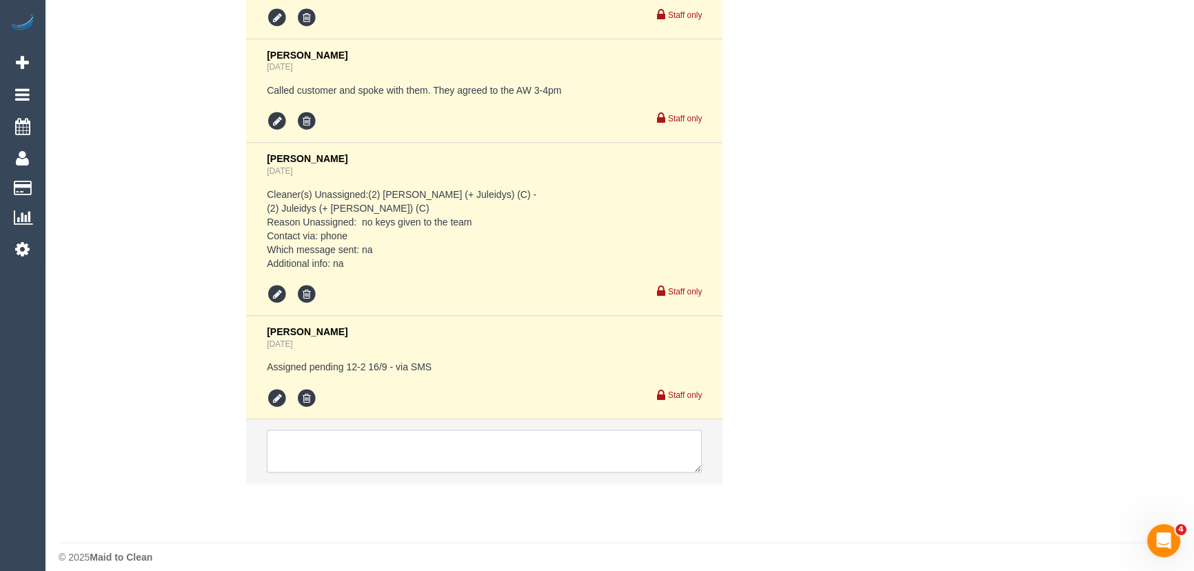
click at [397, 455] on textarea at bounding box center [484, 450] width 435 height 43
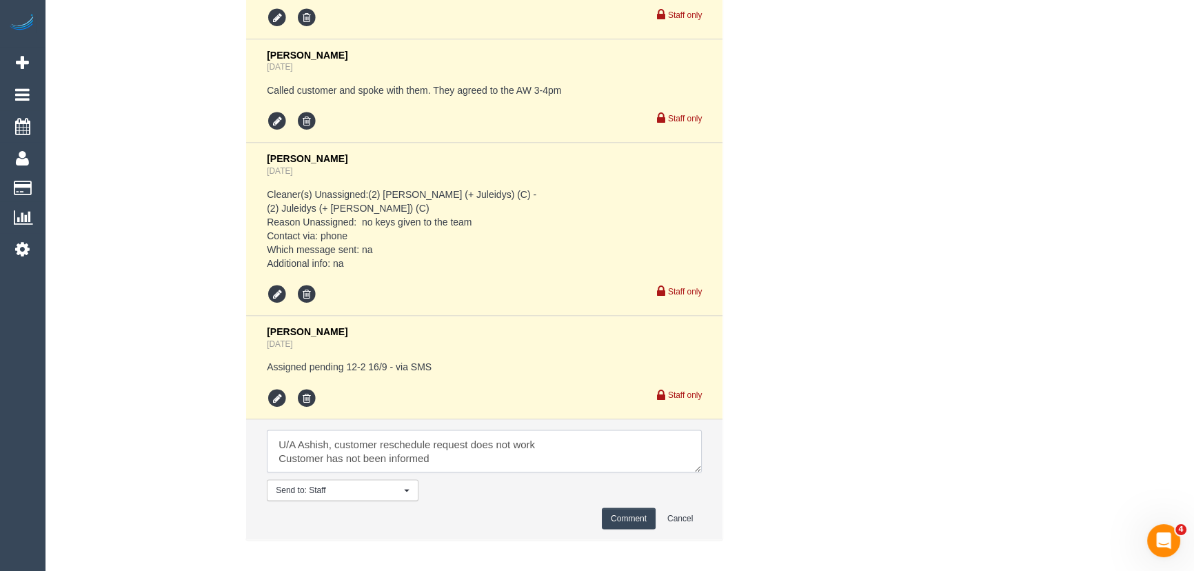
scroll to position [5, 0]
type textarea "U/A Ashish, customer reschedule request does not work Customer has not been inf…"
click at [613, 523] on button "Comment" at bounding box center [629, 517] width 54 height 21
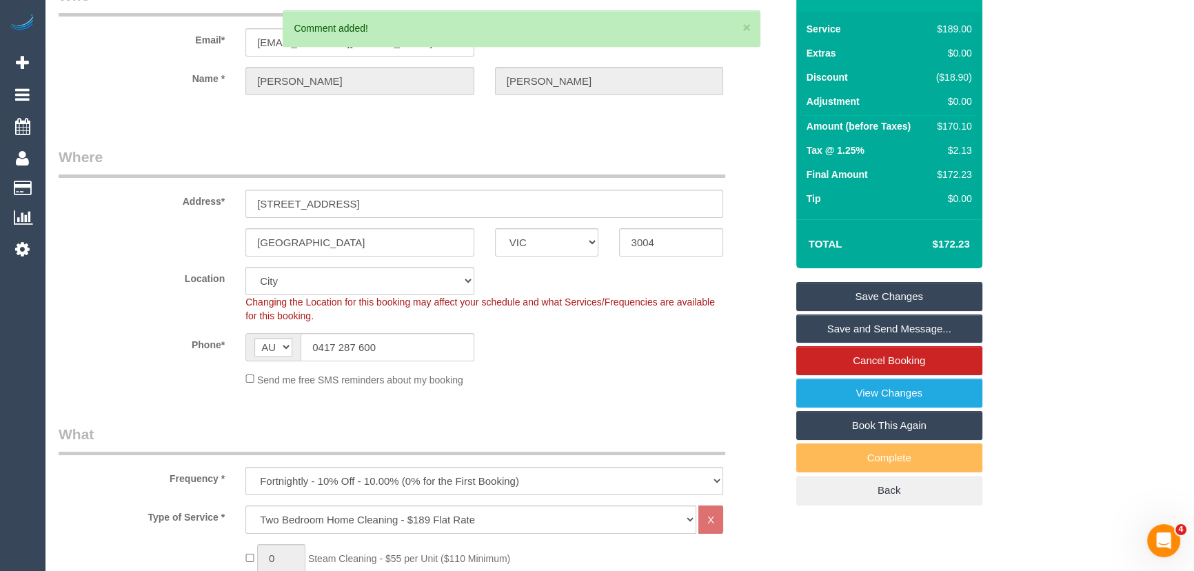
scroll to position [0, 0]
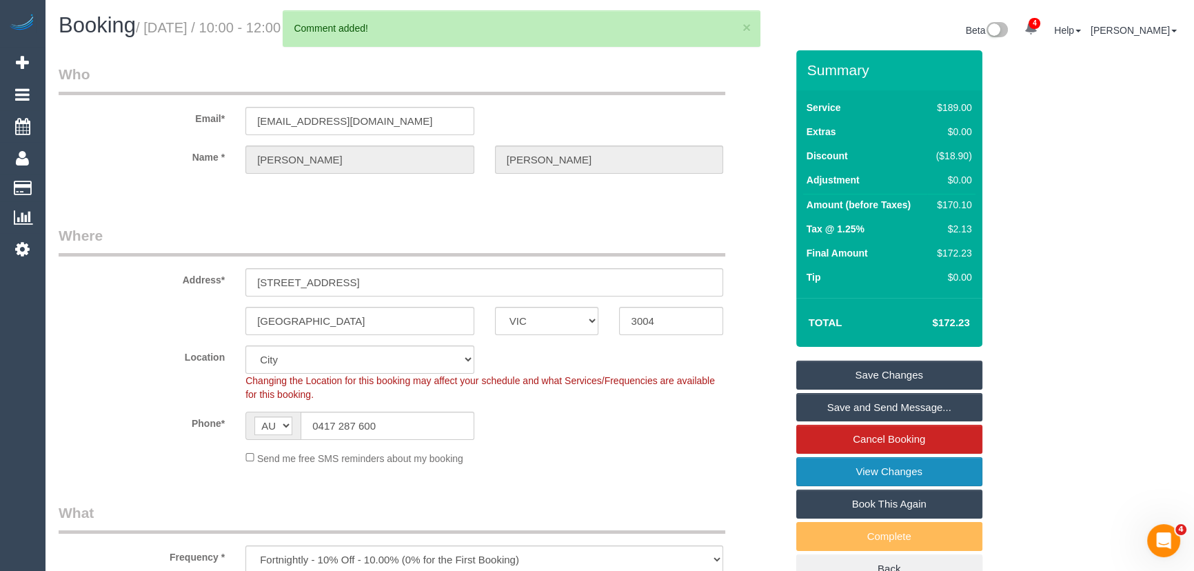
click at [833, 471] on link "View Changes" at bounding box center [889, 471] width 186 height 29
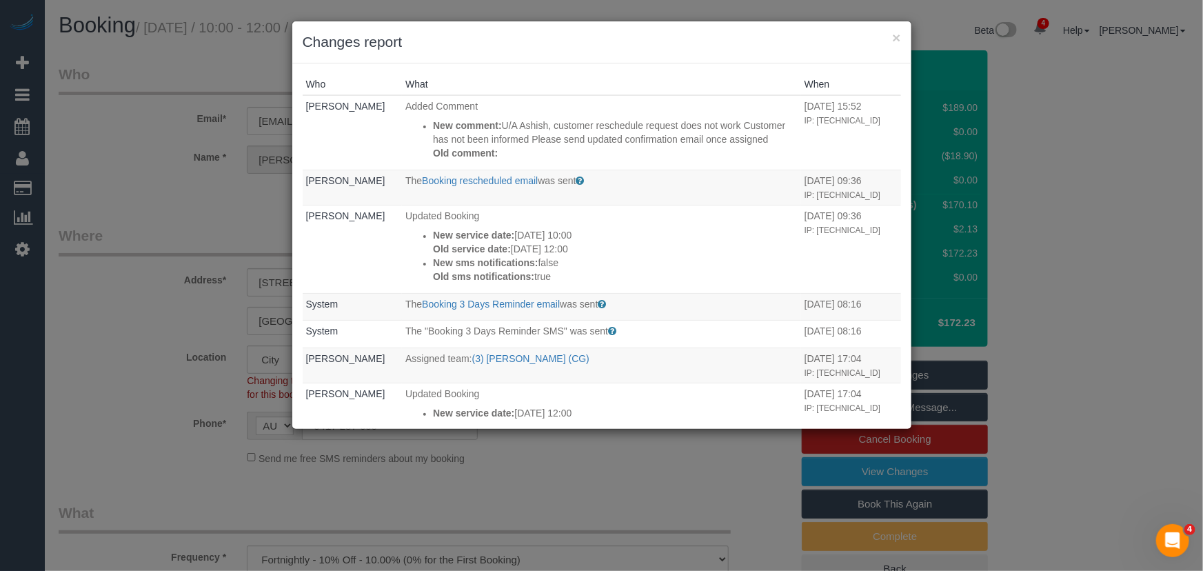
click at [682, 458] on div "× Changes report Who What When Jessica Trentin Added Comment New comment: U/A A…" at bounding box center [601, 285] width 1203 height 571
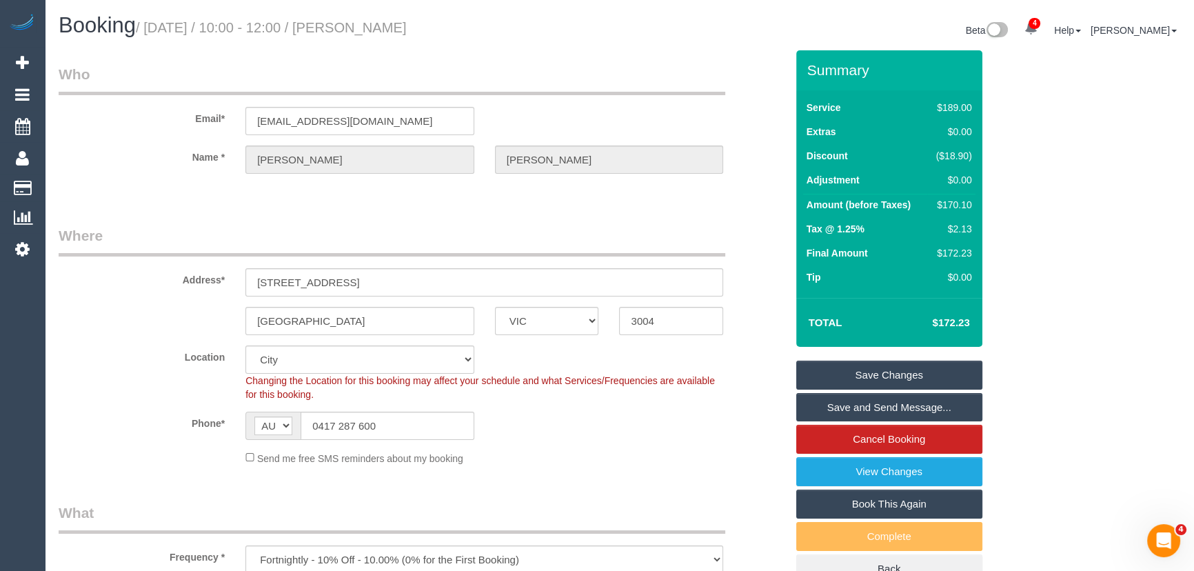
click at [880, 376] on link "Save Changes" at bounding box center [889, 375] width 186 height 29
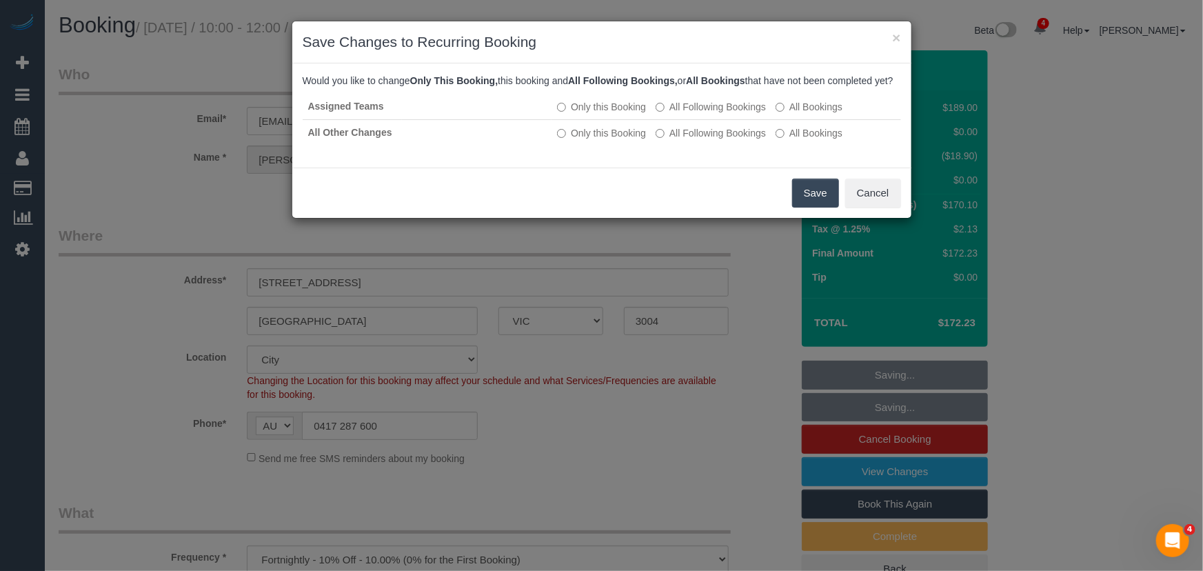
click at [817, 207] on button "Save" at bounding box center [815, 193] width 47 height 29
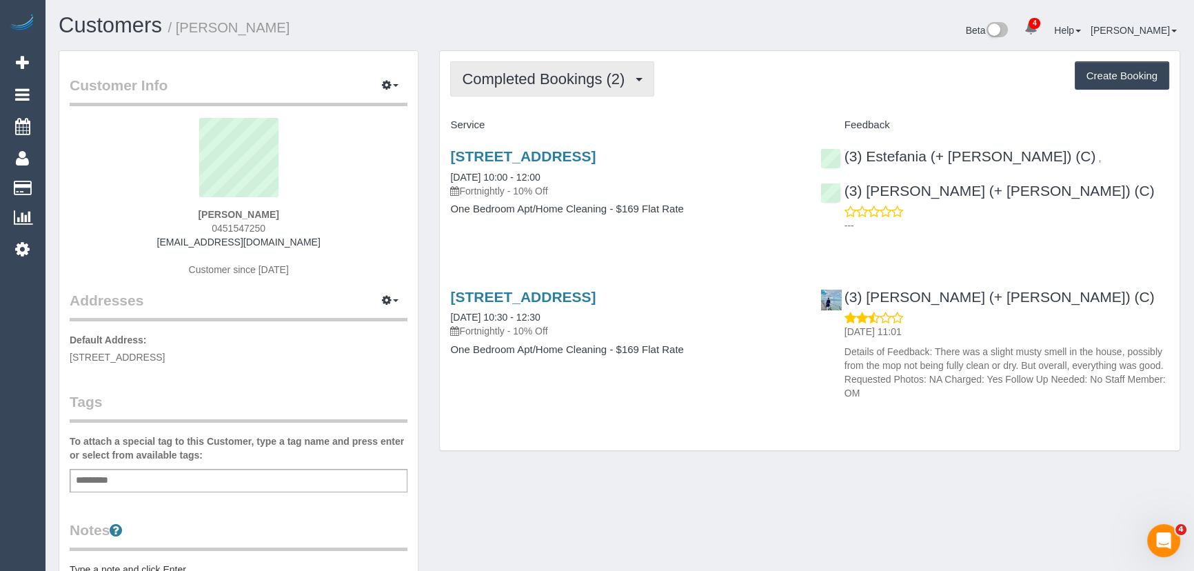
click at [601, 79] on span "Completed Bookings (2)" at bounding box center [547, 78] width 170 height 17
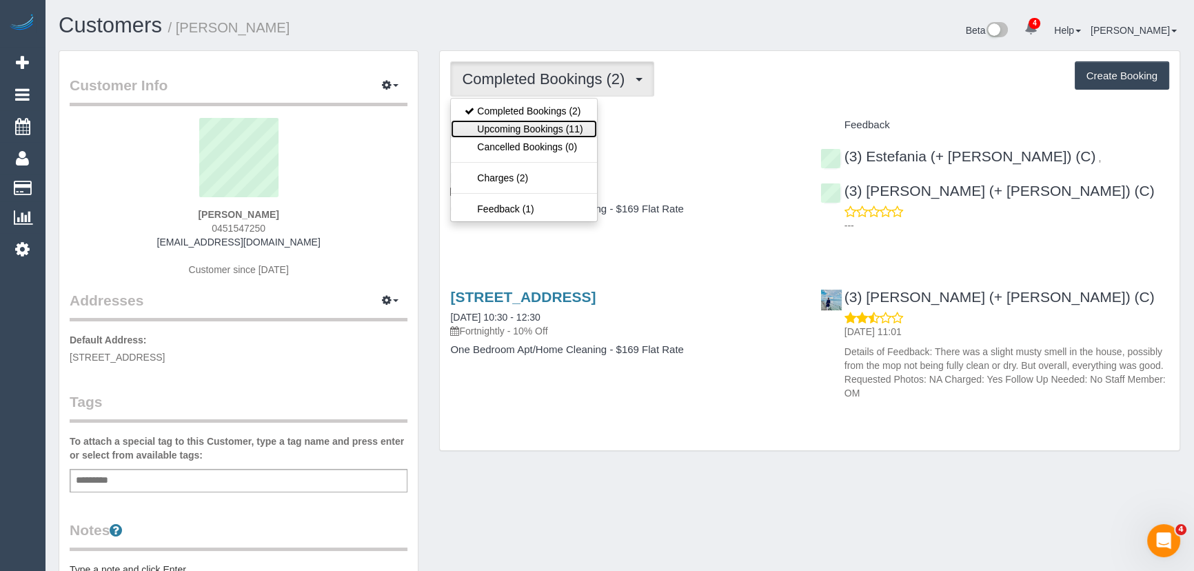
click at [578, 123] on link "Upcoming Bookings (11)" at bounding box center [523, 129] width 145 height 18
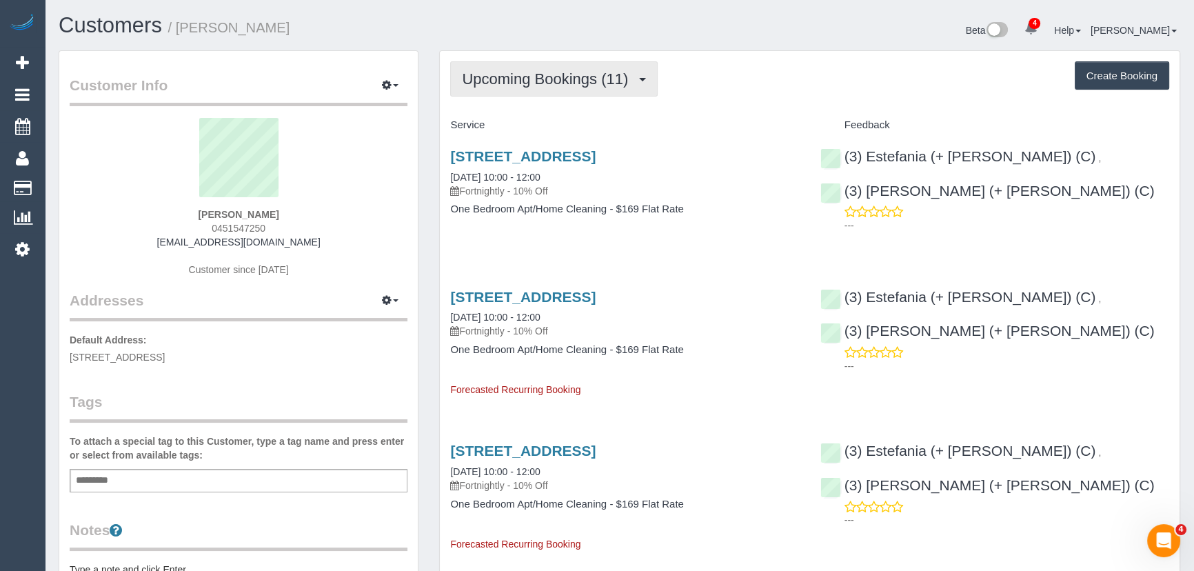
click at [603, 79] on span "Upcoming Bookings (11)" at bounding box center [548, 78] width 173 height 17
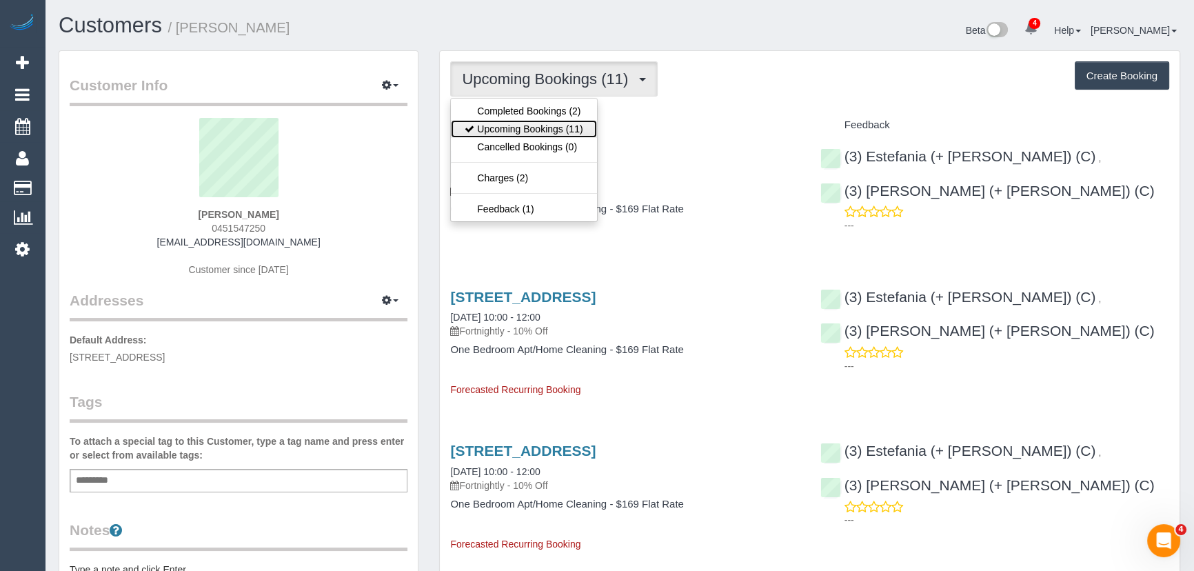
click at [569, 130] on link "Upcoming Bookings (11)" at bounding box center [523, 129] width 145 height 18
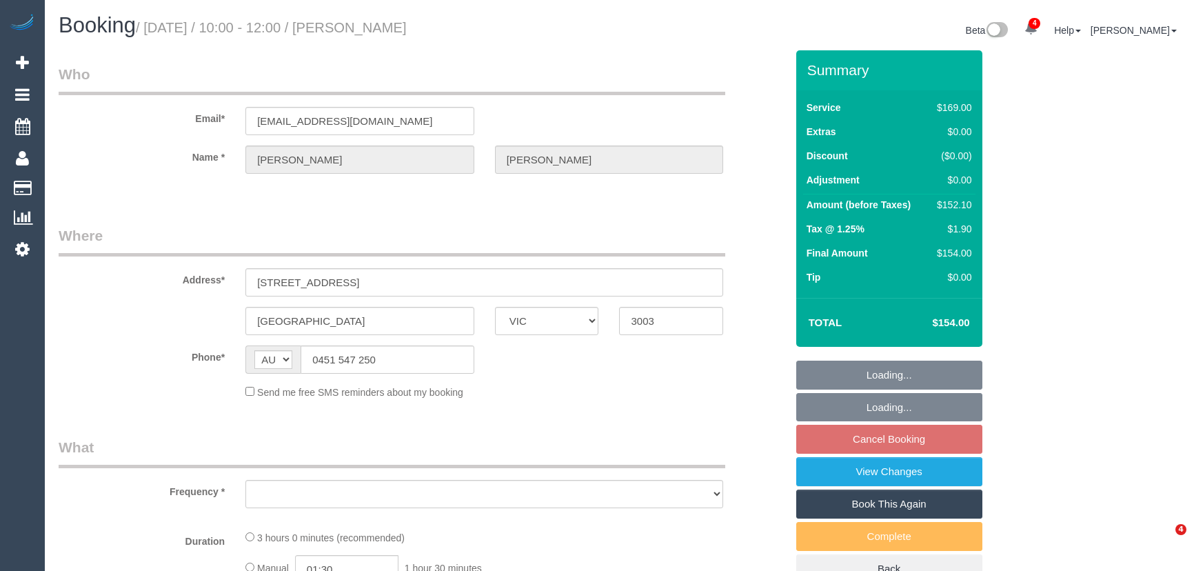
select select "VIC"
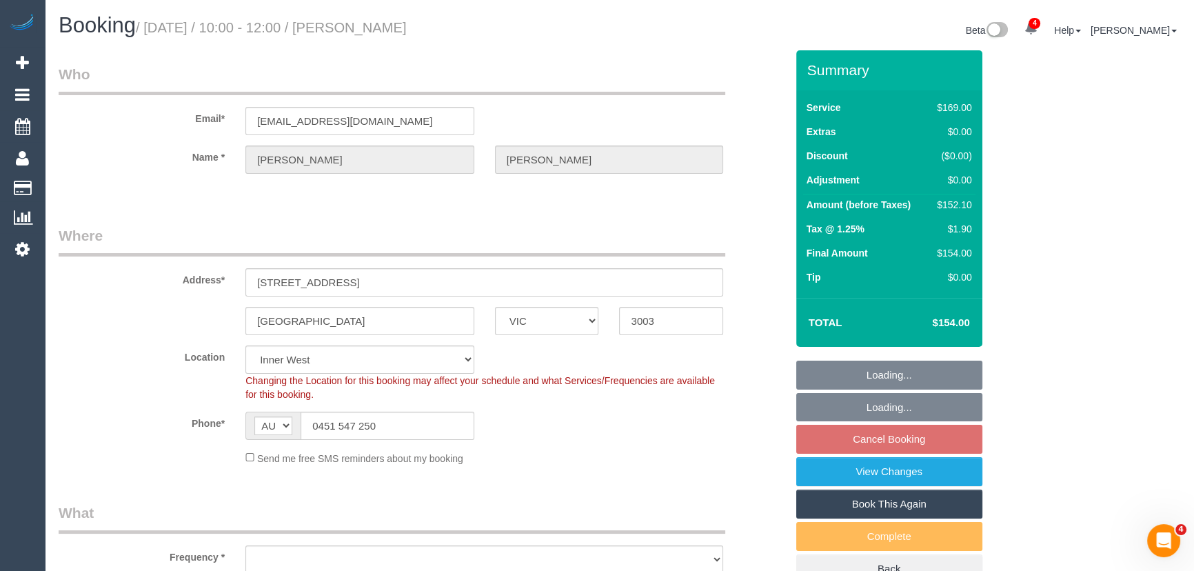
select select "object:716"
select select "number:29"
select select "number:14"
select select "number:18"
select select "number:25"
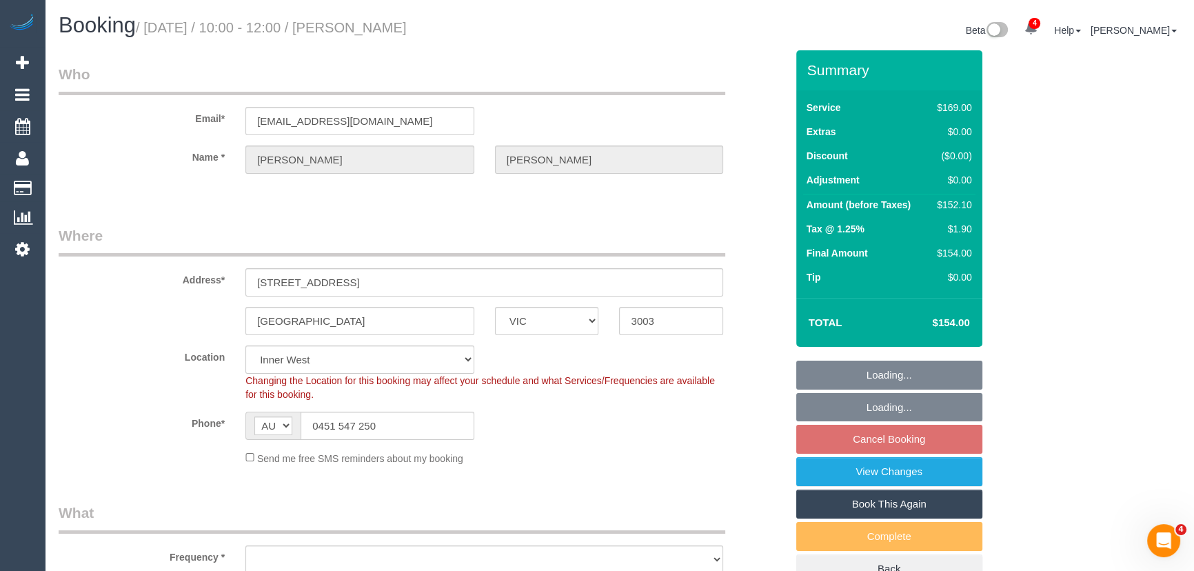
select select "number:34"
select select "number:13"
select select "object:817"
select select "string:stripe-pm_1Rwyec2GScqysDRV33IXhfGh"
select select "spot3"
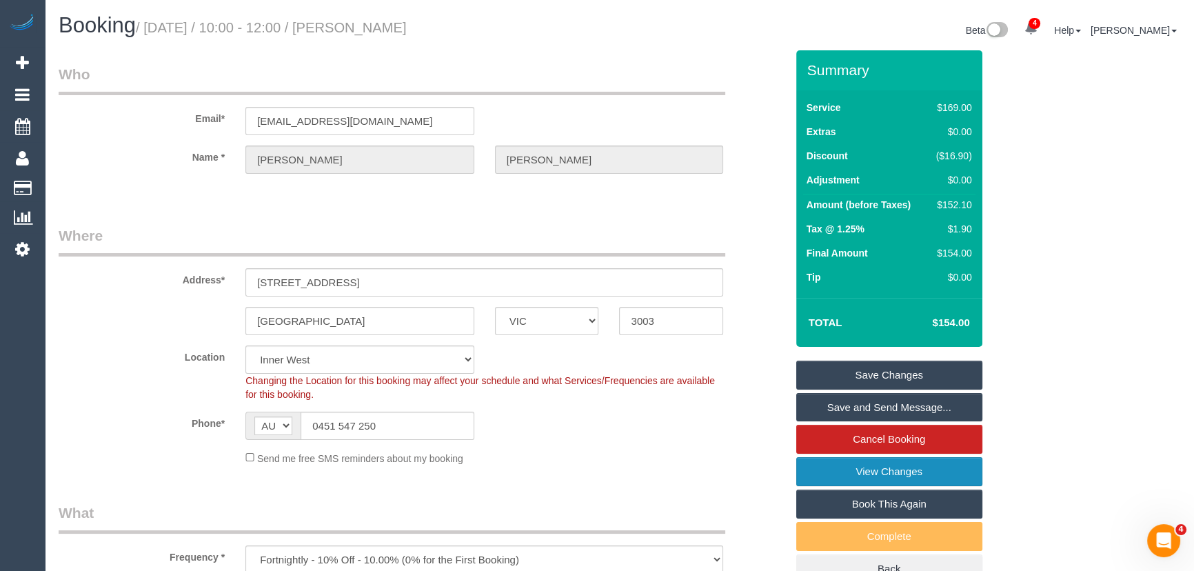
click at [884, 470] on link "View Changes" at bounding box center [889, 471] width 186 height 29
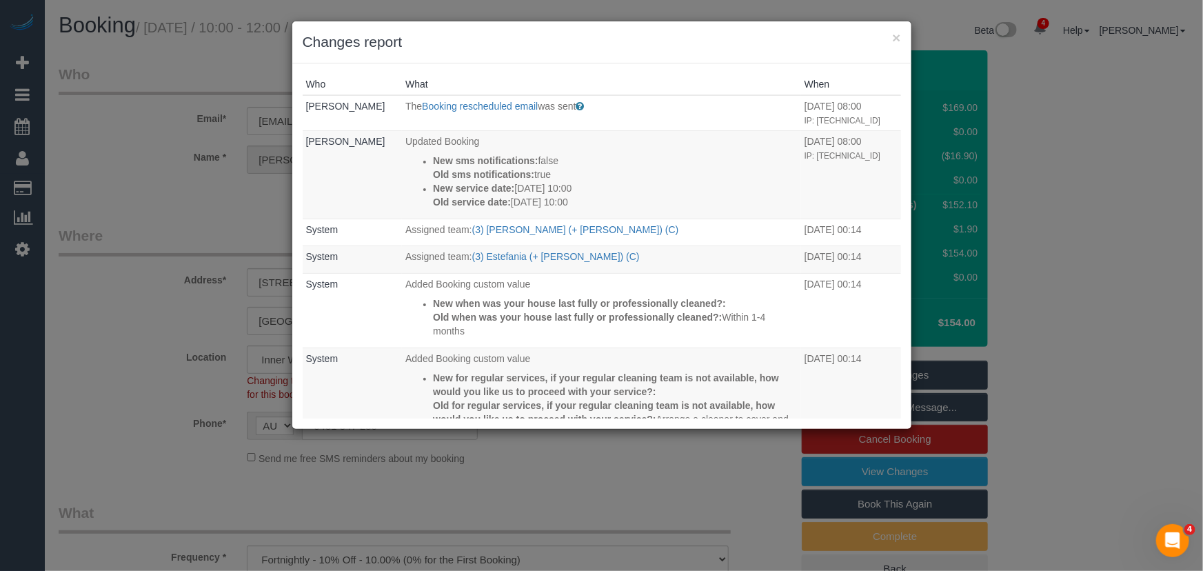
click at [163, 159] on div "× Changes report Who What When Duncan Roberts The Booking rescheduled email was…" at bounding box center [601, 285] width 1203 height 571
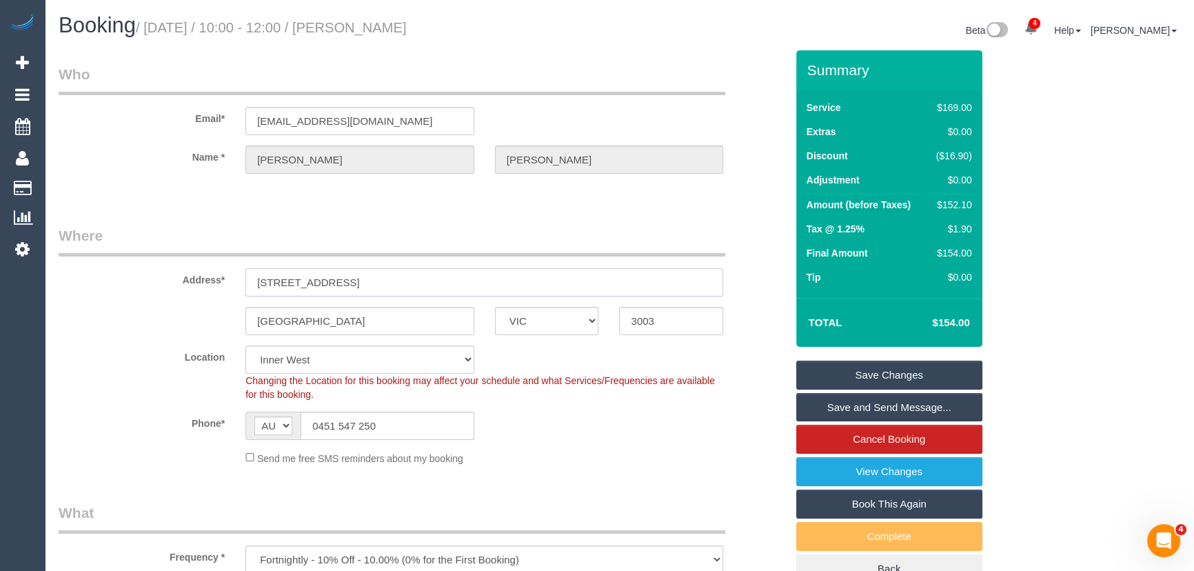
click at [392, 284] on input "151 Hawke street, 421" at bounding box center [484, 282] width 478 height 28
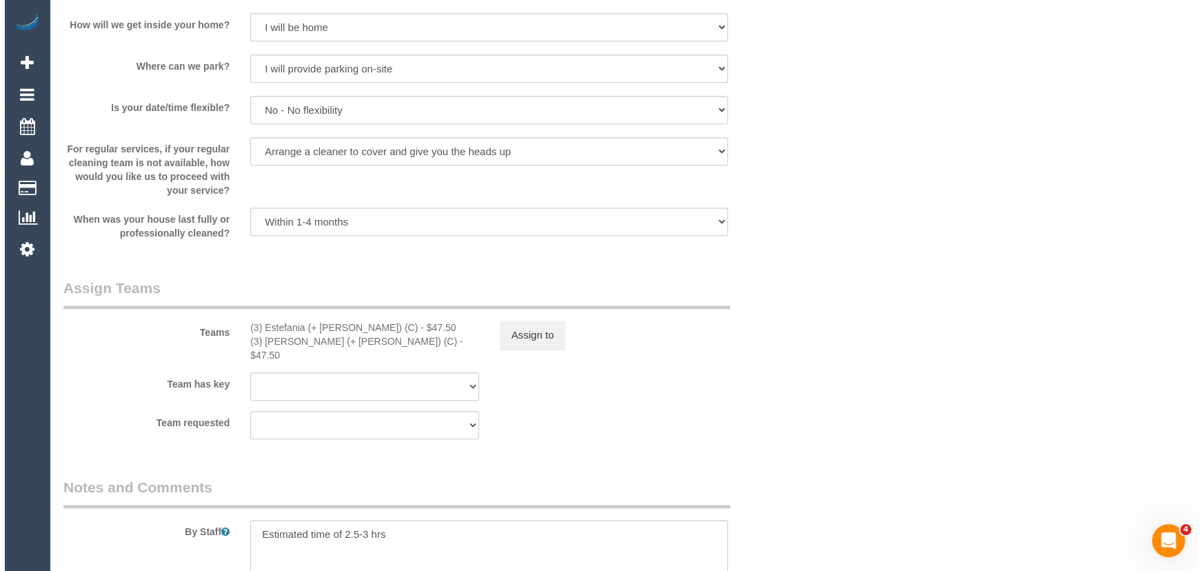
scroll to position [1817, 0]
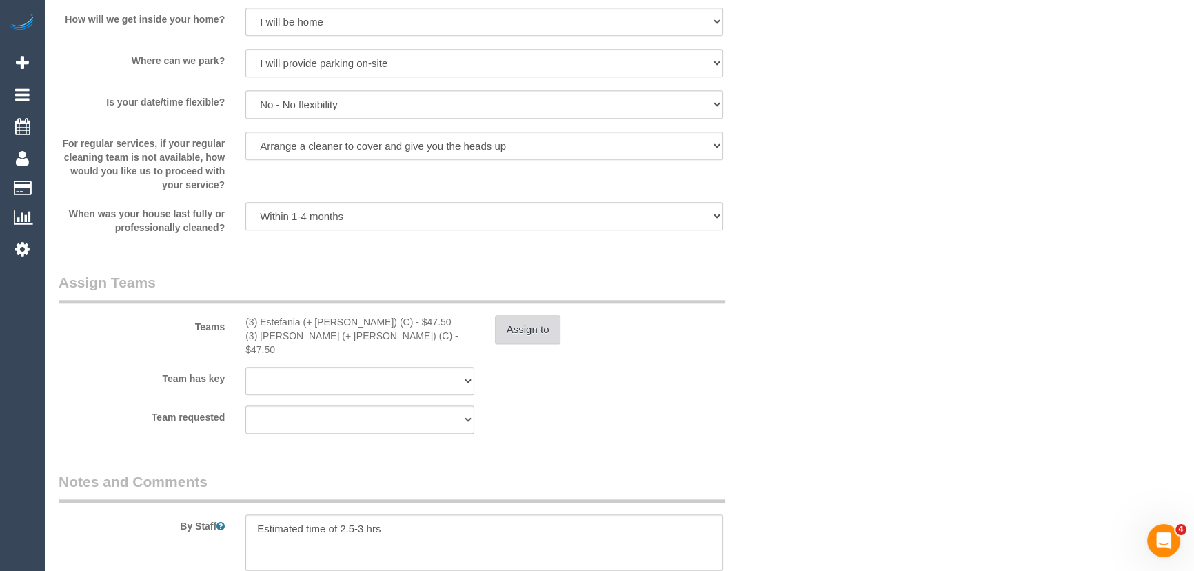
click at [523, 328] on button "Assign to" at bounding box center [528, 329] width 66 height 29
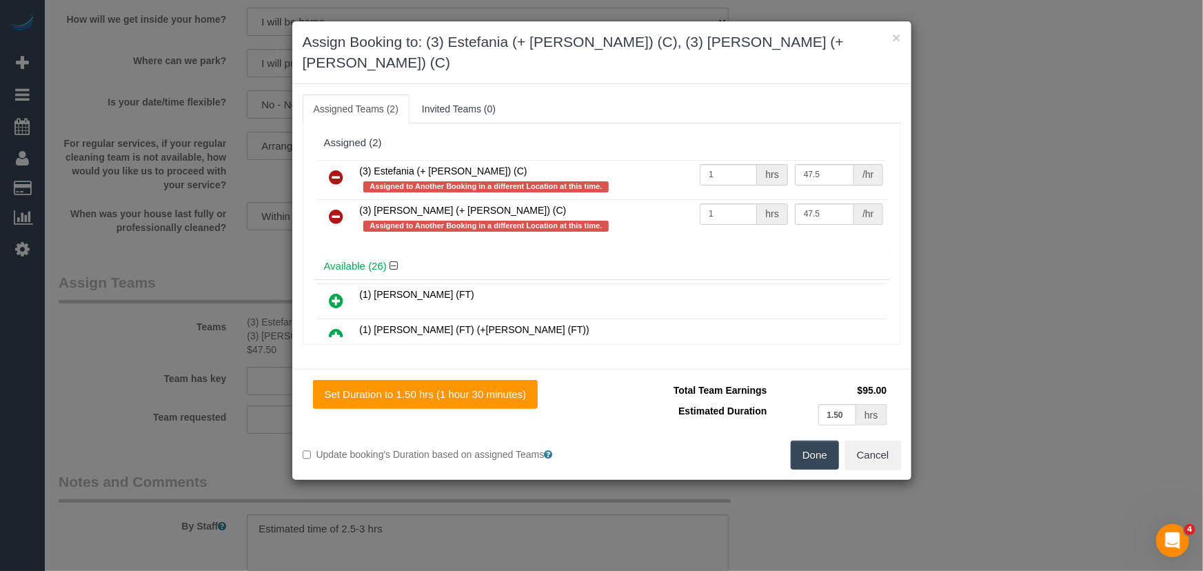
click at [336, 169] on icon at bounding box center [336, 177] width 14 height 17
click at [336, 208] on icon at bounding box center [336, 216] width 14 height 17
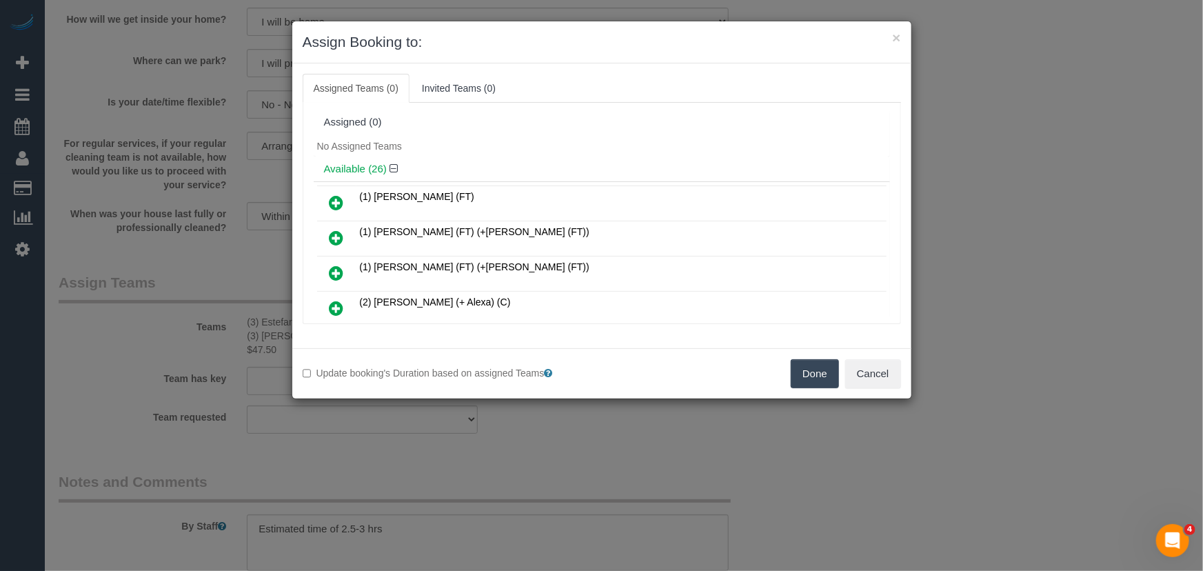
scroll to position [432, 0]
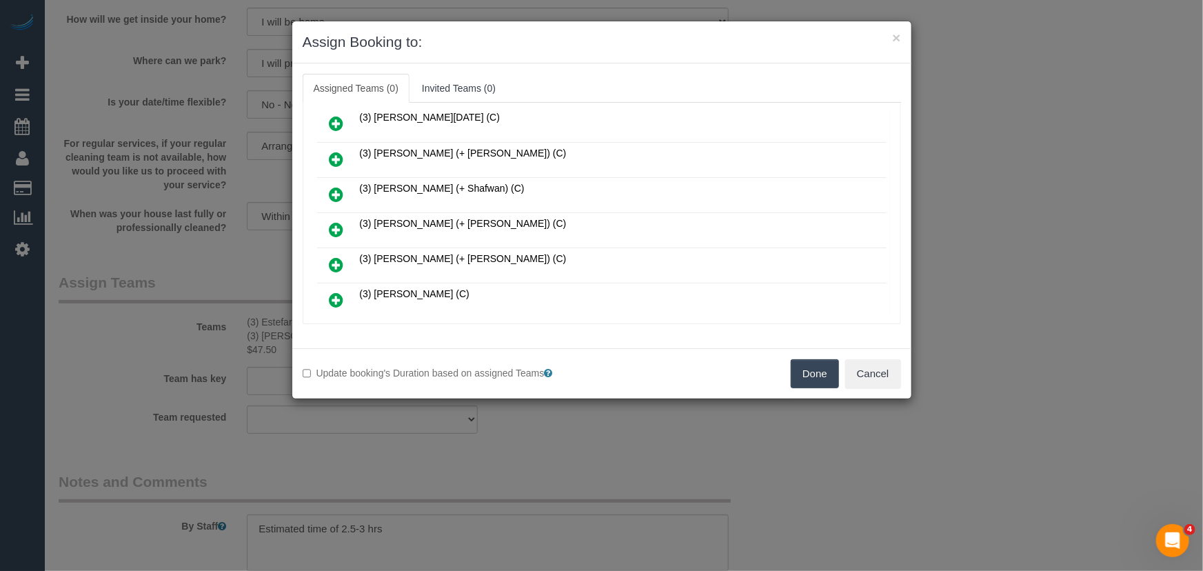
click at [328, 216] on link at bounding box center [337, 230] width 32 height 28
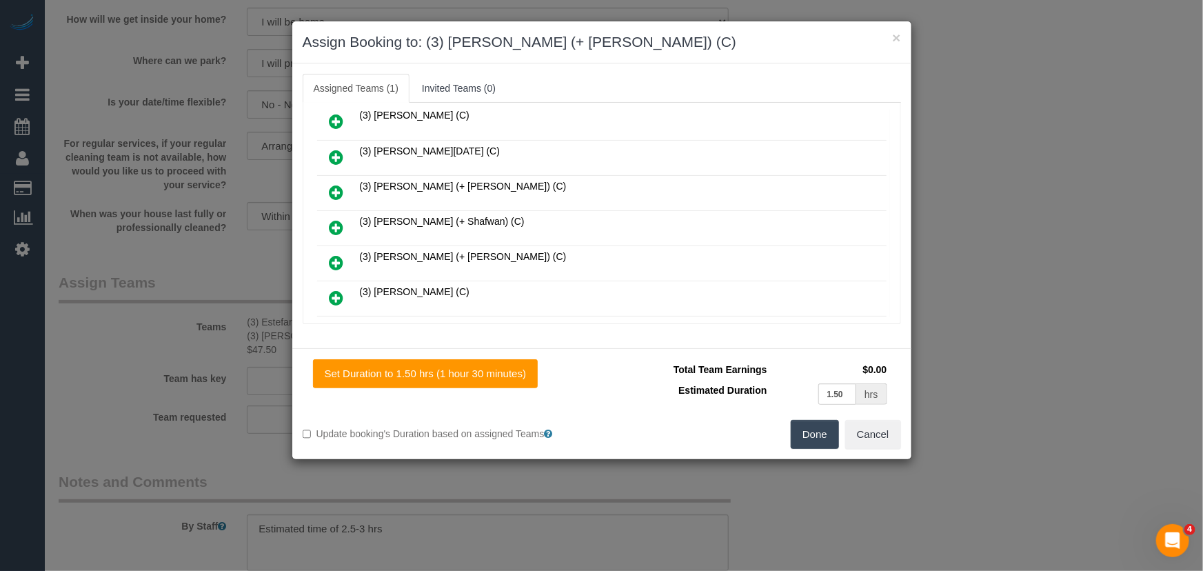
scroll to position [464, 0]
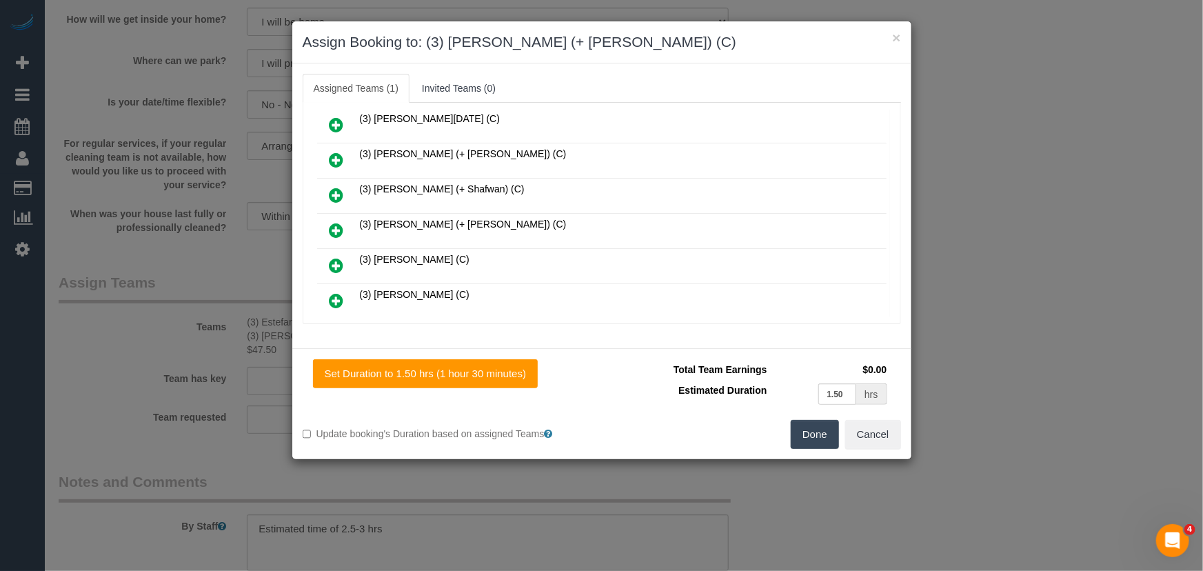
click at [333, 222] on icon at bounding box center [336, 230] width 14 height 17
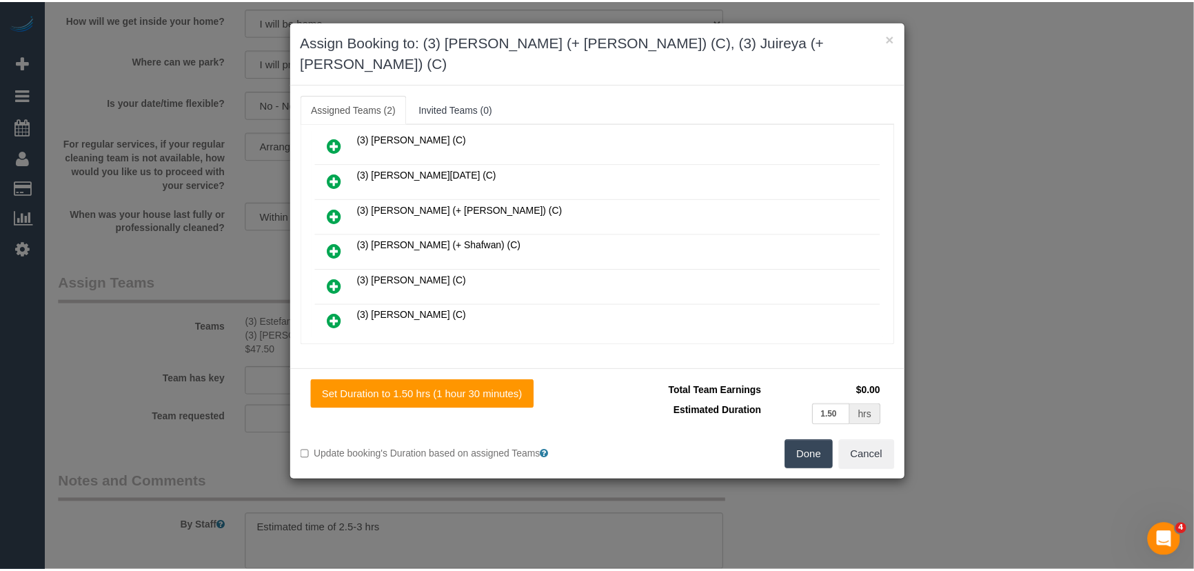
scroll to position [498, 0]
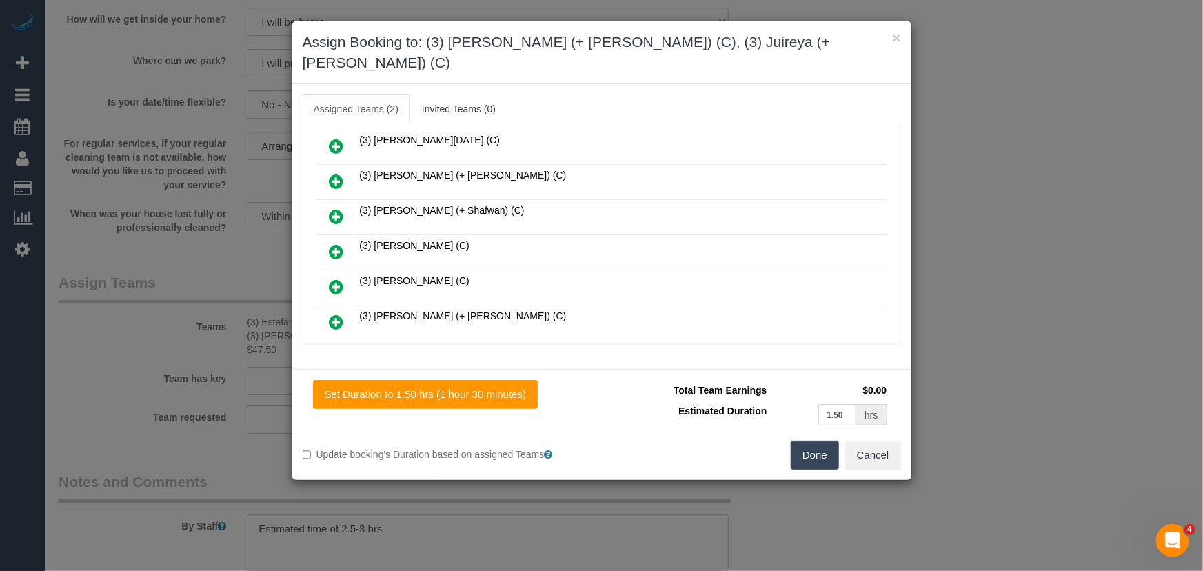
click at [829, 440] on button "Done" at bounding box center [815, 454] width 48 height 29
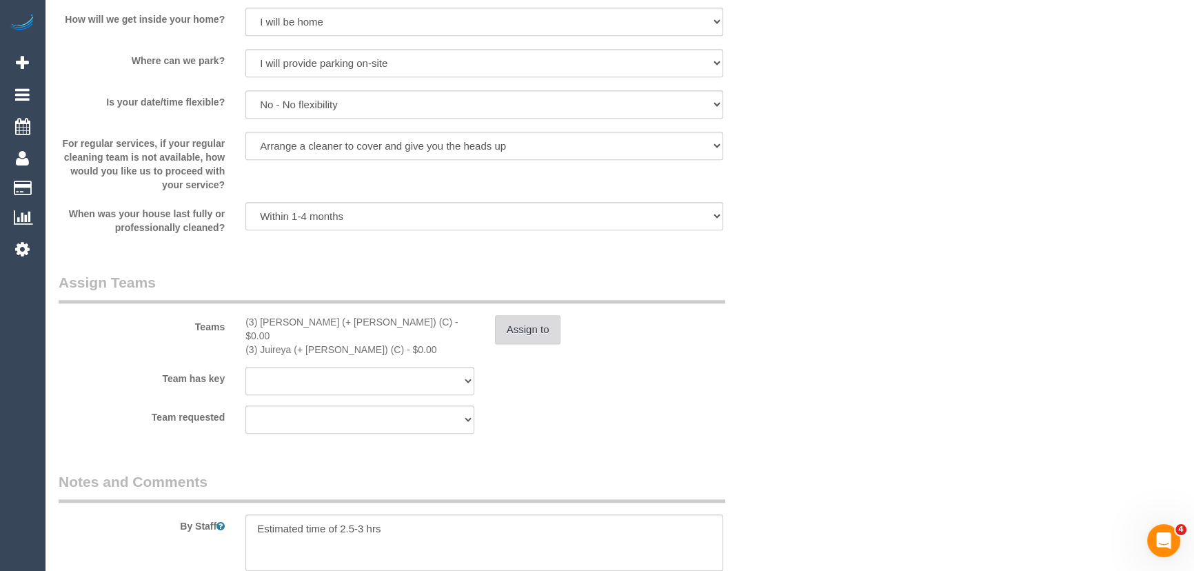
click at [532, 327] on button "Assign to" at bounding box center [528, 329] width 66 height 29
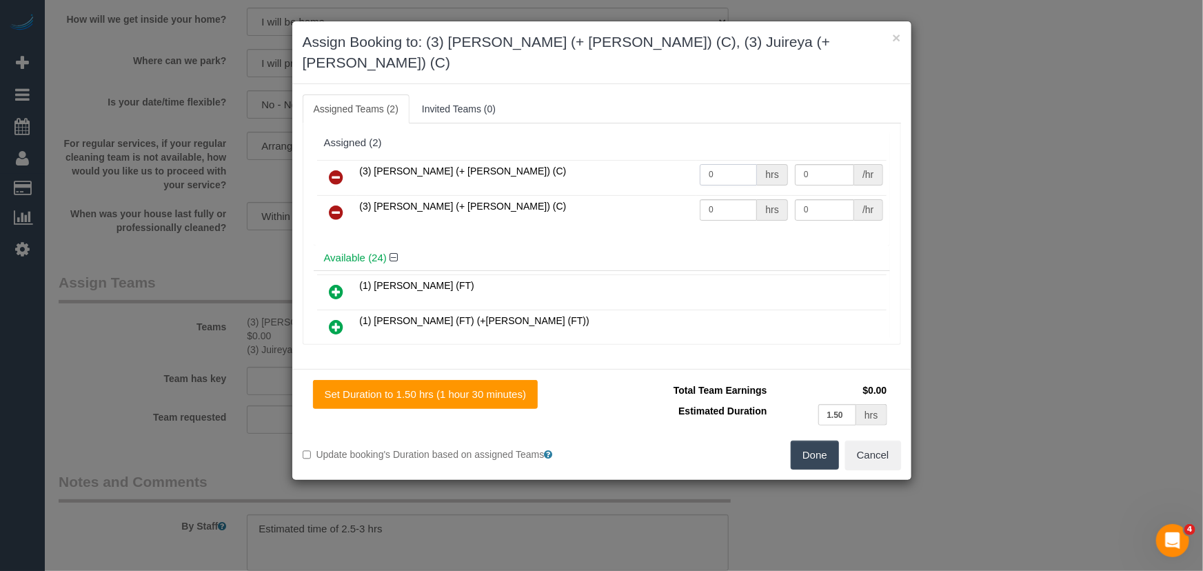
click at [724, 164] on input "0" at bounding box center [728, 174] width 57 height 21
type input "1"
type input "47.5"
click at [734, 199] on input "0" at bounding box center [728, 209] width 57 height 21
type input "1"
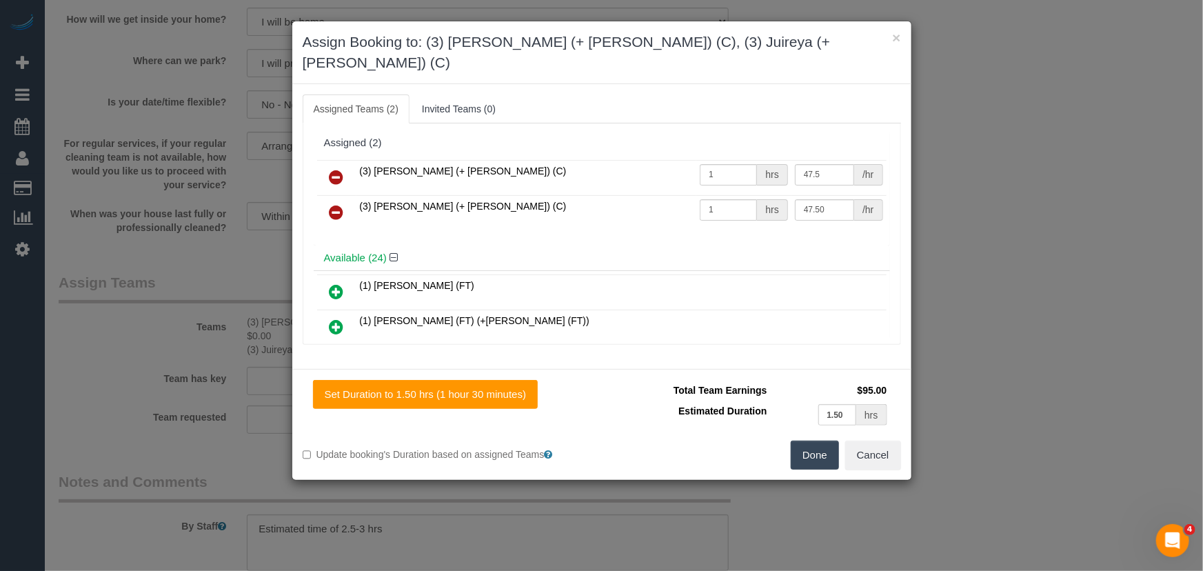
type input "47.5"
click at [813, 440] on button "Done" at bounding box center [815, 454] width 48 height 29
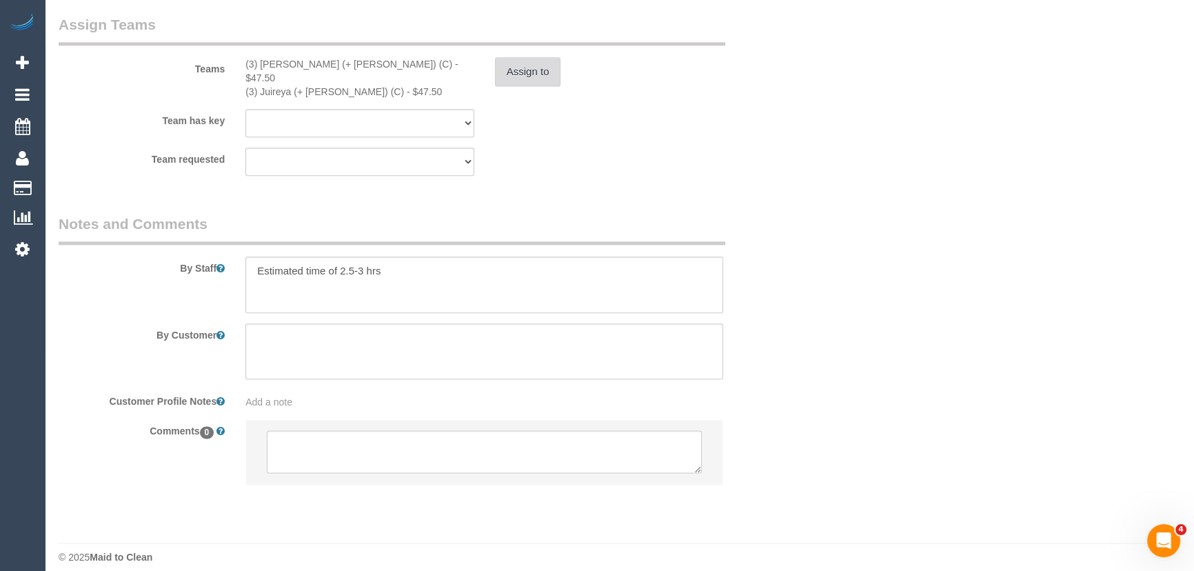
scroll to position [2077, 0]
click at [443, 438] on textarea at bounding box center [484, 449] width 435 height 43
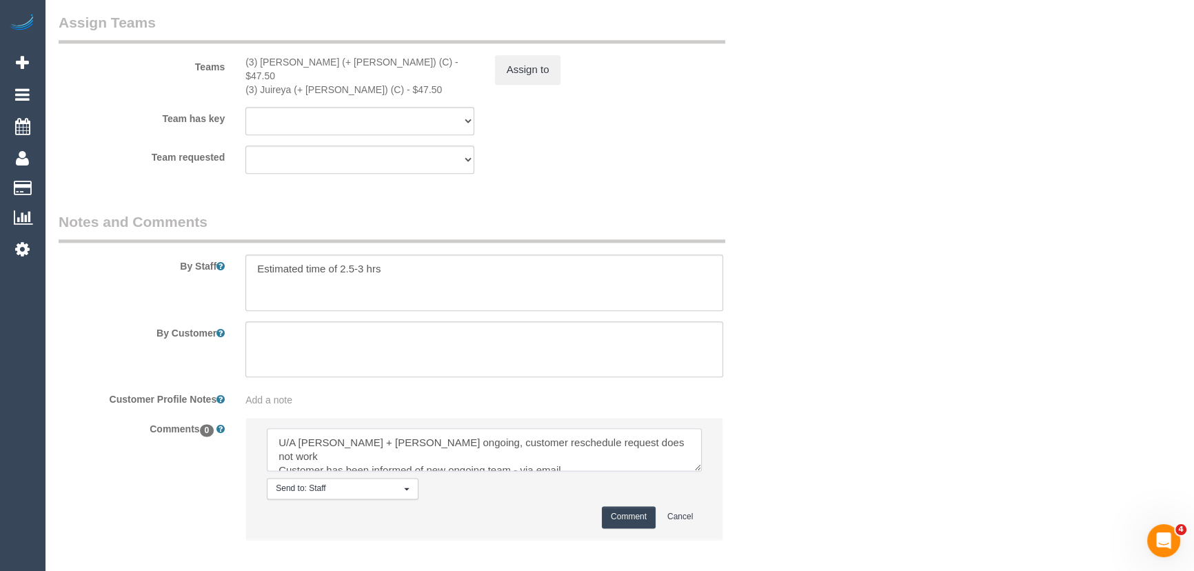
type textarea "U/A Juliana + Estefania ongoing, customer reschedule request does not work Cust…"
click at [631, 506] on button "Comment" at bounding box center [629, 516] width 54 height 21
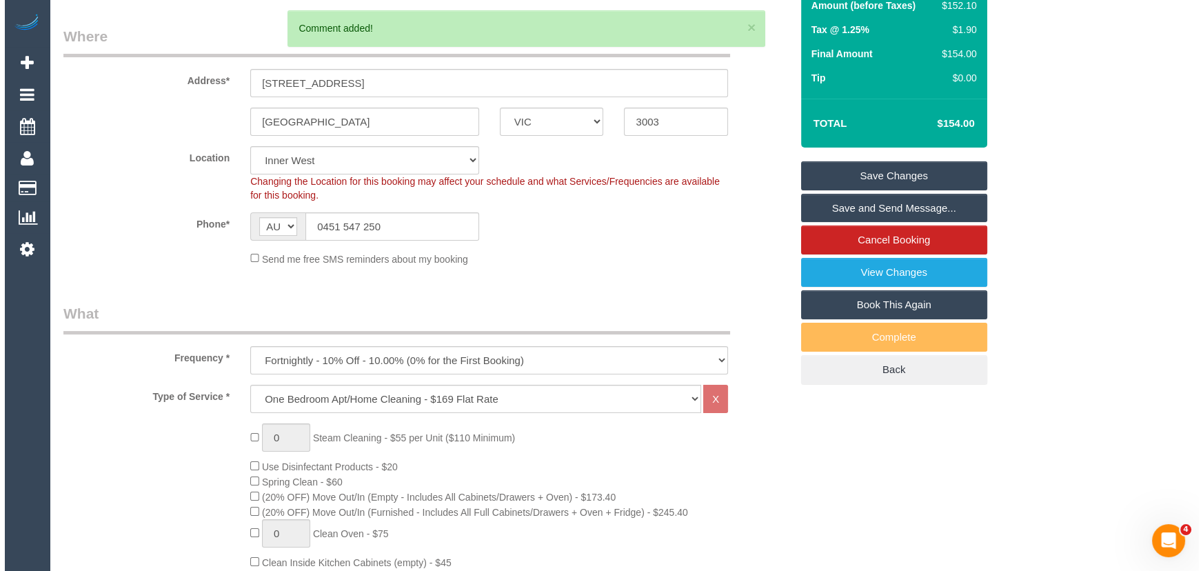
scroll to position [0, 0]
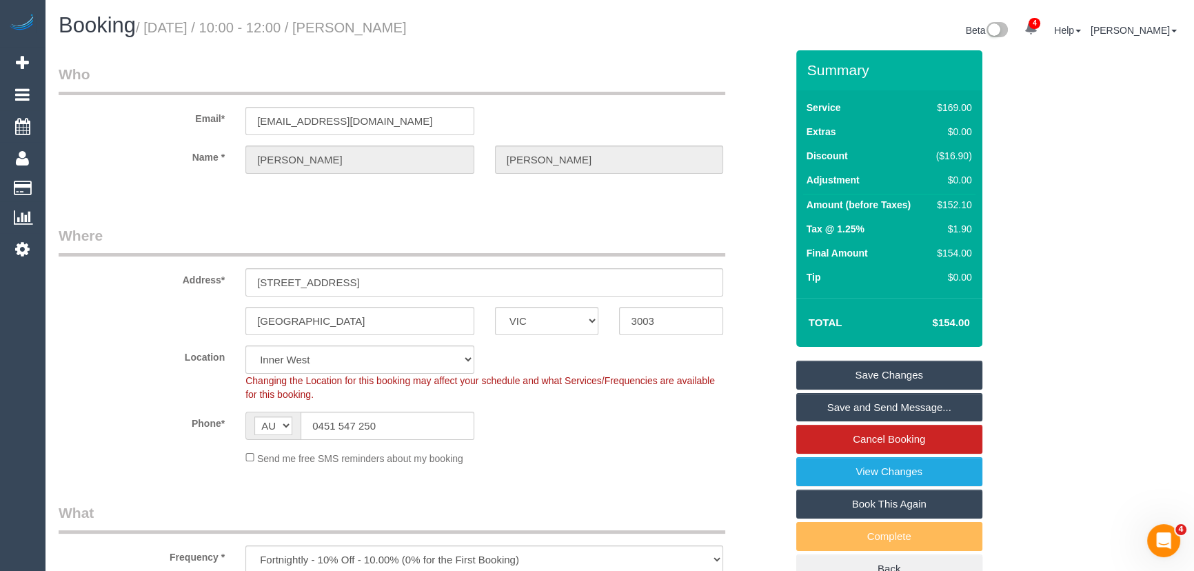
click at [399, 28] on small "/ September 23, 2025 / 10:00 - 12:00 / Duncan Roberts" at bounding box center [271, 27] width 271 height 15
copy small "Duncan Roberts"
click at [849, 371] on link "Save Changes" at bounding box center [889, 375] width 186 height 29
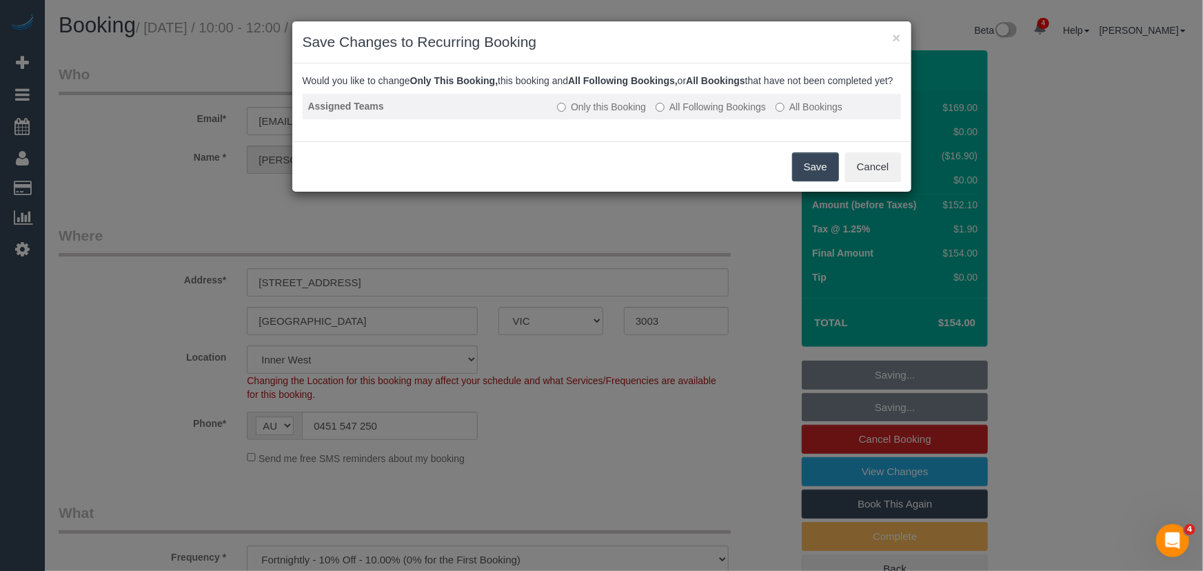
click at [693, 114] on label "All Following Bookings" at bounding box center [711, 107] width 110 height 14
click at [813, 181] on button "Save" at bounding box center [815, 166] width 47 height 29
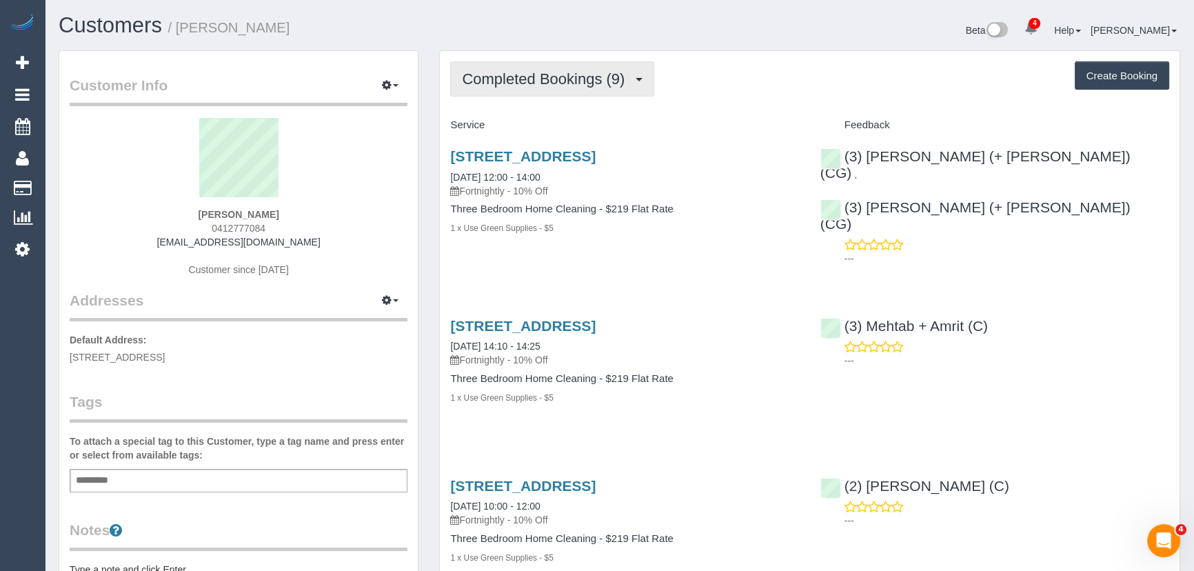
click at [540, 75] on span "Completed Bookings (9)" at bounding box center [547, 78] width 170 height 17
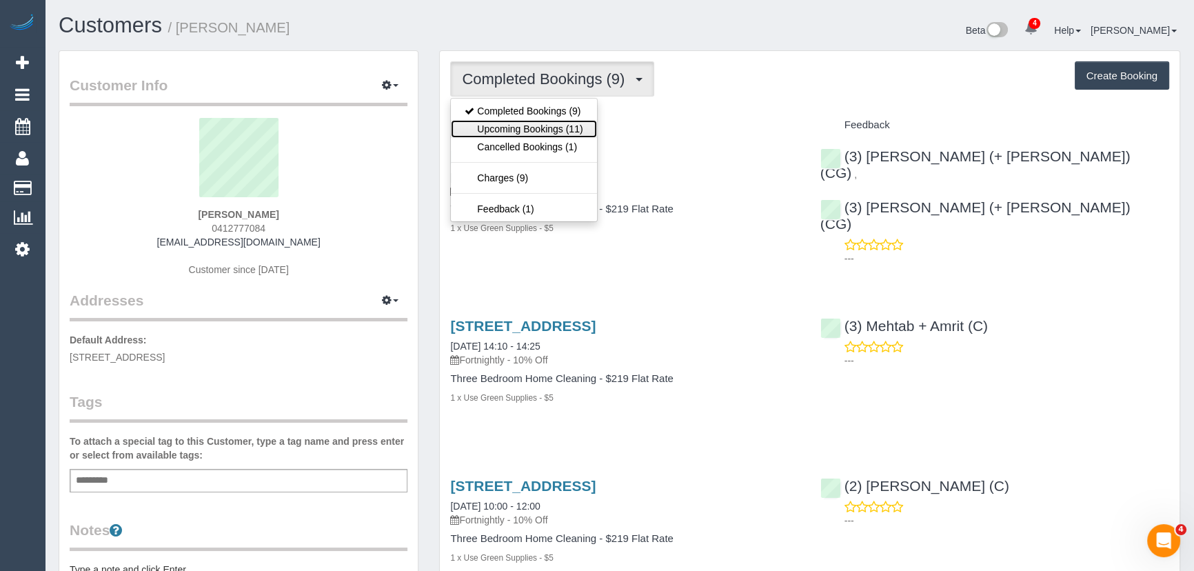
click at [549, 128] on link "Upcoming Bookings (11)" at bounding box center [523, 129] width 145 height 18
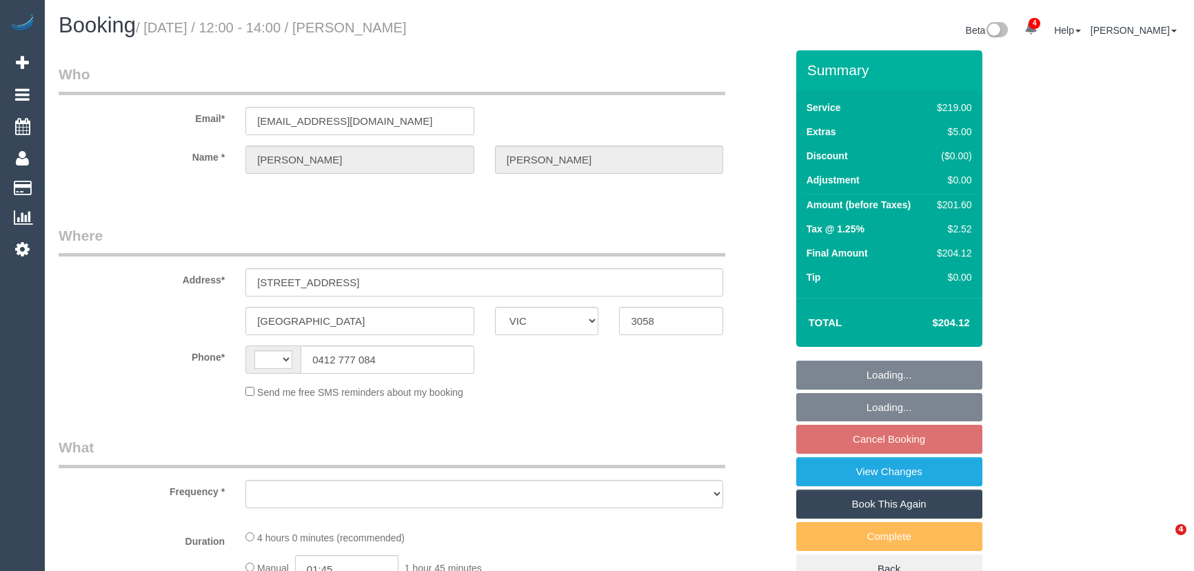
select select "VIC"
select select "string:stripe-pm_1ROVYG2GScqysDRVhp4mOrax"
select select "number:27"
select select "number:16"
select select "number:19"
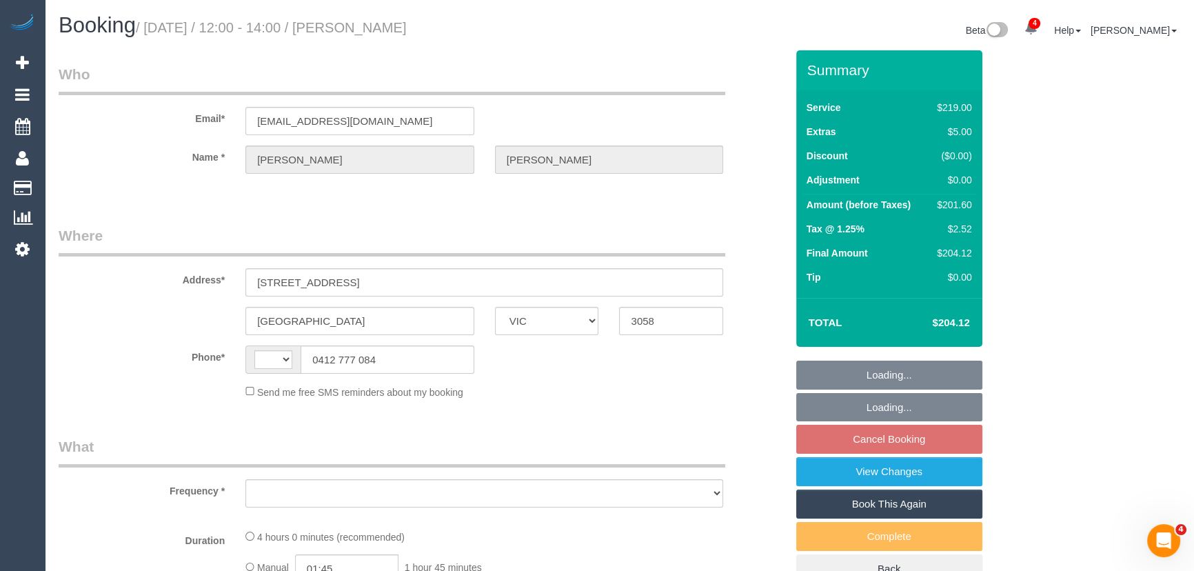
select select "number:36"
select select "number:33"
select select "number:11"
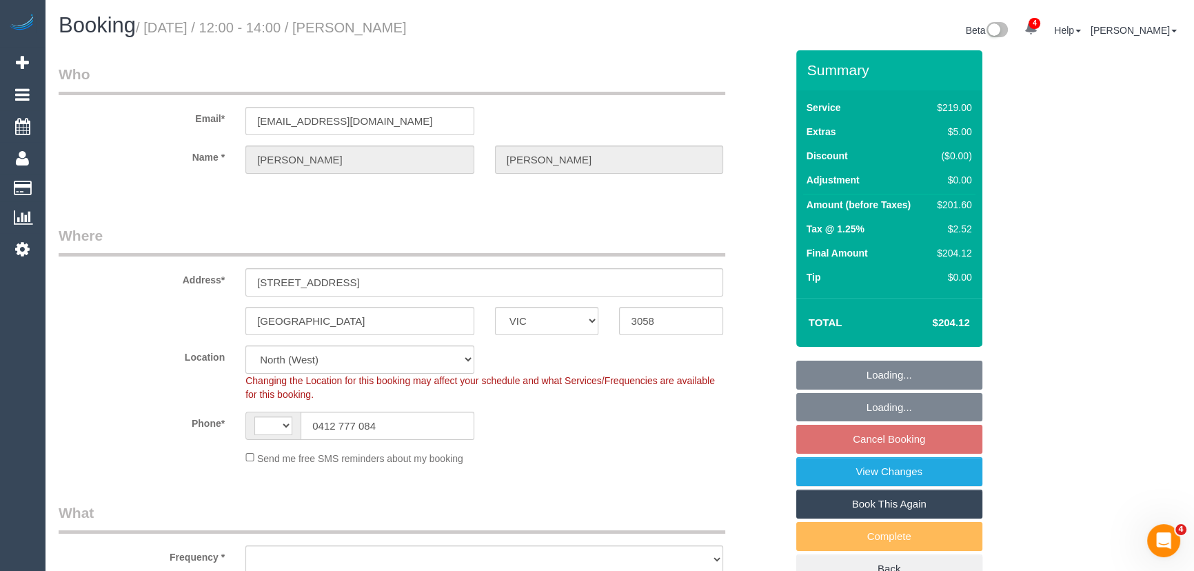
select select "string:AU"
select select "object:843"
select select "spot4"
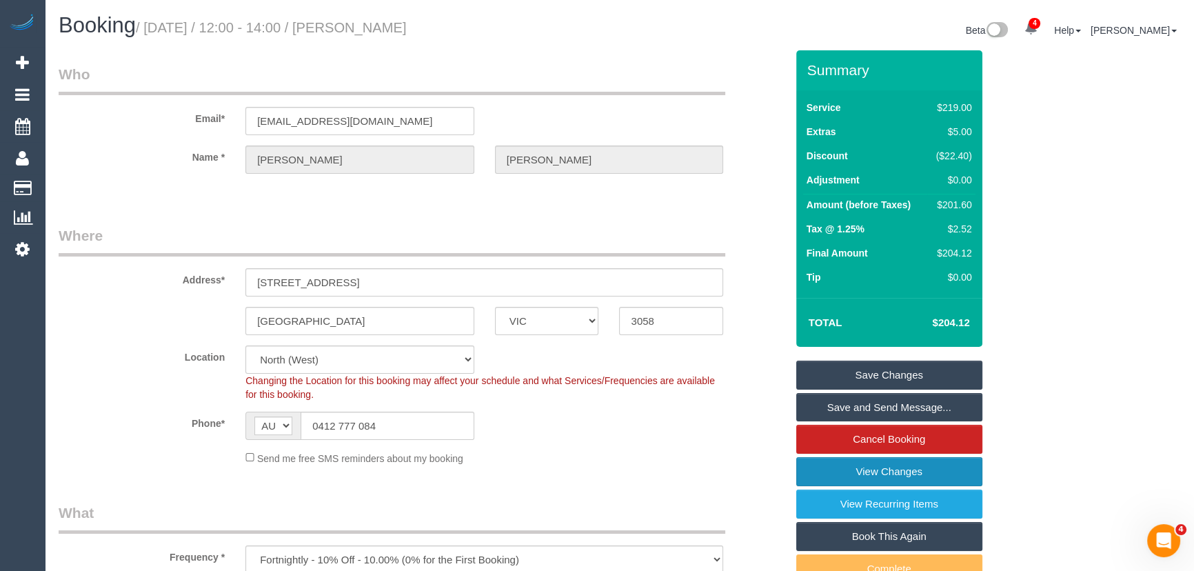
click at [873, 477] on link "View Changes" at bounding box center [889, 471] width 186 height 29
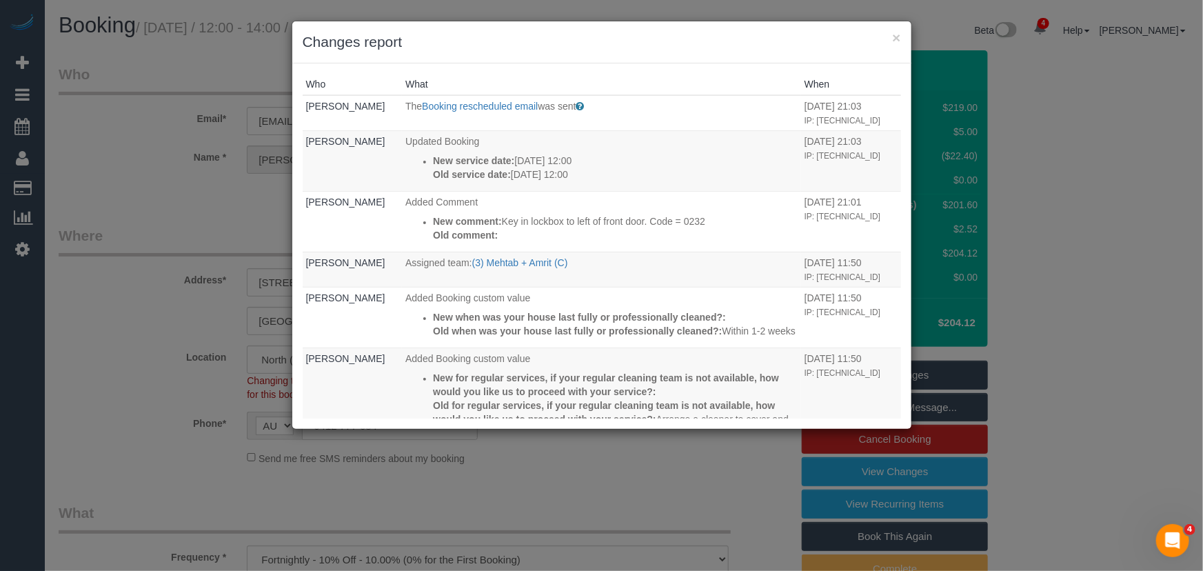
click at [112, 188] on div "× Changes report Who What When [PERSON_NAME] The Booking rescheduled email was …" at bounding box center [601, 285] width 1203 height 571
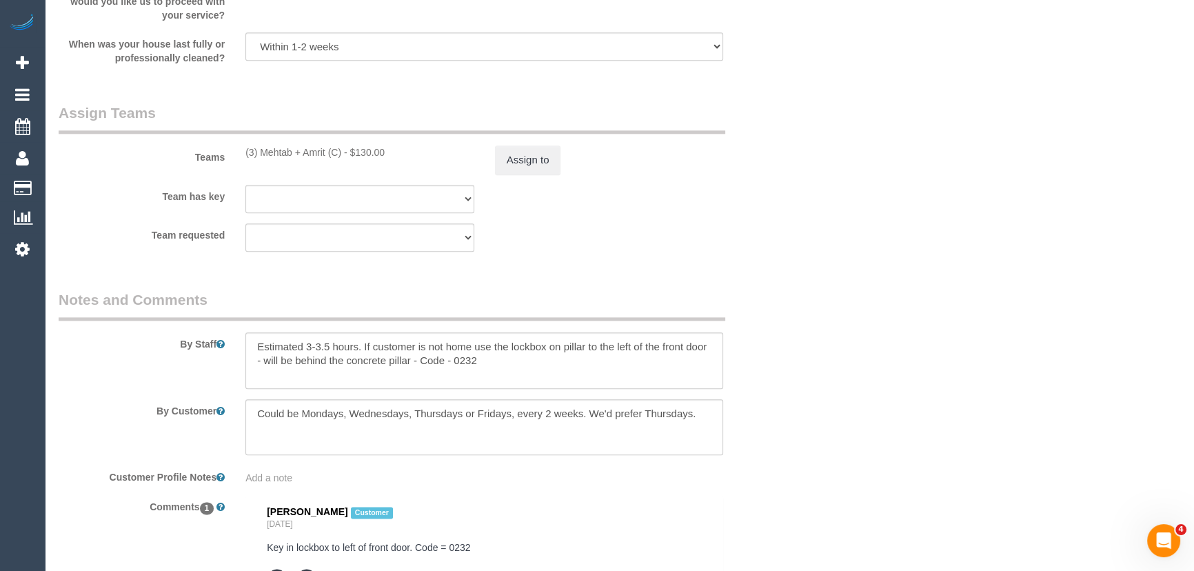
scroll to position [2005, 0]
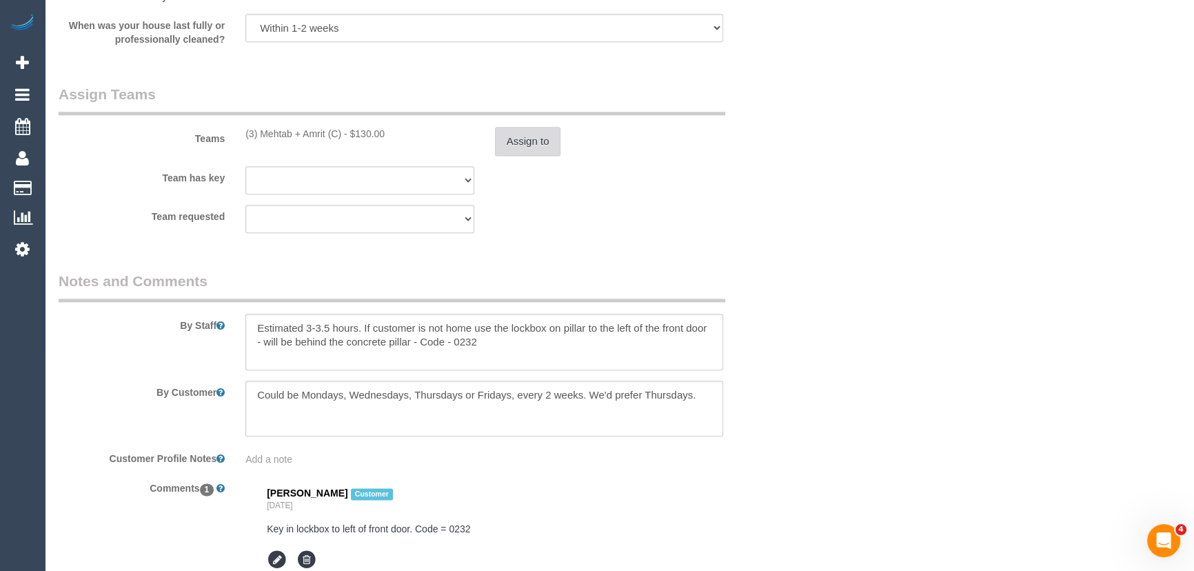
click at [531, 143] on button "Assign to" at bounding box center [528, 141] width 66 height 29
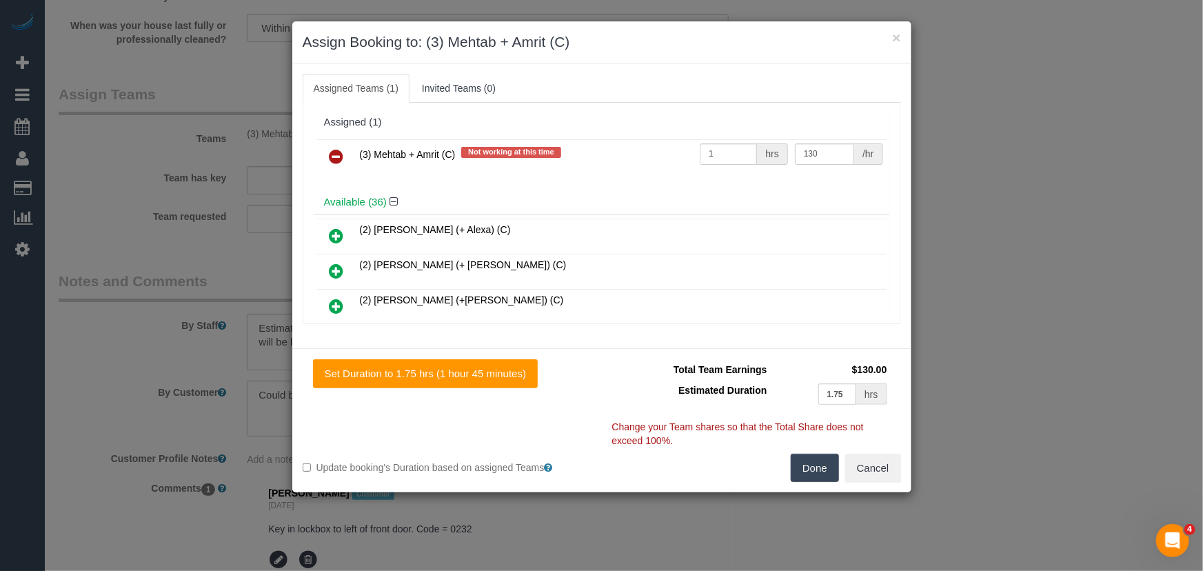
click at [333, 154] on icon at bounding box center [336, 156] width 14 height 17
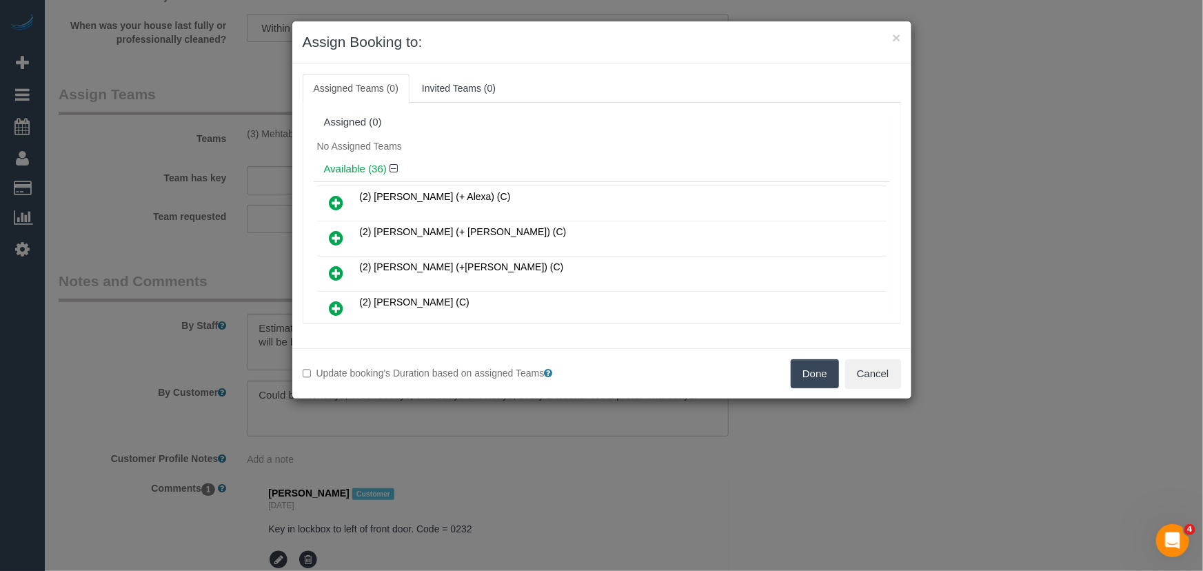
click at [816, 369] on button "Done" at bounding box center [815, 373] width 48 height 29
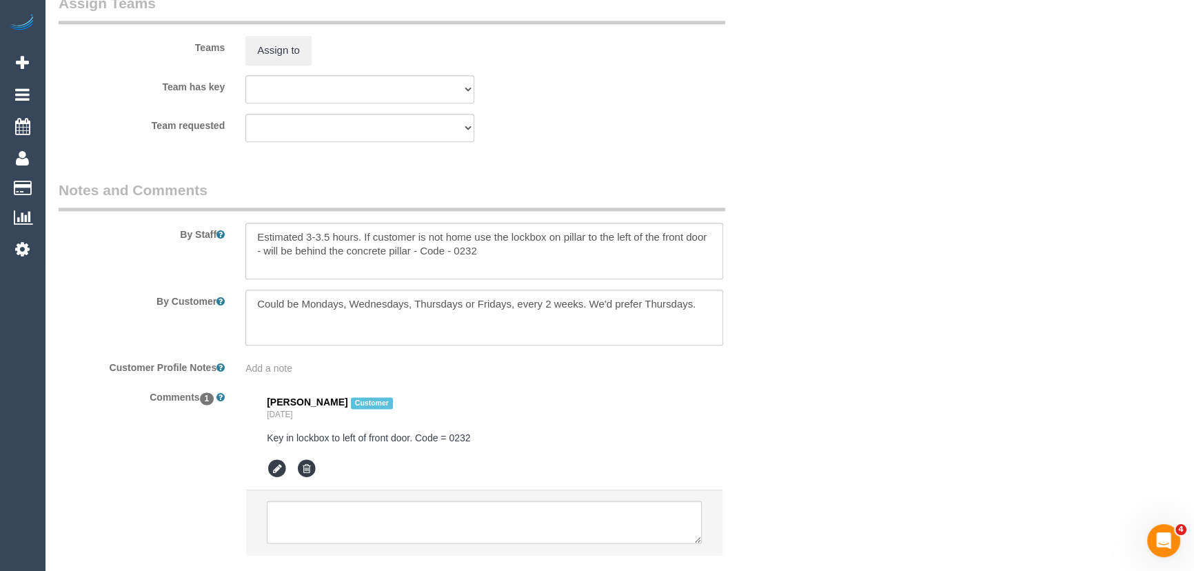
scroll to position [2181, 0]
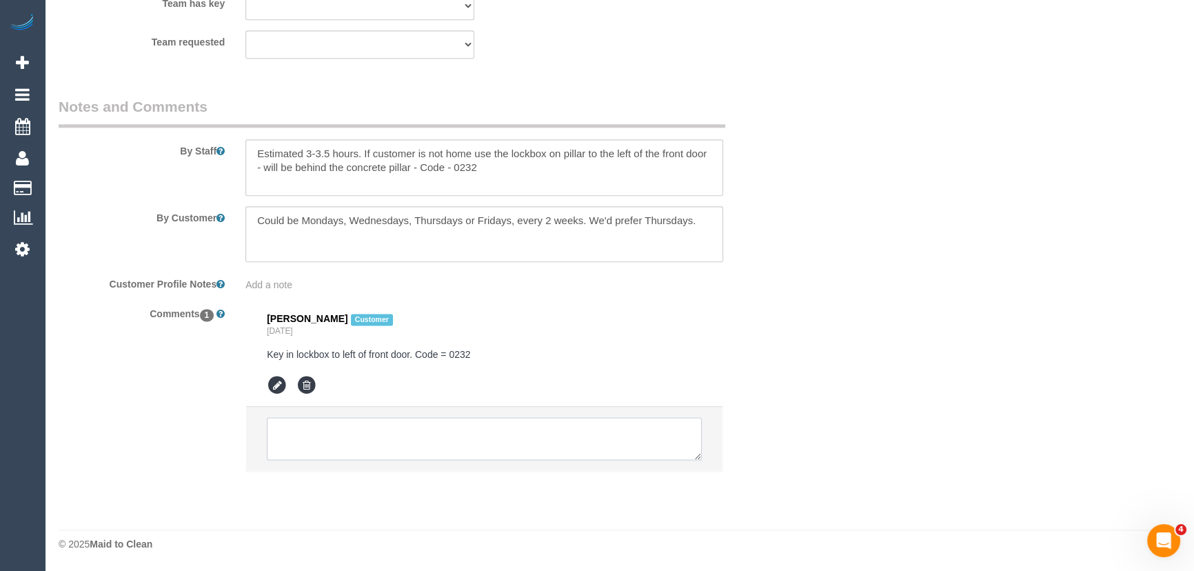
click at [449, 436] on textarea at bounding box center [484, 438] width 435 height 43
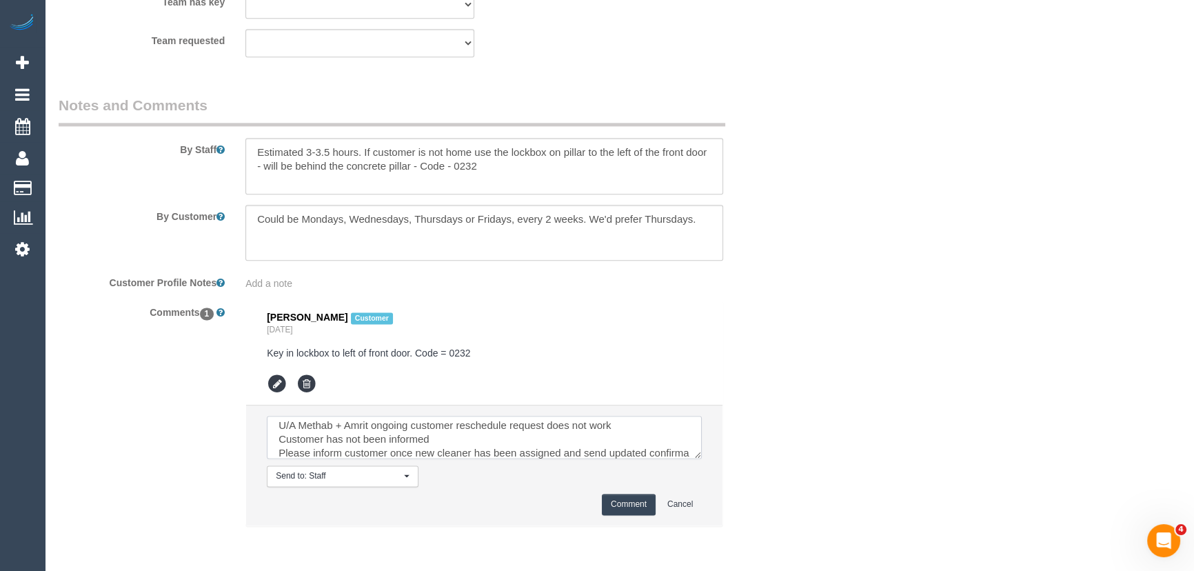
scroll to position [19, 0]
type textarea "U/A Methab + Amrit ongoing customer reschedule request does not work Customer h…"
click at [631, 509] on button "Comment" at bounding box center [629, 504] width 54 height 21
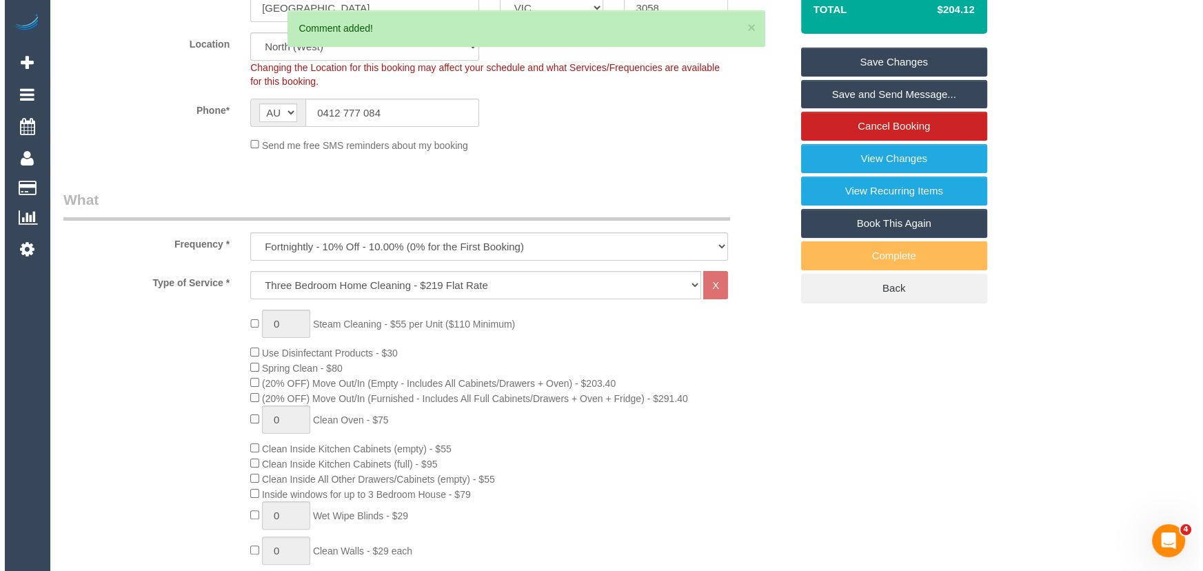
scroll to position [0, 0]
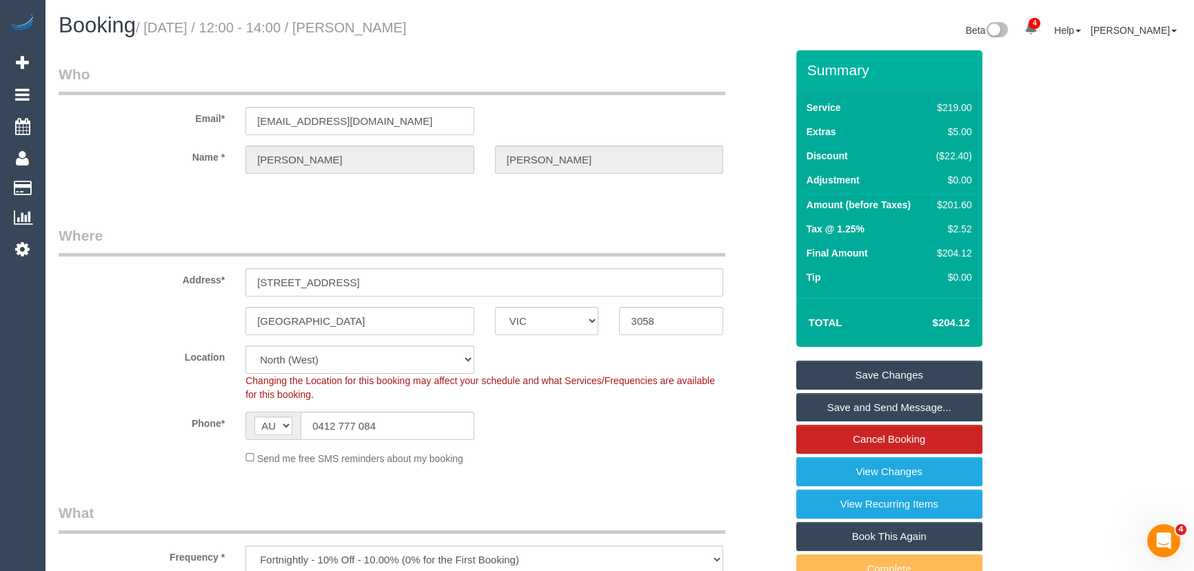
click at [840, 375] on link "Save Changes" at bounding box center [889, 375] width 186 height 29
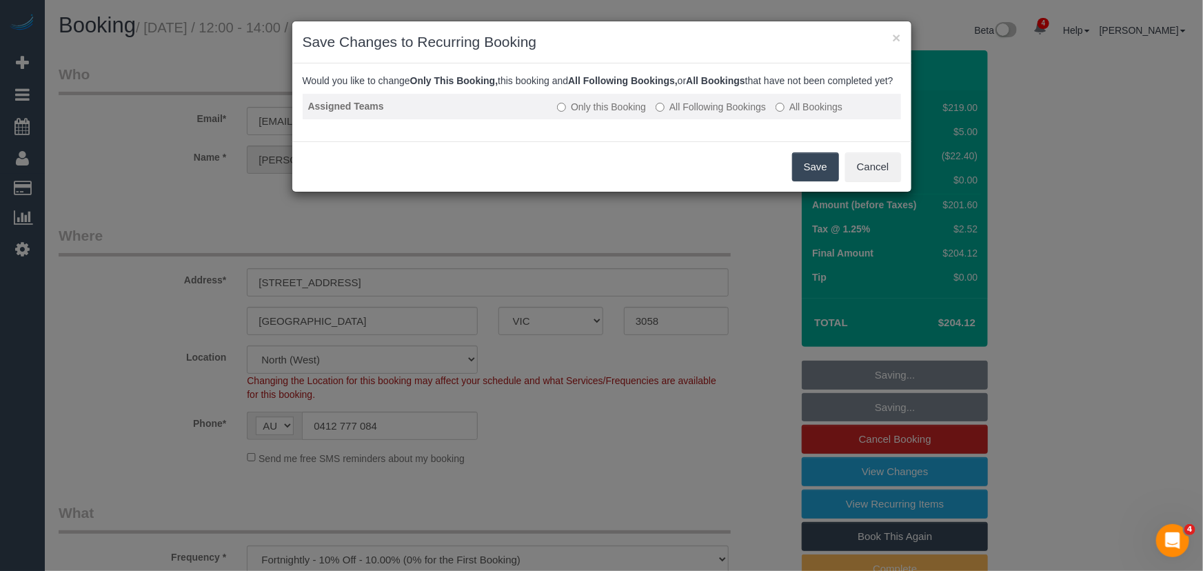
click at [697, 114] on label "All Following Bookings" at bounding box center [711, 107] width 110 height 14
click at [807, 180] on button "Save" at bounding box center [815, 166] width 47 height 29
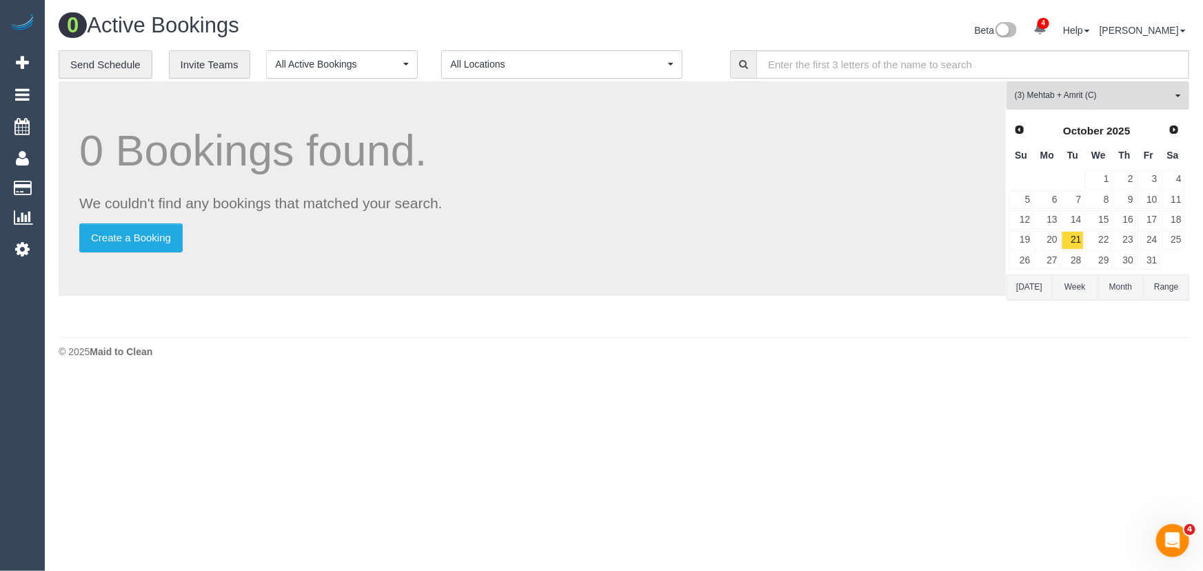
click at [1057, 98] on span "(3) Mehtab + Amrit (C)" at bounding box center [1093, 96] width 157 height 12
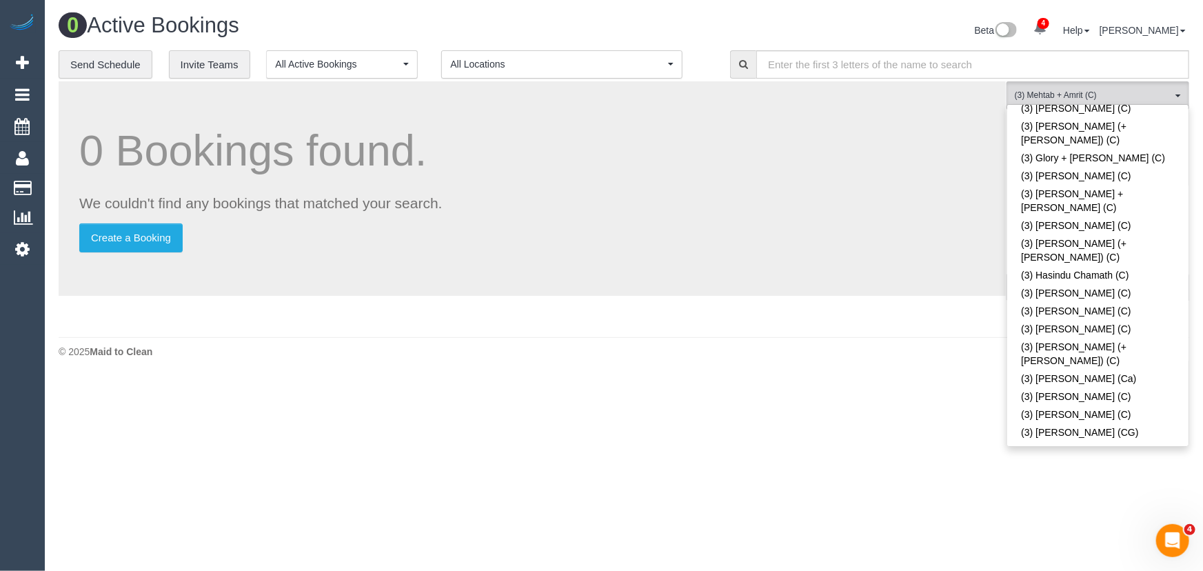
click at [847, 19] on div "Beta 4 Your Notifications You have 0 alerts × You have 1 to charge for [DATE] ×…" at bounding box center [912, 32] width 576 height 37
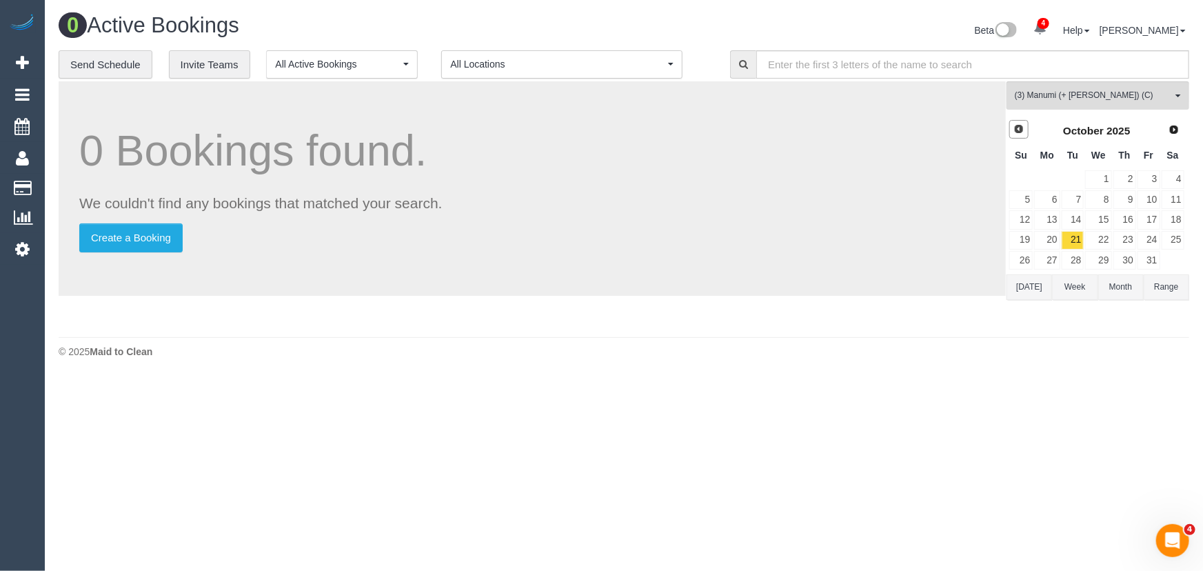
click at [1013, 128] on span "Prev" at bounding box center [1018, 128] width 11 height 11
click at [1151, 216] on link "19" at bounding box center [1148, 219] width 23 height 19
click at [1172, 134] on span "Next" at bounding box center [1174, 128] width 11 height 11
click at [1152, 181] on link "3" at bounding box center [1148, 179] width 23 height 19
click at [1152, 217] on link "17" at bounding box center [1148, 219] width 23 height 19
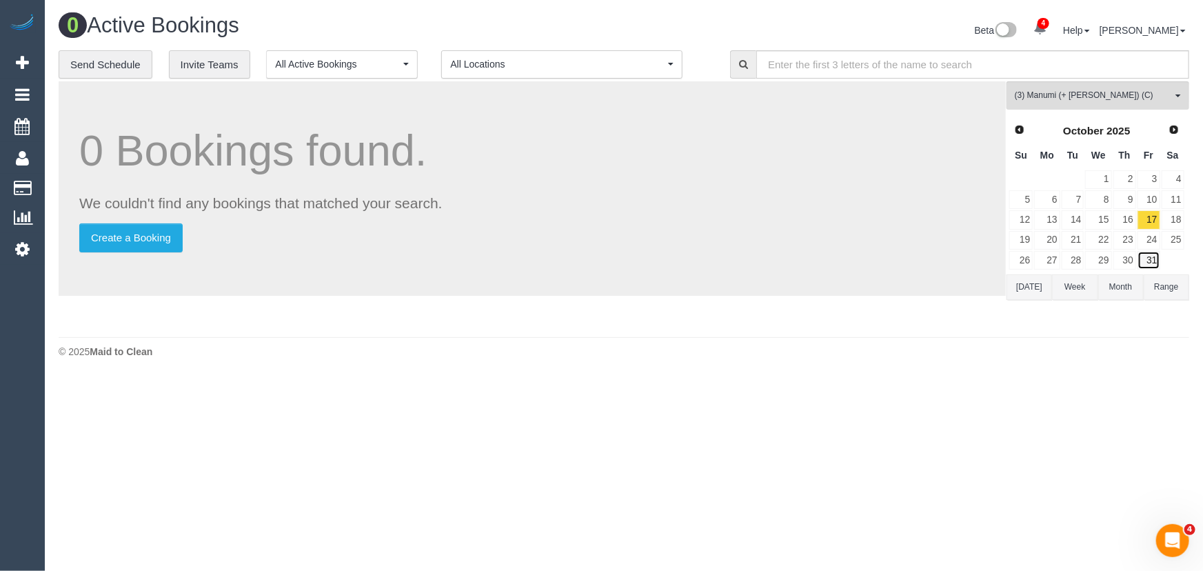
click at [1146, 264] on link "31" at bounding box center [1148, 260] width 23 height 19
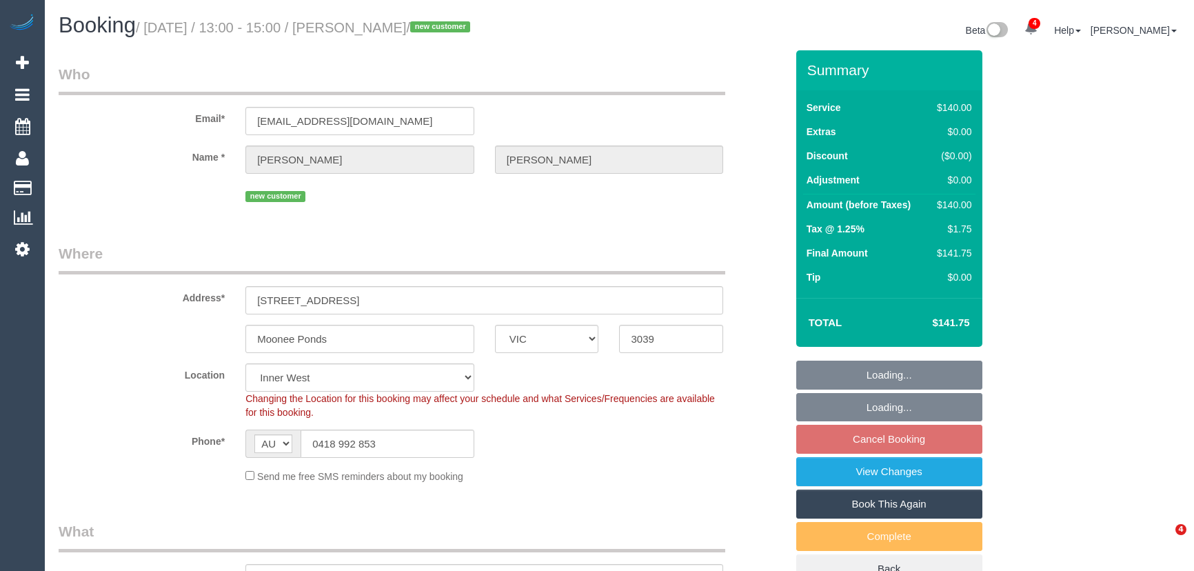
select select "VIC"
select select "number:27"
select select "number:14"
select select "number:19"
select select "number:22"
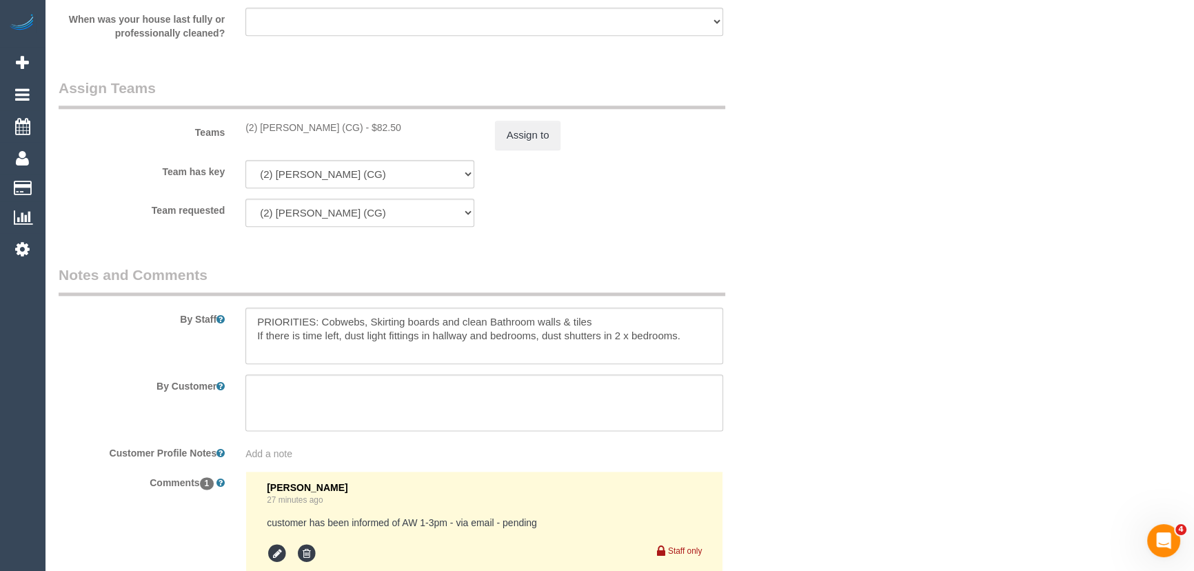
scroll to position [2236, 0]
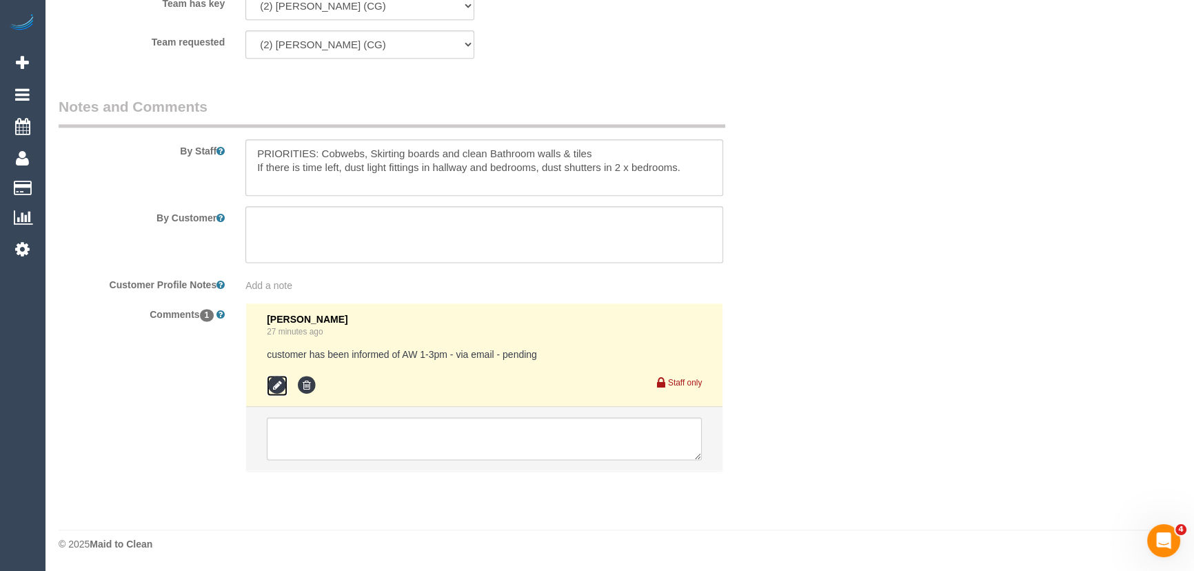
click at [277, 387] on icon at bounding box center [277, 385] width 21 height 21
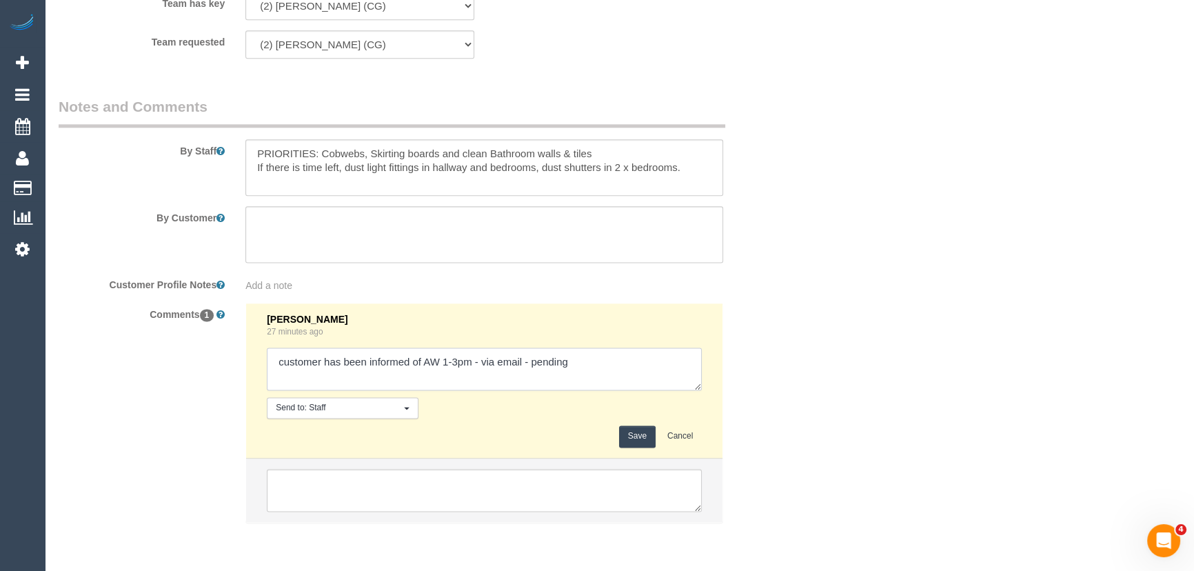
click at [579, 360] on textarea at bounding box center [484, 368] width 435 height 43
type textarea "customer has been informed of AW 1-3pm - via email - confirmed"
click at [638, 439] on button "Save" at bounding box center [637, 435] width 37 height 21
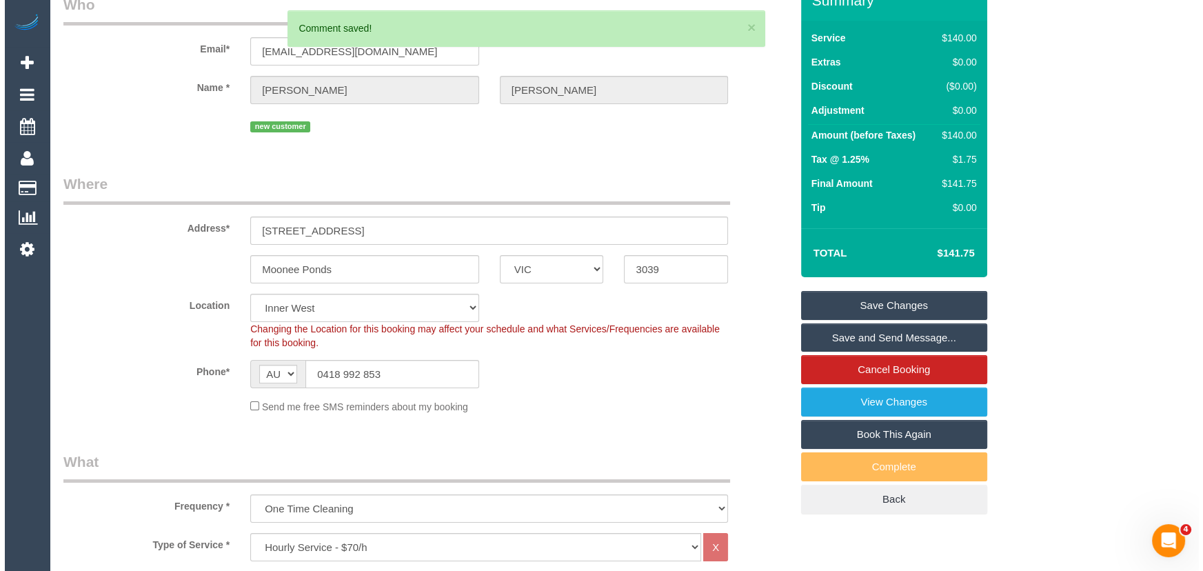
scroll to position [0, 0]
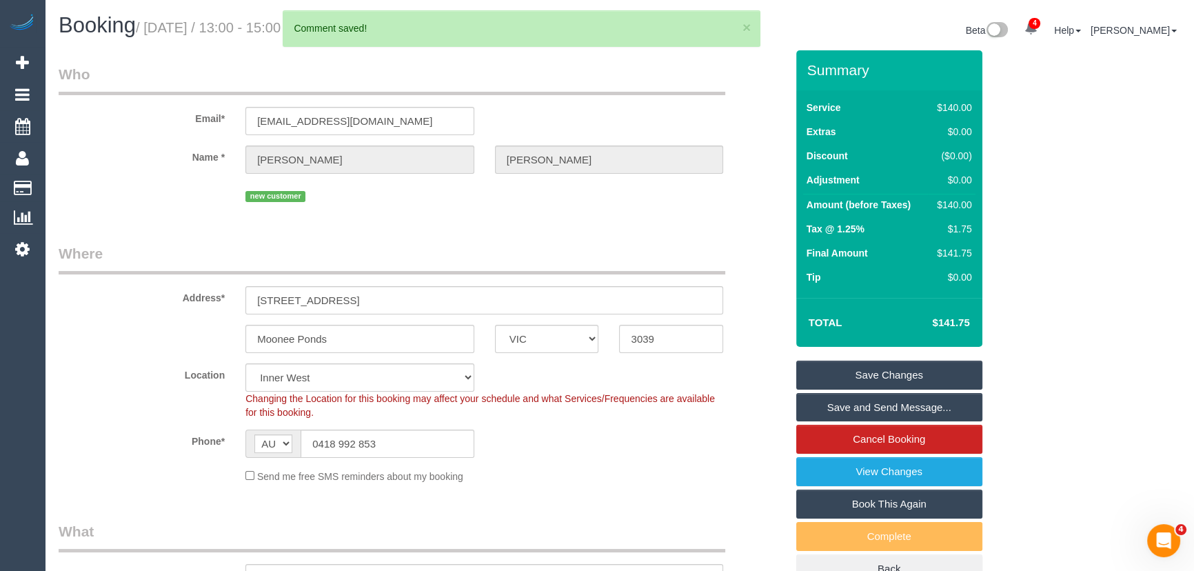
click at [880, 407] on link "Save and Send Message..." at bounding box center [889, 407] width 186 height 29
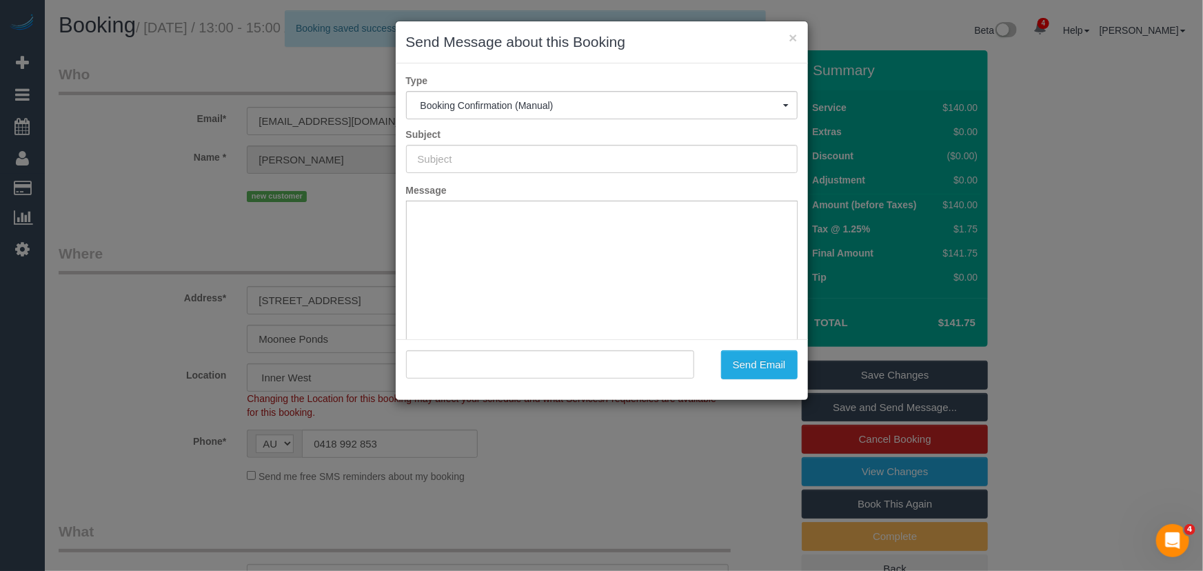
type input "Booking Confirmed"
type input ""Billie Stapleton" <billiemaree07@gmail.com>"
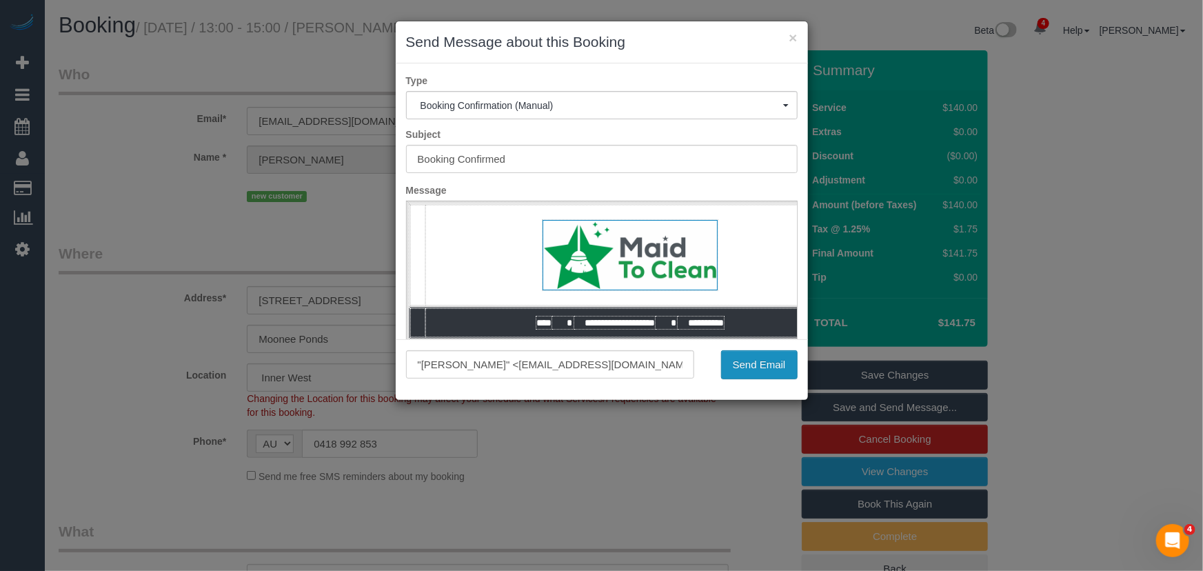
click at [765, 372] on button "Send Email" at bounding box center [759, 364] width 77 height 29
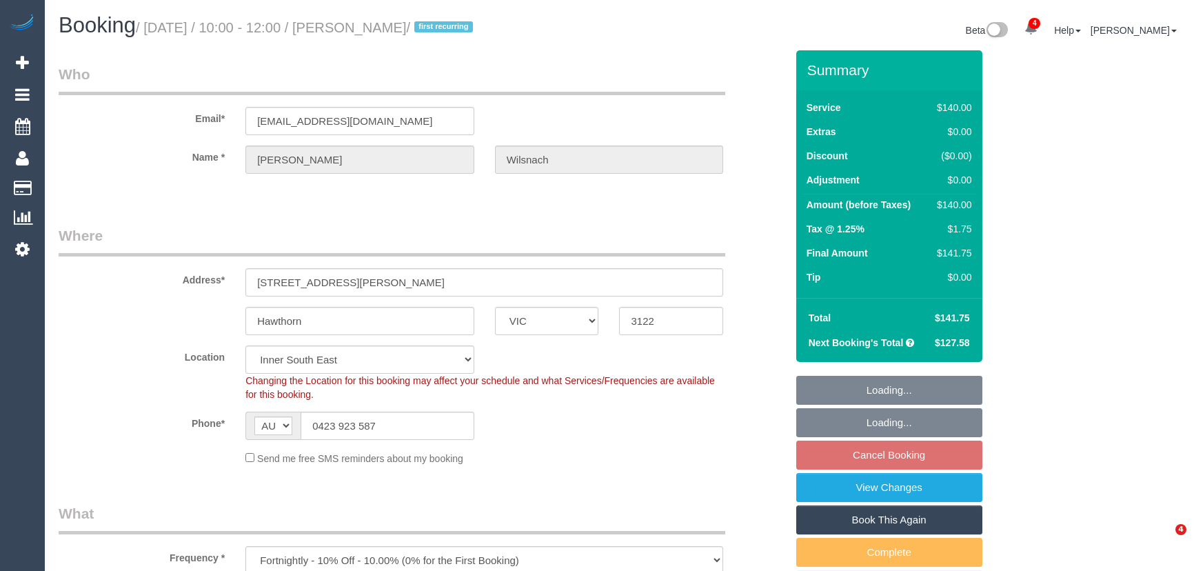
select select "VIC"
select select "number:29"
select select "number:14"
select select "number:19"
select select "number:25"
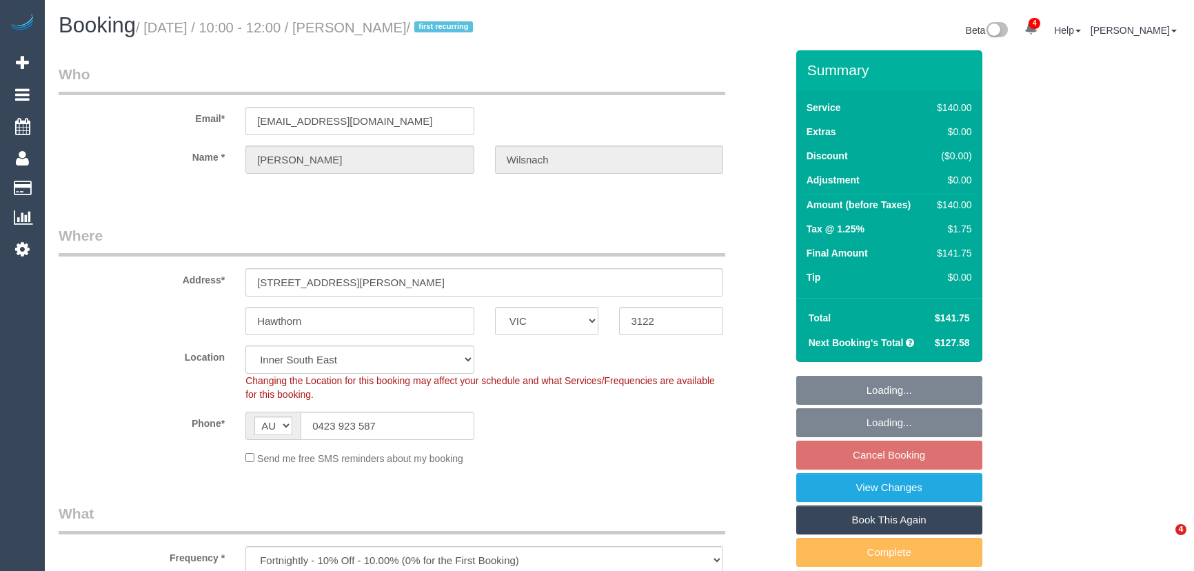
select select "number:12"
select select "object:723"
select select "string:stripe-pm_1RHCkl2GScqysDRV2qfQ7c2K"
select select "spot3"
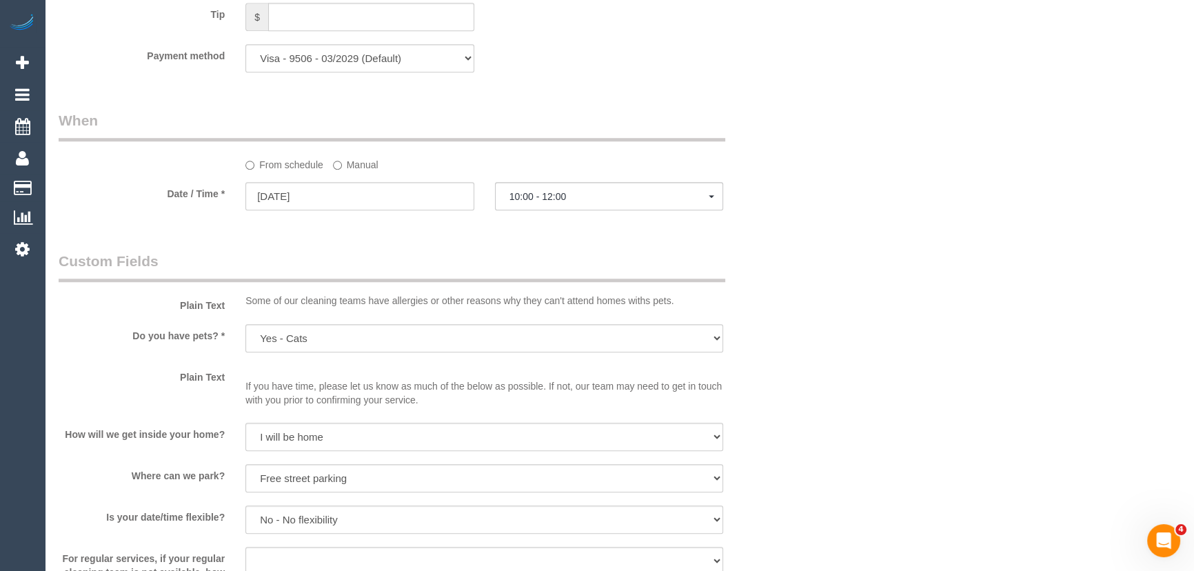
scroll to position [1379, 0]
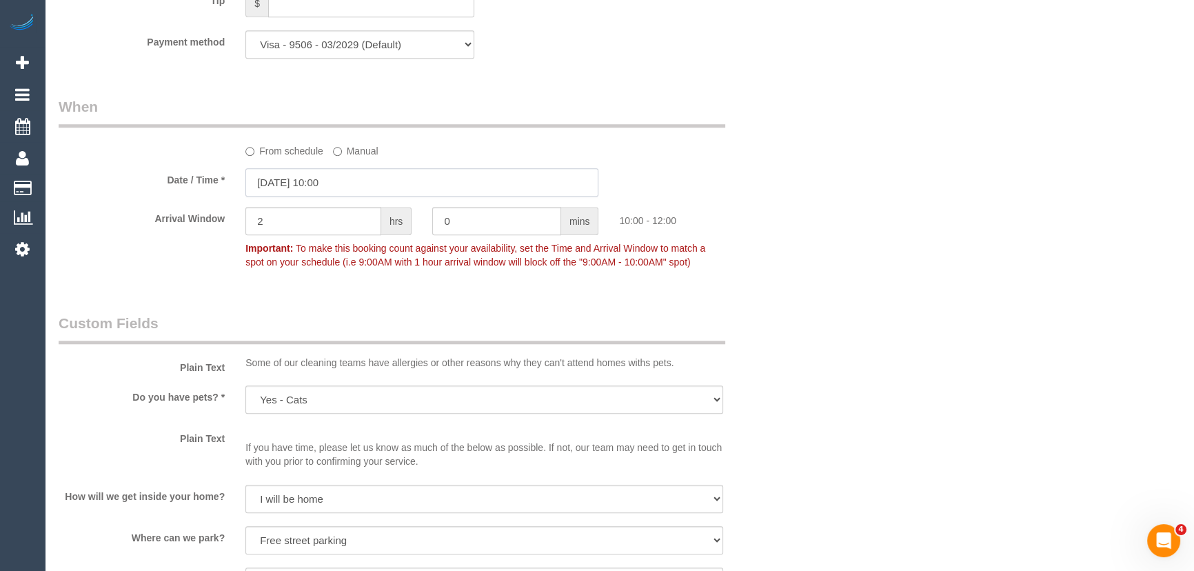
click at [356, 185] on input "[DATE] 10:00" at bounding box center [421, 182] width 353 height 28
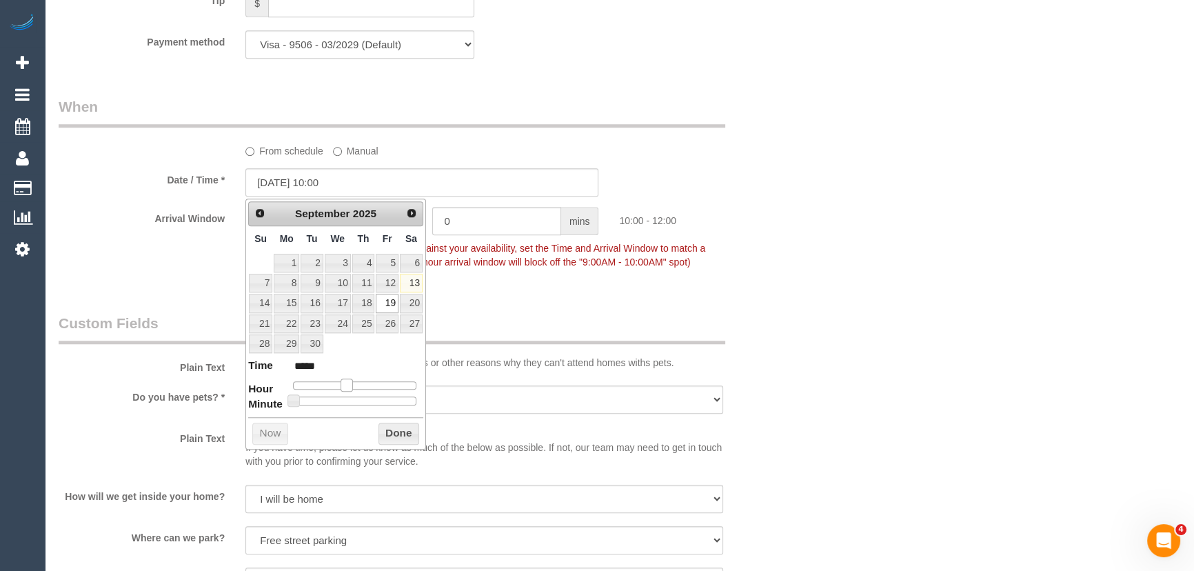
type input "[DATE] 09:00"
type input "*****"
type input "[DATE] 08:00"
type input "*****"
type input "[DATE] 07:00"
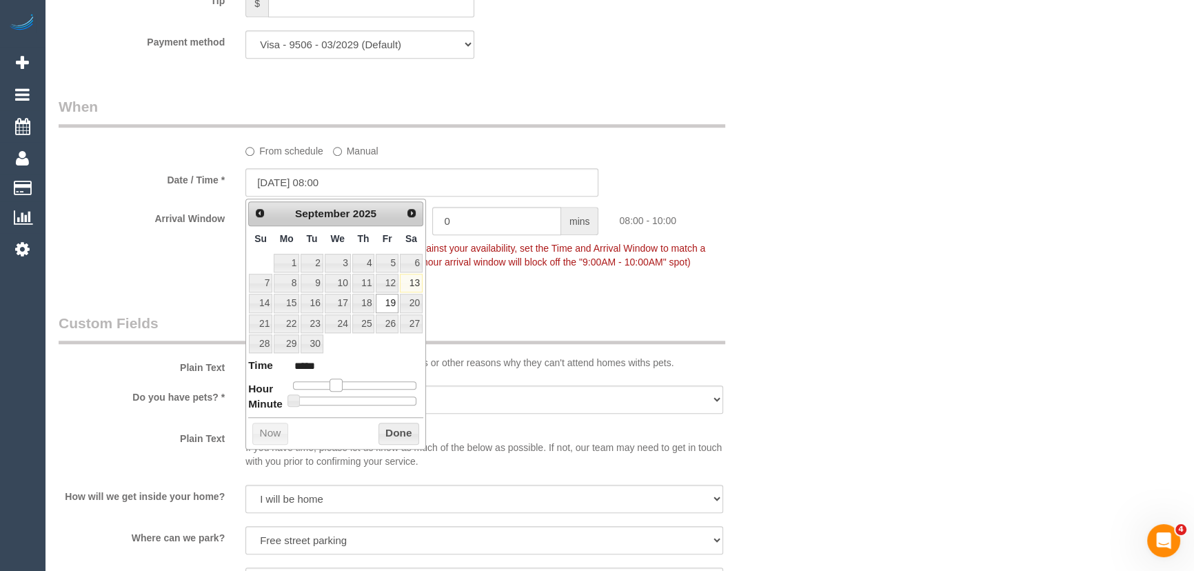
type input "*****"
type input "[DATE] 08:00"
type input "*****"
drag, startPoint x: 348, startPoint y: 379, endPoint x: 336, endPoint y: 379, distance: 11.7
click at [336, 379] on span at bounding box center [335, 384] width 12 height 12
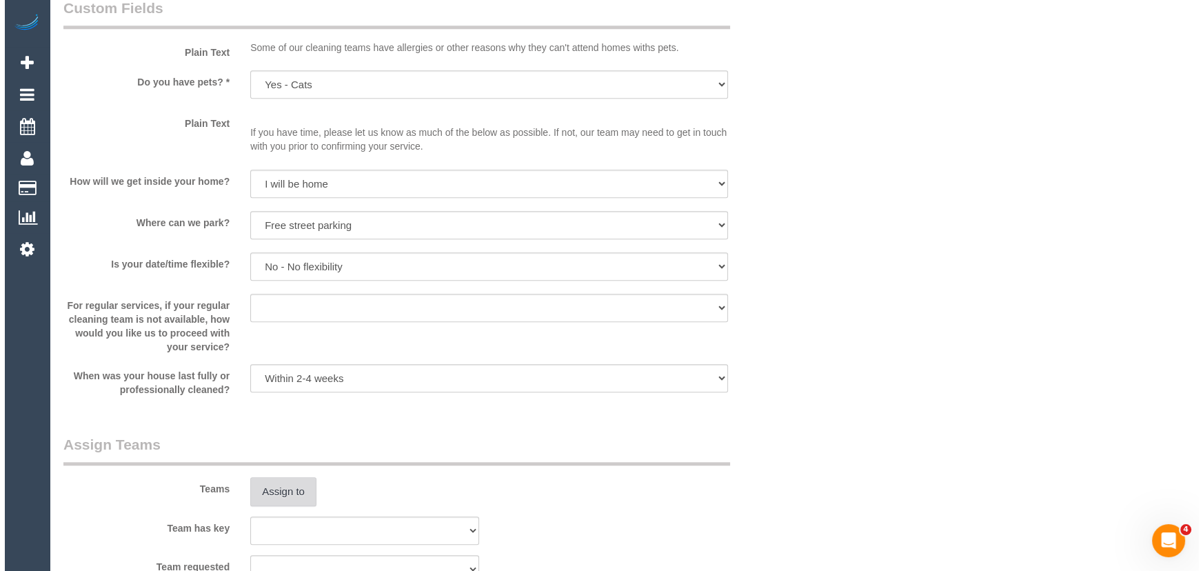
scroll to position [1817, 0]
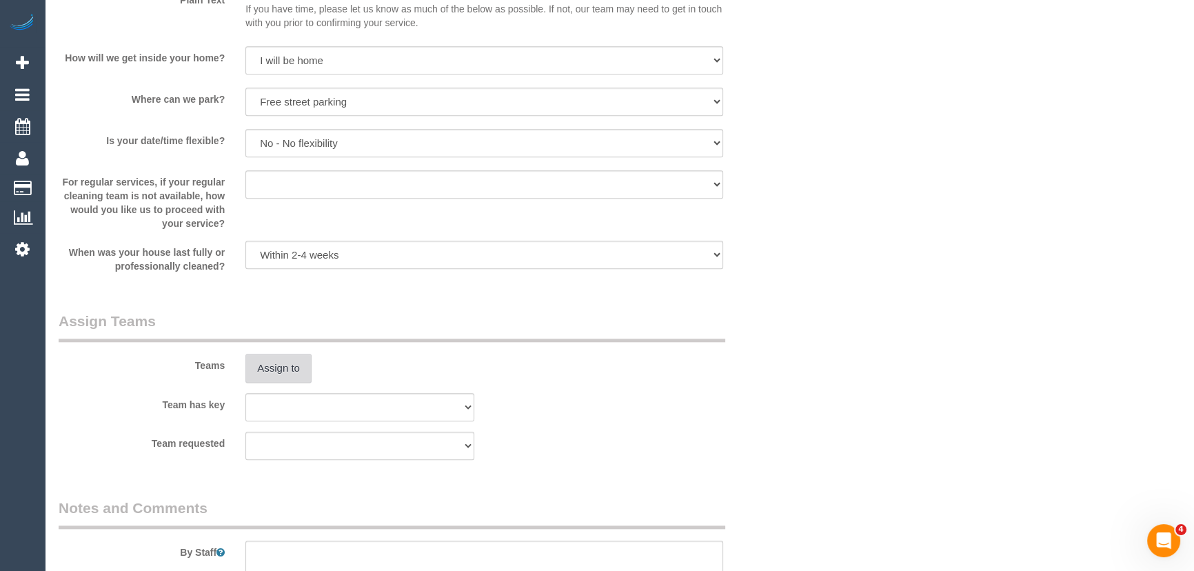
click at [279, 363] on button "Assign to" at bounding box center [278, 368] width 66 height 29
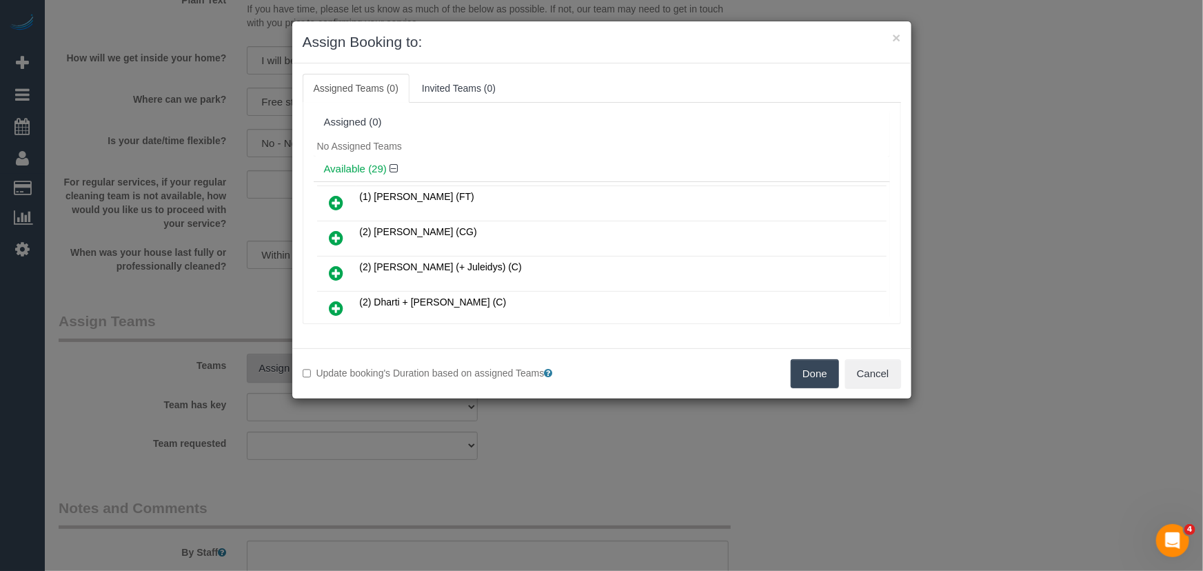
scroll to position [294, 0]
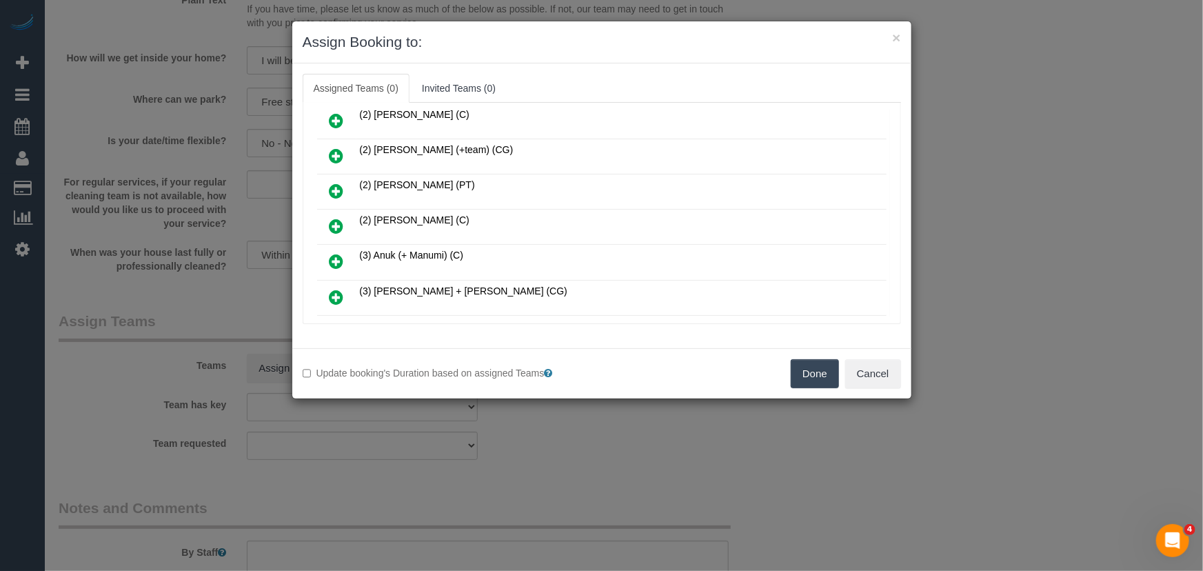
click at [333, 218] on icon at bounding box center [336, 226] width 14 height 17
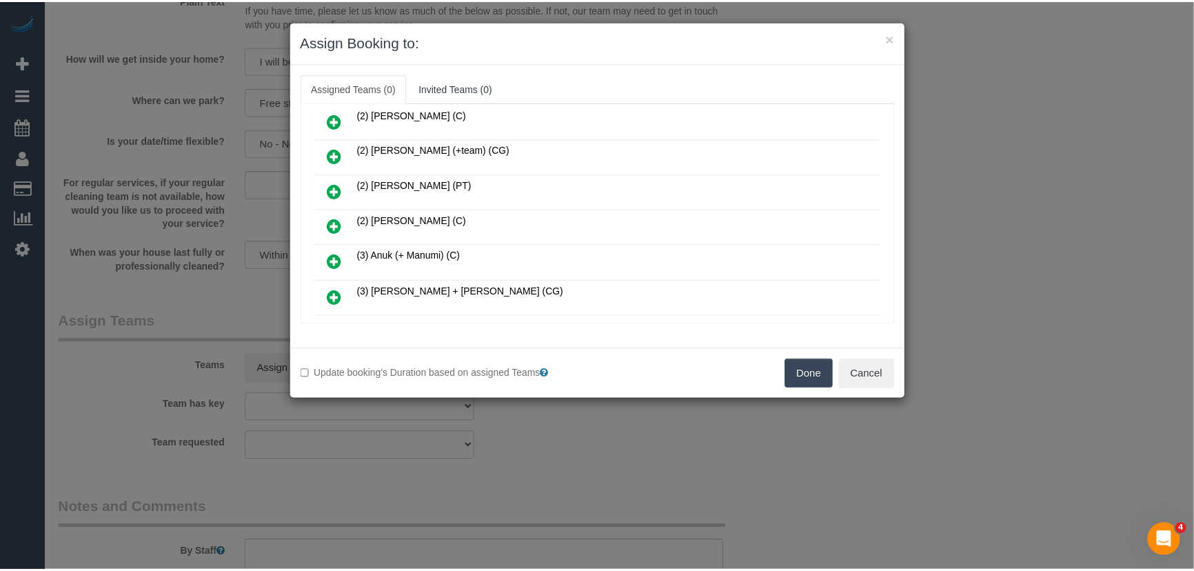
scroll to position [325, 0]
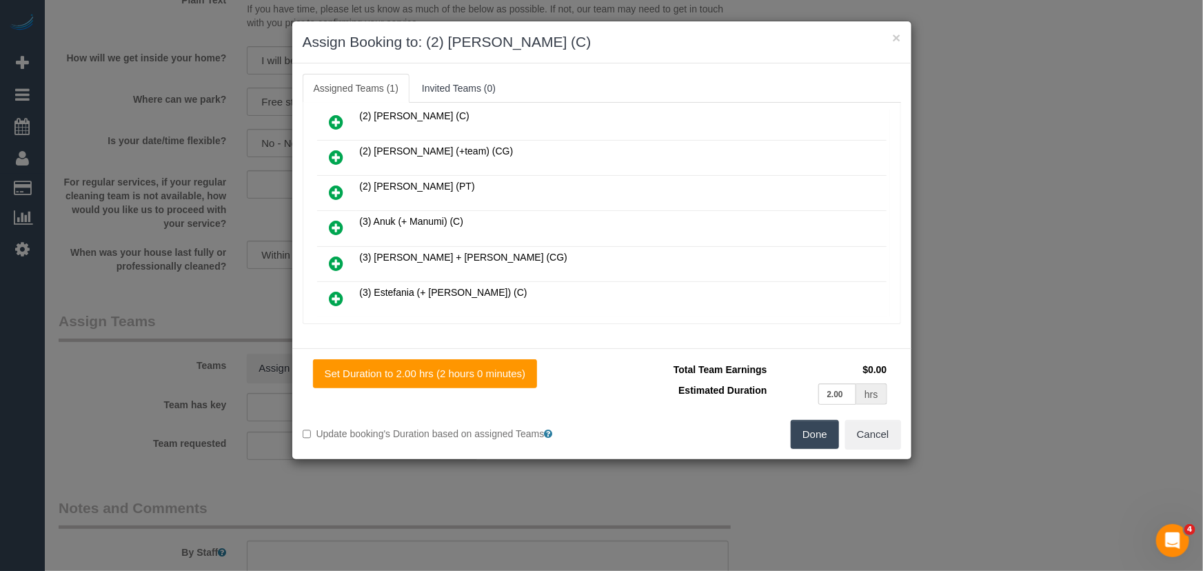
click at [800, 432] on button "Done" at bounding box center [815, 434] width 48 height 29
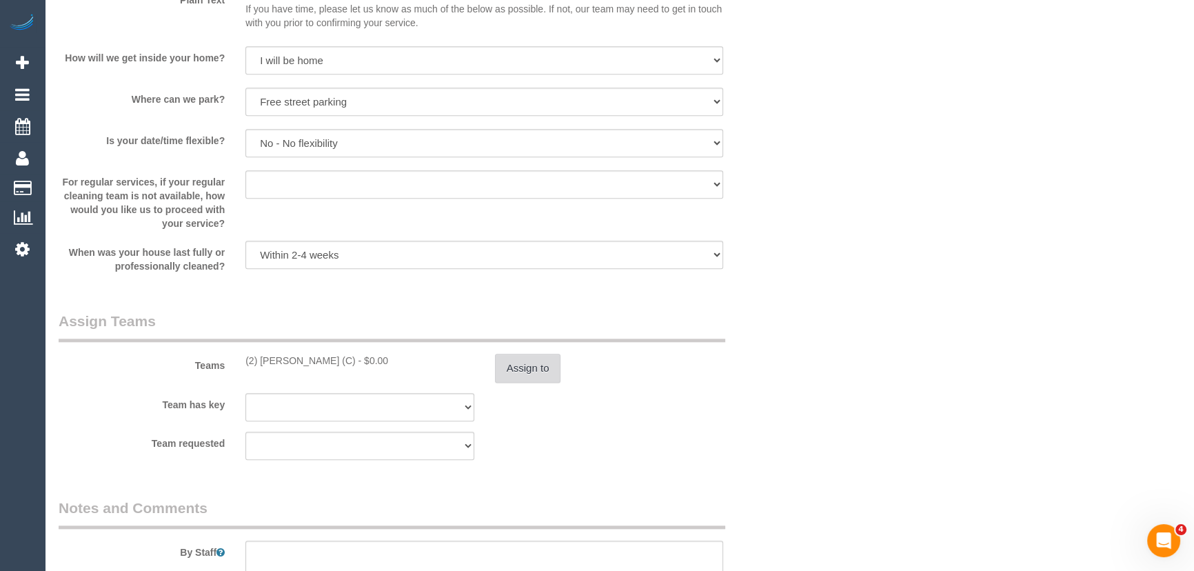
click at [542, 374] on button "Assign to" at bounding box center [528, 368] width 66 height 29
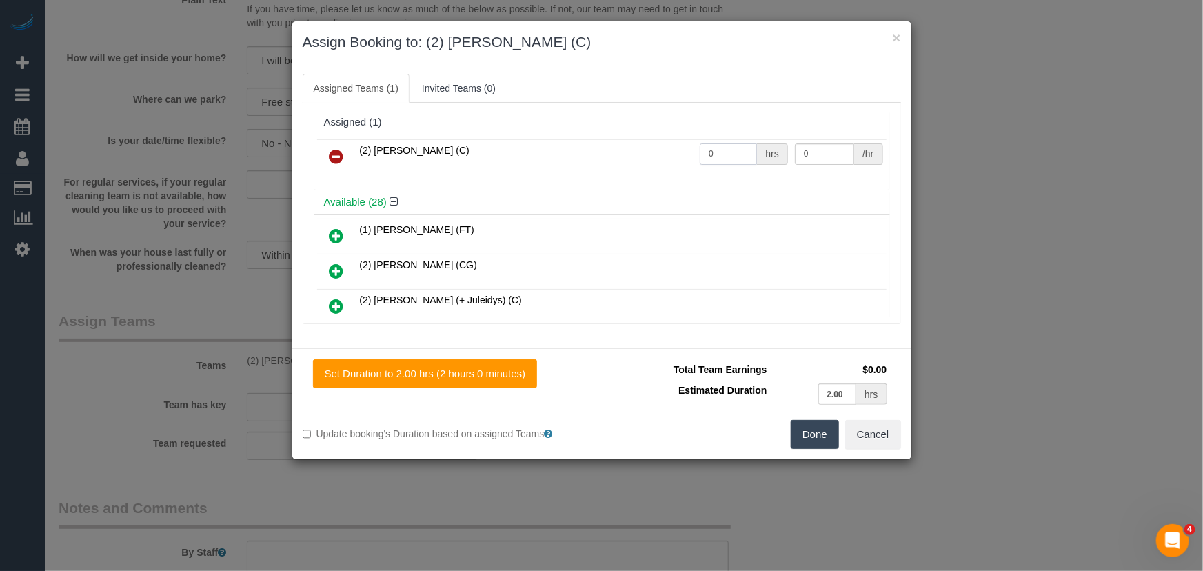
click at [734, 152] on input "0" at bounding box center [728, 153] width 57 height 21
type input "2"
type input "37.5"
click at [810, 434] on button "Done" at bounding box center [815, 434] width 48 height 29
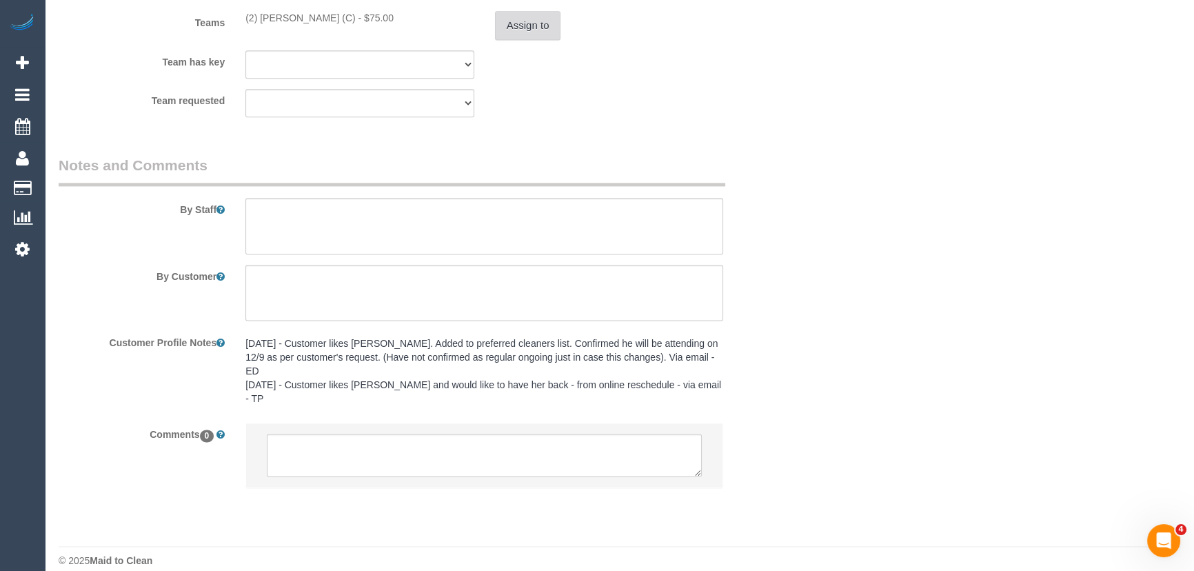
scroll to position [2176, 0]
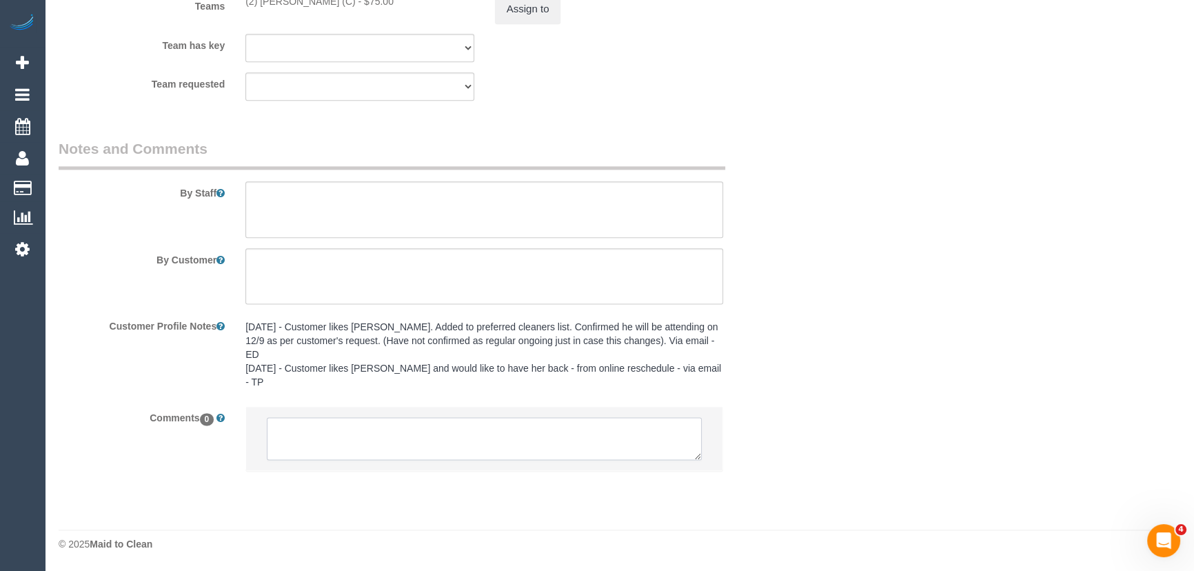
drag, startPoint x: 308, startPoint y: 433, endPoint x: 316, endPoint y: 434, distance: 7.7
click at [316, 434] on textarea at bounding box center [484, 438] width 435 height 43
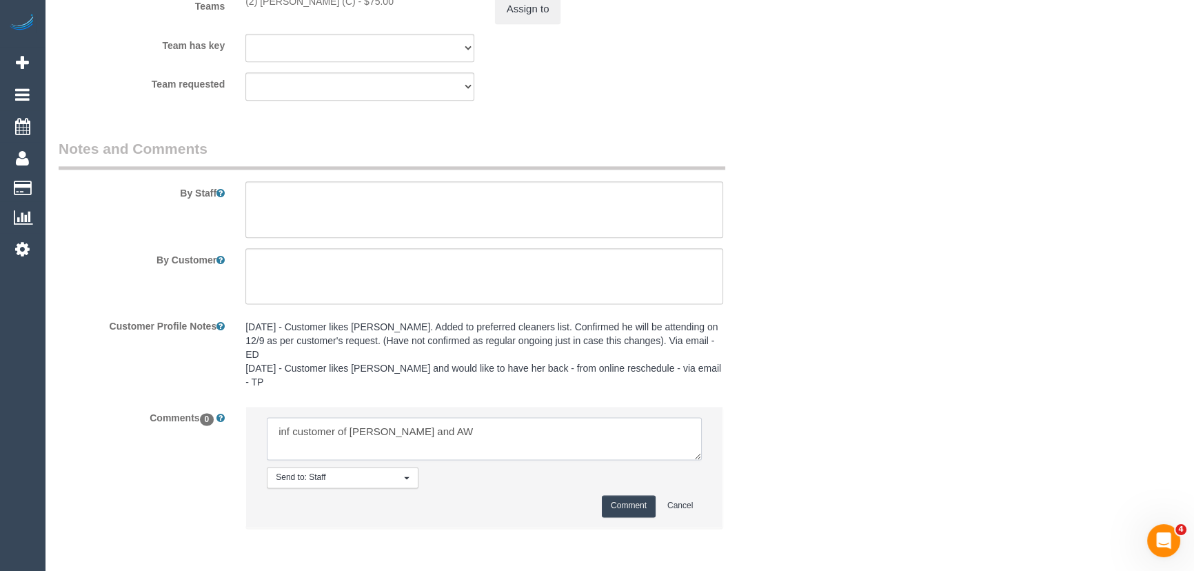
type textarea "inf customer of [PERSON_NAME] and AW"
click at [626, 498] on button "Comment" at bounding box center [629, 505] width 54 height 21
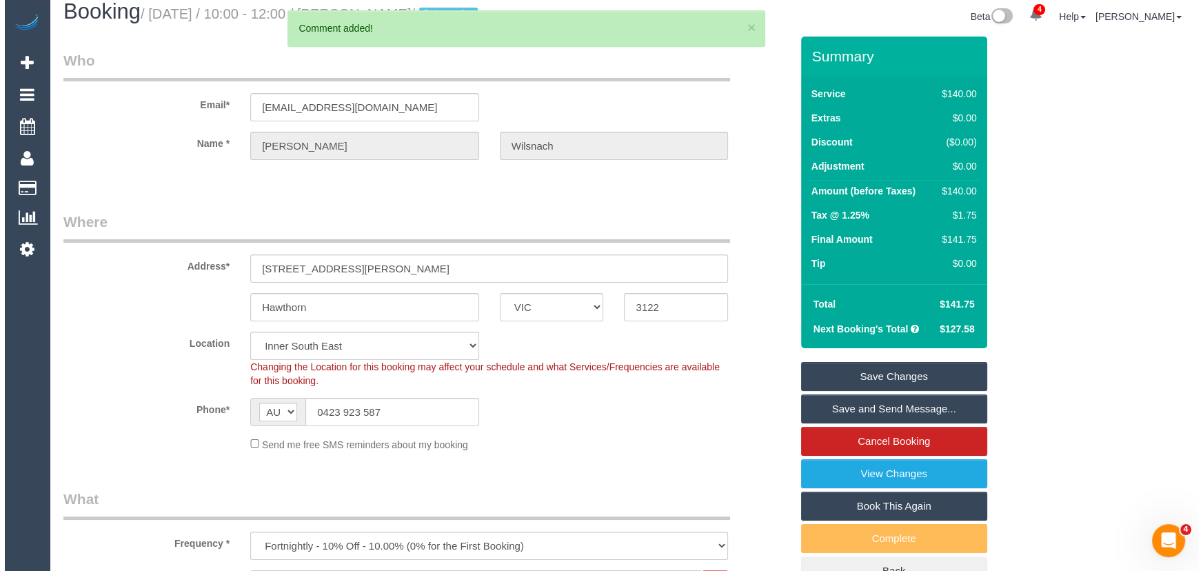
scroll to position [0, 0]
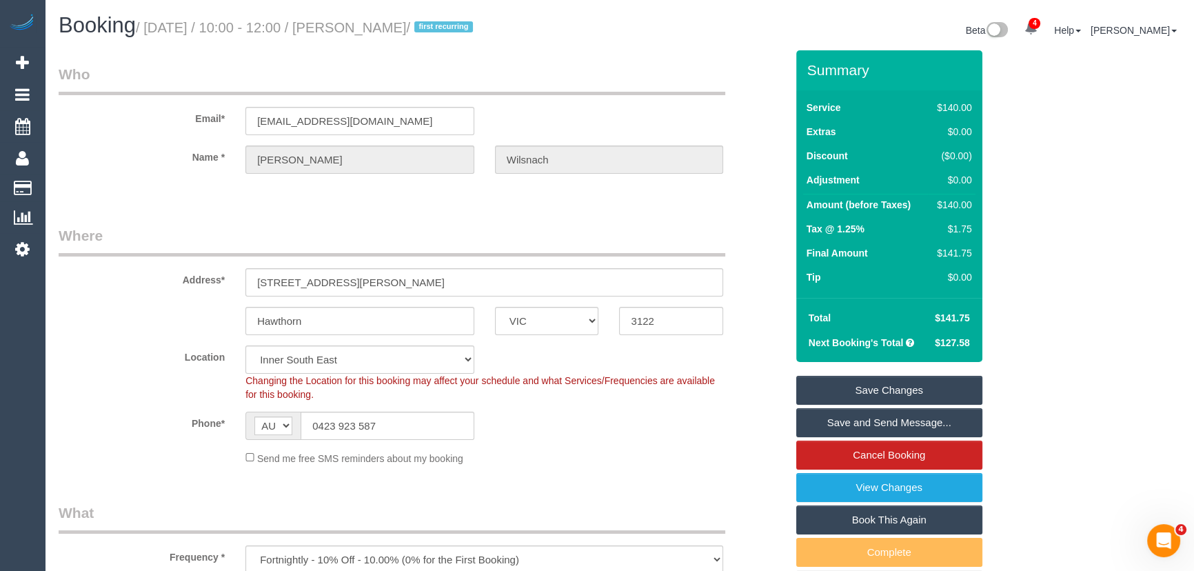
click at [396, 32] on small "/ [DATE] / 10:00 - 12:00 / [PERSON_NAME] / first recurring" at bounding box center [306, 27] width 341 height 15
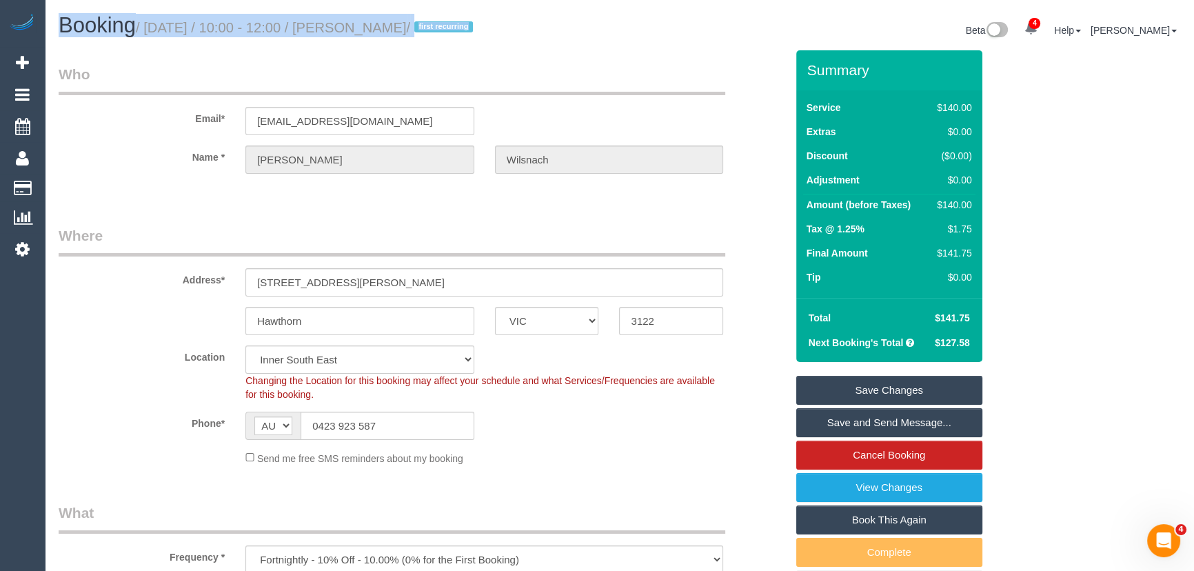
click at [396, 32] on small "/ [DATE] / 10:00 - 12:00 / [PERSON_NAME] / first recurring" at bounding box center [306, 27] width 341 height 15
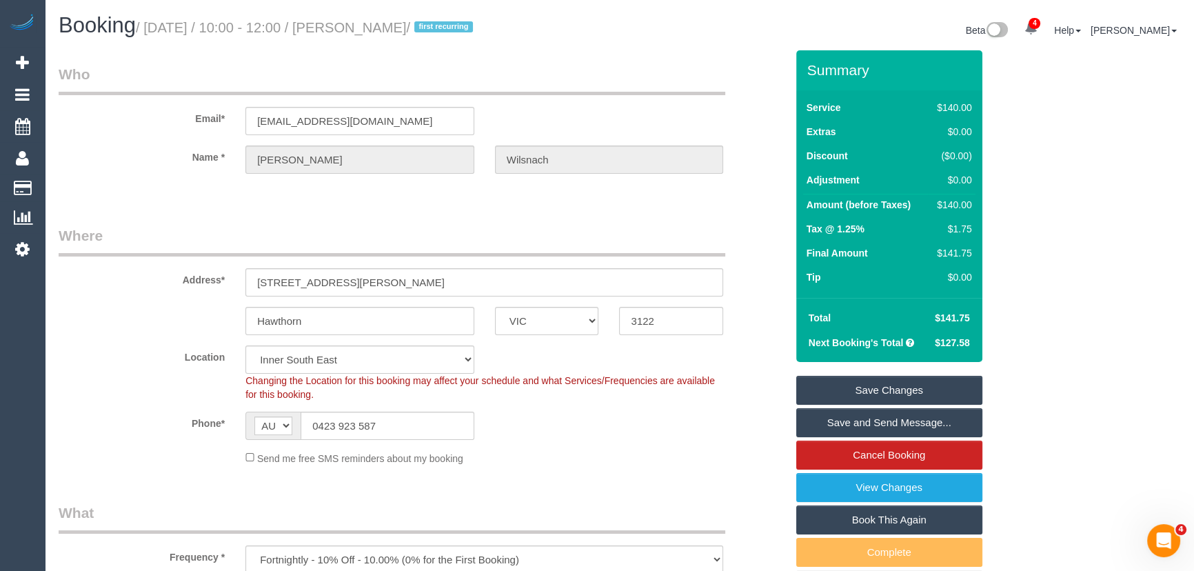
click at [417, 43] on div "Booking / [DATE] / 10:00 - 12:00 / [PERSON_NAME] / first recurring Beta 4 Your …" at bounding box center [619, 32] width 1142 height 37
click at [393, 28] on small "/ [DATE] / 10:00 - 12:00 / [PERSON_NAME] / first recurring" at bounding box center [306, 27] width 341 height 15
copy small "[PERSON_NAME]"
click at [858, 394] on link "Save Changes" at bounding box center [889, 390] width 186 height 29
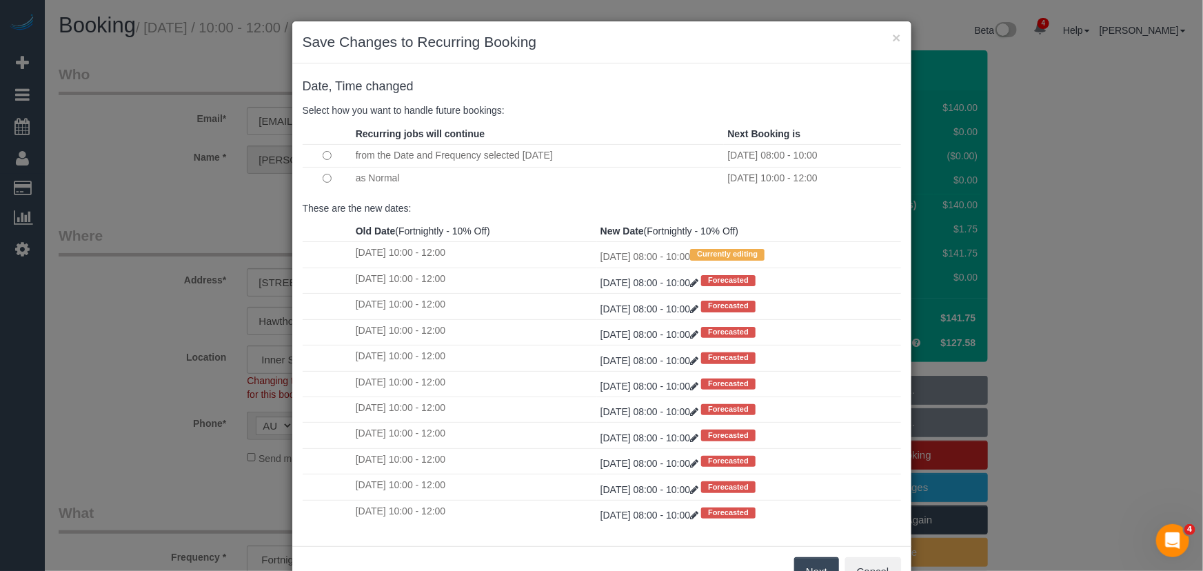
click at [802, 560] on button "Next" at bounding box center [816, 571] width 45 height 29
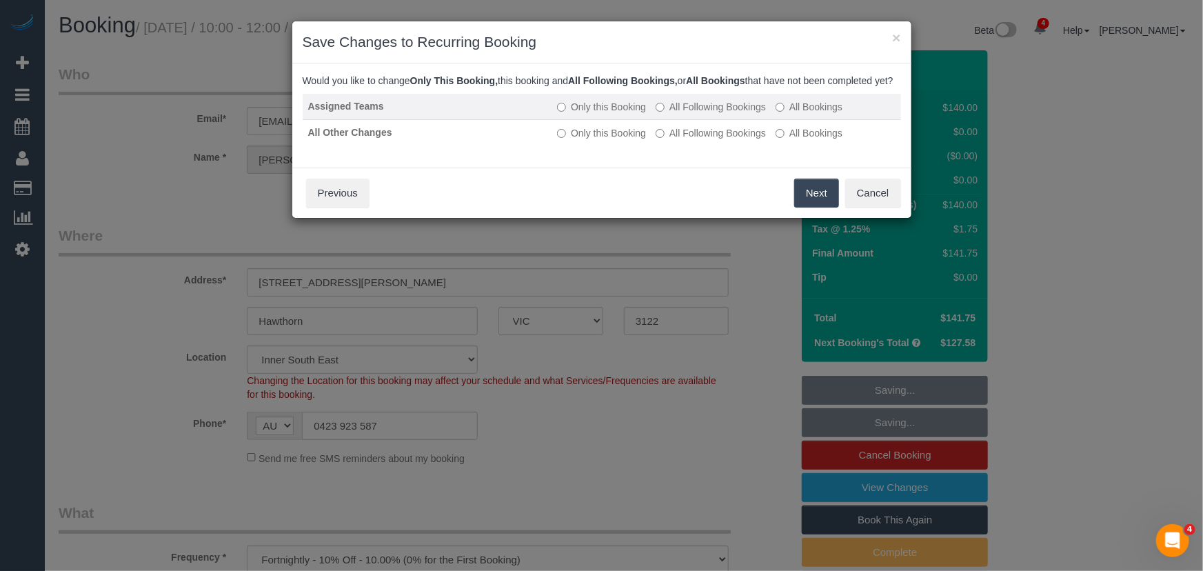
click at [714, 114] on label "All Following Bookings" at bounding box center [711, 107] width 110 height 14
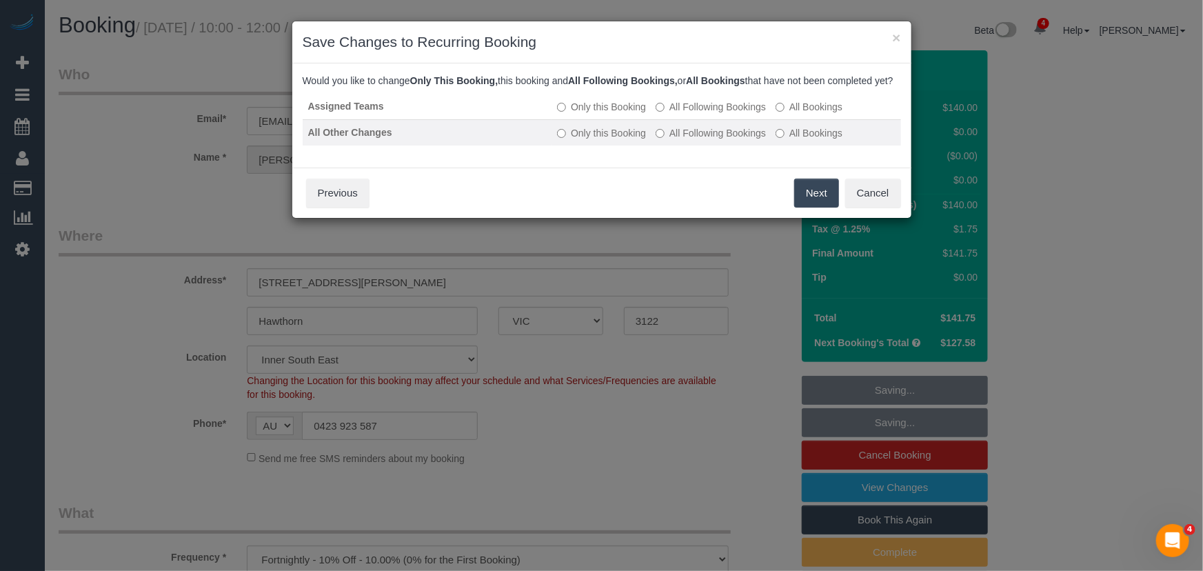
click at [712, 138] on td "Only this Booking All Following Bookings All Bookings" at bounding box center [725, 132] width 349 height 26
click at [723, 140] on label "All Following Bookings" at bounding box center [711, 133] width 110 height 14
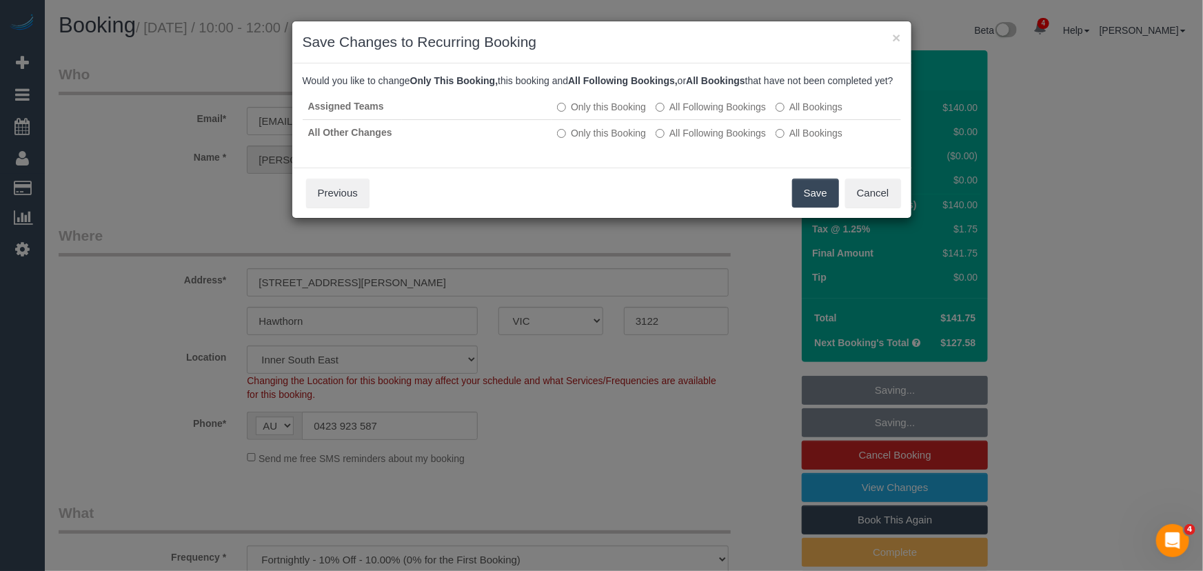
click at [807, 204] on button "Save" at bounding box center [815, 193] width 47 height 29
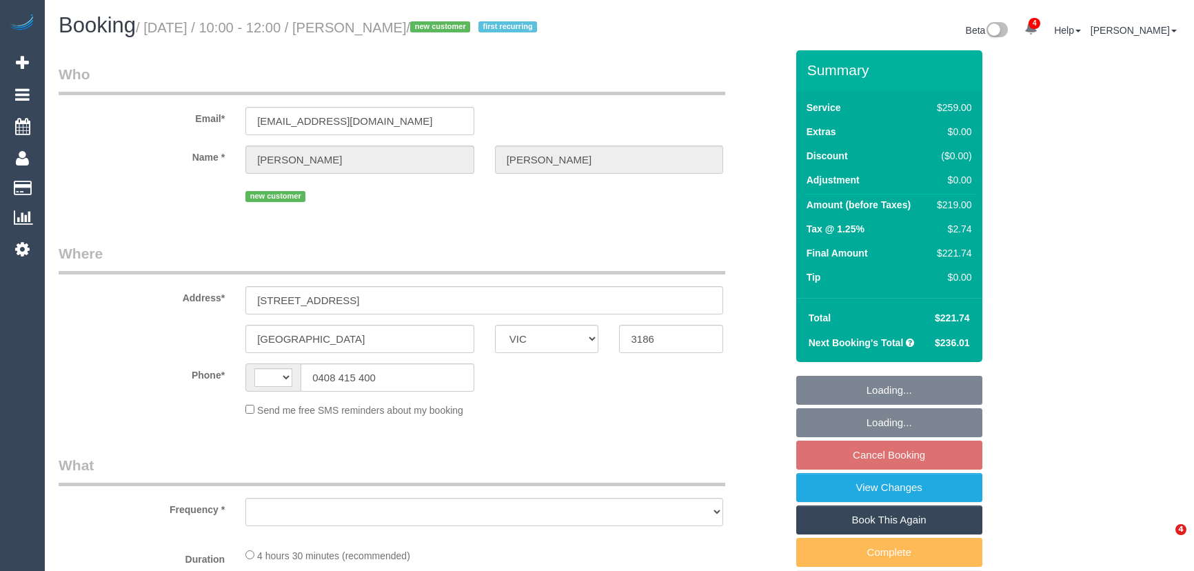
select select "VIC"
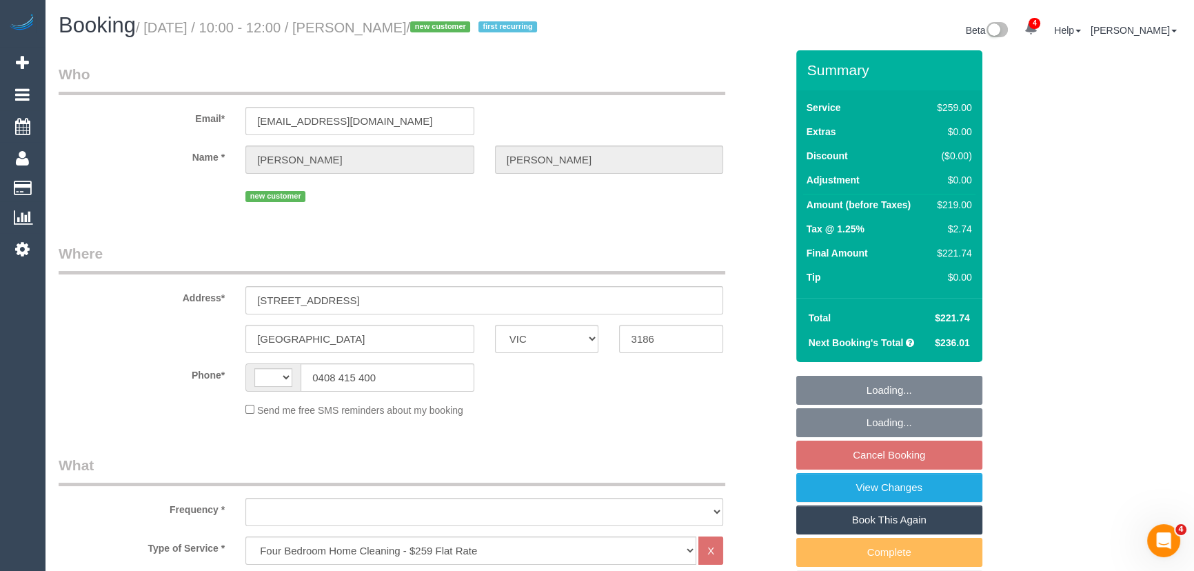
select select "number:28"
select select "number:14"
select select "number:19"
select select "number:35"
select select "number:11"
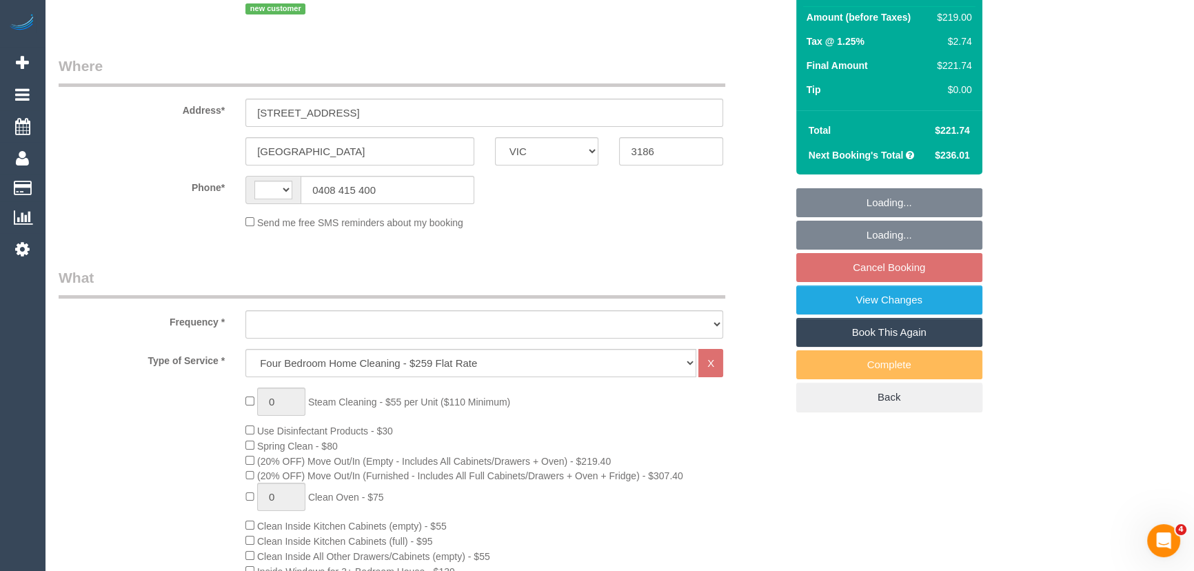
select select "string:AU"
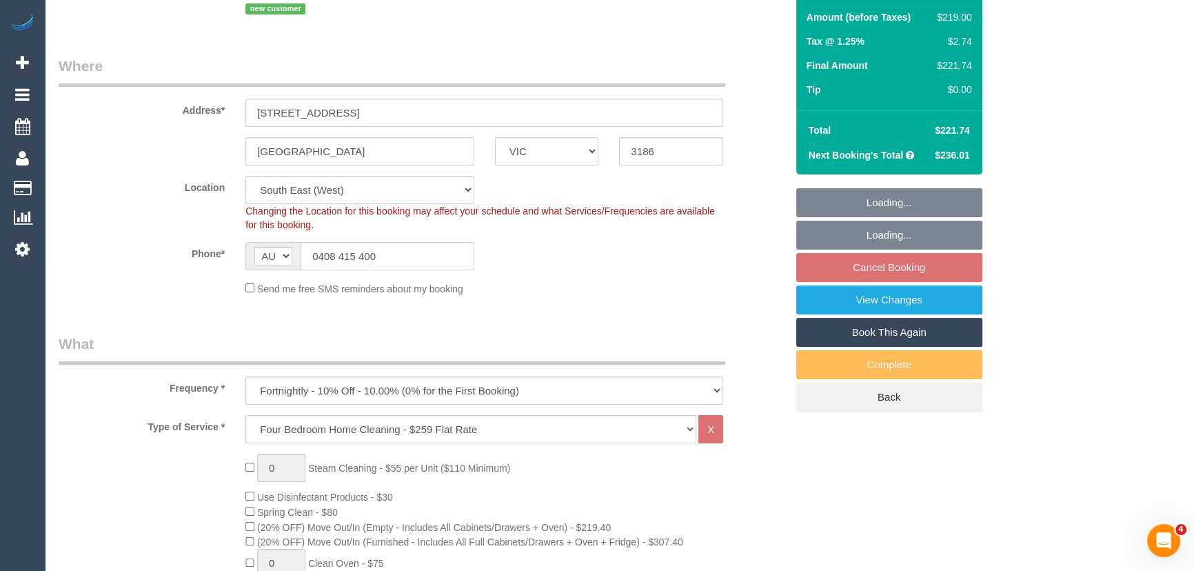
select select "object:821"
select select "string:stripe-pm_1S6jA42GScqysDRVwFm61M1e"
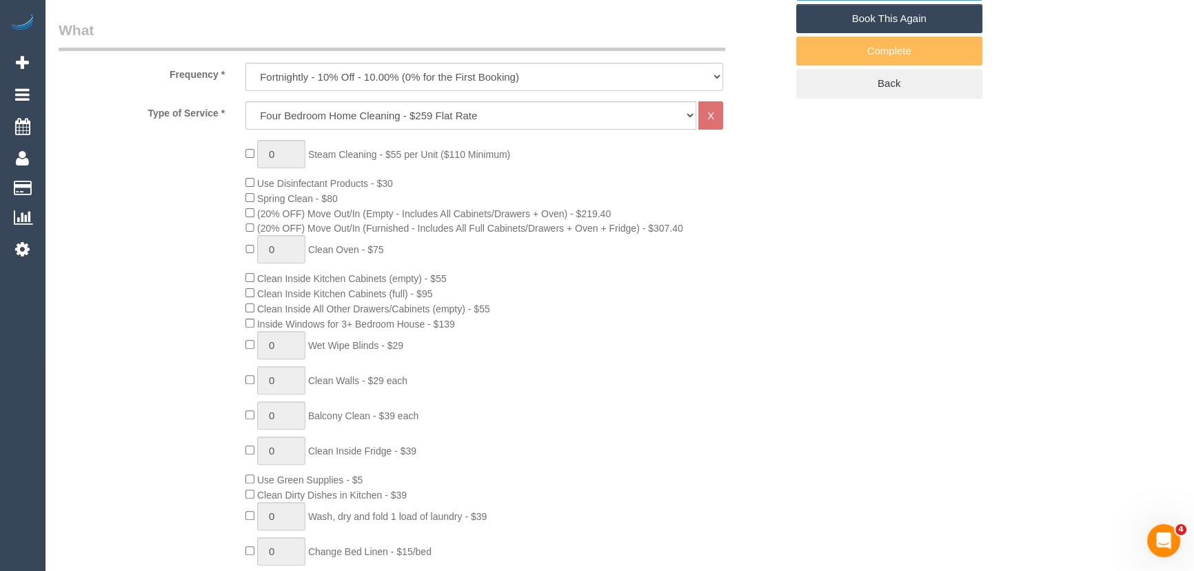
select select "spot3"
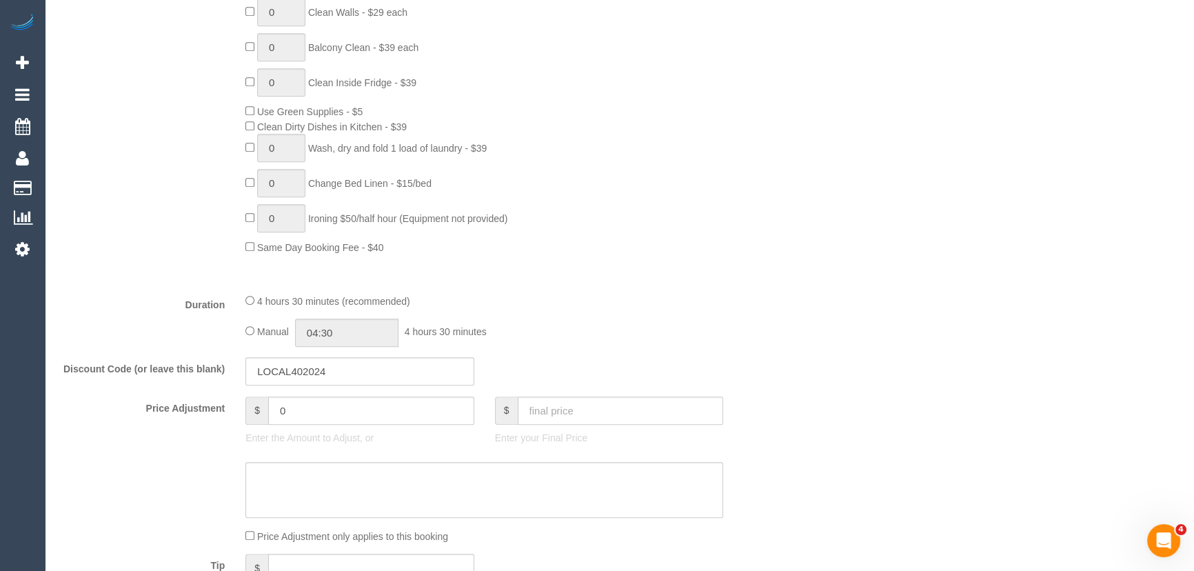
scroll to position [1002, 0]
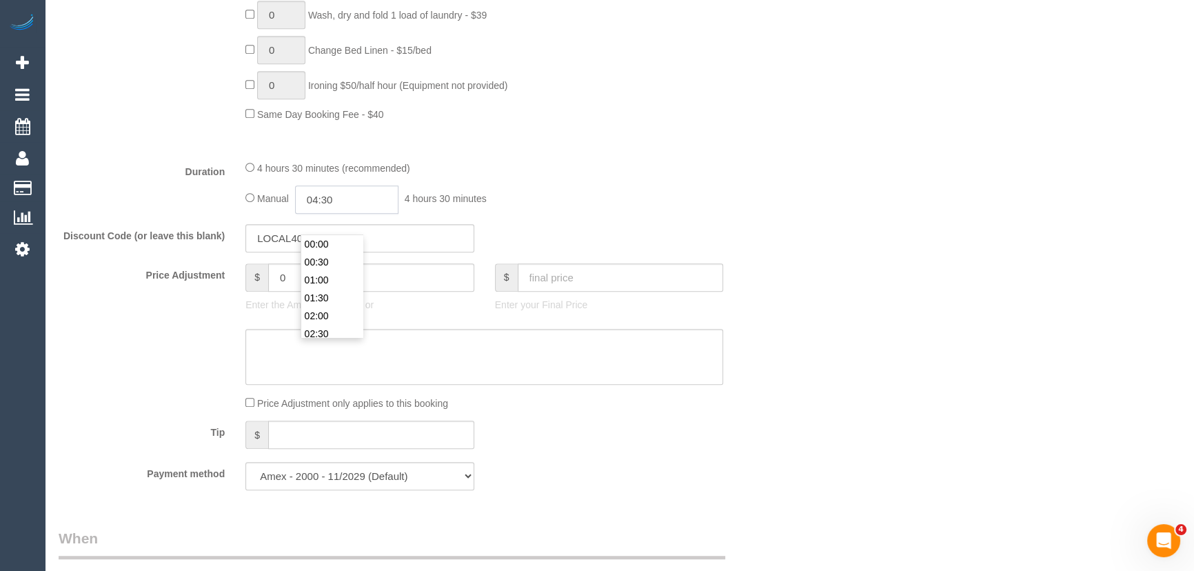
click at [363, 214] on input "04:30" at bounding box center [346, 199] width 103 height 28
type input "02:00"
click at [323, 270] on li "02:00" at bounding box center [331, 273] width 61 height 18
click at [539, 236] on fieldset "What Frequency * One Time Cleaning Weekly - 10% Off - 10.00% (0% for the First …" at bounding box center [422, 10] width 727 height 982
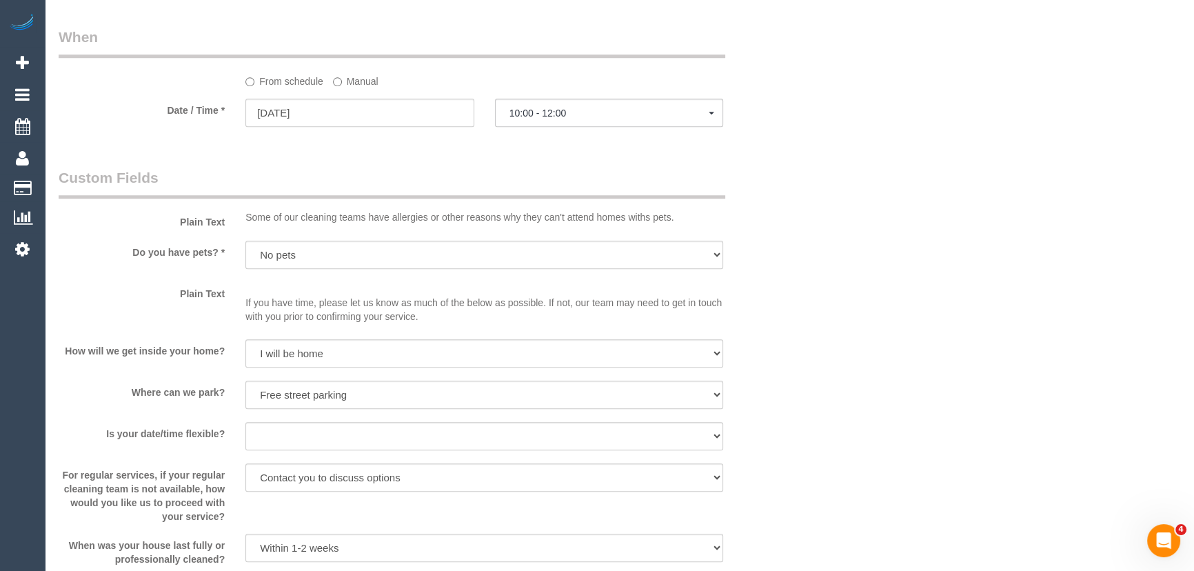
select select "spot24"
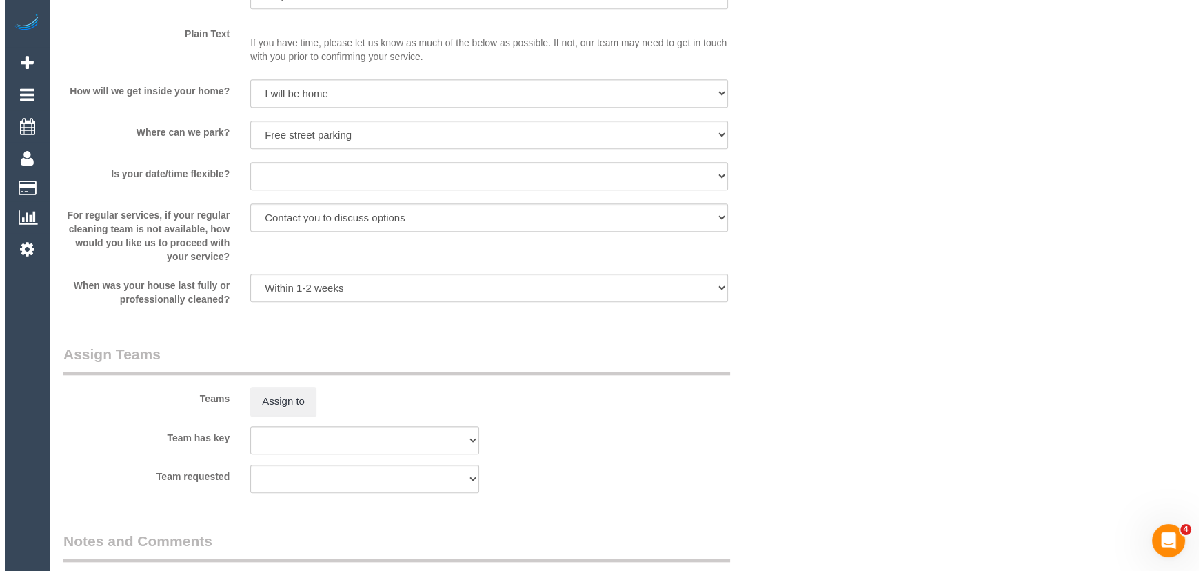
scroll to position [1943, 0]
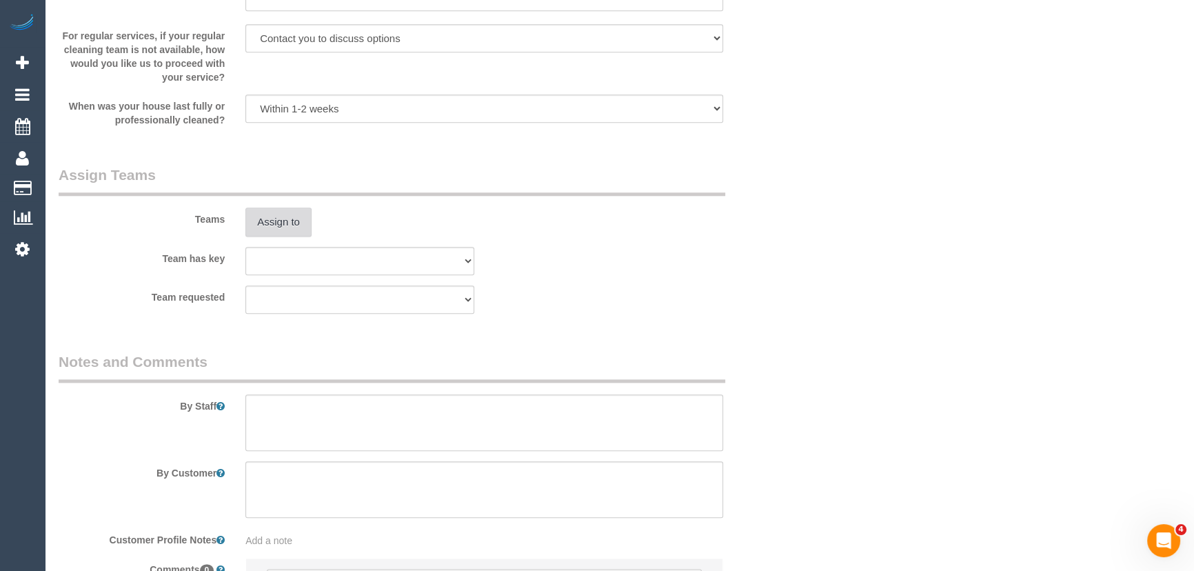
click at [278, 236] on button "Assign to" at bounding box center [278, 221] width 66 height 29
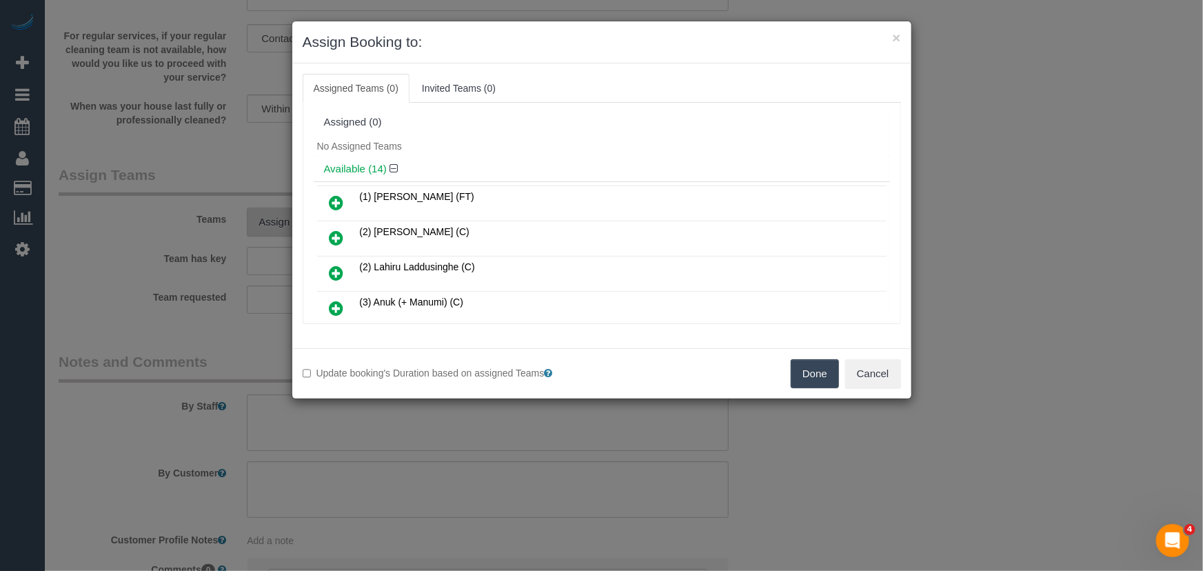
scroll to position [3143, 0]
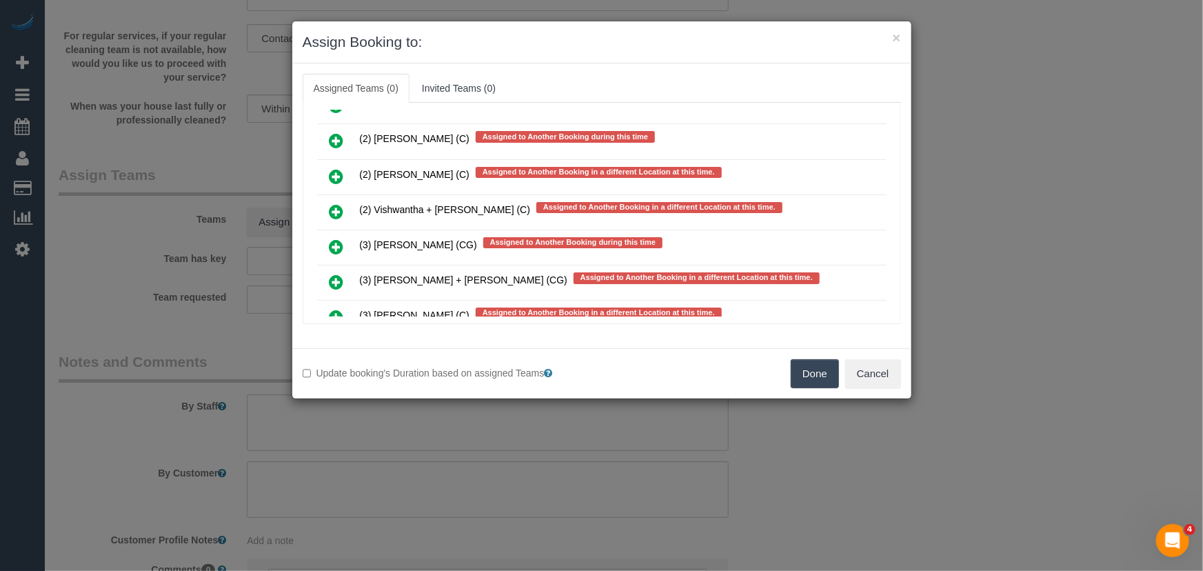
click at [337, 274] on icon at bounding box center [336, 282] width 14 height 17
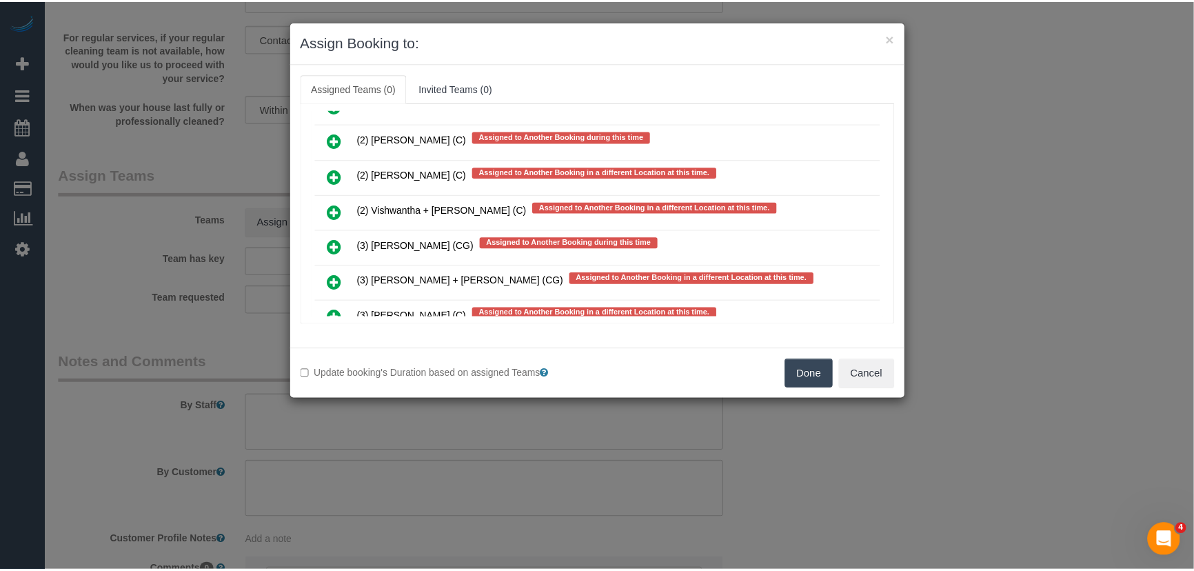
scroll to position [3180, 0]
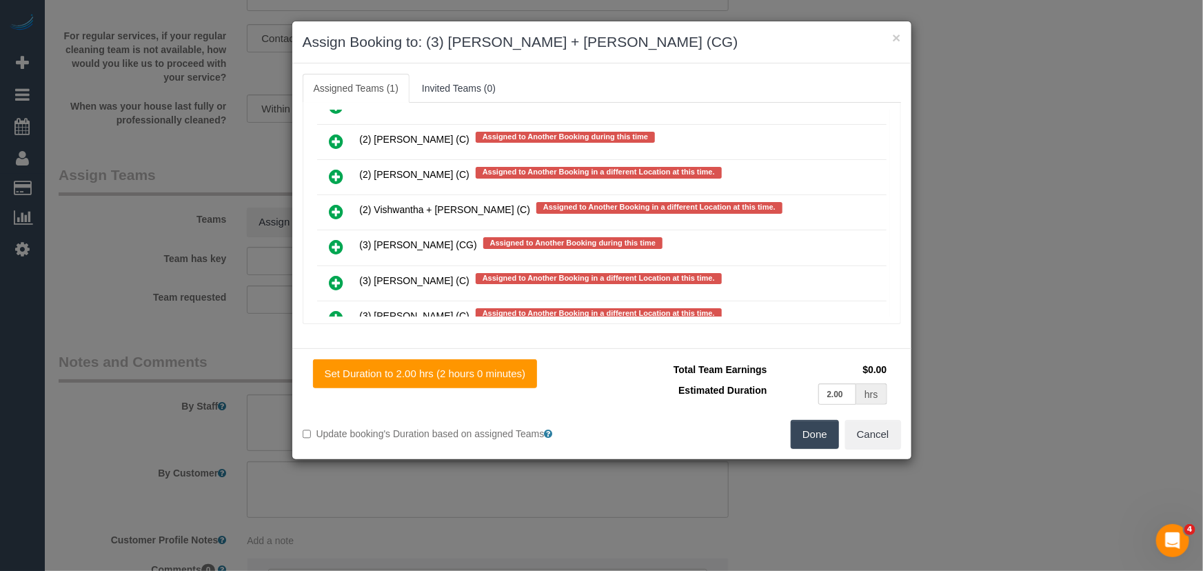
click at [820, 434] on button "Done" at bounding box center [815, 434] width 48 height 29
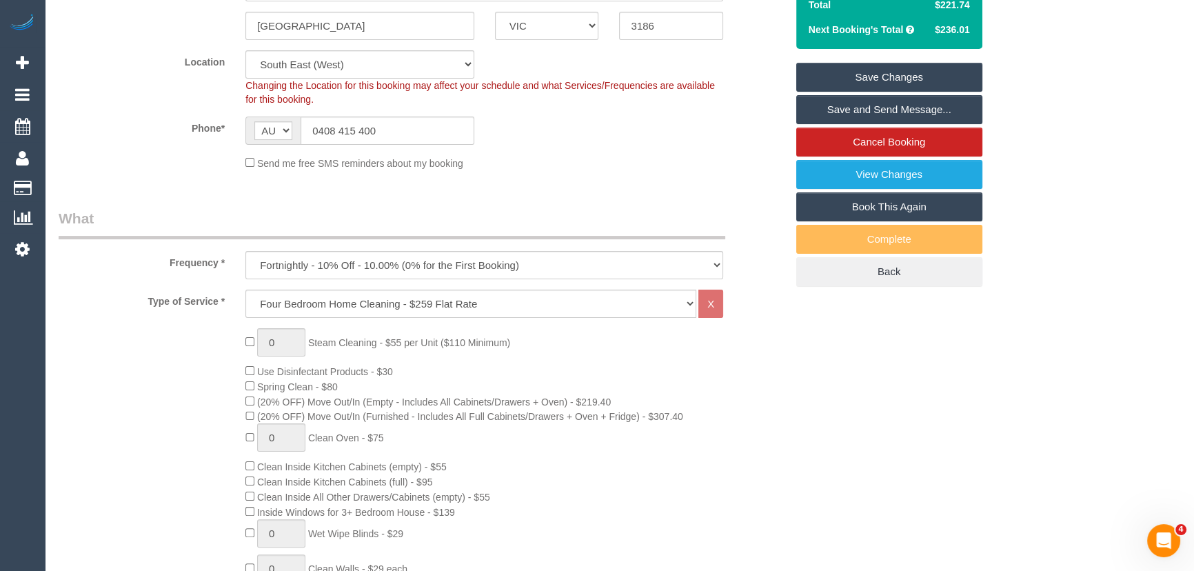
scroll to position [0, 0]
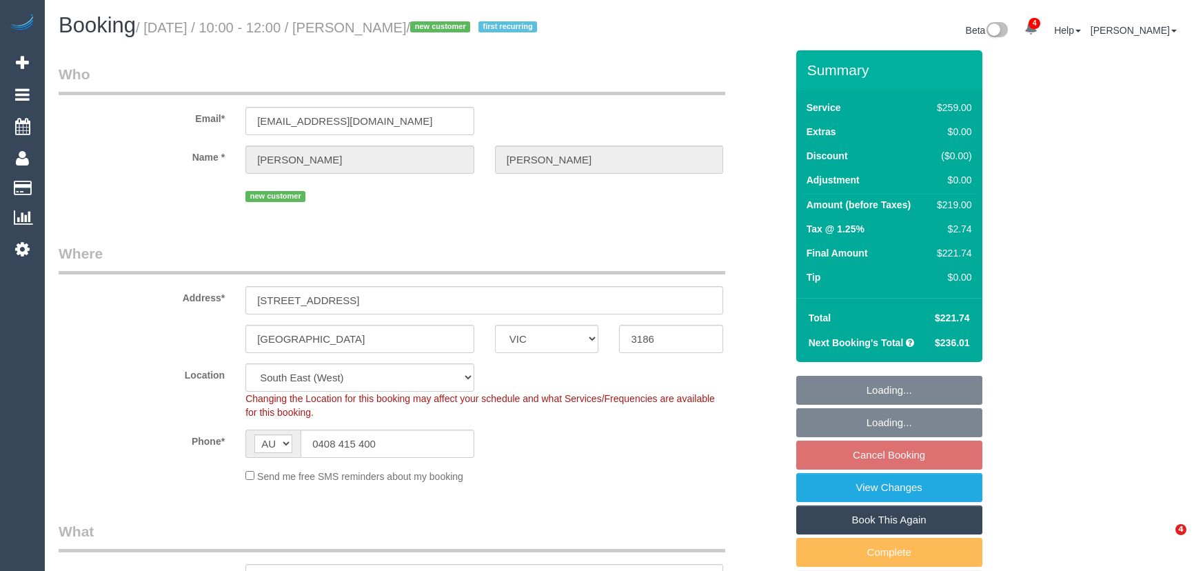
select select "VIC"
select select "spot3"
select select "number:28"
select select "number:14"
select select "number:19"
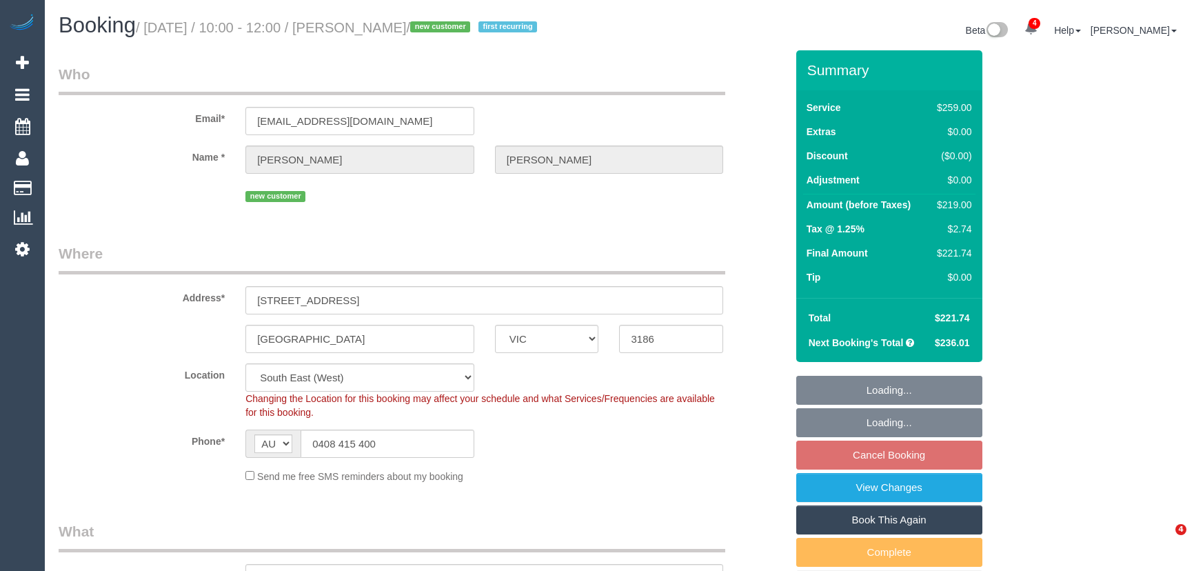
select select "number:35"
select select "number:11"
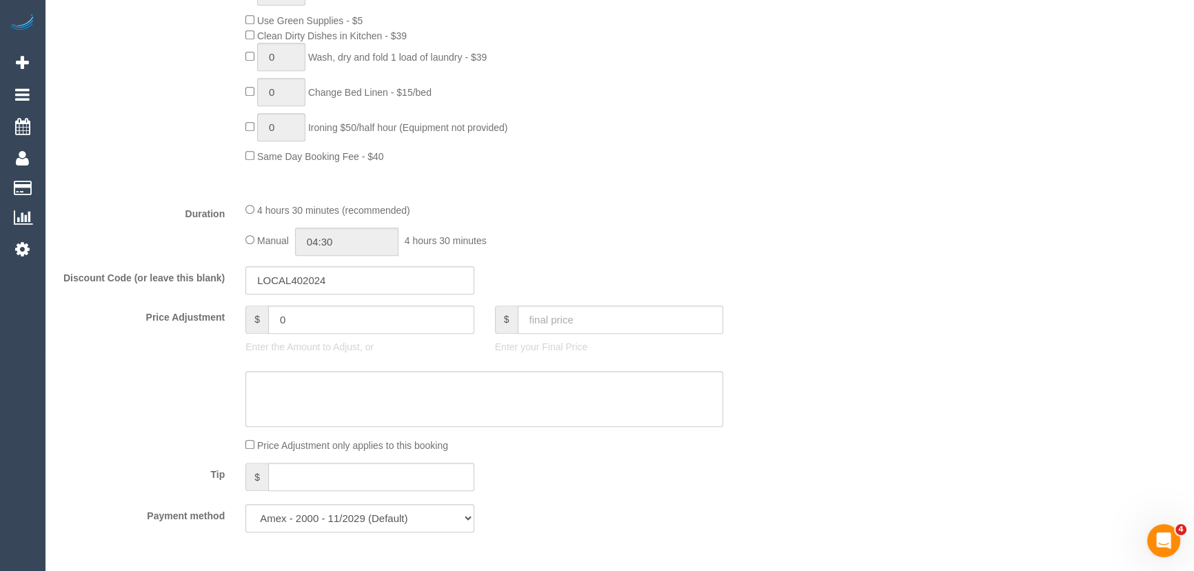
scroll to position [1002, 0]
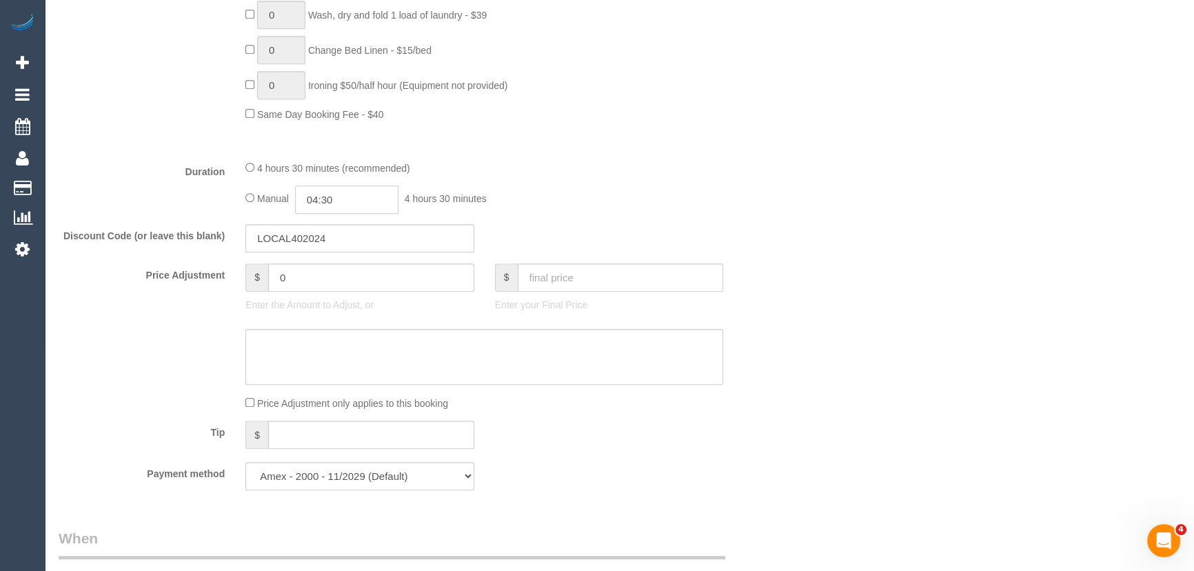
click at [359, 211] on input "04:30" at bounding box center [346, 199] width 103 height 28
type input "02:30"
click at [334, 267] on li "02:30" at bounding box center [331, 265] width 61 height 18
click at [574, 214] on div "Manual 02:30 2 hours 30 minutes" at bounding box center [484, 199] width 478 height 28
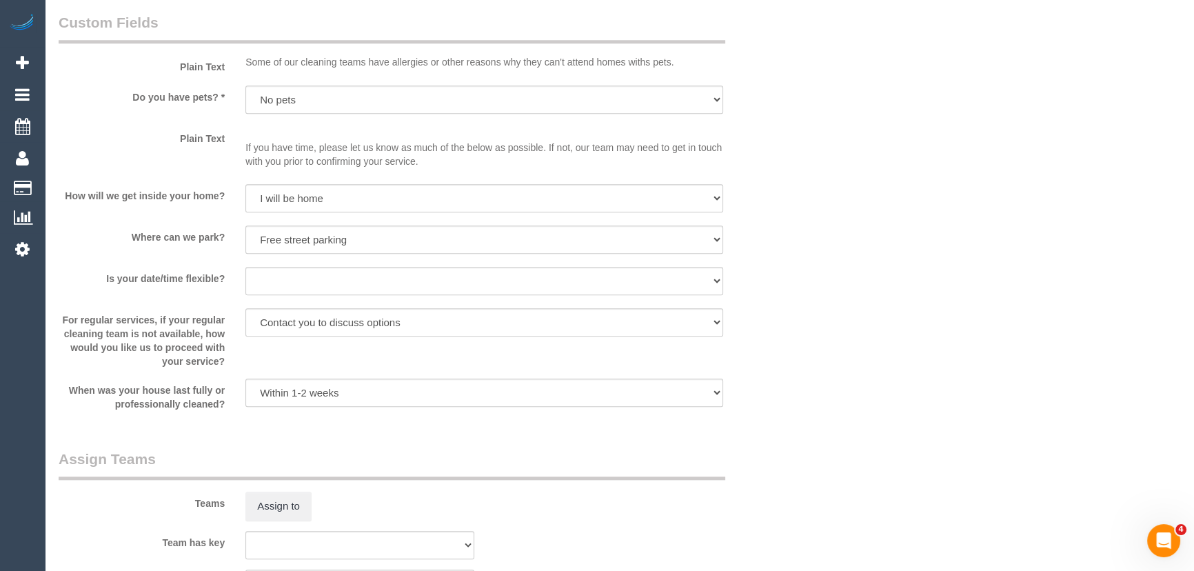
select select "spot24"
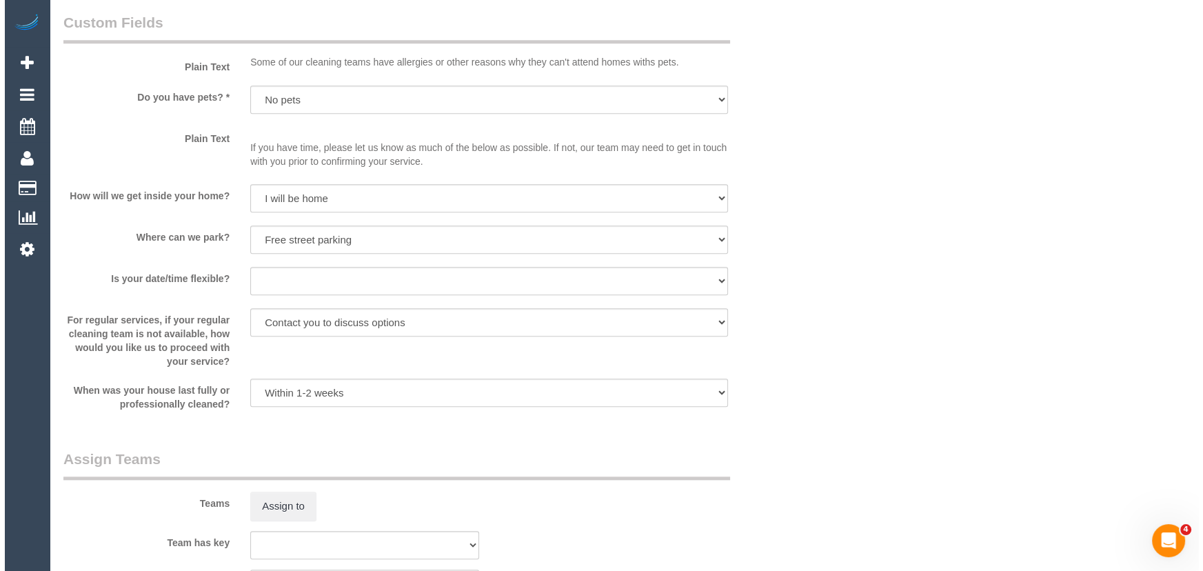
scroll to position [1754, 0]
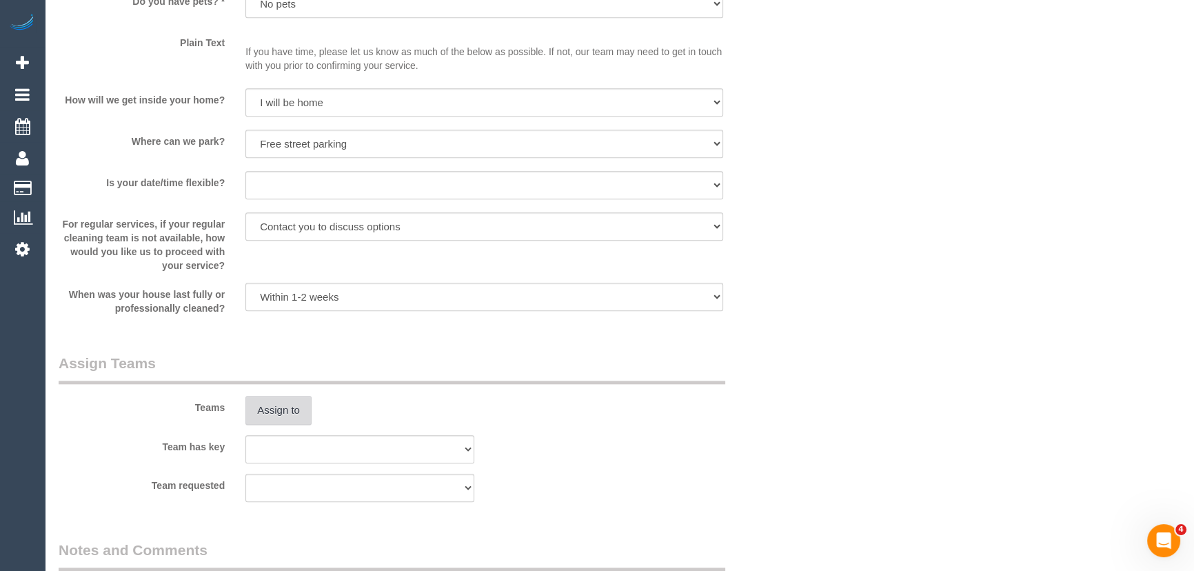
click at [287, 425] on button "Assign to" at bounding box center [278, 410] width 66 height 29
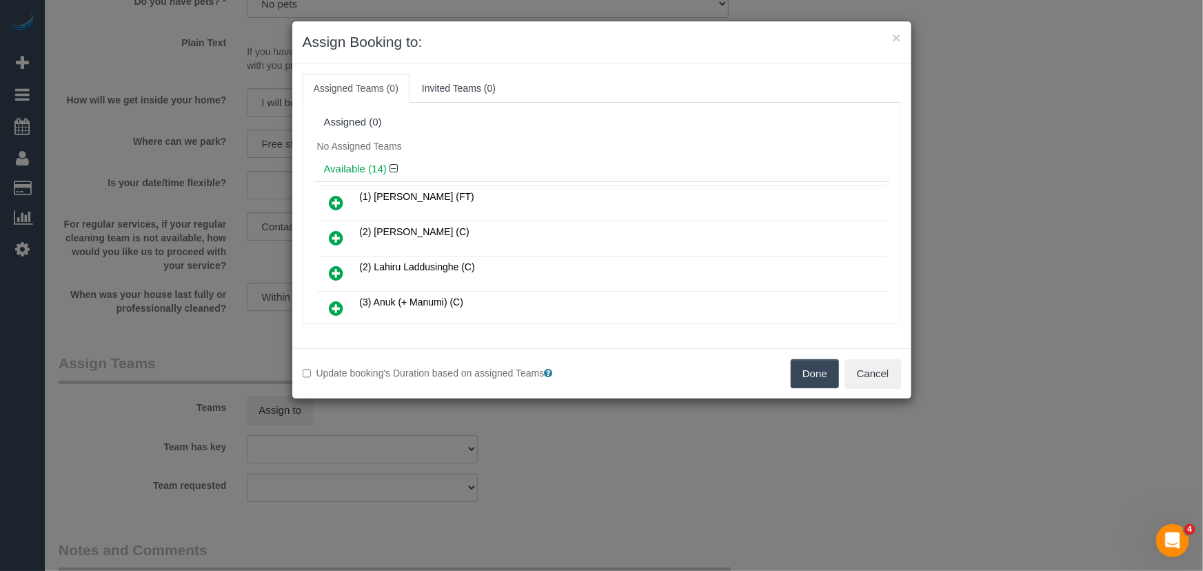
click at [336, 300] on icon at bounding box center [336, 308] width 14 height 17
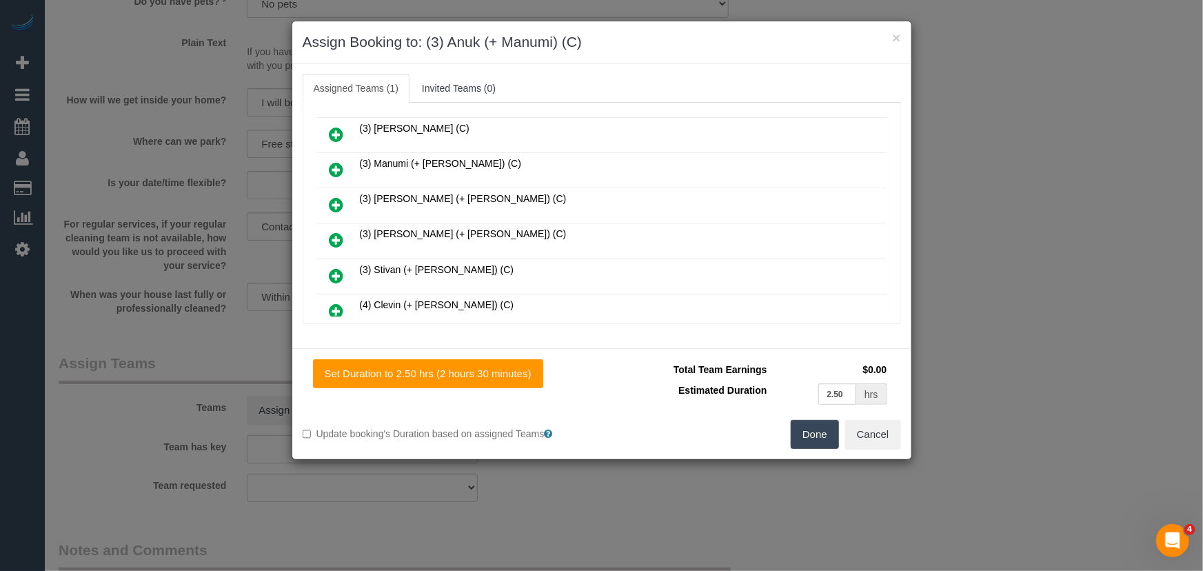
click at [338, 164] on icon at bounding box center [336, 169] width 14 height 17
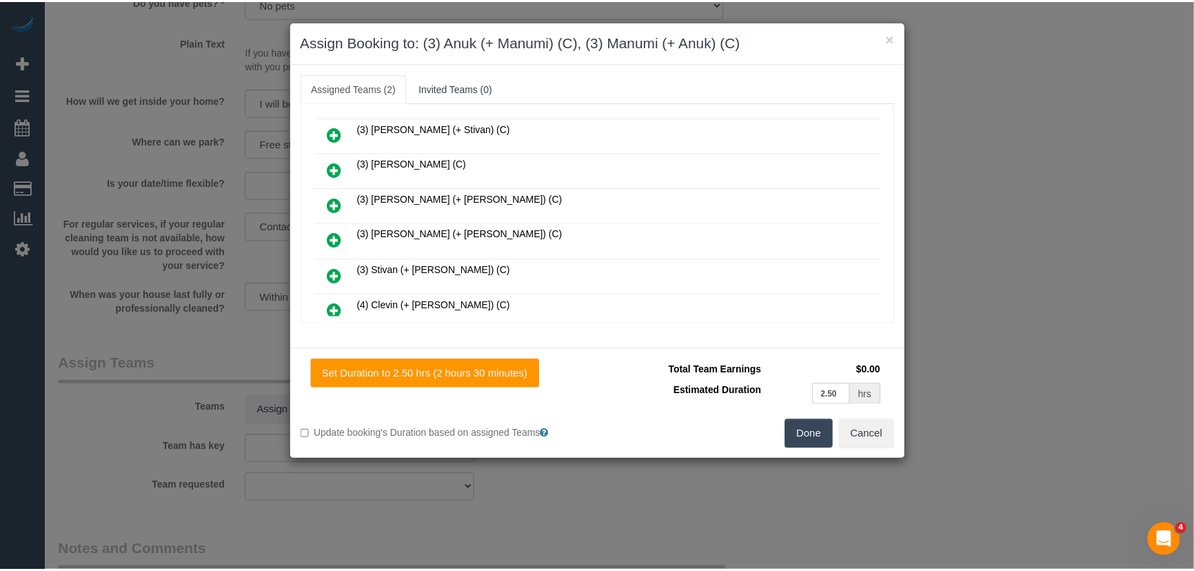
scroll to position [347, 0]
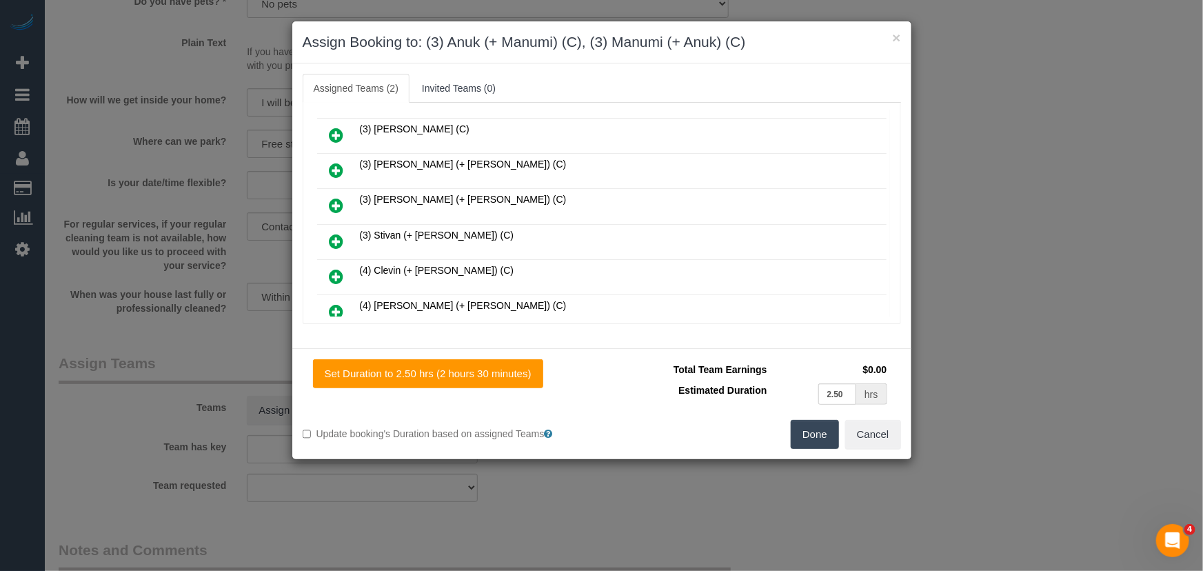
click at [810, 435] on button "Done" at bounding box center [815, 434] width 48 height 29
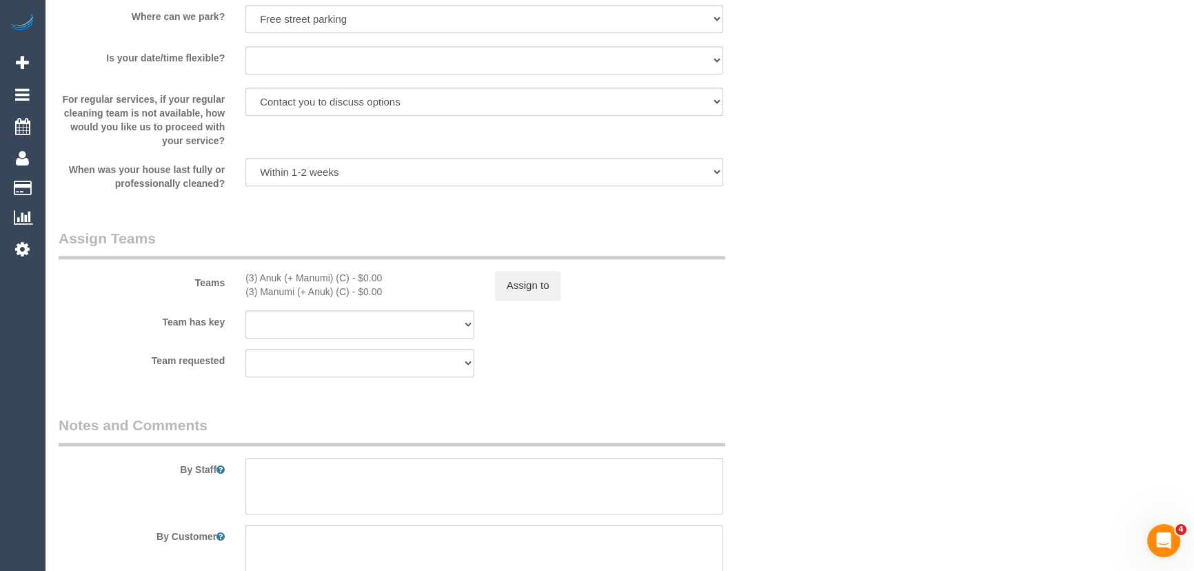
scroll to position [1880, 0]
click at [538, 293] on button "Assign to" at bounding box center [528, 284] width 66 height 29
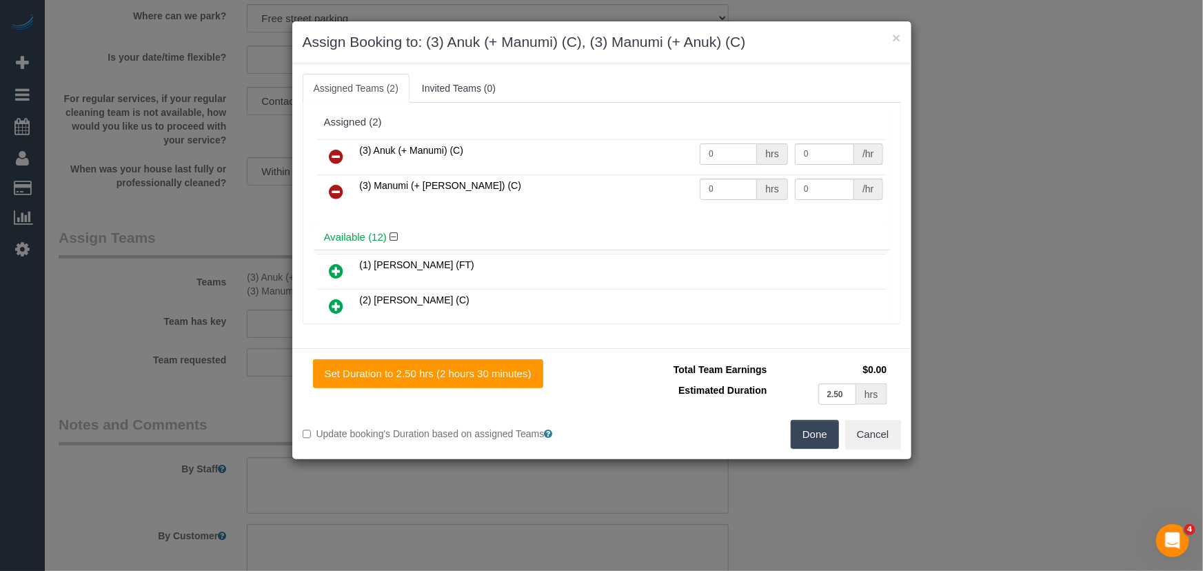
click at [721, 156] on input "0" at bounding box center [728, 153] width 57 height 21
type input "1"
click at [718, 179] on input "0" at bounding box center [728, 189] width 57 height 21
type input "82.5"
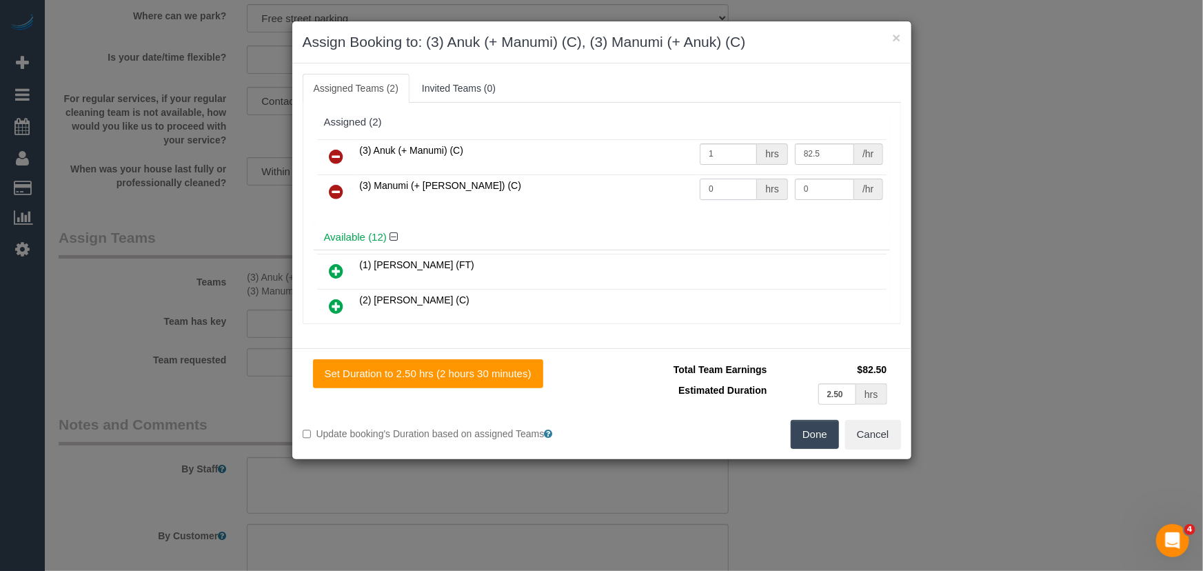
click at [718, 179] on input "0" at bounding box center [728, 189] width 57 height 21
type input "1"
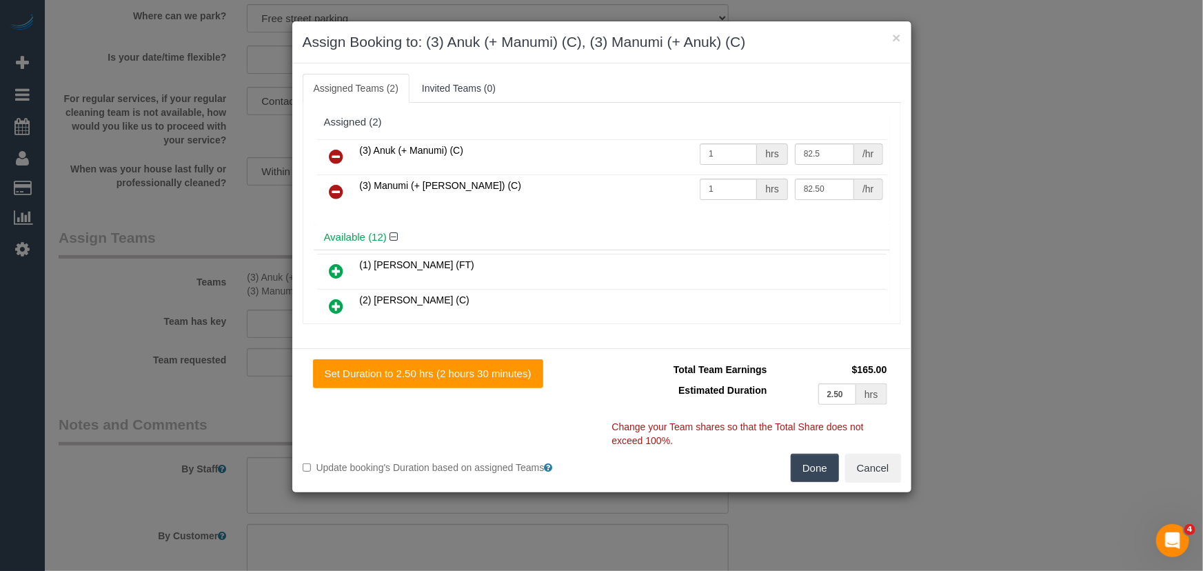
type input "82.5"
click at [830, 469] on button "Done" at bounding box center [815, 468] width 48 height 29
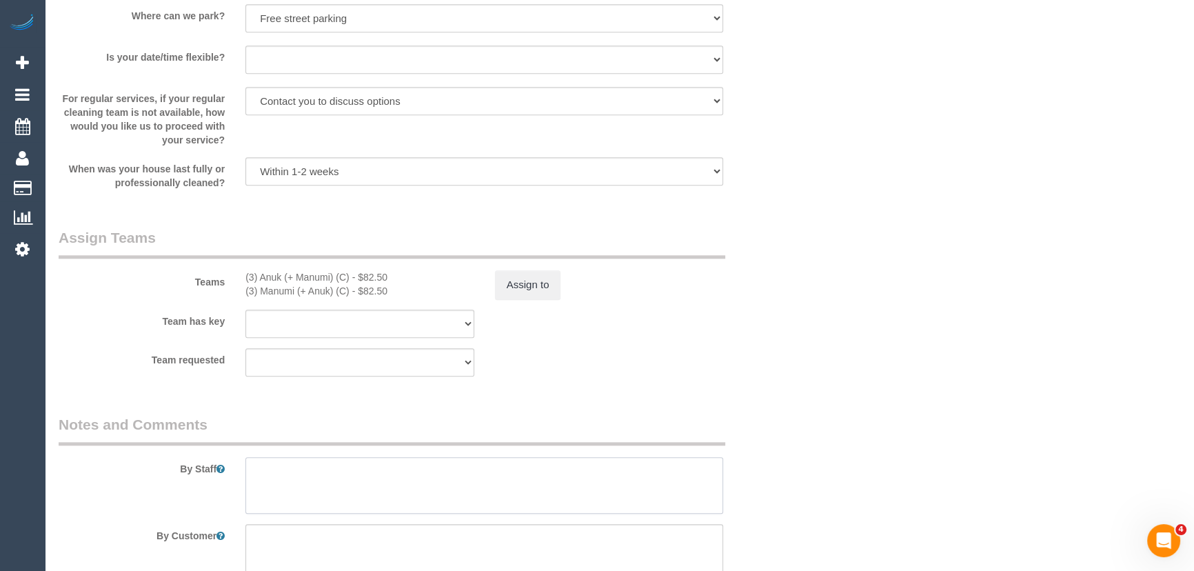
click at [386, 499] on textarea at bounding box center [484, 485] width 478 height 57
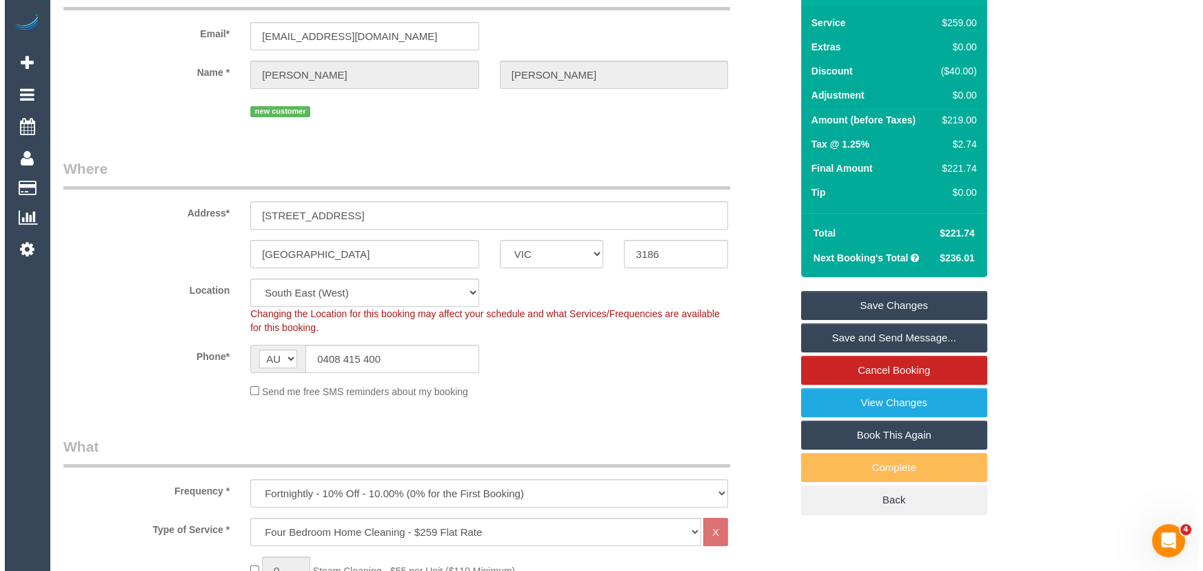
scroll to position [0, 0]
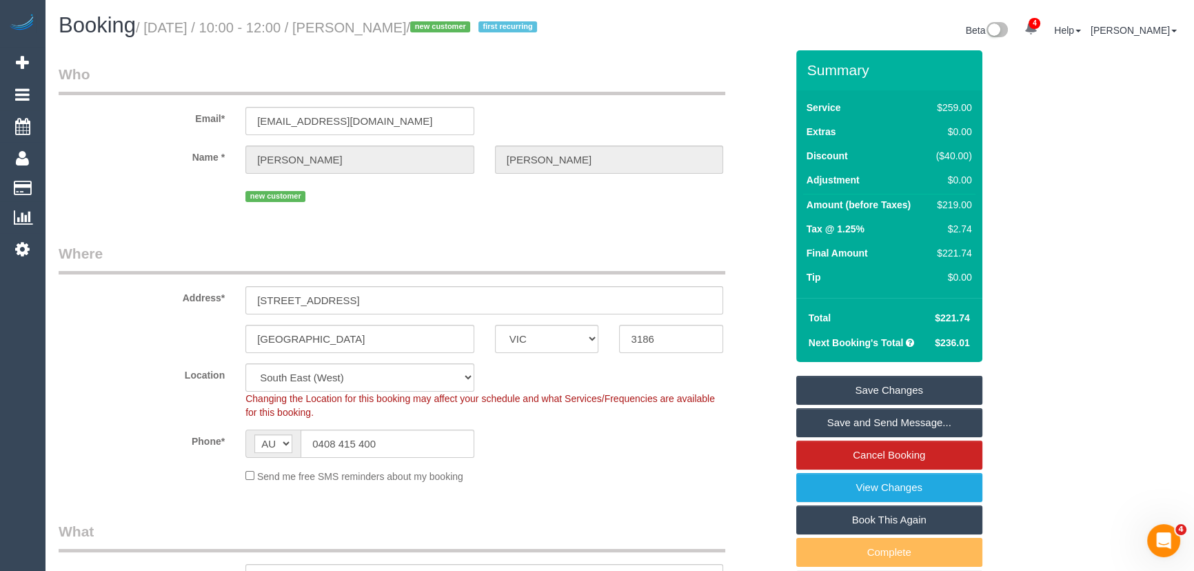
type textarea "Estimated time: 4-5 hours"
click at [420, 28] on small "/ [DATE] / 10:00 - 12:00 / [PERSON_NAME] / new customer first recurring" at bounding box center [338, 27] width 405 height 15
copy small "[PERSON_NAME]"
click at [836, 434] on link "Save and Send Message..." at bounding box center [889, 422] width 186 height 29
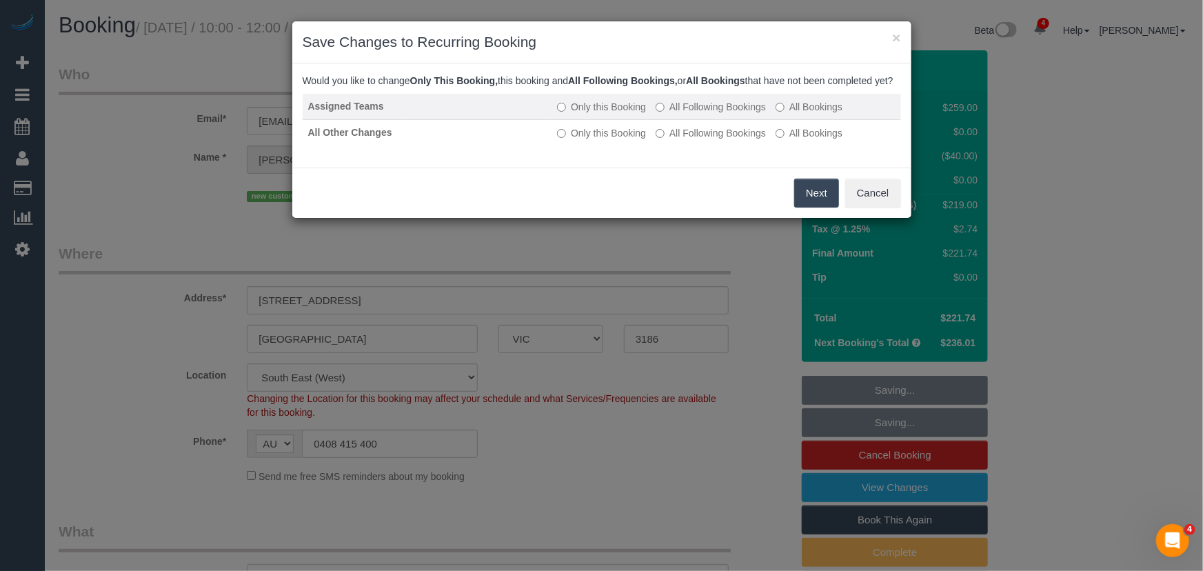
click at [704, 114] on label "All Following Bookings" at bounding box center [711, 107] width 110 height 14
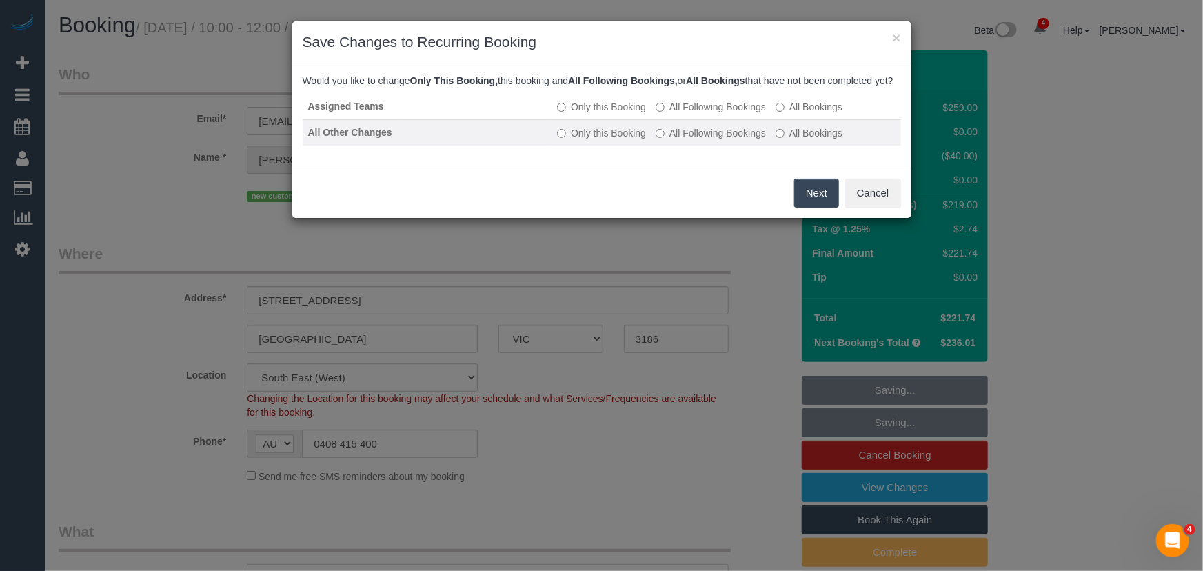
click at [705, 140] on label "All Following Bookings" at bounding box center [711, 133] width 110 height 14
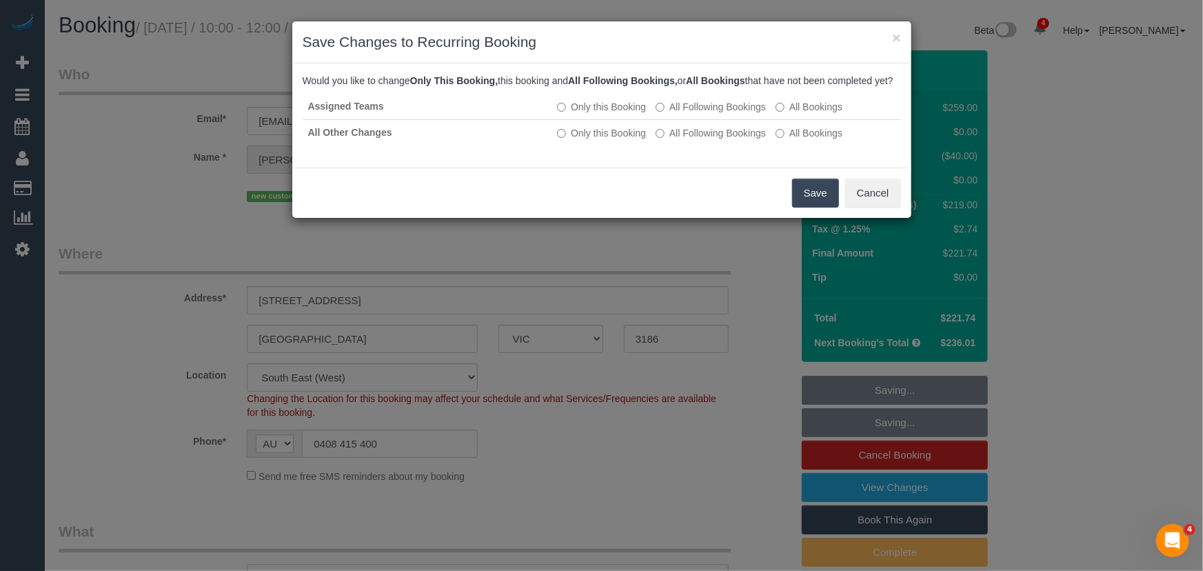
click at [811, 205] on button "Save" at bounding box center [815, 193] width 47 height 29
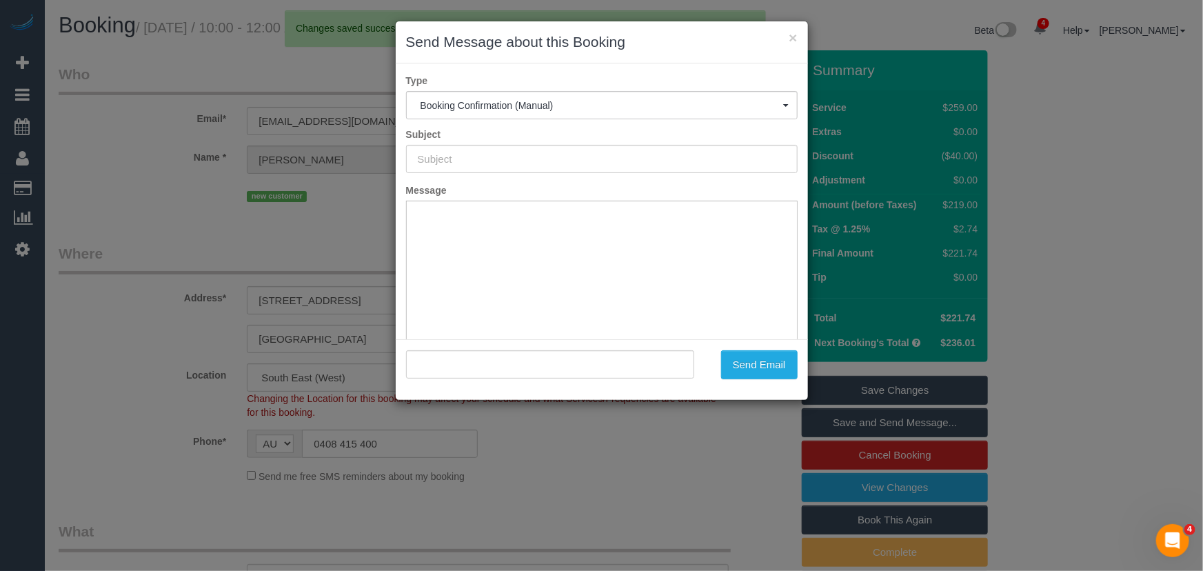
type input "Booking Confirmed"
type input ""[PERSON_NAME]" <[EMAIL_ADDRESS][DOMAIN_NAME]>"
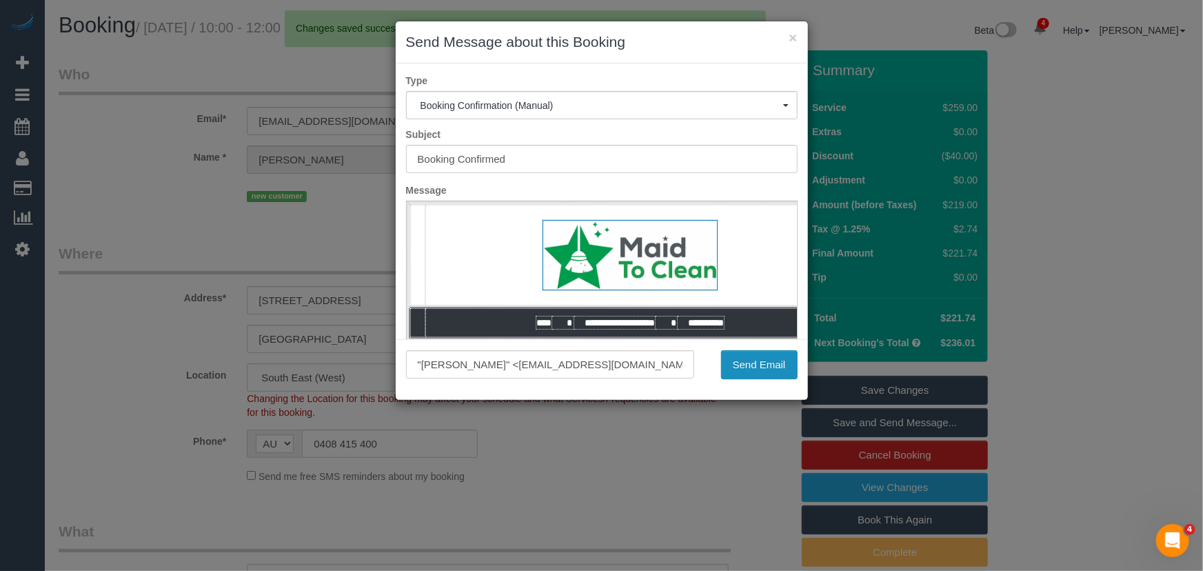
click at [753, 368] on button "Send Email" at bounding box center [759, 364] width 77 height 29
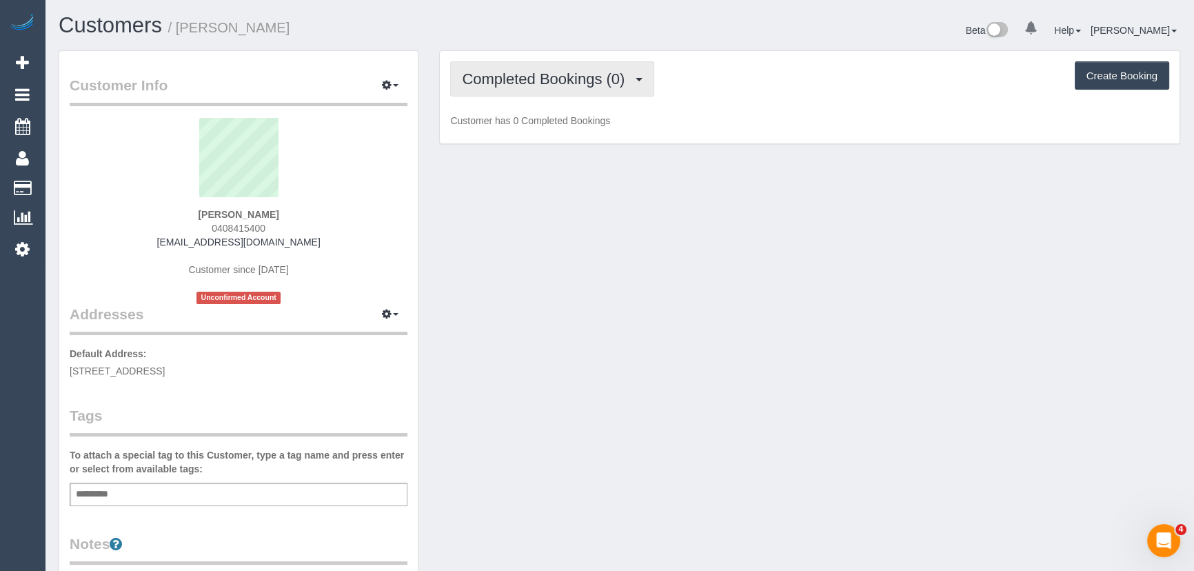
click at [538, 82] on span "Completed Bookings (0)" at bounding box center [547, 78] width 170 height 17
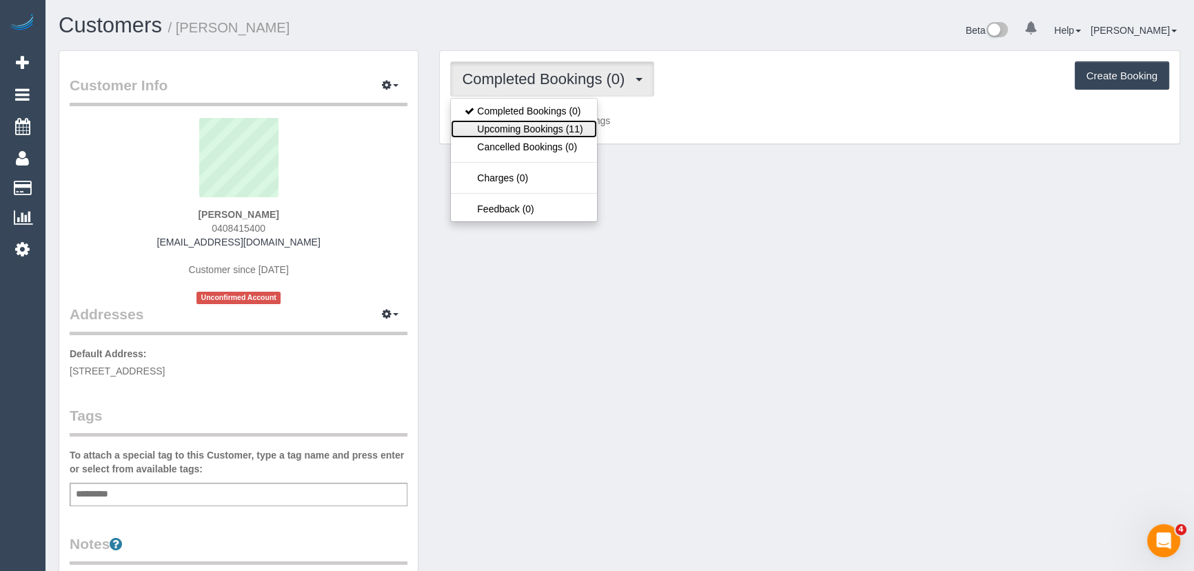
click at [536, 124] on link "Upcoming Bookings (11)" at bounding box center [523, 129] width 145 height 18
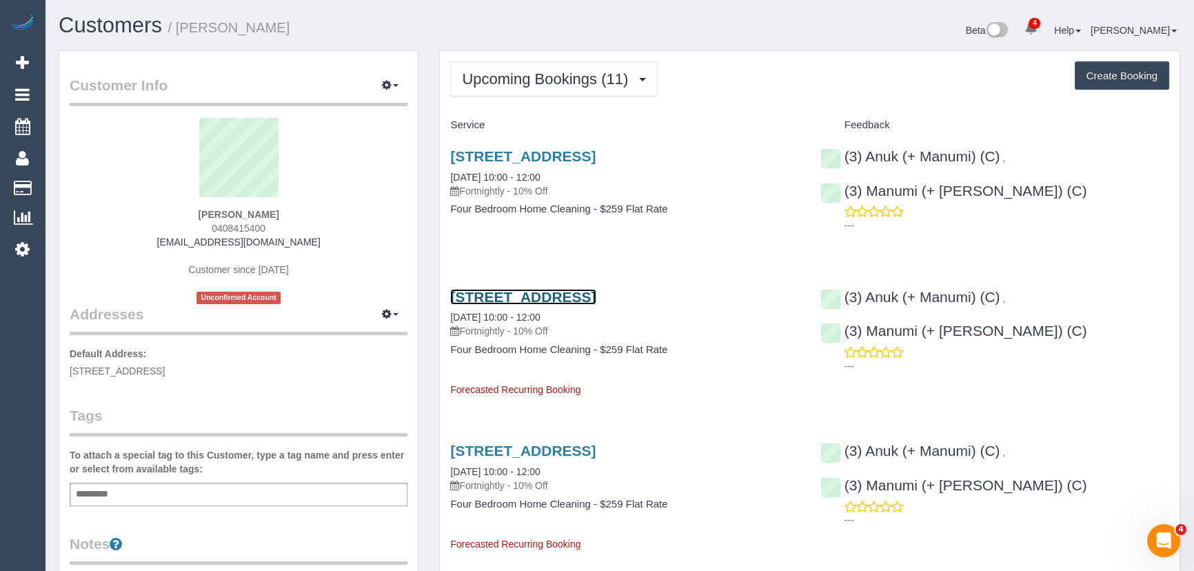
click at [510, 289] on link "47 Drake Street, Brighton, VIC 3186" at bounding box center [522, 297] width 145 height 16
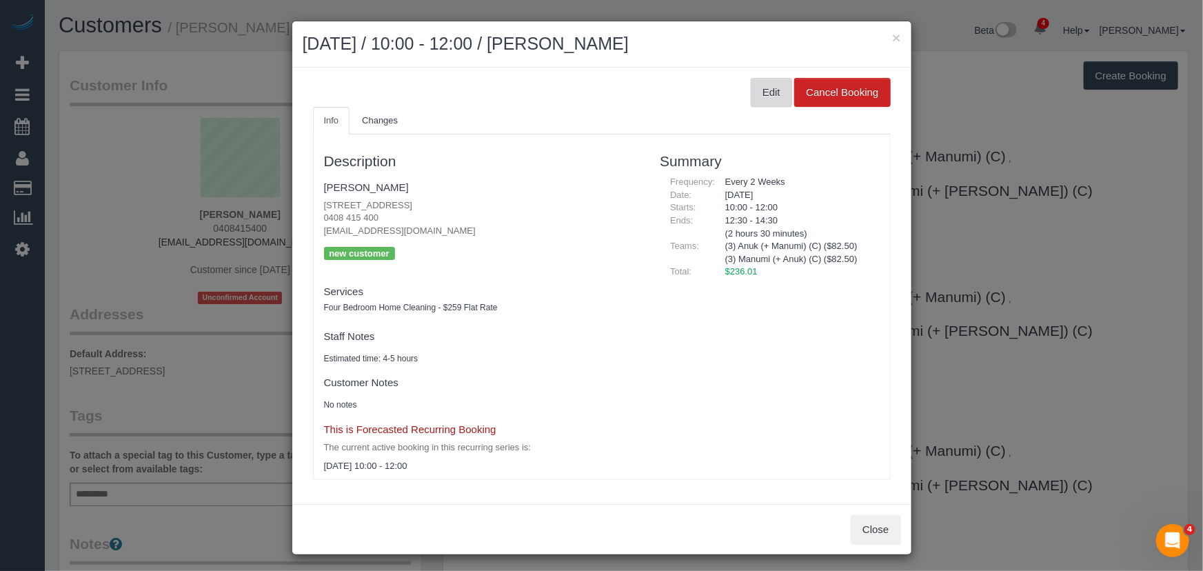
click at [767, 97] on button "Edit" at bounding box center [771, 92] width 41 height 29
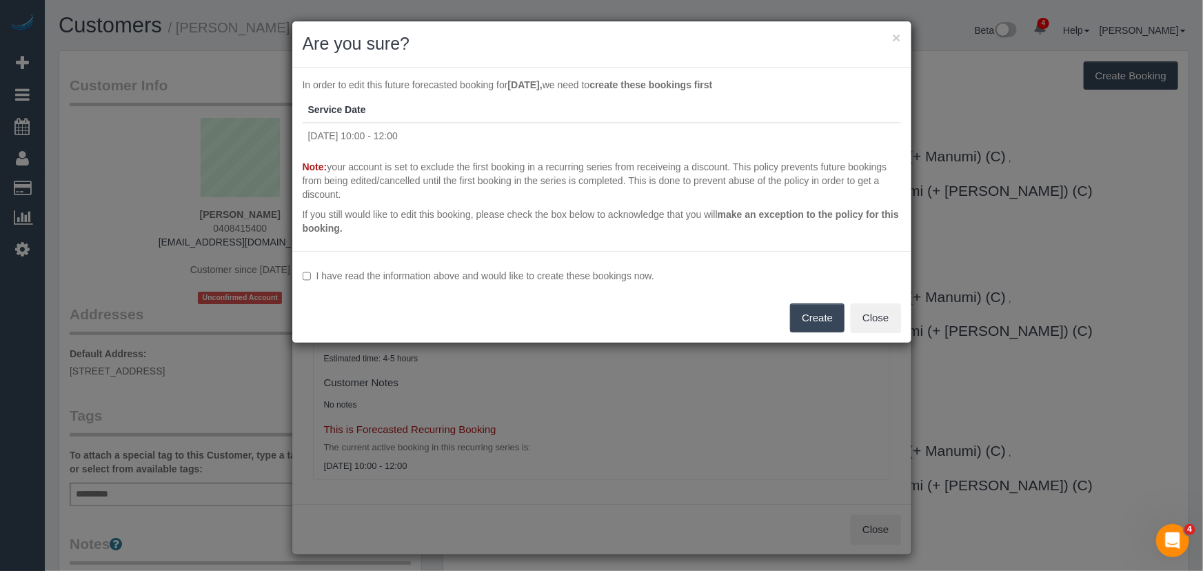
click at [513, 276] on label "I have read the information above and would like to create these bookings now." at bounding box center [602, 276] width 598 height 14
click at [806, 317] on button "Create" at bounding box center [817, 317] width 54 height 29
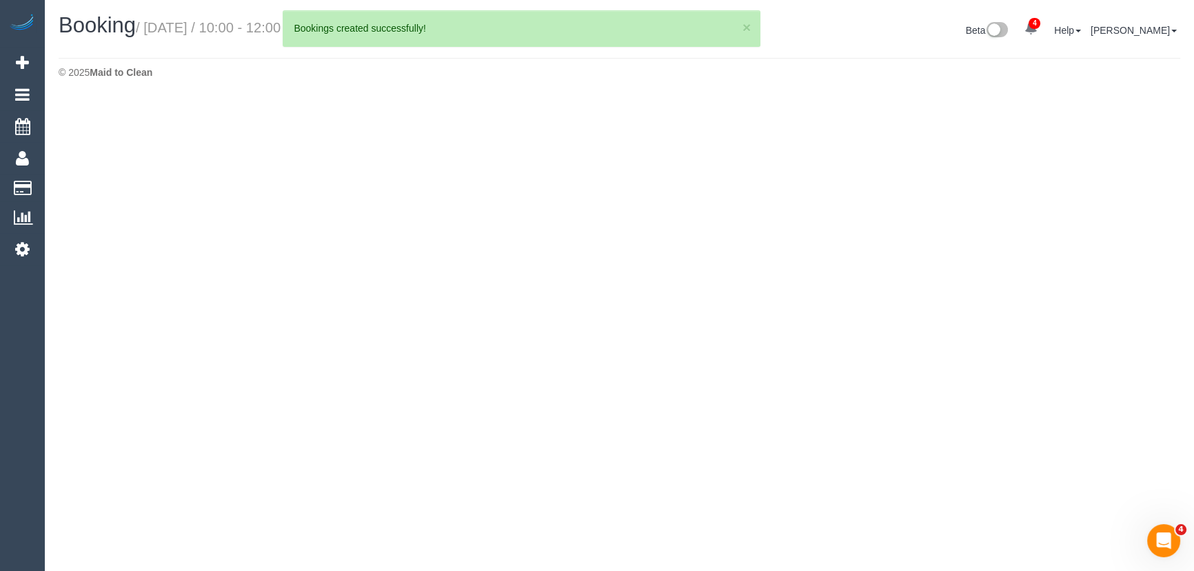
select select "VIC"
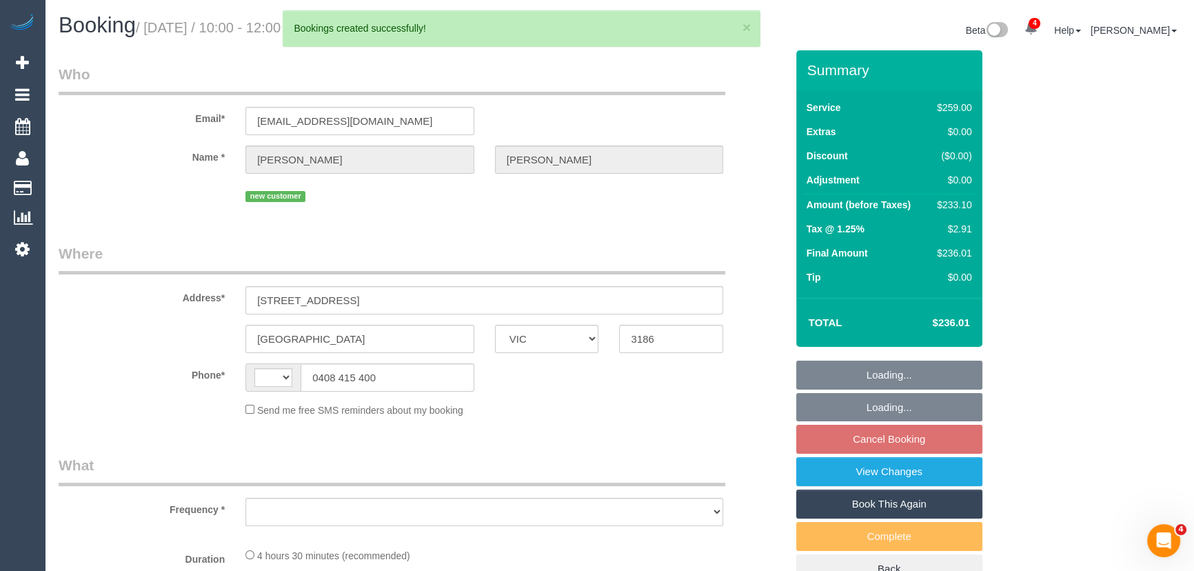
select select "string:AU"
select select "object:1083"
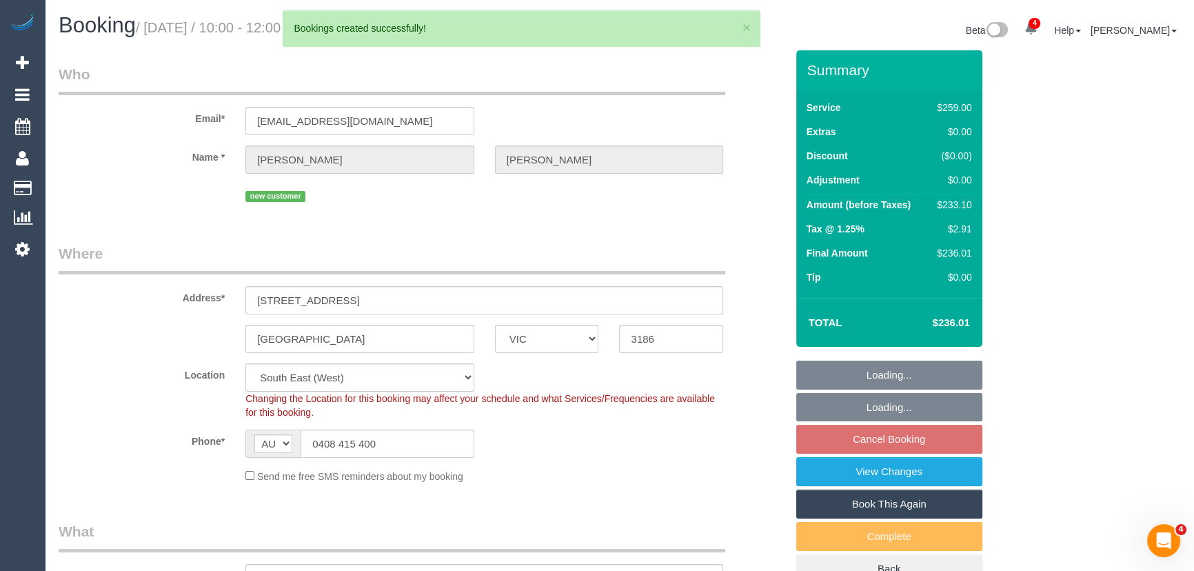
select select "string:stripe-pm_1S6jA42GScqysDRVwFm61M1e"
select select "object:1337"
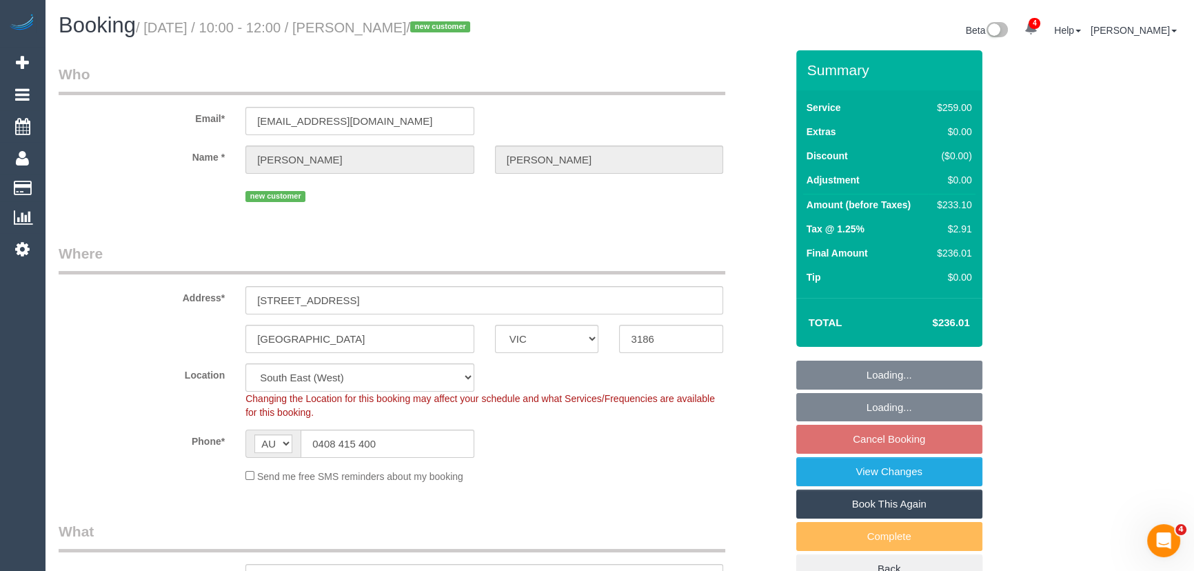
select select "spot3"
select select "number:28"
select select "number:14"
select select "number:19"
select select "number:35"
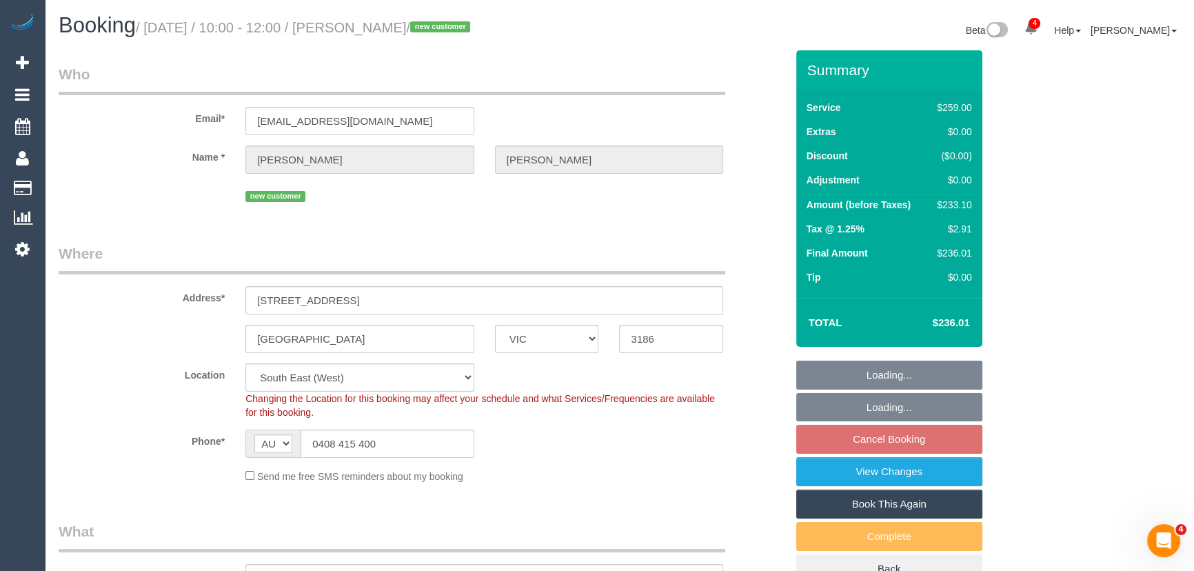
select select "number:11"
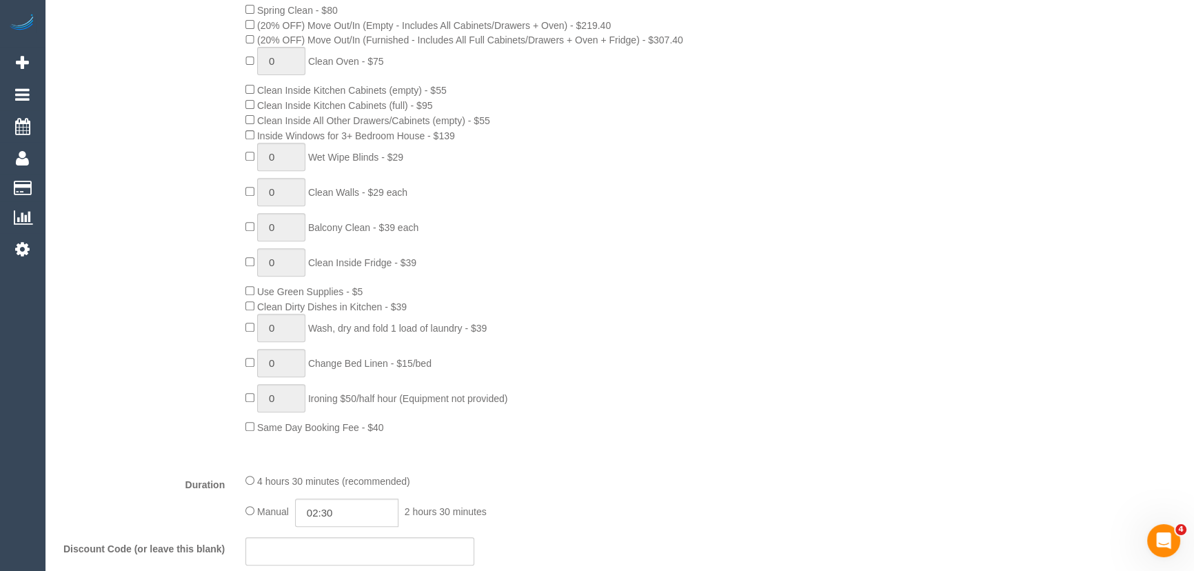
scroll to position [814, 0]
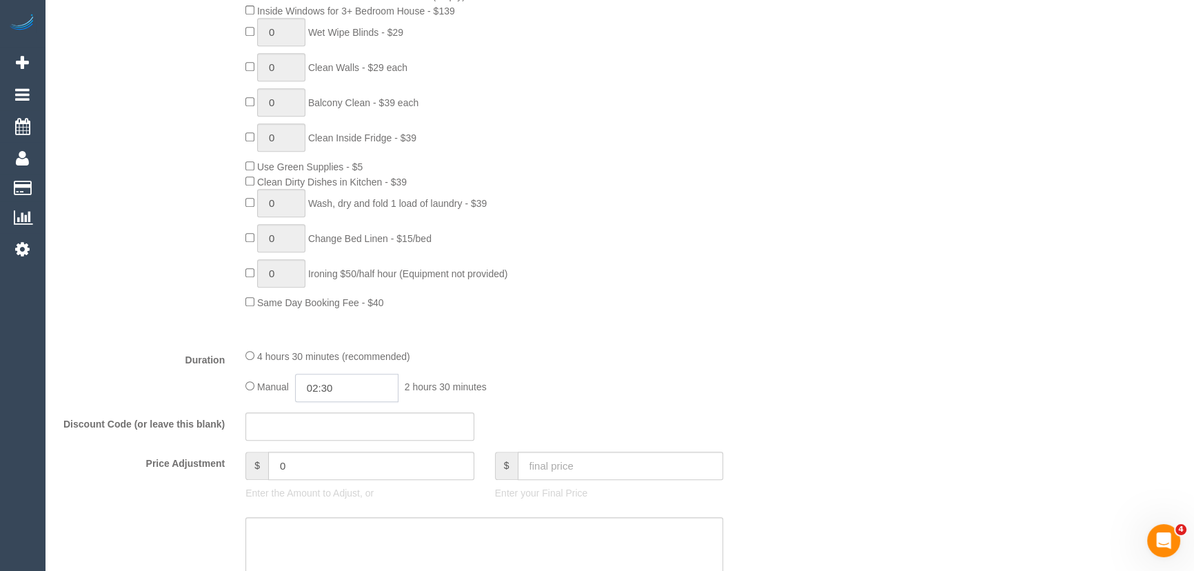
click at [347, 388] on input "02:30" at bounding box center [346, 388] width 103 height 28
type input "02:15"
select select "spot24"
type input "02:15"
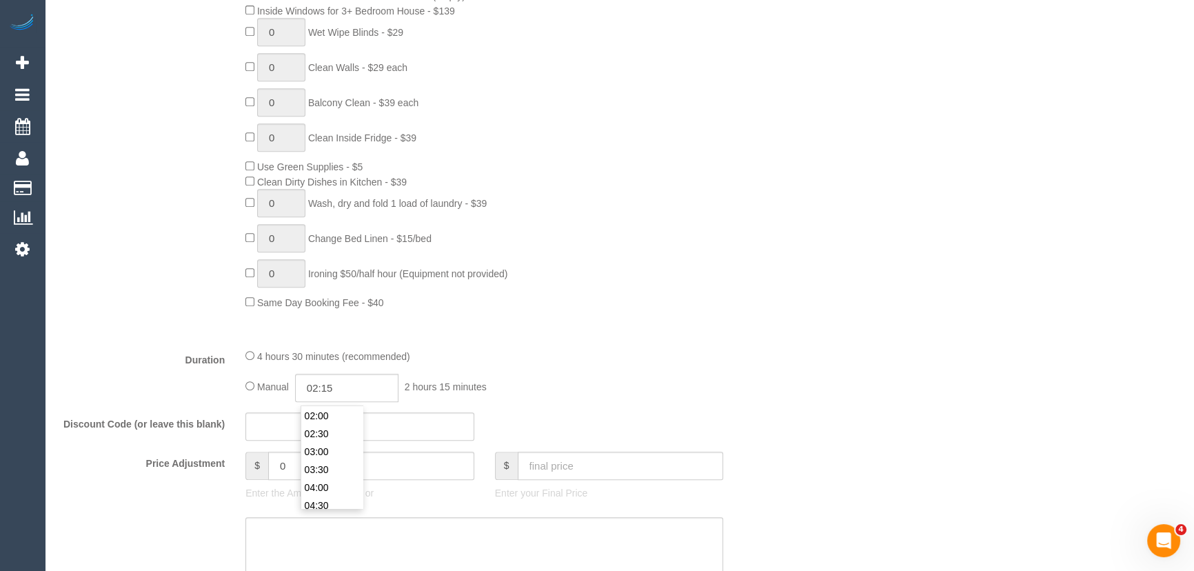
click at [644, 345] on fieldset "What Frequency * One Time Cleaning Weekly - 10% Off - 10.00% (0% for the First …" at bounding box center [422, 198] width 727 height 982
select select "spot45"
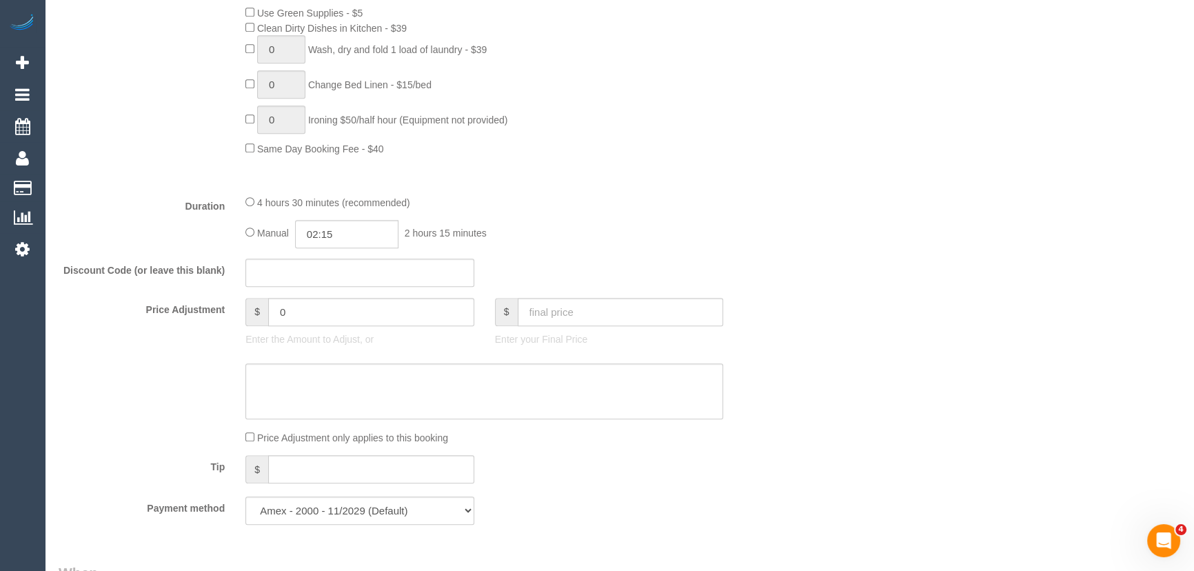
select select "spot66"
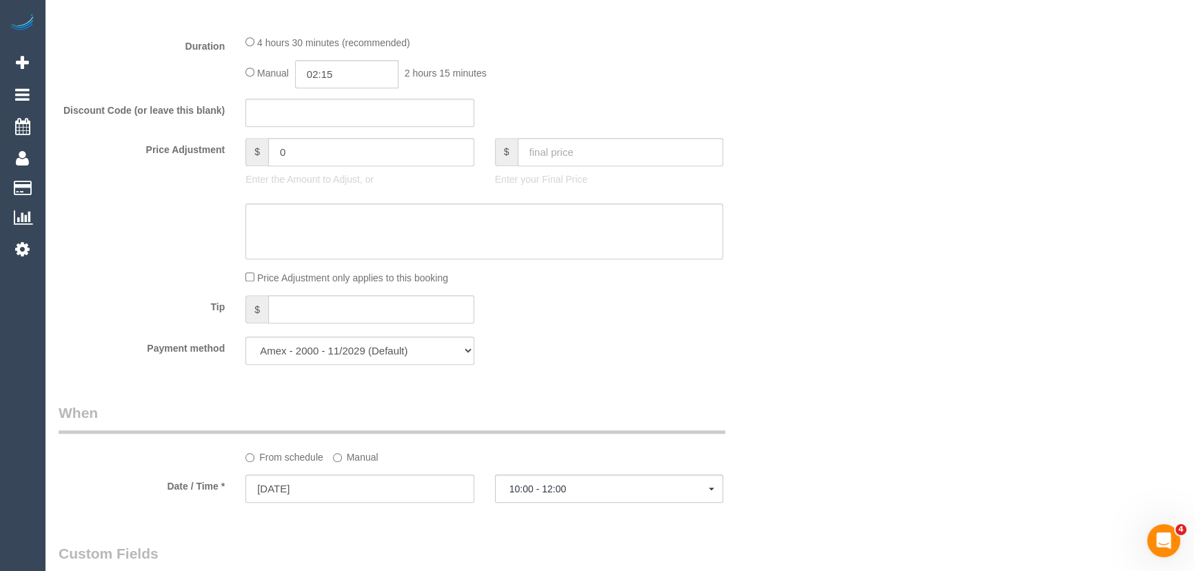
select select "spot87"
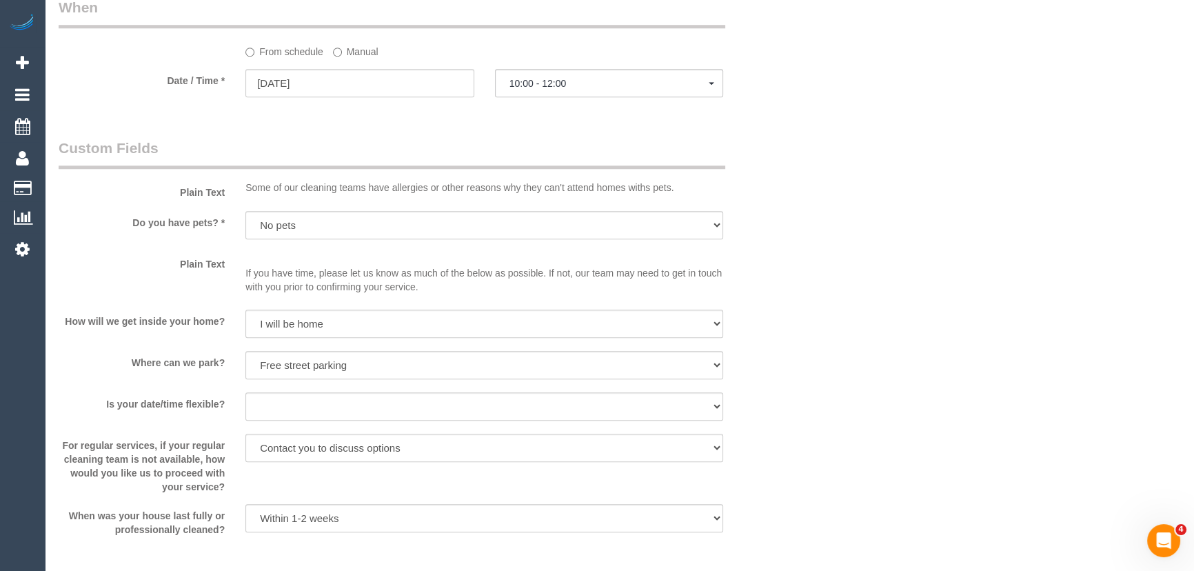
scroll to position [1629, 0]
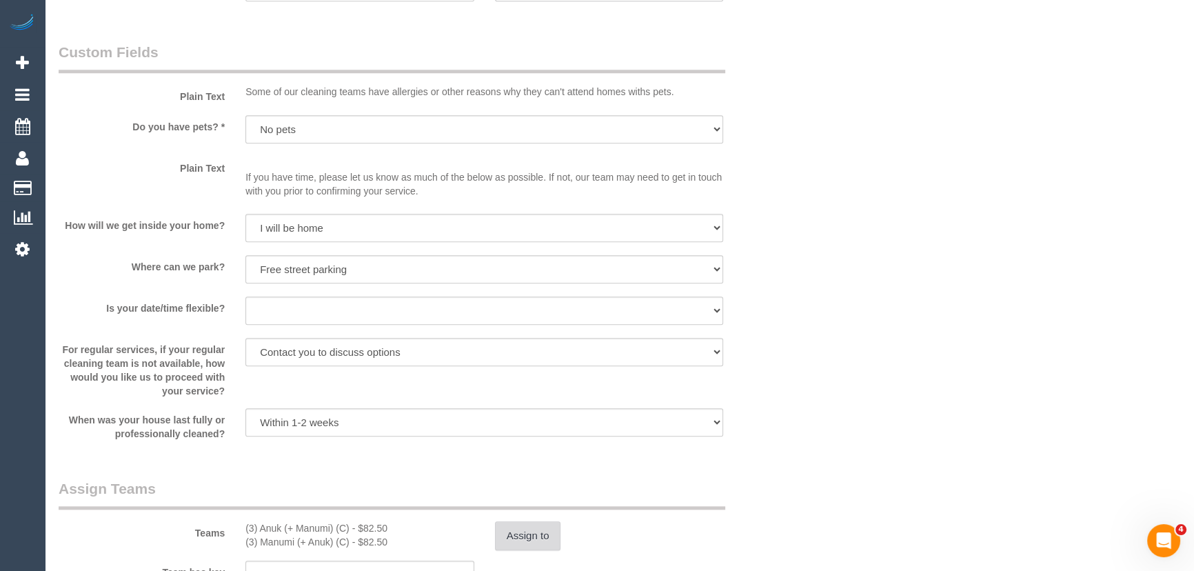
click at [546, 532] on button "Assign to" at bounding box center [528, 535] width 66 height 29
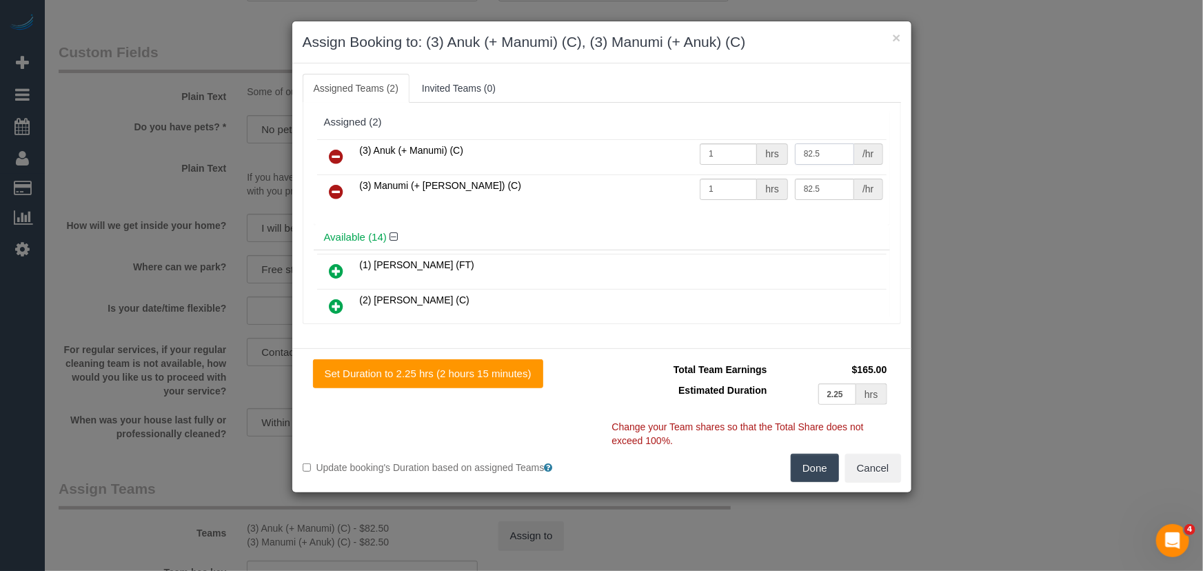
click at [833, 156] on input "82.5" at bounding box center [824, 153] width 59 height 21
type input "75"
click at [831, 184] on input "82.5" at bounding box center [824, 189] width 59 height 21
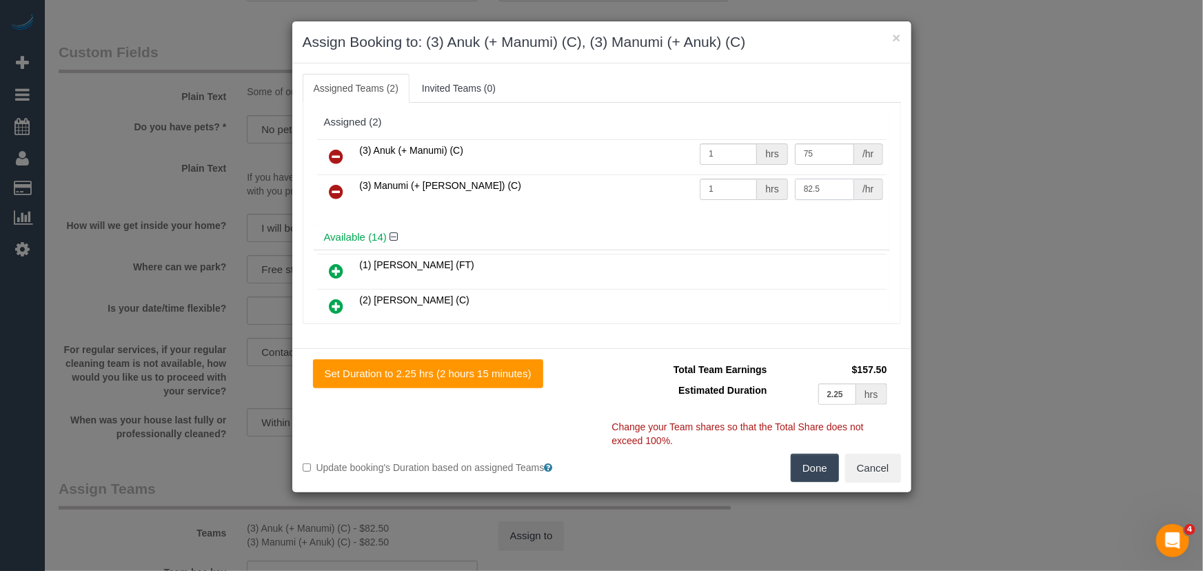
click at [831, 185] on input "82.5" at bounding box center [824, 189] width 59 height 21
type input "75"
click at [818, 463] on button "Done" at bounding box center [815, 468] width 48 height 29
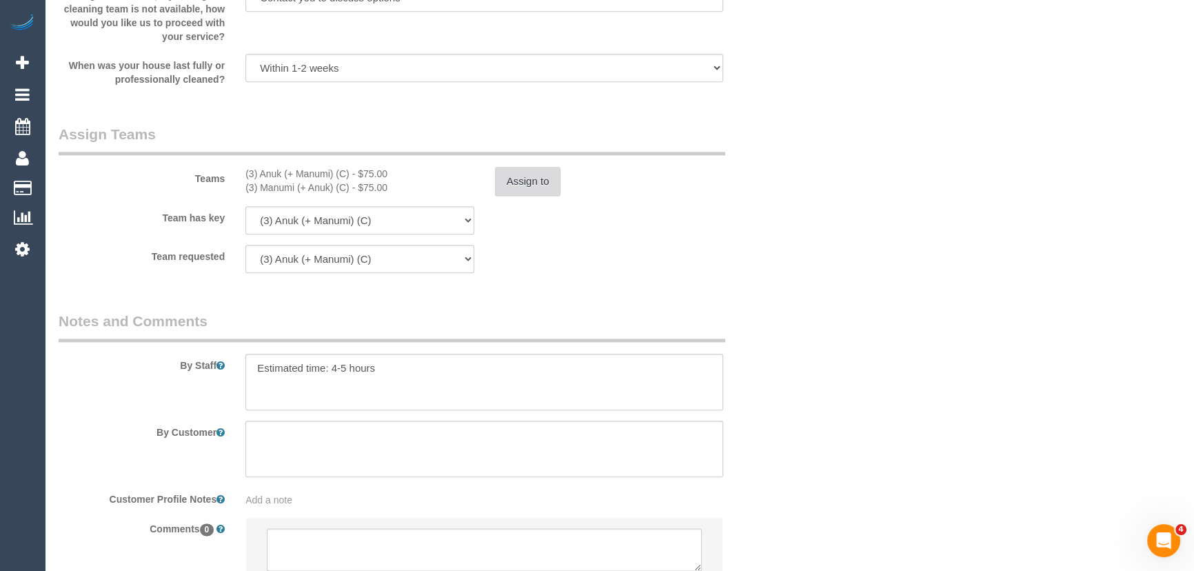
scroll to position [2068, 0]
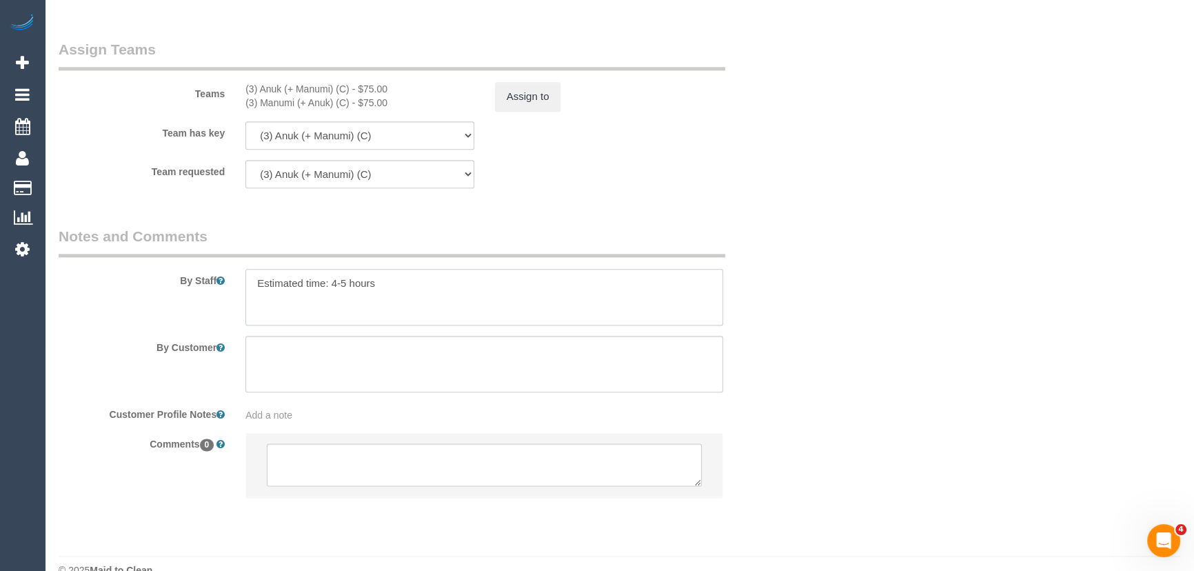
click at [345, 289] on textarea at bounding box center [484, 297] width 478 height 57
type textarea "Estimated time: 3.5-4.5 hours"
click at [569, 231] on legend "Notes and Comments" at bounding box center [392, 241] width 667 height 31
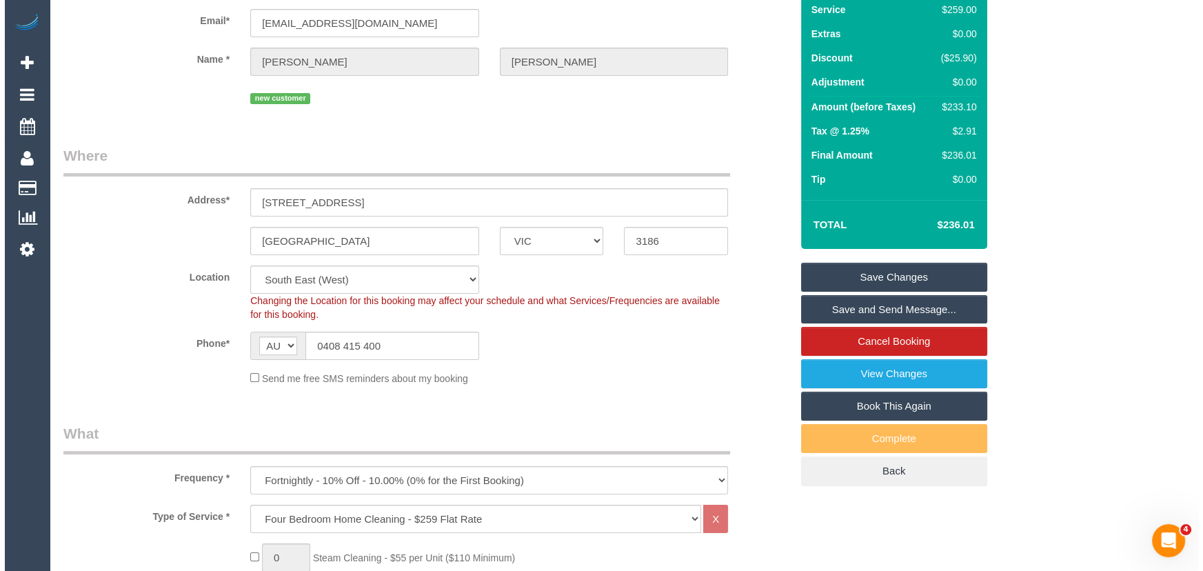
scroll to position [0, 0]
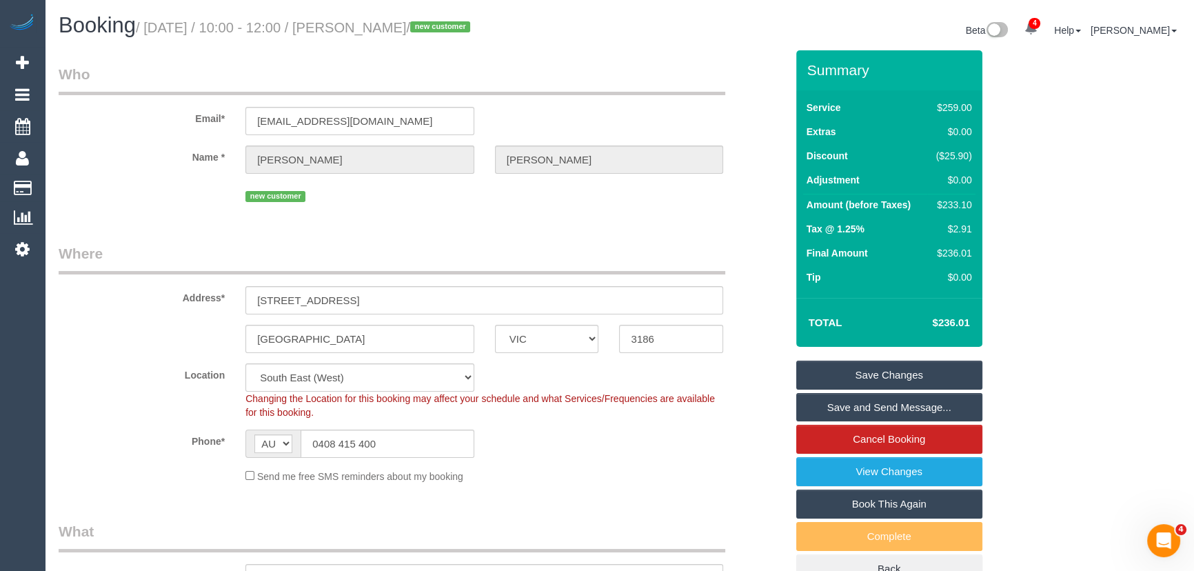
click at [903, 377] on link "Save Changes" at bounding box center [889, 375] width 186 height 29
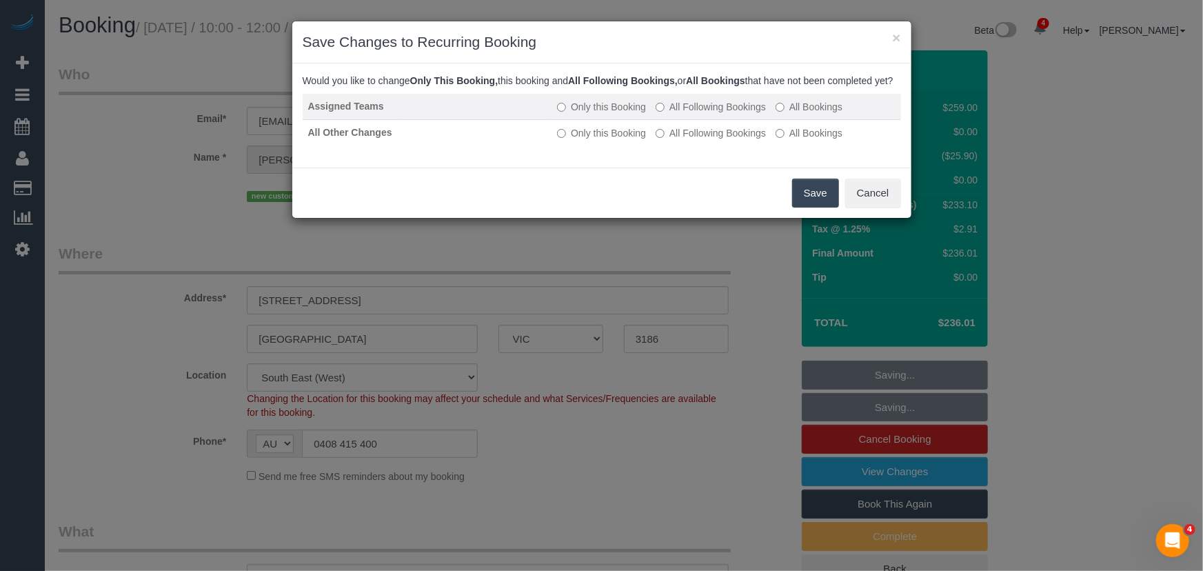
click at [698, 114] on label "All Following Bookings" at bounding box center [711, 107] width 110 height 14
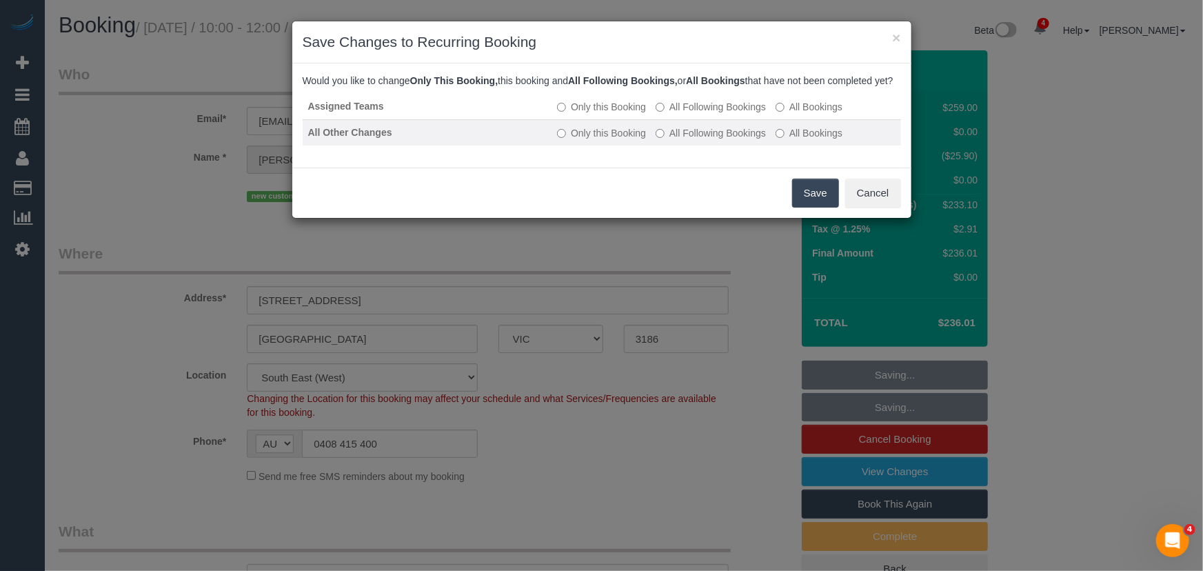
click at [693, 140] on label "All Following Bookings" at bounding box center [711, 133] width 110 height 14
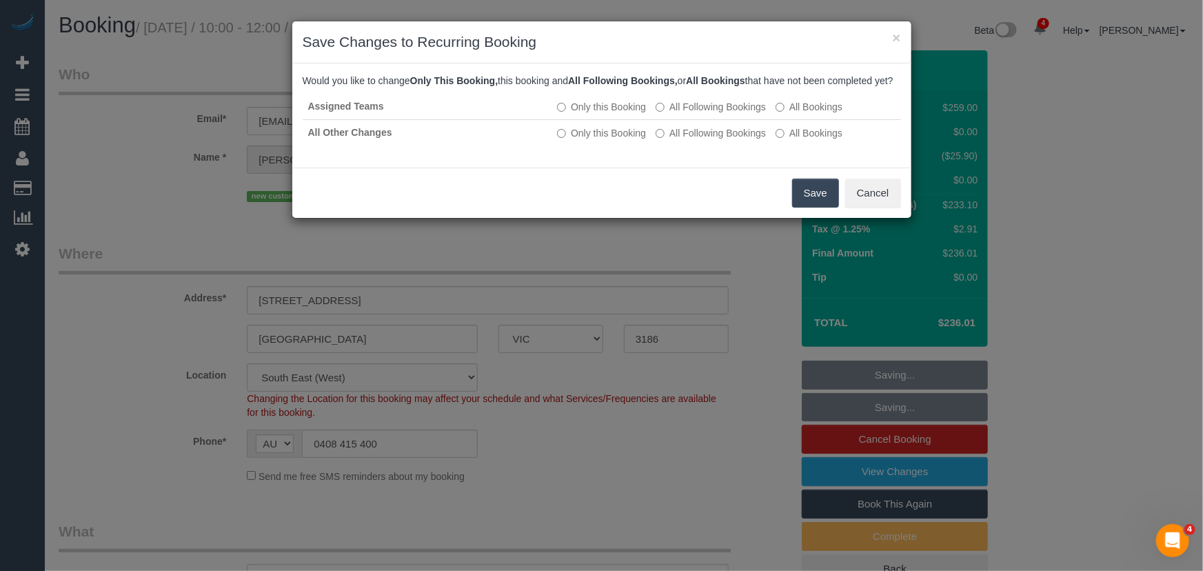
click at [834, 207] on button "Save" at bounding box center [815, 193] width 47 height 29
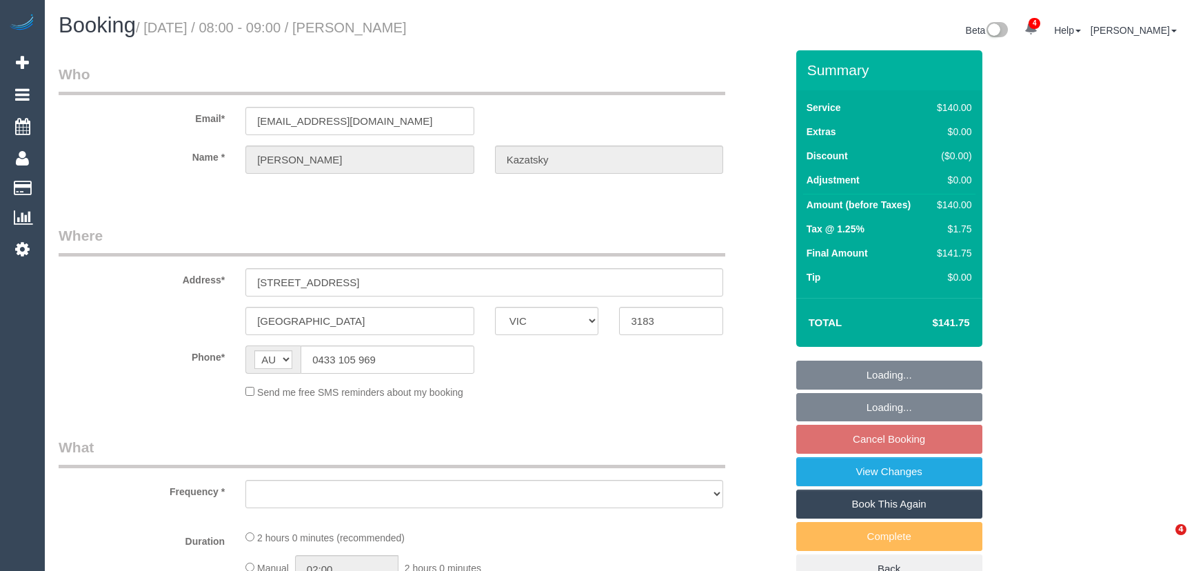
select select "VIC"
select select "string:stripe-pm_1RmTZ52GScqysDRVn76uxN18"
select select "number:28"
select select "number:14"
select select "number:19"
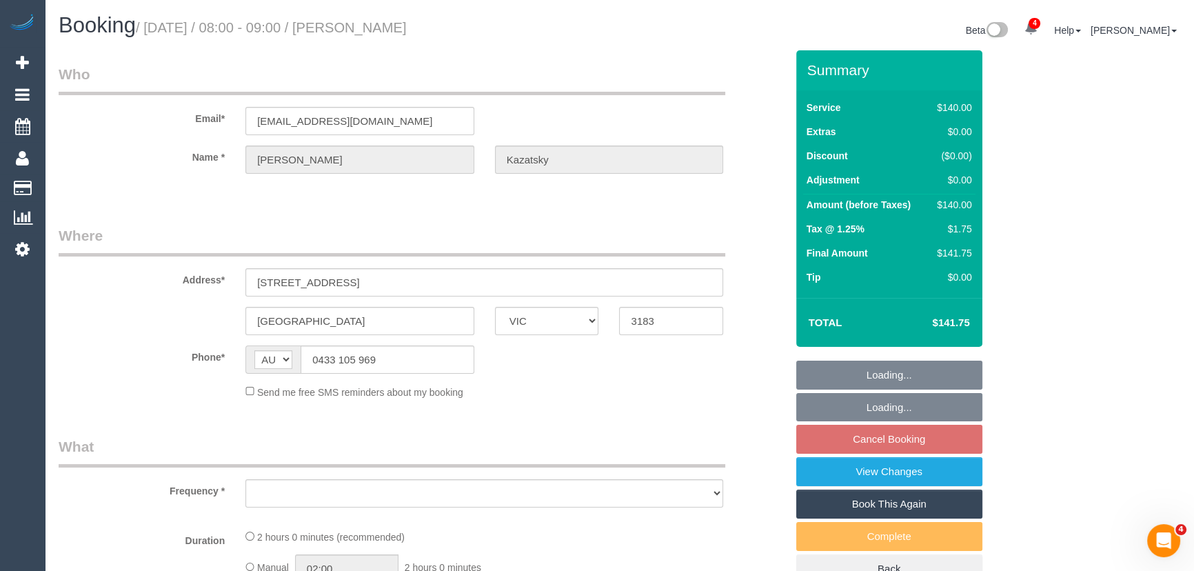
select select "number:25"
select select "number:11"
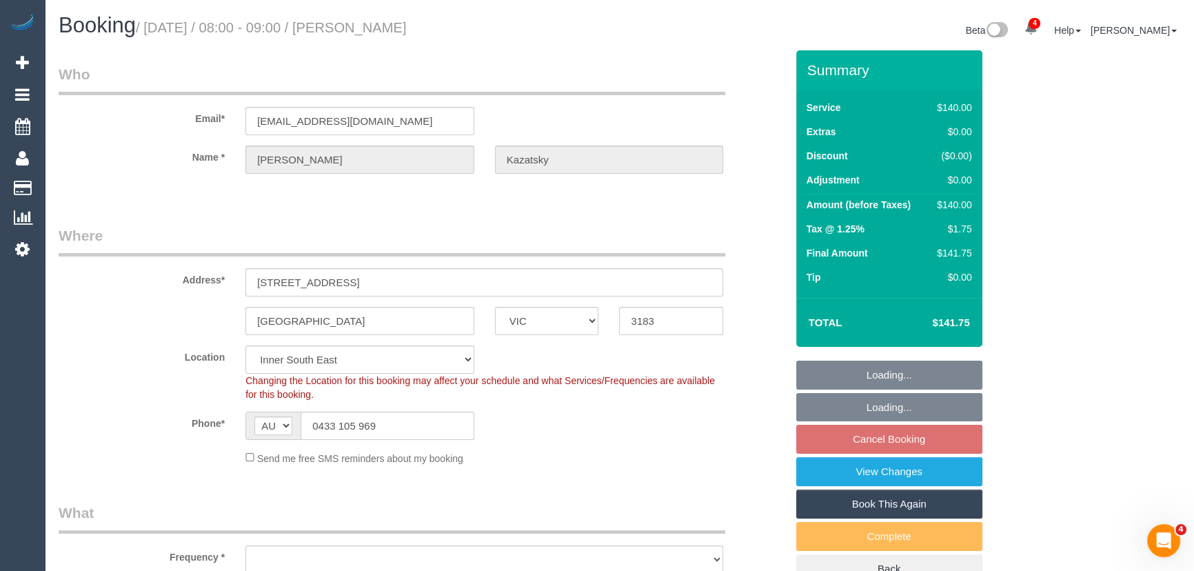
select select "object:1501"
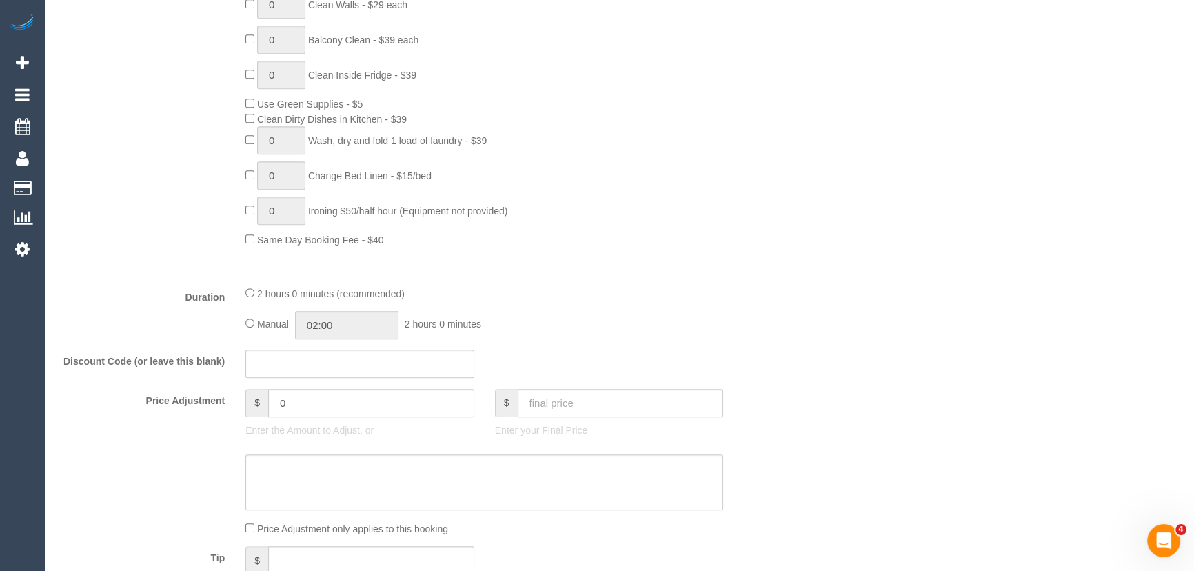
scroll to position [940, 0]
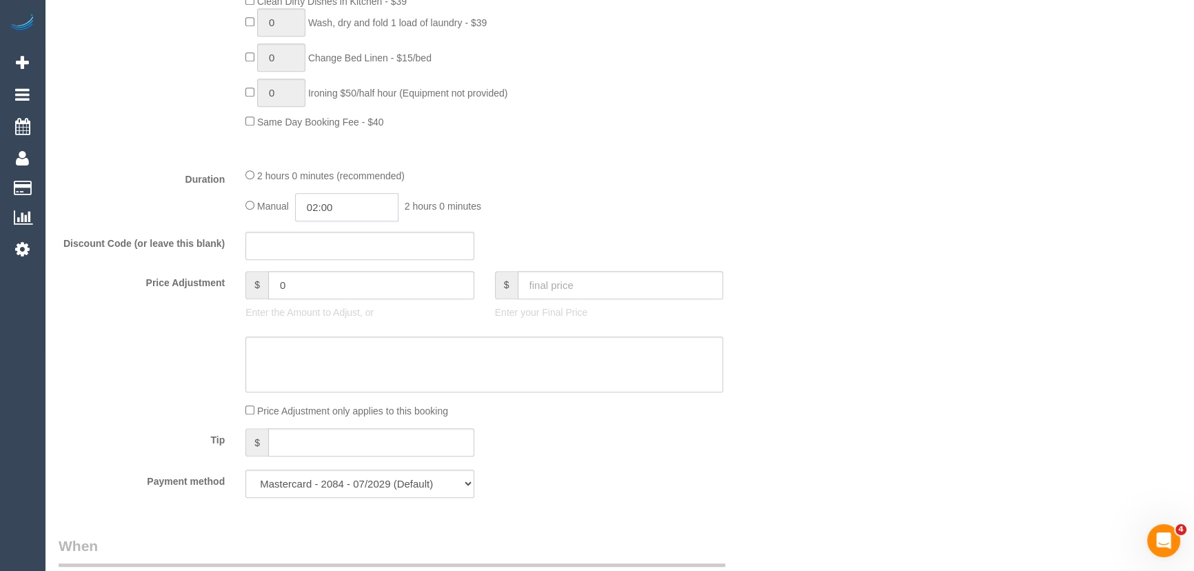
click at [362, 207] on input "02:00" at bounding box center [346, 207] width 103 height 28
type input "01:00"
click at [334, 237] on li "01:00" at bounding box center [331, 240] width 61 height 18
click at [669, 214] on div "Manual 01:00 1 hour 0 minutes" at bounding box center [484, 207] width 478 height 28
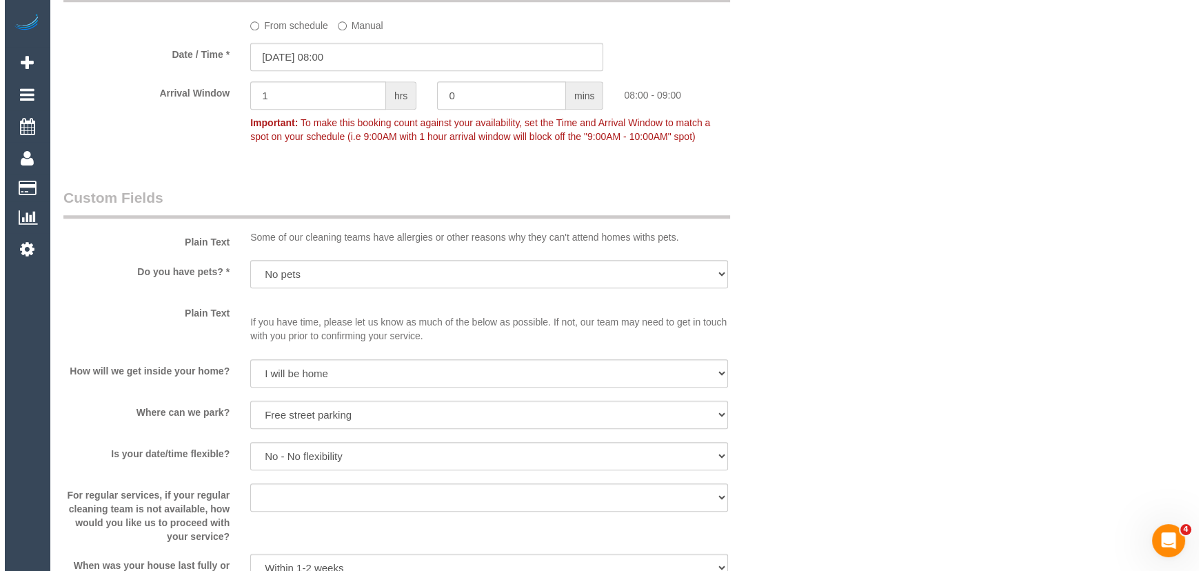
scroll to position [1754, 0]
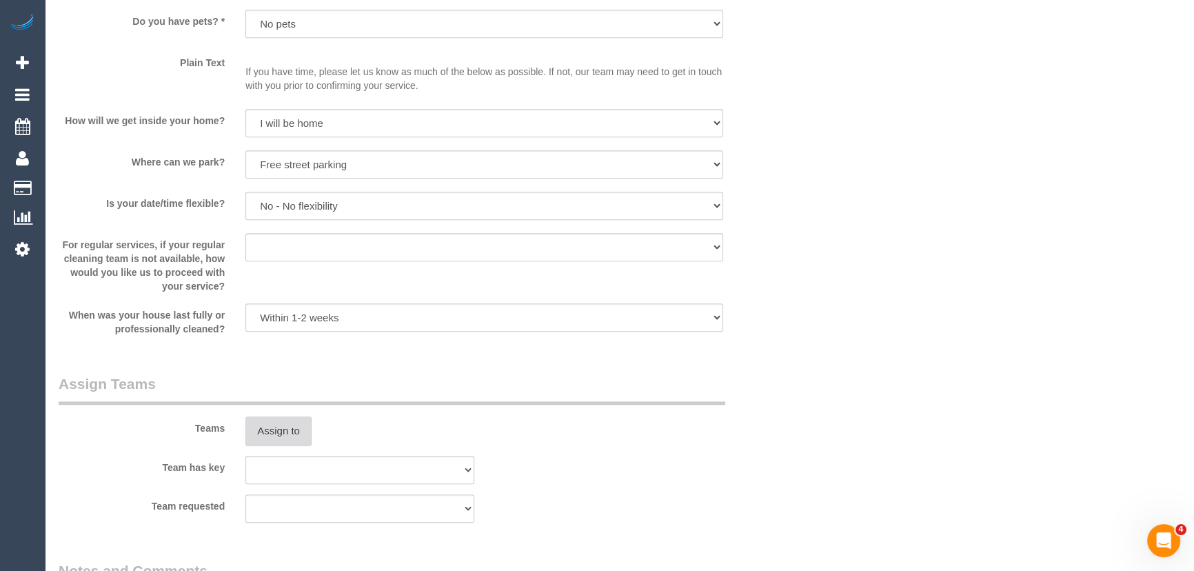
click at [281, 429] on button "Assign to" at bounding box center [278, 430] width 66 height 29
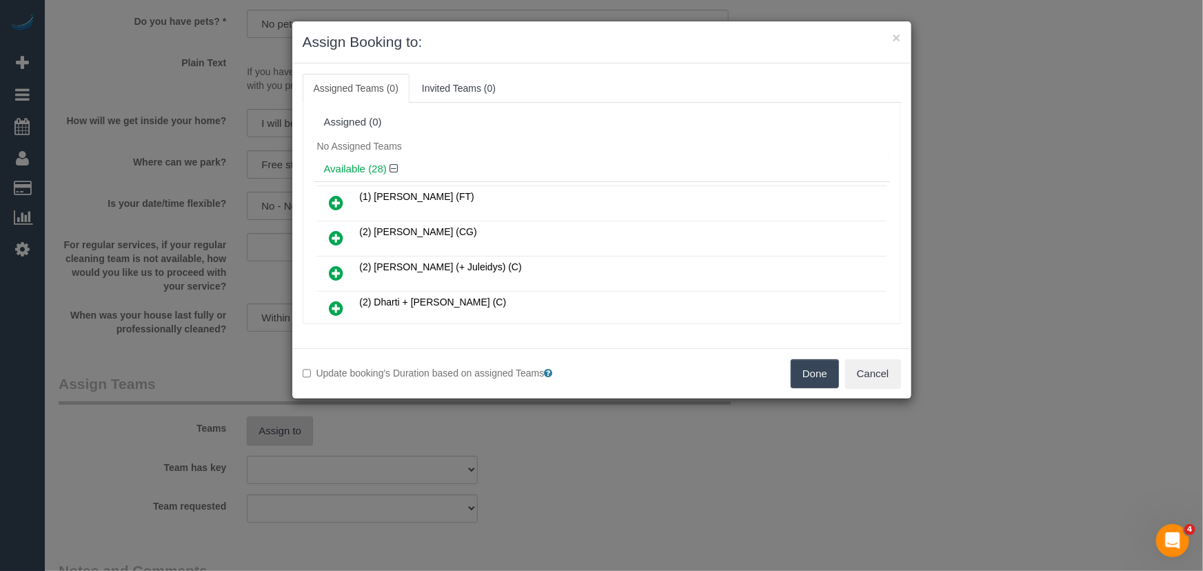
scroll to position [294, 0]
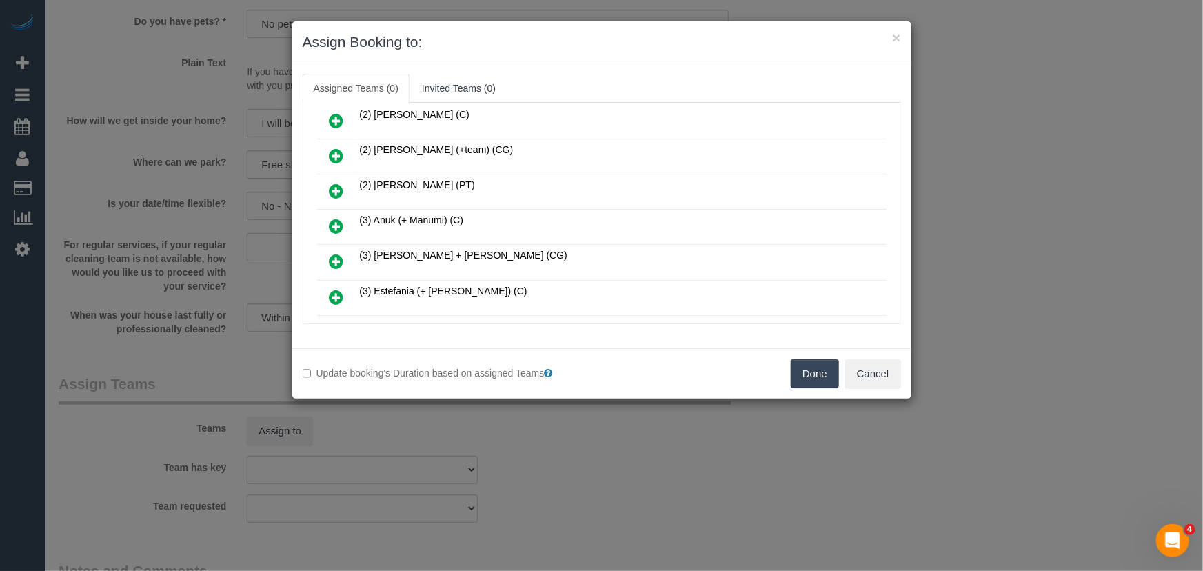
click at [342, 218] on icon at bounding box center [336, 226] width 14 height 17
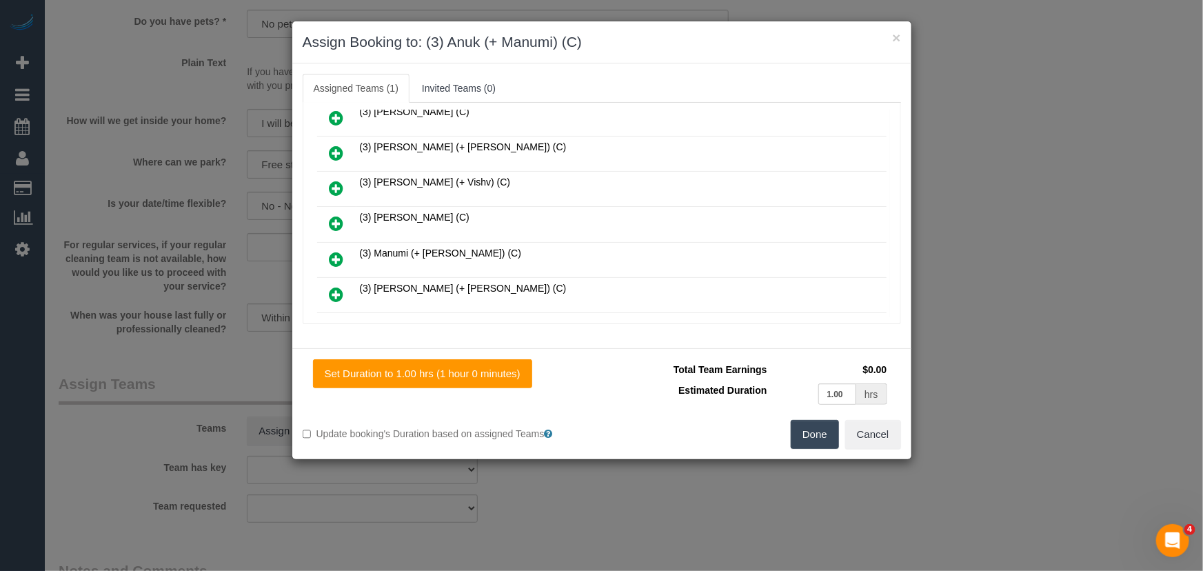
click at [338, 251] on icon at bounding box center [336, 259] width 14 height 17
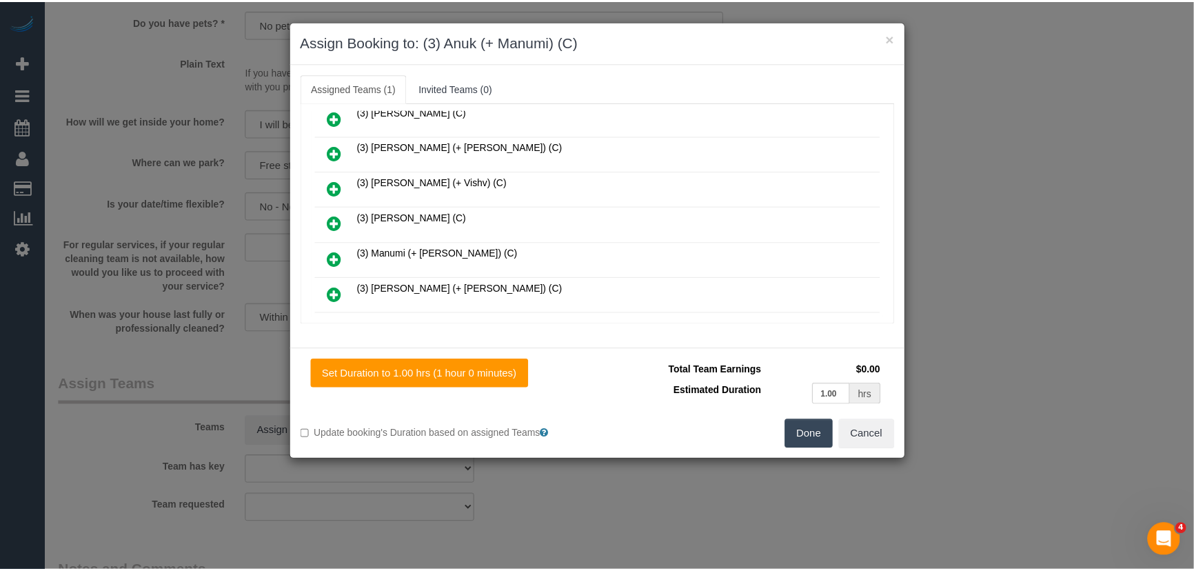
scroll to position [611, 0]
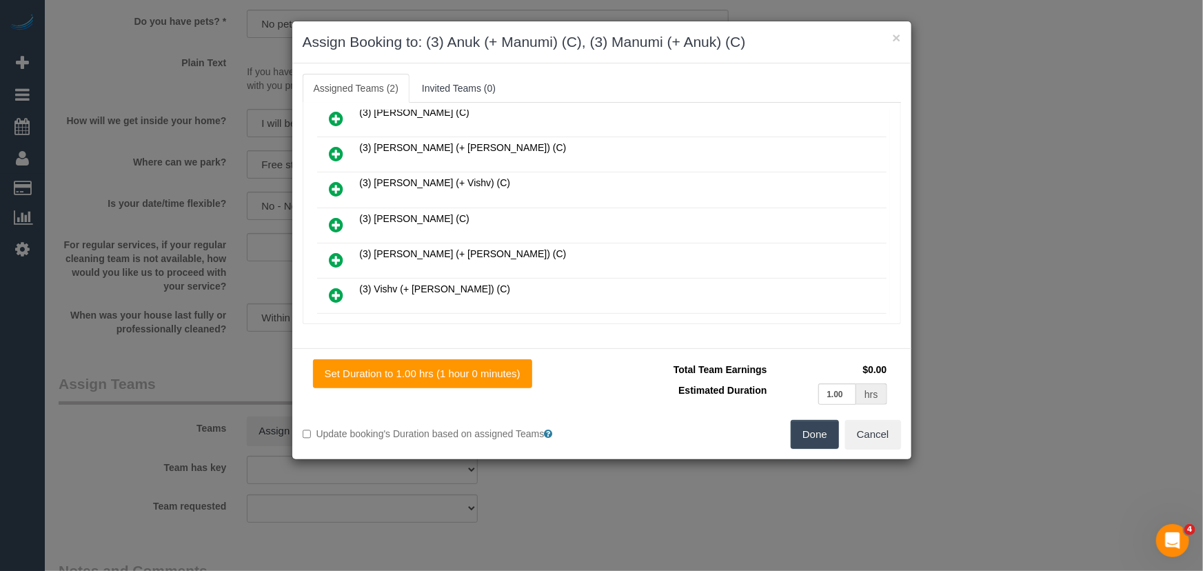
click at [807, 428] on button "Done" at bounding box center [815, 434] width 48 height 29
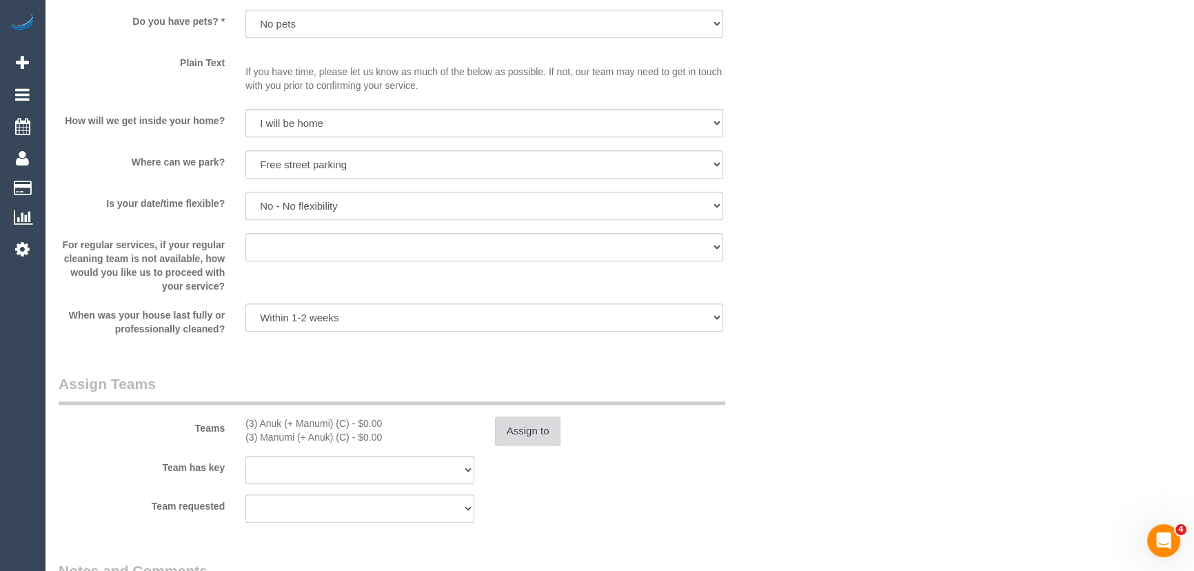
click at [534, 436] on button "Assign to" at bounding box center [528, 430] width 66 height 29
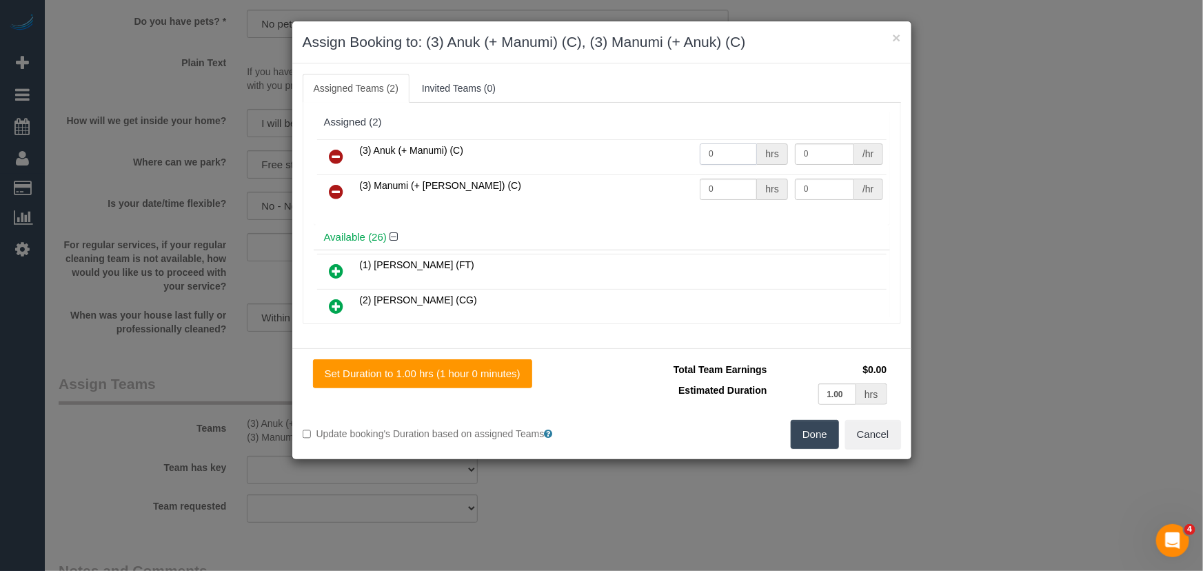
click at [731, 155] on input "0" at bounding box center [728, 153] width 57 height 21
type input "1"
type input "35"
click at [712, 189] on input "0" at bounding box center [728, 189] width 57 height 21
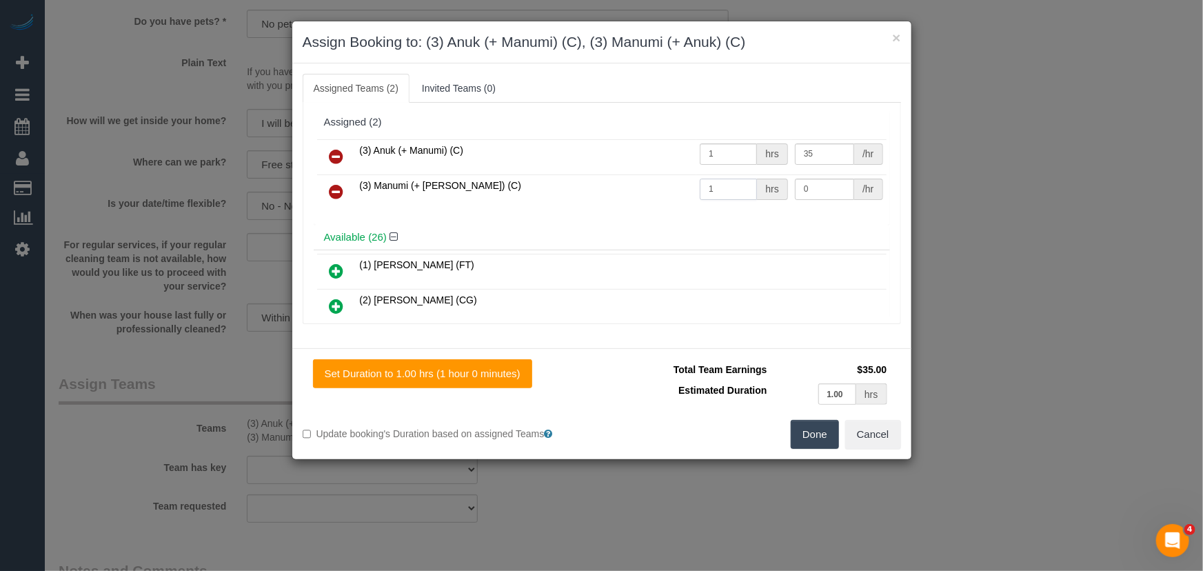
type input "1"
type input "35"
click at [827, 434] on button "Done" at bounding box center [815, 434] width 48 height 29
click at [827, 434] on div "Done Cancel" at bounding box center [757, 434] width 310 height 29
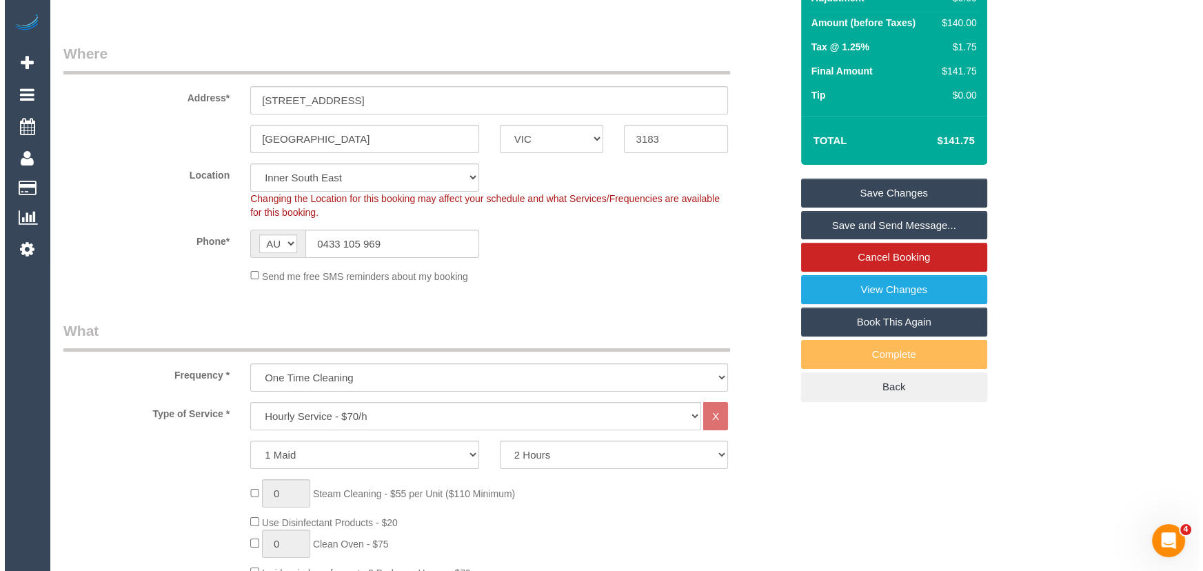
scroll to position [0, 0]
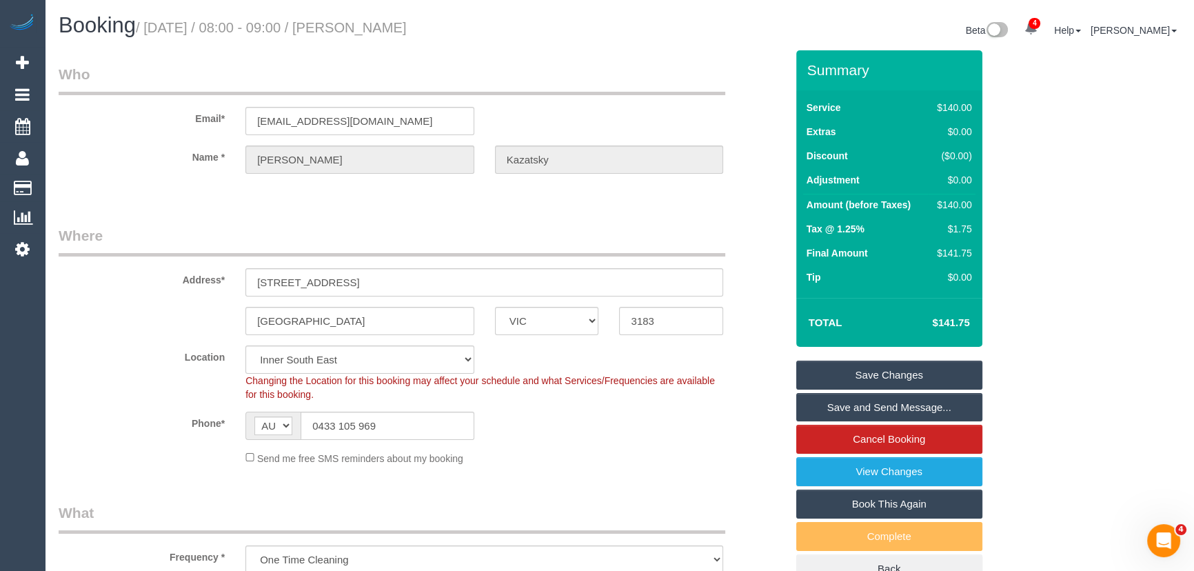
click at [396, 32] on small "/ September 19, 2025 / 08:00 - 09:00 / Esther Kazatsky" at bounding box center [271, 27] width 271 height 15
copy small "Esther Kazatsky"
click at [843, 414] on link "Save and Send Message..." at bounding box center [889, 407] width 186 height 29
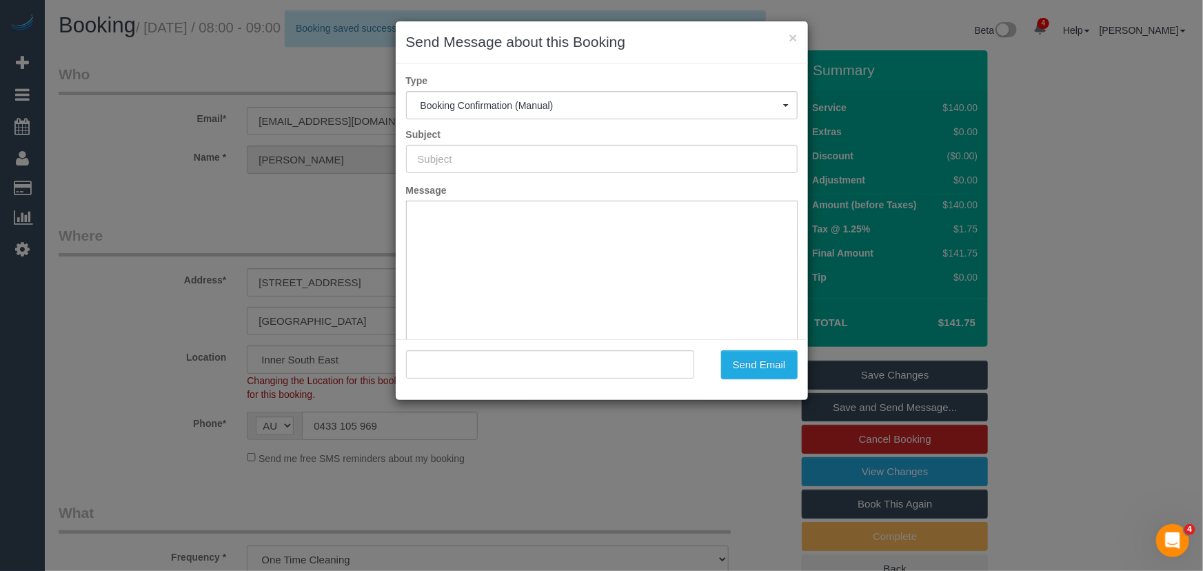
type input "Booking Confirmed"
type input ""Esther Kazatsky" <enaomikazatsky@optusnet.com.au>"
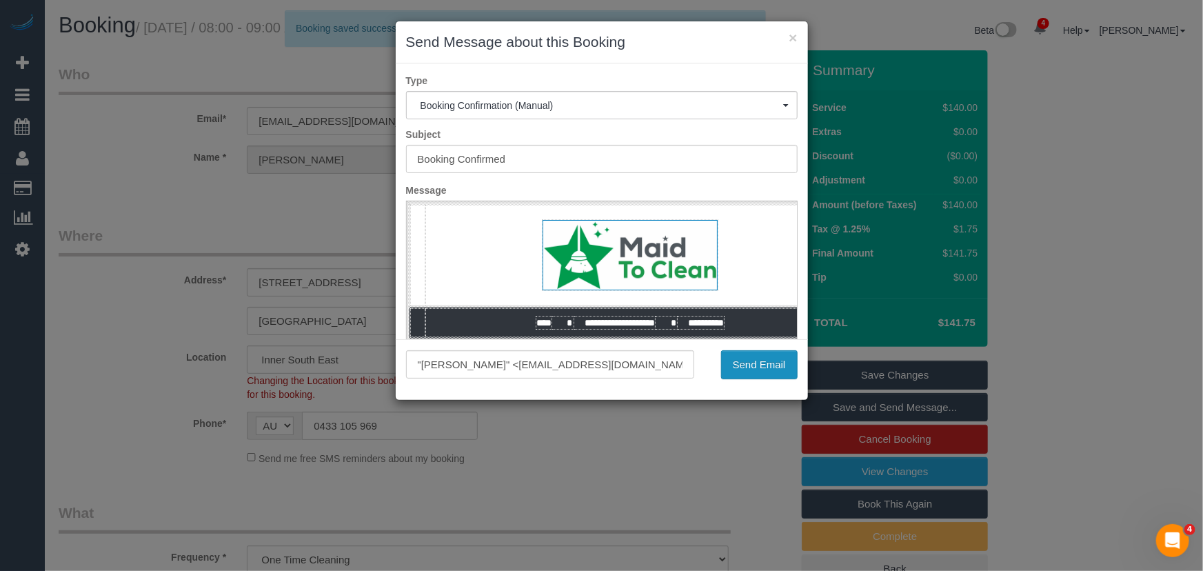
click at [750, 372] on button "Send Email" at bounding box center [759, 364] width 77 height 29
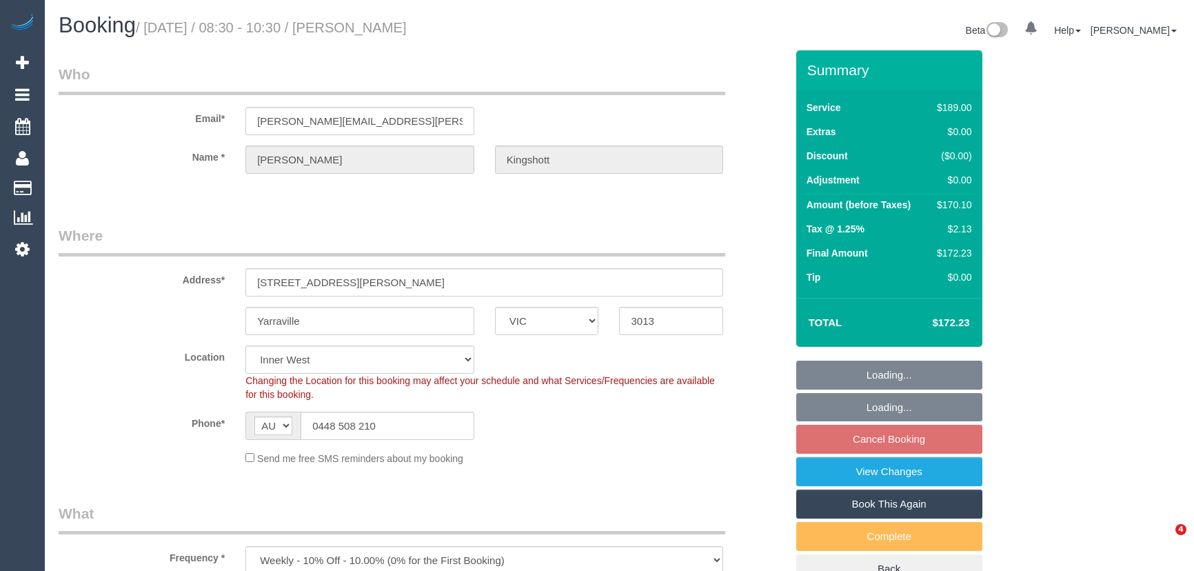
select select "VIC"
select select "number:27"
select select "number:14"
select select "number:19"
select select "number:36"
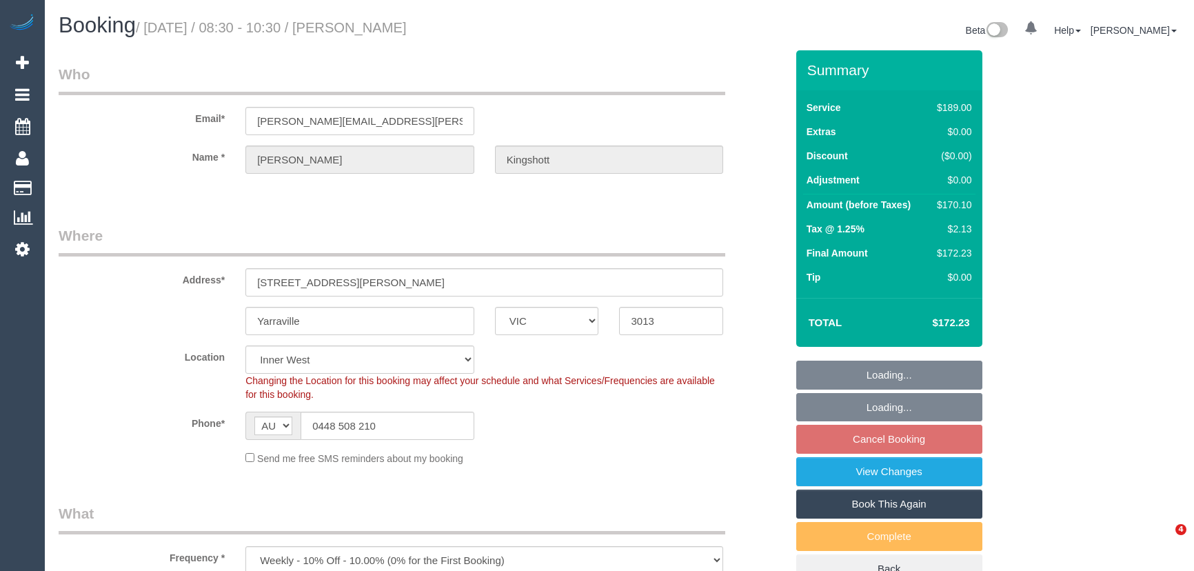
select select "number:34"
select select "number:11"
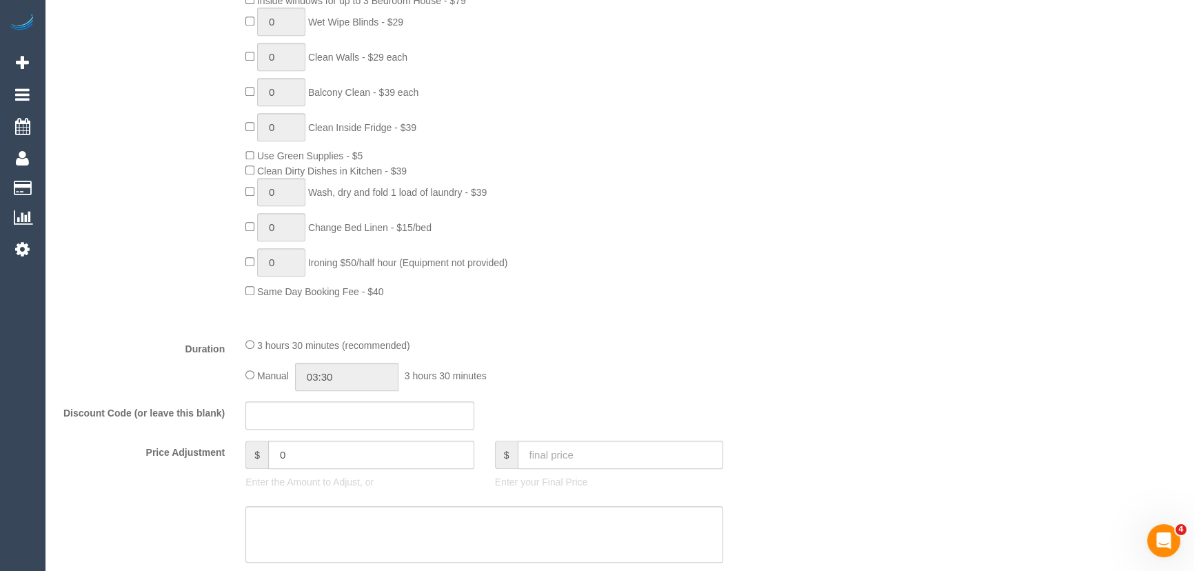
scroll to position [814, 0]
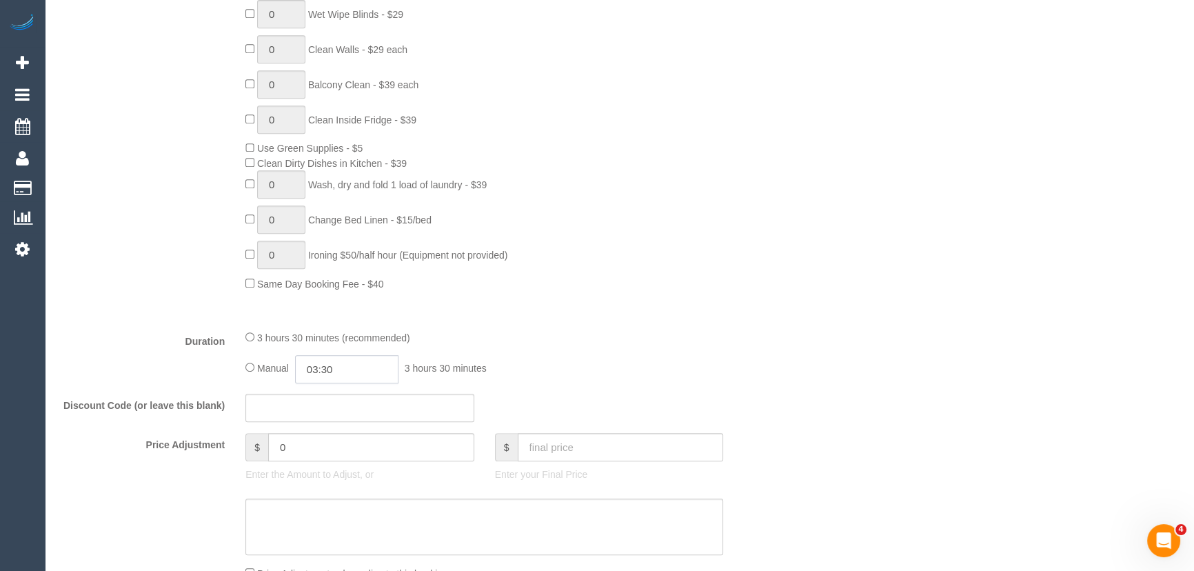
click at [356, 371] on input "03:30" at bounding box center [346, 369] width 103 height 28
click at [363, 390] on div "00:00 00:30 01:00 01:30 02:00 02:30 03:00 03:30 04:00 04:30 05:00 05:30 06:00 0…" at bounding box center [332, 438] width 63 height 103
click at [338, 418] on li "01:30" at bounding box center [331, 418] width 61 height 18
click at [352, 374] on input "01:30" at bounding box center [346, 369] width 103 height 28
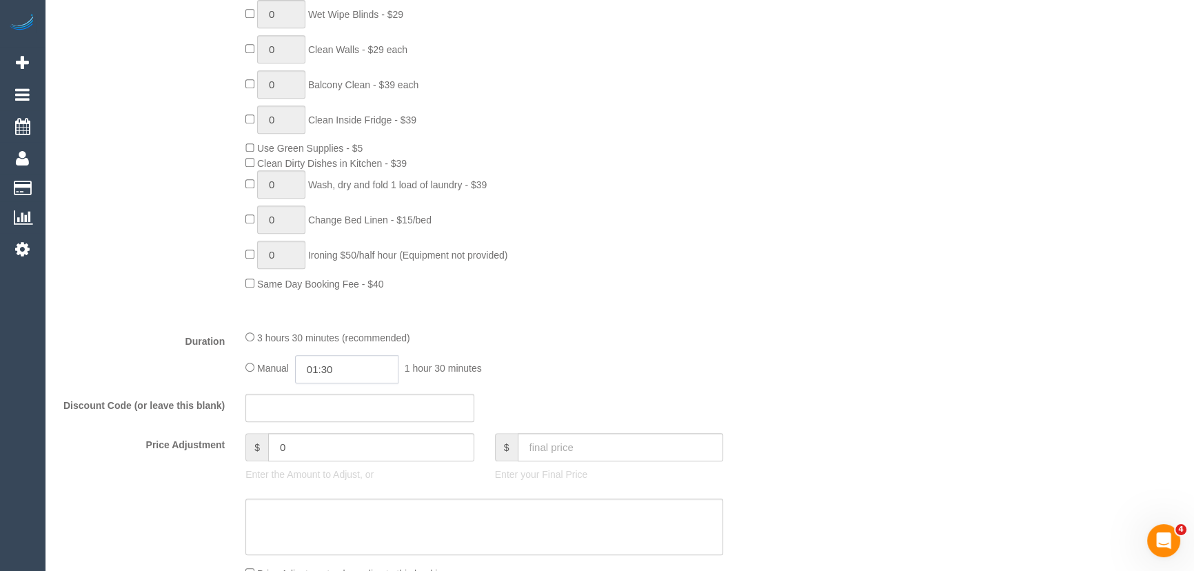
scroll to position [35, 0]
type input "01:45"
drag, startPoint x: 651, startPoint y: 333, endPoint x: 633, endPoint y: 336, distance: 18.3
click at [654, 334] on div "3 hours 30 minutes (recommended)" at bounding box center [484, 336] width 478 height 15
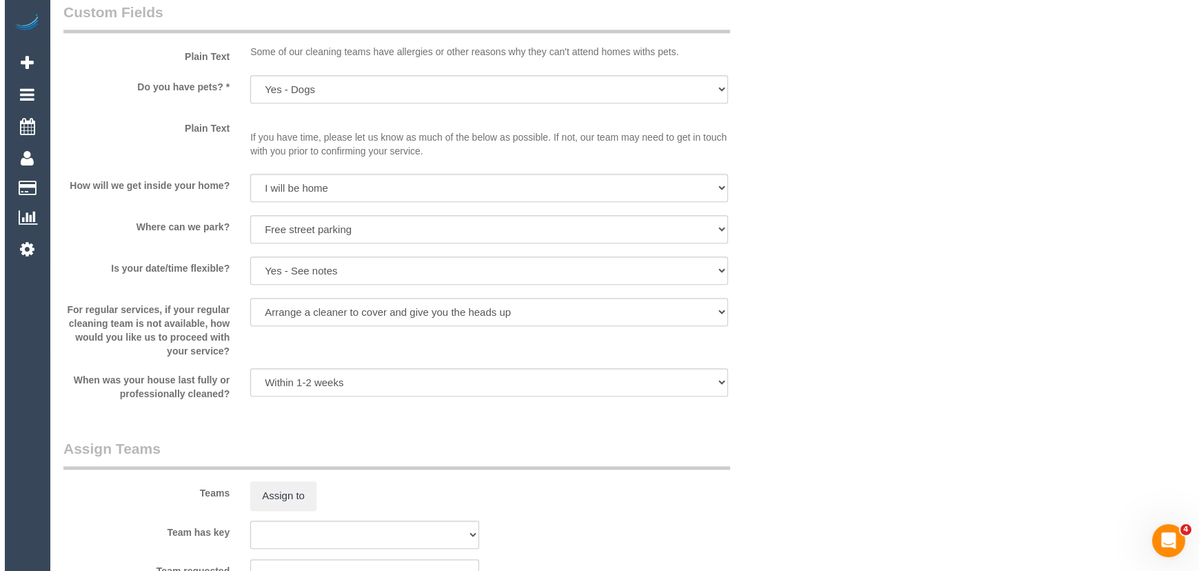
scroll to position [1754, 0]
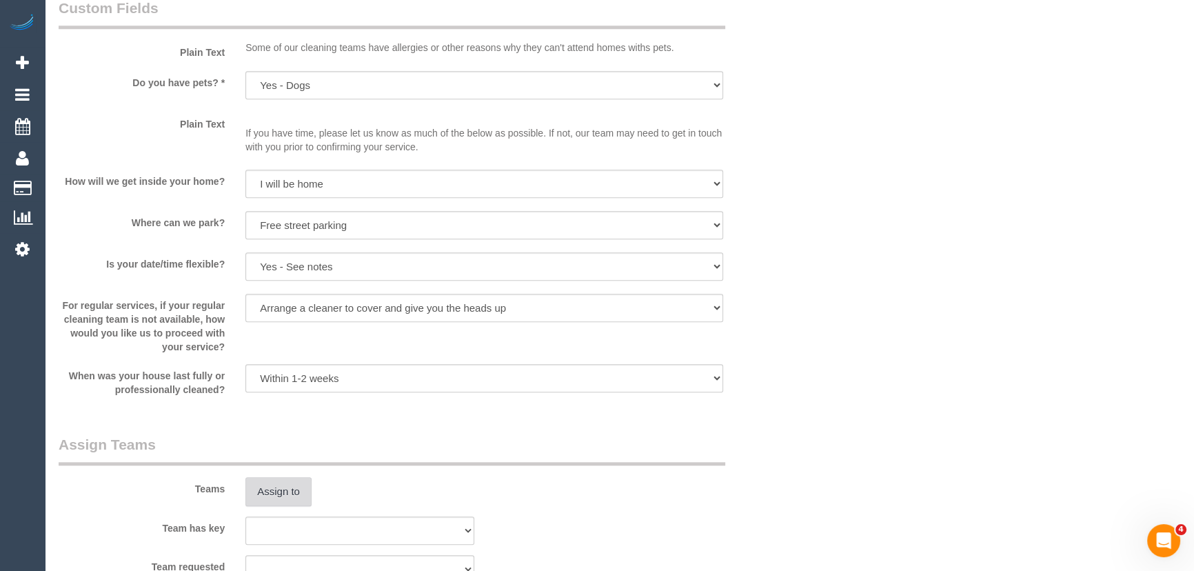
click at [278, 494] on button "Assign to" at bounding box center [278, 491] width 66 height 29
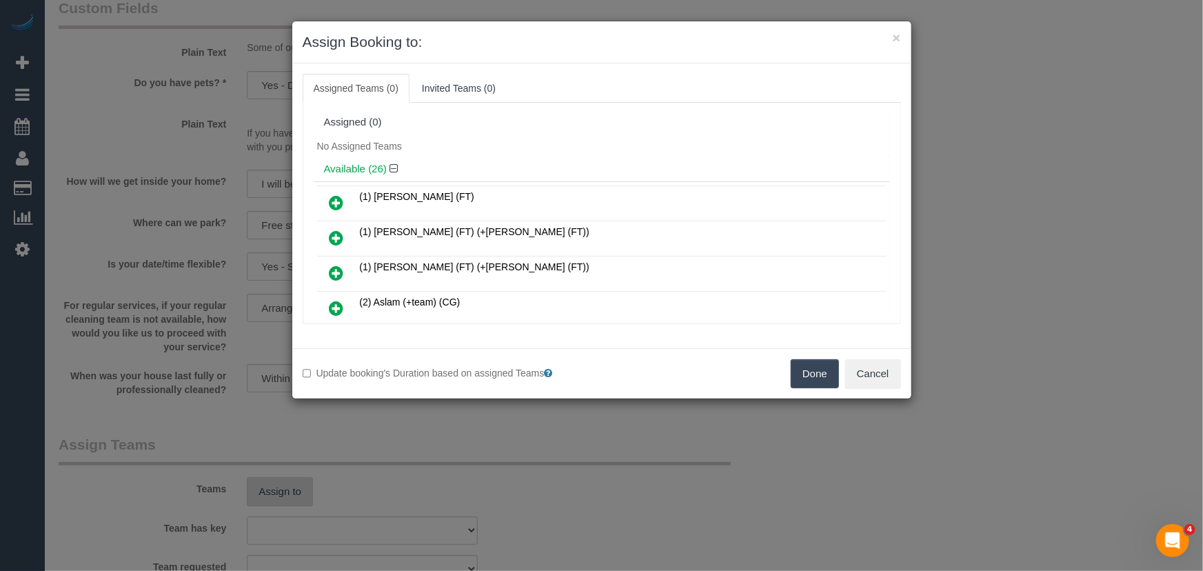
scroll to position [673, 0]
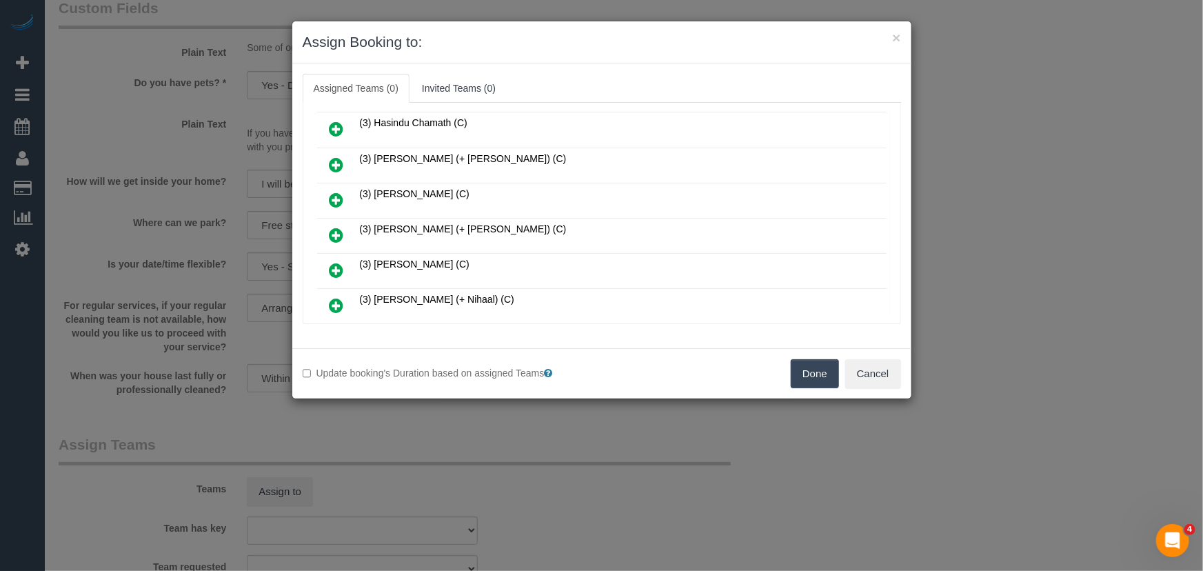
click at [334, 227] on icon at bounding box center [336, 235] width 14 height 17
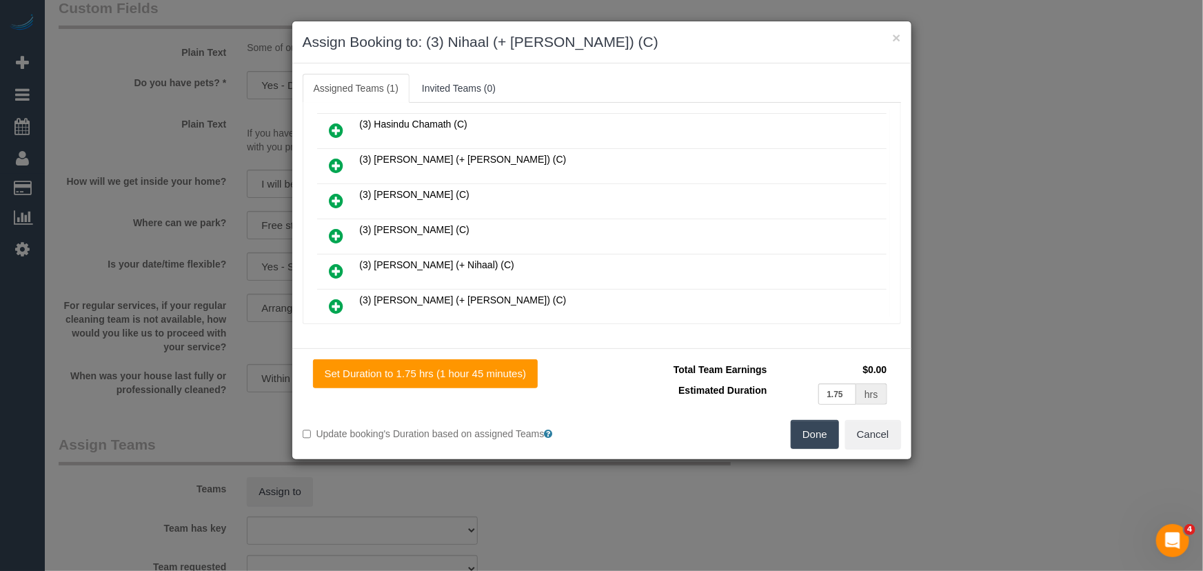
click at [336, 263] on icon at bounding box center [336, 271] width 14 height 17
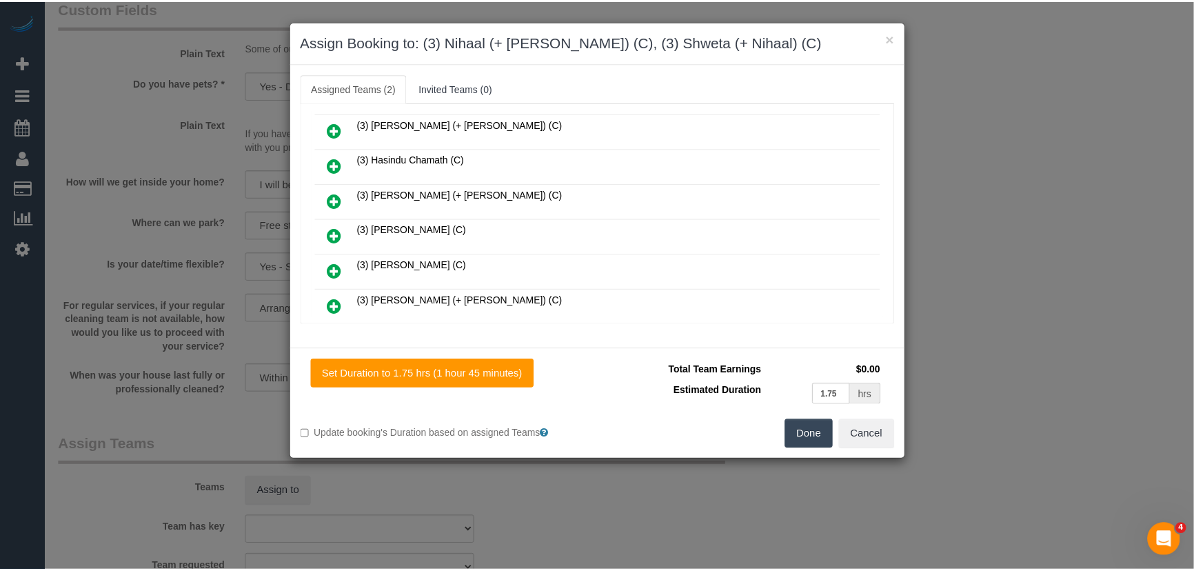
scroll to position [740, 0]
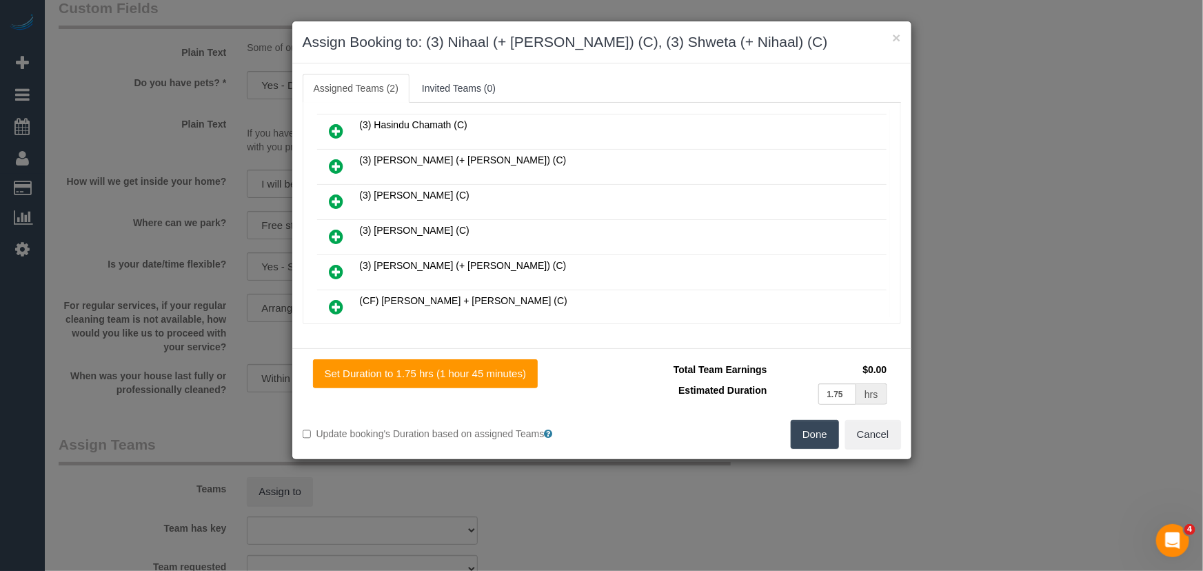
click at [809, 437] on button "Done" at bounding box center [815, 434] width 48 height 29
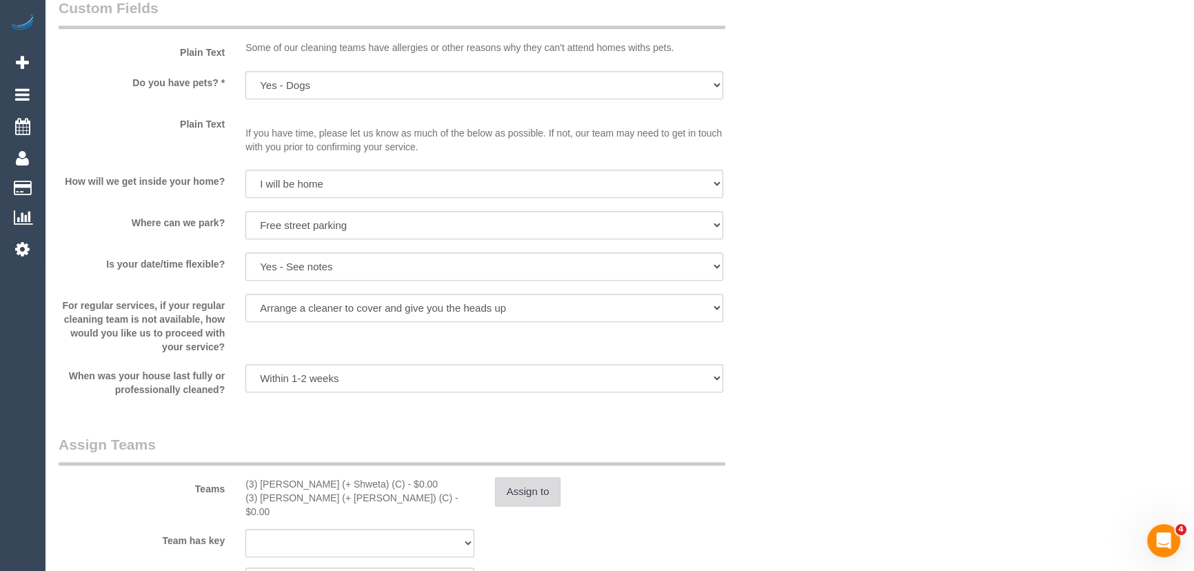
click at [512, 503] on button "Assign to" at bounding box center [528, 491] width 66 height 29
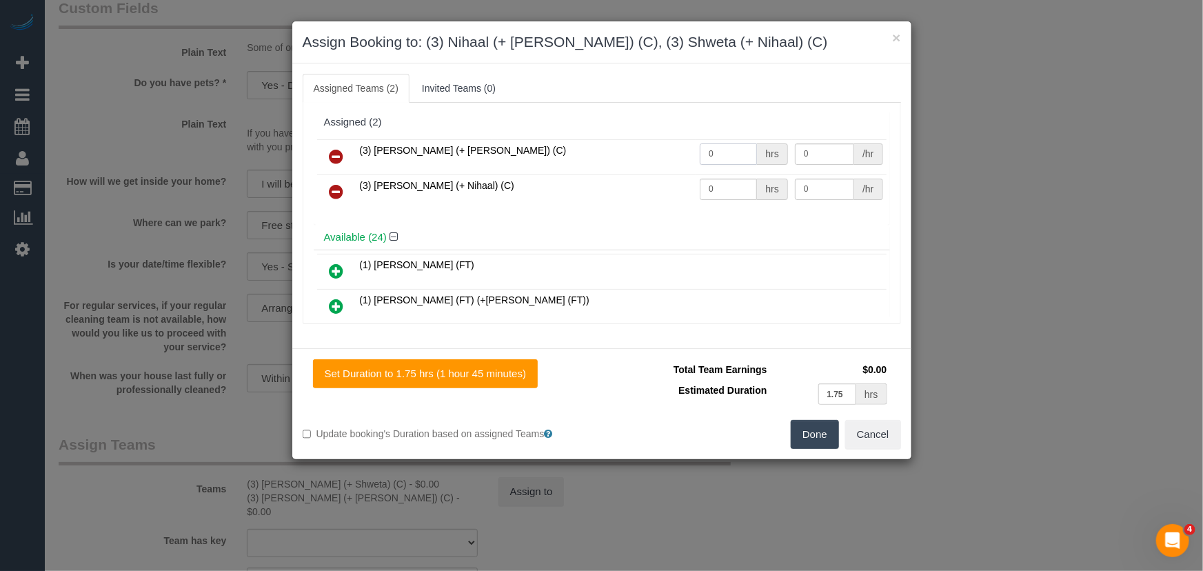
click at [739, 156] on input "0" at bounding box center [728, 153] width 57 height 21
type input "1"
type input "55"
click at [734, 183] on input "0" at bounding box center [728, 189] width 57 height 21
type input "1"
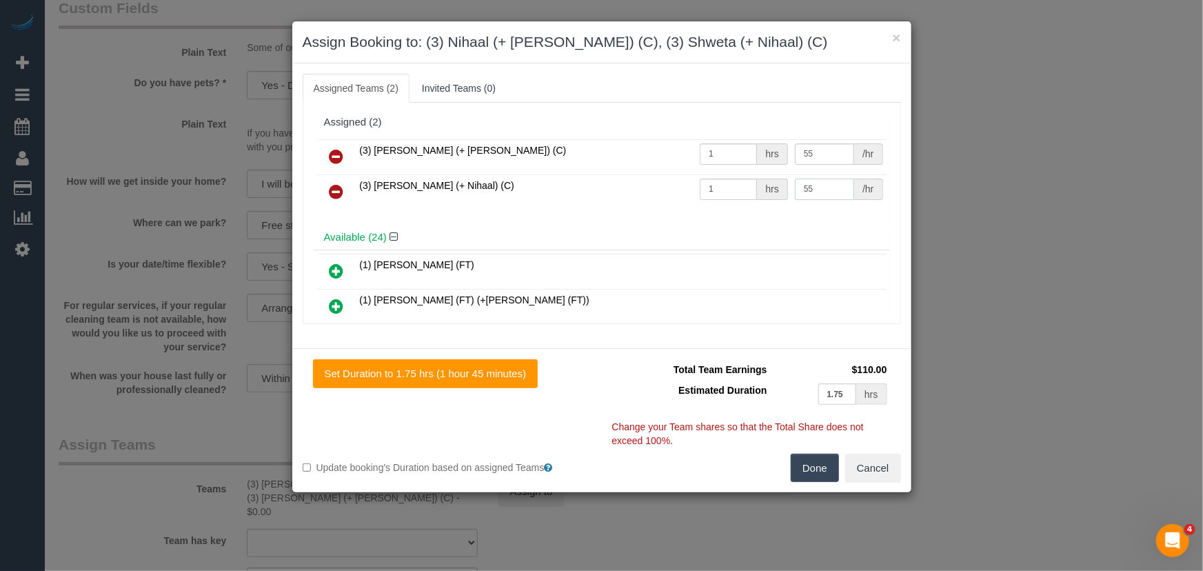
type input "55"
click at [820, 476] on button "Done" at bounding box center [815, 468] width 48 height 29
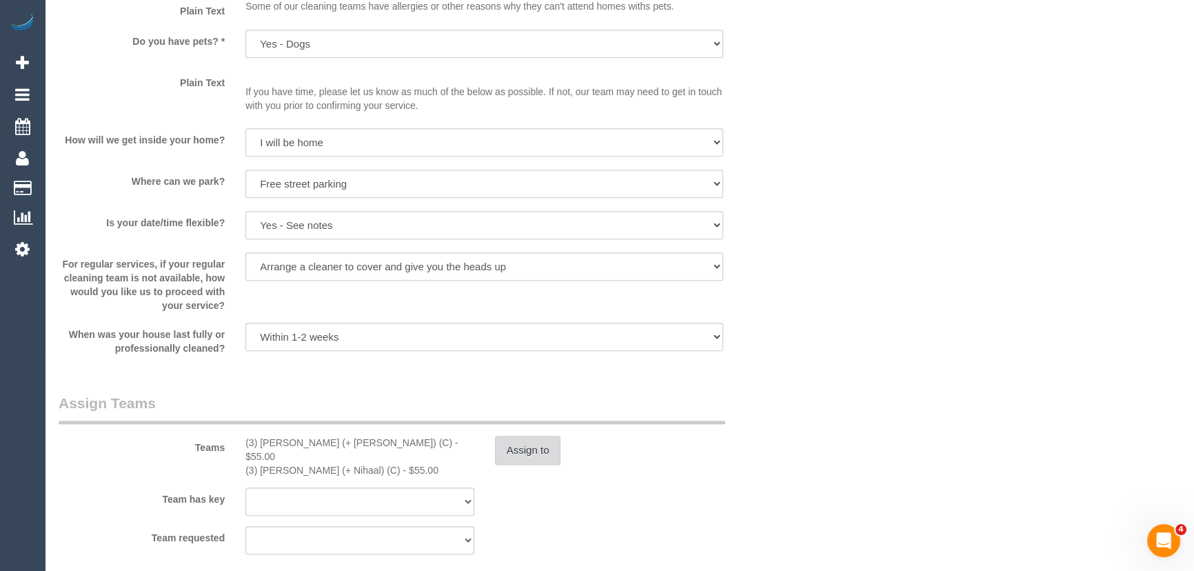
scroll to position [2005, 0]
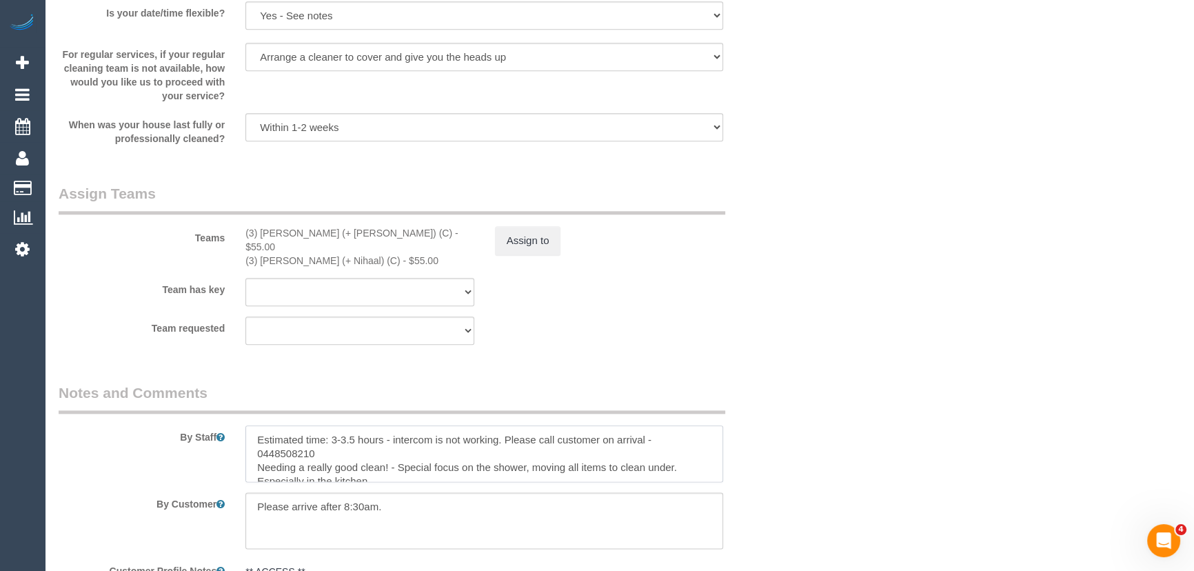
click at [247, 429] on textarea at bounding box center [484, 453] width 478 height 57
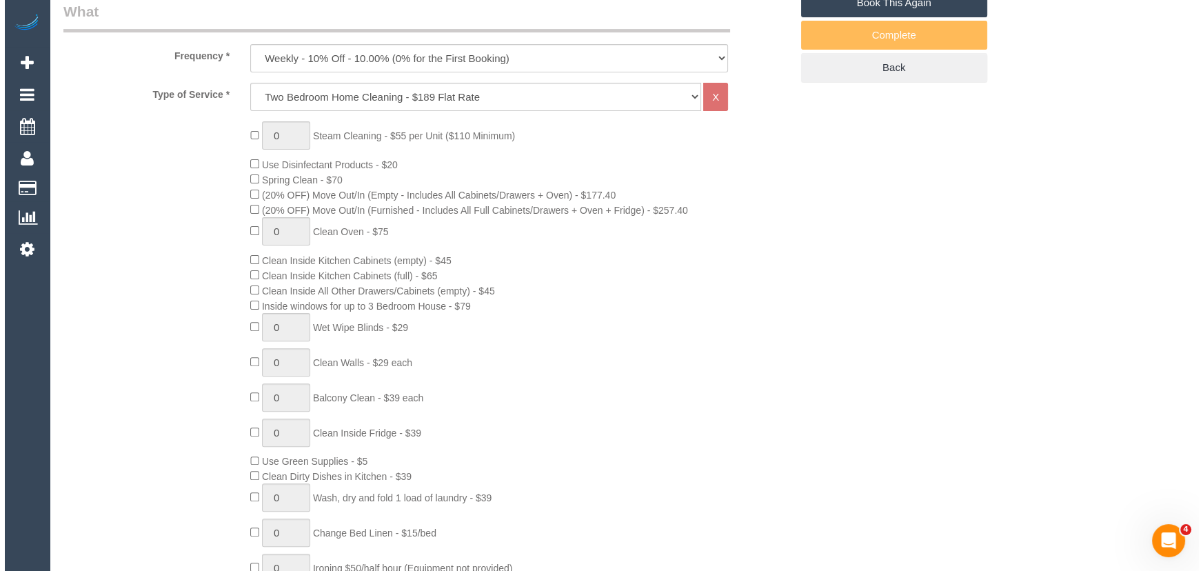
scroll to position [0, 0]
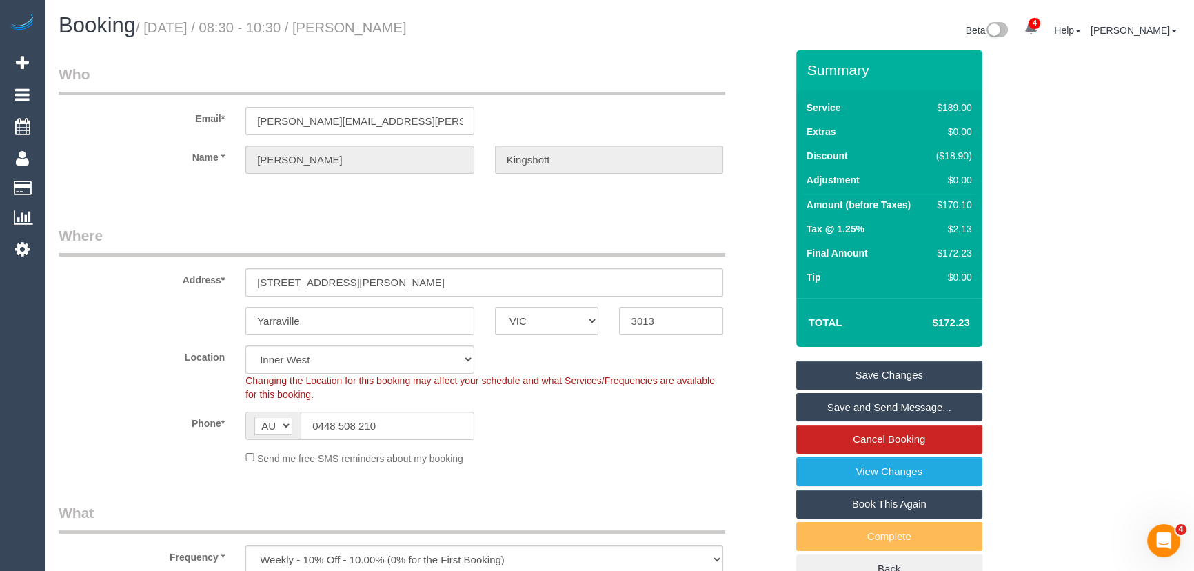
type textarea "*cover* Estimated time: 3-3.5 hours - intercom is not working. Please call cust…"
click at [398, 18] on h1 "Booking / September 19, 2025 / 08:30 - 10:30 / Isabelle Kingshott" at bounding box center [334, 25] width 551 height 23
copy small "Isabelle Kingshott"
click at [869, 409] on link "Save and Send Message..." at bounding box center [889, 407] width 186 height 29
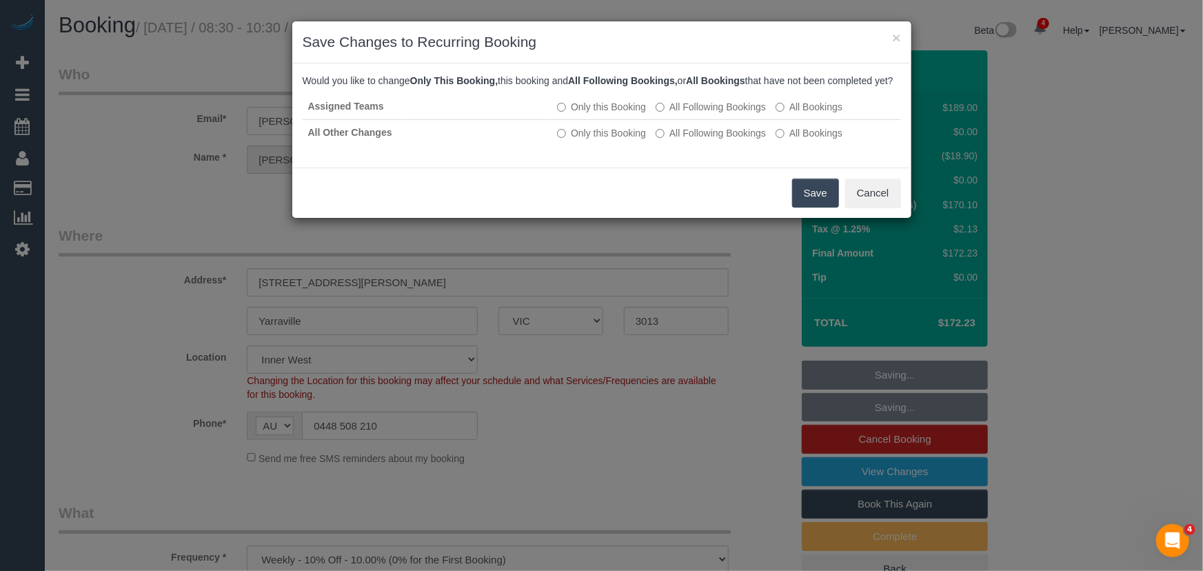
click at [803, 203] on button "Save" at bounding box center [815, 193] width 47 height 29
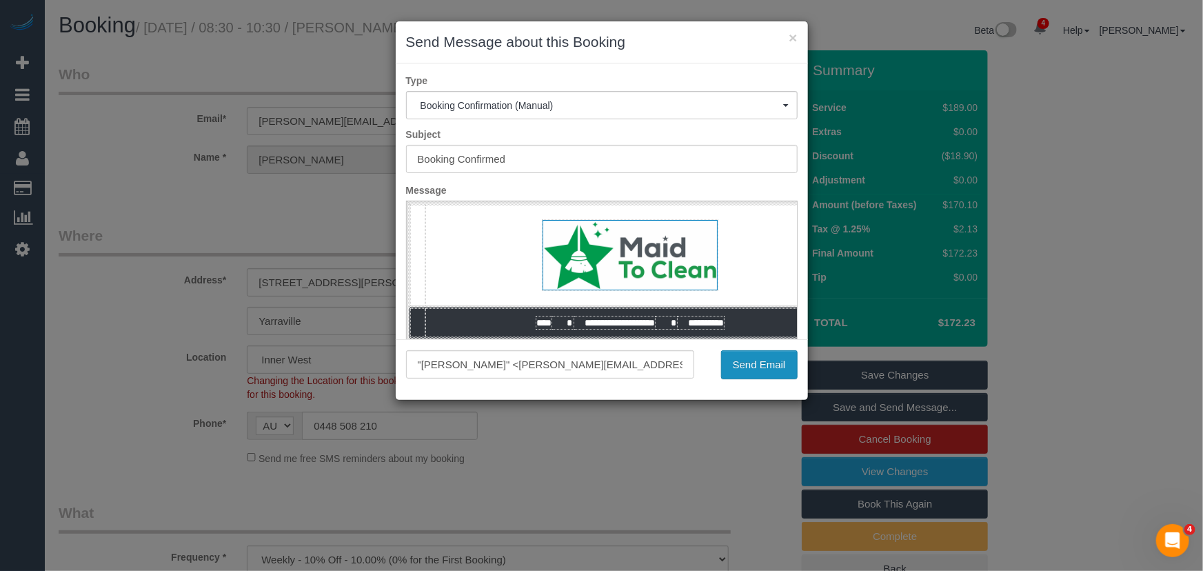
click at [767, 368] on button "Send Email" at bounding box center [759, 364] width 77 height 29
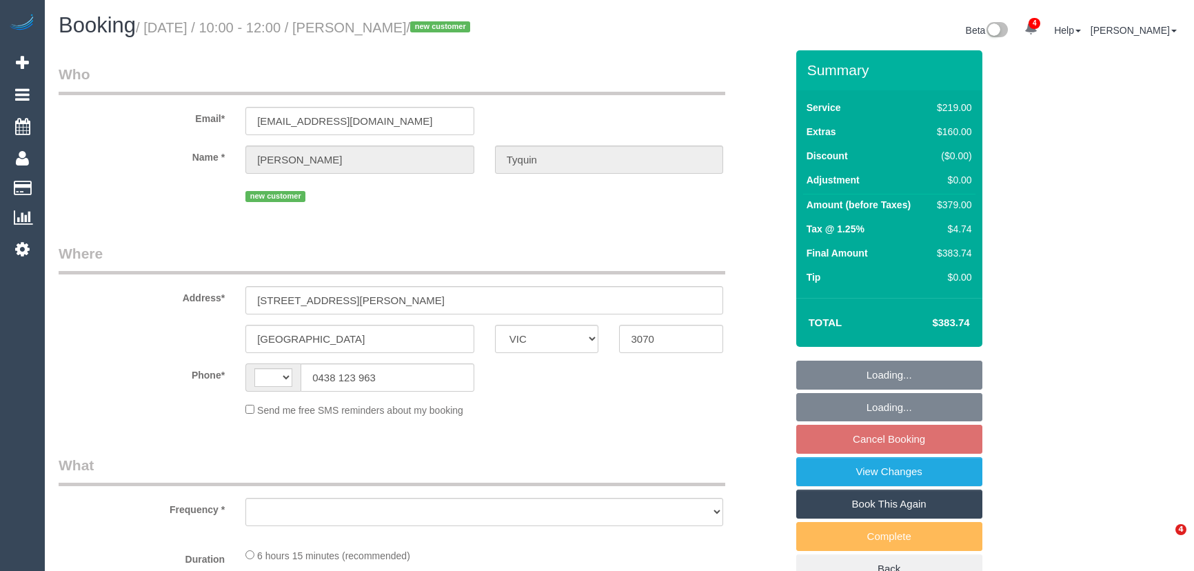
select select "VIC"
select select "string:AU"
select select "object:567"
select select "string:stripe-pm_1S4zBR2GScqysDRVCWkWlSL8"
select select "number:27"
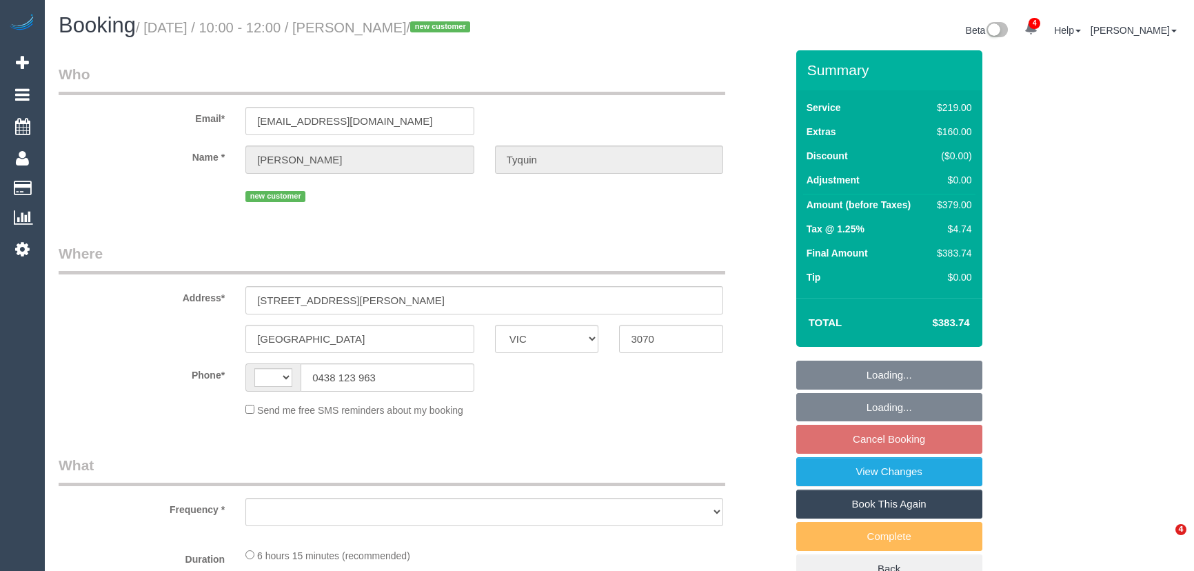
select select "number:14"
select select "number:19"
select select "number:24"
select select "number:26"
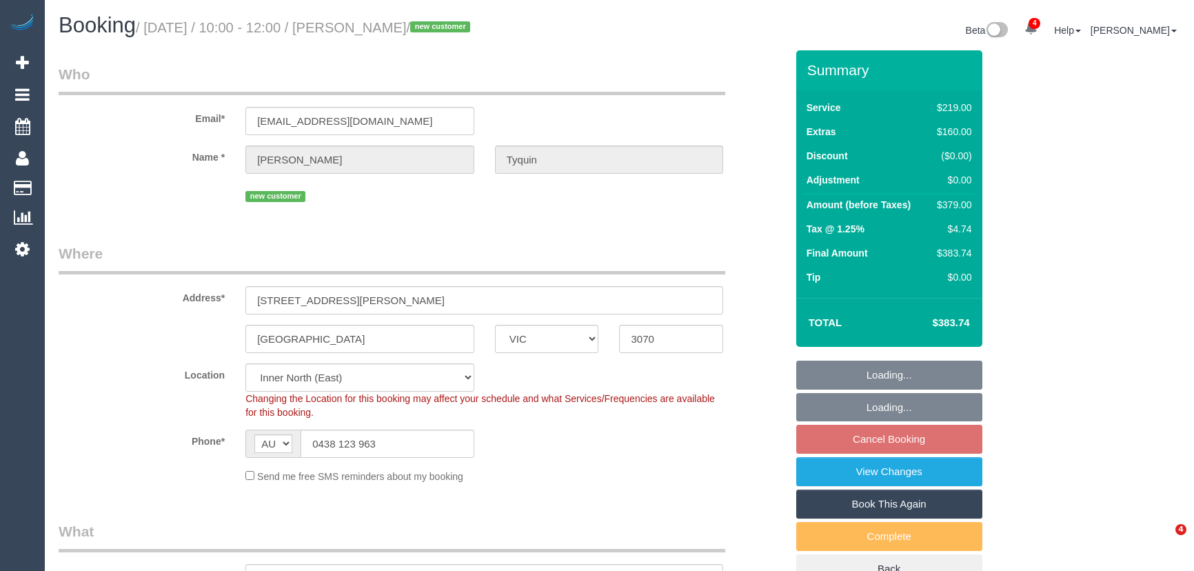
select select "object:1657"
select select "spot3"
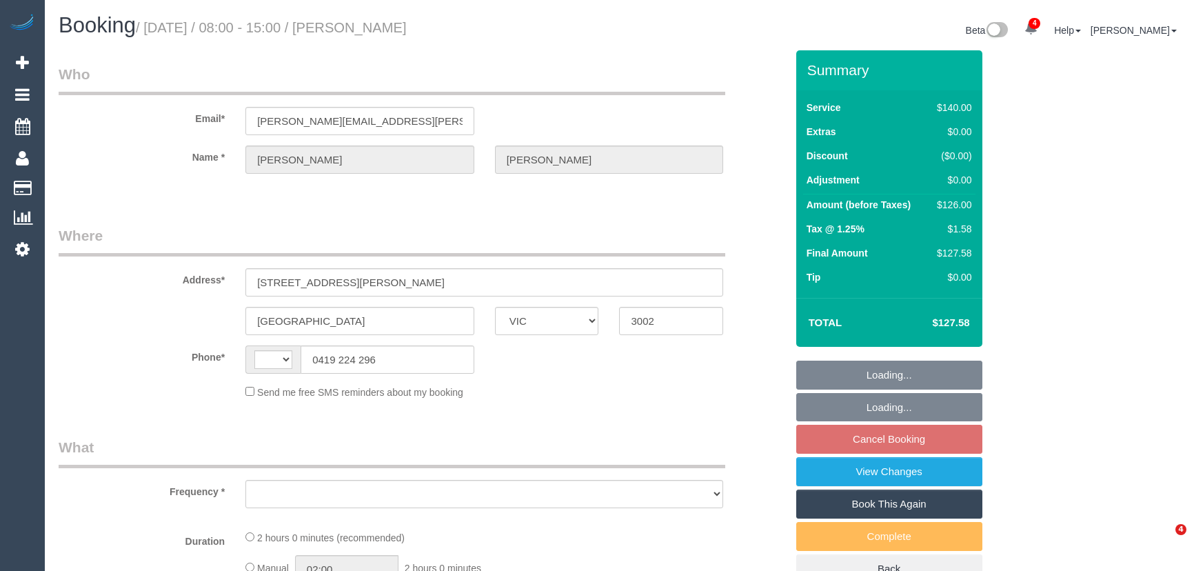
select select "VIC"
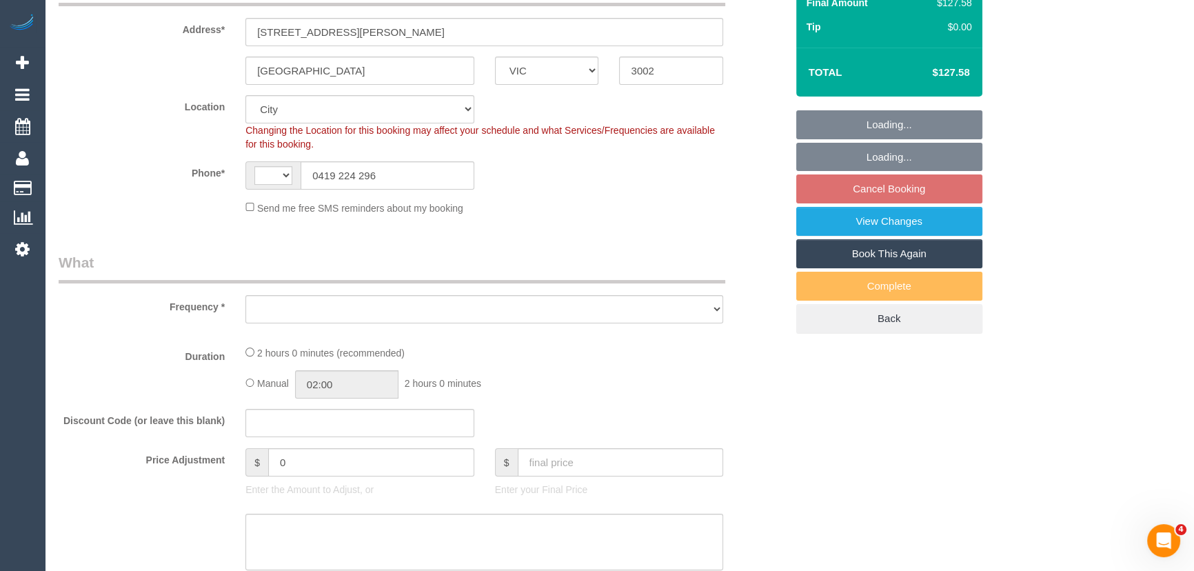
select select "string:AU"
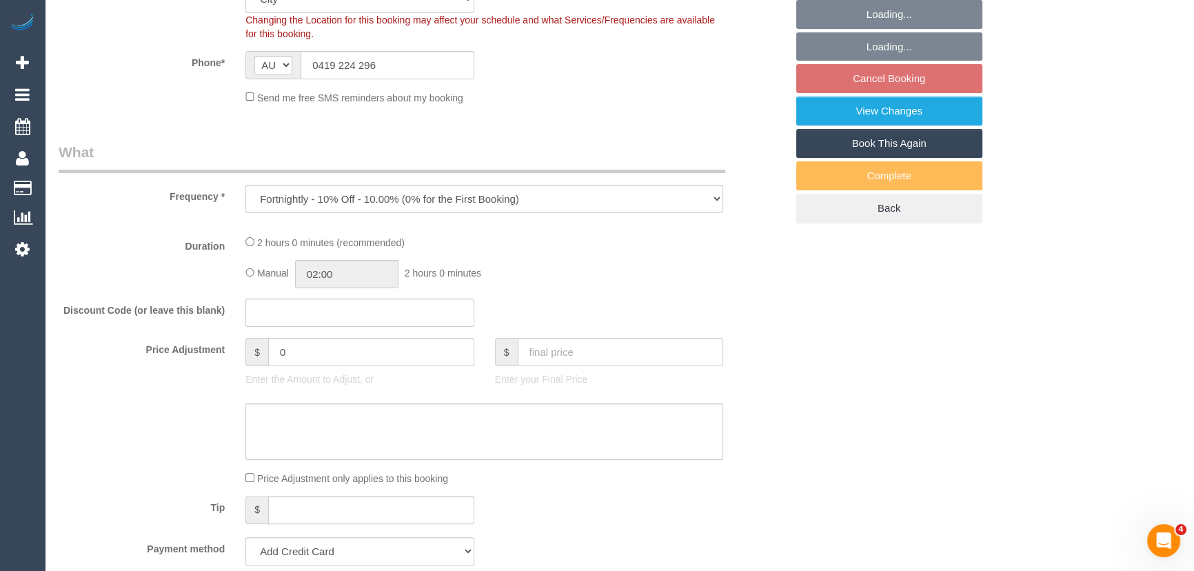
select select "object:1026"
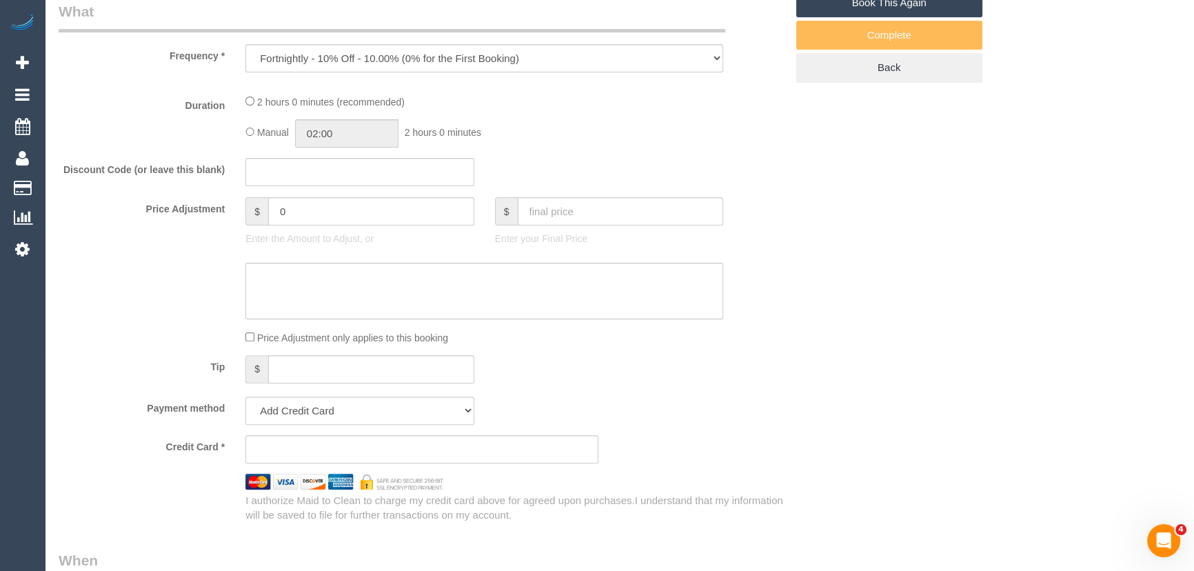
select select "26426"
select select "string:stripe-card_1BTLHQ2GScqysDRVuQcHlIKr"
select select "number:32"
select select "number:35"
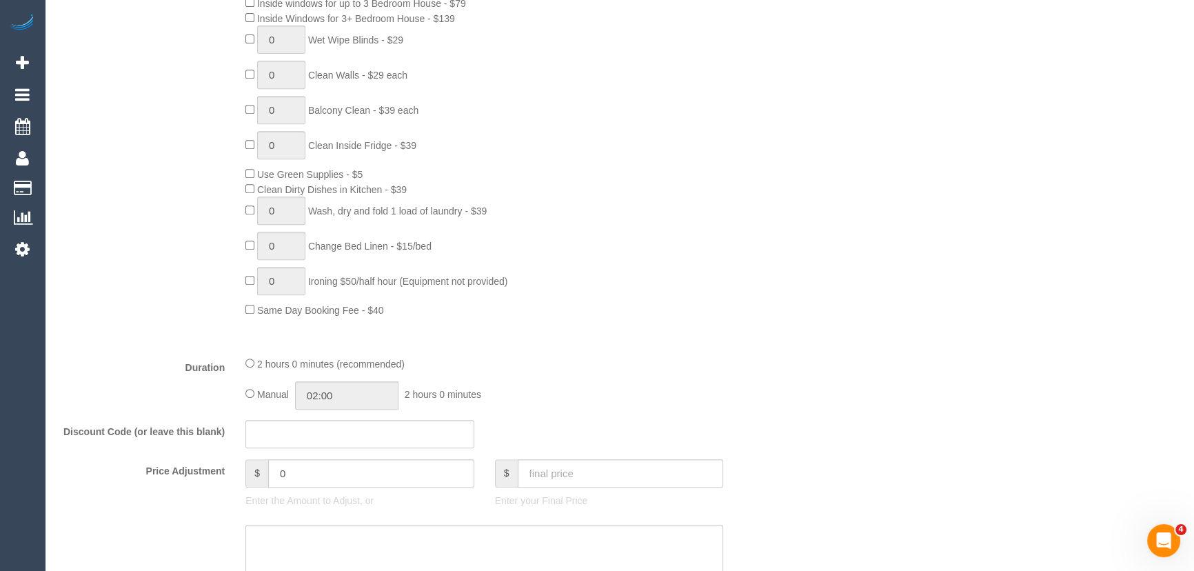
scroll to position [940, 0]
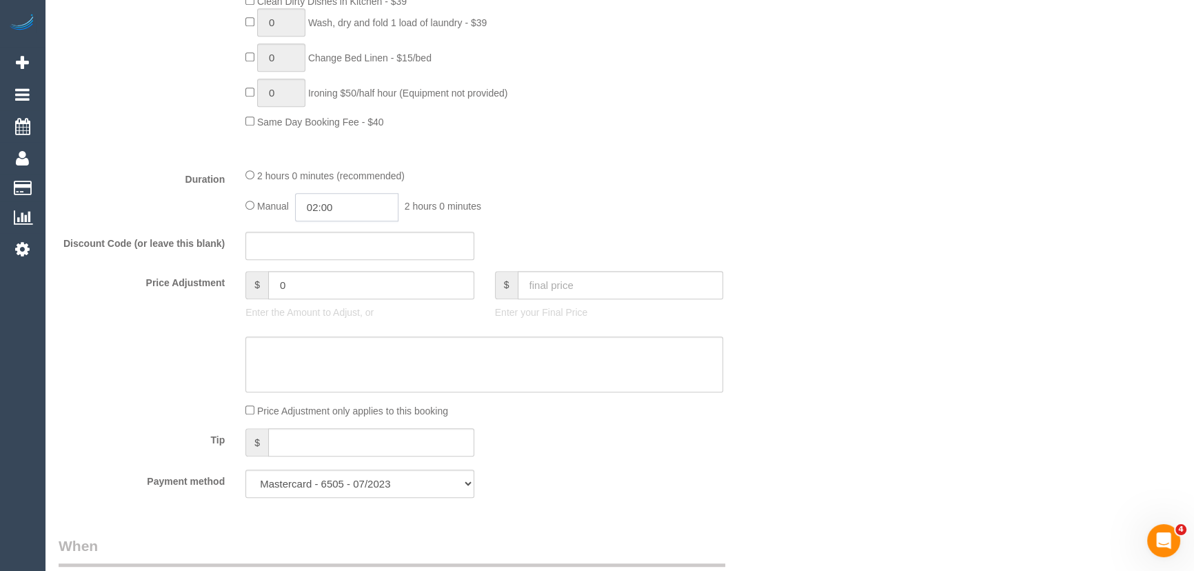
click at [369, 217] on input "02:00" at bounding box center [346, 207] width 103 height 28
type input "01:00"
click at [341, 239] on li "01:00" at bounding box center [331, 240] width 61 height 18
click at [628, 219] on div "Manual 01:00 1 hour 0 minutes" at bounding box center [484, 207] width 478 height 28
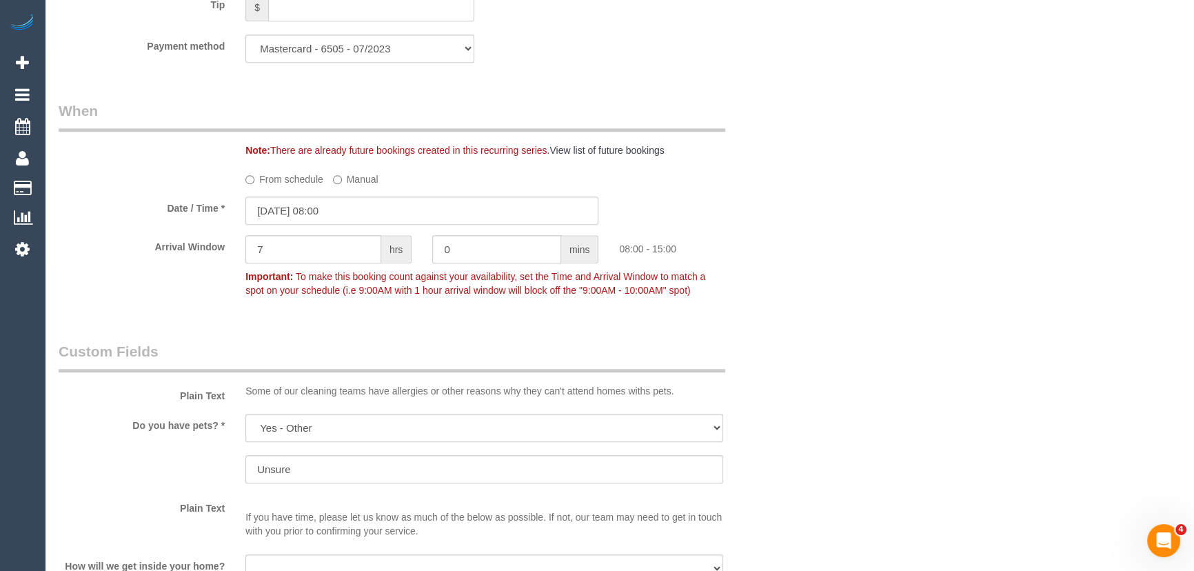
scroll to position [1379, 0]
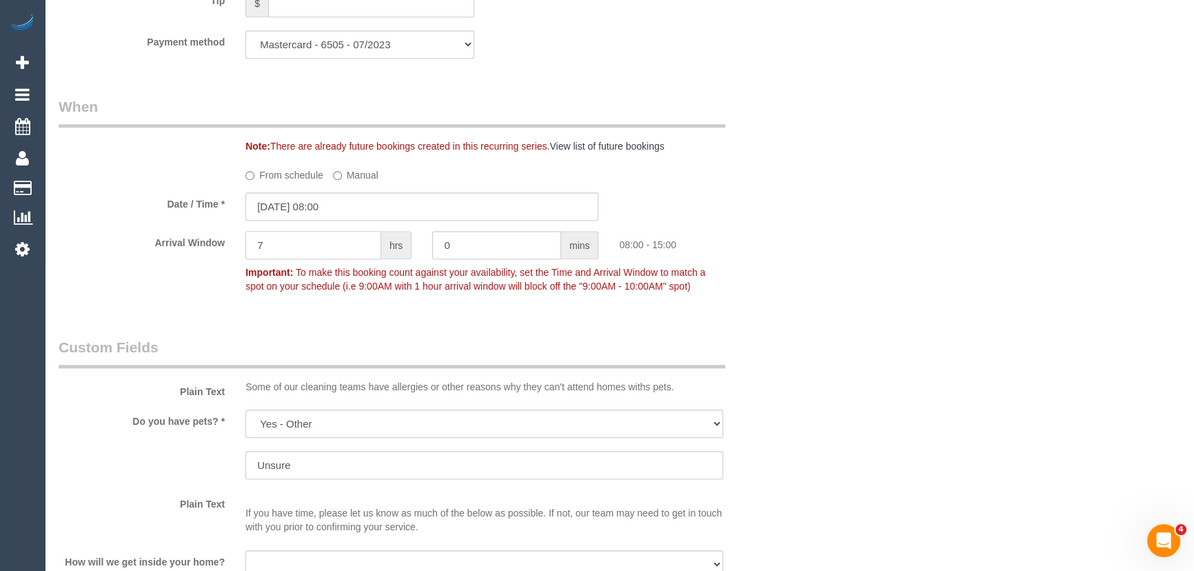
click at [303, 243] on input "7" at bounding box center [313, 245] width 136 height 28
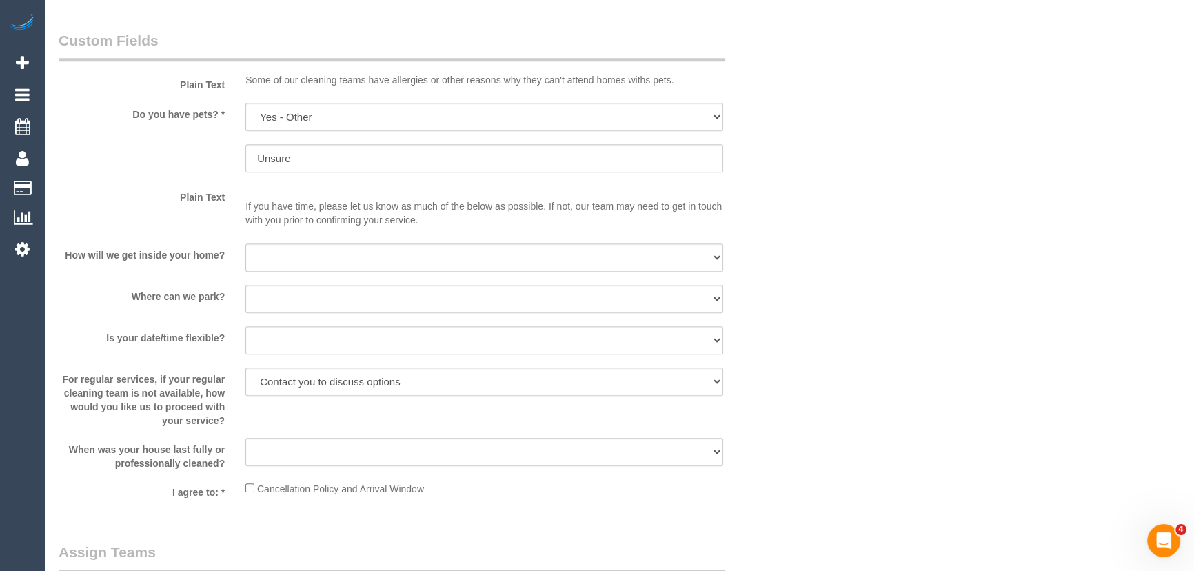
scroll to position [1754, 0]
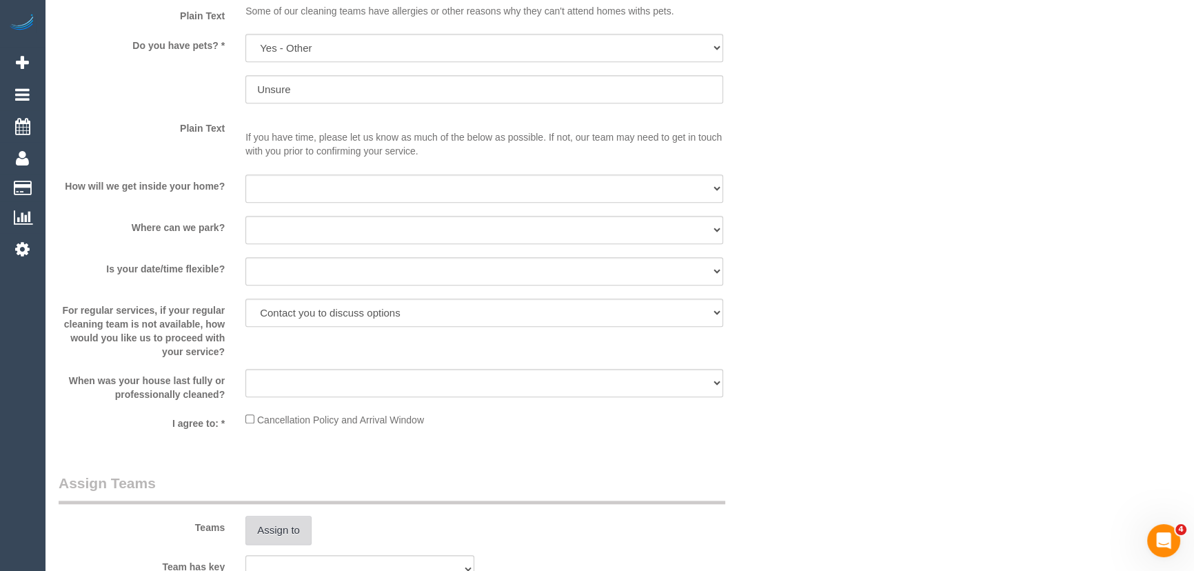
type input "2"
click at [285, 531] on button "Assign to" at bounding box center [278, 530] width 66 height 29
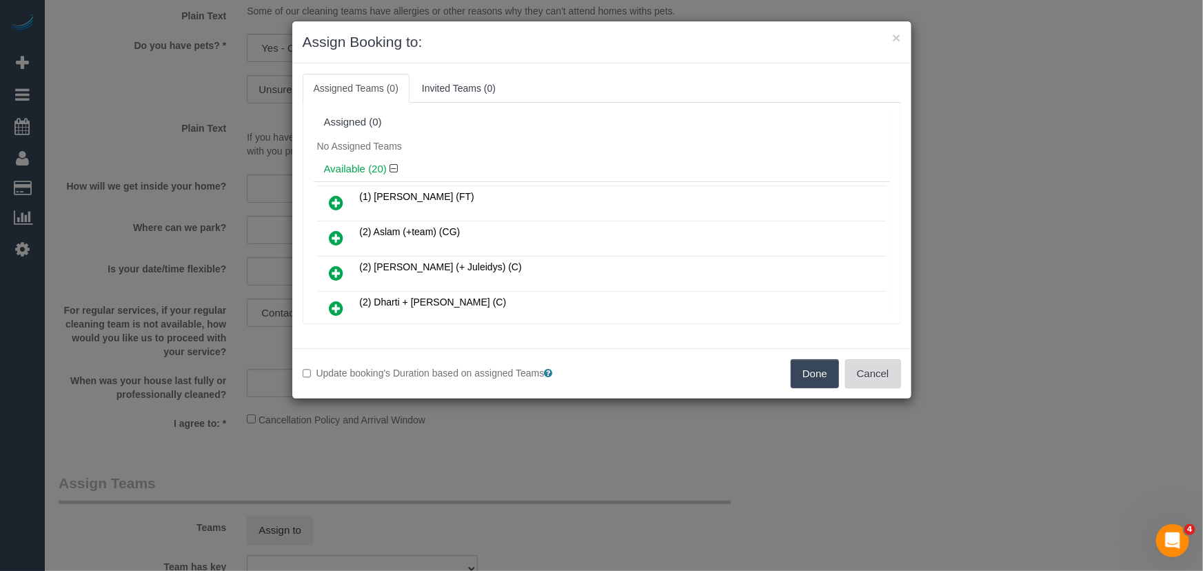
click at [873, 374] on button "Cancel" at bounding box center [873, 373] width 56 height 29
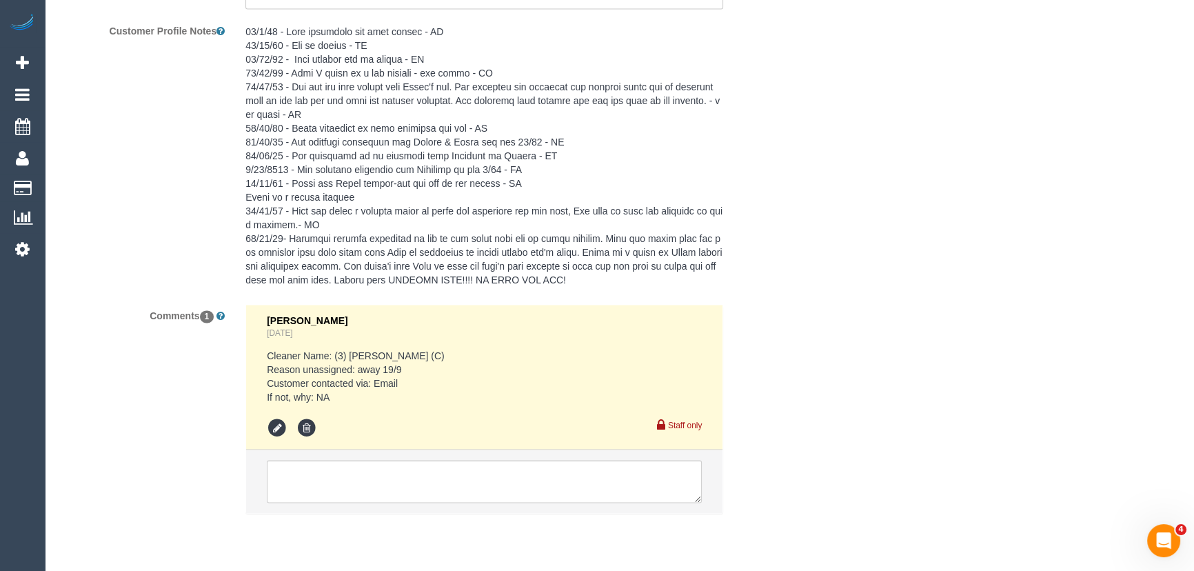
scroll to position [2426, 0]
